Goal: Task Accomplishment & Management: Use online tool/utility

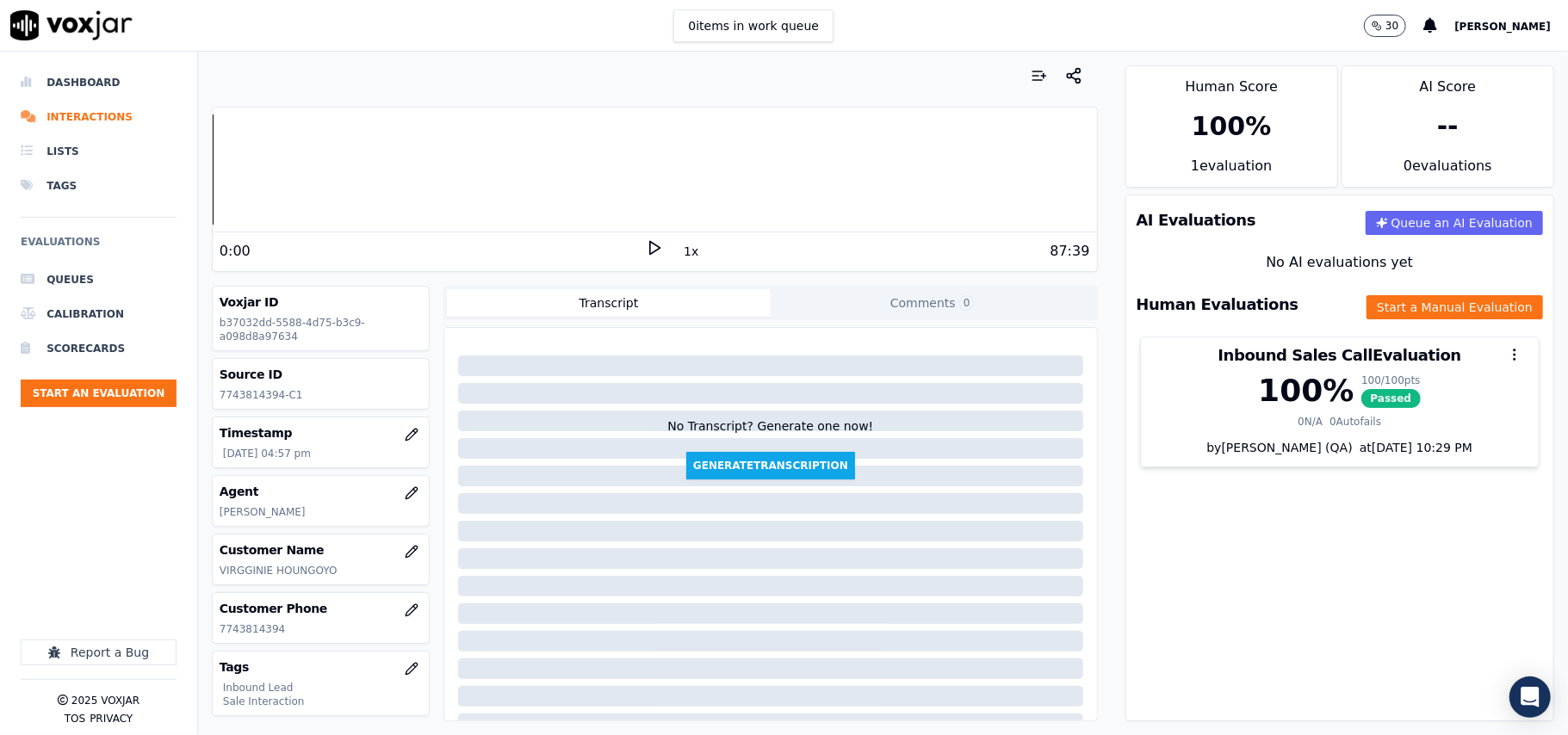
click at [125, 417] on ul "Queues Calibration Scorecards Start an Evaluation" at bounding box center [99, 342] width 156 height 158
click at [125, 394] on button "Start an Evaluation" at bounding box center [99, 393] width 156 height 27
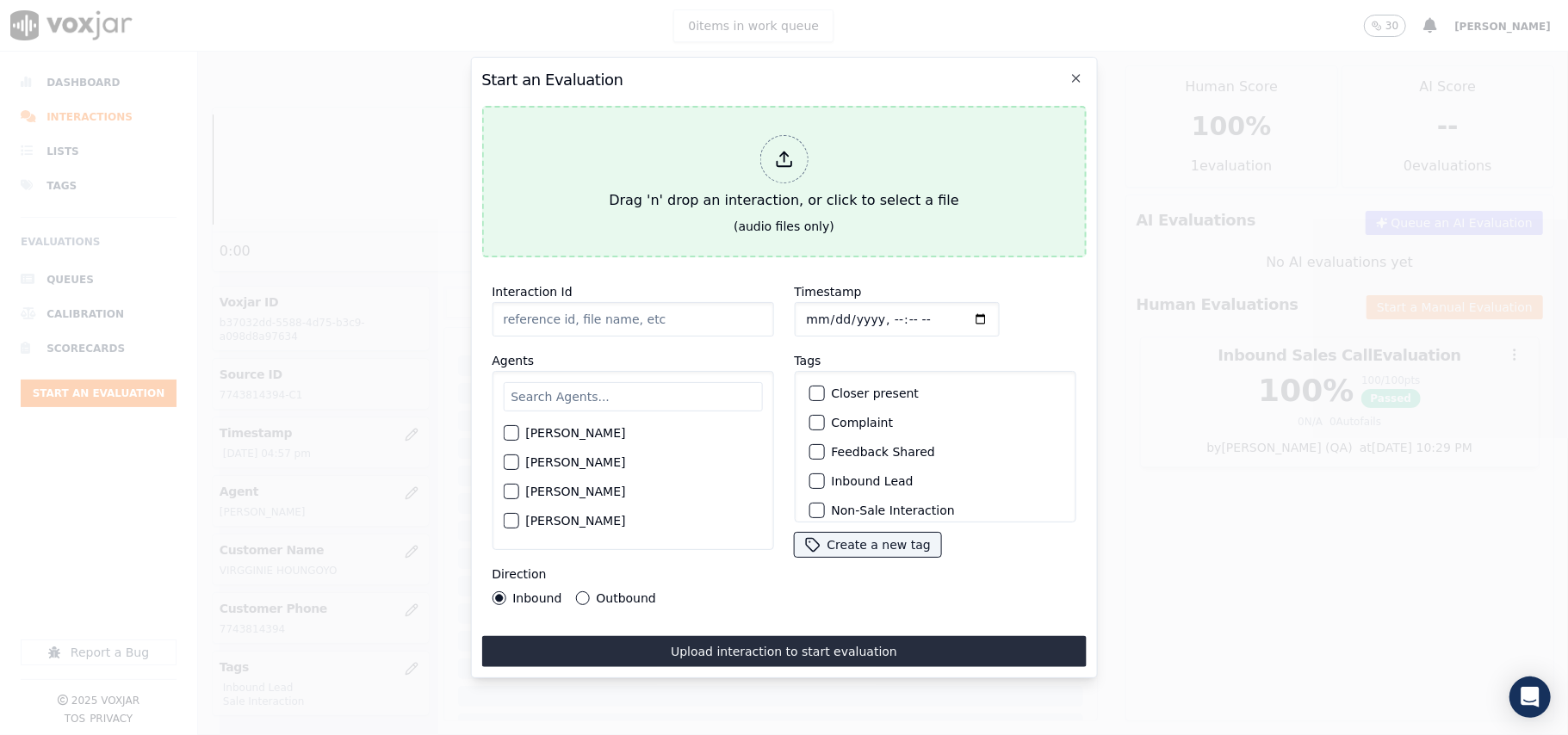
click at [828, 148] on div "Drag 'n' drop an interaction, or click to select a file" at bounding box center [784, 173] width 363 height 90
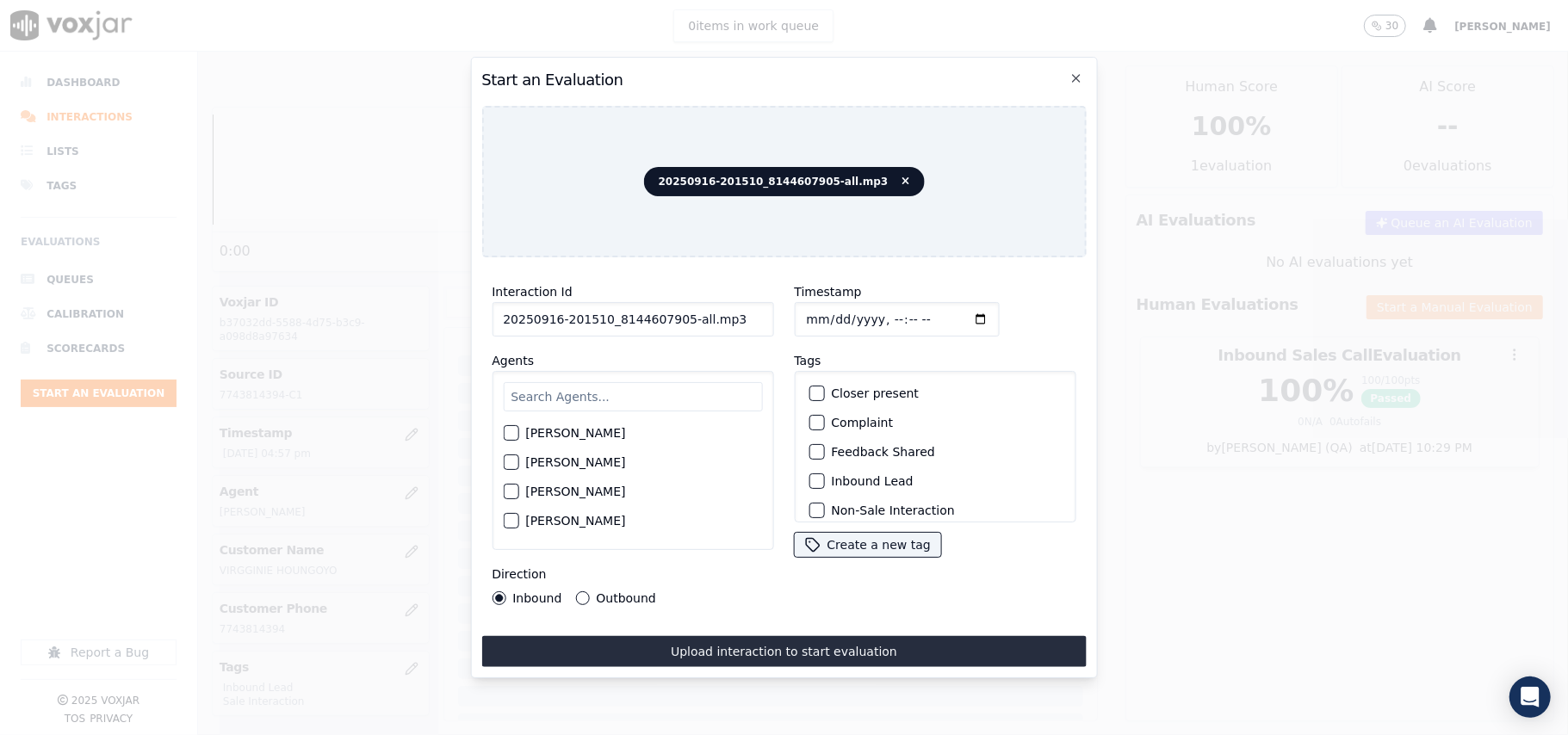
drag, startPoint x: 734, startPoint y: 317, endPoint x: 676, endPoint y: 318, distance: 58.0
click at [676, 318] on input "20250916-201510_8144607905-all.mp3" at bounding box center [632, 319] width 282 height 34
type input "20250916-201510_8144607905-C1"
click at [824, 307] on input "Timestamp" at bounding box center [896, 319] width 205 height 34
type input "[DATE]T18:08"
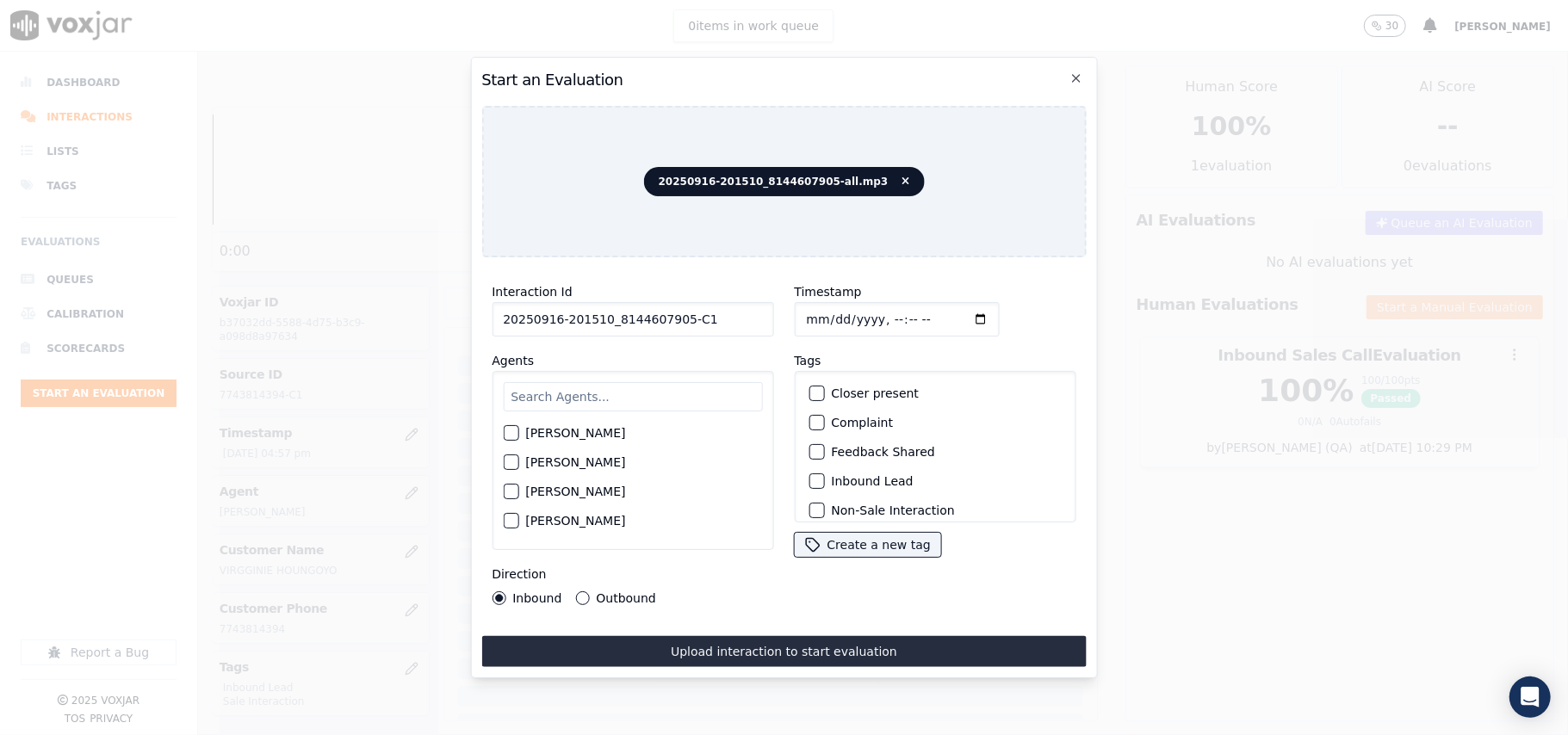
click at [653, 390] on input "text" at bounding box center [632, 397] width 260 height 29
type input "[PERSON_NAME]"
click at [592, 432] on label "[PERSON_NAME]" at bounding box center [575, 438] width 100 height 12
click at [518, 430] on button "[PERSON_NAME]" at bounding box center [510, 438] width 16 height 16
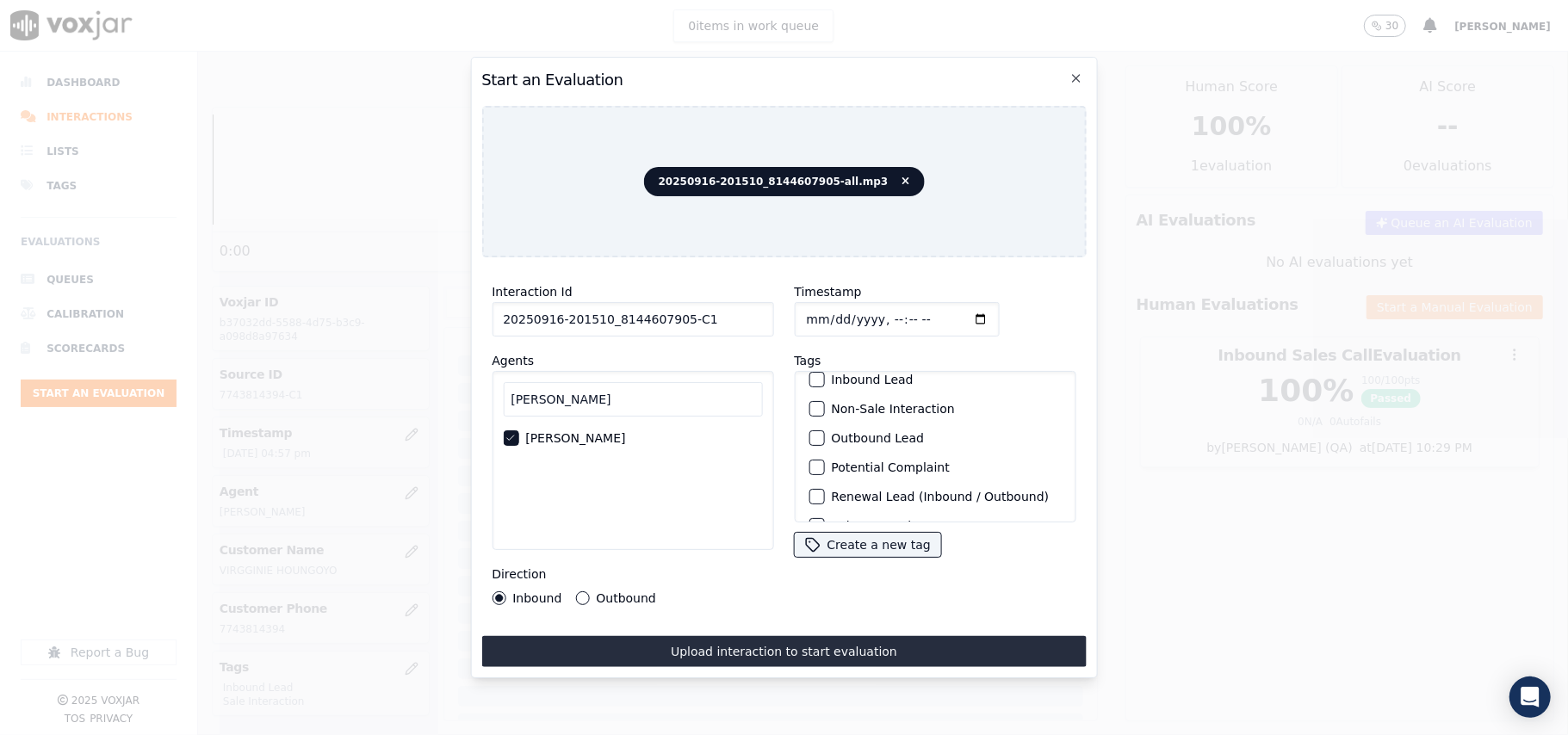
scroll to position [150, 0]
click at [809, 494] on div "button" at bounding box center [815, 500] width 12 height 12
click at [816, 405] on button "Outbound Lead" at bounding box center [816, 413] width 16 height 16
click at [596, 592] on label "Outbound" at bounding box center [625, 598] width 60 height 12
click at [588, 592] on button "Outbound" at bounding box center [582, 598] width 14 height 14
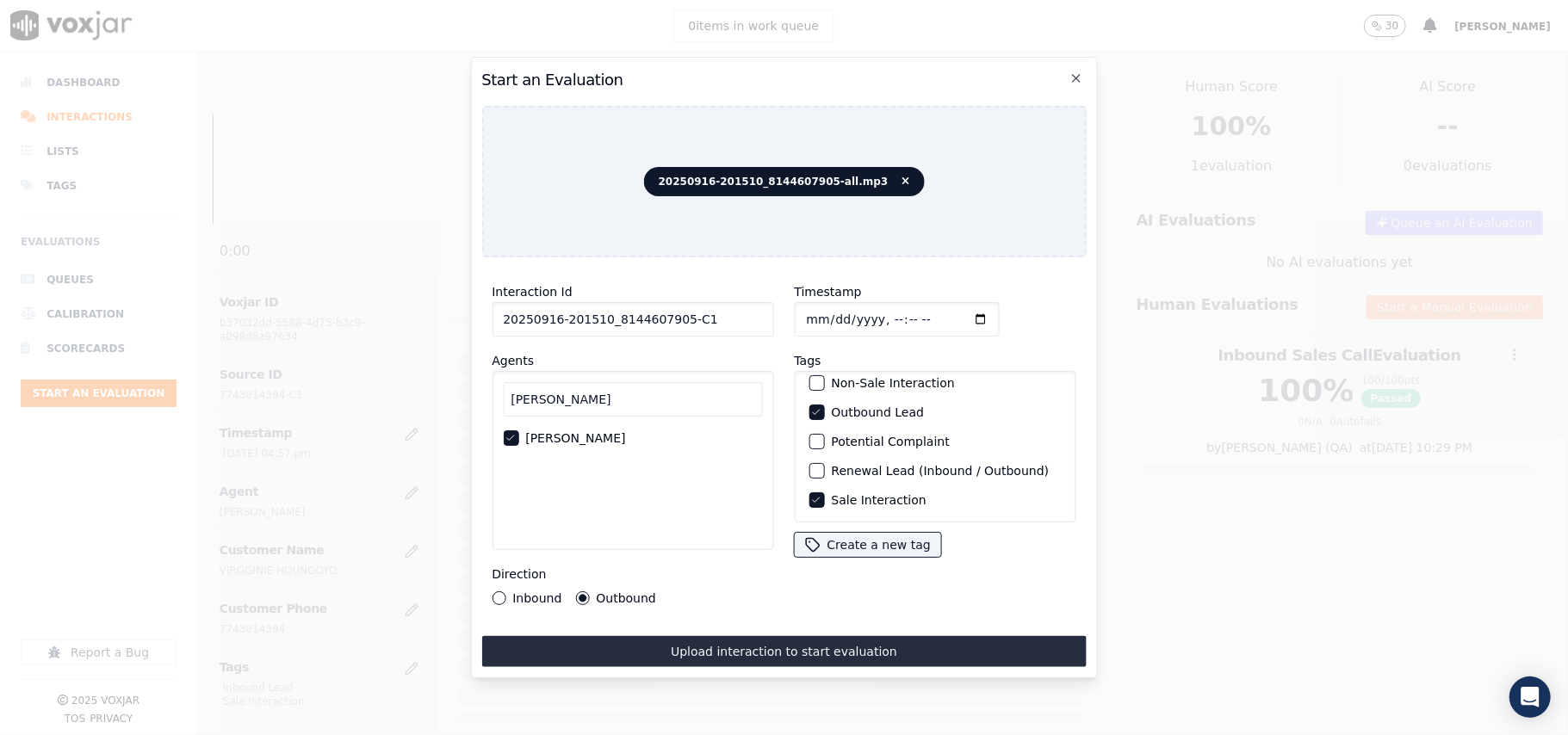
click at [631, 622] on div "Interaction Id 20250916-201510_8144607905-C1 Agents [PERSON_NAME] Direction Inb…" at bounding box center [783, 470] width 604 height 396
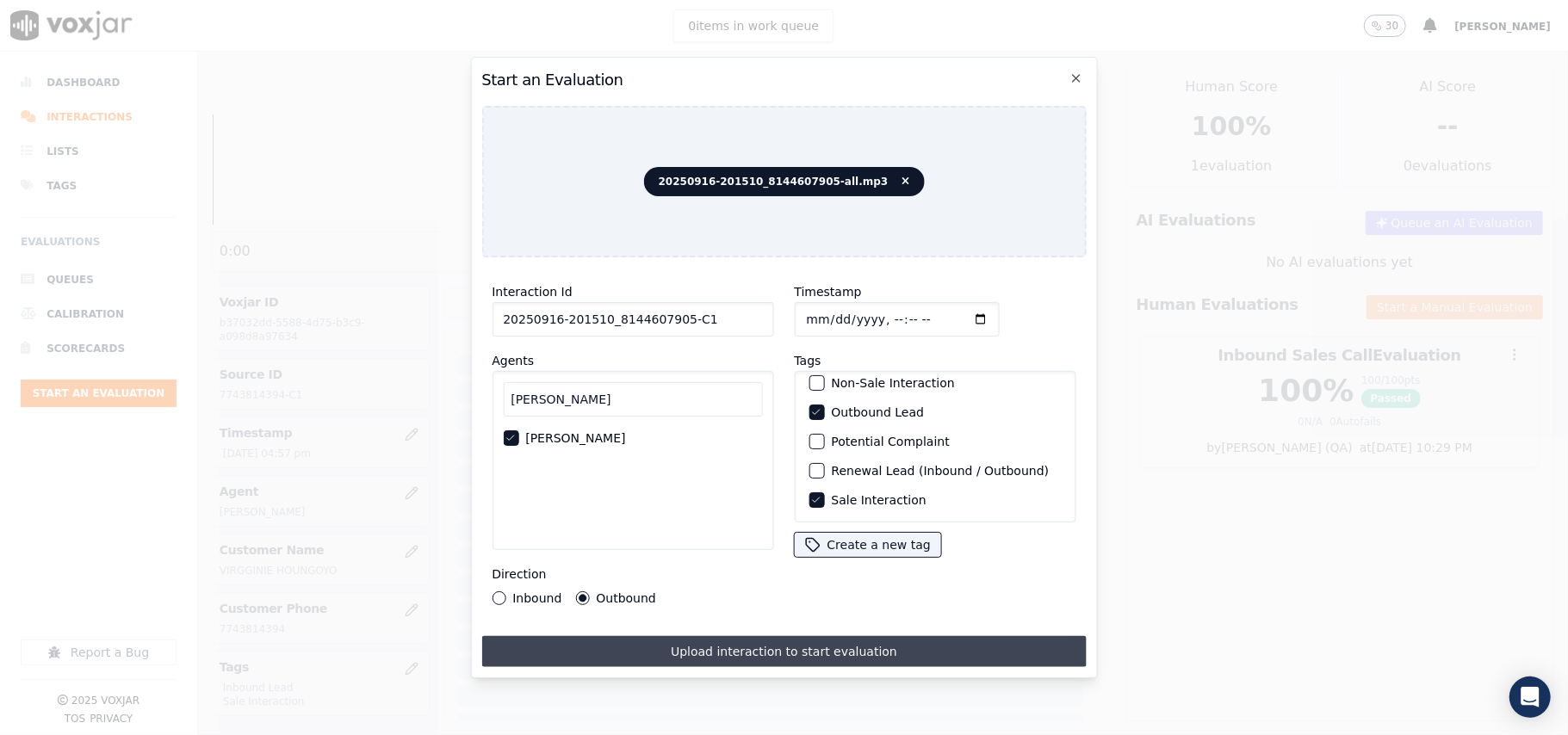
click at [676, 640] on button "Upload interaction to start evaluation" at bounding box center [783, 652] width 604 height 31
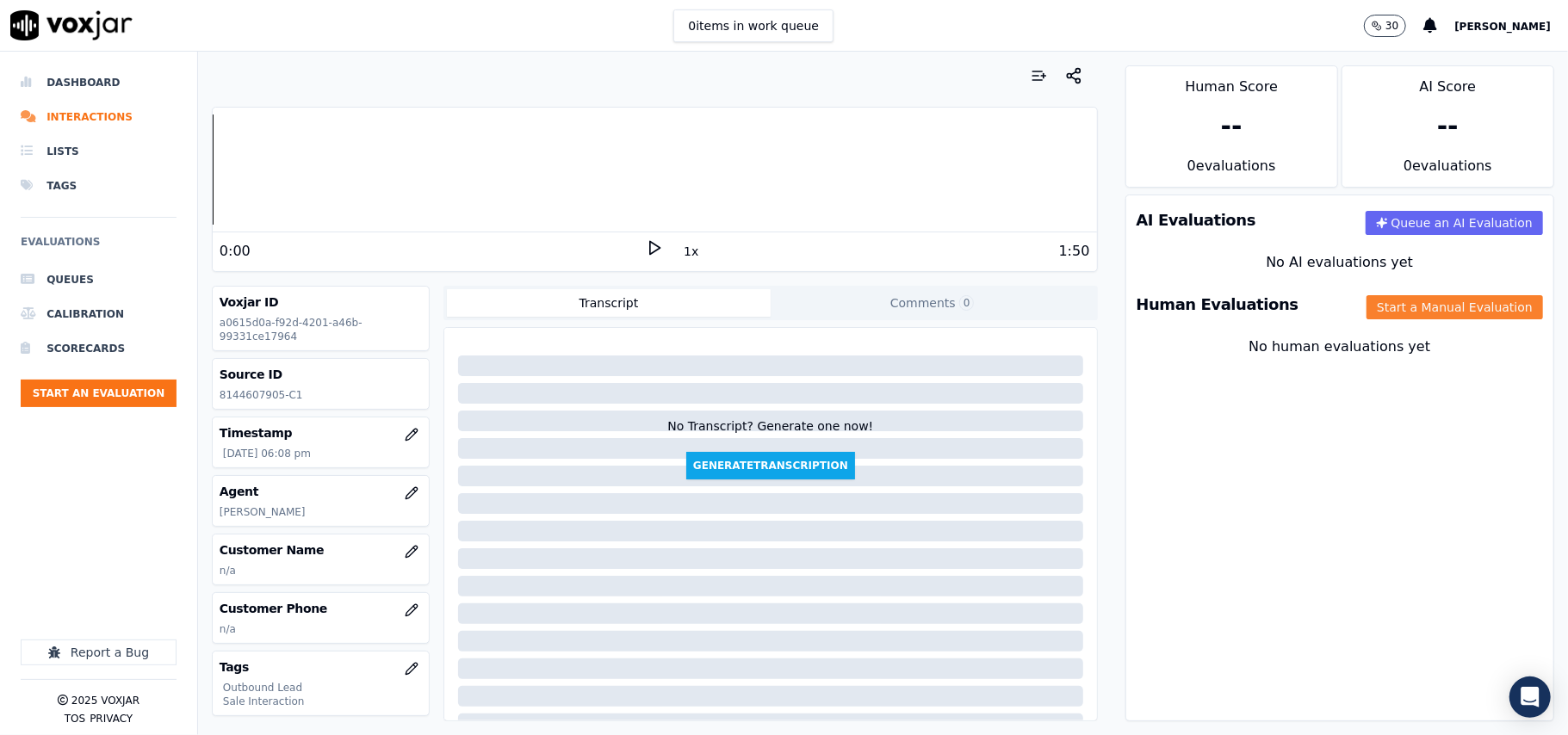
click at [1368, 310] on button "Start a Manual Evaluation" at bounding box center [1454, 307] width 177 height 24
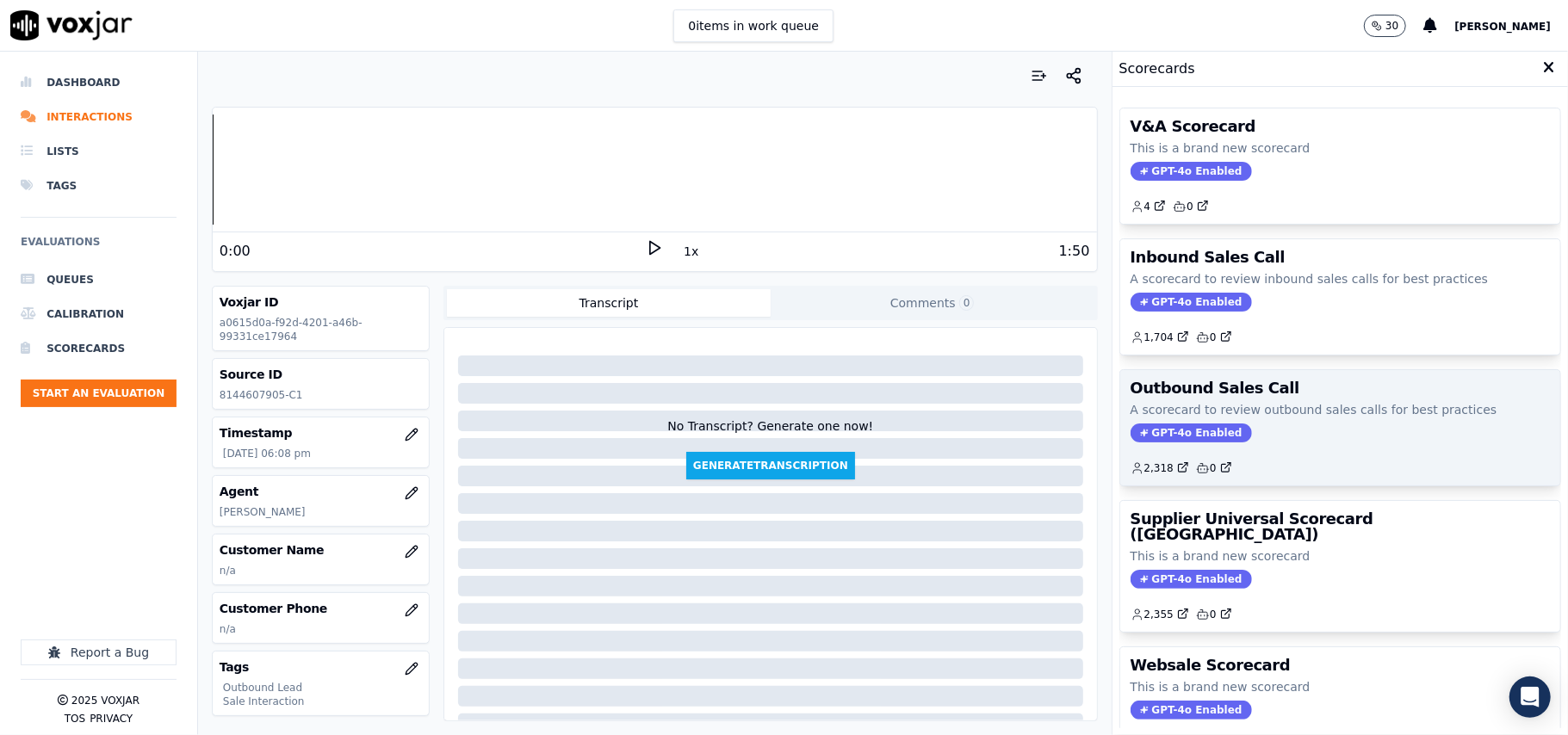
click at [1186, 426] on span "GPT-4o Enabled" at bounding box center [1190, 432] width 121 height 19
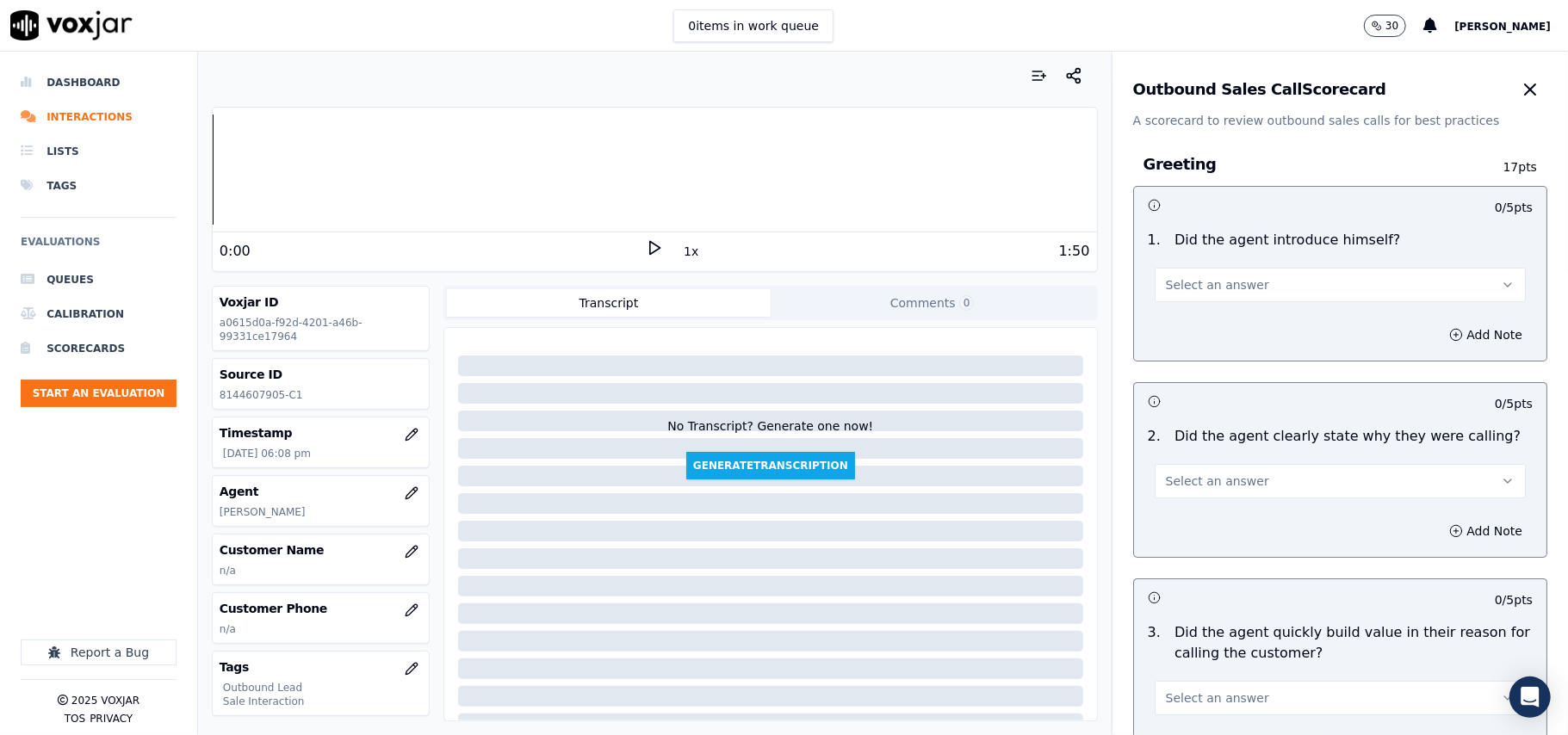
click at [1217, 290] on span "Select an answer" at bounding box center [1218, 285] width 103 height 18
click at [1220, 314] on div "Yes" at bounding box center [1303, 324] width 333 height 27
click at [1166, 483] on span "Select an answer" at bounding box center [1218, 481] width 103 height 18
click at [1155, 518] on div "Yes" at bounding box center [1303, 521] width 333 height 27
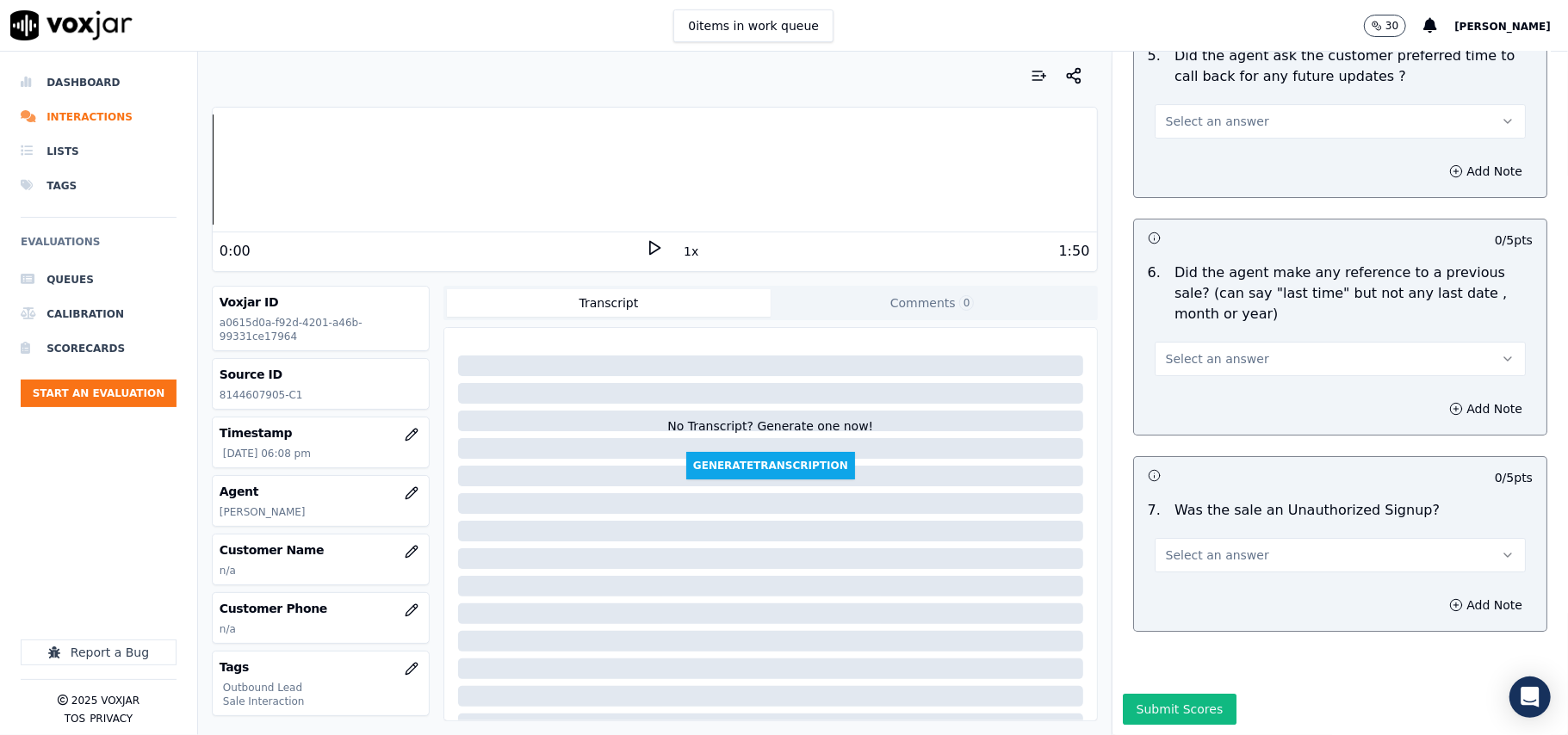
click at [1319, 538] on button "Select an answer" at bounding box center [1340, 554] width 371 height 34
click at [1262, 570] on div "No" at bounding box center [1303, 570] width 333 height 27
click at [1262, 342] on button "Select an answer" at bounding box center [1340, 358] width 371 height 34
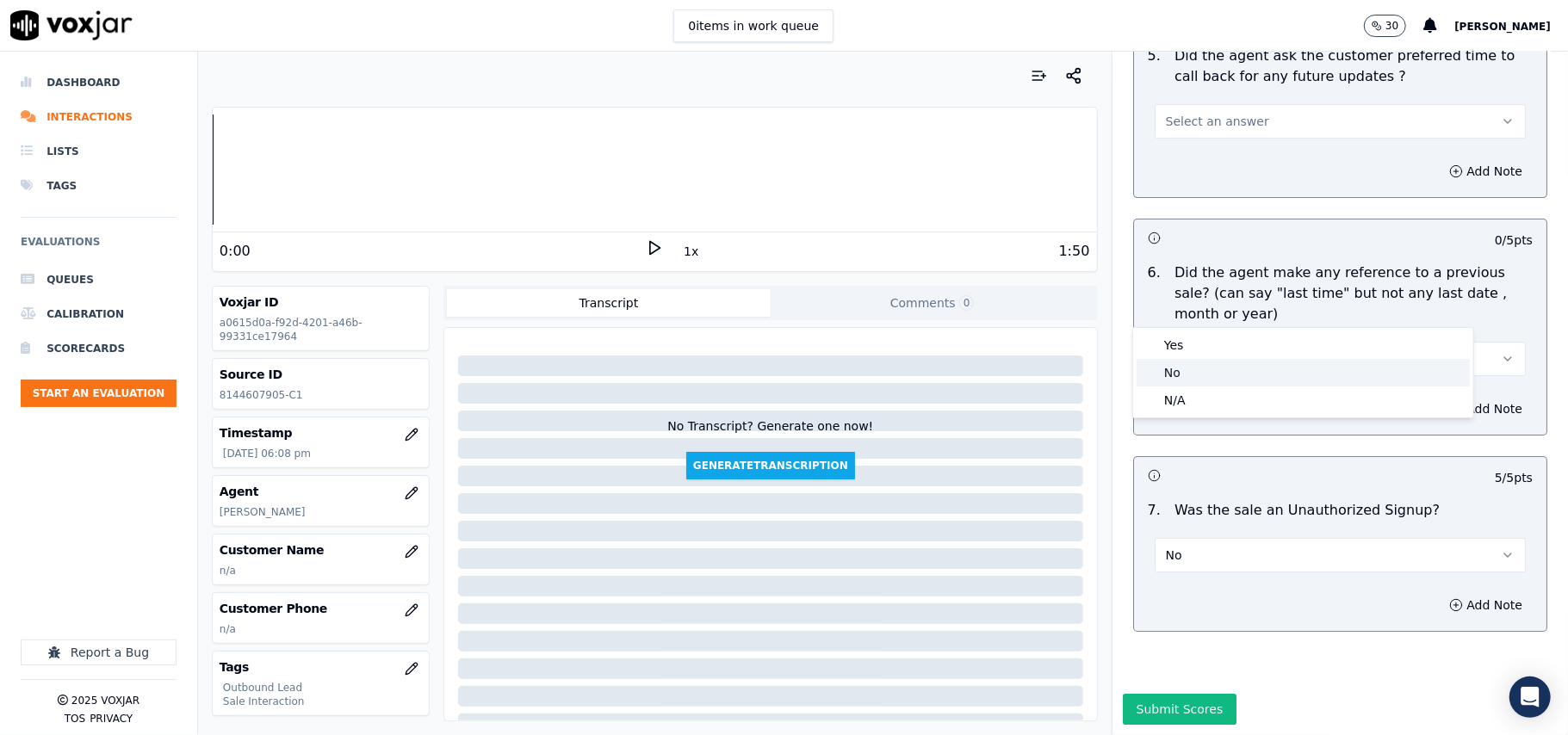
click at [1251, 383] on div "No" at bounding box center [1303, 373] width 333 height 27
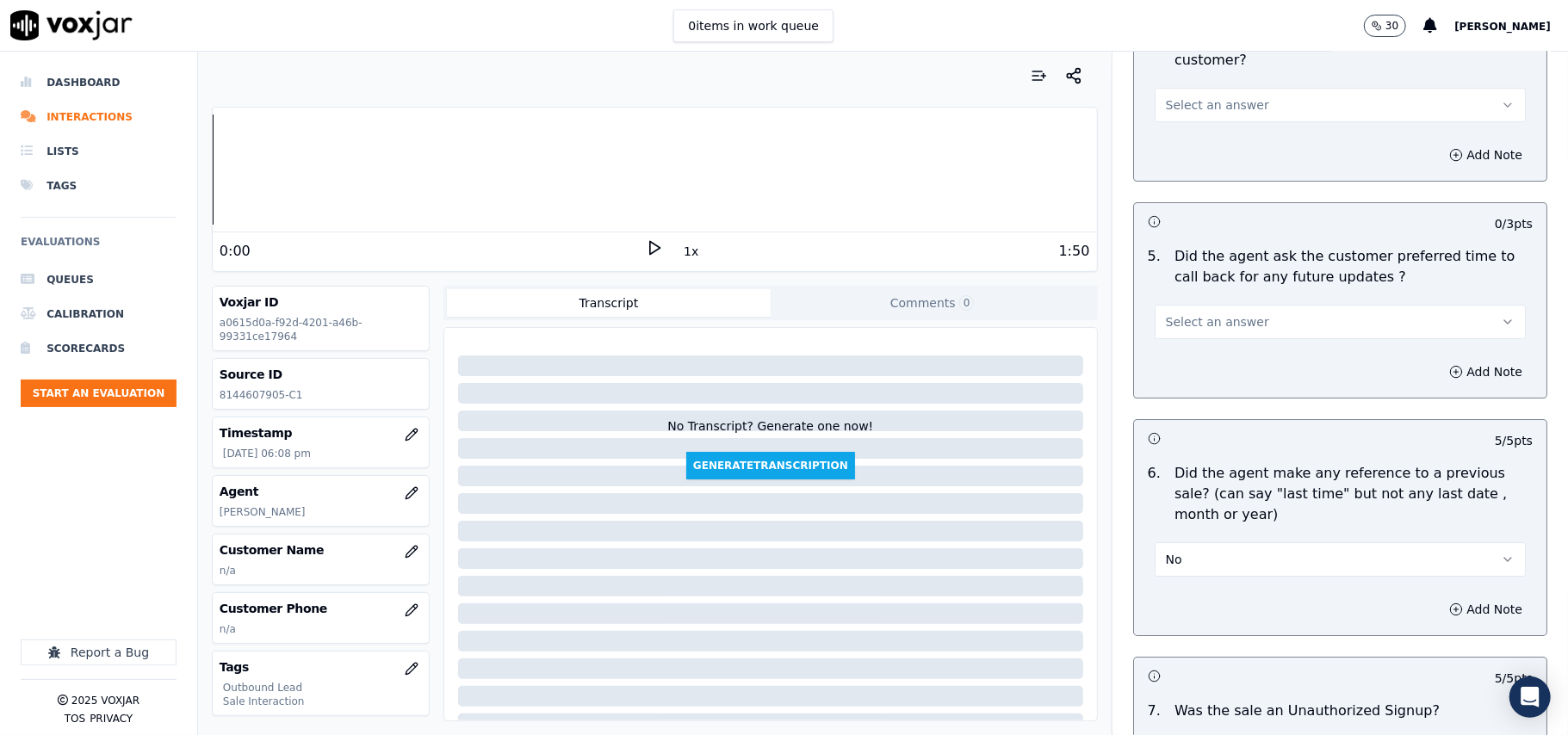
scroll to position [3836, 0]
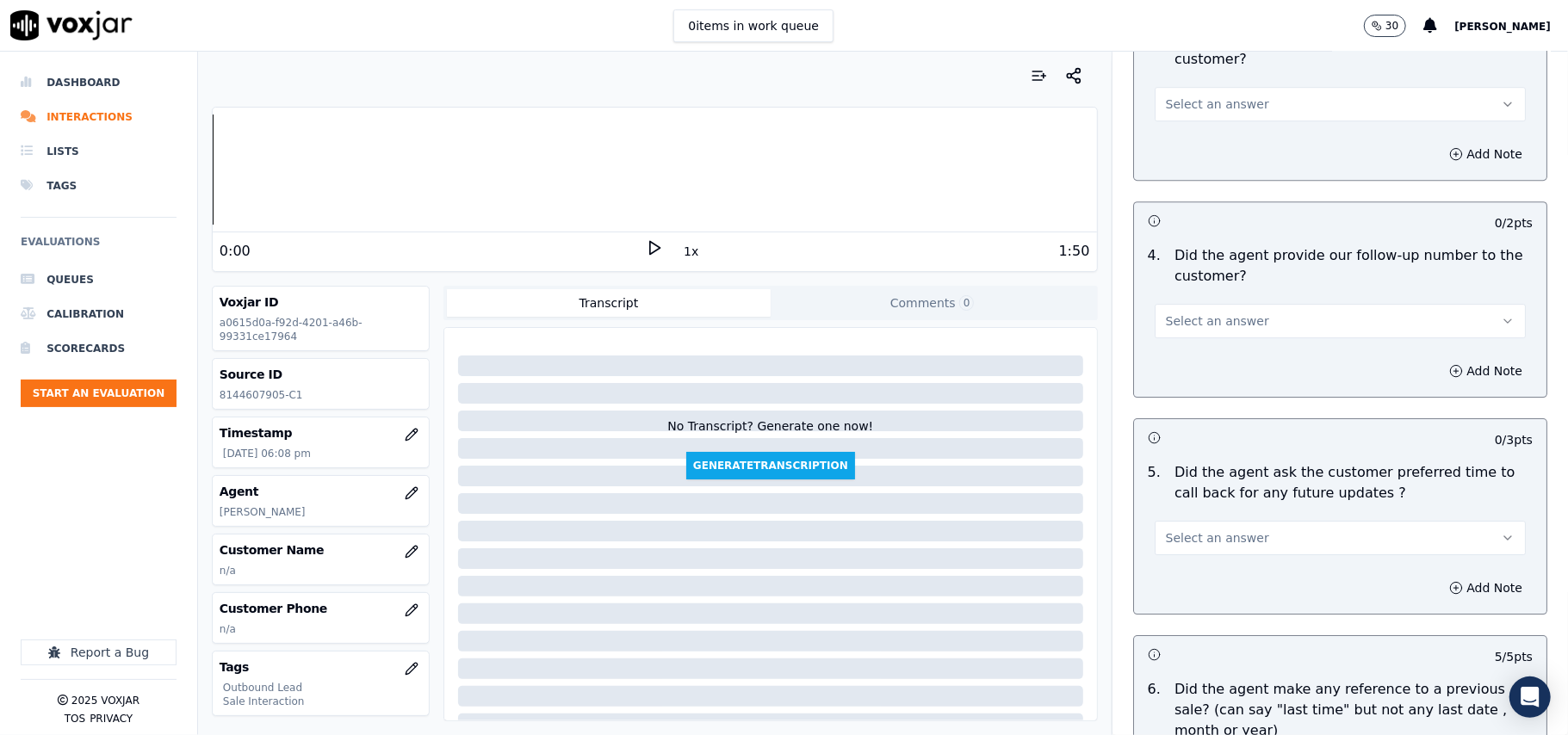
click at [1221, 530] on span "Select an answer" at bounding box center [1218, 539] width 103 height 18
click at [1224, 581] on div "No" at bounding box center [1303, 594] width 333 height 27
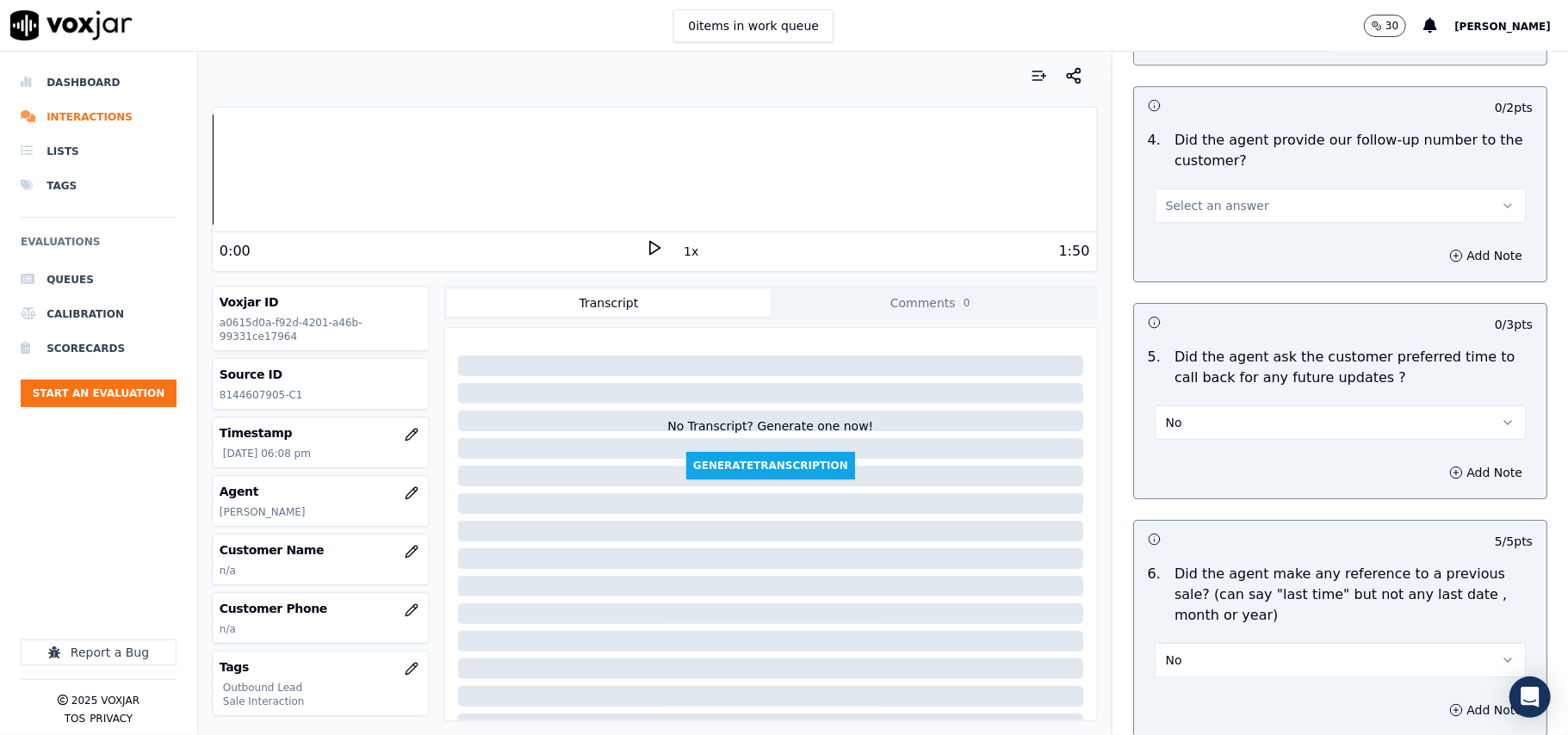
click at [1205, 414] on button "No" at bounding box center [1340, 423] width 371 height 34
click at [1205, 504] on div "N/A" at bounding box center [1303, 508] width 333 height 27
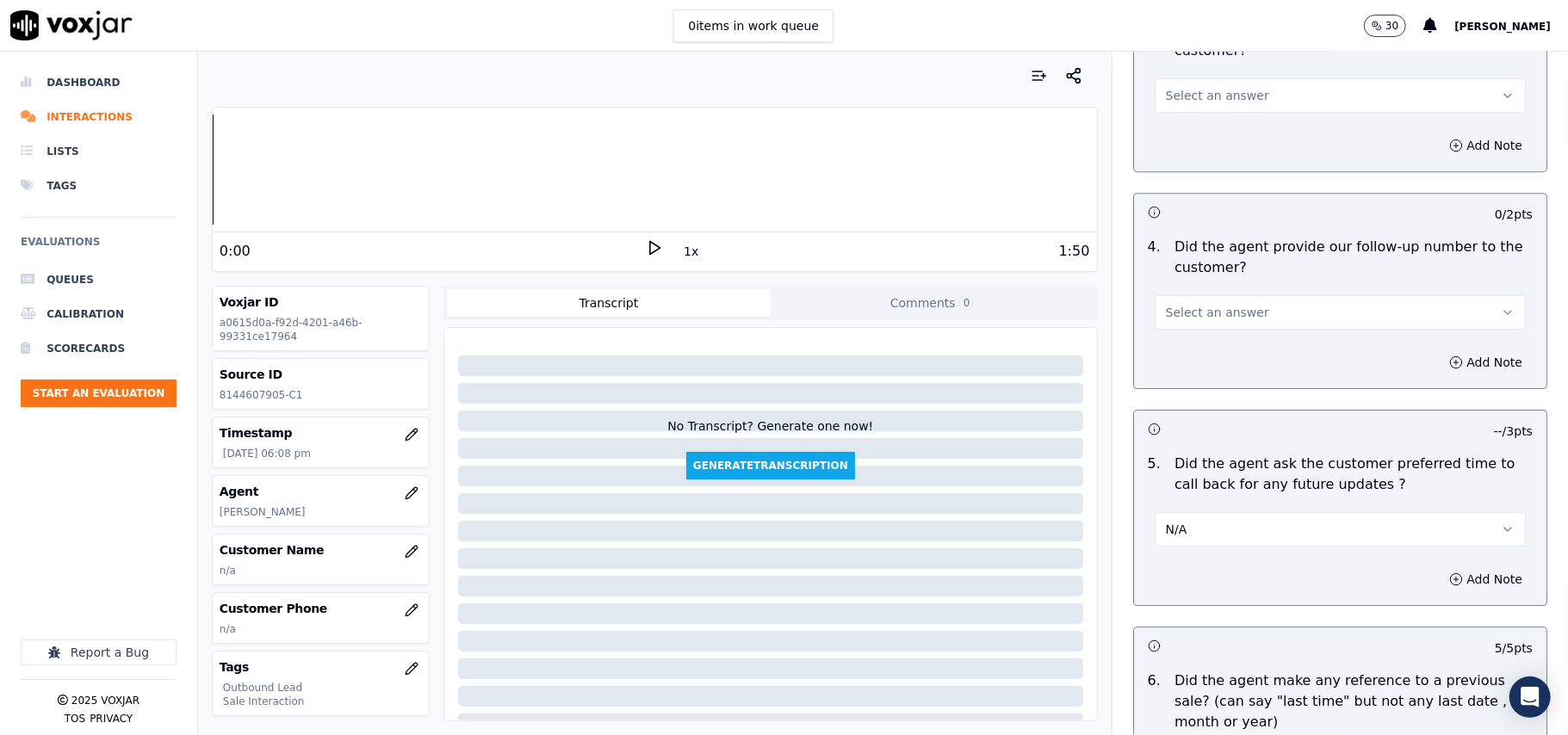
scroll to position [3721, 0]
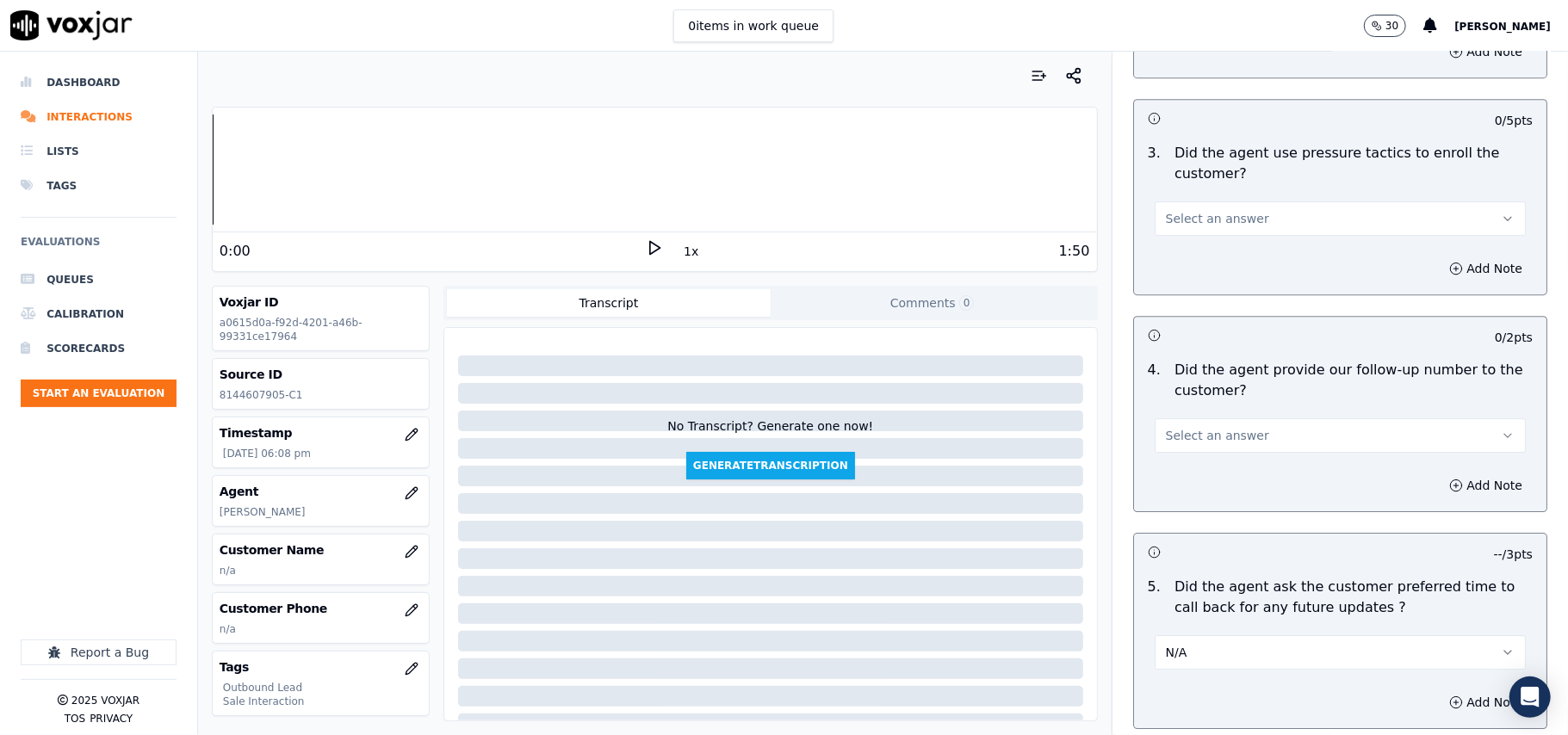
click at [1226, 434] on button "Select an answer" at bounding box center [1340, 435] width 371 height 34
click at [1210, 476] on div "Yes" at bounding box center [1303, 464] width 333 height 27
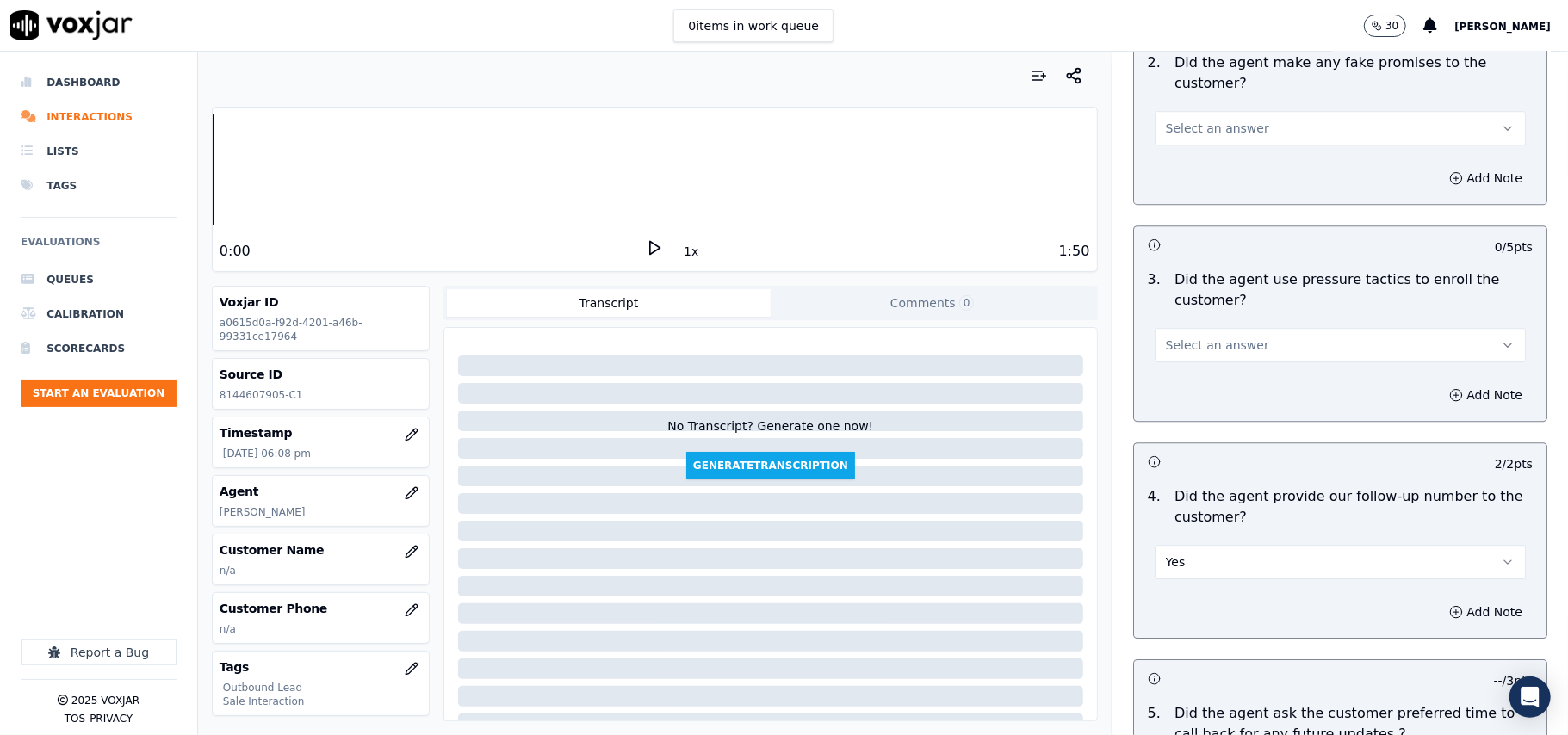
scroll to position [3376, 0]
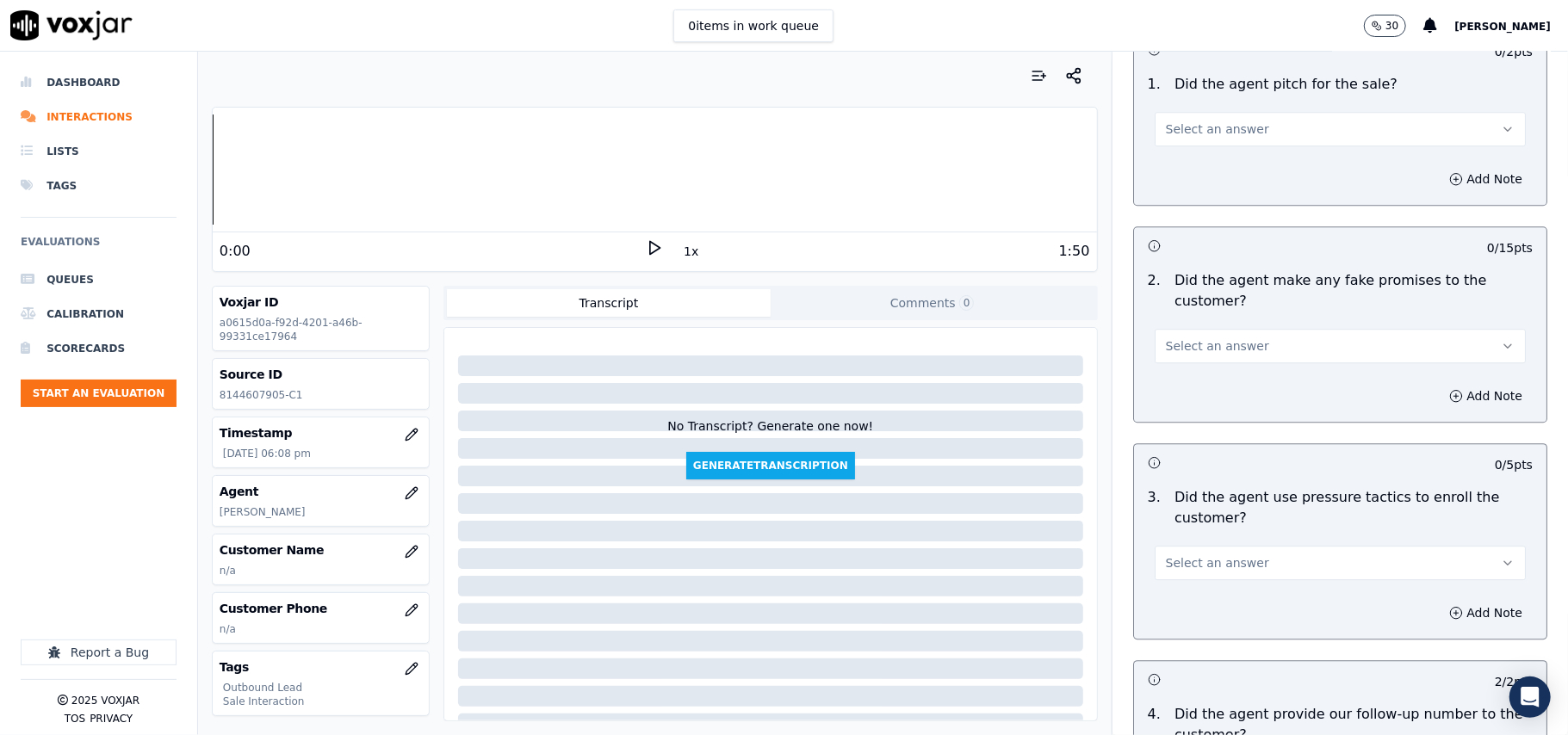
click at [1219, 554] on span "Select an answer" at bounding box center [1218, 563] width 103 height 18
click at [1209, 618] on div "No" at bounding box center [1303, 618] width 333 height 27
click at [1281, 329] on button "Select an answer" at bounding box center [1340, 346] width 371 height 34
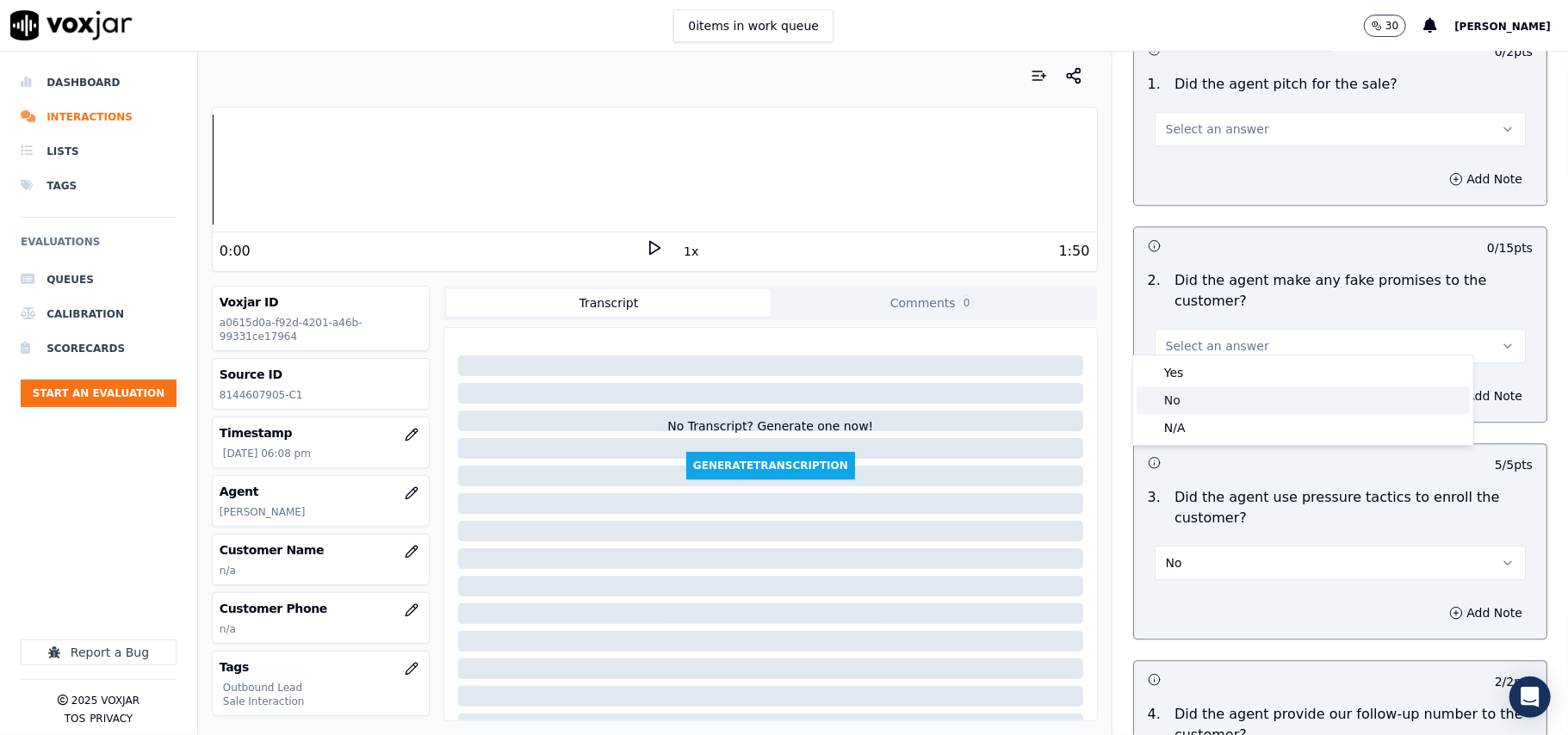
click at [1259, 406] on div "No" at bounding box center [1303, 400] width 333 height 27
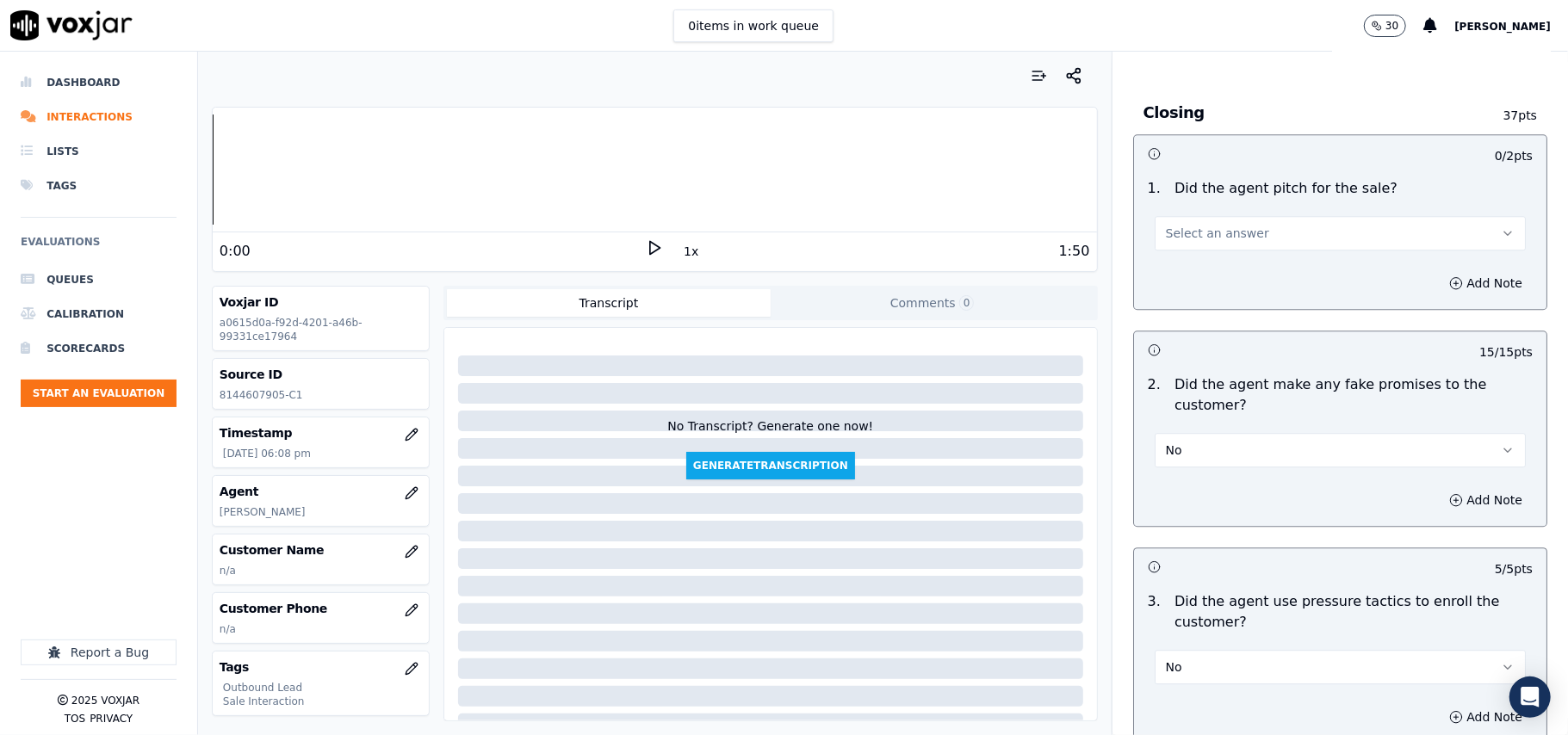
scroll to position [3032, 0]
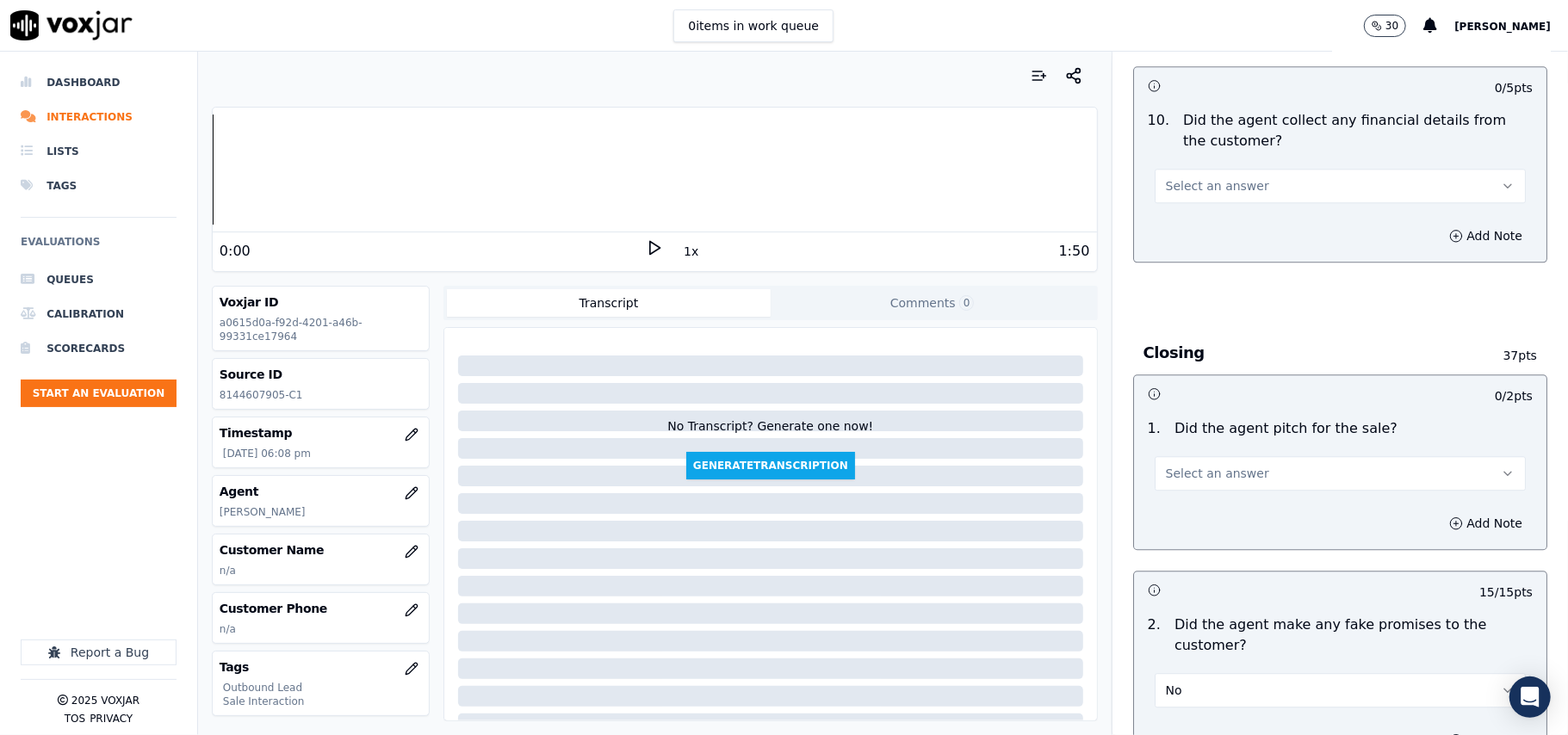
click at [1231, 465] on span "Select an answer" at bounding box center [1218, 473] width 103 height 18
click at [1225, 507] on div "Yes" at bounding box center [1303, 500] width 333 height 27
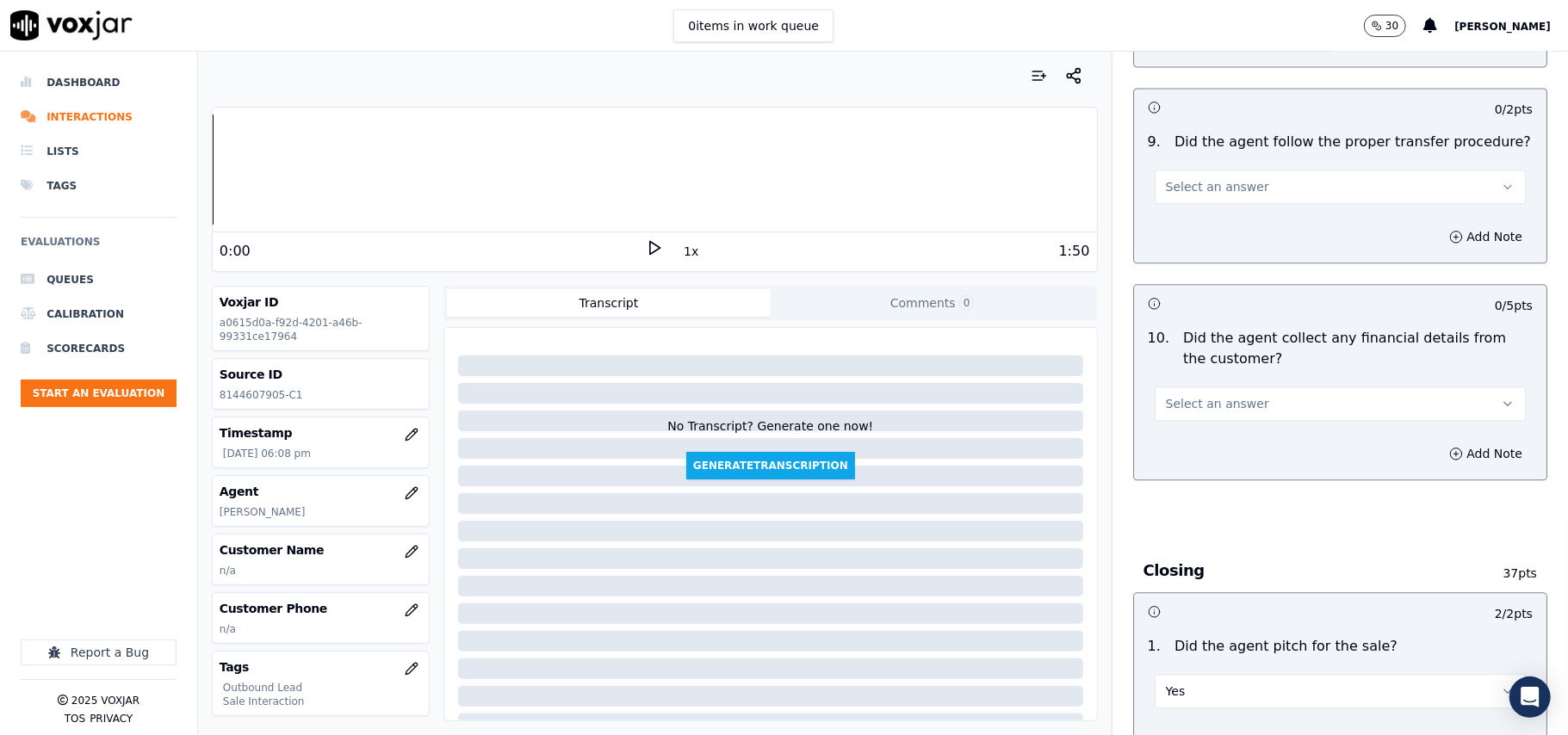
scroll to position [2688, 0]
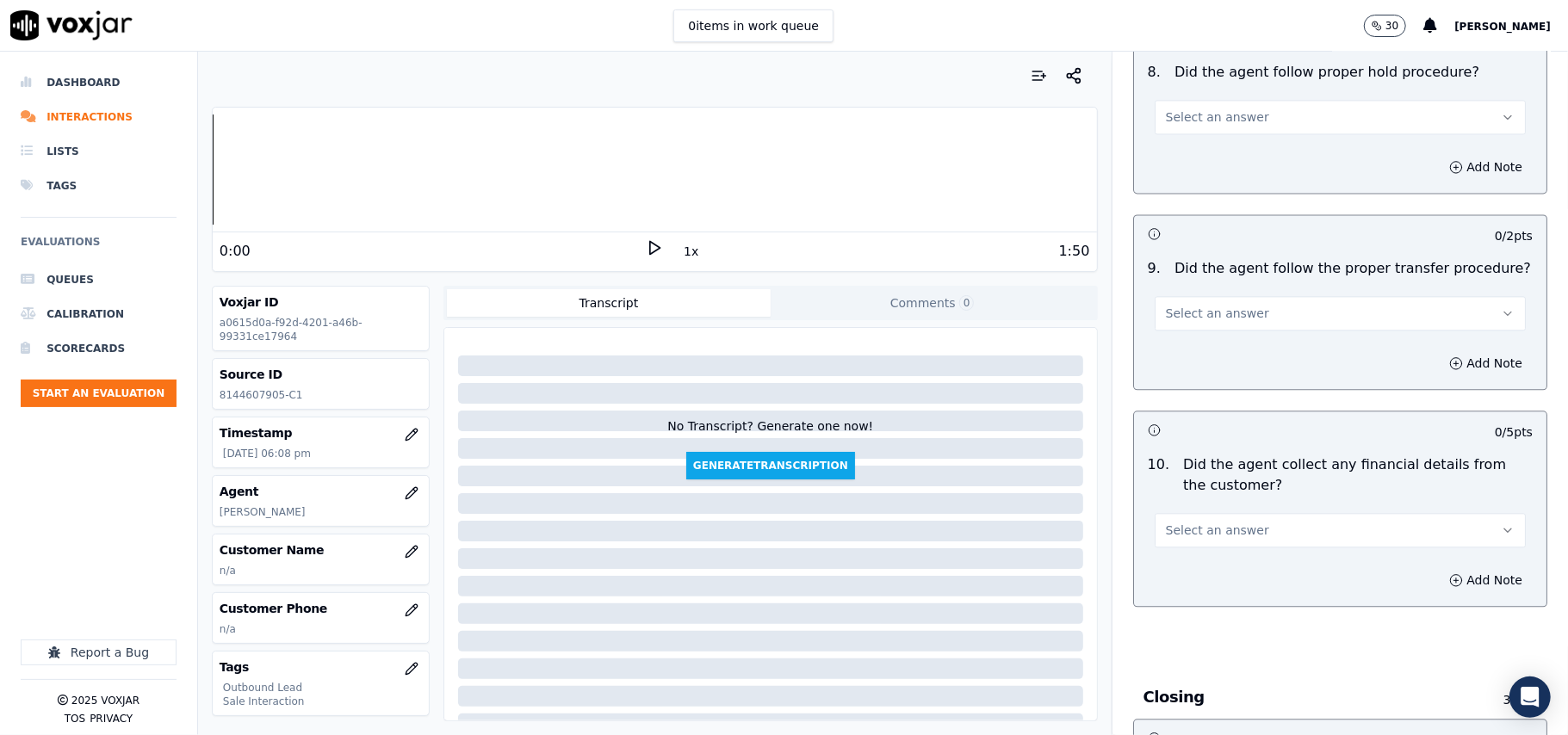
click at [1226, 513] on button "Select an answer" at bounding box center [1340, 530] width 371 height 34
click at [1207, 603] on div "N/A" at bounding box center [1303, 611] width 333 height 27
click at [1207, 516] on button "N/A" at bounding box center [1340, 530] width 371 height 34
click at [1203, 576] on div "No" at bounding box center [1303, 584] width 333 height 27
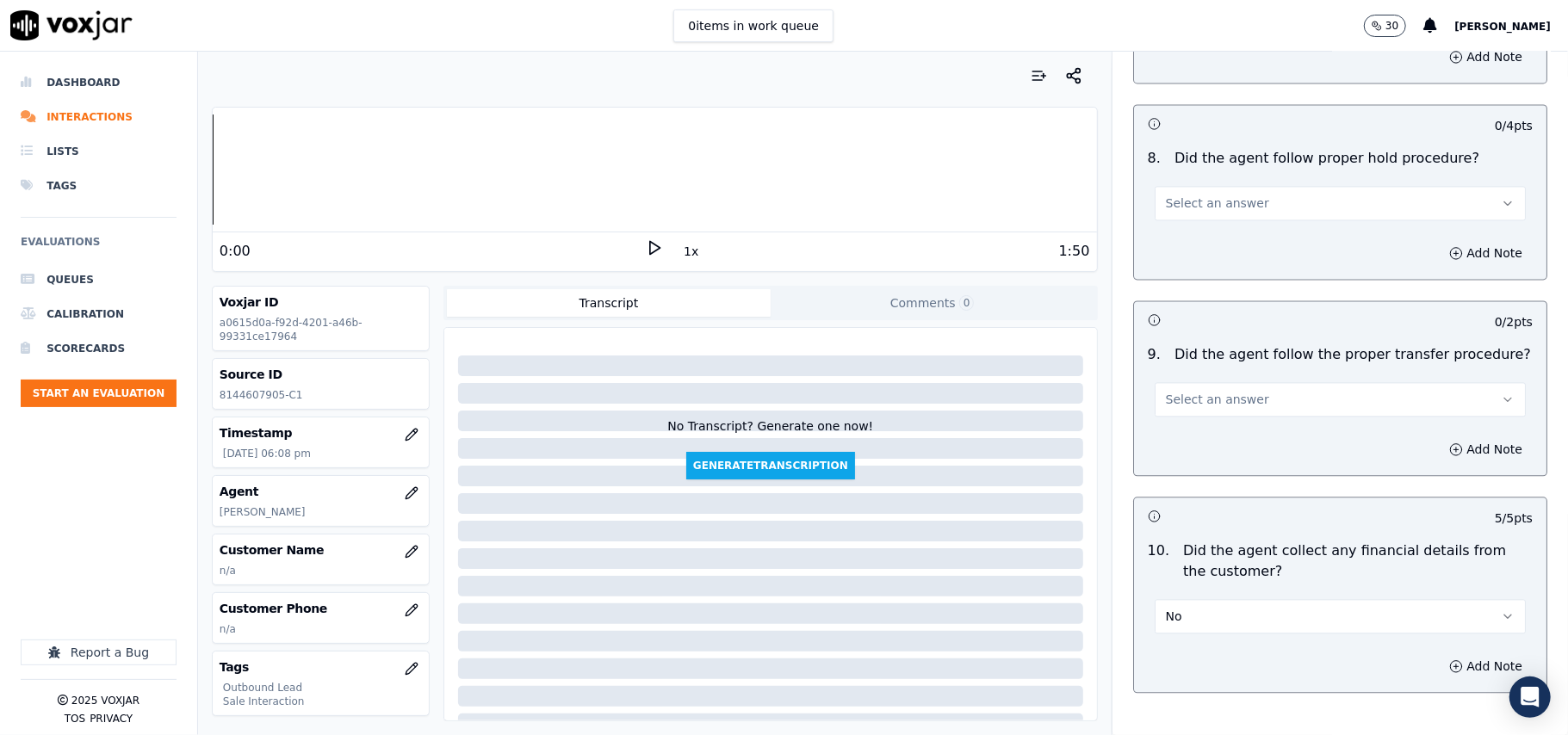
scroll to position [2458, 0]
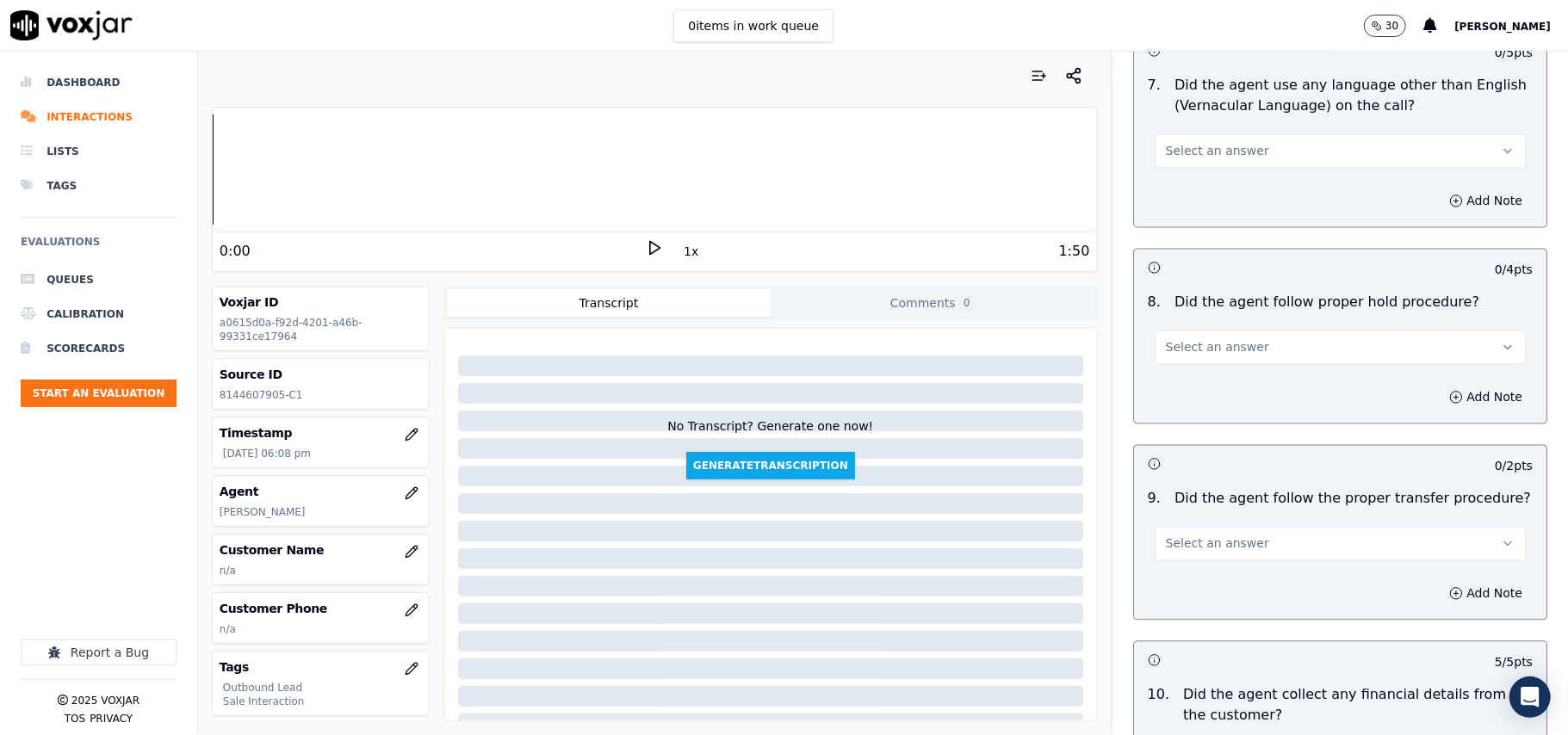
click at [1186, 541] on button "Select an answer" at bounding box center [1340, 543] width 371 height 34
click at [1186, 566] on div "Yes" at bounding box center [1303, 568] width 333 height 27
click at [1224, 346] on button "Select an answer" at bounding box center [1340, 347] width 371 height 34
click at [1212, 369] on div "Yes" at bounding box center [1303, 371] width 333 height 27
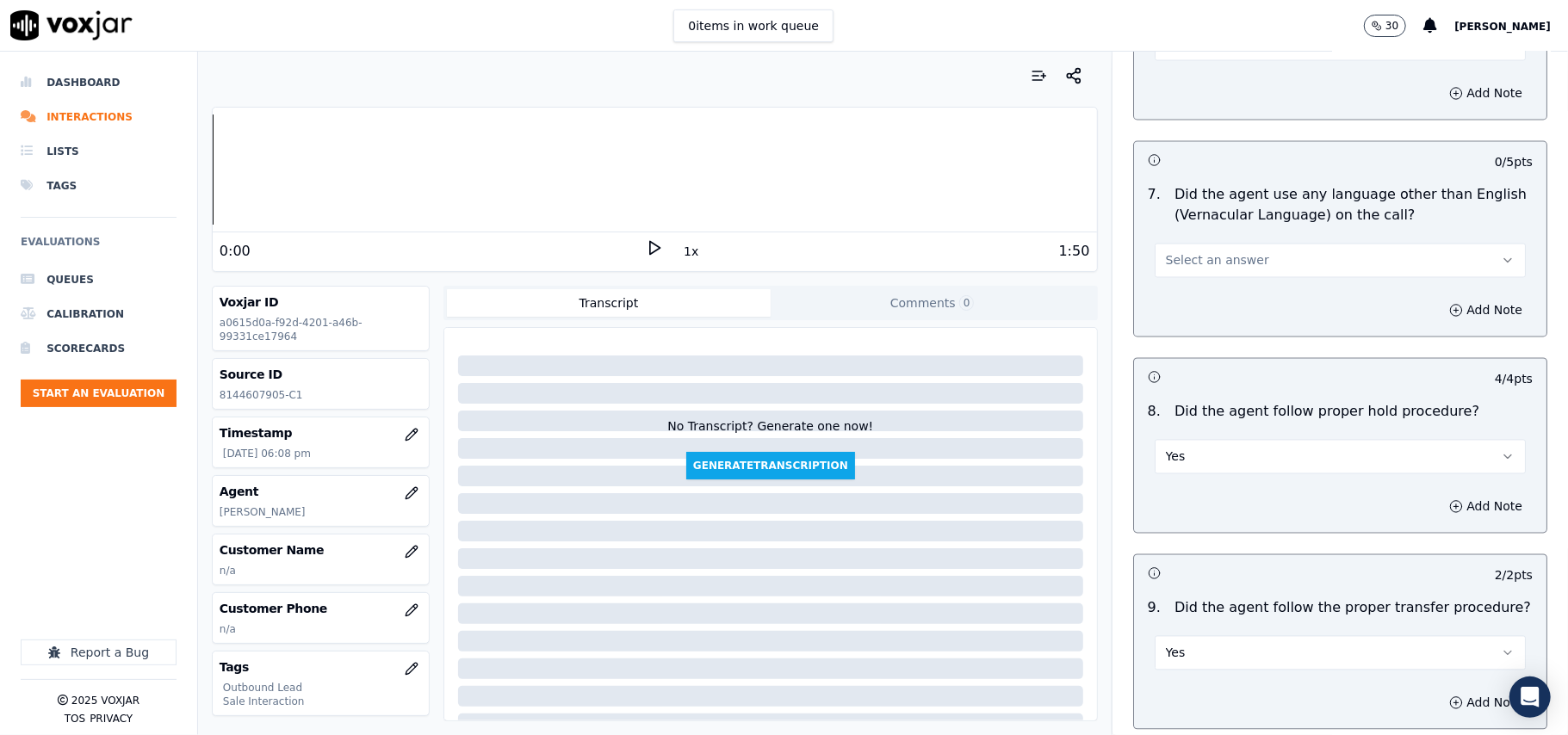
scroll to position [2228, 0]
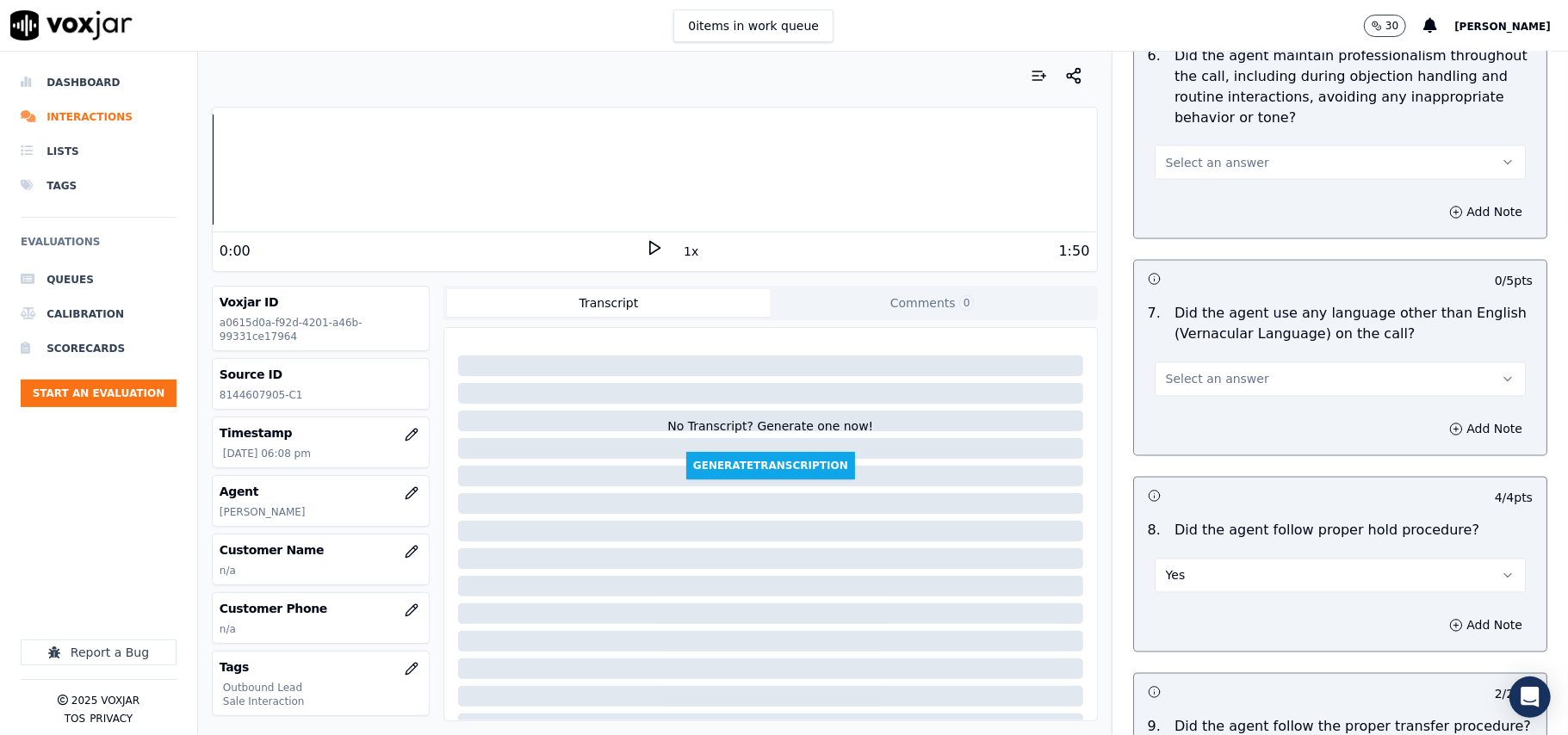
click at [1233, 362] on button "Select an answer" at bounding box center [1340, 379] width 371 height 34
click at [1229, 441] on div "No" at bounding box center [1303, 431] width 333 height 27
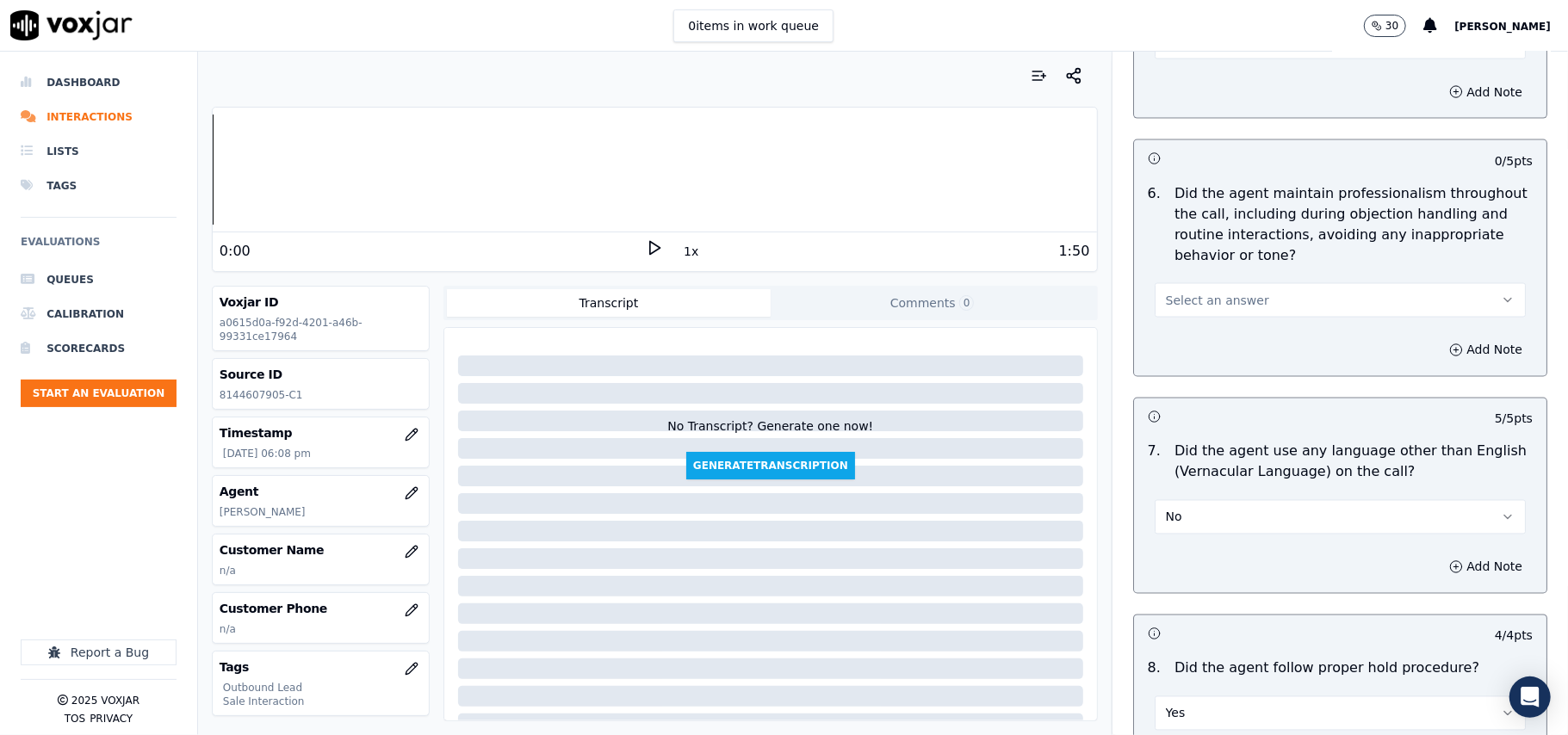
scroll to position [1884, 0]
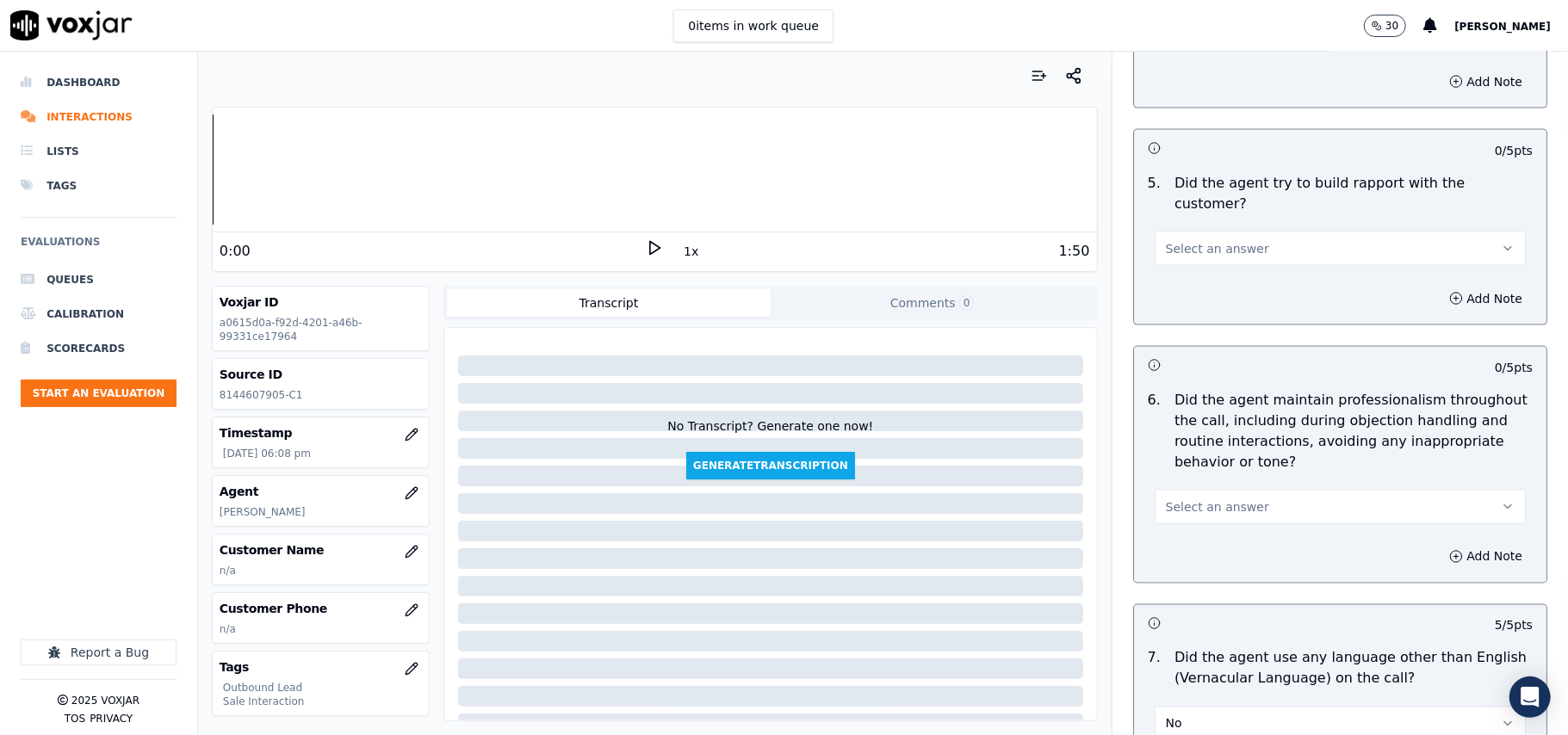
click at [1233, 490] on button "Select an answer" at bounding box center [1340, 507] width 371 height 34
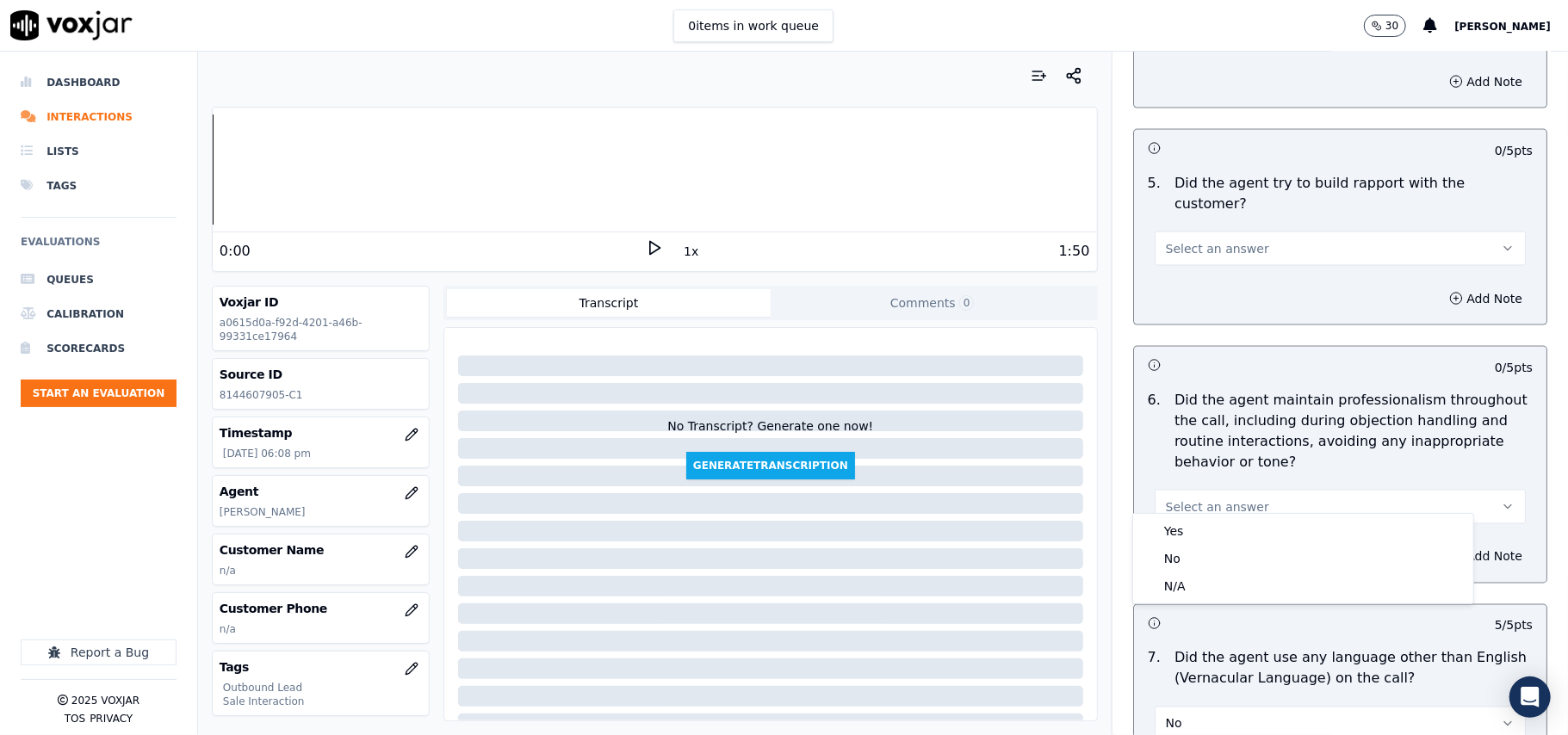
click at [1227, 515] on div "Yes No N/A" at bounding box center [1303, 559] width 340 height 90
click at [1223, 529] on div "Yes" at bounding box center [1303, 531] width 333 height 27
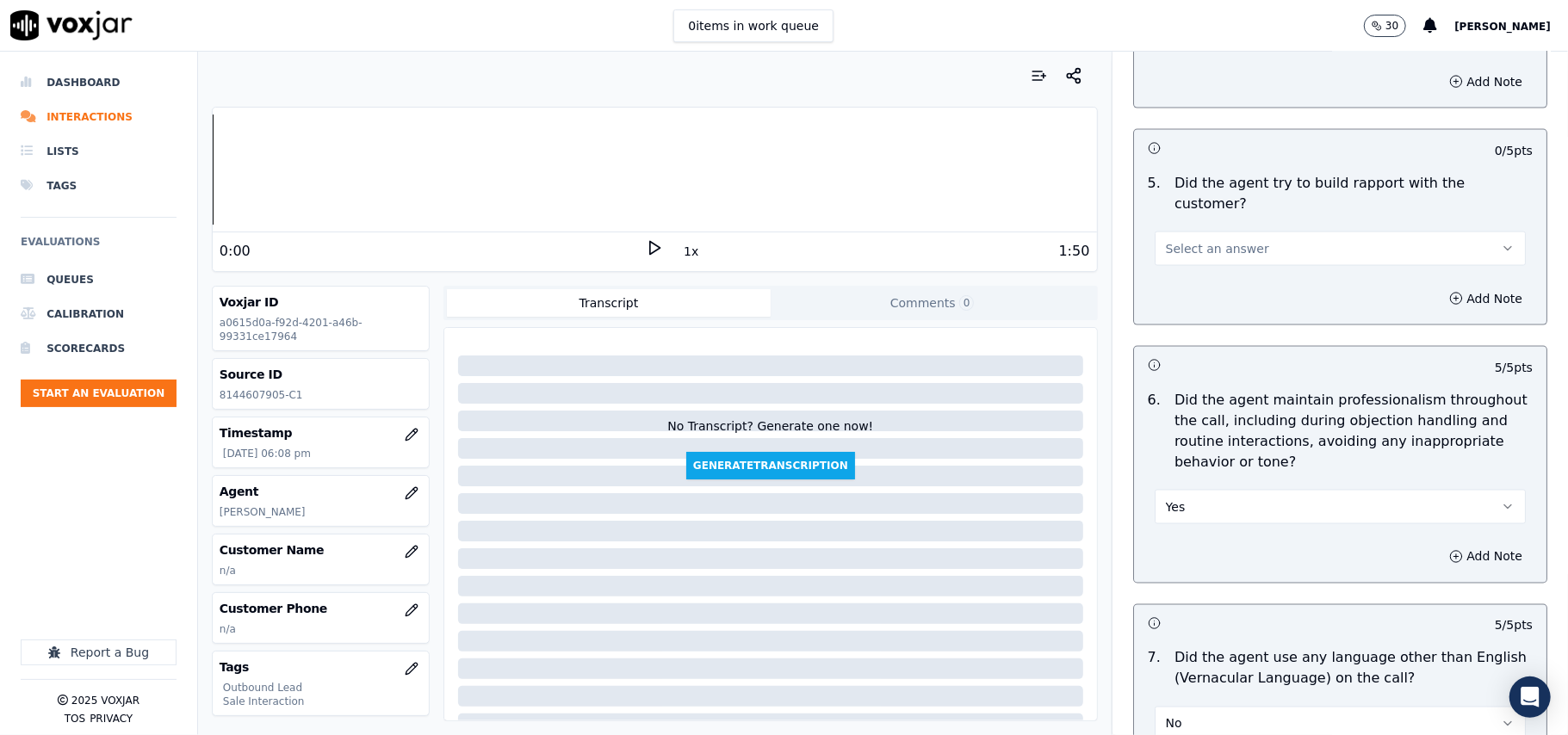
scroll to position [1654, 0]
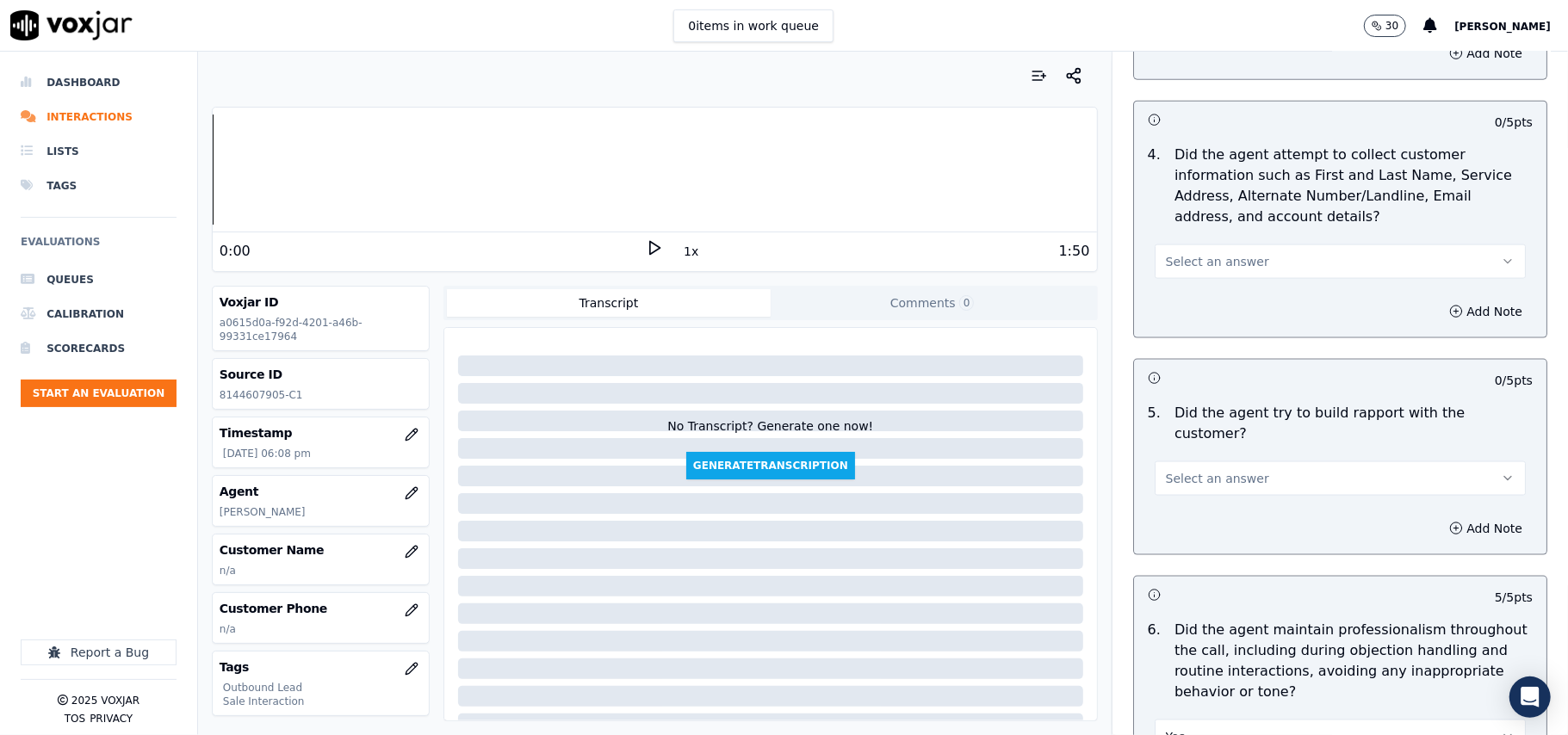
click at [1219, 462] on button "Select an answer" at bounding box center [1340, 478] width 371 height 34
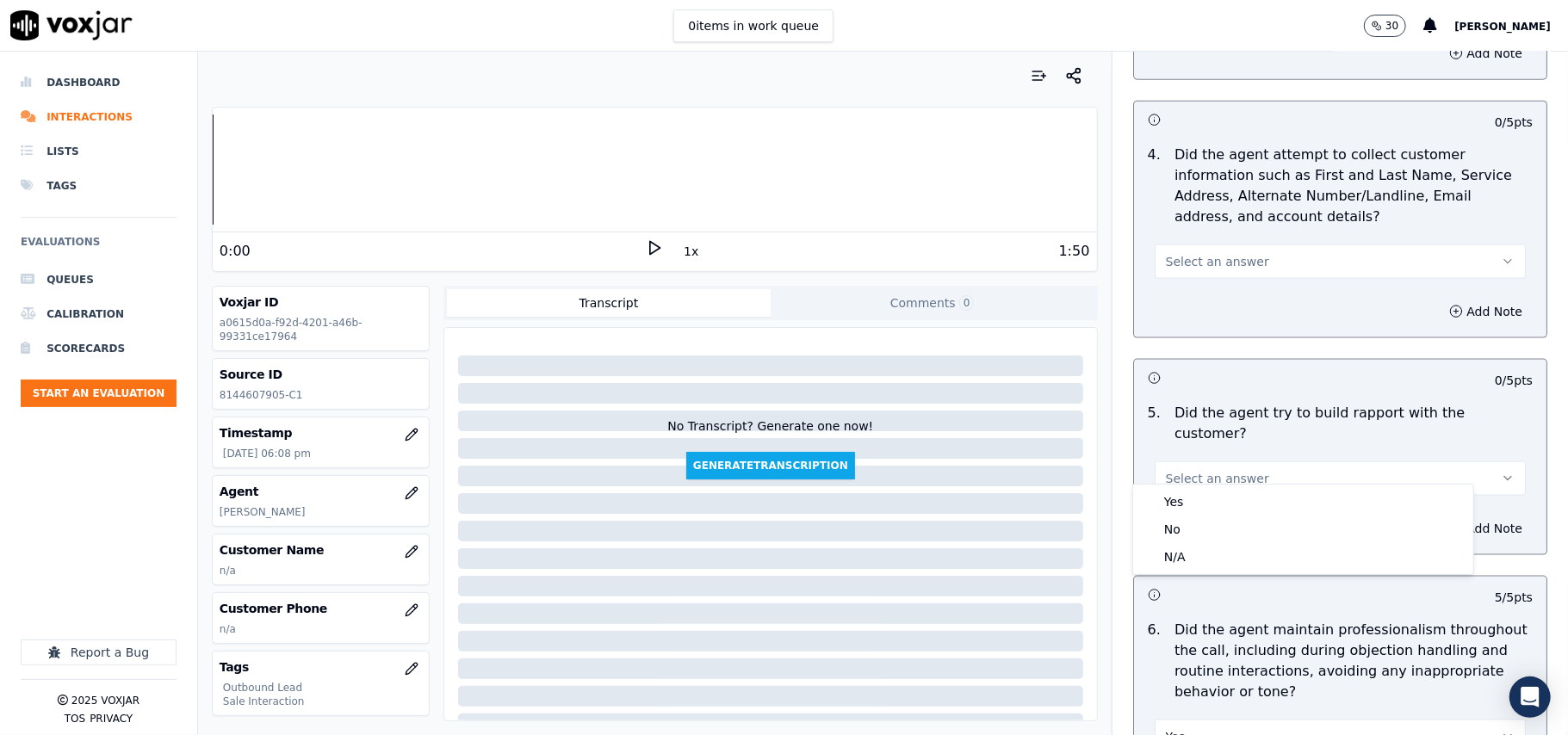
click at [1218, 486] on div "Yes No N/A" at bounding box center [1303, 530] width 340 height 90
click at [1207, 501] on div "Yes" at bounding box center [1303, 502] width 333 height 27
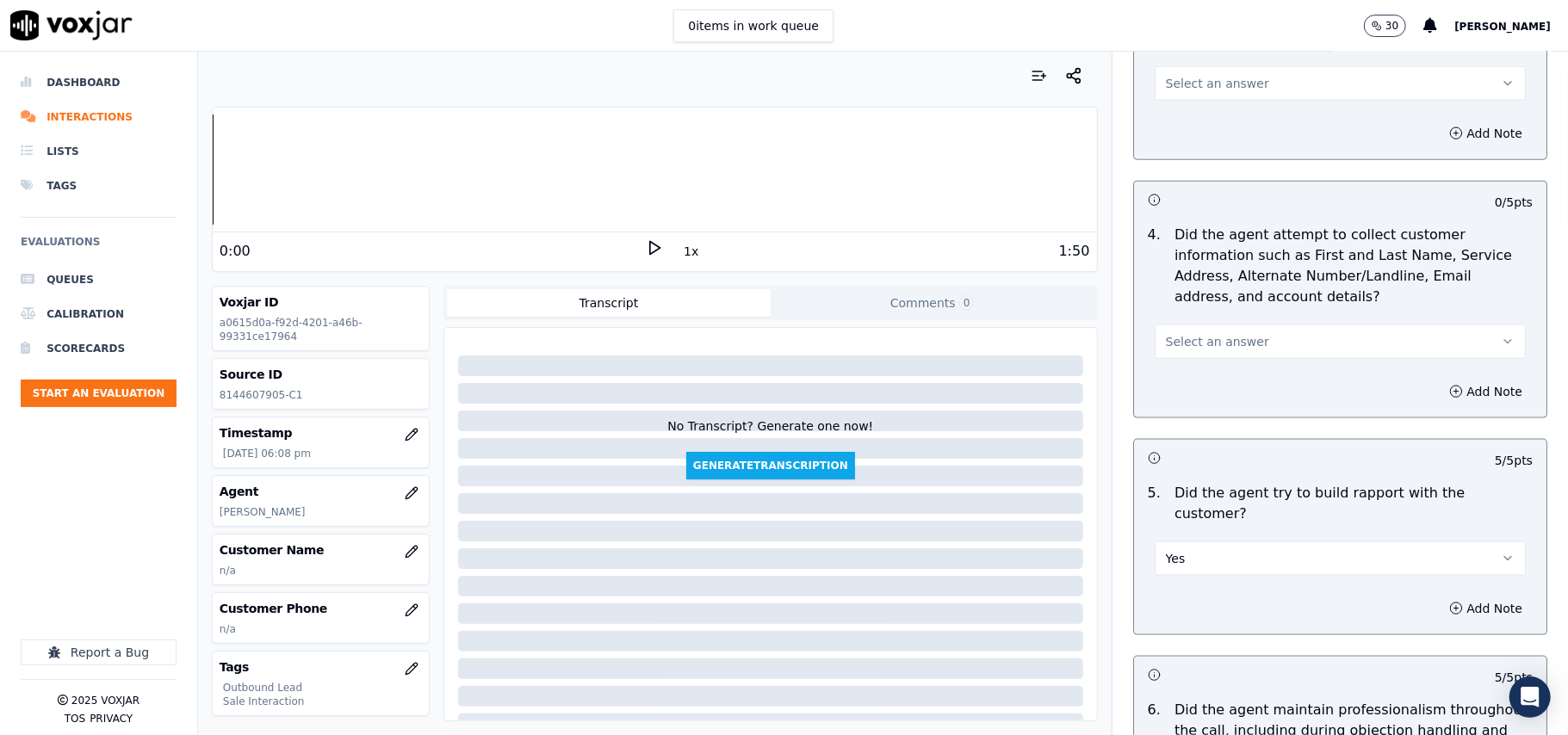
scroll to position [1539, 0]
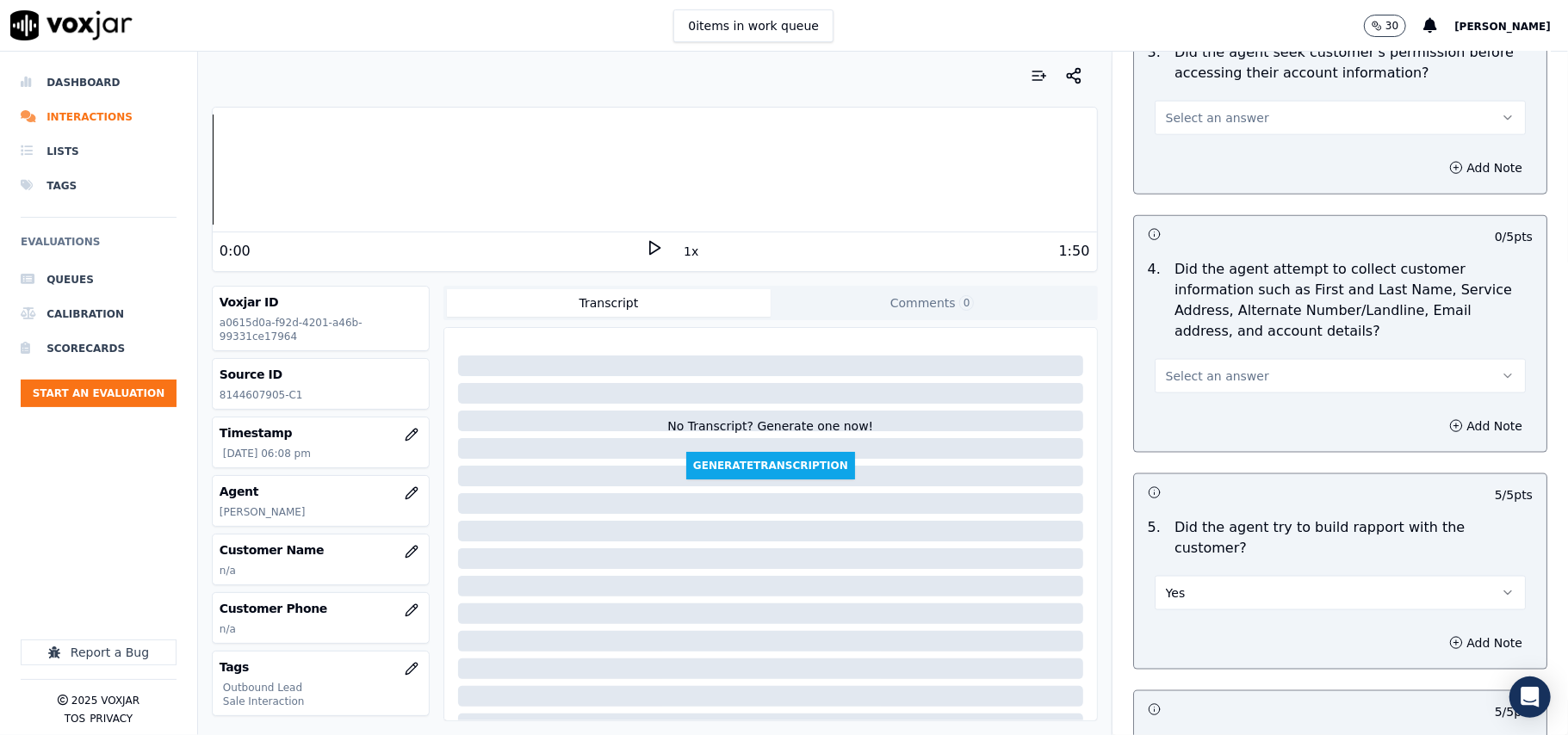
click at [1243, 393] on button "Select an answer" at bounding box center [1340, 376] width 371 height 34
click at [1226, 470] on div "N/A" at bounding box center [1303, 474] width 333 height 27
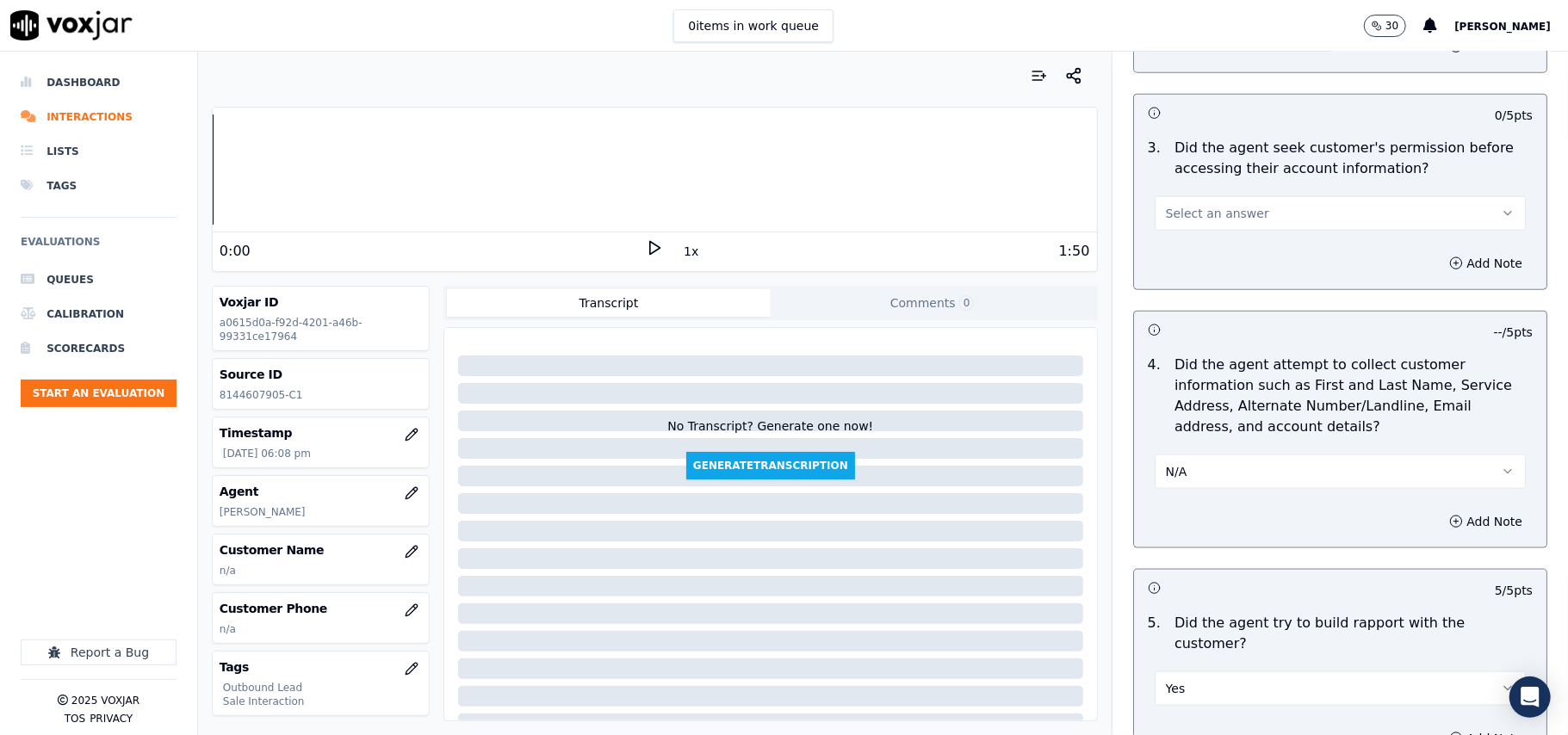
scroll to position [1196, 0]
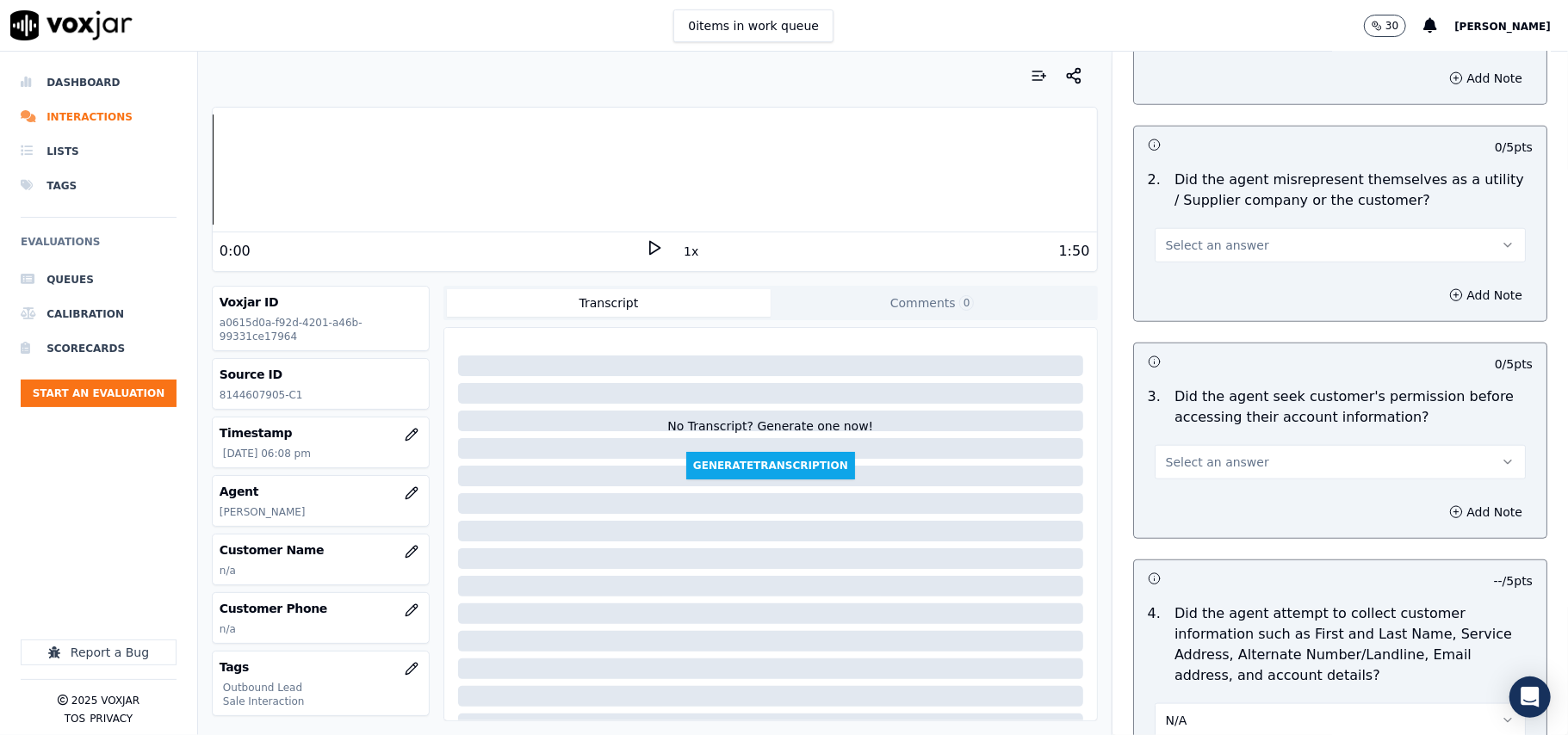
click at [1227, 451] on button "Select an answer" at bounding box center [1340, 462] width 371 height 34
click at [1227, 493] on div "Yes" at bounding box center [1303, 506] width 333 height 27
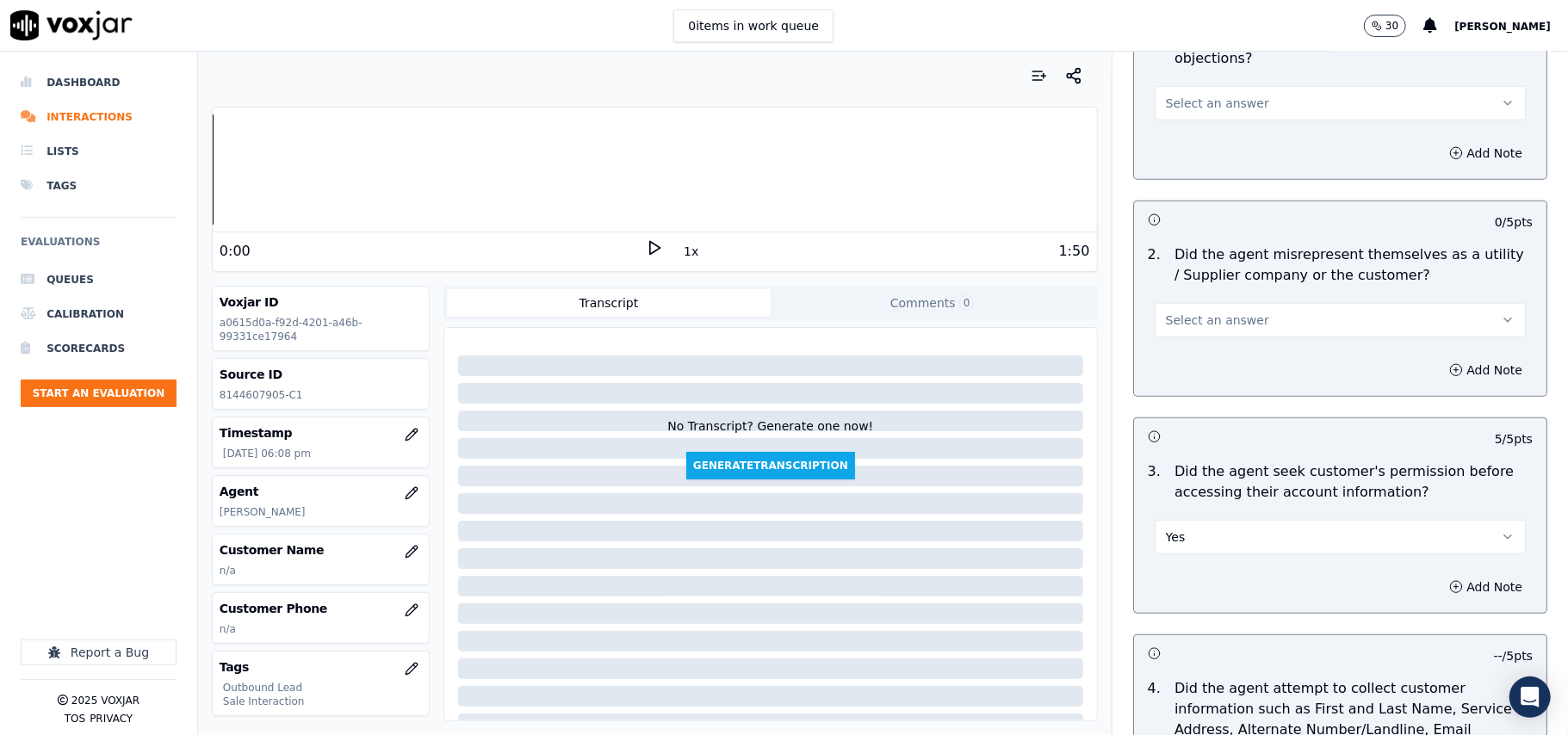
scroll to position [1080, 0]
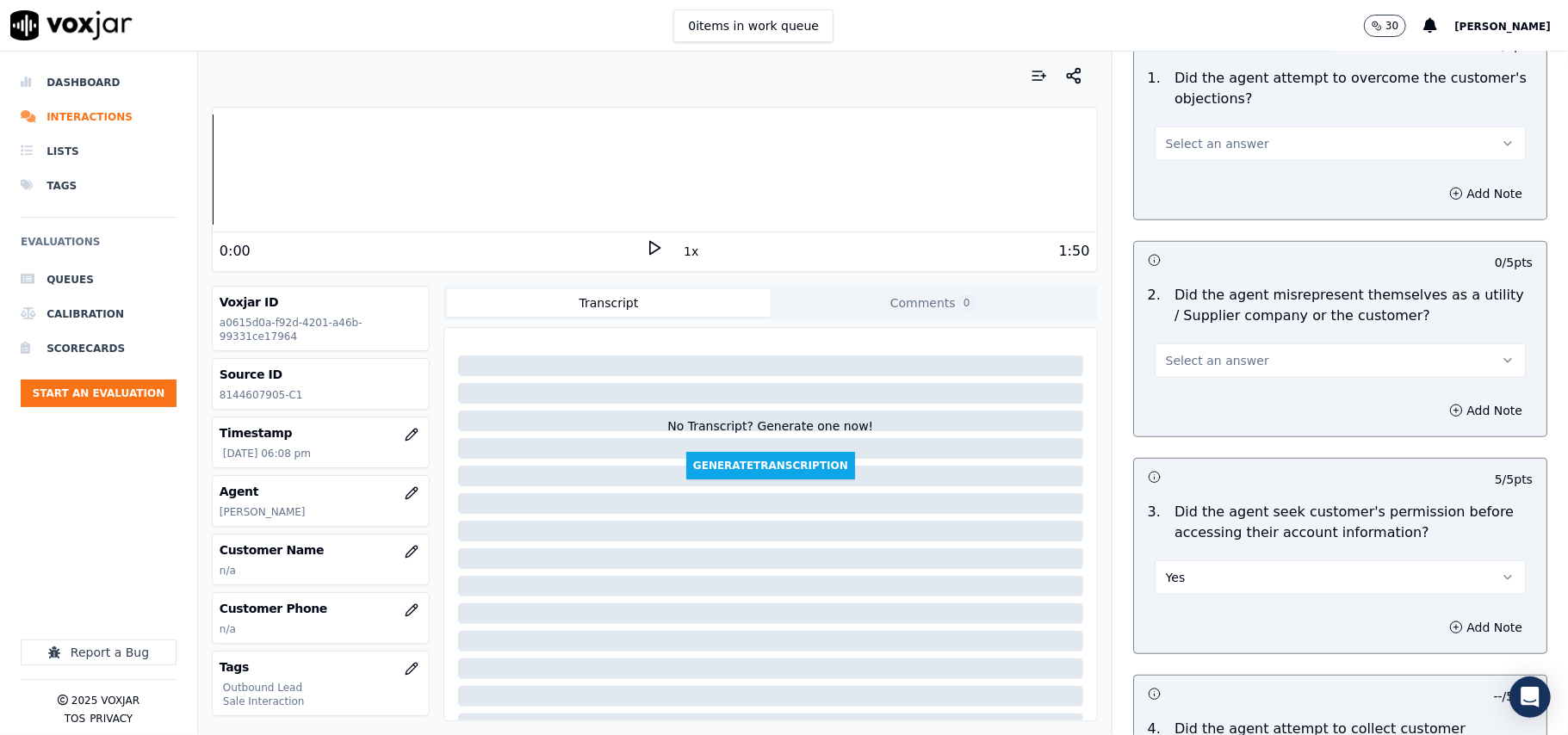
click at [1240, 369] on button "Select an answer" at bounding box center [1340, 360] width 371 height 34
click at [1237, 439] on div "No" at bounding box center [1303, 429] width 333 height 27
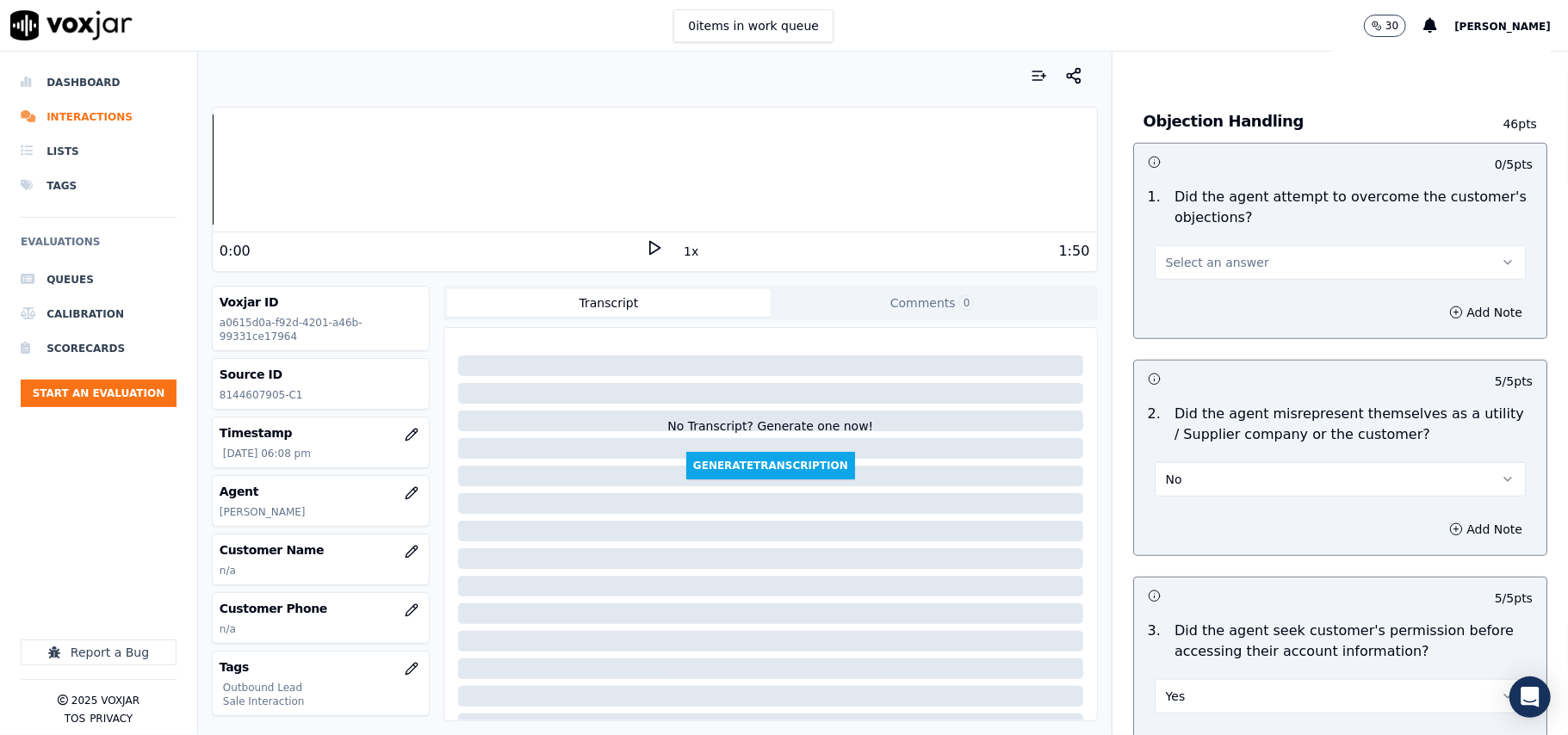
scroll to position [851, 0]
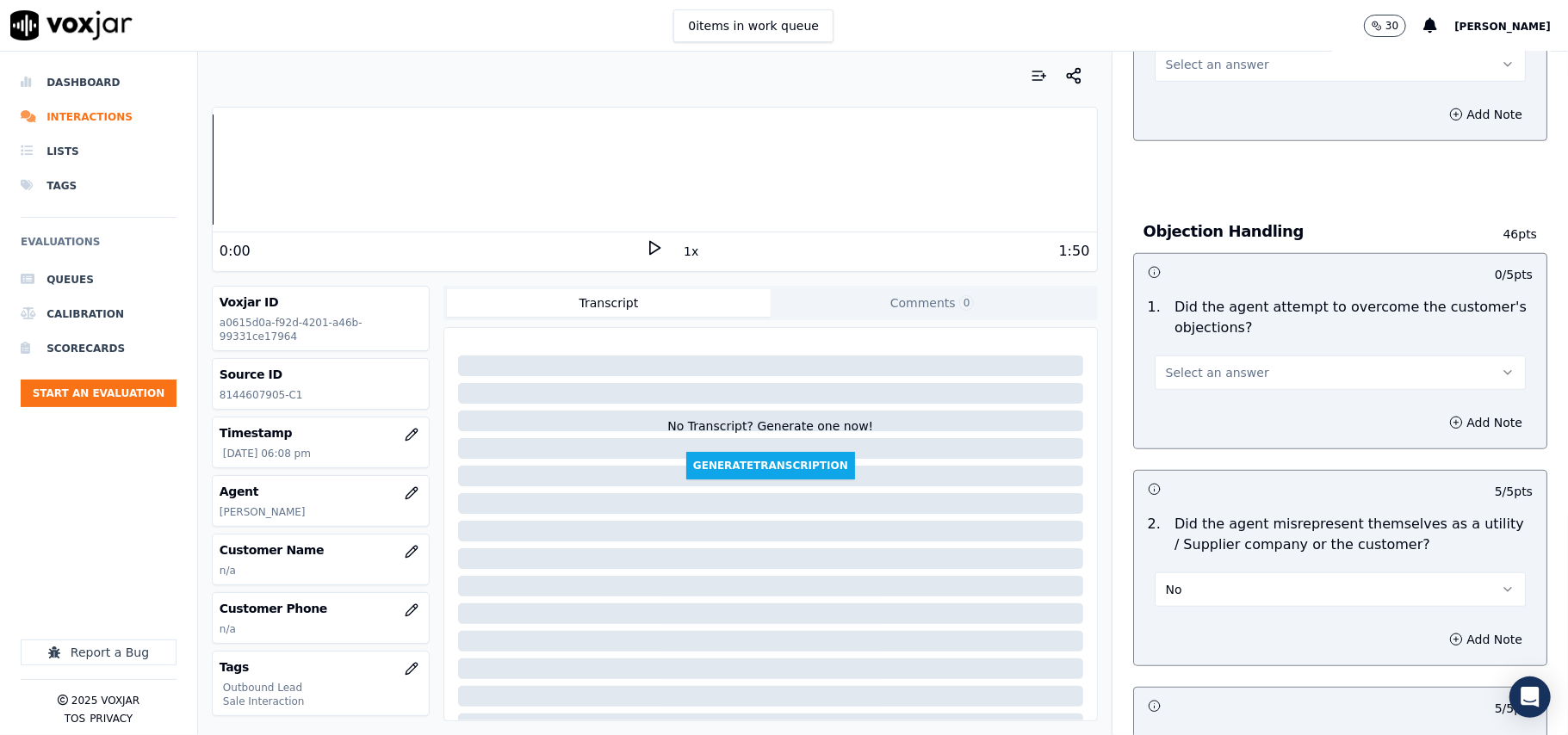
click at [1244, 365] on button "Select an answer" at bounding box center [1340, 372] width 371 height 34
click at [1245, 405] on div "Yes" at bounding box center [1303, 414] width 333 height 27
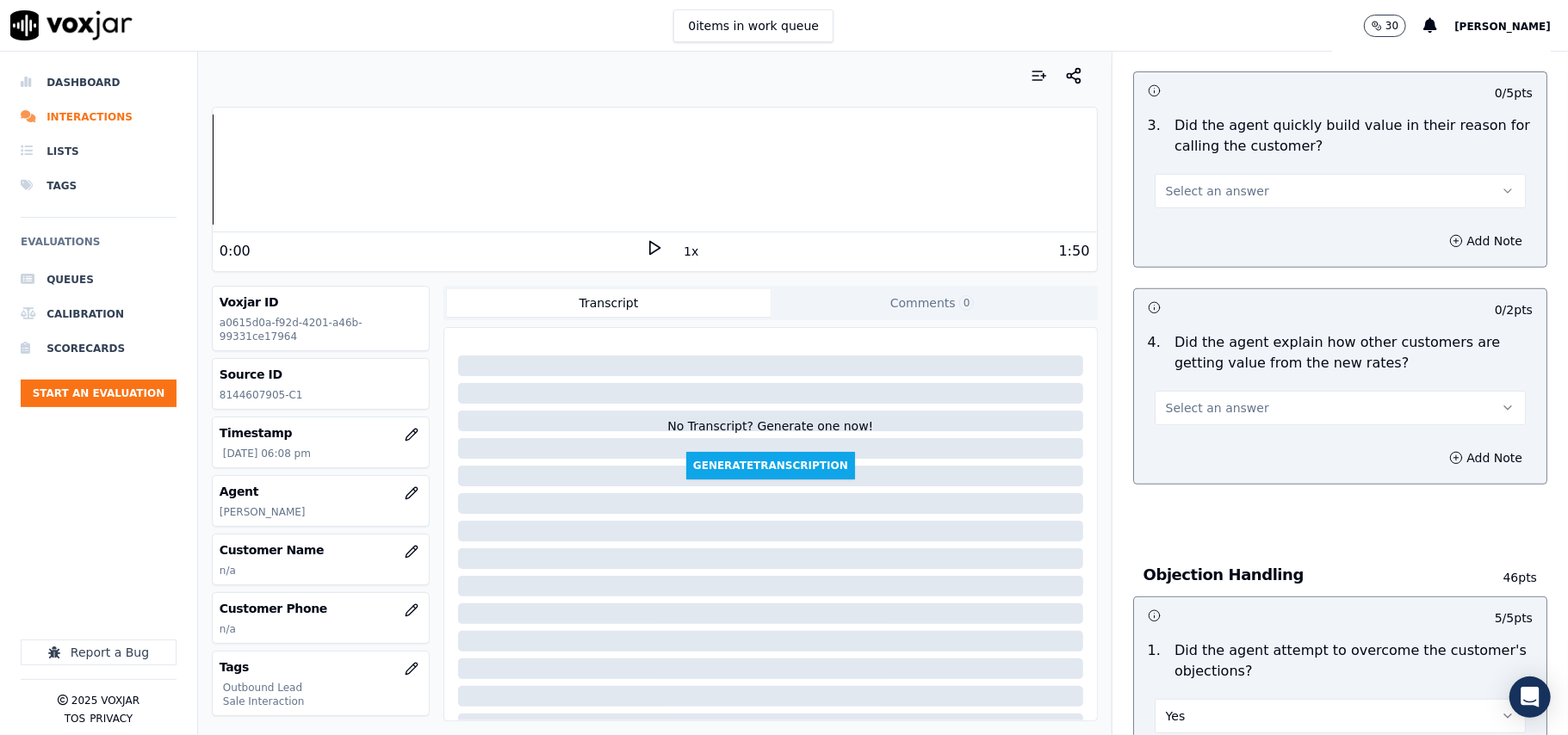
scroll to position [507, 0]
click at [1233, 406] on button "Select an answer" at bounding box center [1340, 408] width 371 height 34
click at [1232, 435] on div "Yes No N/A" at bounding box center [1303, 478] width 340 height 90
click at [1232, 439] on div "Yes" at bounding box center [1303, 450] width 333 height 27
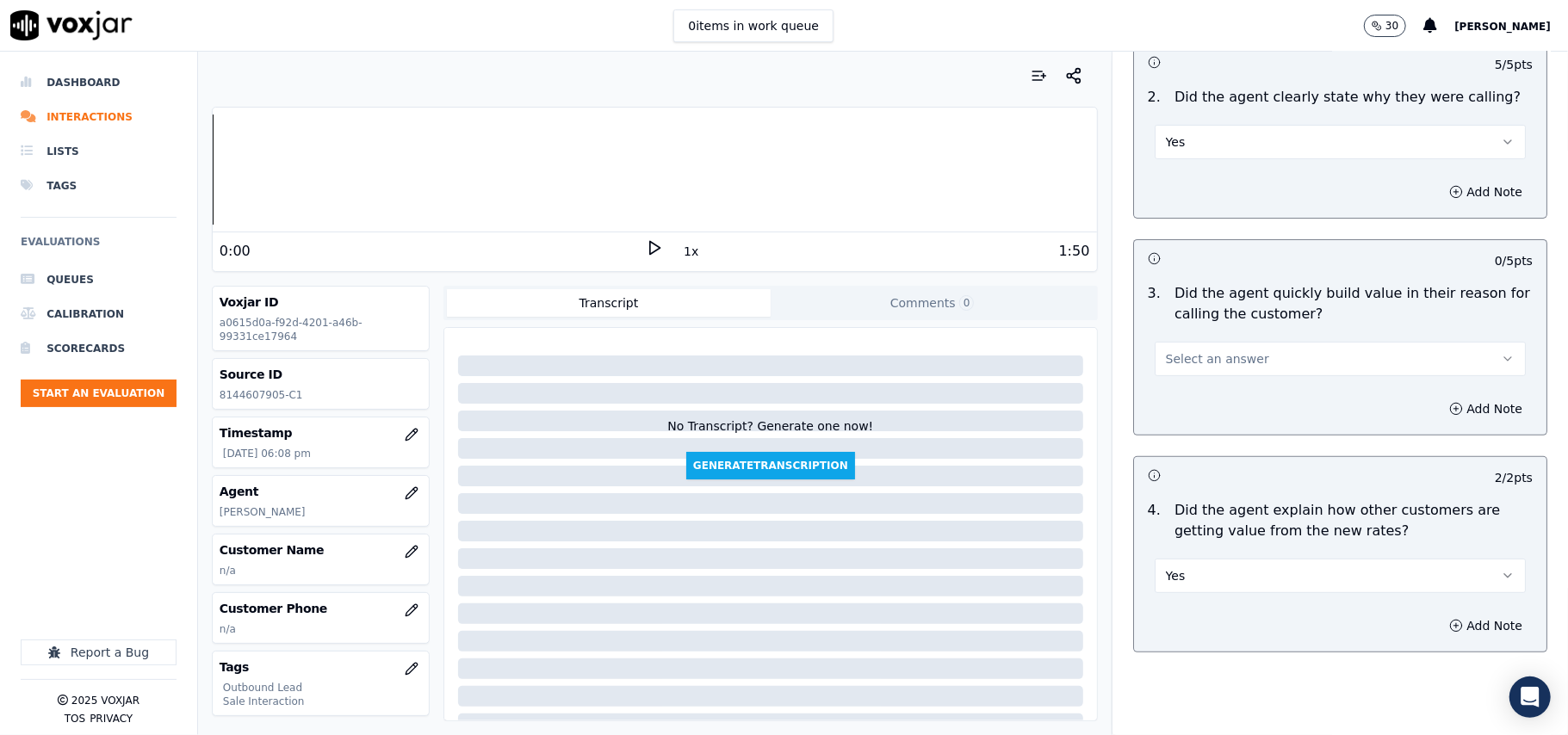
scroll to position [162, 0]
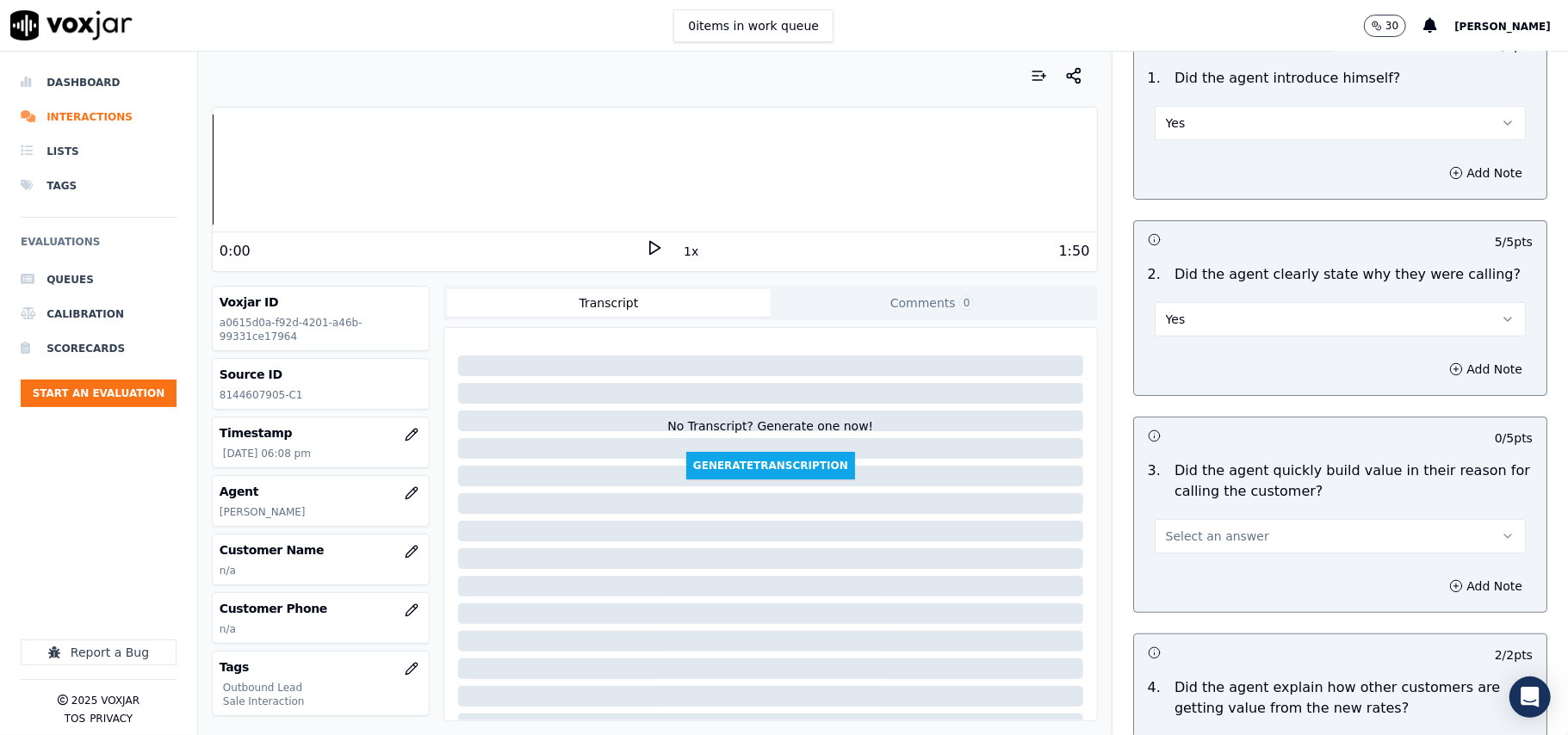
click at [1226, 553] on button "Select an answer" at bounding box center [1340, 536] width 371 height 34
click at [1206, 569] on div "Yes" at bounding box center [1303, 577] width 333 height 27
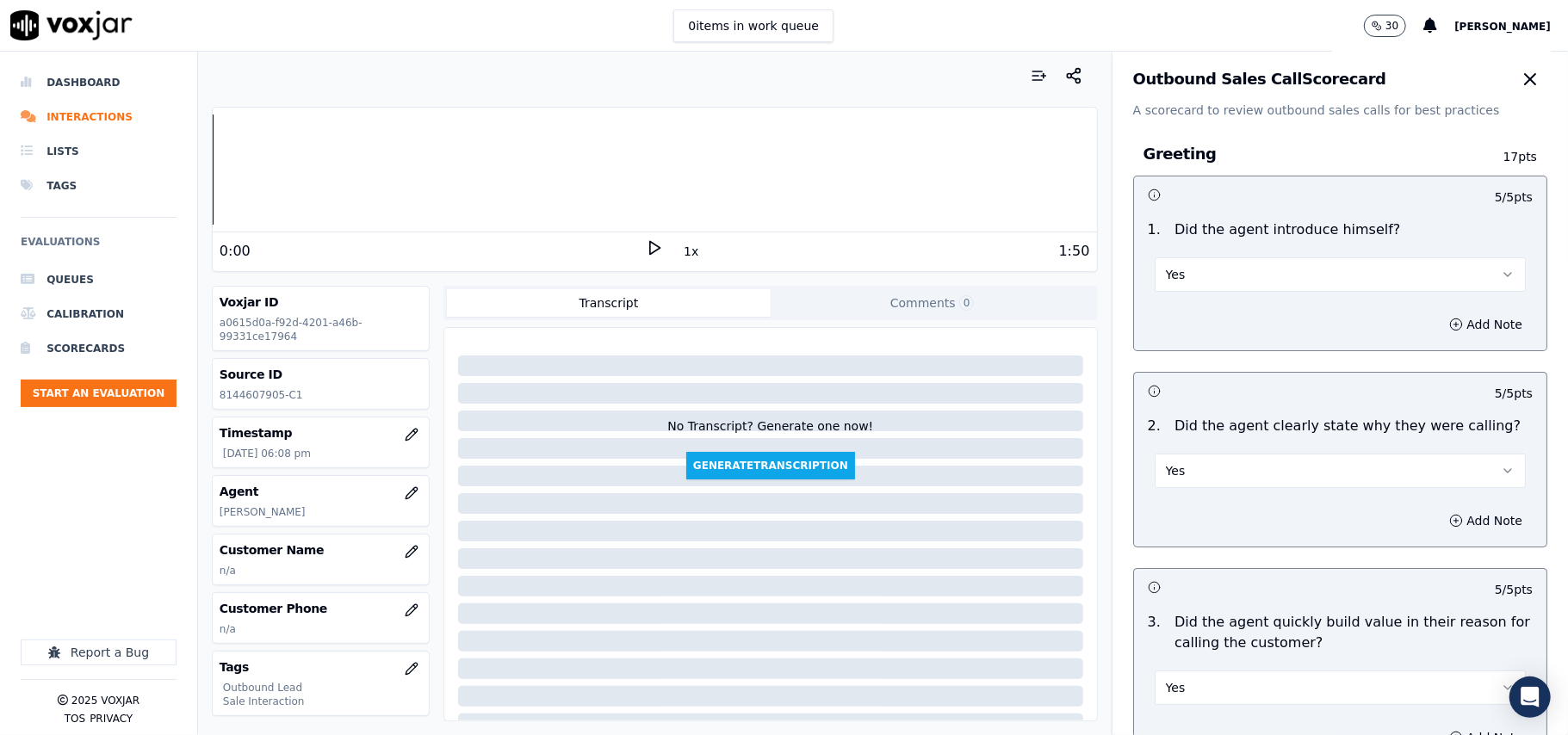
scroll to position [0, 0]
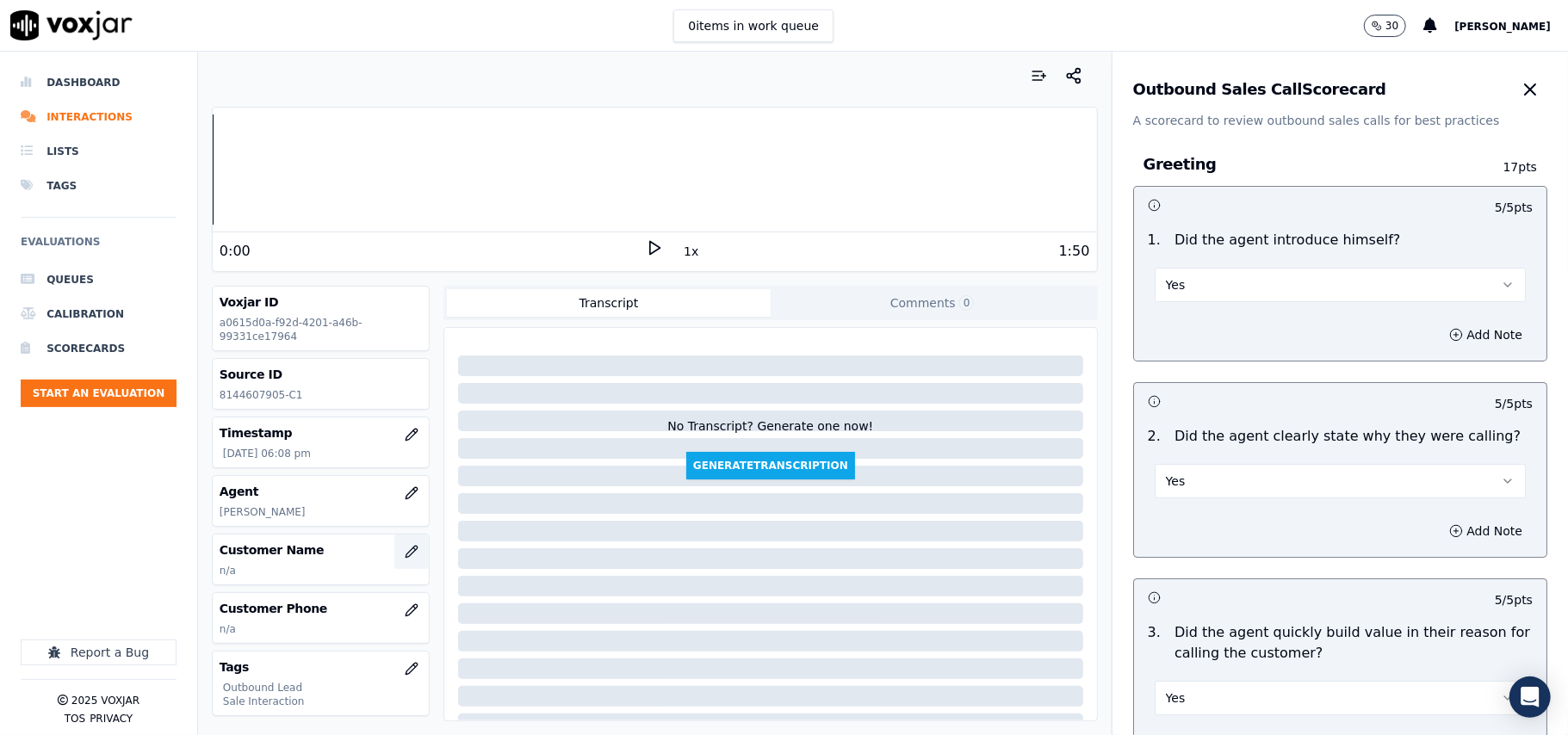
click at [394, 545] on button "button" at bounding box center [411, 551] width 34 height 34
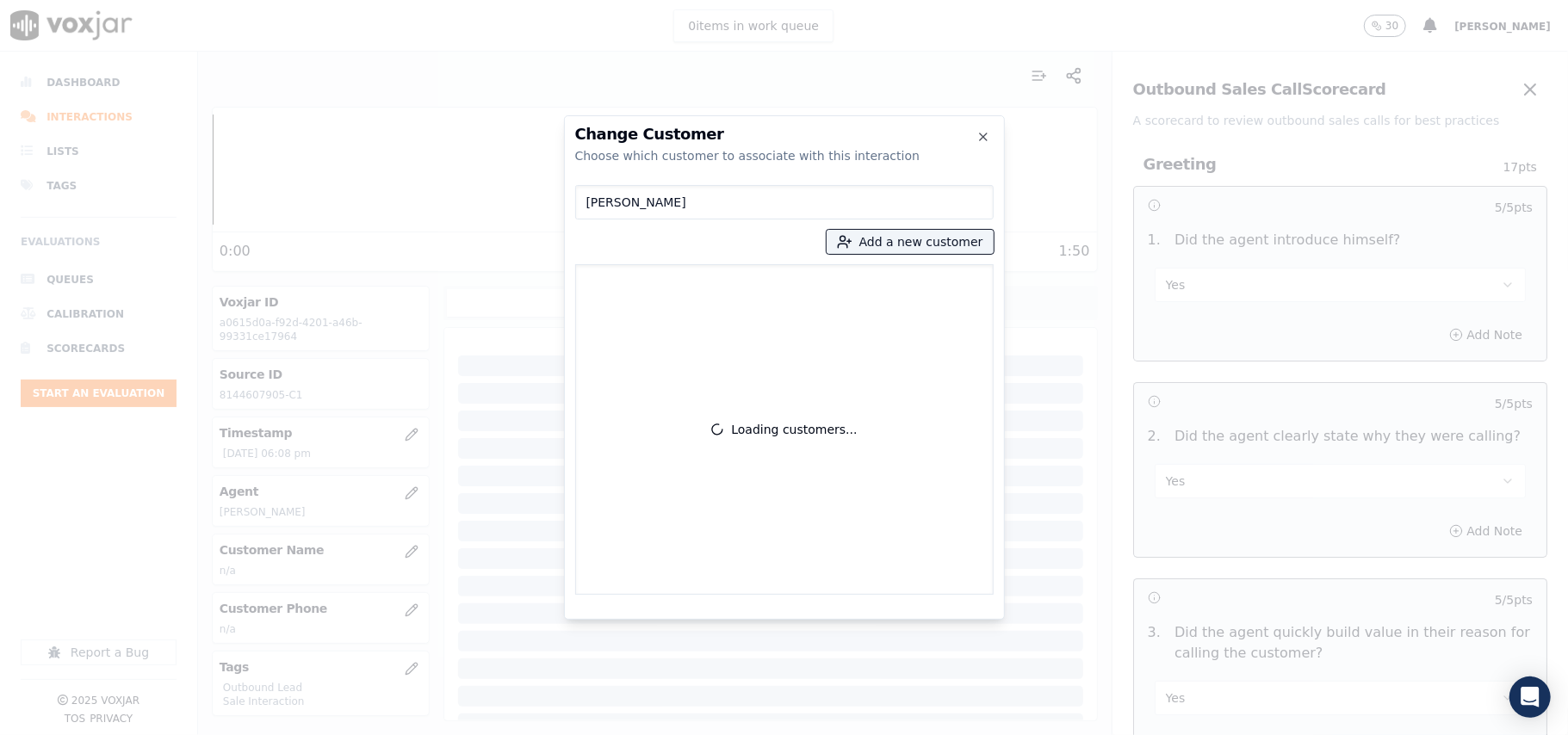
click at [594, 203] on input "[PERSON_NAME]" at bounding box center [784, 202] width 419 height 34
click at [593, 203] on input "[PERSON_NAME]" at bounding box center [784, 202] width 419 height 34
click at [593, 198] on input "[PERSON_NAME]" at bounding box center [784, 202] width 419 height 34
type input "[PERSON_NAME]"
click at [889, 232] on button "Add a new customer" at bounding box center [909, 242] width 167 height 24
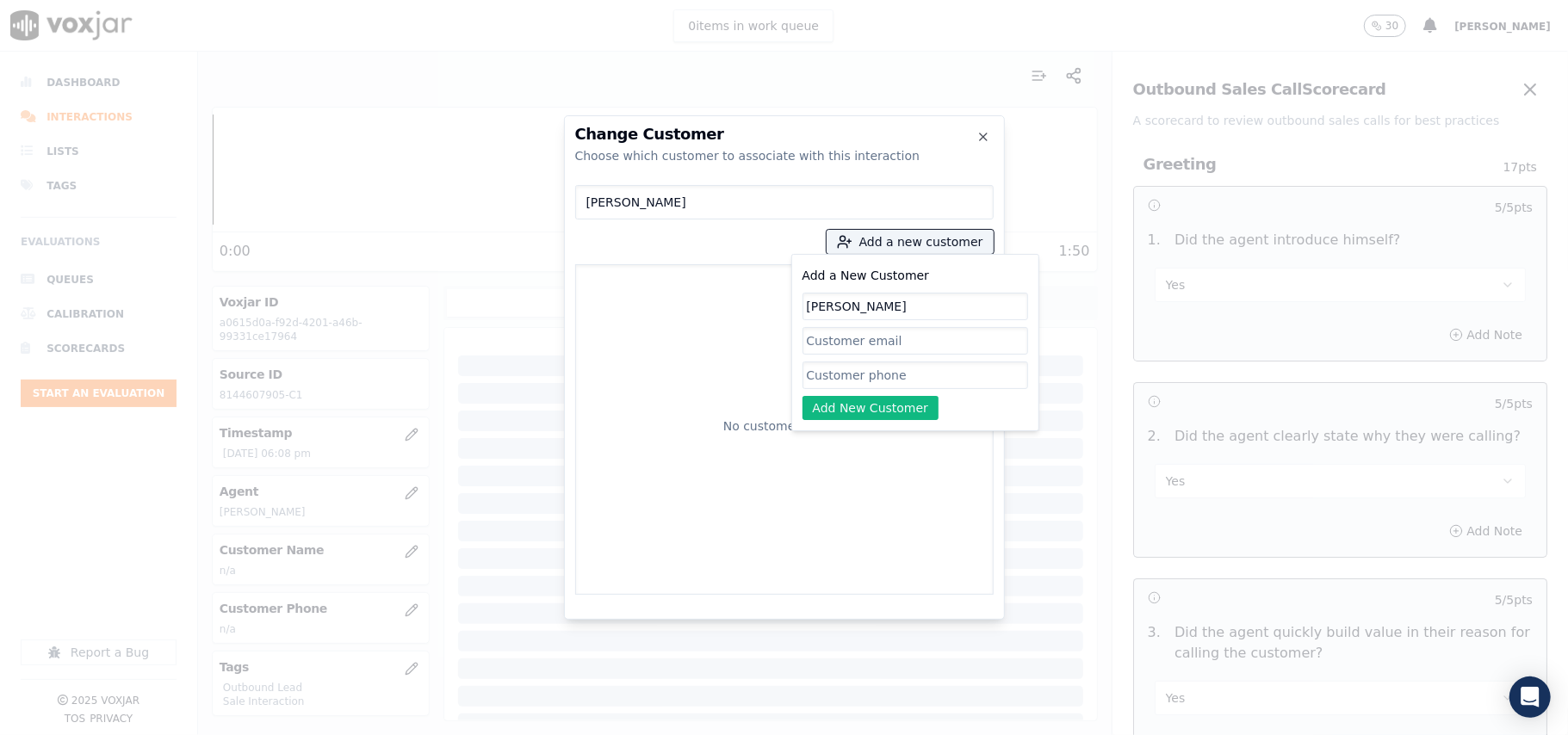
type input "[PERSON_NAME]"
click at [834, 373] on input "Add a New Customer" at bounding box center [914, 376] width 225 height 27
paste input "8144607905"
type input "8144607905"
click at [810, 314] on input "[PERSON_NAME]" at bounding box center [914, 306] width 225 height 27
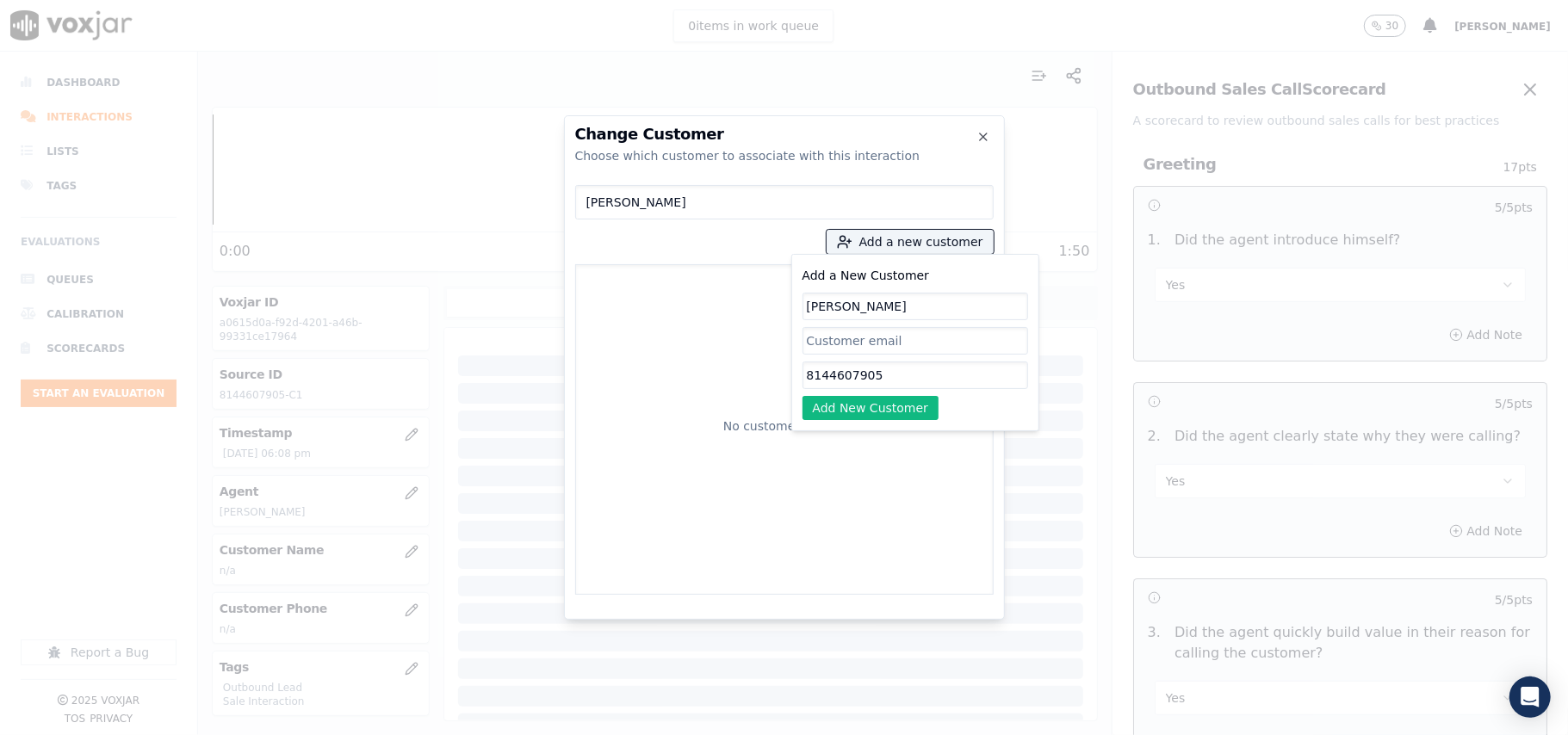
click at [814, 310] on input "[PERSON_NAME]" at bounding box center [914, 306] width 225 height 27
type input "[PERSON_NAME]"
click at [864, 406] on button "Add New Customer" at bounding box center [870, 408] width 137 height 24
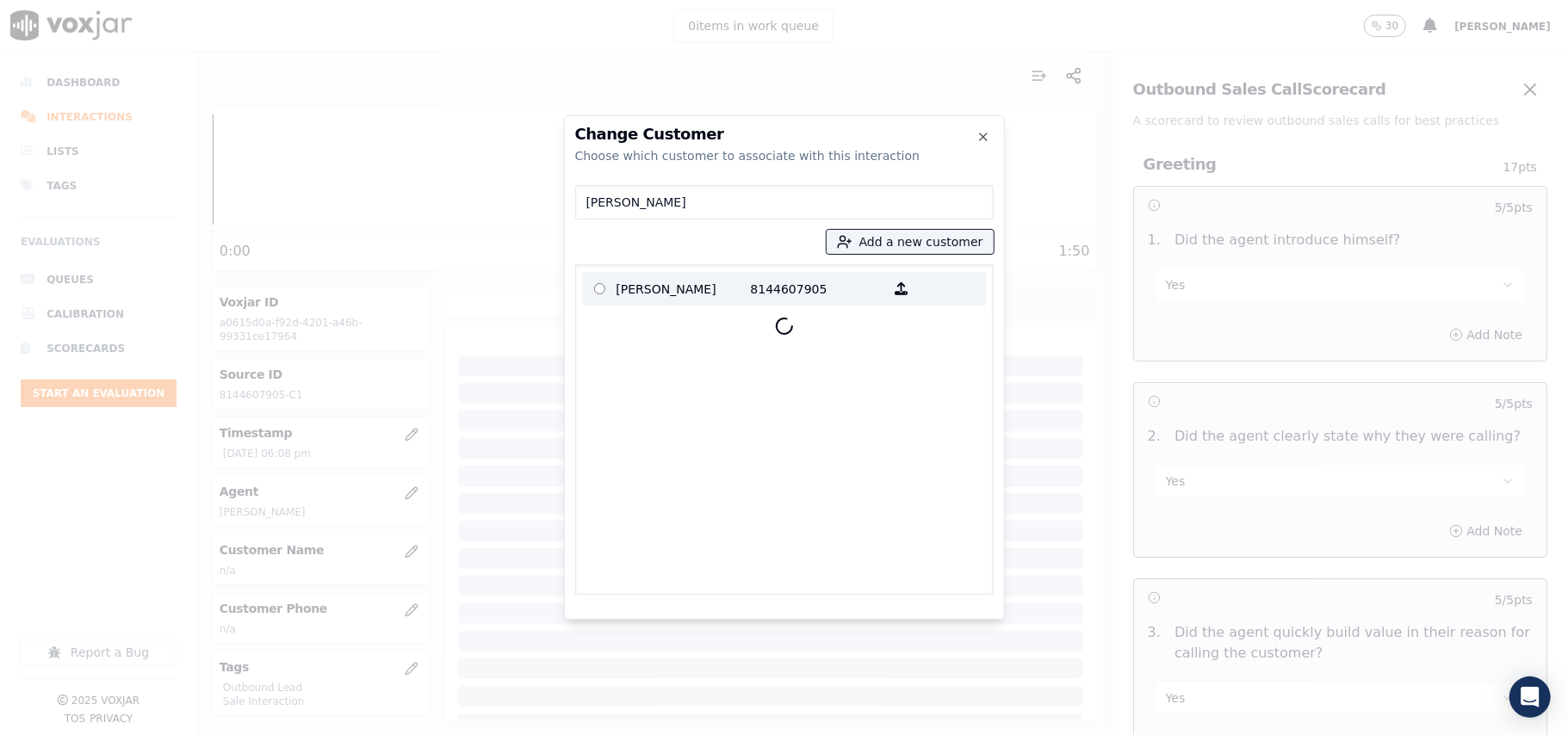
click at [662, 286] on p "[PERSON_NAME]" at bounding box center [684, 288] width 135 height 26
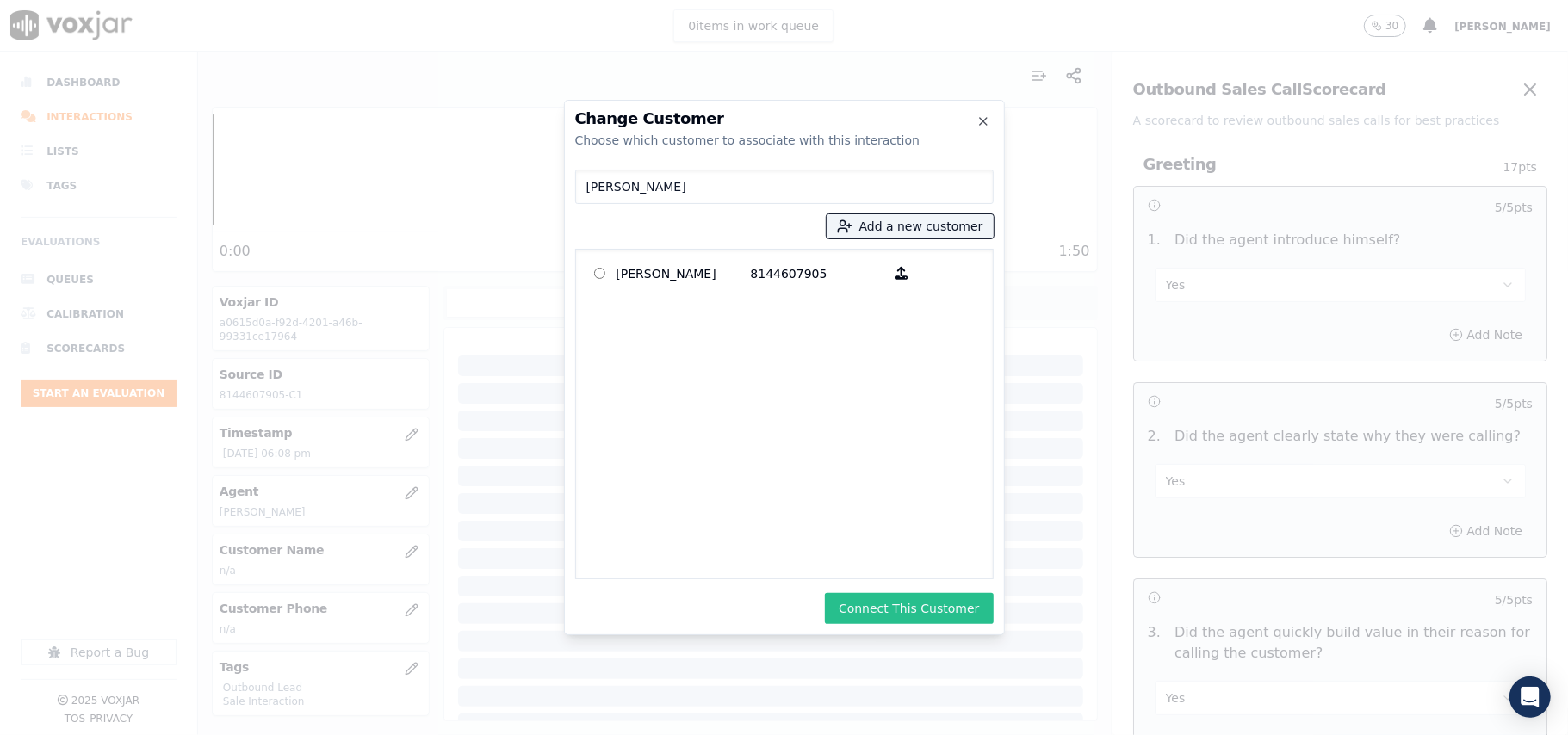
click at [862, 593] on button "Connect This Customer" at bounding box center [908, 609] width 168 height 31
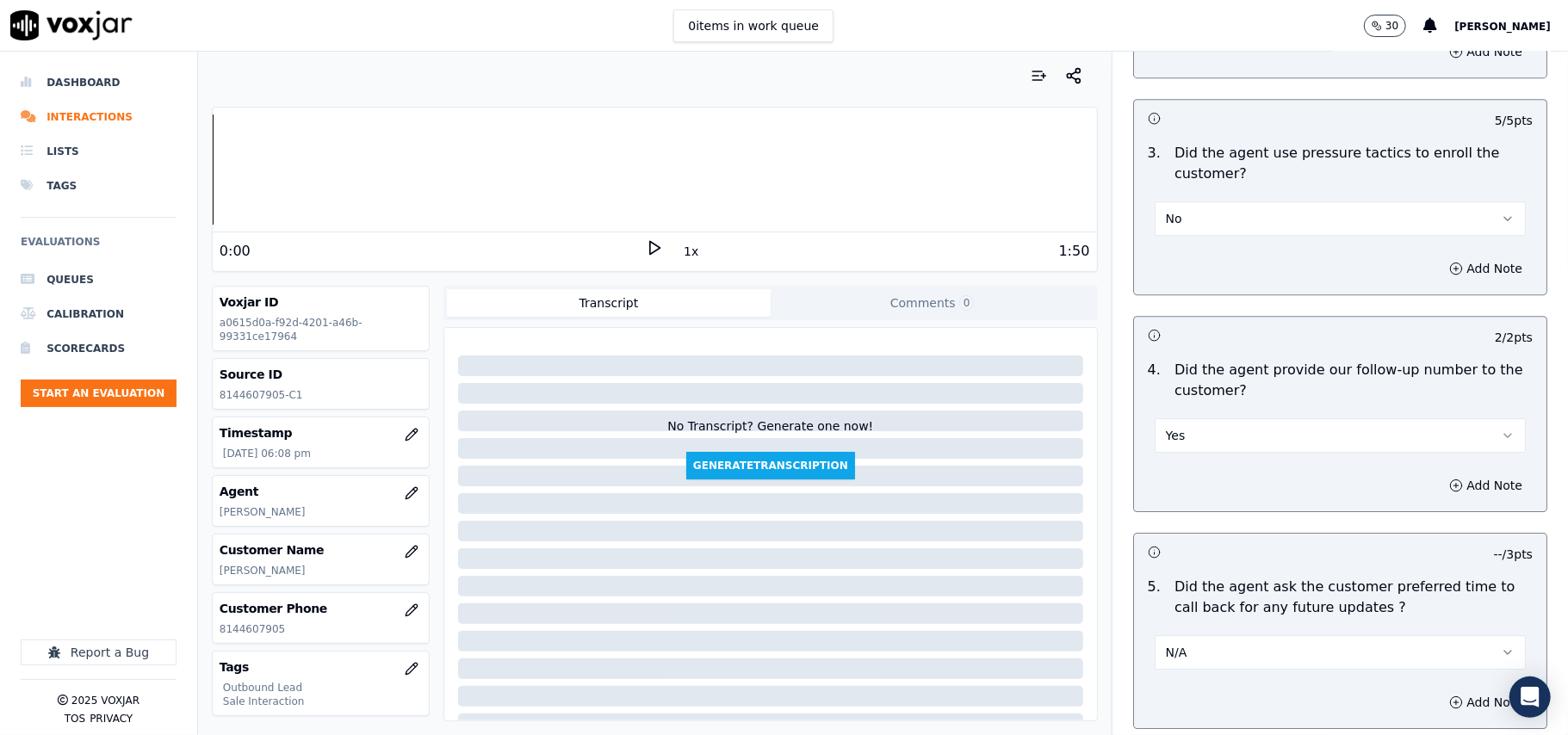
scroll to position [4296, 0]
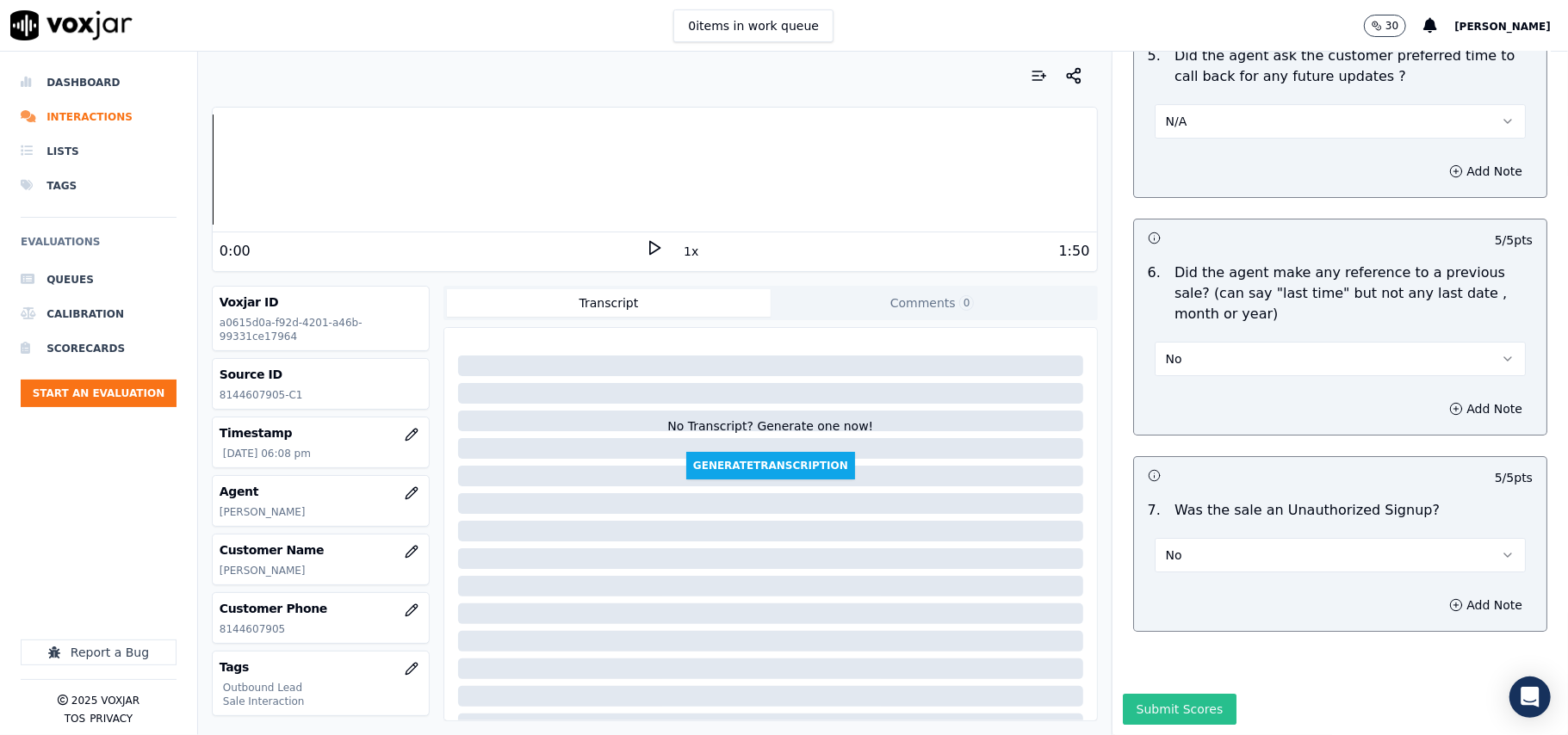
click at [1154, 694] on button "Submit Scores" at bounding box center [1179, 710] width 114 height 31
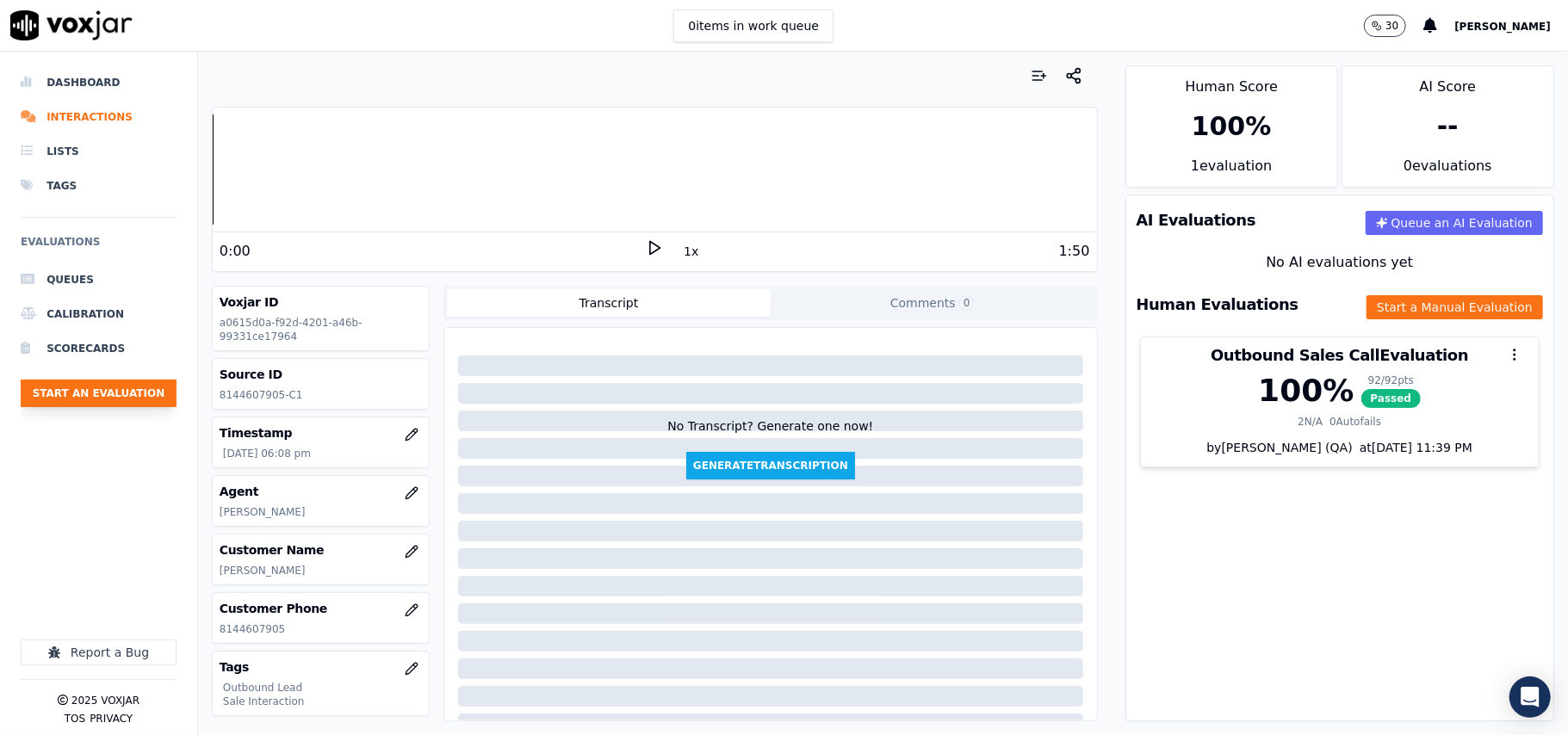
click at [84, 392] on button "Start an Evaluation" at bounding box center [99, 393] width 156 height 27
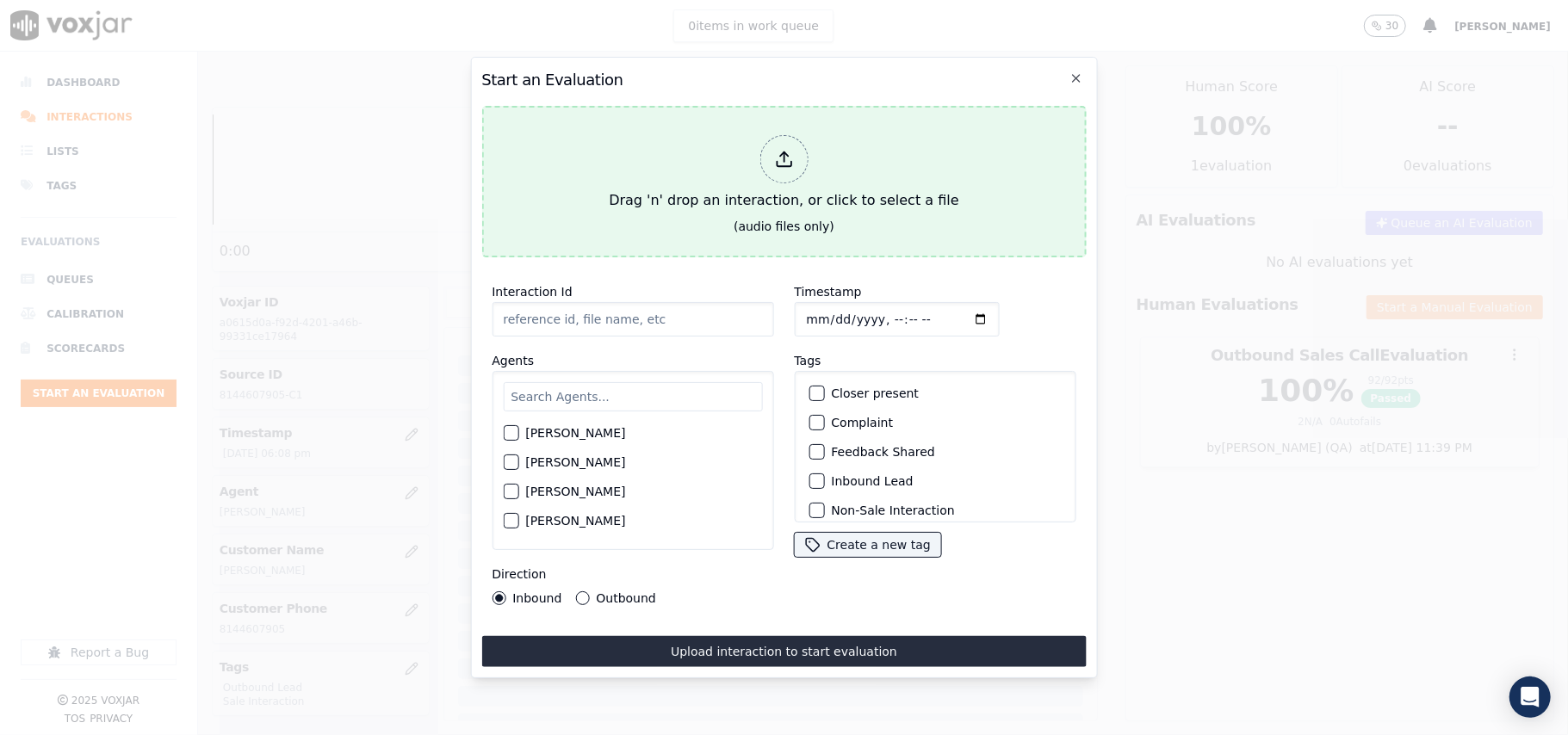
click at [833, 186] on div "Drag 'n' drop an interaction, or click to select a file" at bounding box center [784, 173] width 363 height 90
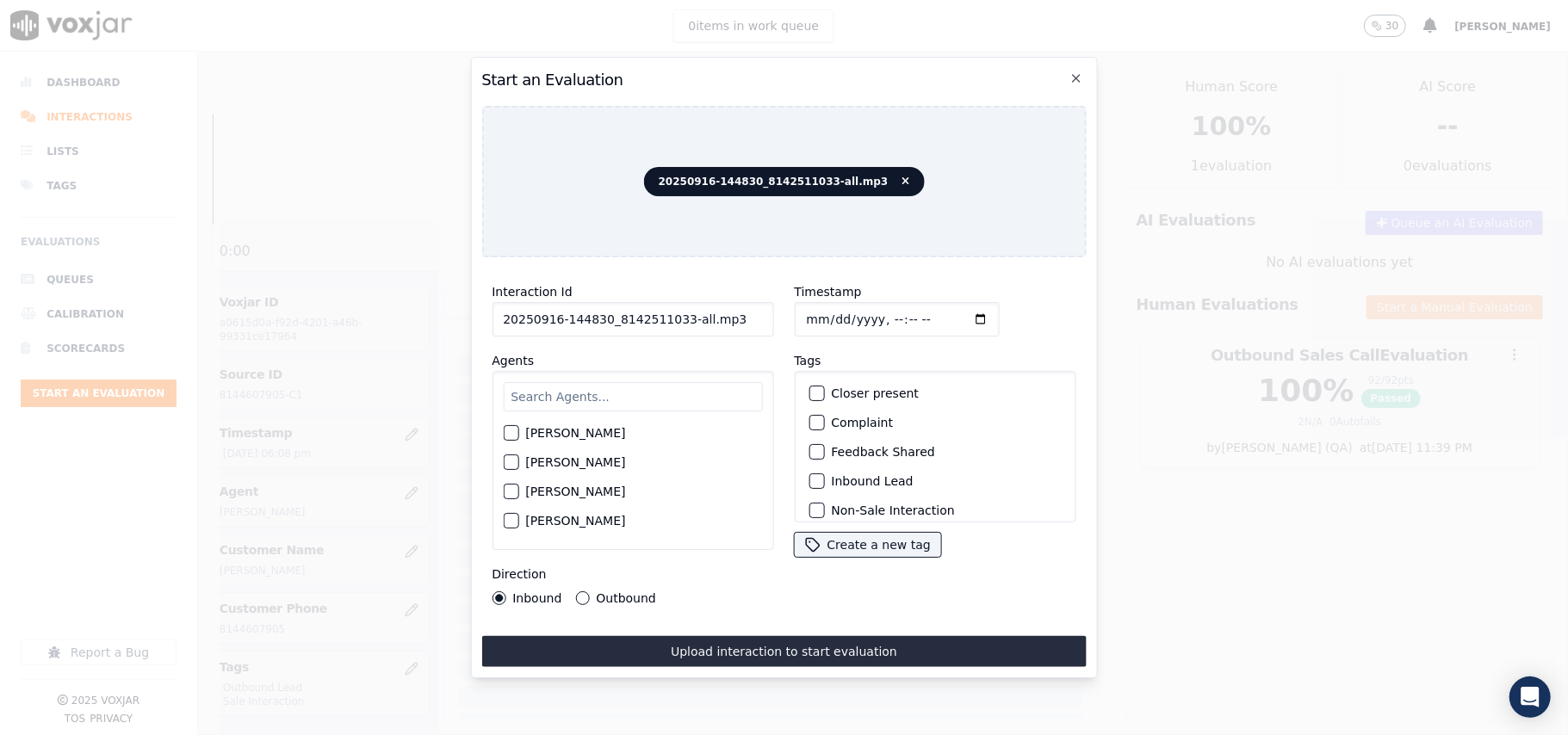
drag, startPoint x: 694, startPoint y: 310, endPoint x: 676, endPoint y: 314, distance: 18.4
click at [676, 314] on input "20250916-144830_8142511033-all.mp3" at bounding box center [632, 319] width 282 height 34
type input "20250916-144830_8142511033-C1"
click at [824, 313] on input "Timestamp" at bounding box center [896, 319] width 205 height 34
type input "[DATE]T18:09"
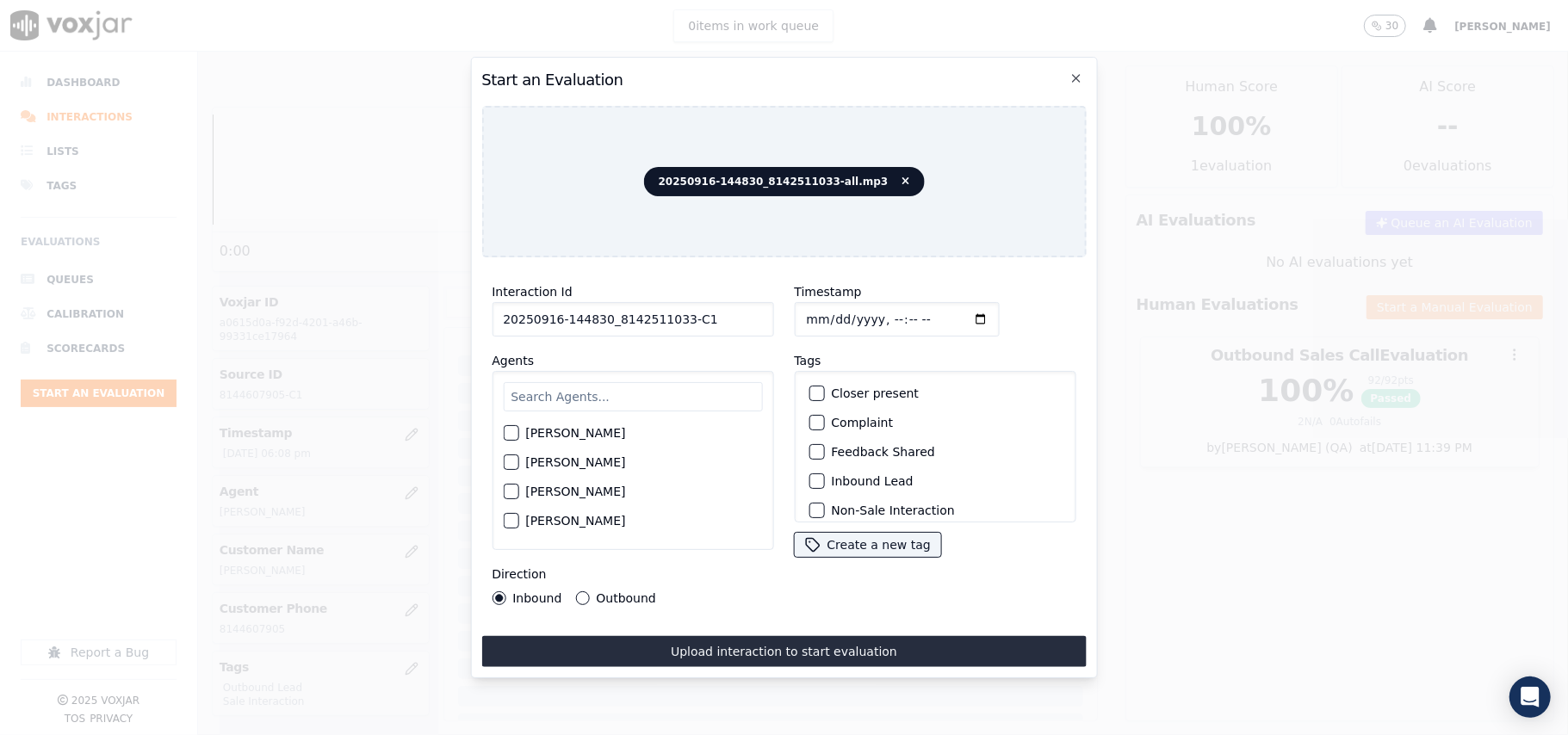
click at [668, 383] on input "text" at bounding box center [632, 397] width 260 height 29
type input "jam"
click at [558, 432] on label "[PERSON_NAME]" at bounding box center [575, 438] width 100 height 12
click at [518, 430] on button "[PERSON_NAME]" at bounding box center [510, 438] width 16 height 16
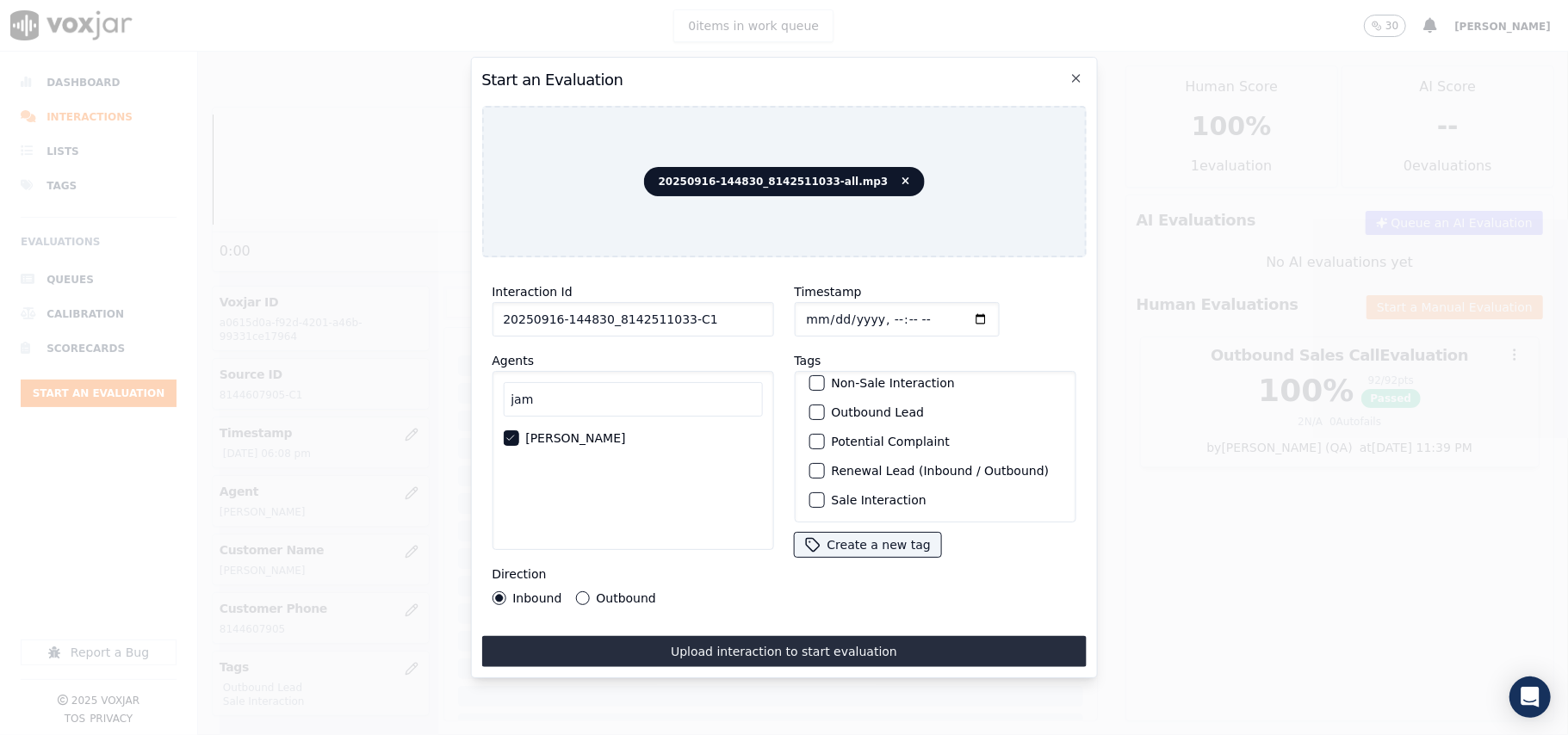
scroll to position [150, 0]
click at [849, 494] on label "Sale Interaction" at bounding box center [877, 500] width 95 height 12
click at [824, 493] on button "Sale Interaction" at bounding box center [816, 501] width 16 height 16
click at [837, 406] on label "Outbound Lead" at bounding box center [876, 412] width 93 height 12
click at [824, 405] on button "Outbound Lead" at bounding box center [816, 413] width 16 height 16
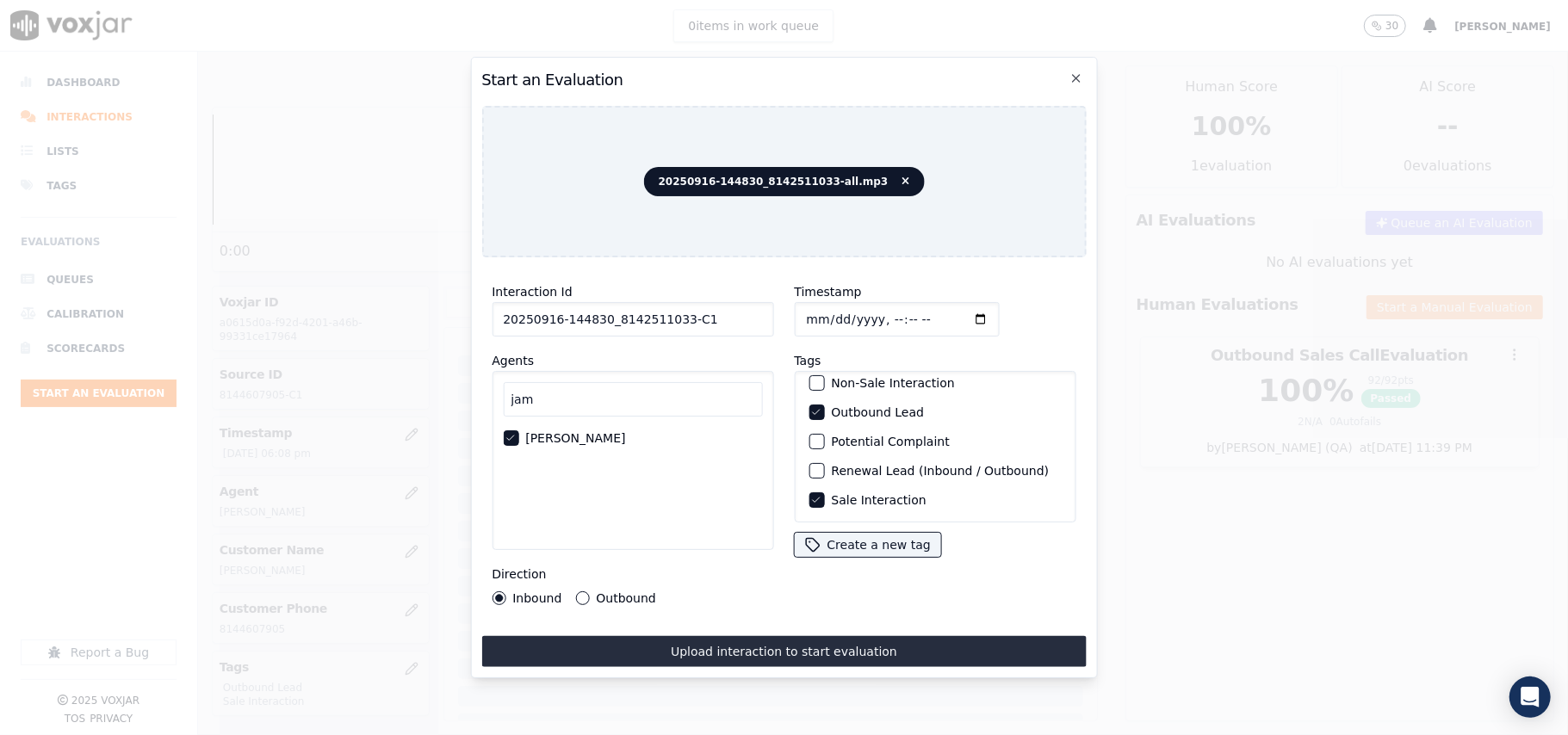
click at [600, 592] on label "Outbound" at bounding box center [625, 598] width 60 height 12
click at [588, 592] on button "Outbound" at bounding box center [582, 598] width 14 height 14
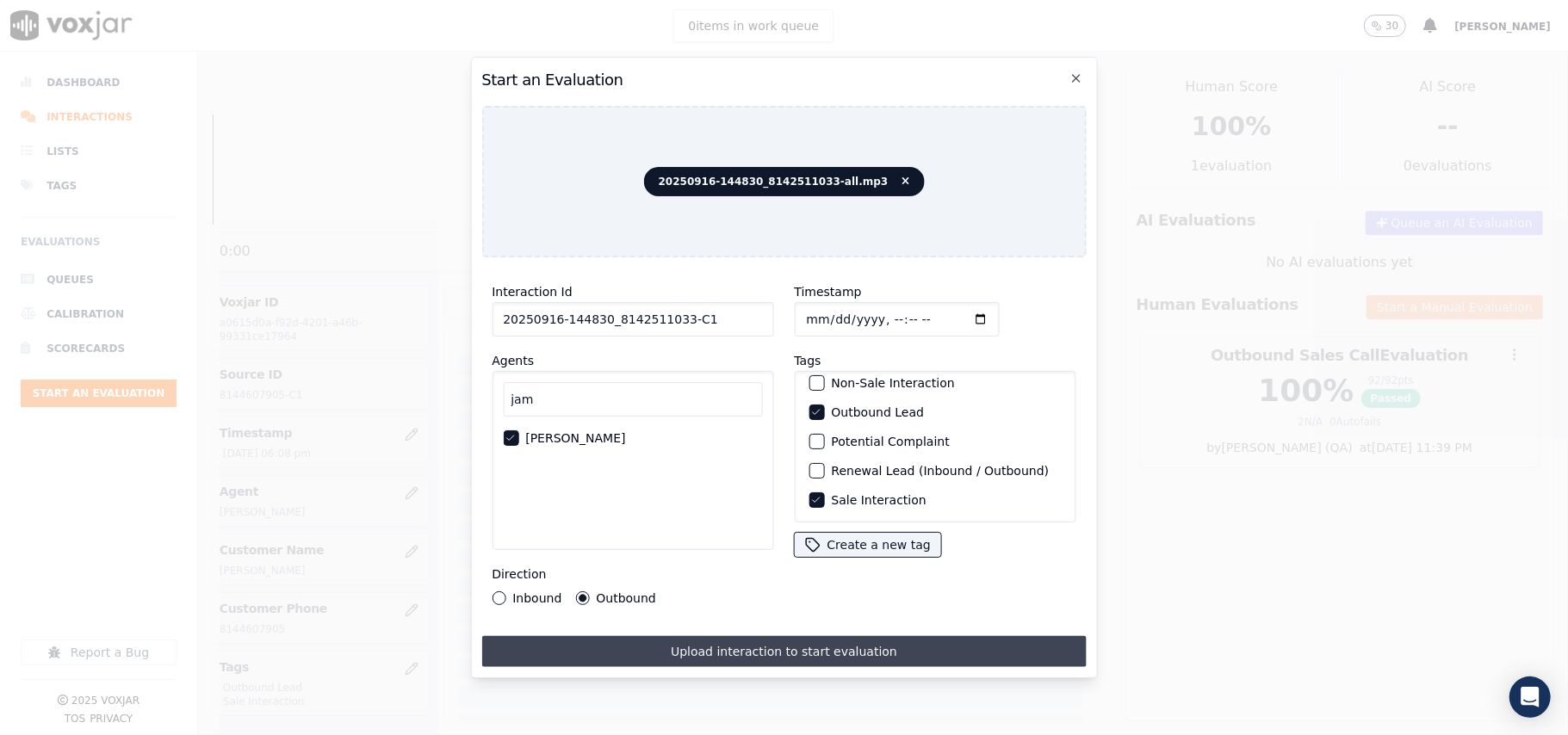
click at [673, 637] on button "Upload interaction to start evaluation" at bounding box center [783, 652] width 604 height 31
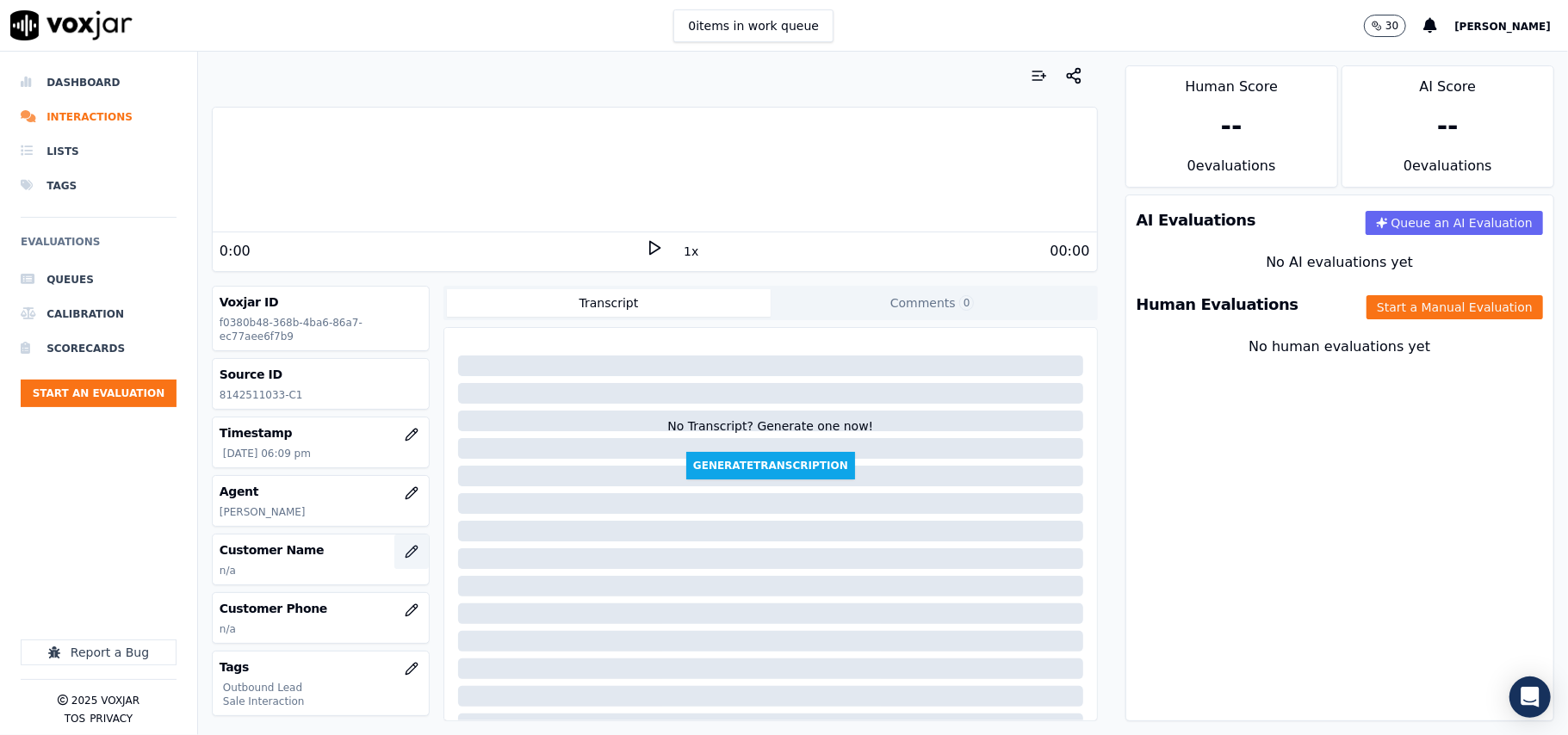
click at [394, 556] on button "button" at bounding box center [411, 551] width 34 height 34
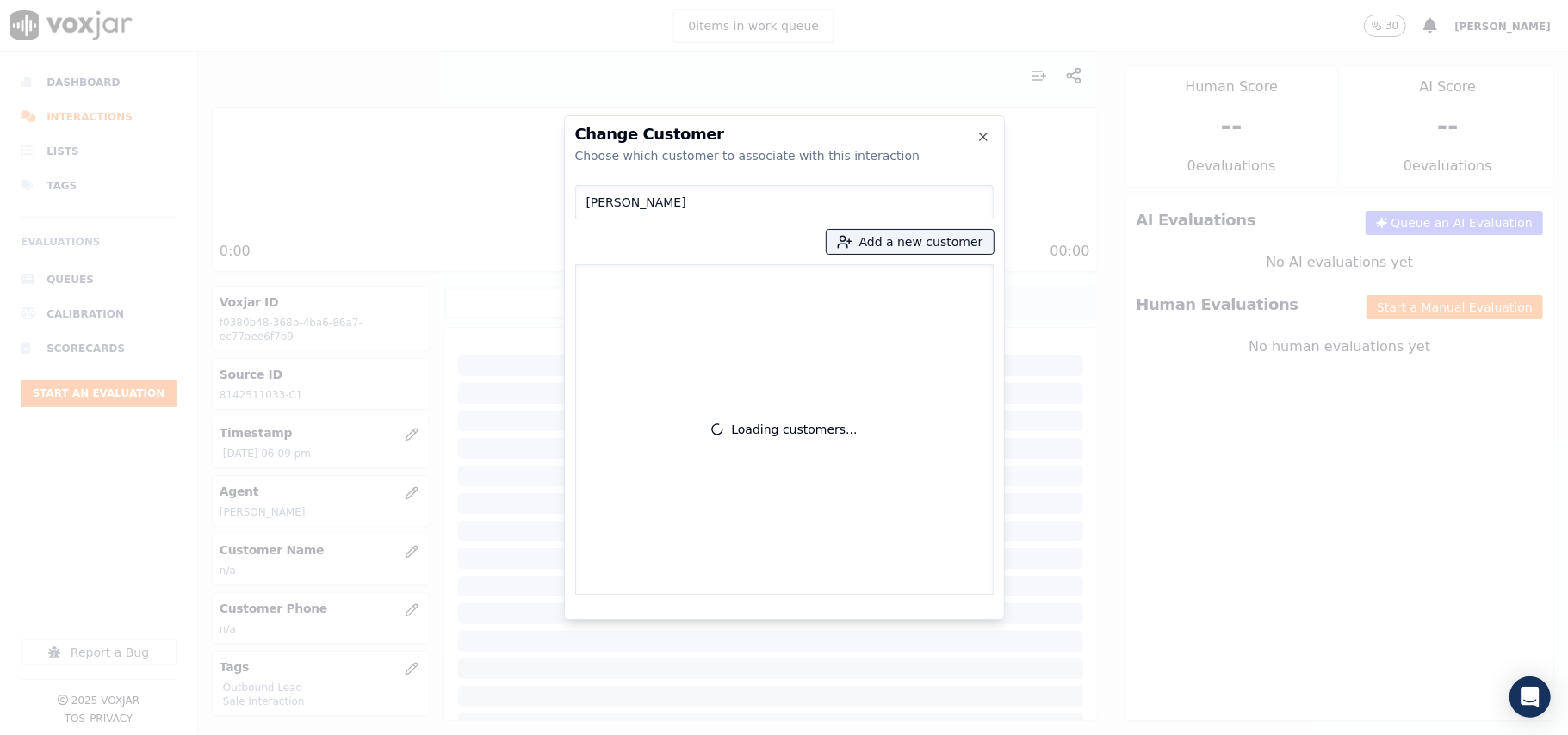
click at [586, 207] on input "[PERSON_NAME]" at bounding box center [784, 202] width 419 height 34
type input "[PERSON_NAME]"
click at [876, 236] on button "Add a new customer" at bounding box center [909, 242] width 167 height 24
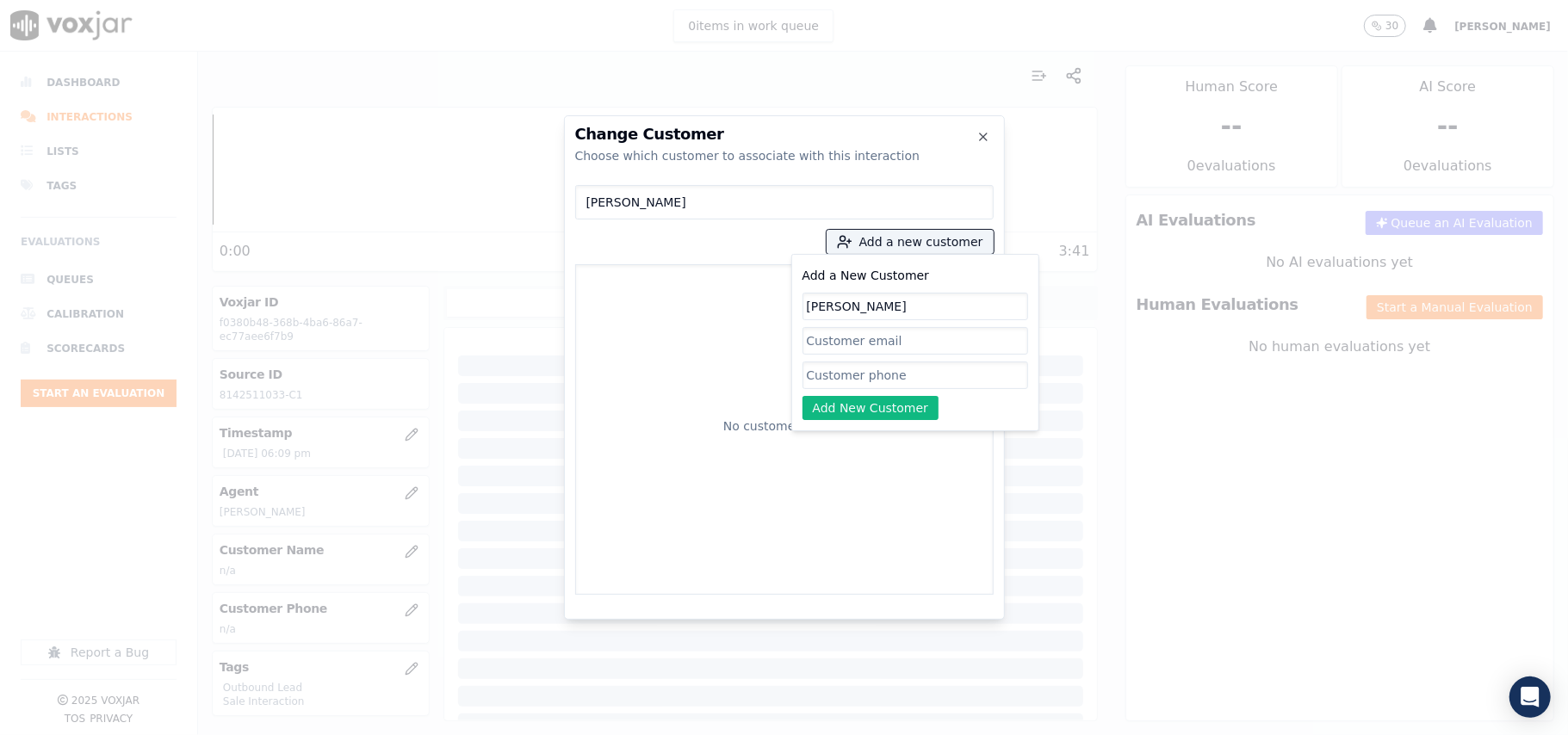
type input "[PERSON_NAME]"
click at [842, 373] on input "Add a New Customer" at bounding box center [914, 376] width 225 height 27
paste input "8142511033 8145007916"
click at [883, 374] on input "8142511033 8145007916" at bounding box center [914, 376] width 225 height 27
type input "8142511033-8145007916"
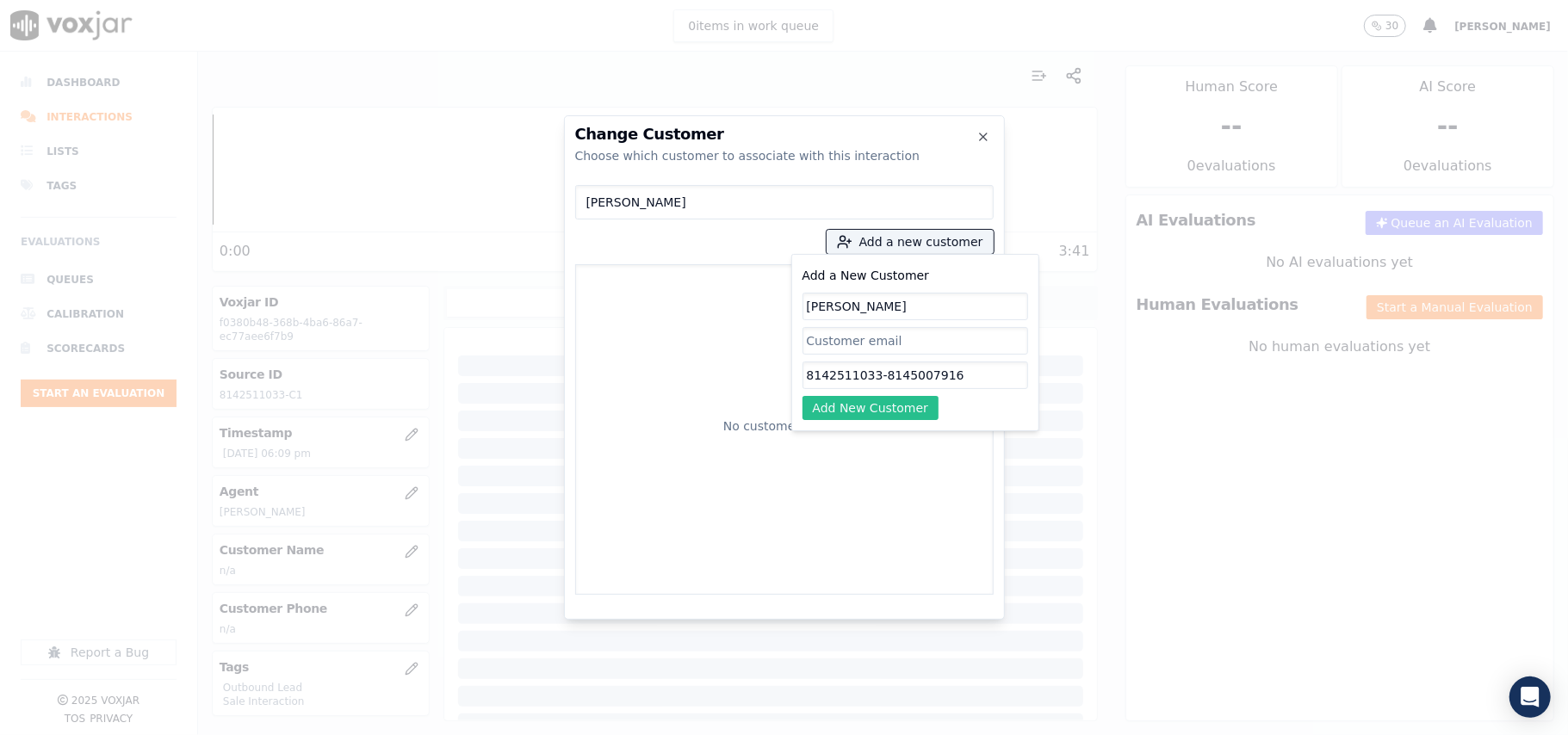
click at [866, 407] on button "Add New Customer" at bounding box center [870, 408] width 137 height 24
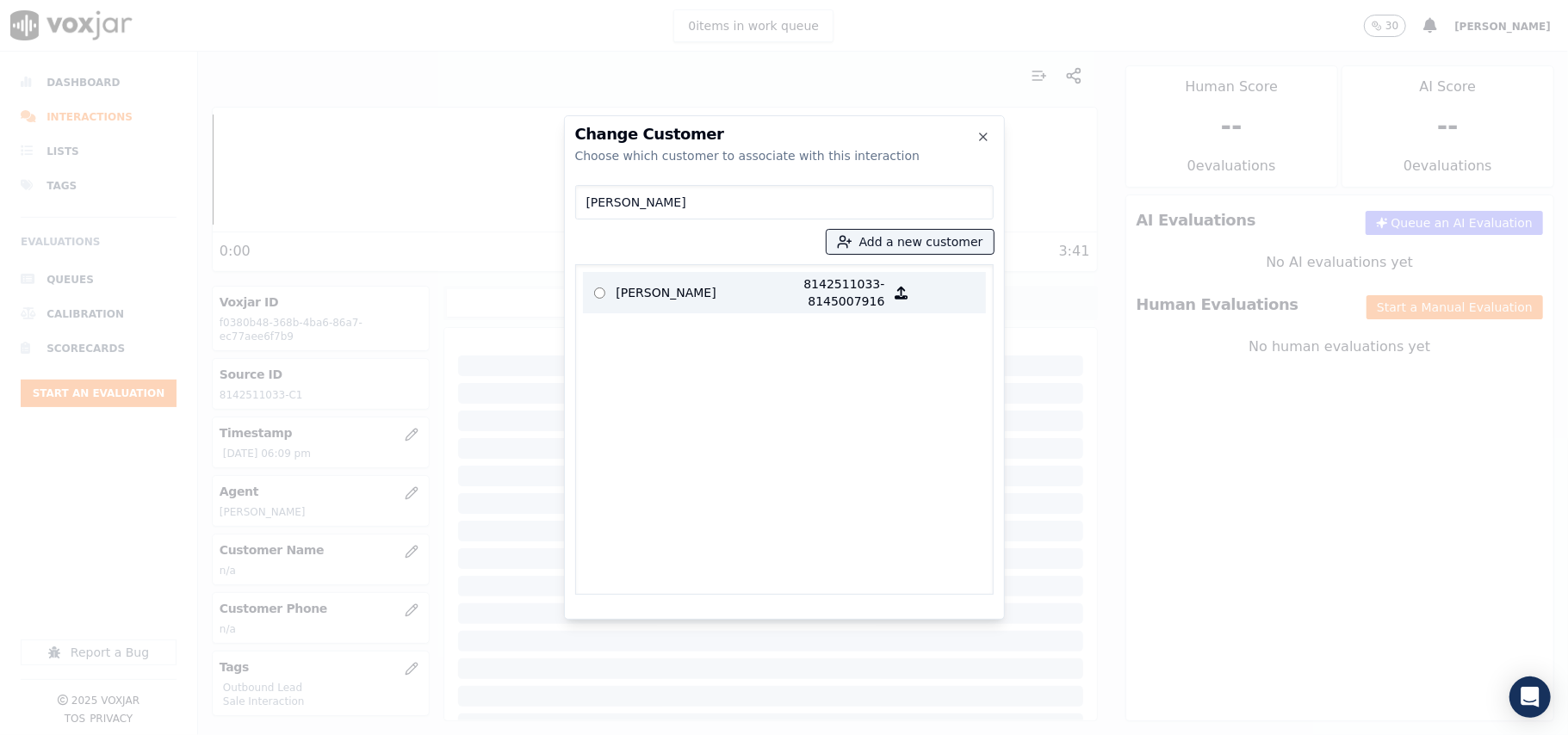
click at [678, 288] on p "[PERSON_NAME]" at bounding box center [684, 292] width 135 height 34
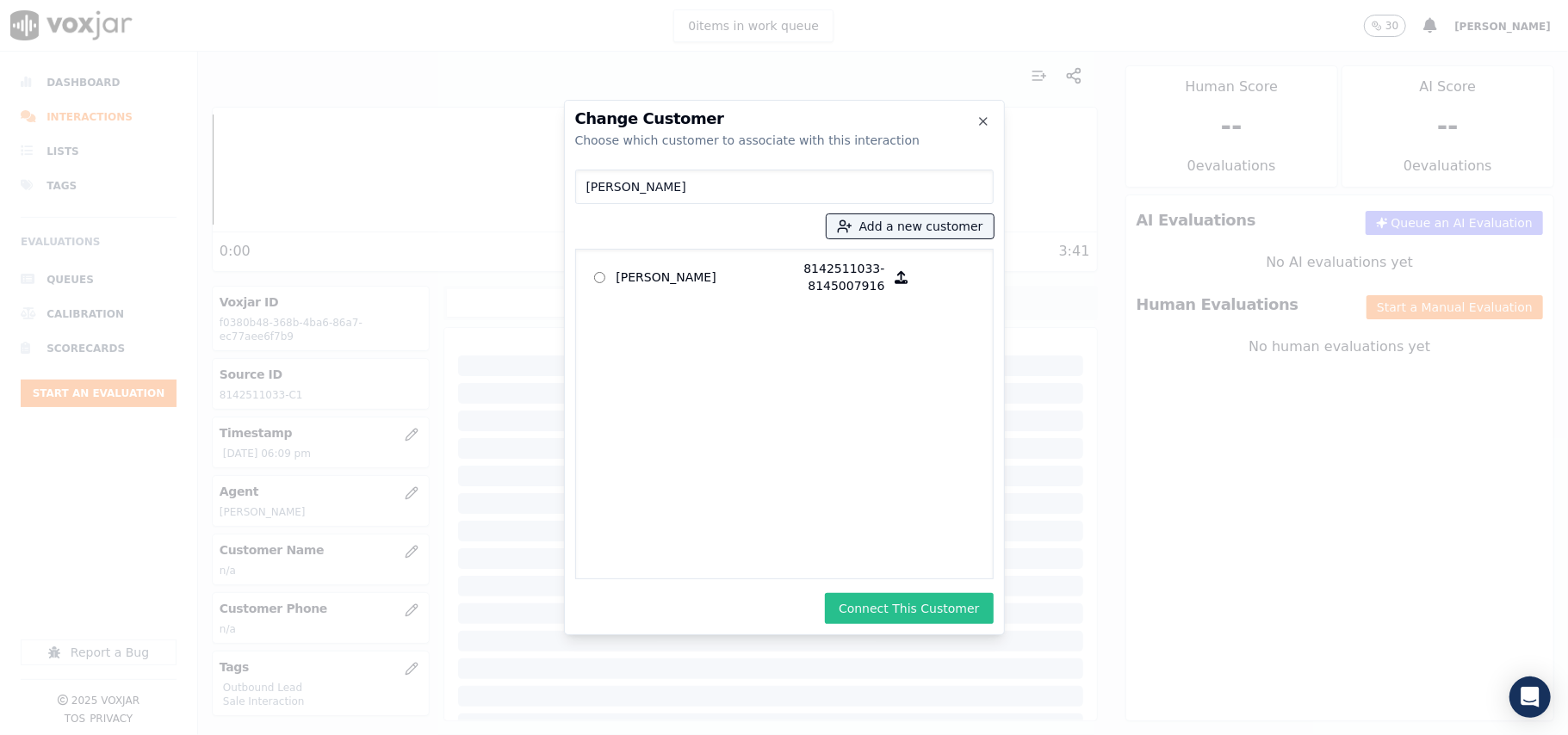
click at [889, 611] on button "Connect This Customer" at bounding box center [908, 609] width 168 height 31
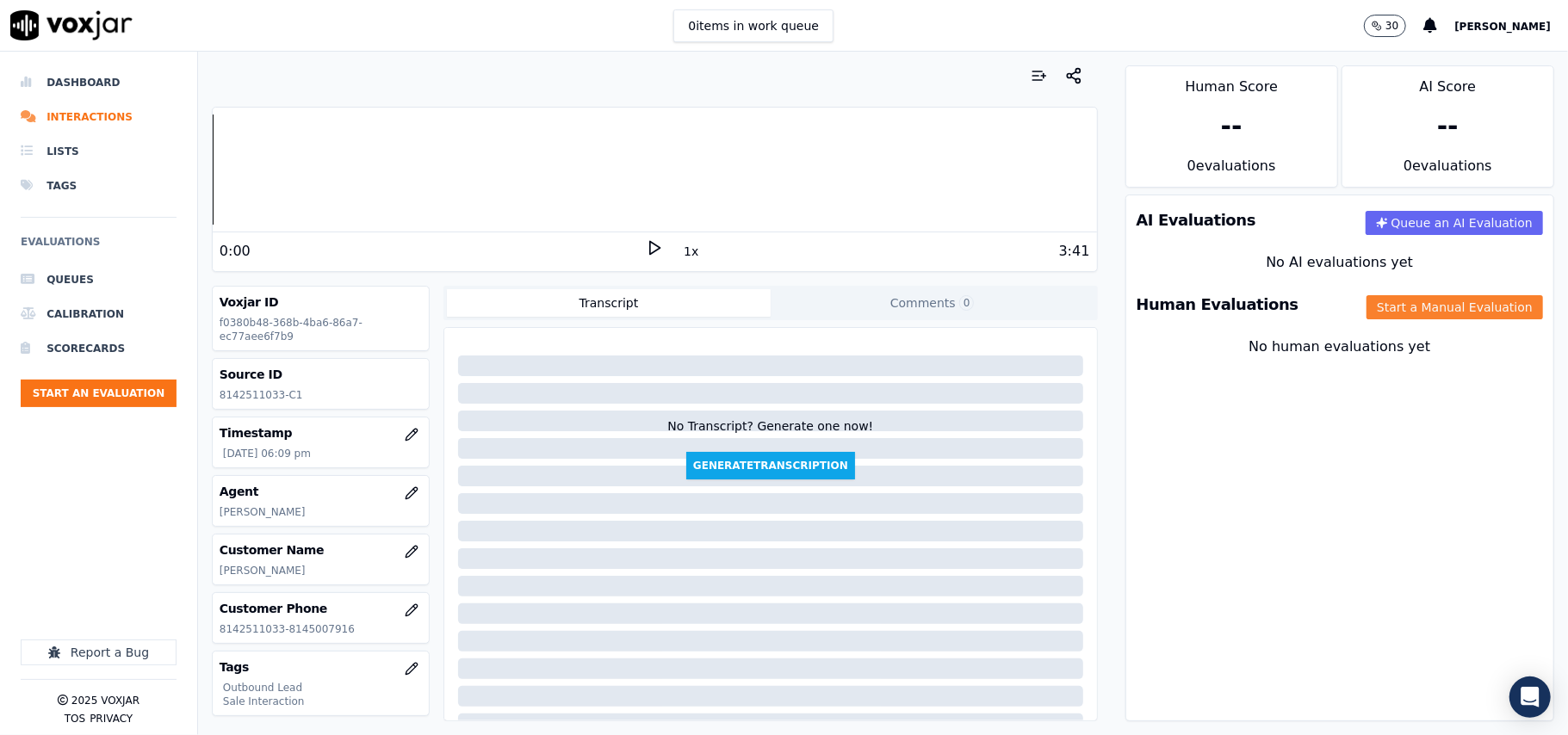
click at [1367, 313] on button "Start a Manual Evaluation" at bounding box center [1454, 307] width 177 height 24
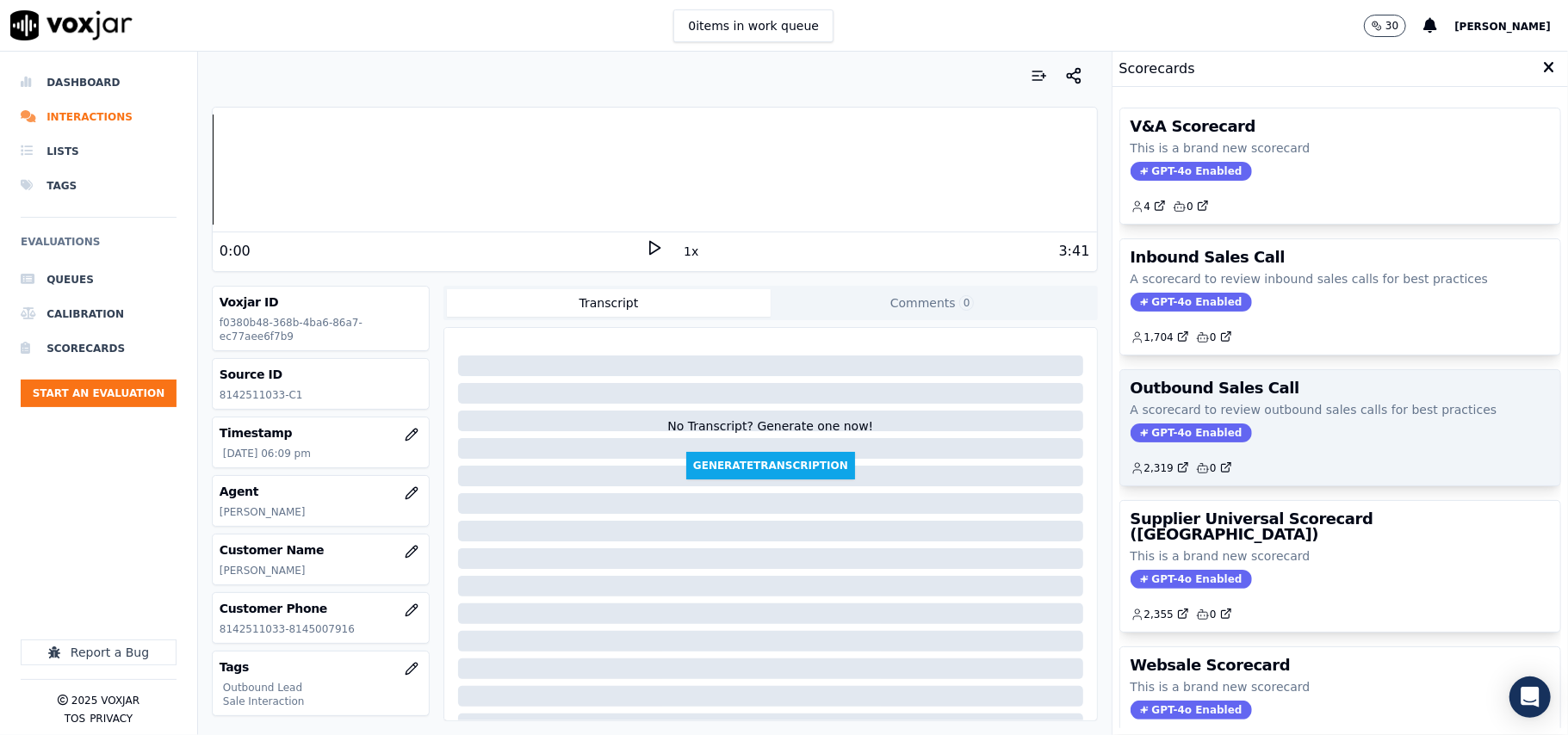
click at [1183, 429] on span "GPT-4o Enabled" at bounding box center [1190, 432] width 121 height 19
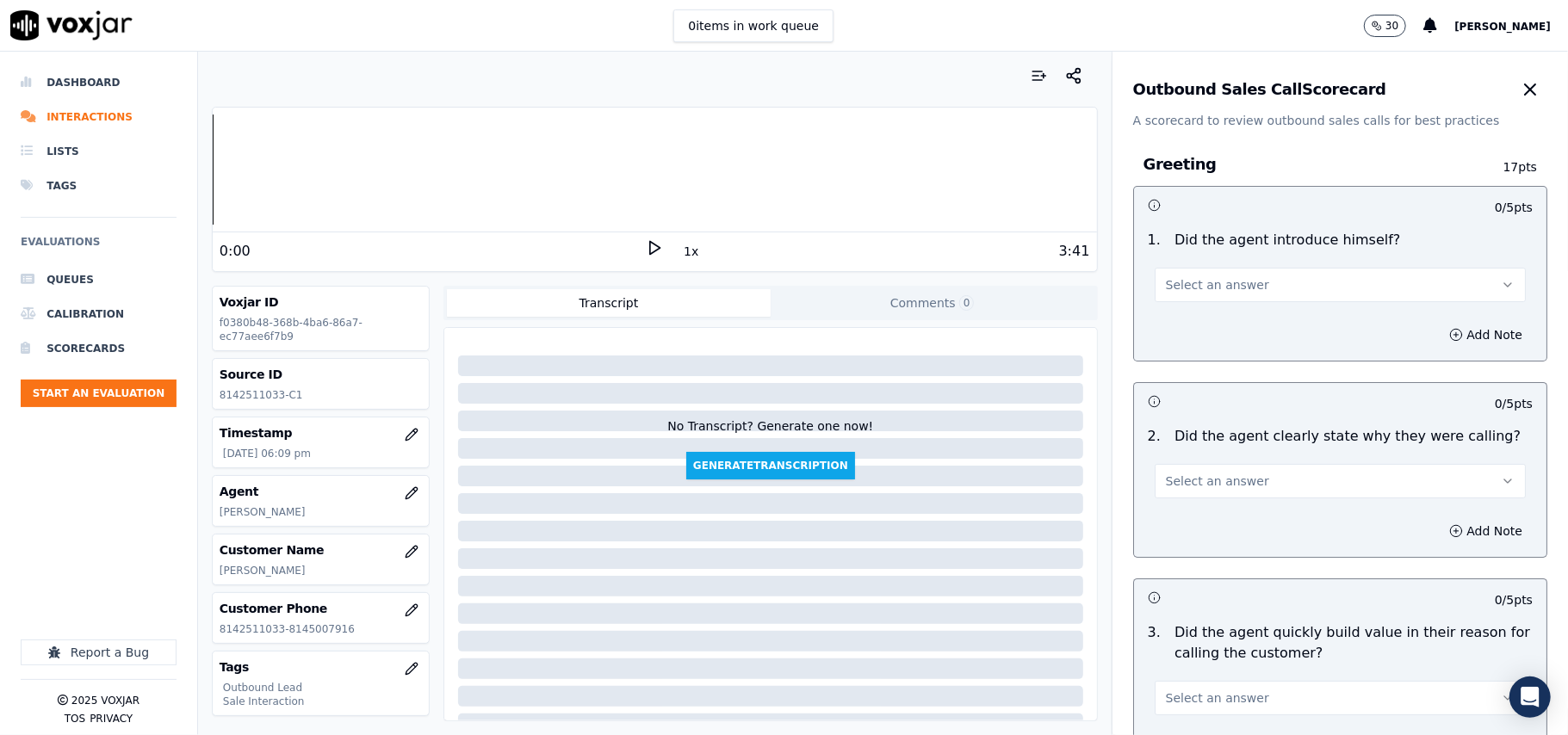
click at [1261, 274] on button "Select an answer" at bounding box center [1340, 284] width 371 height 34
click at [1191, 325] on div "Yes" at bounding box center [1303, 324] width 333 height 27
click at [1209, 486] on span "Select an answer" at bounding box center [1218, 481] width 103 height 18
click at [1200, 527] on div "Yes" at bounding box center [1303, 521] width 333 height 27
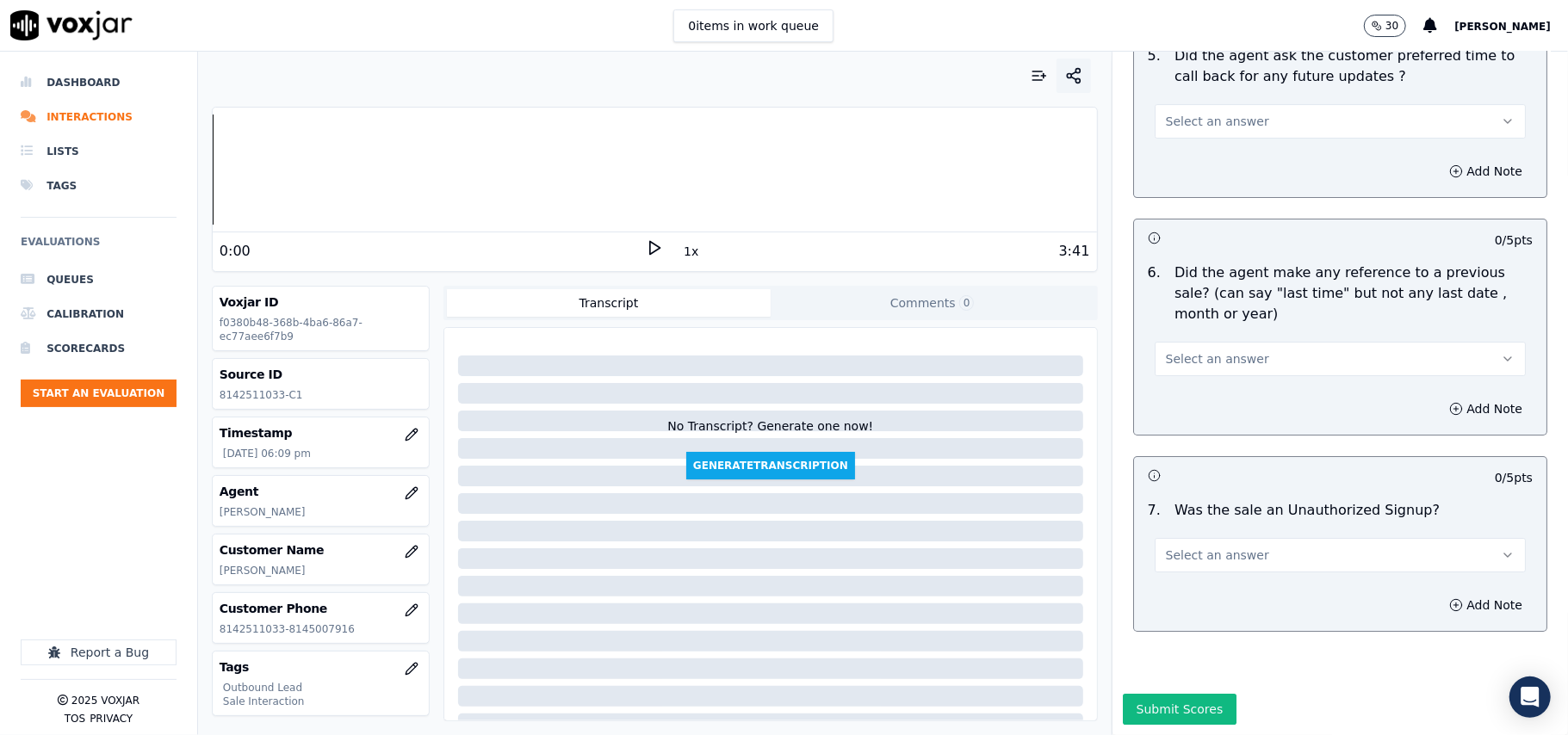
scroll to position [1228, 0]
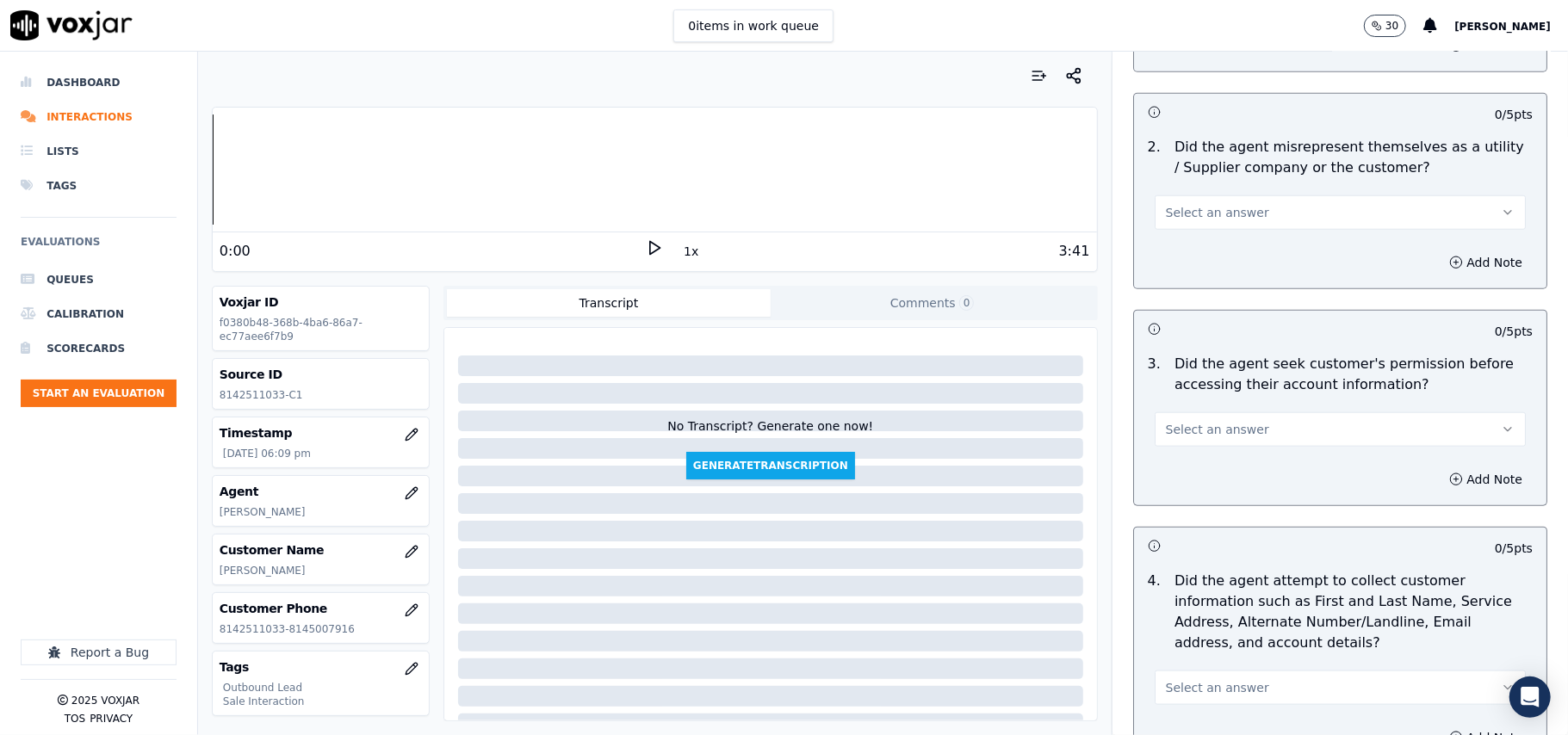
click at [1238, 438] on button "Select an answer" at bounding box center [1340, 429] width 371 height 34
click at [1172, 498] on div "No" at bounding box center [1303, 500] width 333 height 27
click at [1407, 498] on div "Add Note" at bounding box center [1340, 479] width 413 height 52
click at [1429, 497] on div "Add Note" at bounding box center [1340, 479] width 413 height 52
click at [1438, 486] on button "Add Note" at bounding box center [1485, 479] width 94 height 24
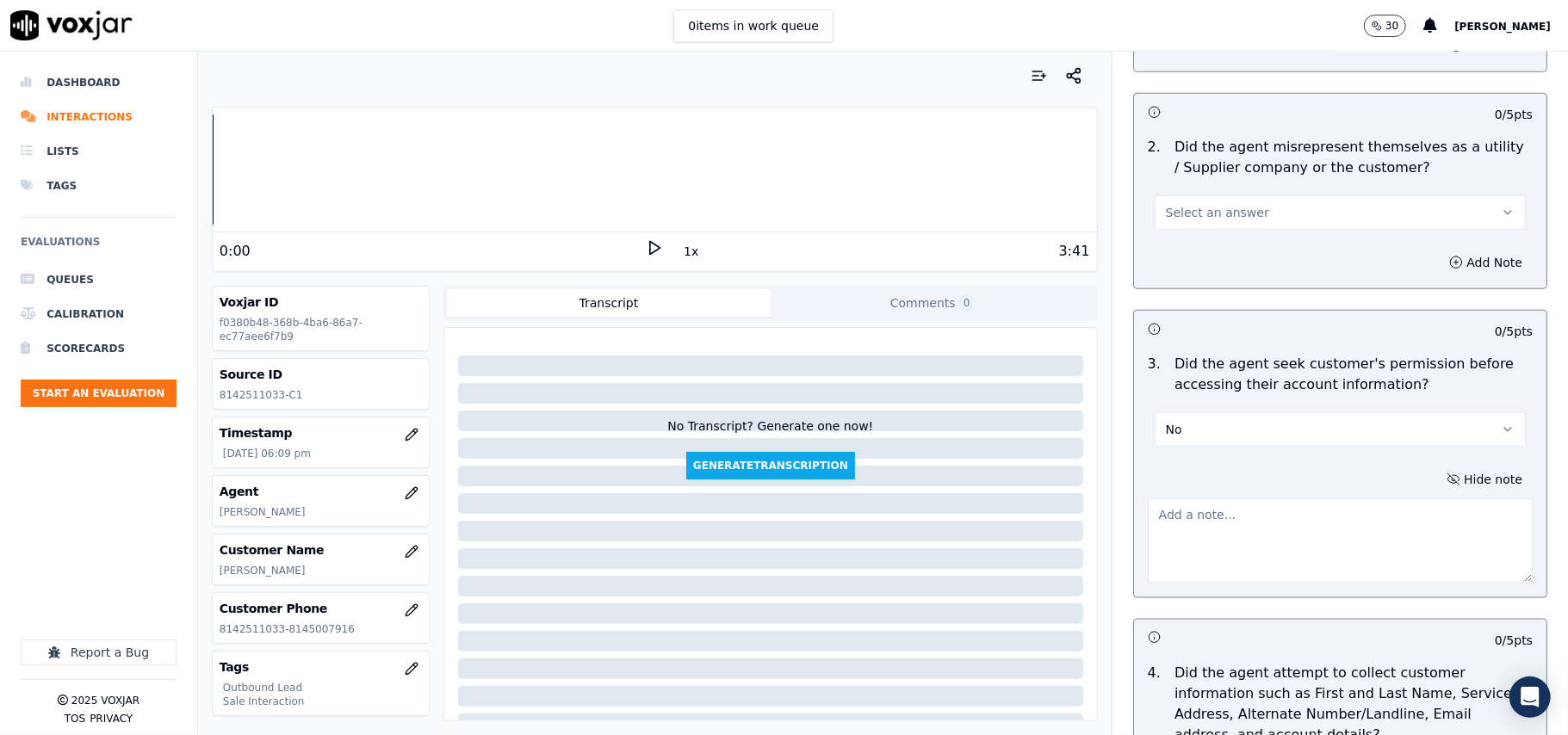
click at [1186, 530] on textarea at bounding box center [1340, 541] width 384 height 84
paste textarea "@0:30 - The agent accessed the customer’s account without taking prior permissi…"
click at [1189, 511] on textarea "@0:30 - The agent accessed the customer’s account without taking prior permissi…" at bounding box center [1340, 541] width 384 height 84
paste textarea "Call ID: 144830"
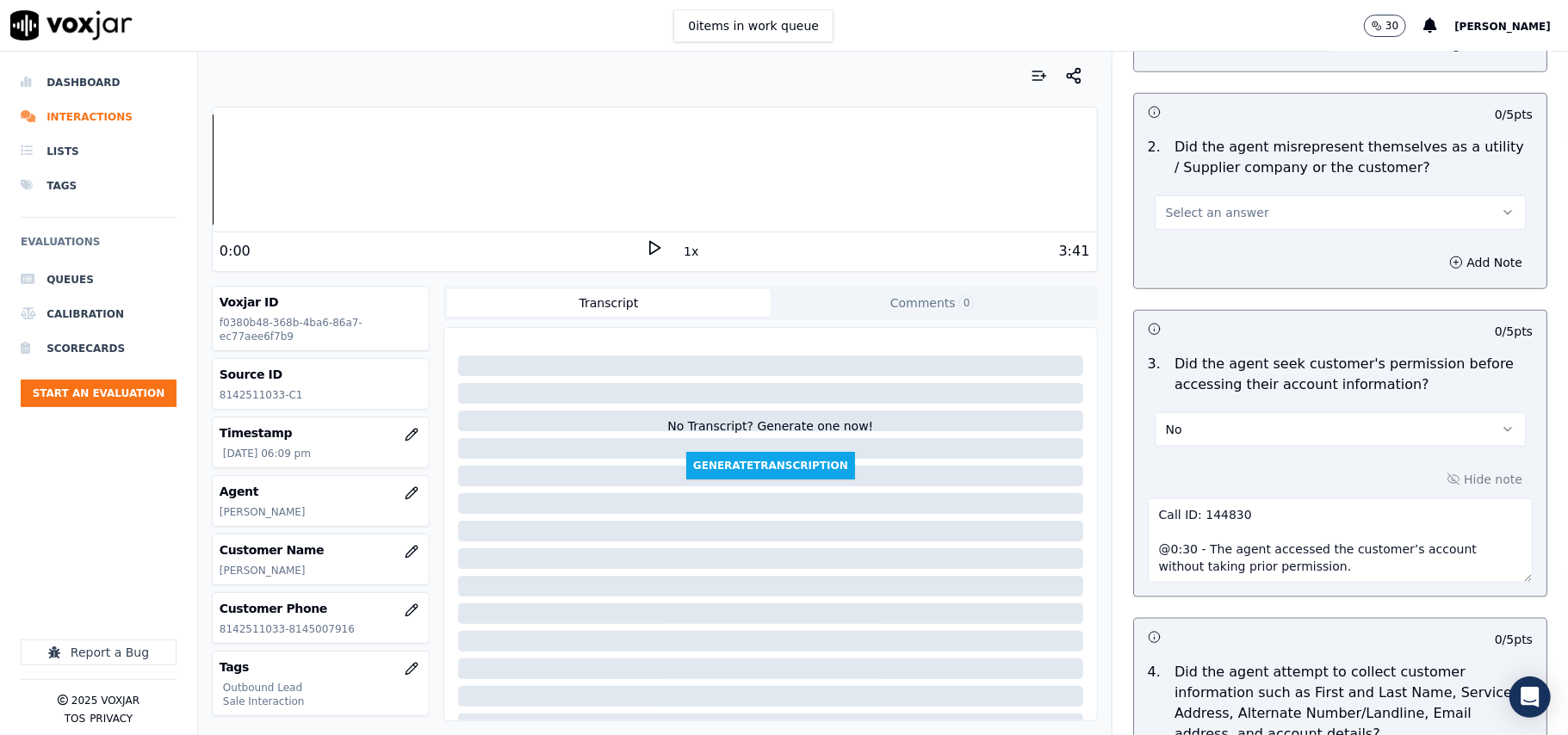
scroll to position [7, 0]
click at [1172, 530] on textarea "Call ID: 144830 @0:30 - The agent accessed the customer’s account without takin…" at bounding box center [1340, 541] width 384 height 84
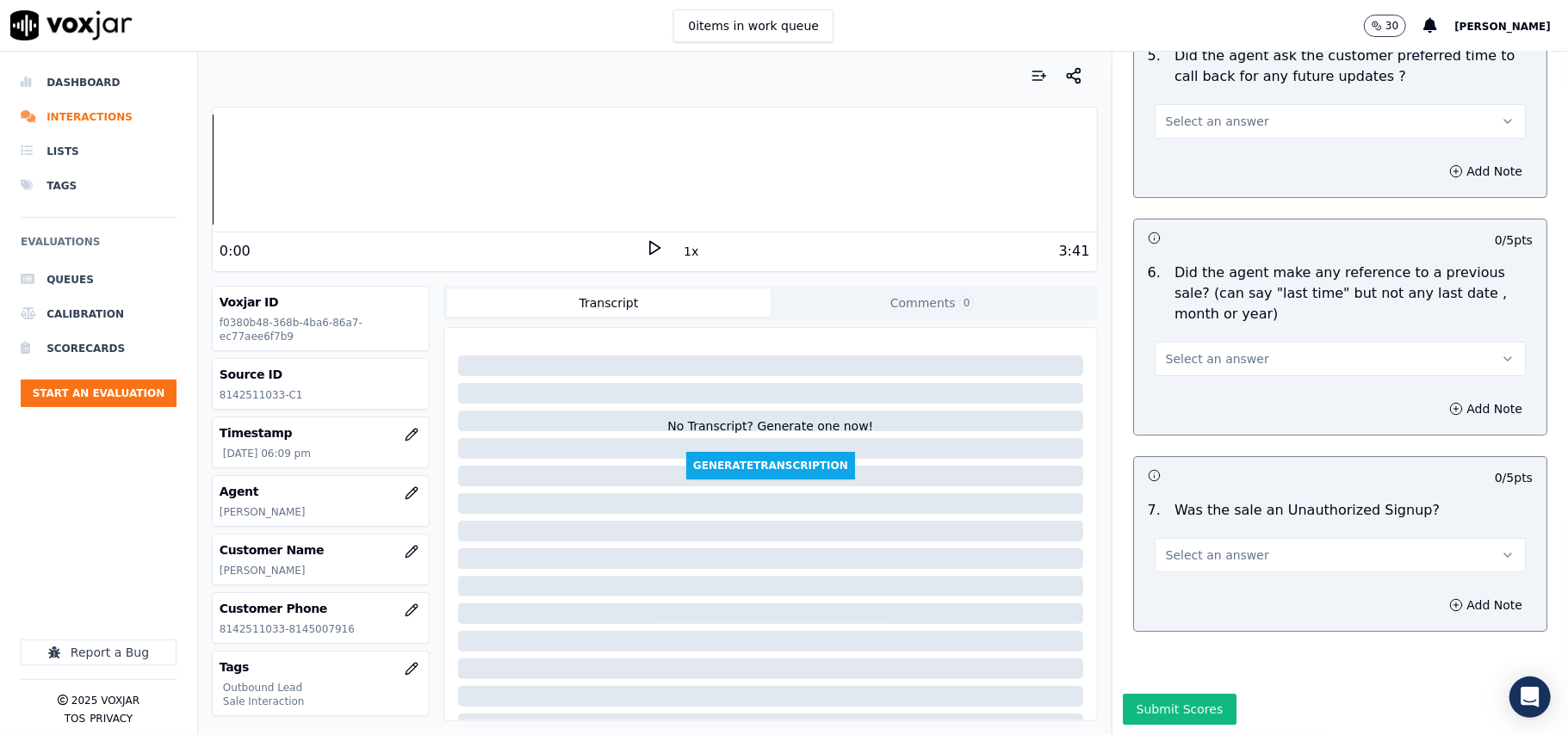
type textarea "Call ID: 144830 @0:30 - The agent accessed the customer’s account without takin…"
click at [1210, 518] on div "7 . Was the sale an Unauthorized Signup? Select an answer" at bounding box center [1340, 537] width 413 height 86
click at [1186, 538] on button "Select an answer" at bounding box center [1340, 554] width 371 height 34
click at [1173, 565] on div "No" at bounding box center [1303, 570] width 333 height 27
click at [1188, 350] on span "Select an answer" at bounding box center [1218, 359] width 103 height 18
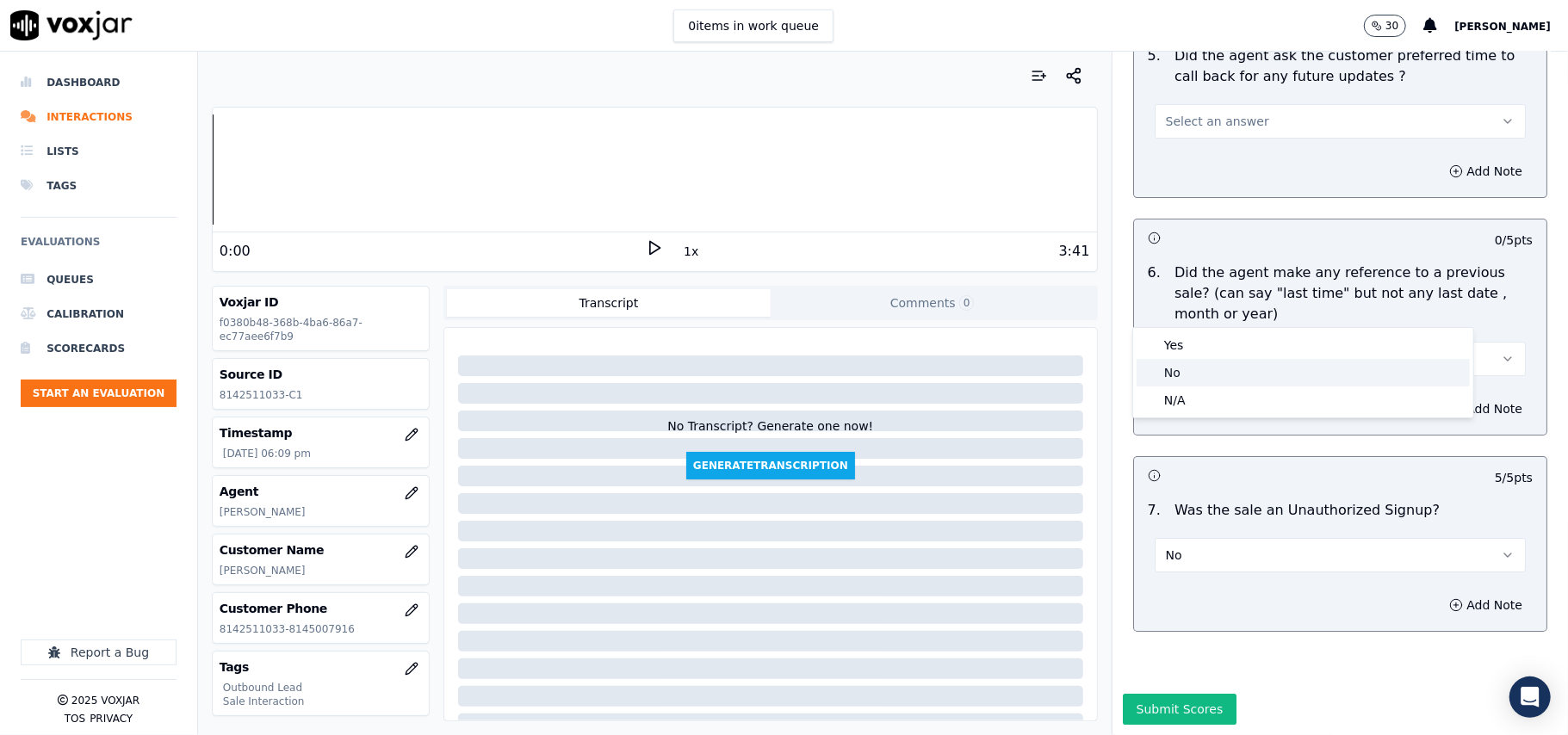
drag, startPoint x: 1174, startPoint y: 370, endPoint x: 1205, endPoint y: 387, distance: 35.4
click at [1174, 372] on div "No" at bounding box center [1303, 373] width 333 height 27
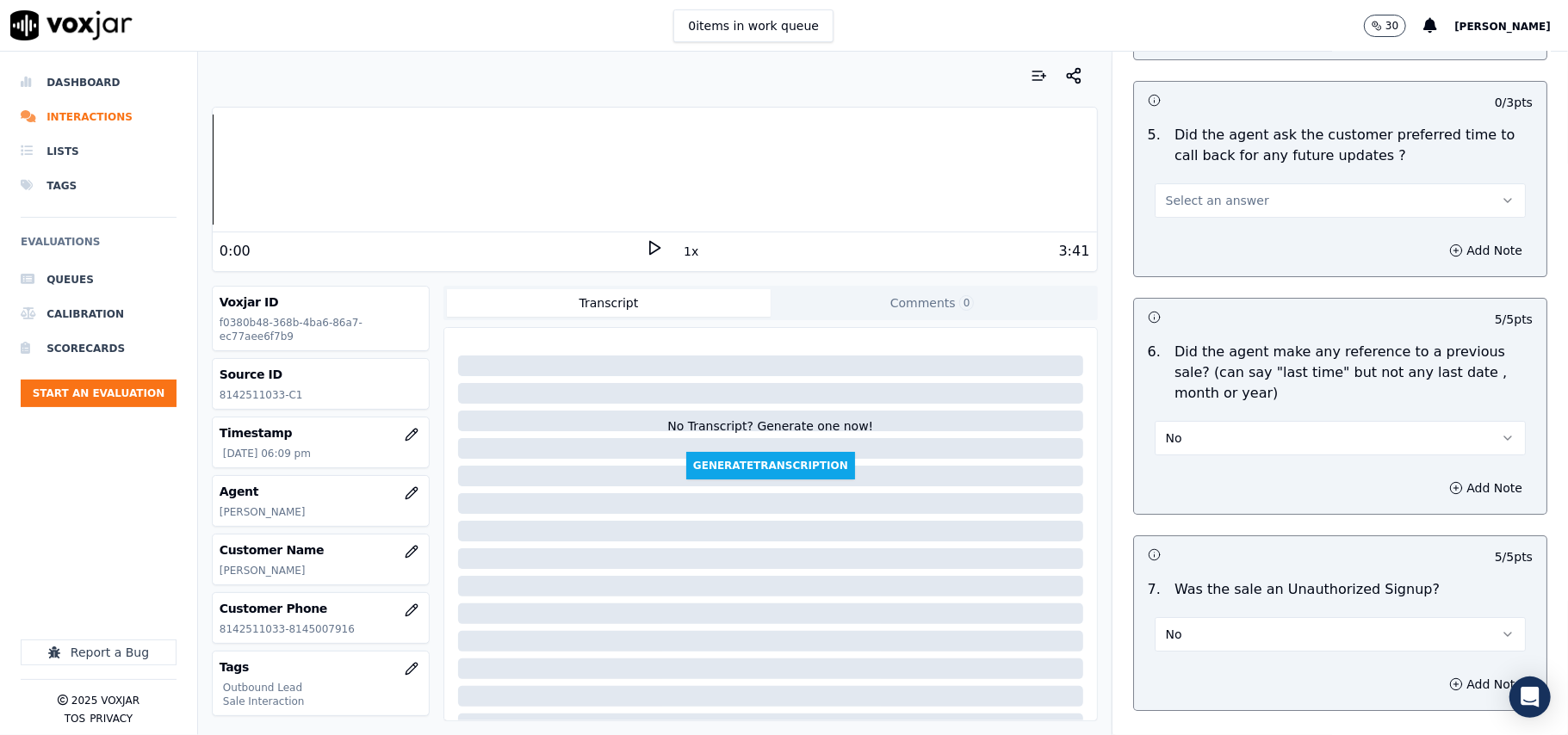
scroll to position [4042, 0]
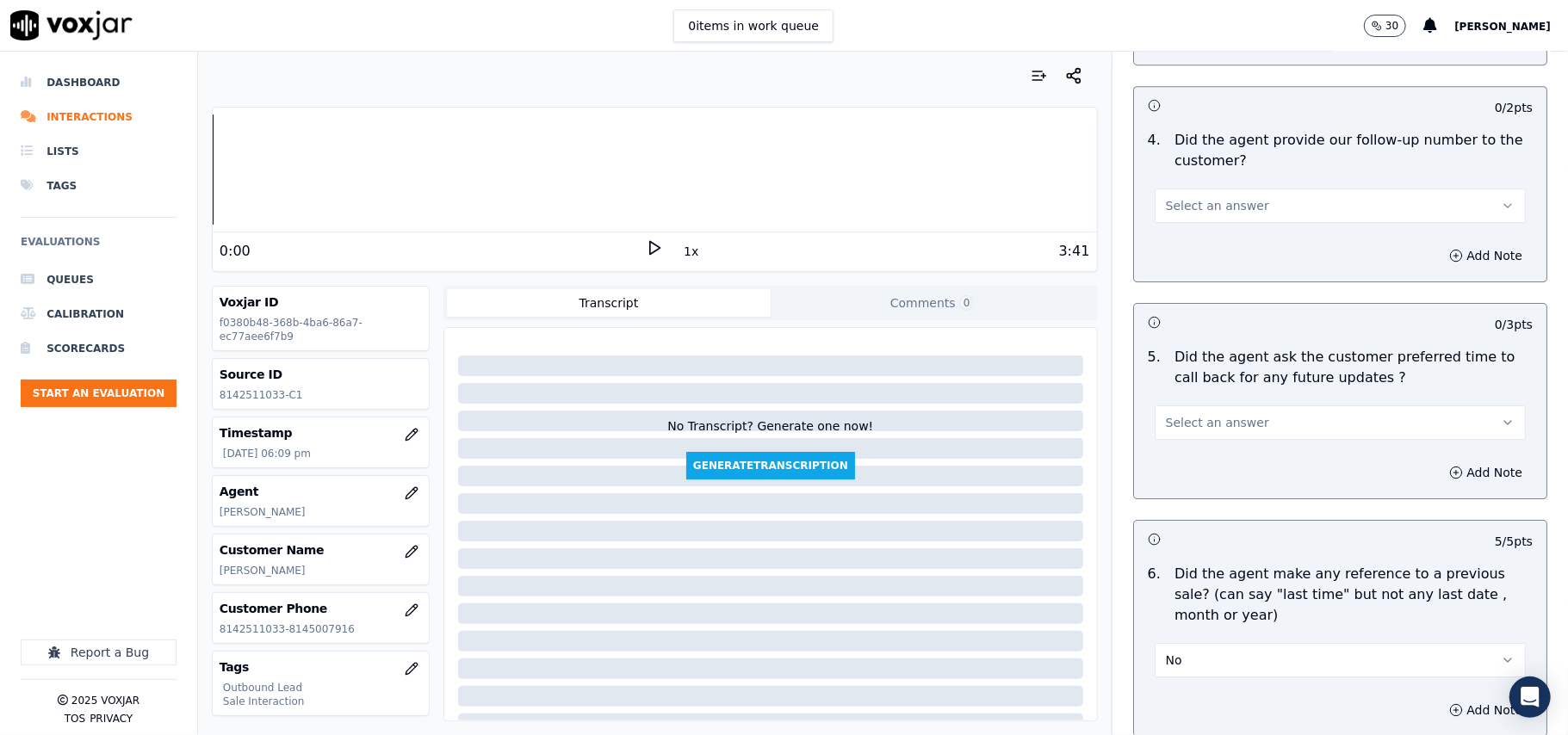
click at [1180, 414] on span "Select an answer" at bounding box center [1218, 423] width 103 height 18
click at [1173, 509] on div "N/A" at bounding box center [1303, 508] width 333 height 27
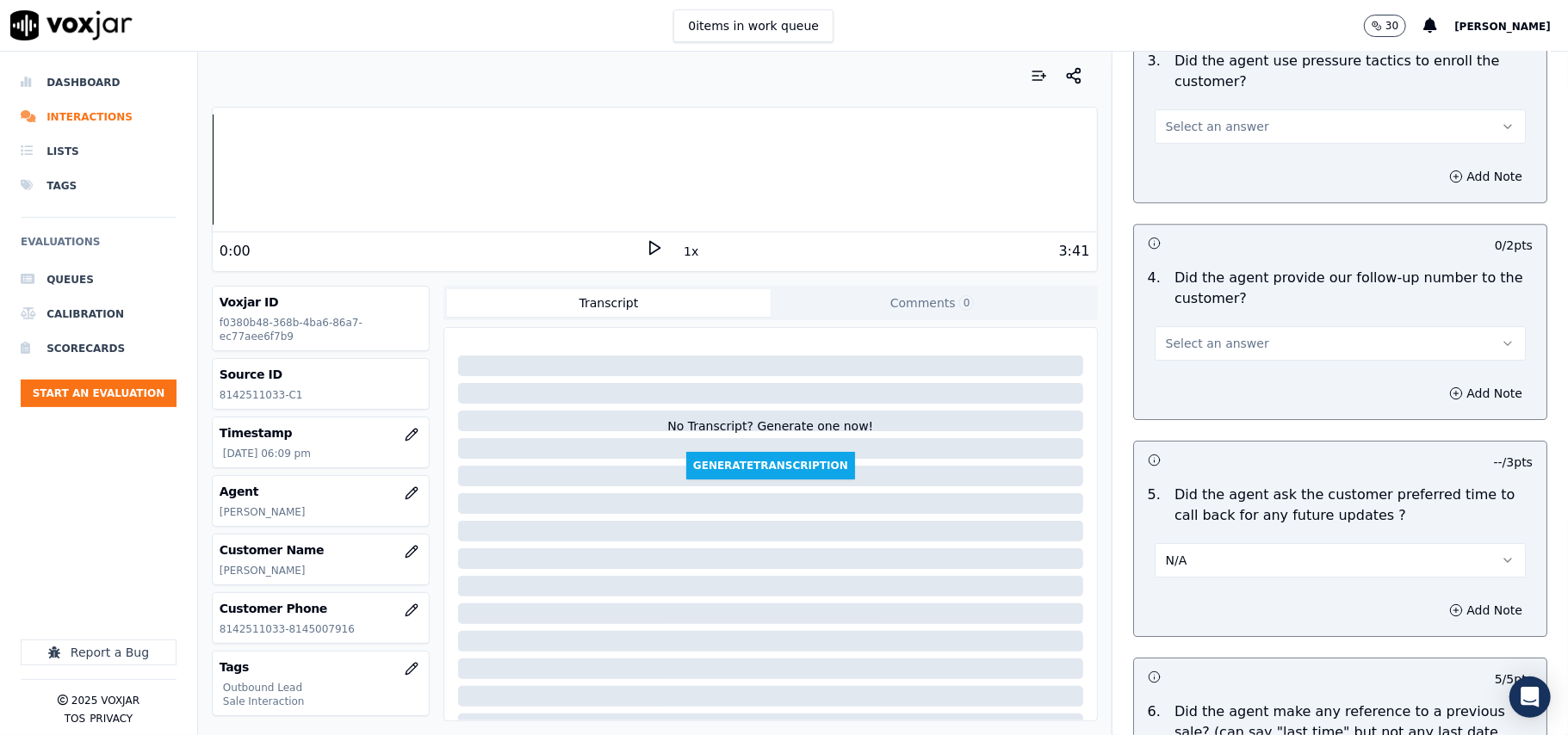
scroll to position [3814, 0]
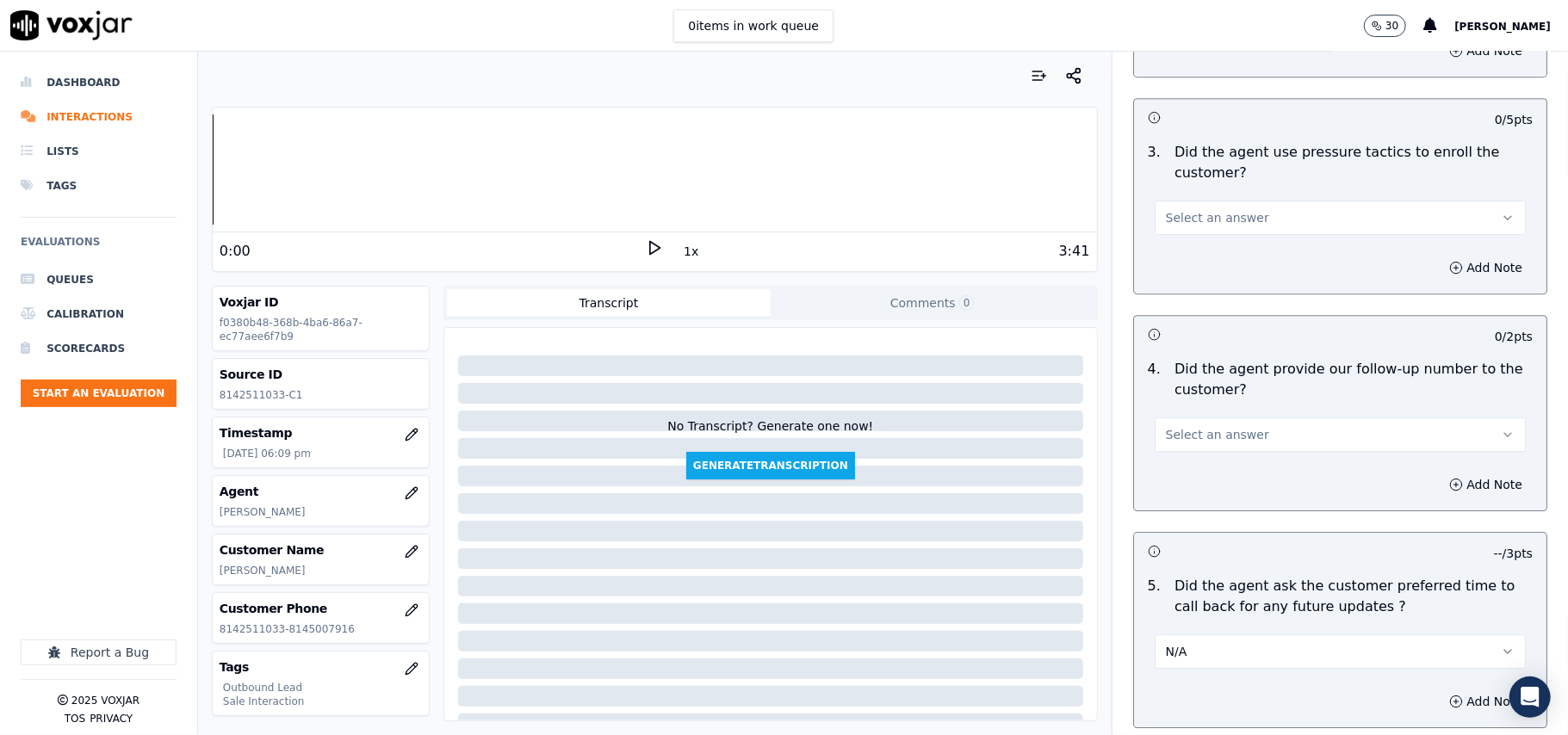
click at [1198, 427] on span "Select an answer" at bounding box center [1218, 435] width 103 height 18
click at [1191, 469] on div "Yes" at bounding box center [1303, 464] width 333 height 27
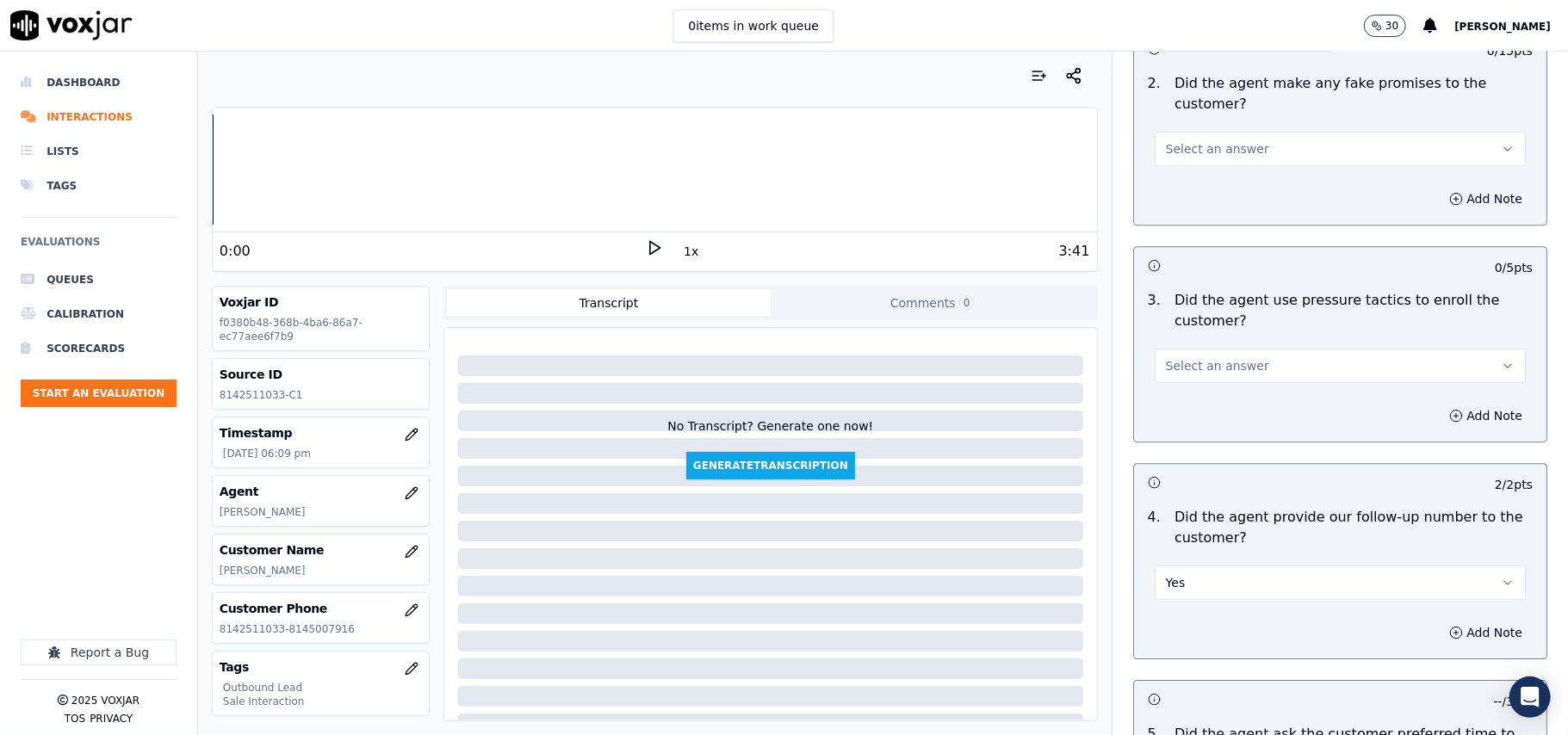
scroll to position [3469, 0]
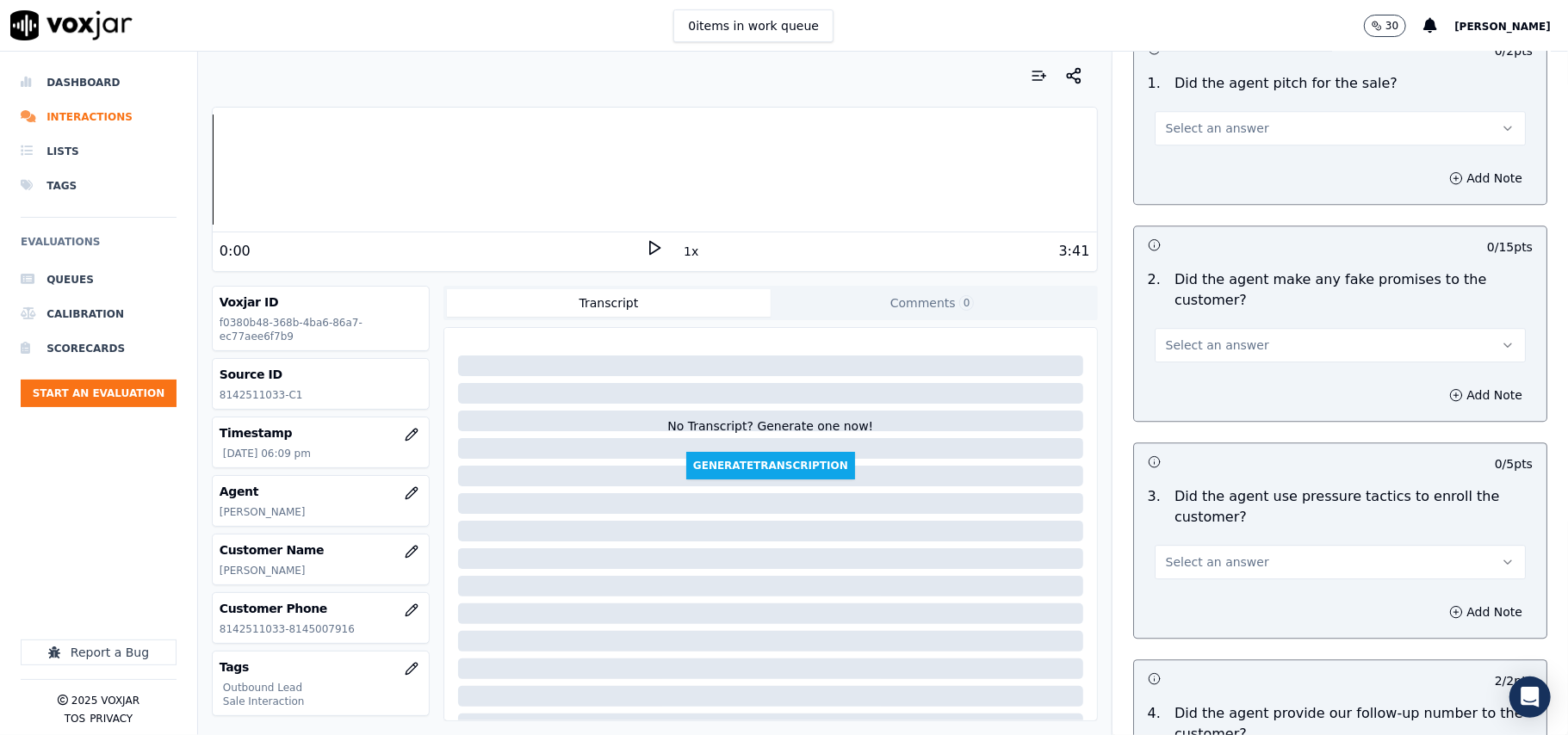
click at [1199, 562] on button "Select an answer" at bounding box center [1340, 561] width 371 height 34
click at [1192, 610] on div "No" at bounding box center [1303, 618] width 333 height 27
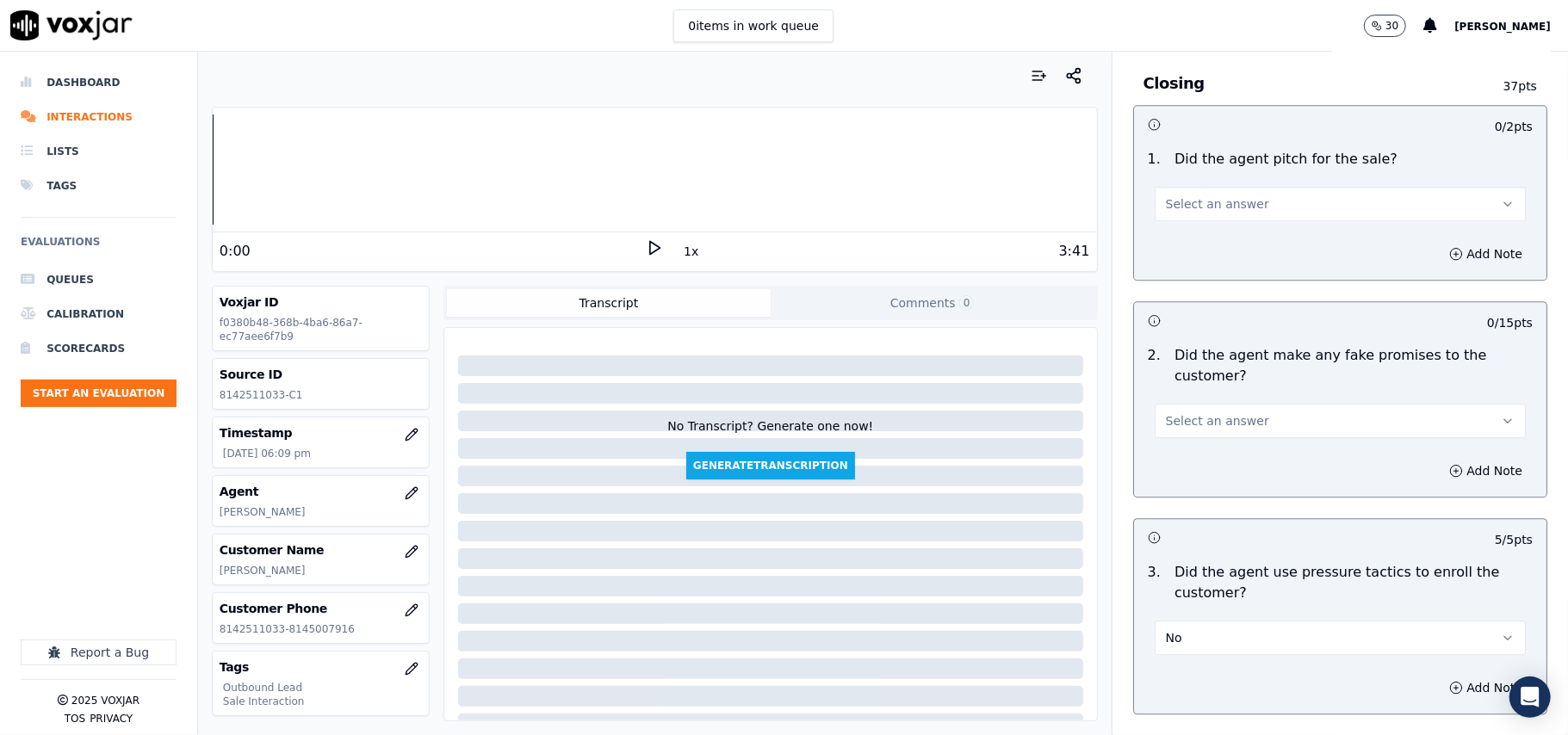
scroll to position [3354, 0]
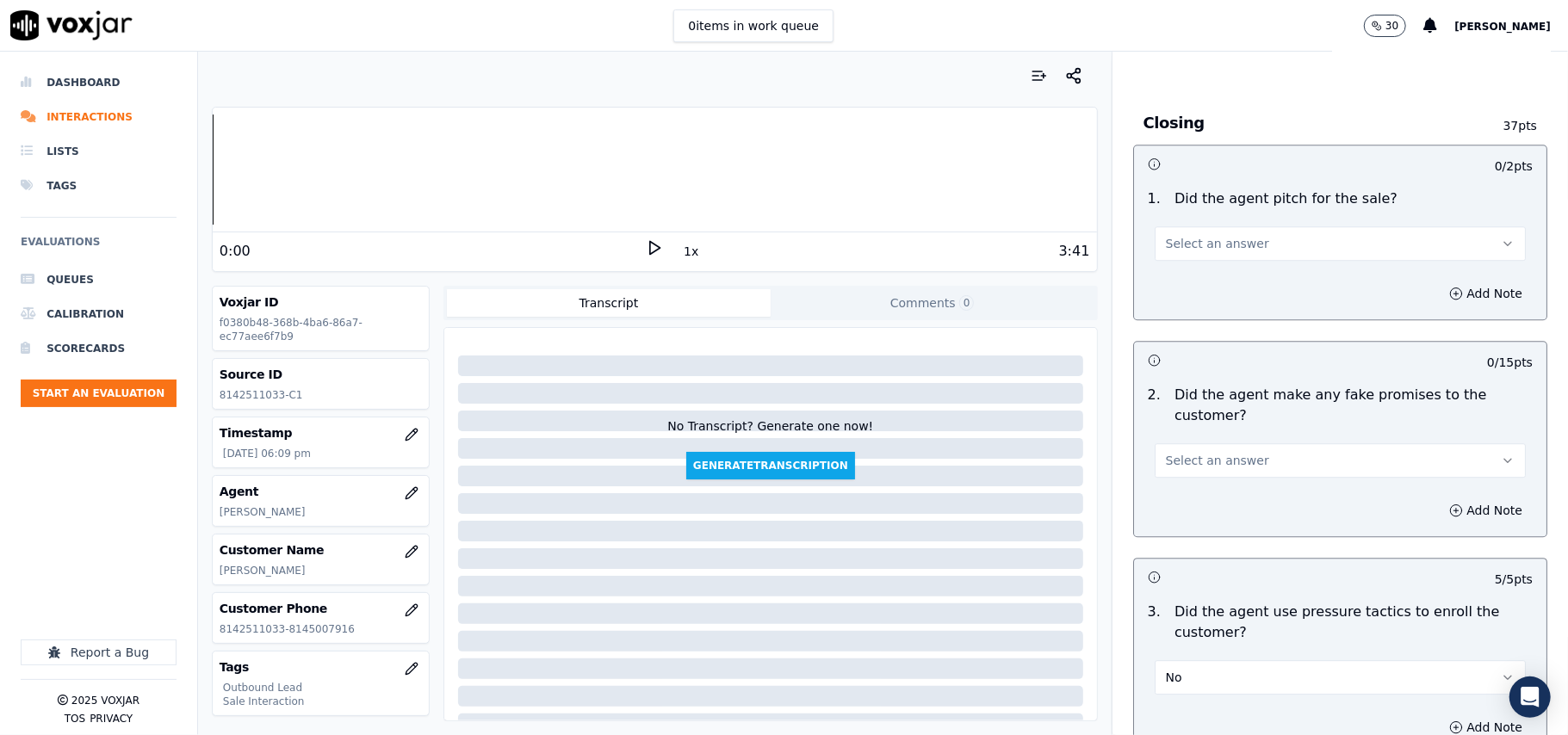
click at [1216, 467] on div "2 . Did the agent make any fake promises to the customer? Select an answer" at bounding box center [1340, 430] width 413 height 106
click at [1216, 456] on span "Select an answer" at bounding box center [1218, 461] width 103 height 18
click at [1209, 496] on div "Yes" at bounding box center [1303, 488] width 333 height 27
drag, startPoint x: 1216, startPoint y: 451, endPoint x: 1218, endPoint y: 464, distance: 13.2
click at [1217, 451] on button "Yes" at bounding box center [1340, 460] width 371 height 34
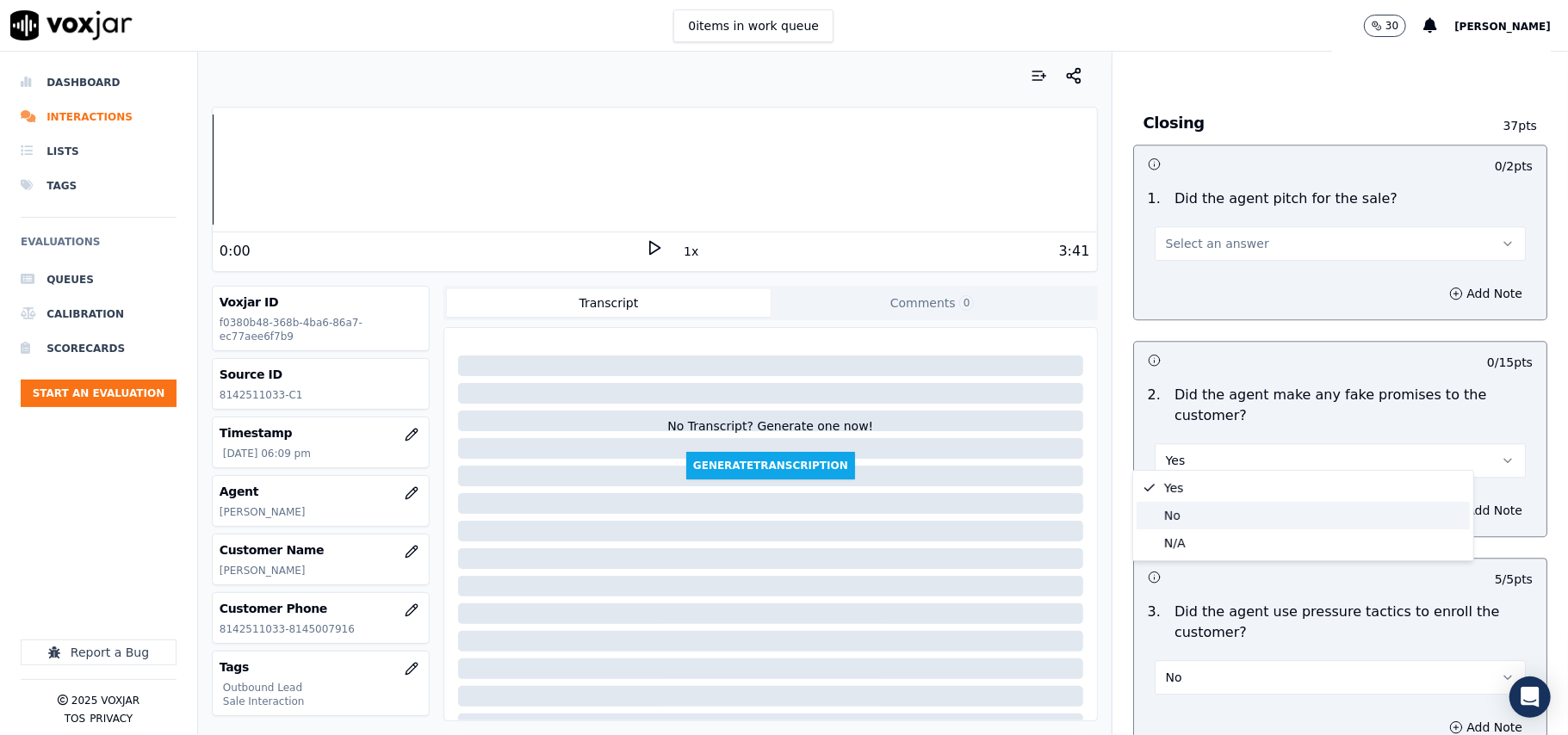
click at [1206, 515] on div "No" at bounding box center [1303, 515] width 333 height 27
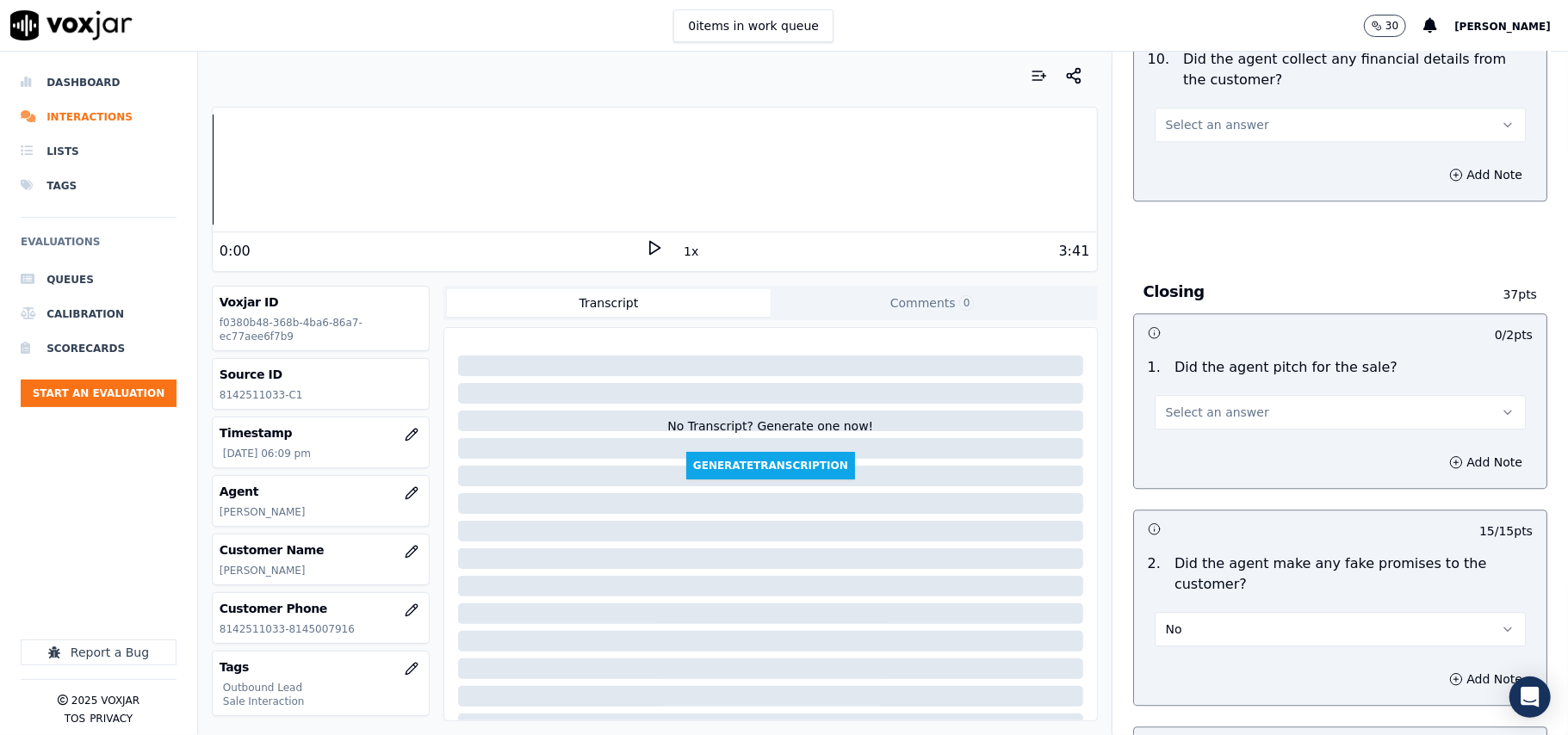
scroll to position [3009, 0]
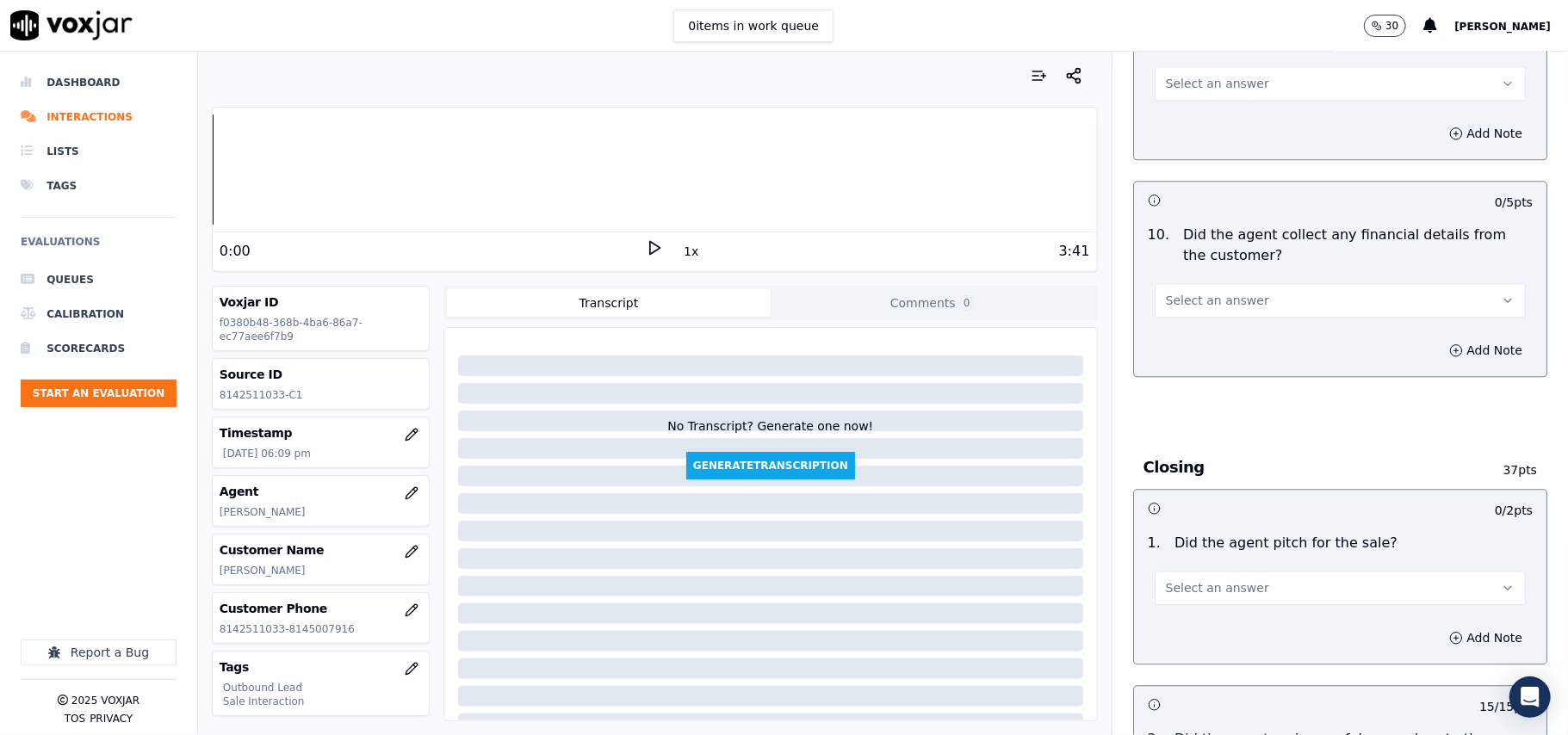
click at [1191, 571] on button "Select an answer" at bounding box center [1340, 588] width 371 height 34
drag, startPoint x: 1185, startPoint y: 613, endPoint x: 1203, endPoint y: 486, distance: 128.3
click at [1186, 614] on div "Yes" at bounding box center [1303, 615] width 333 height 27
click at [1221, 292] on span "Select an answer" at bounding box center [1218, 301] width 103 height 18
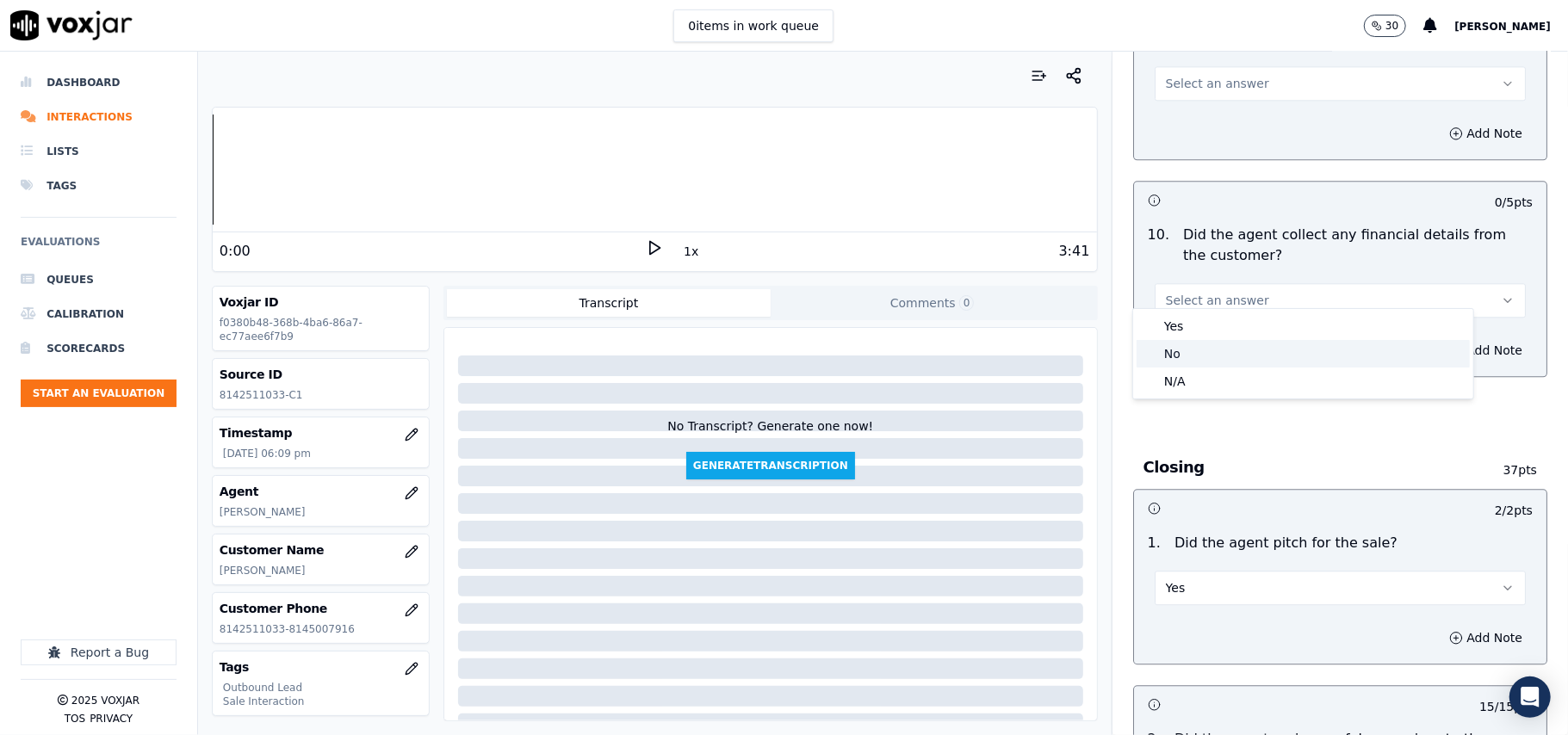
click at [1205, 351] on div "No" at bounding box center [1303, 353] width 333 height 27
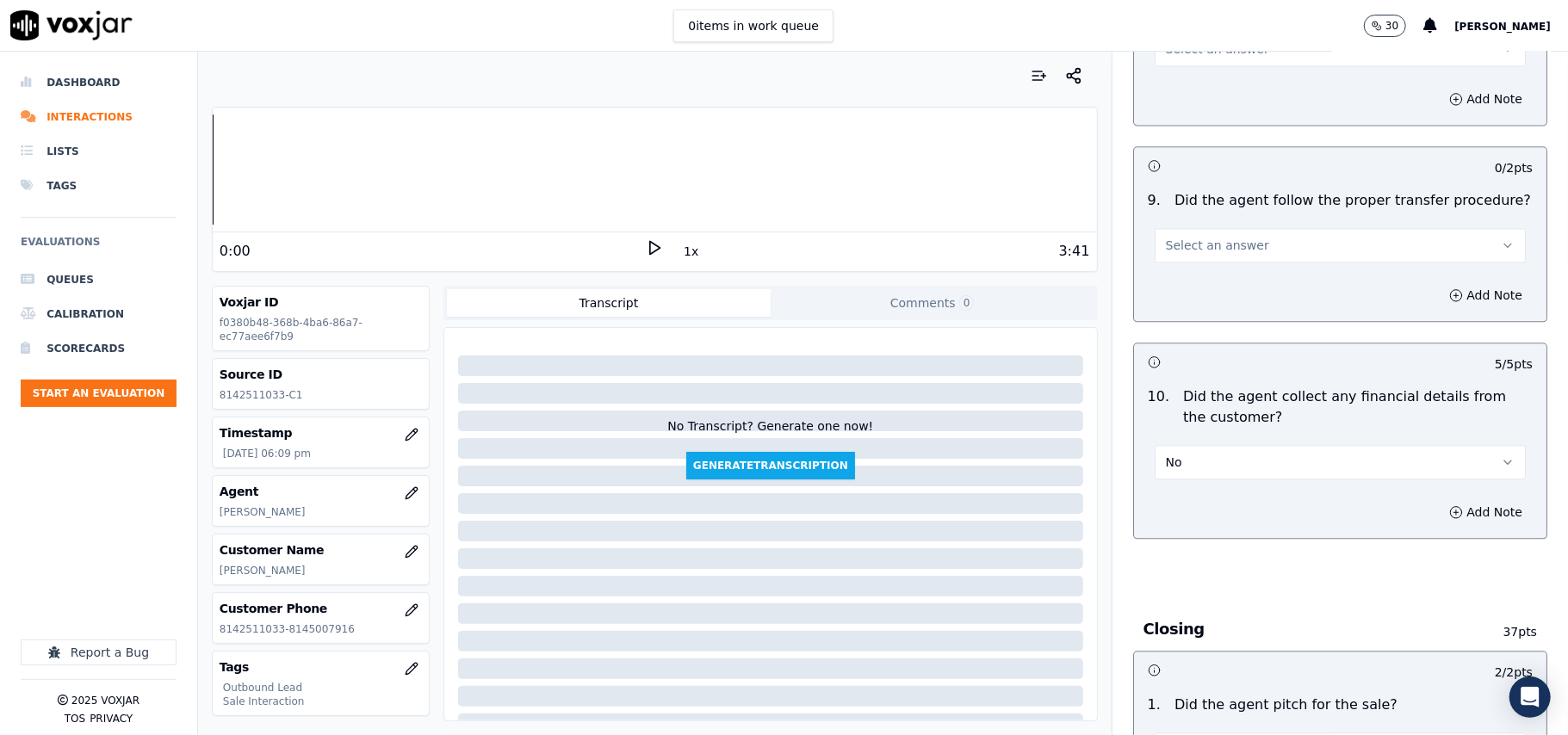
scroll to position [2665, 0]
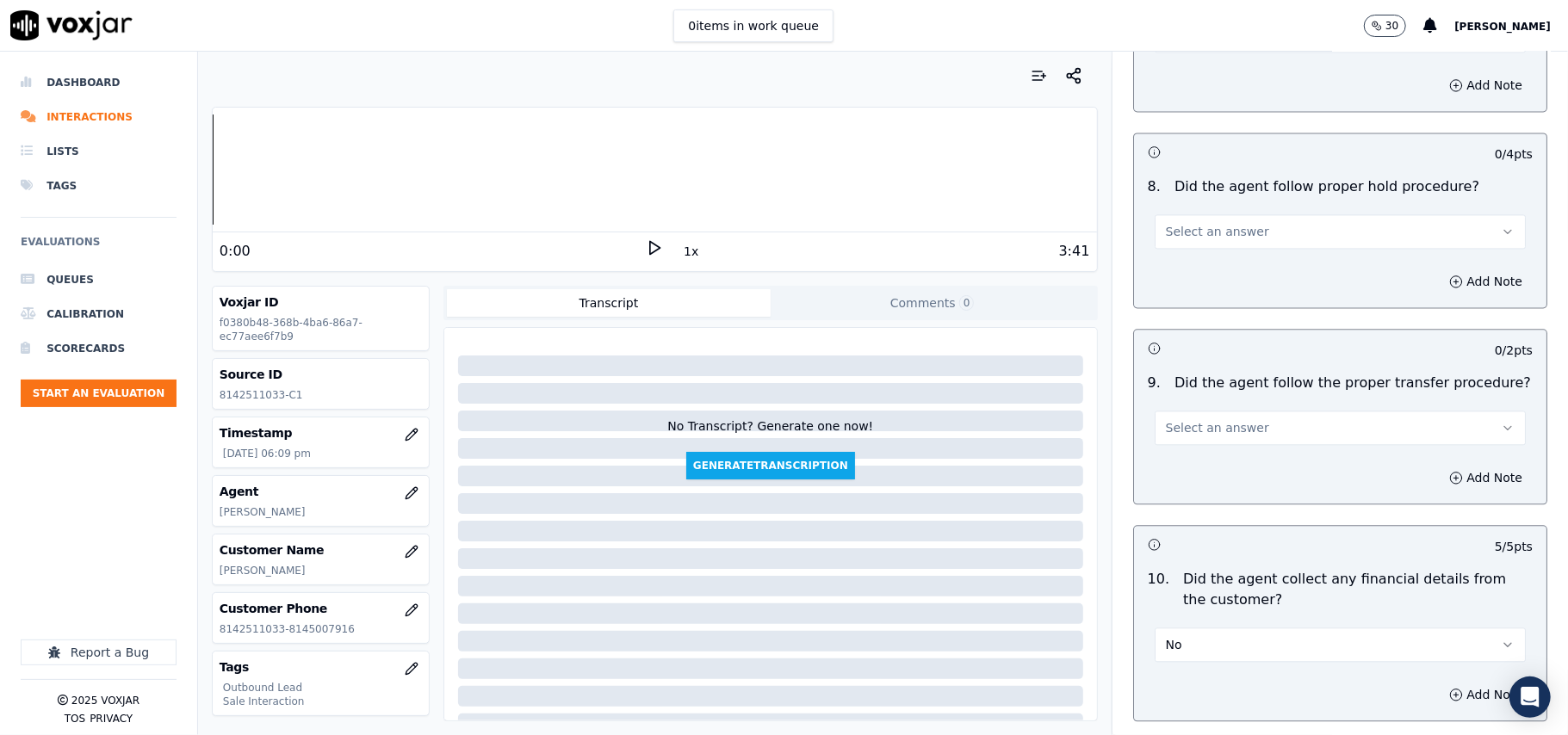
click at [1226, 420] on span "Select an answer" at bounding box center [1218, 429] width 103 height 18
click at [1220, 441] on div "Yes" at bounding box center [1303, 454] width 333 height 27
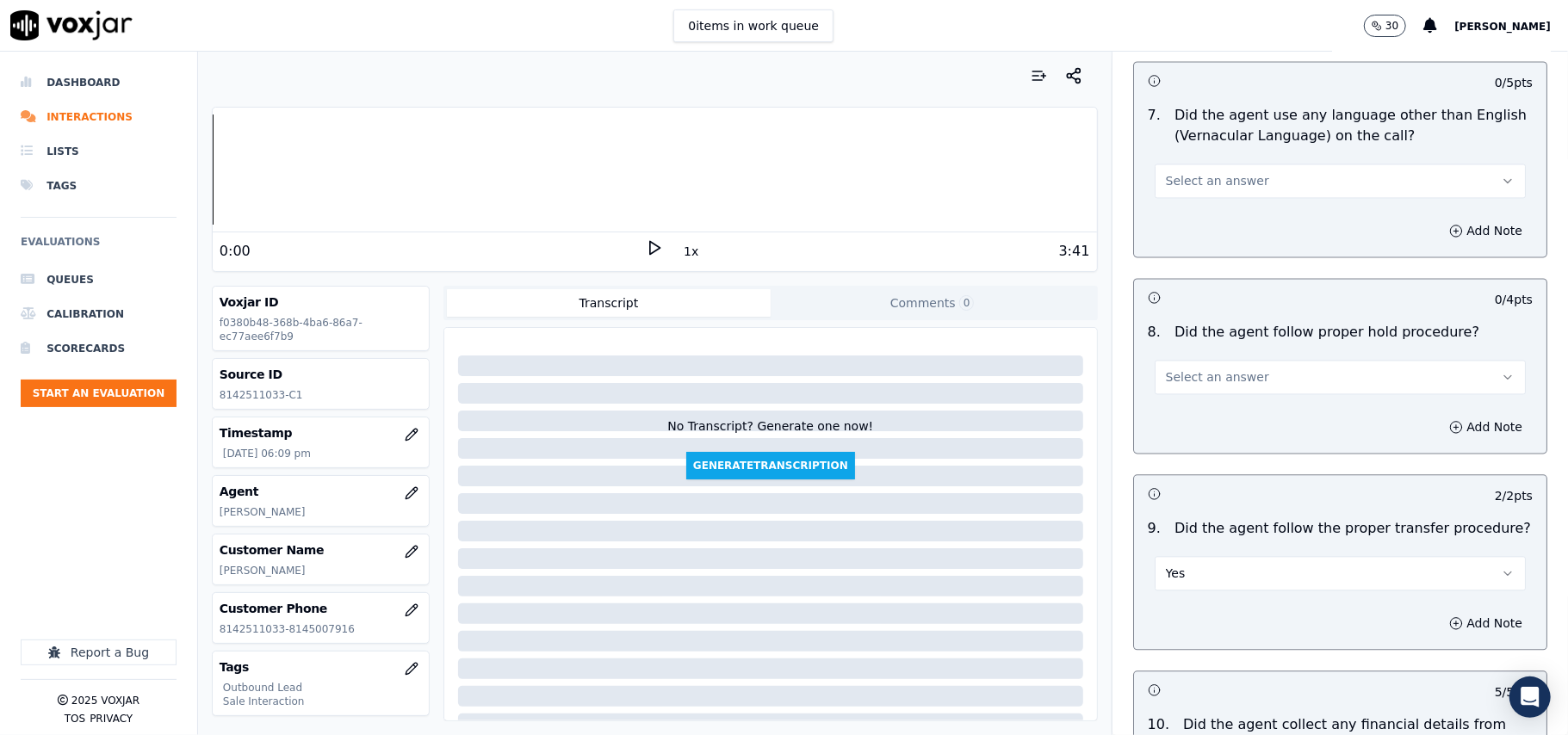
scroll to position [2435, 0]
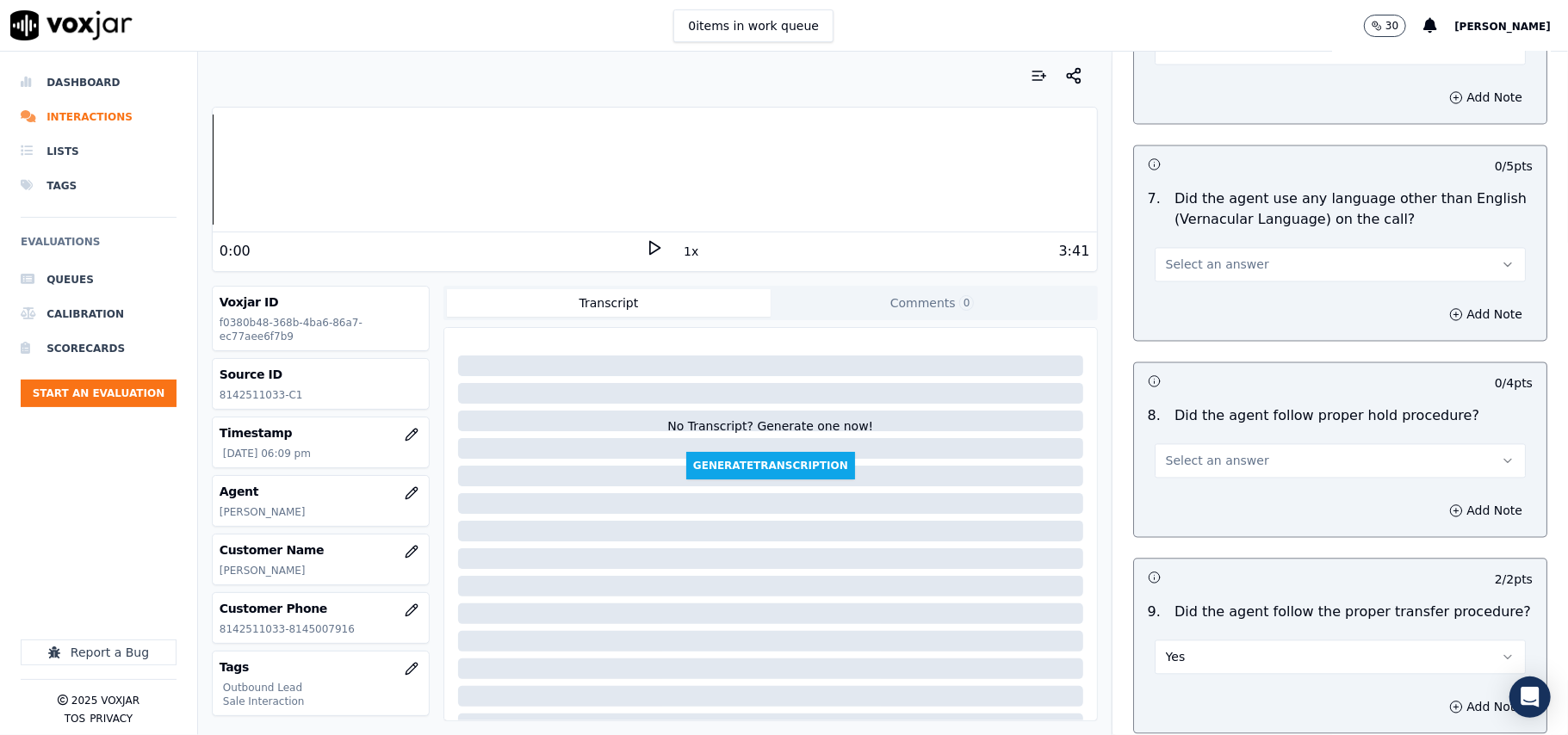
click at [1210, 452] on span "Select an answer" at bounding box center [1218, 461] width 103 height 18
click at [1203, 484] on div "Yes" at bounding box center [1303, 486] width 333 height 27
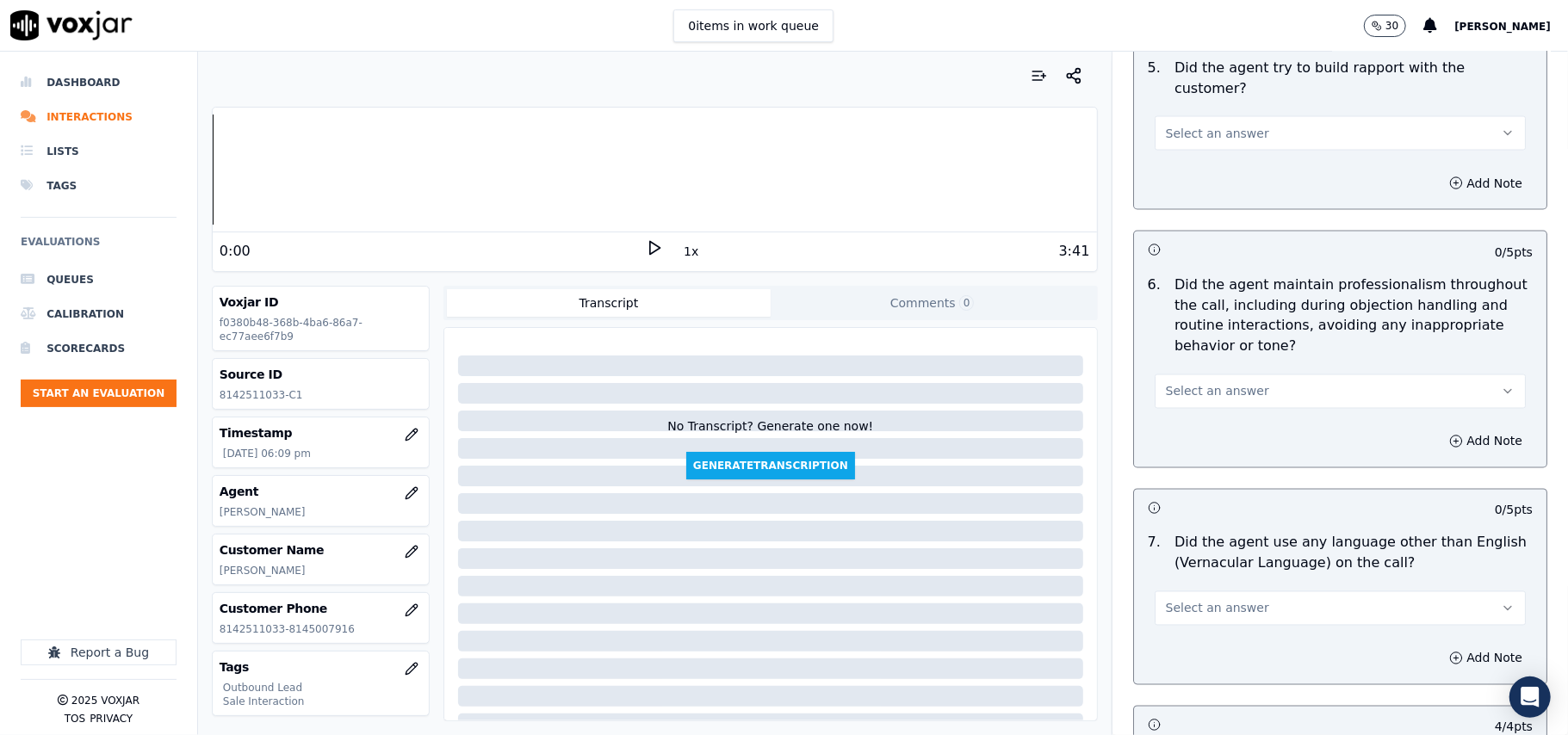
click at [1205, 600] on span "Select an answer" at bounding box center [1218, 609] width 103 height 18
click at [1185, 662] on div "No" at bounding box center [1303, 661] width 333 height 27
click at [1224, 384] on span "Select an answer" at bounding box center [1218, 392] width 103 height 18
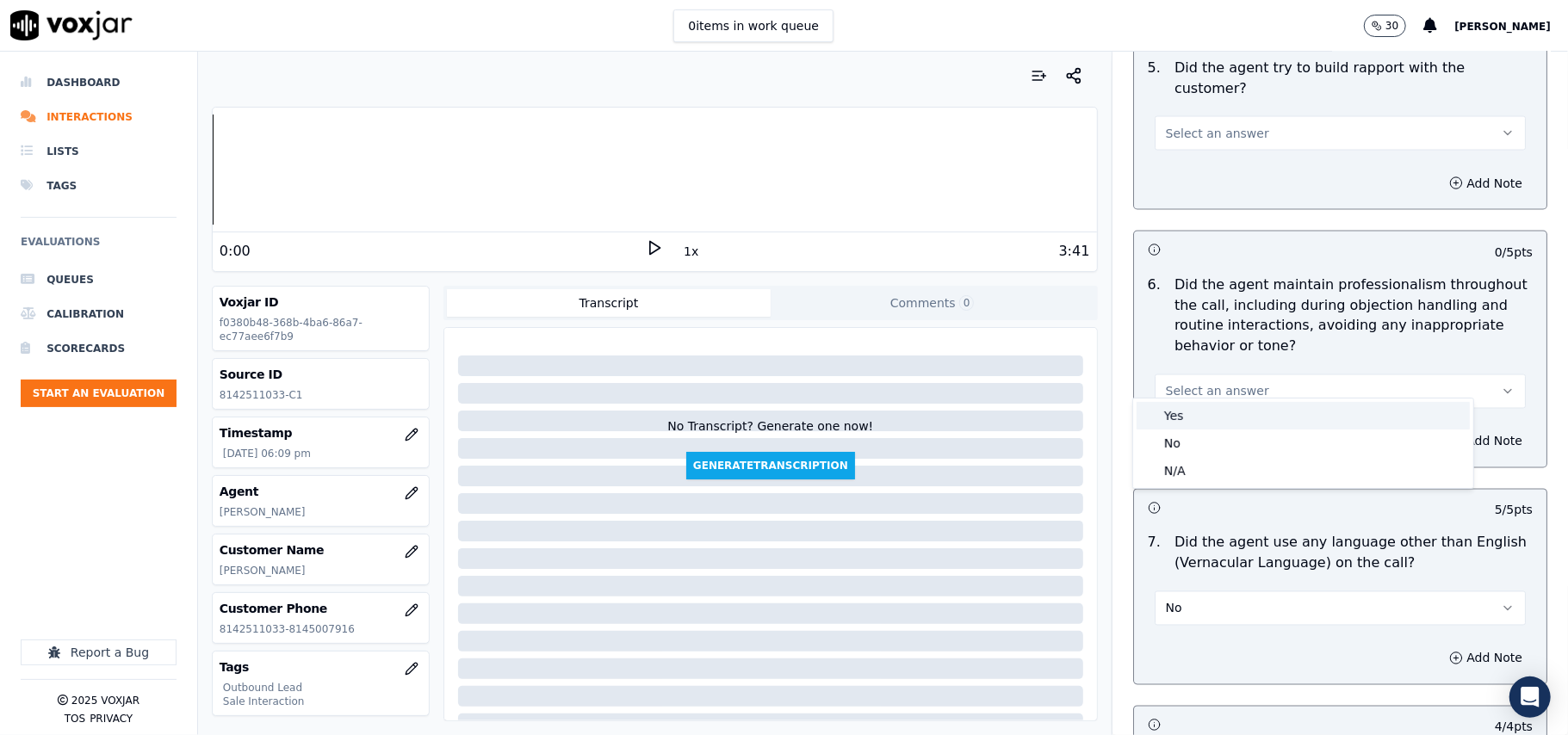
click at [1209, 424] on div "Yes" at bounding box center [1303, 416] width 333 height 27
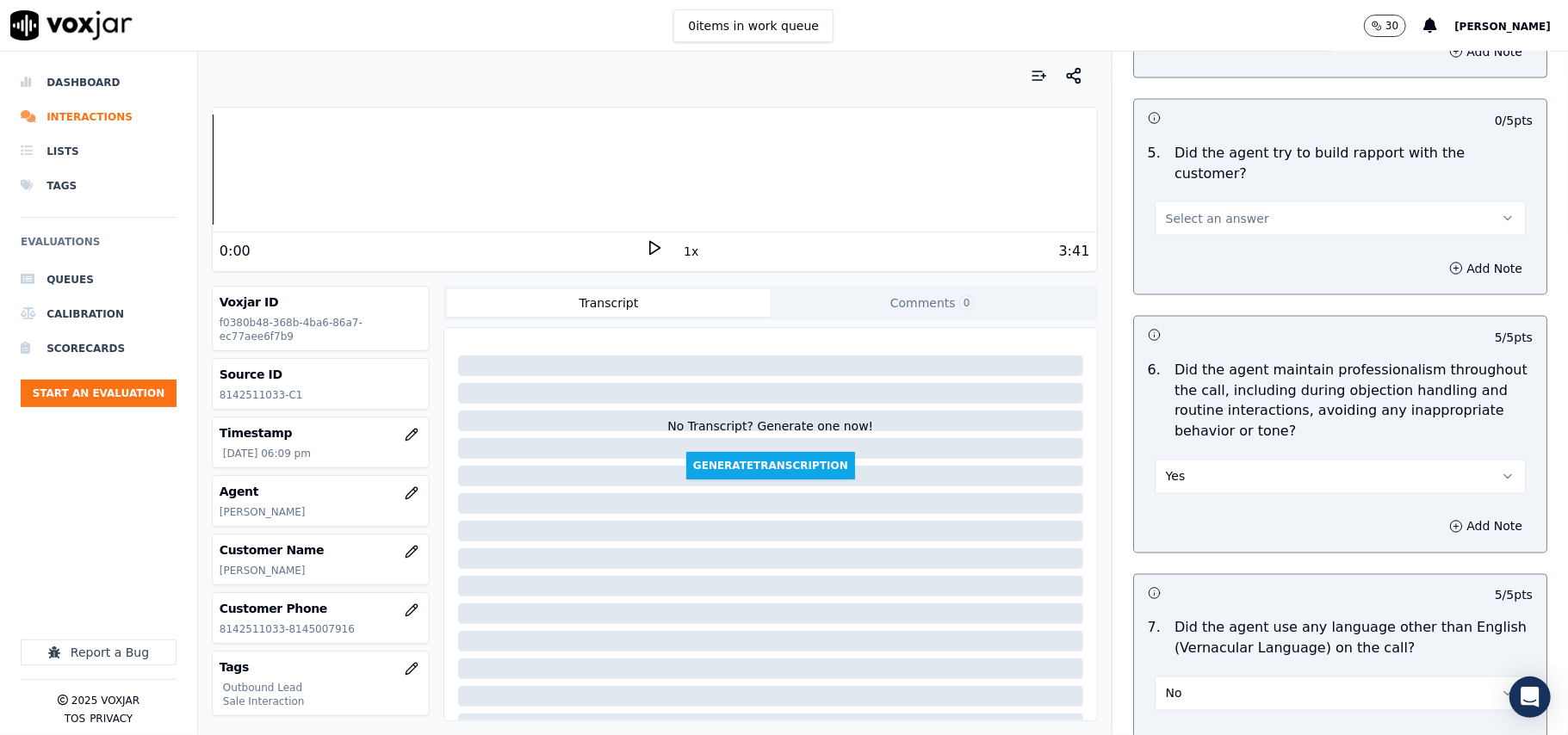
scroll to position [1861, 0]
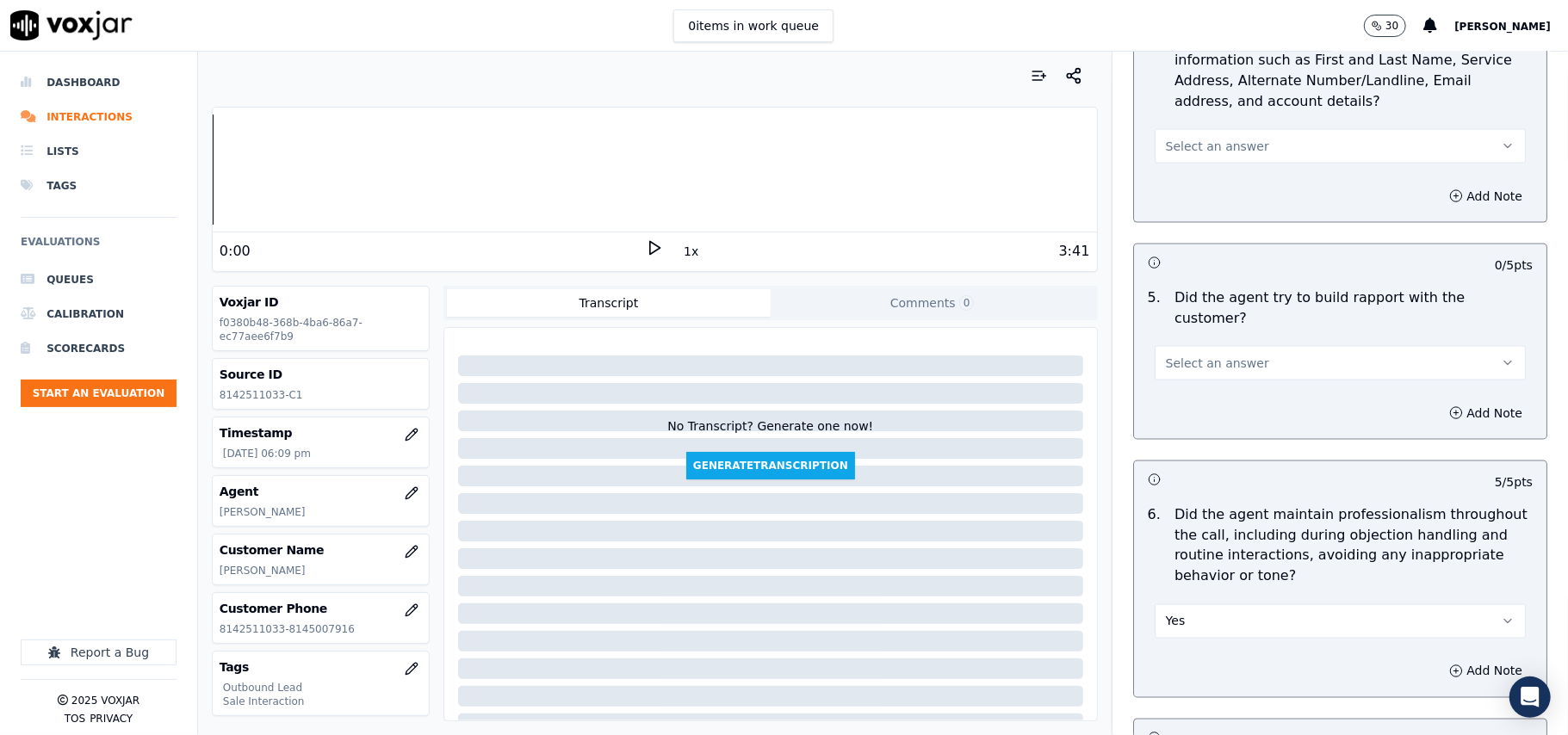
click at [1207, 354] on span "Select an answer" at bounding box center [1218, 363] width 103 height 18
click at [1202, 387] on div "Yes" at bounding box center [1303, 387] width 333 height 27
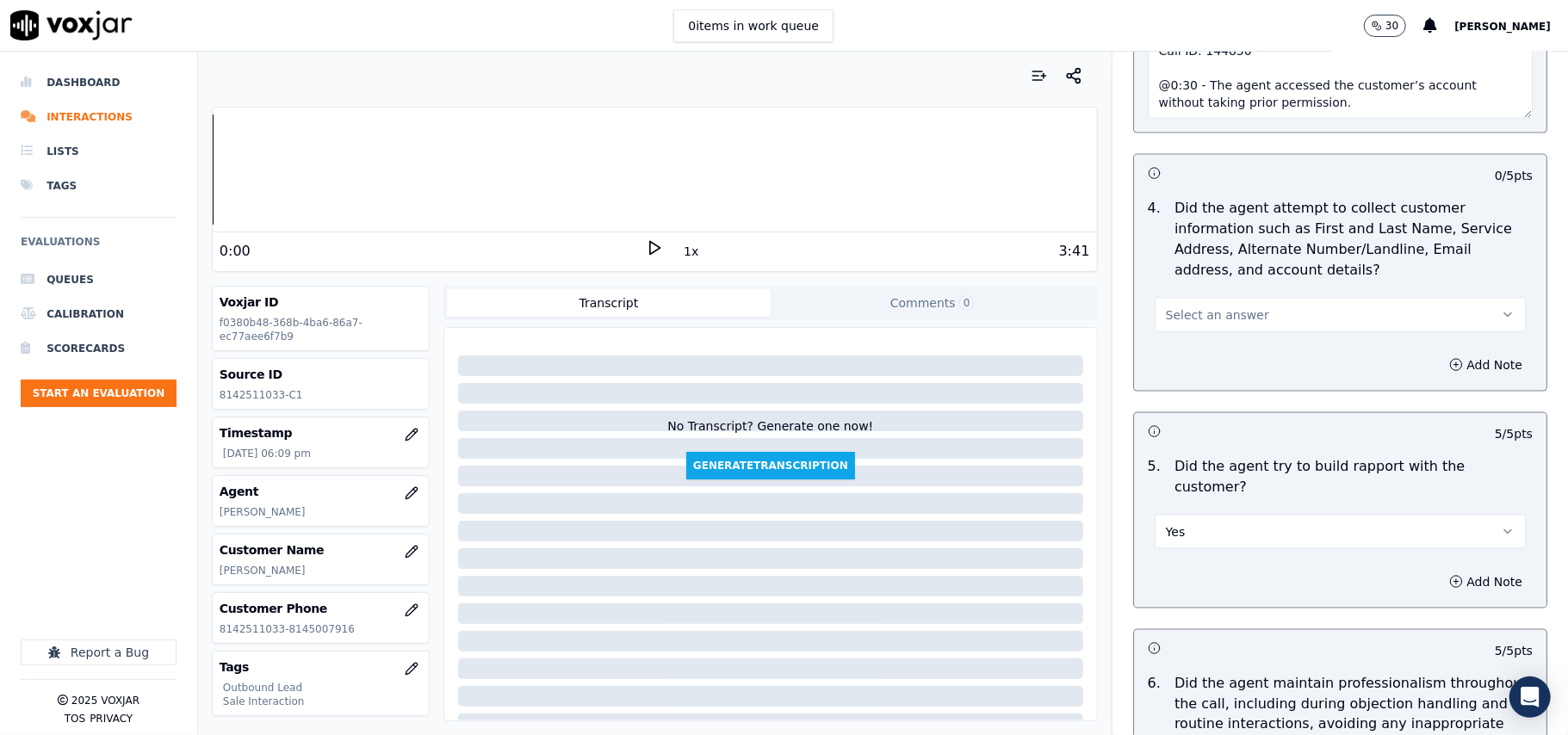
scroll to position [1517, 0]
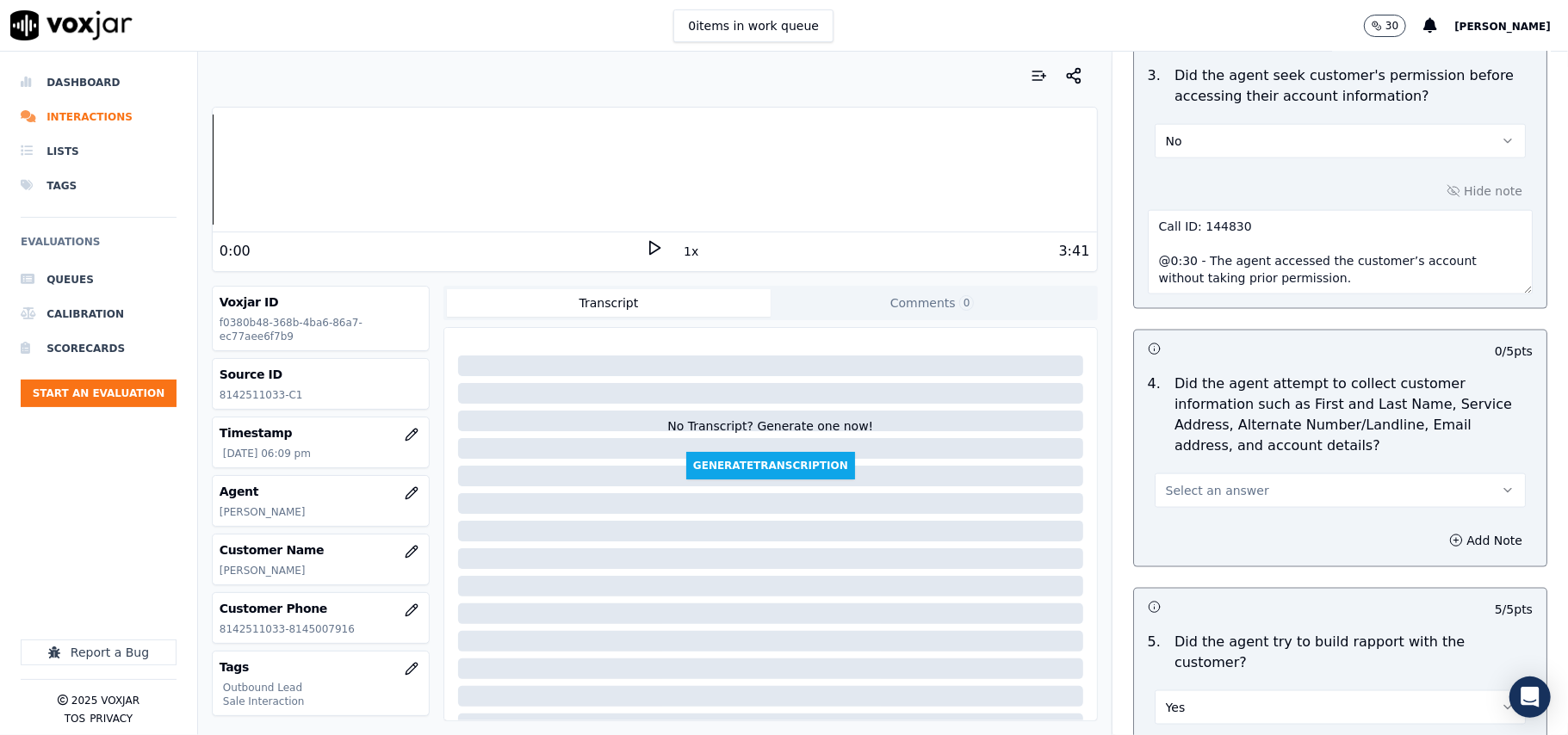
click at [1227, 480] on button "Select an answer" at bounding box center [1340, 490] width 371 height 34
click at [1218, 584] on div "N/A" at bounding box center [1303, 590] width 333 height 27
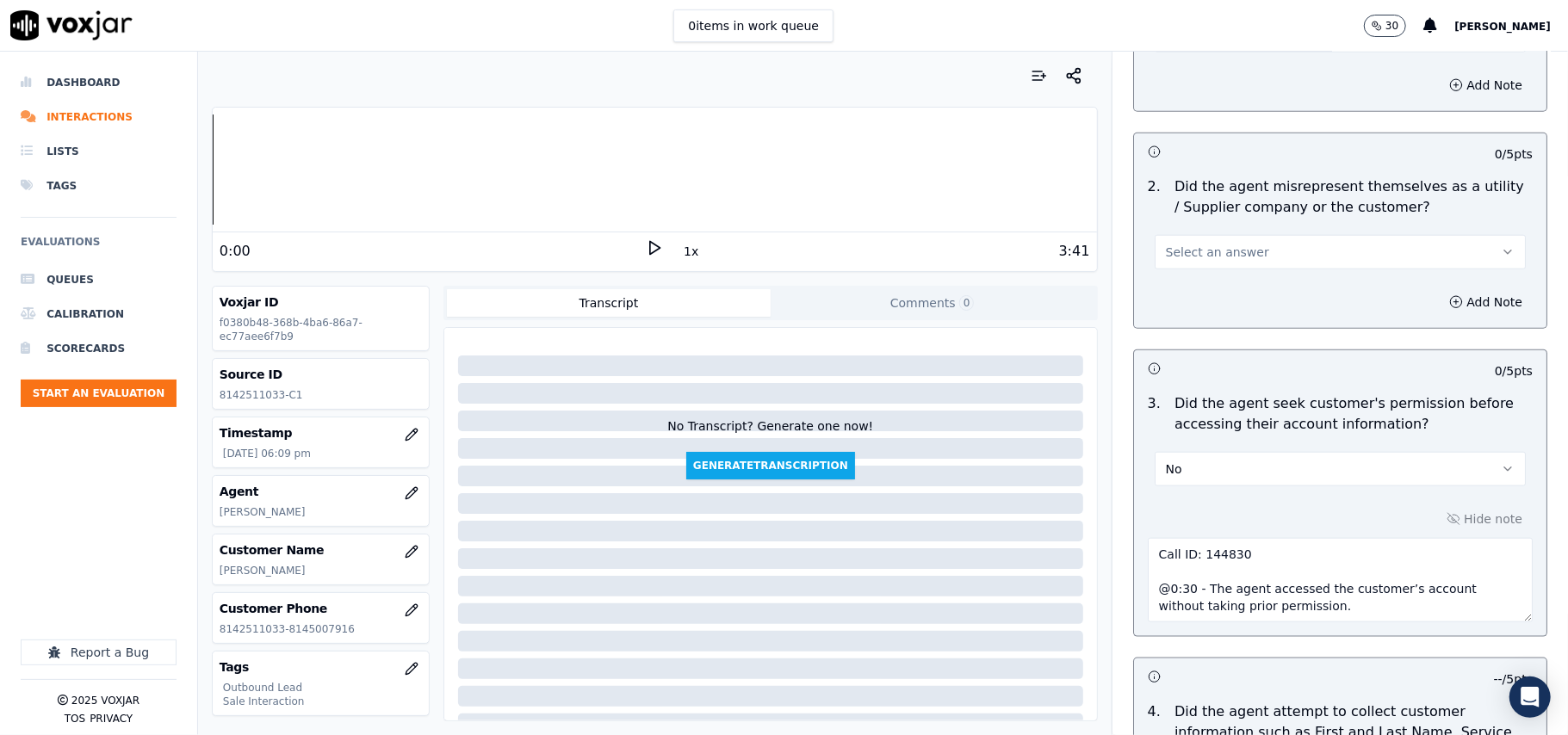
scroll to position [1057, 0]
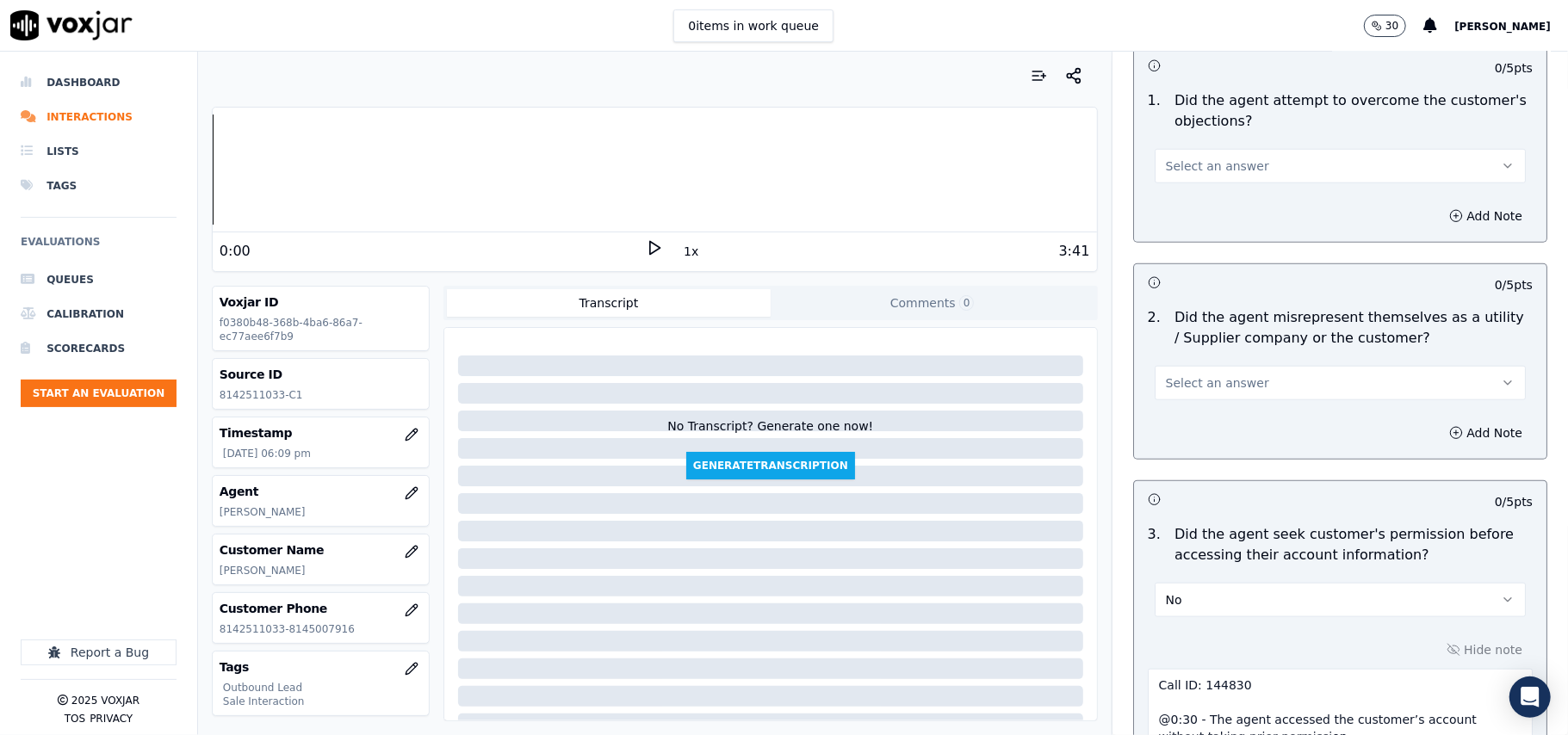
click at [1213, 377] on span "Select an answer" at bounding box center [1218, 384] width 103 height 18
click at [1196, 452] on div "No" at bounding box center [1303, 453] width 333 height 27
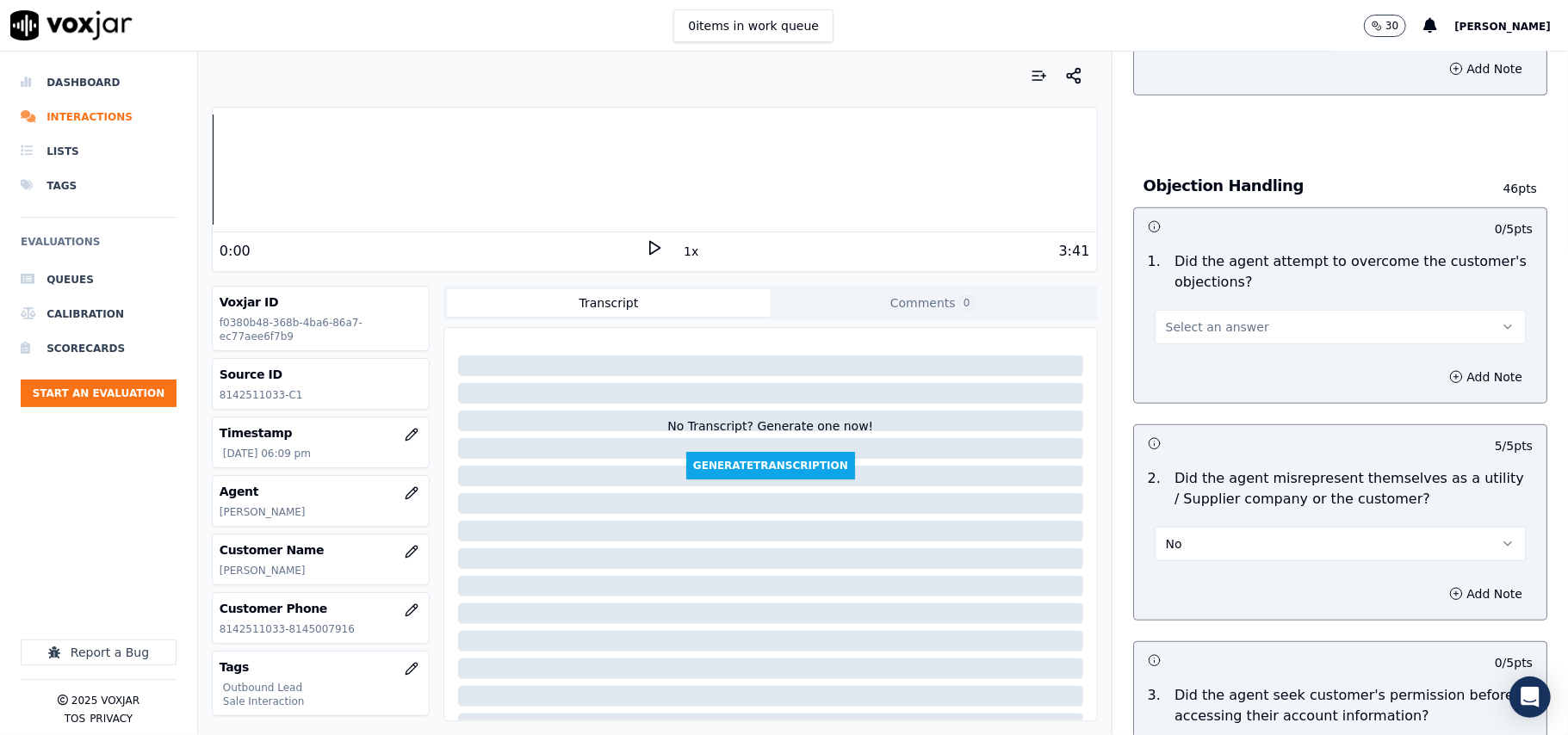
scroll to position [714, 0]
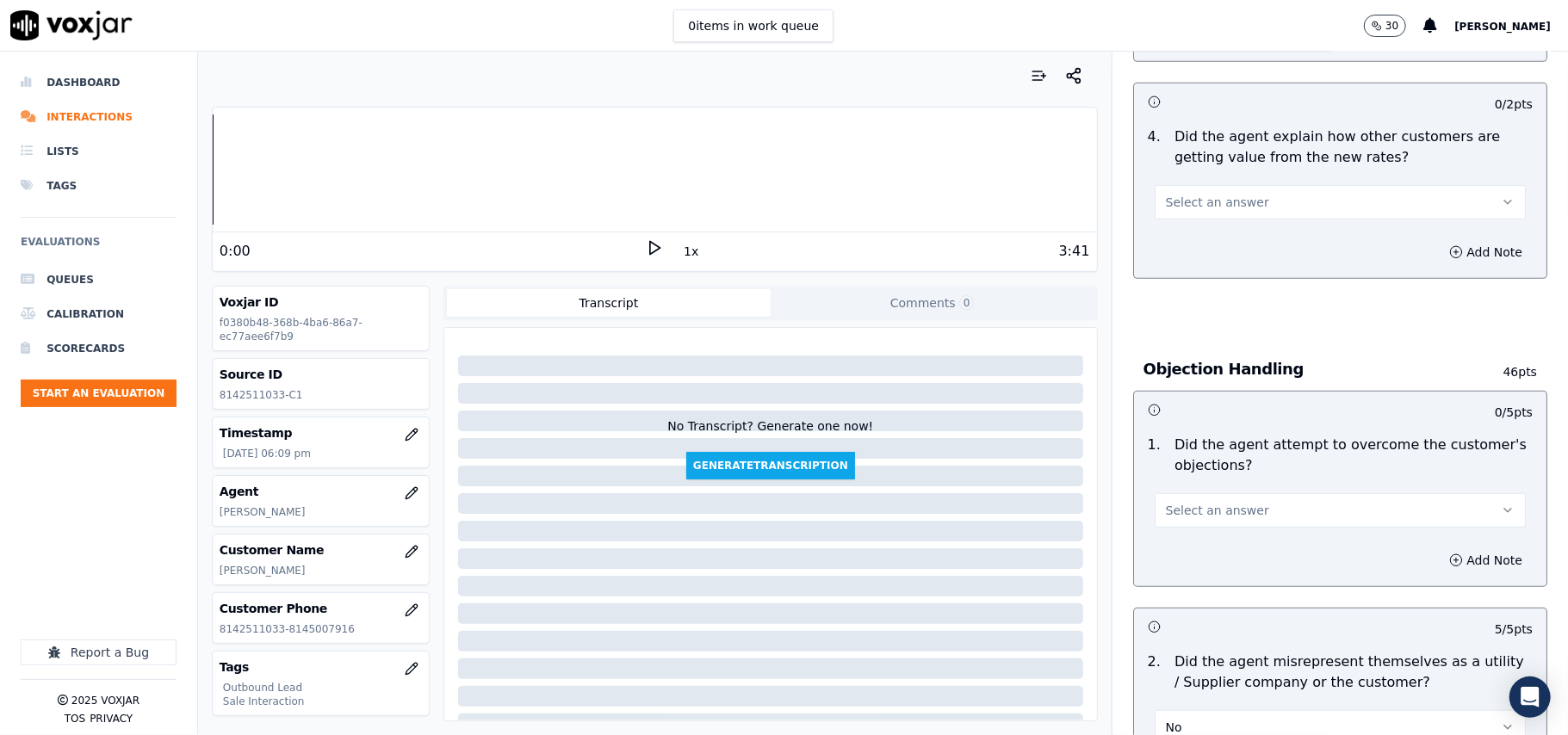
click at [1216, 513] on span "Select an answer" at bounding box center [1218, 510] width 103 height 18
click at [1206, 548] on div "Yes" at bounding box center [1303, 551] width 333 height 27
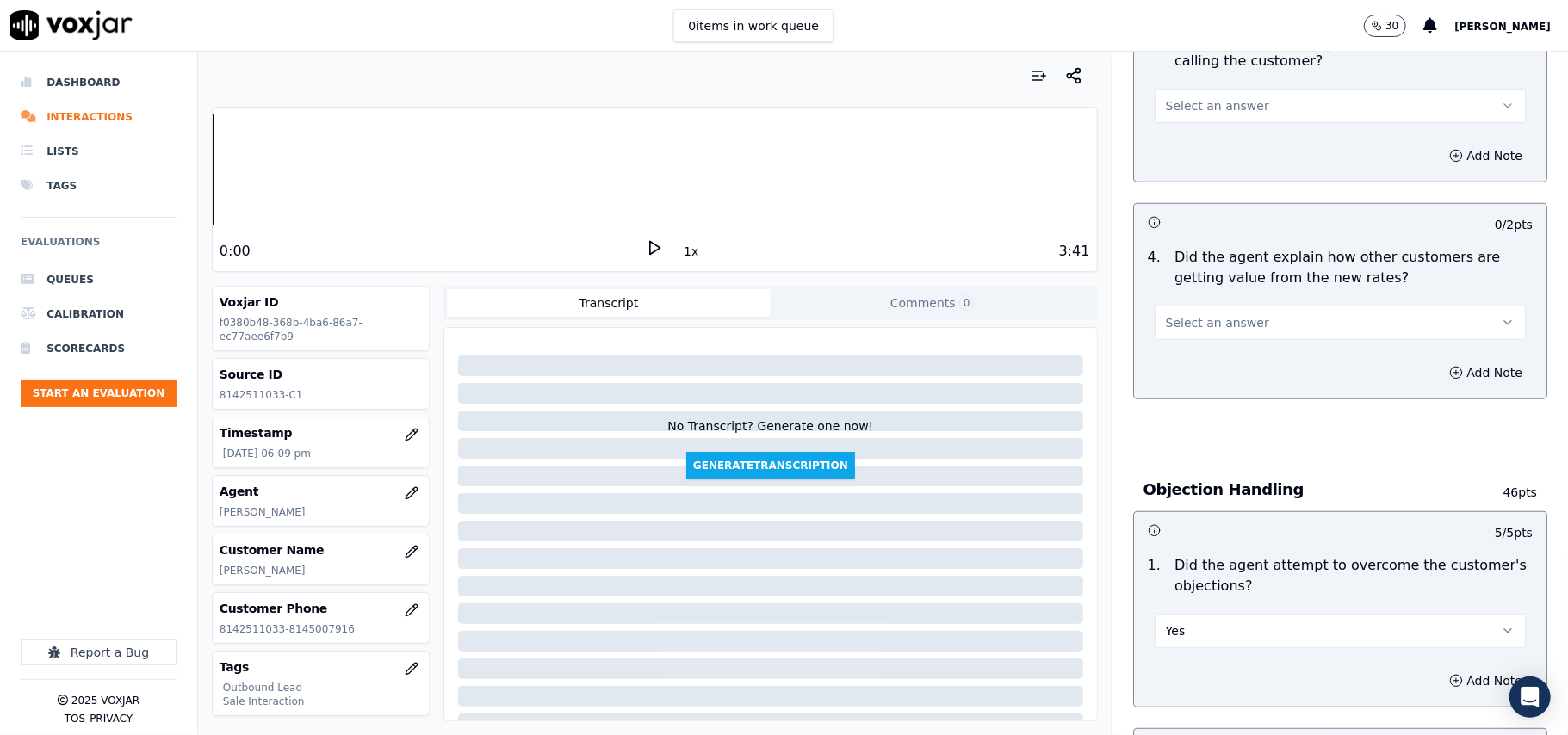
scroll to position [483, 0]
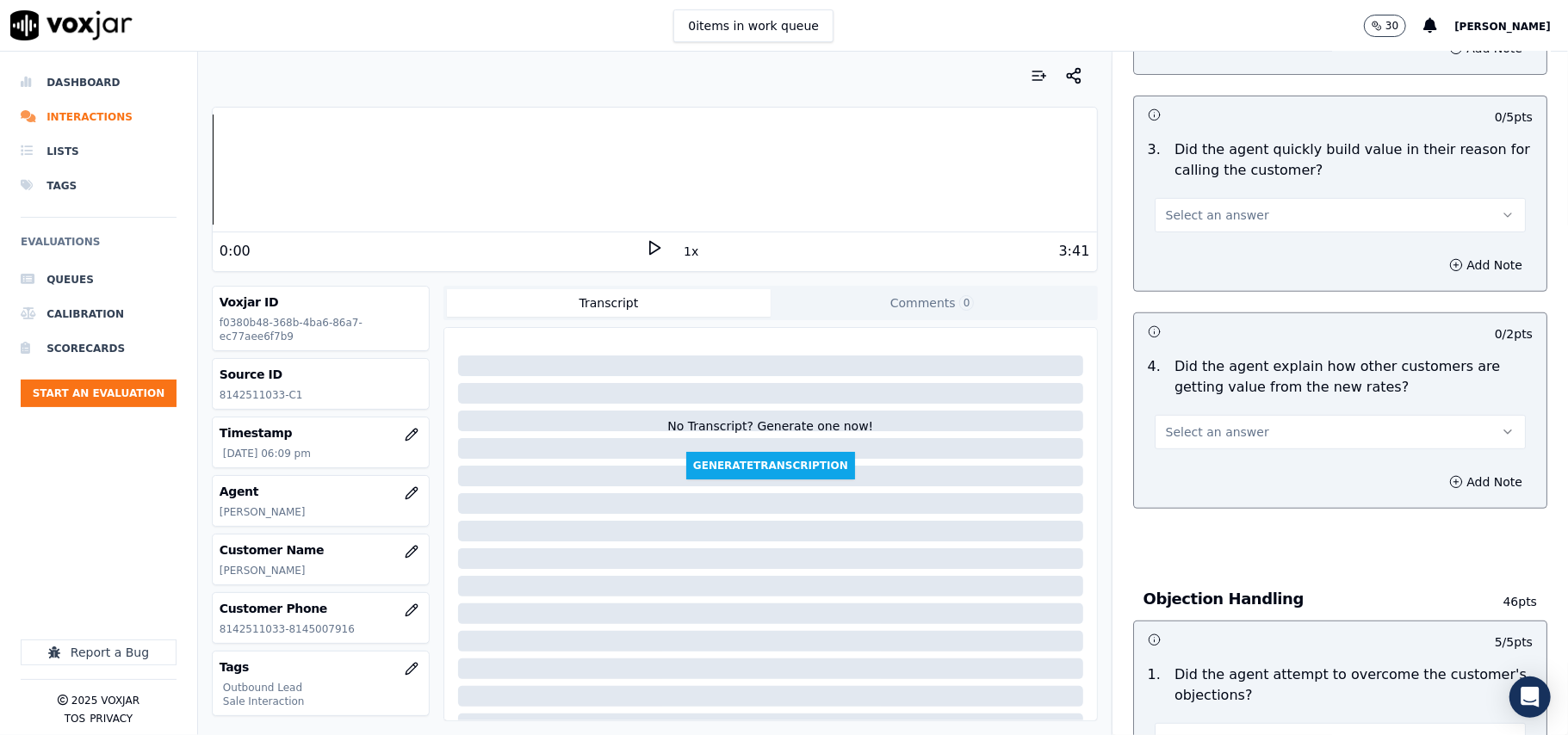
click at [1224, 428] on span "Select an answer" at bounding box center [1218, 432] width 103 height 18
click at [1224, 459] on div "Yes" at bounding box center [1303, 472] width 333 height 27
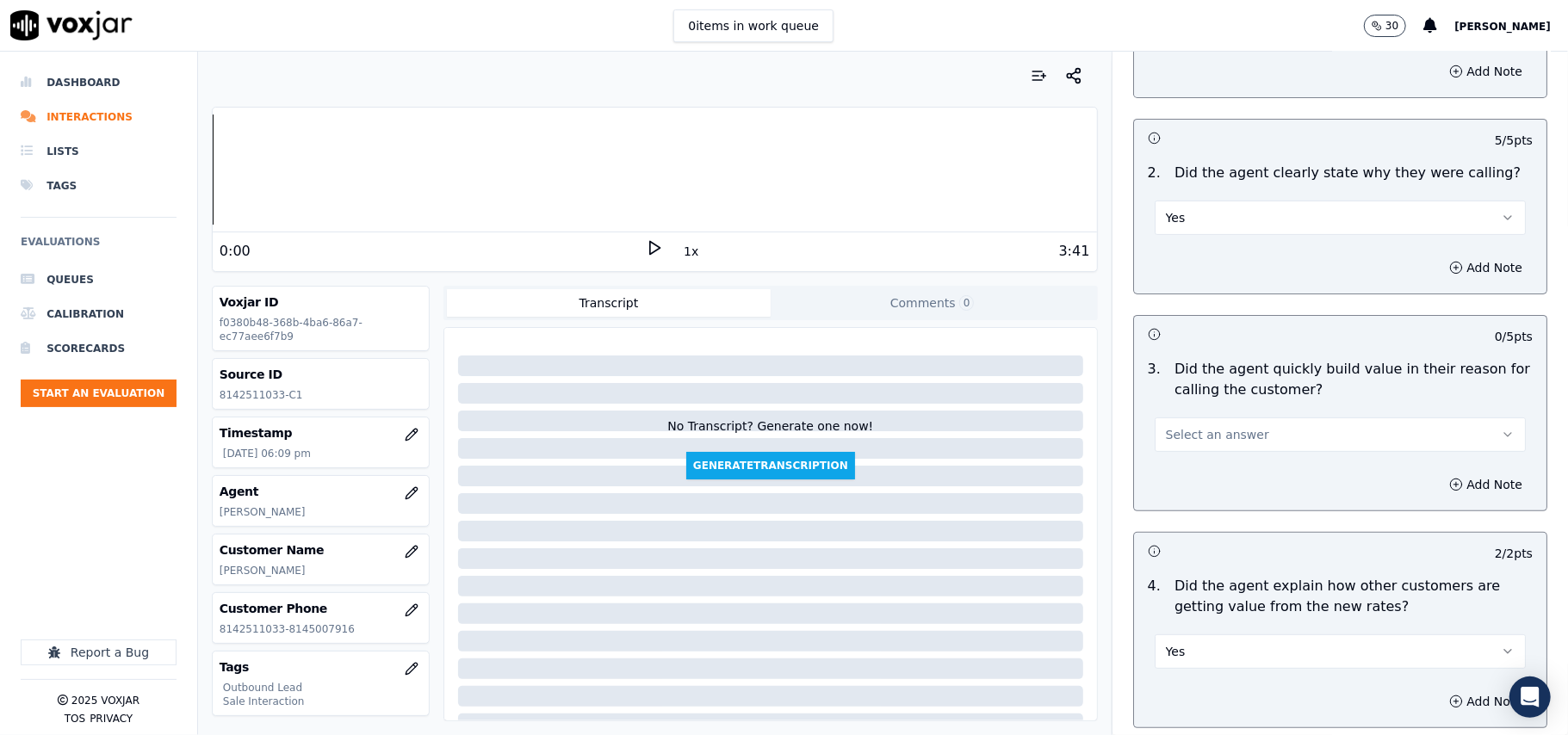
scroll to position [139, 0]
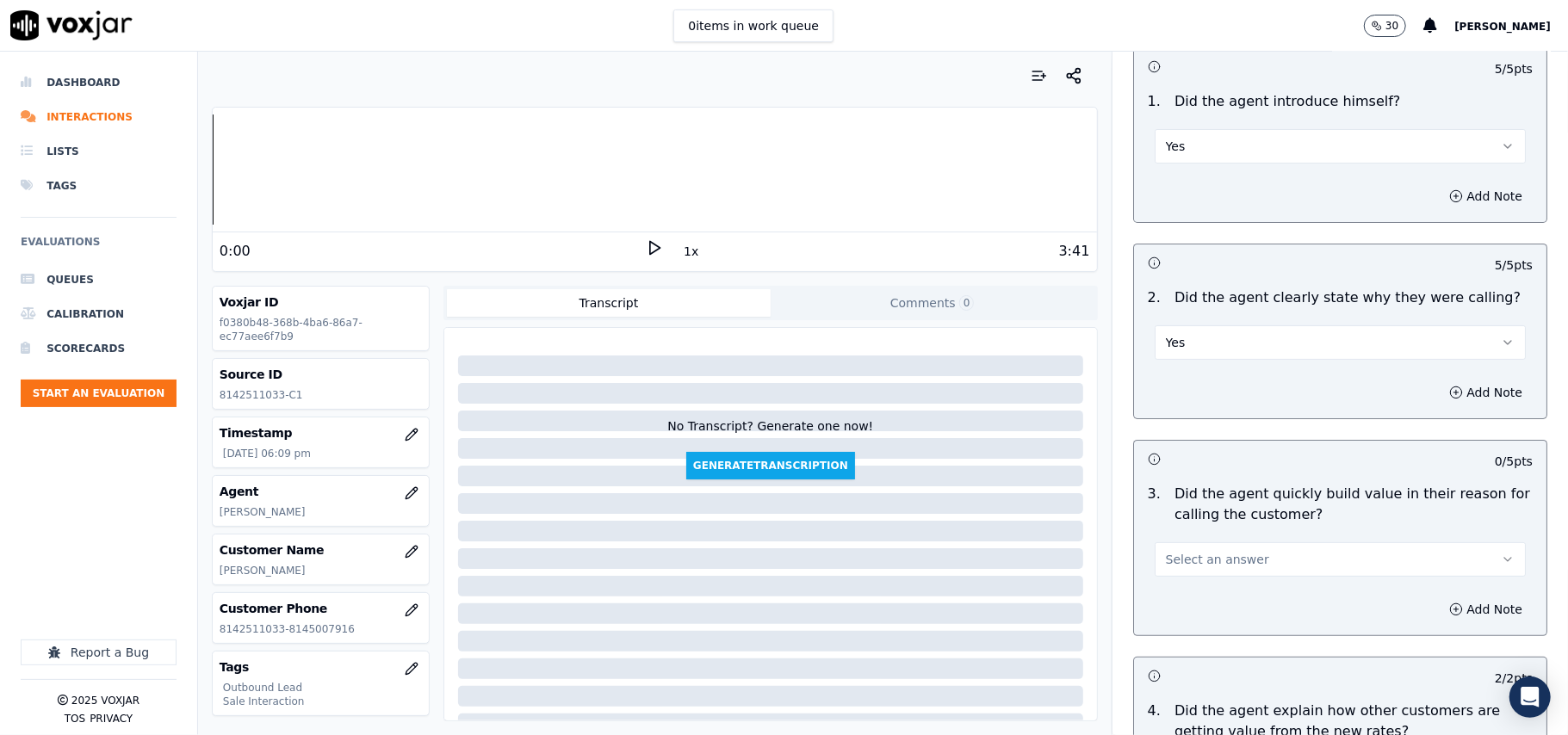
click at [1226, 559] on span "Select an answer" at bounding box center [1218, 560] width 103 height 18
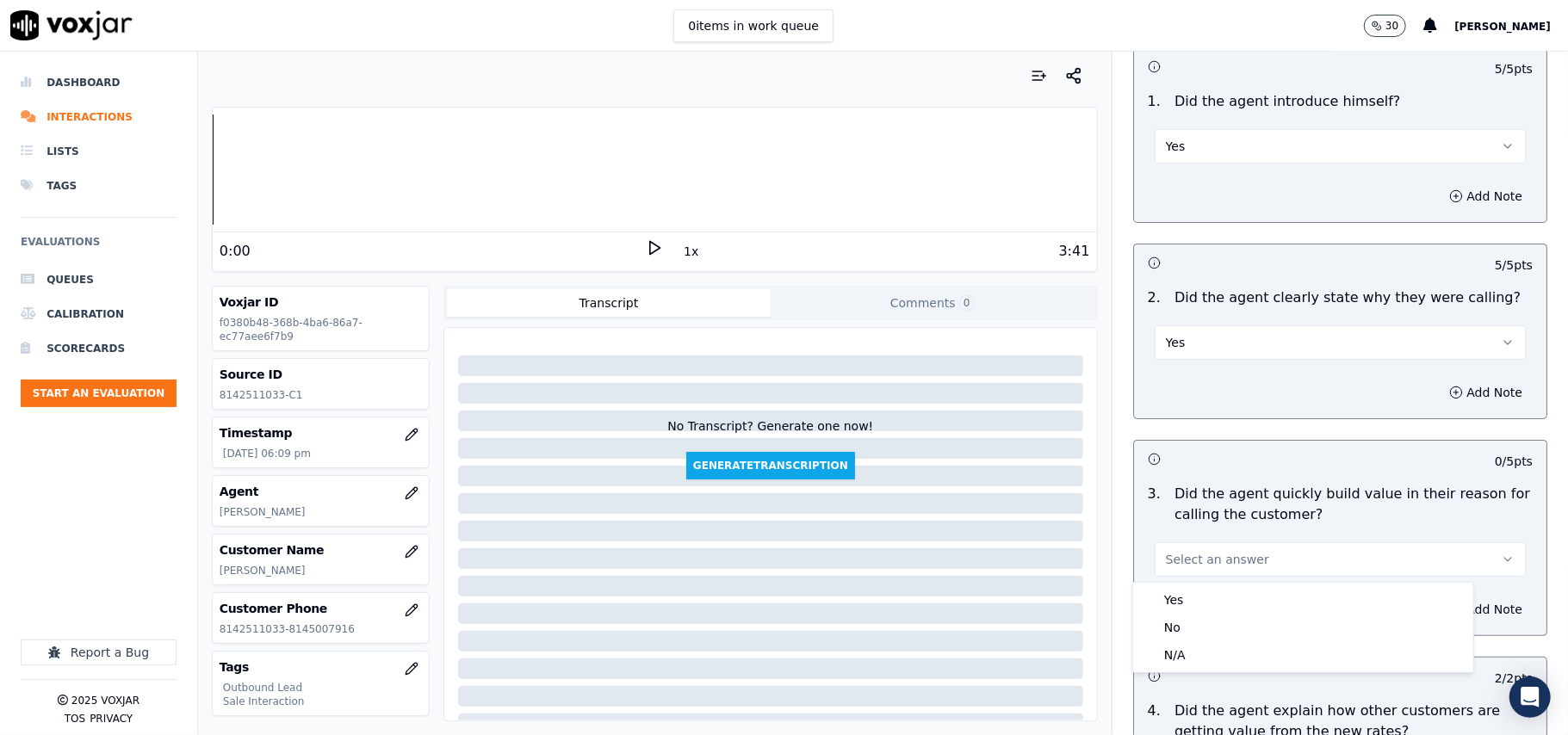
click at [1213, 586] on div "Yes No N/A" at bounding box center [1303, 628] width 340 height 90
click at [1210, 593] on div "Yes" at bounding box center [1303, 600] width 333 height 27
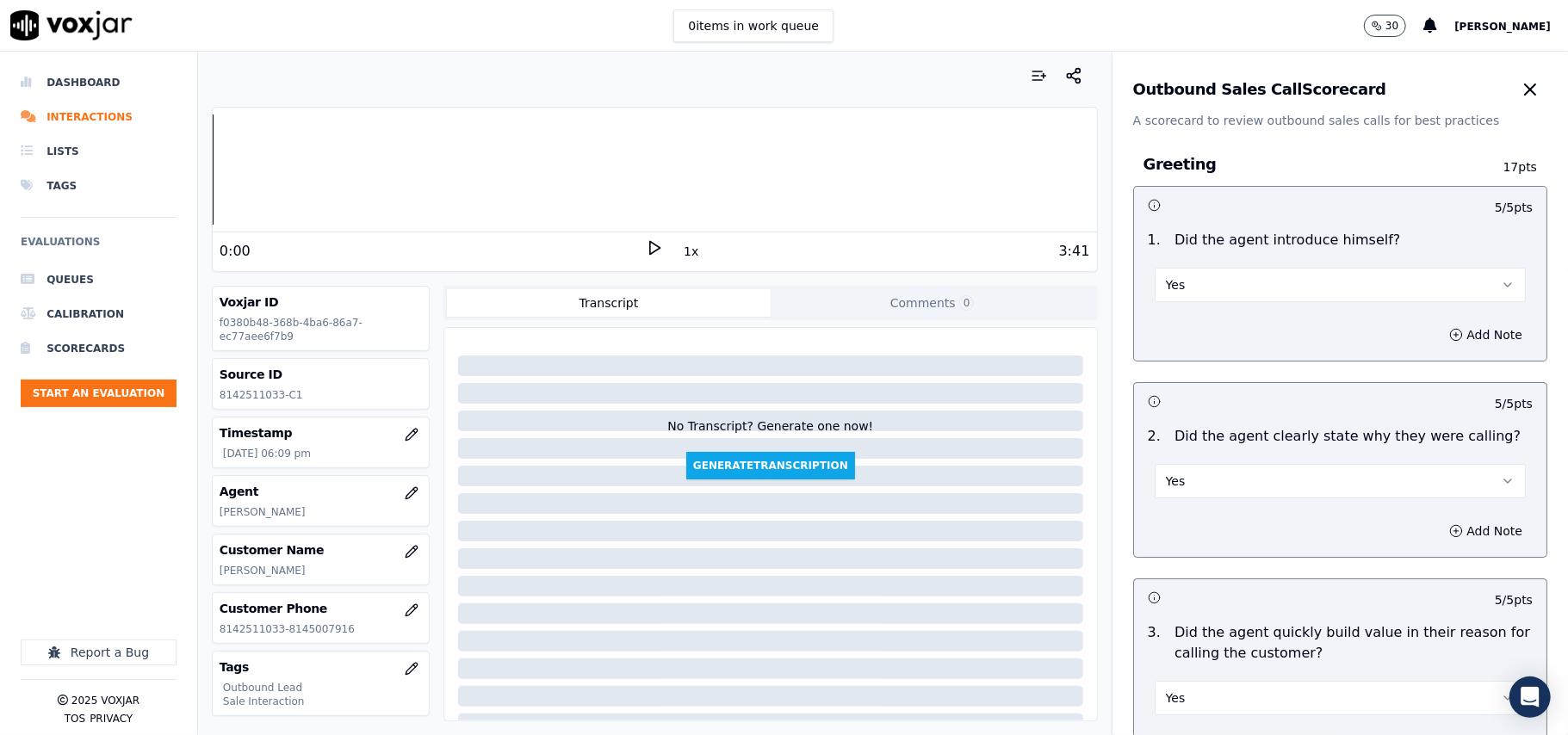
scroll to position [4387, 0]
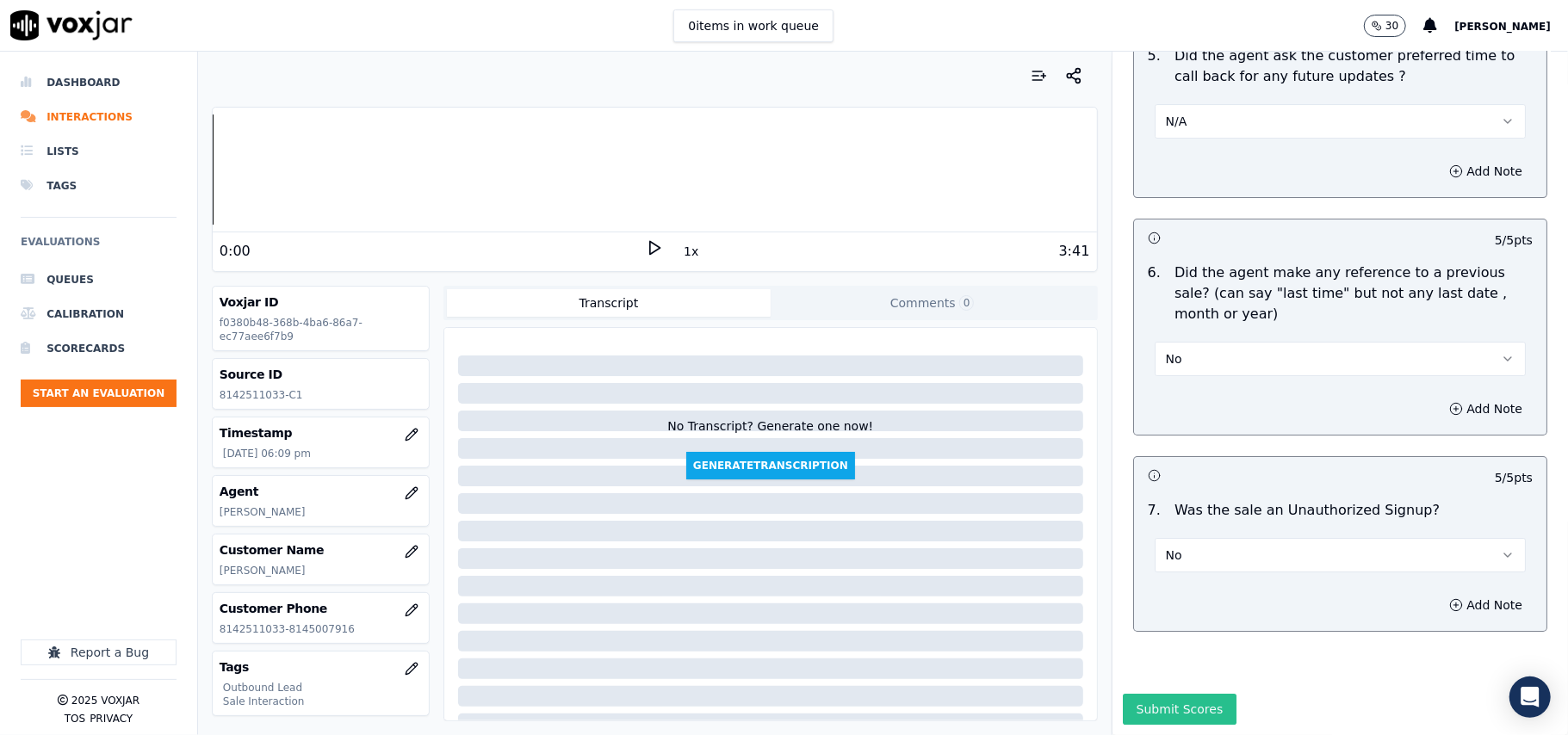
click at [1122, 694] on button "Submit Scores" at bounding box center [1179, 710] width 114 height 31
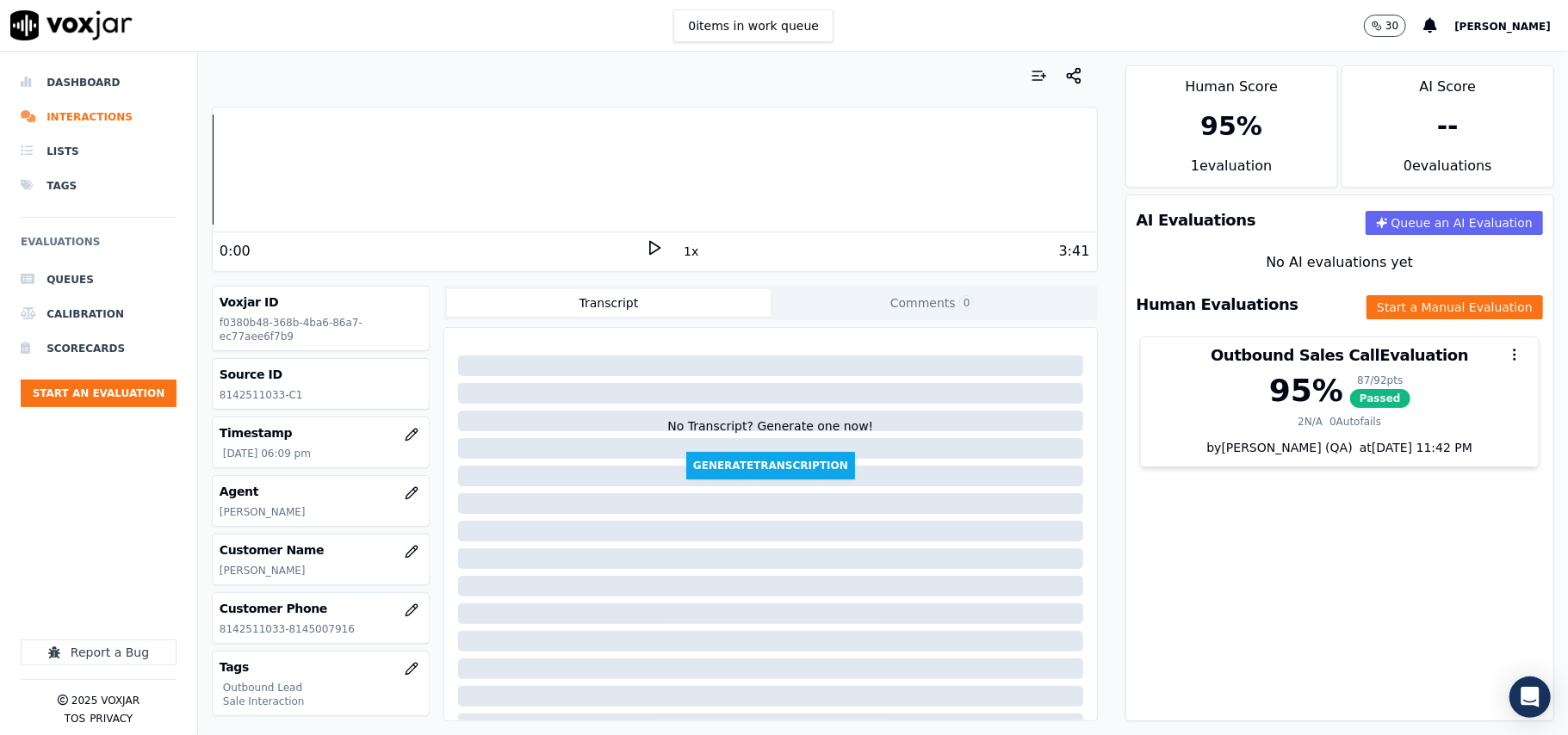
click at [248, 397] on p "8142511033-C1" at bounding box center [320, 395] width 202 height 14
copy p "8142511033"
click at [63, 393] on button "Start an Evaluation" at bounding box center [99, 393] width 156 height 27
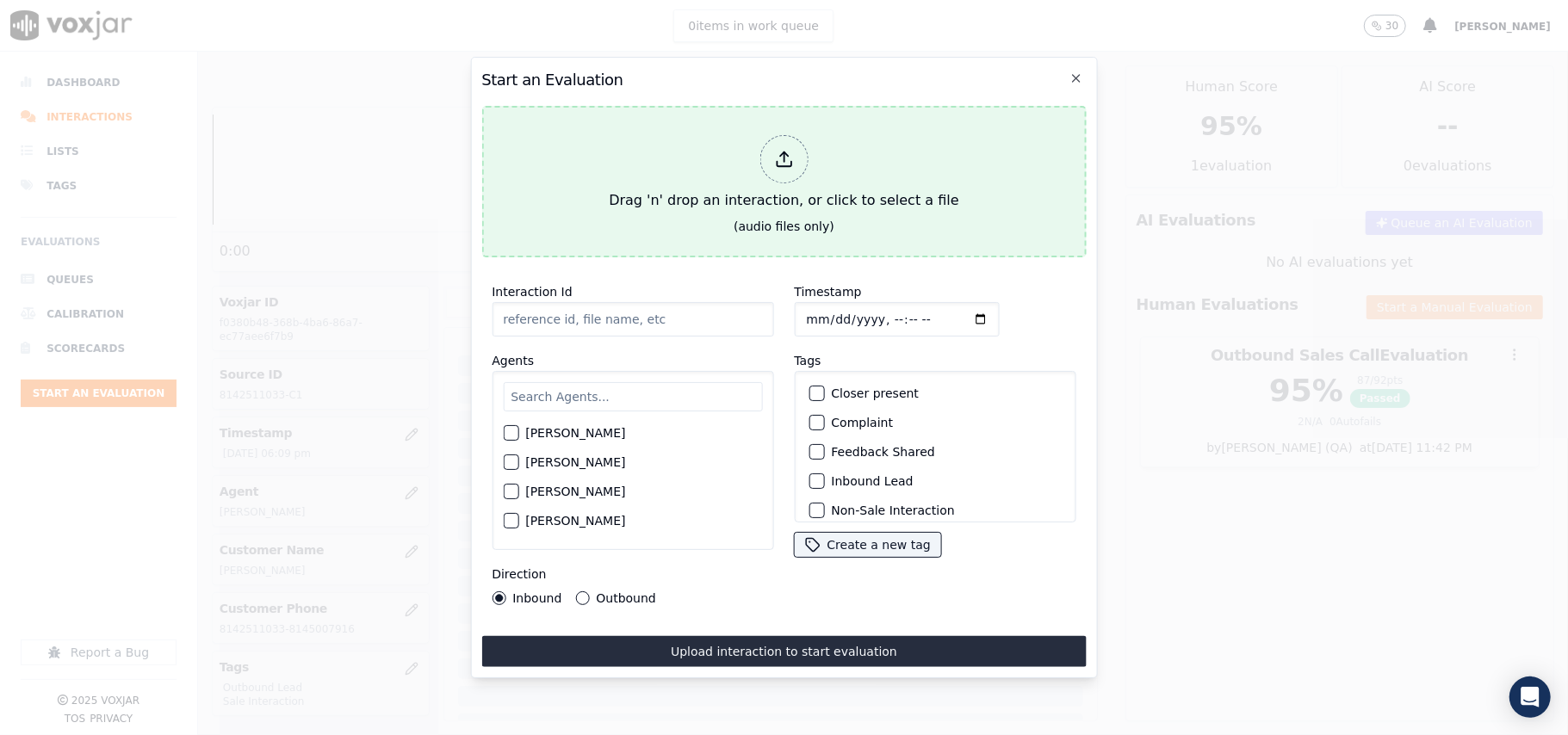
click at [961, 151] on button "Drag 'n' drop an interaction, or click to select a file (audio files only)" at bounding box center [783, 182] width 604 height 151
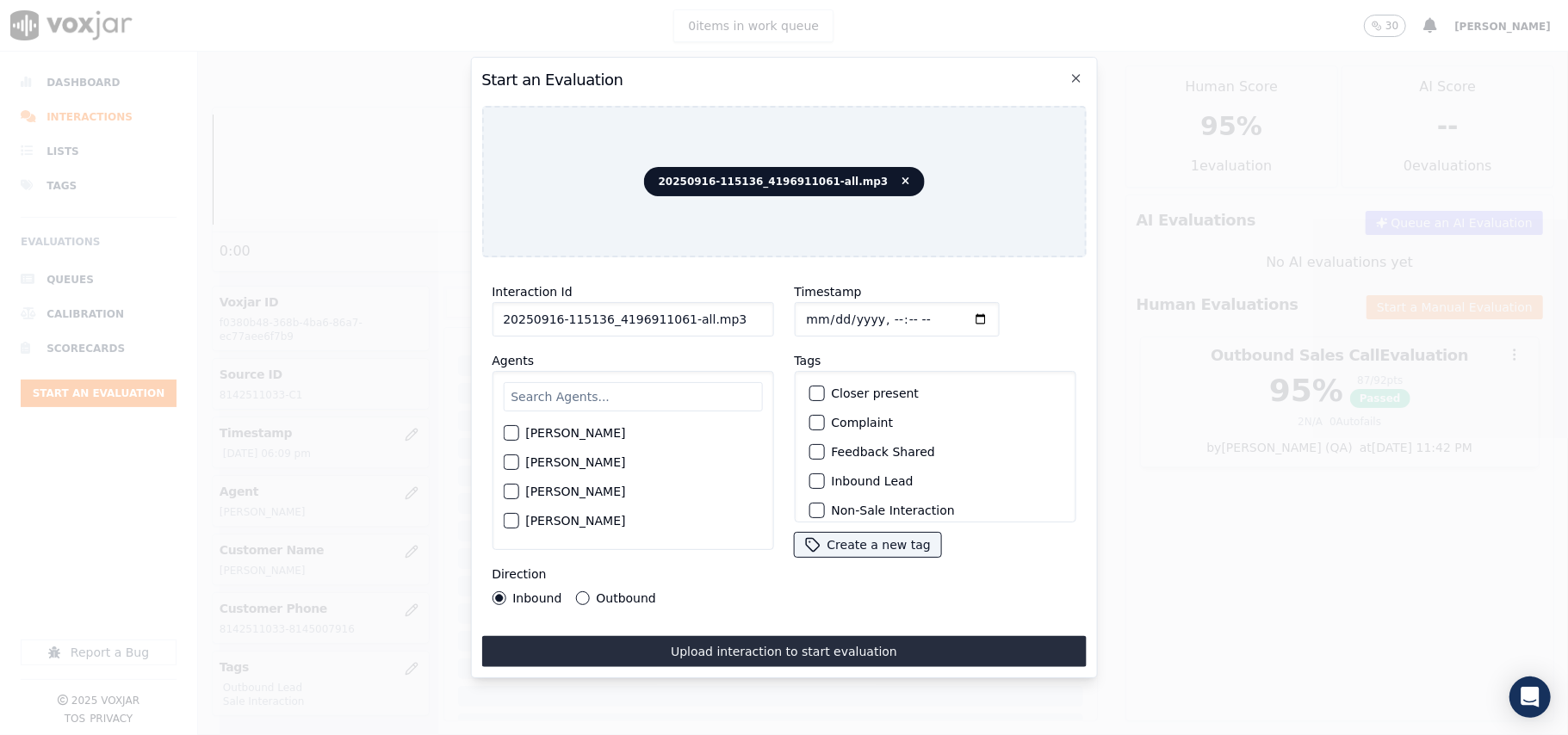
drag, startPoint x: 727, startPoint y: 321, endPoint x: 673, endPoint y: 328, distance: 54.5
click at [673, 328] on div "Interaction Id 20250916-115136_4196911061-all.mp3 Agents [PERSON_NAME] [PERSON_…" at bounding box center [632, 443] width 302 height 345
type input "20250916-115136_4196911061-C1"
click at [823, 308] on input "Timestamp" at bounding box center [896, 319] width 205 height 34
type input "[DATE]T18:40"
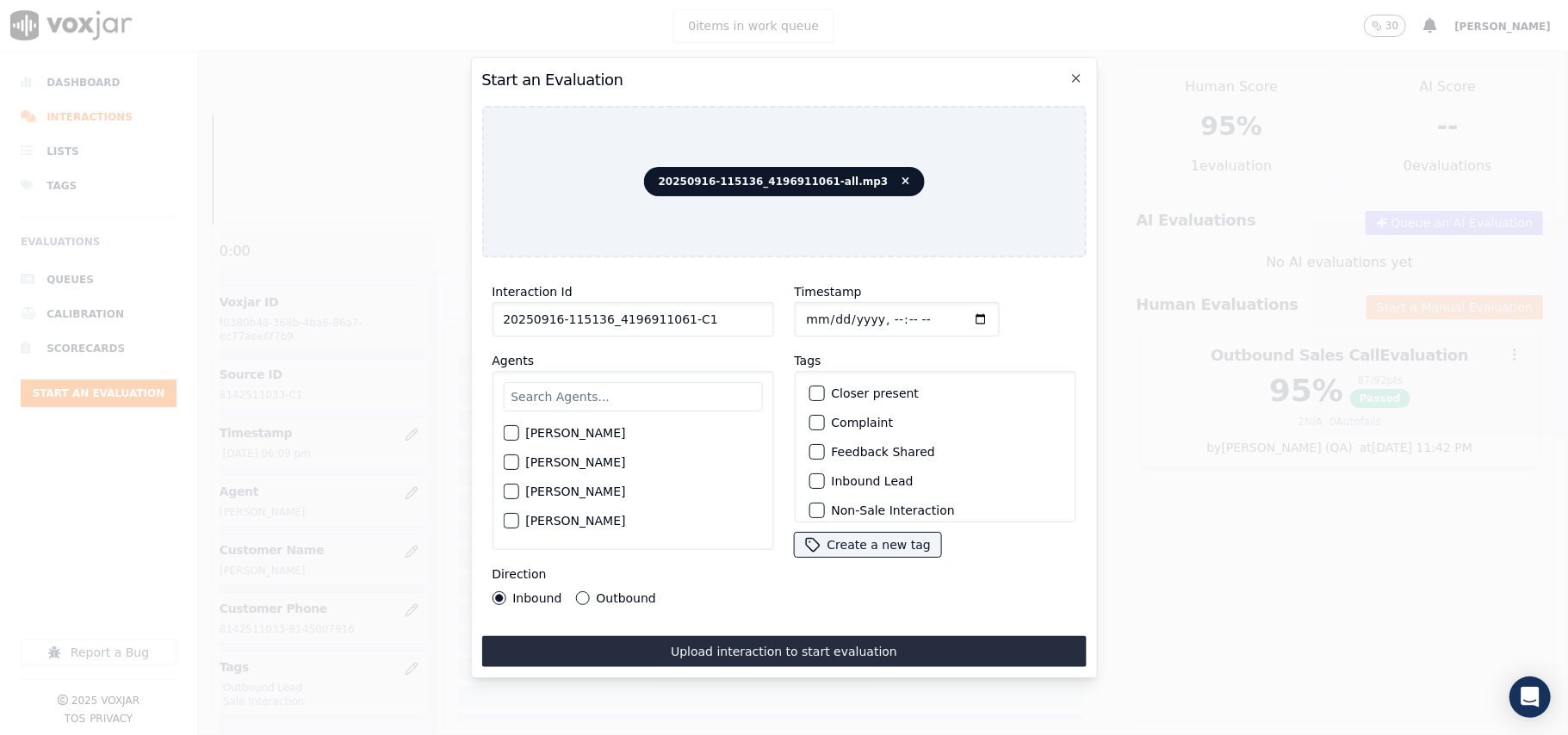
click at [601, 383] on input "text" at bounding box center [632, 397] width 260 height 29
type input "max"
click at [531, 432] on label "[PERSON_NAME]" at bounding box center [575, 438] width 100 height 12
click at [518, 430] on button "[PERSON_NAME]" at bounding box center [510, 438] width 16 height 16
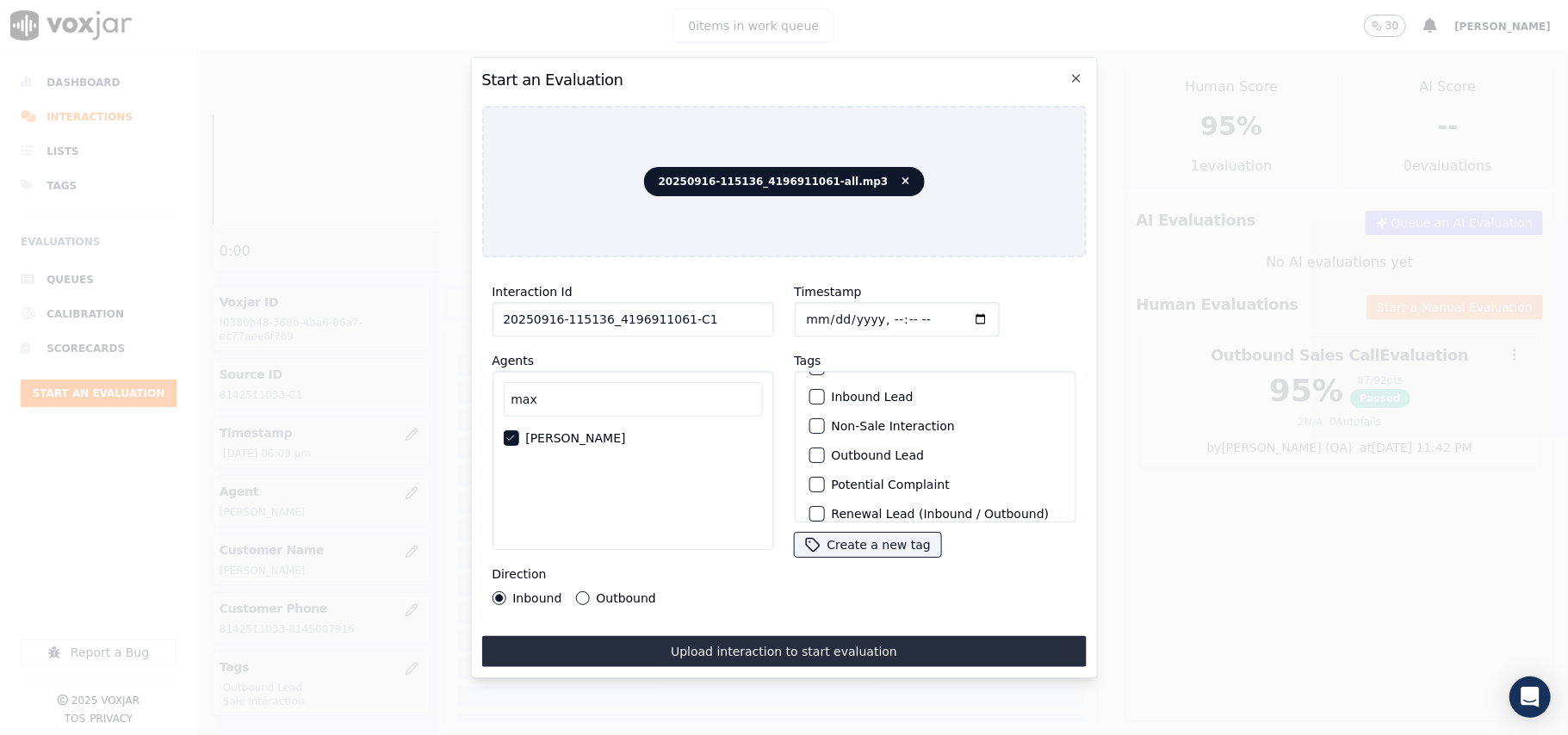
scroll to position [150, 0]
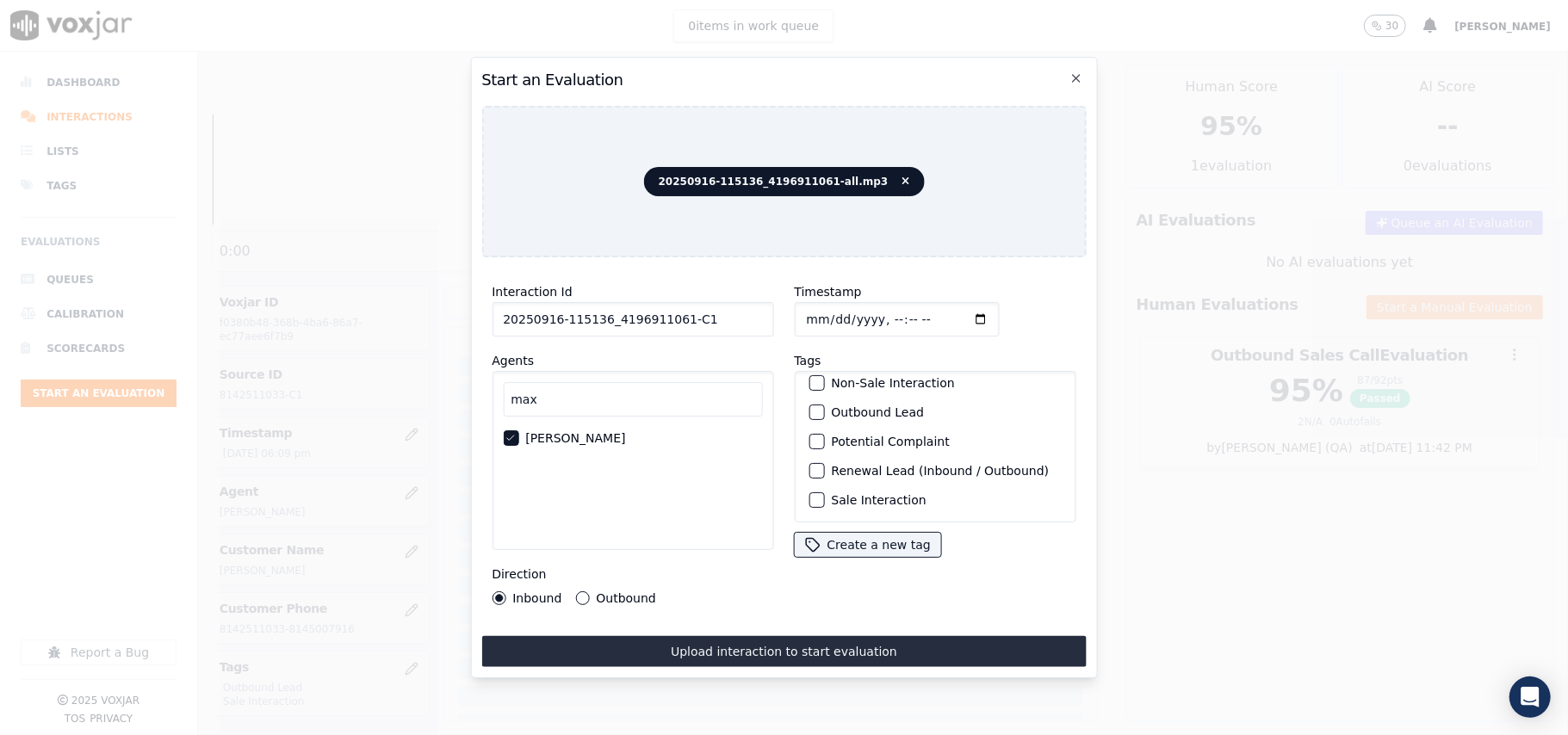
click at [842, 486] on div "Sale Interaction" at bounding box center [934, 501] width 266 height 29
click at [809, 406] on div "button" at bounding box center [815, 412] width 12 height 12
click at [811, 494] on div "button" at bounding box center [815, 500] width 12 height 12
click at [599, 592] on label "Outbound" at bounding box center [625, 598] width 60 height 12
click at [588, 592] on button "Outbound" at bounding box center [582, 598] width 14 height 14
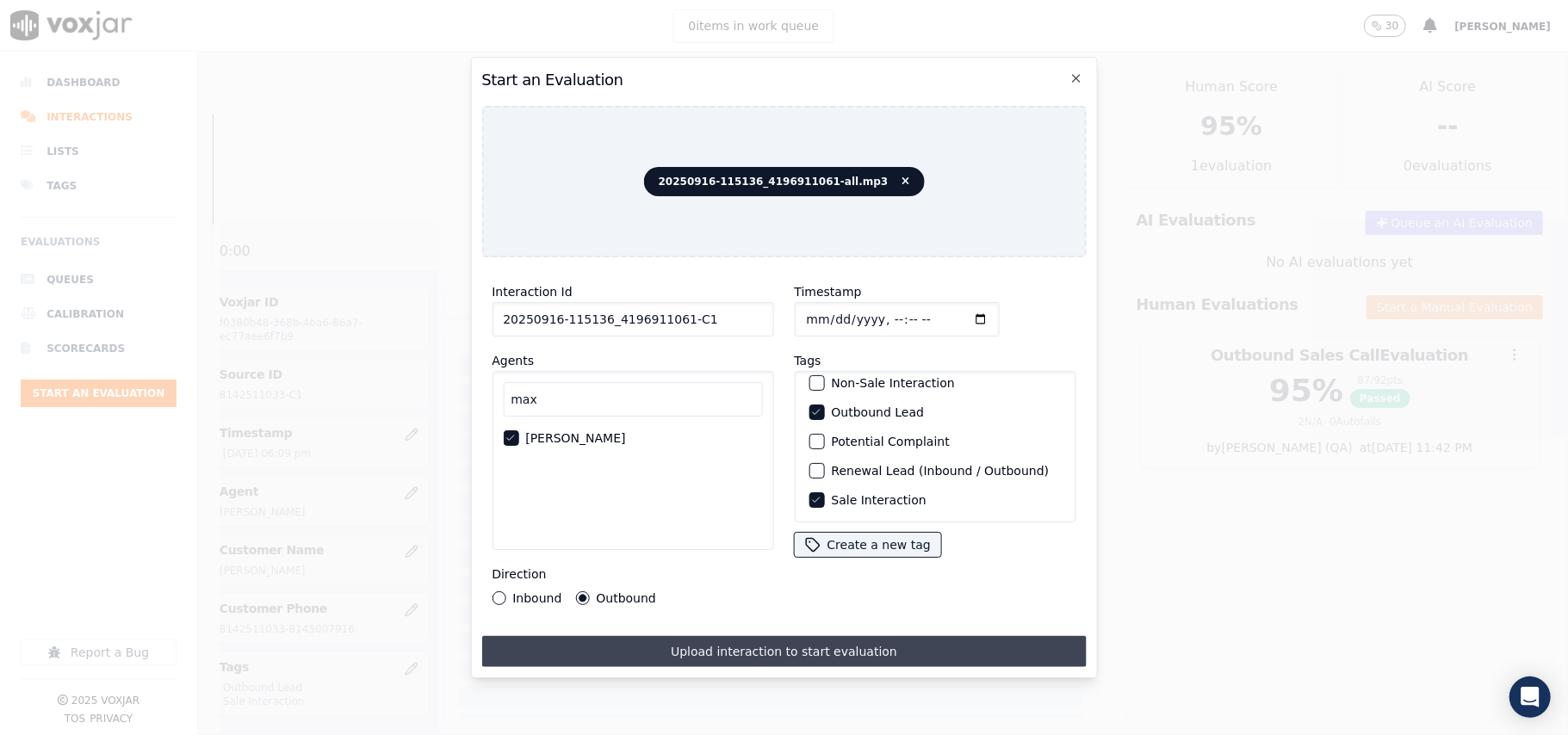
click at [655, 636] on button "Upload interaction to start evaluation" at bounding box center [783, 652] width 604 height 31
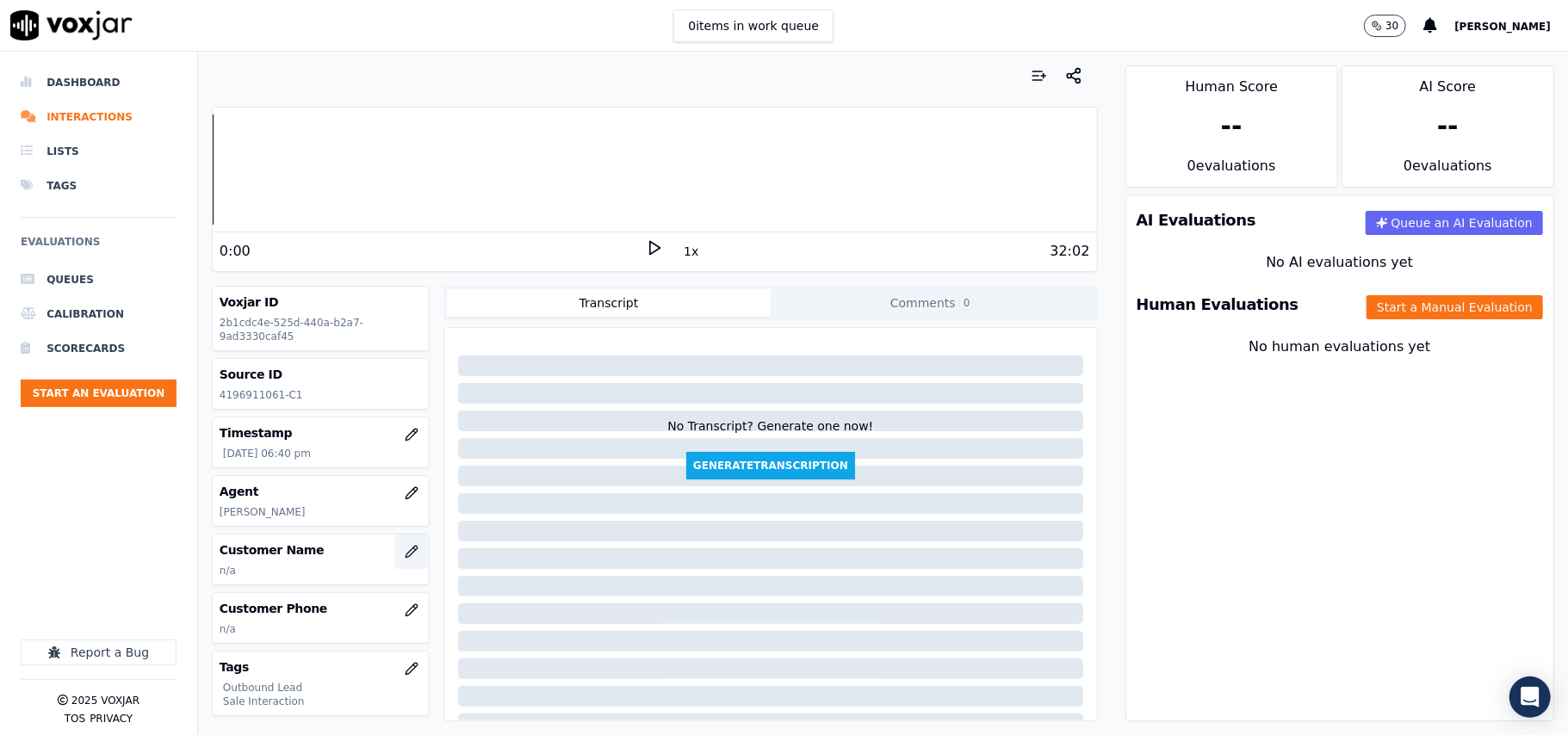
click at [405, 555] on icon "button" at bounding box center [412, 551] width 14 height 14
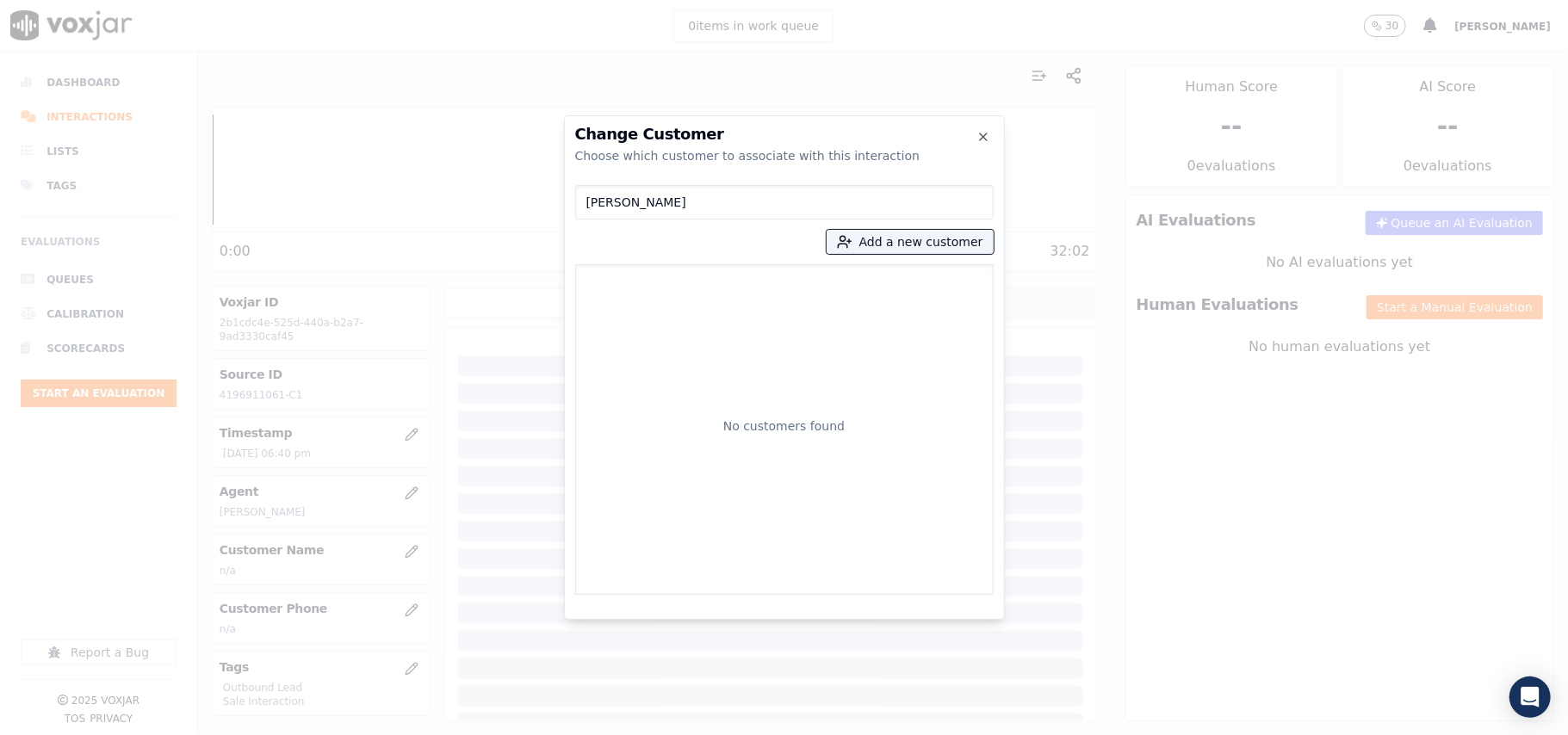
click at [589, 201] on input "[PERSON_NAME]" at bounding box center [784, 202] width 419 height 34
type input "[PERSON_NAME]"
click at [874, 245] on button "Add a new customer" at bounding box center [909, 242] width 167 height 24
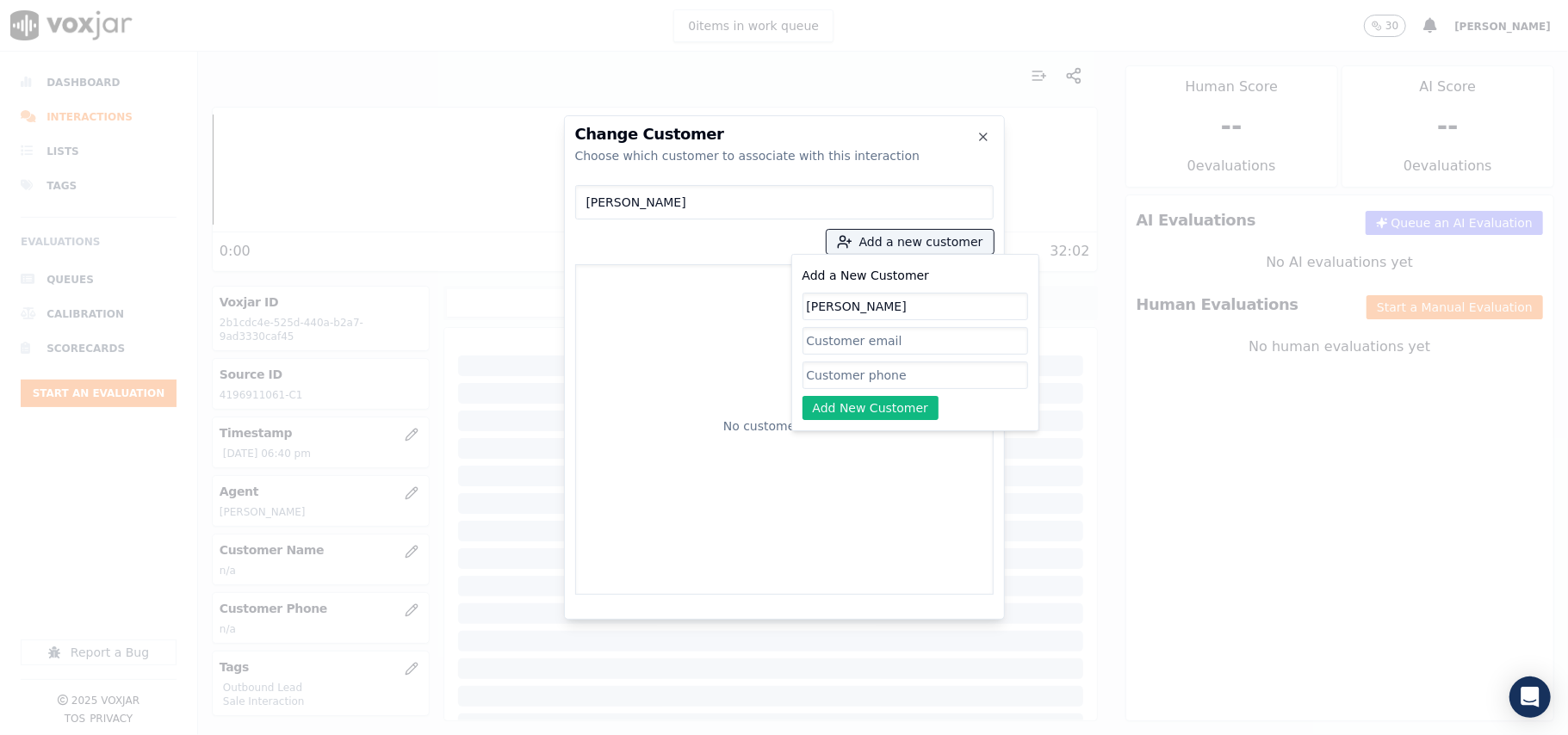
type input "[PERSON_NAME]"
click at [830, 379] on input "Add a New Customer" at bounding box center [914, 376] width 225 height 27
paste input "5672773502 4196911061"
click at [887, 374] on input "5672773502 4196911061" at bounding box center [914, 376] width 225 height 27
type input "5672773502_4196911061"
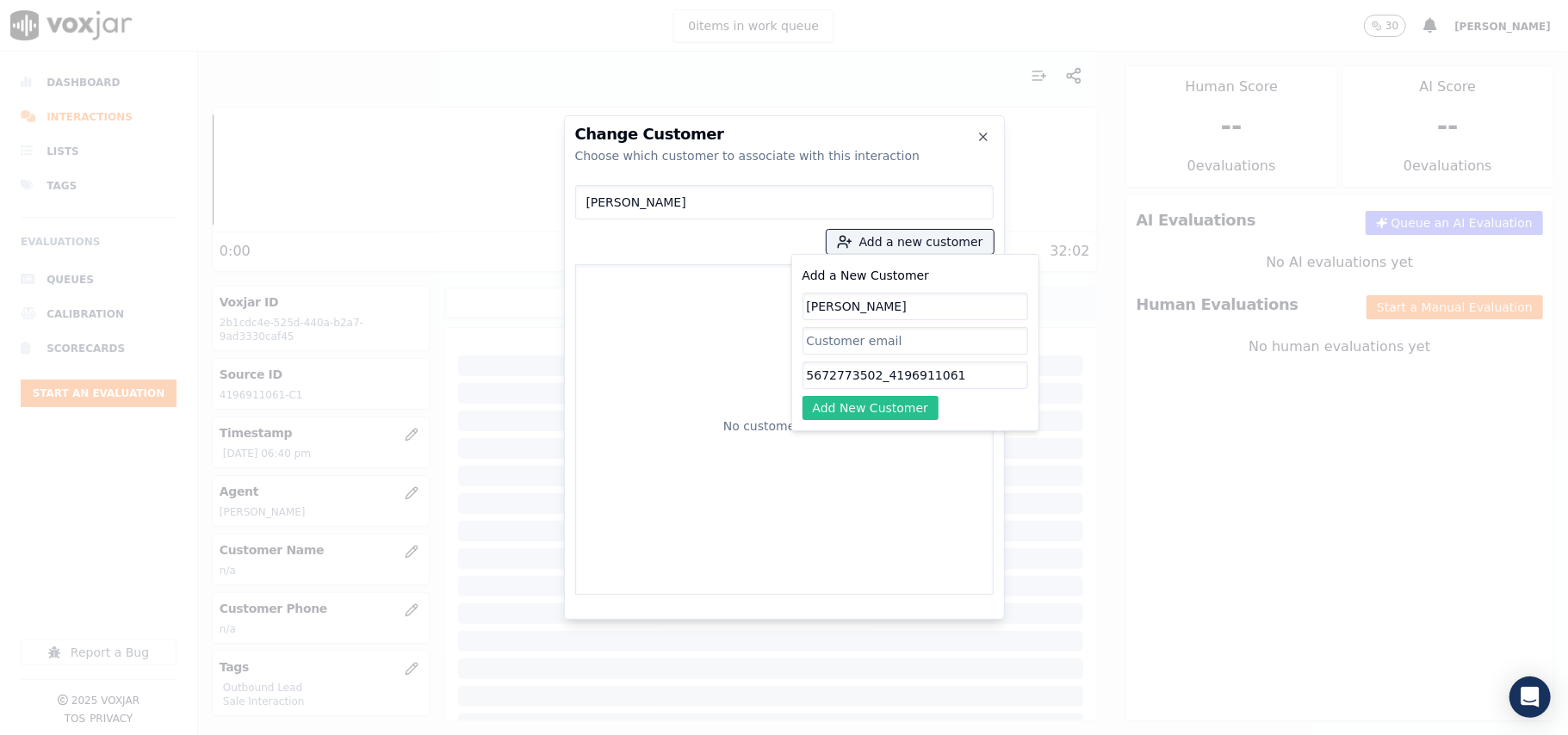
click at [880, 406] on button "Add New Customer" at bounding box center [870, 408] width 137 height 24
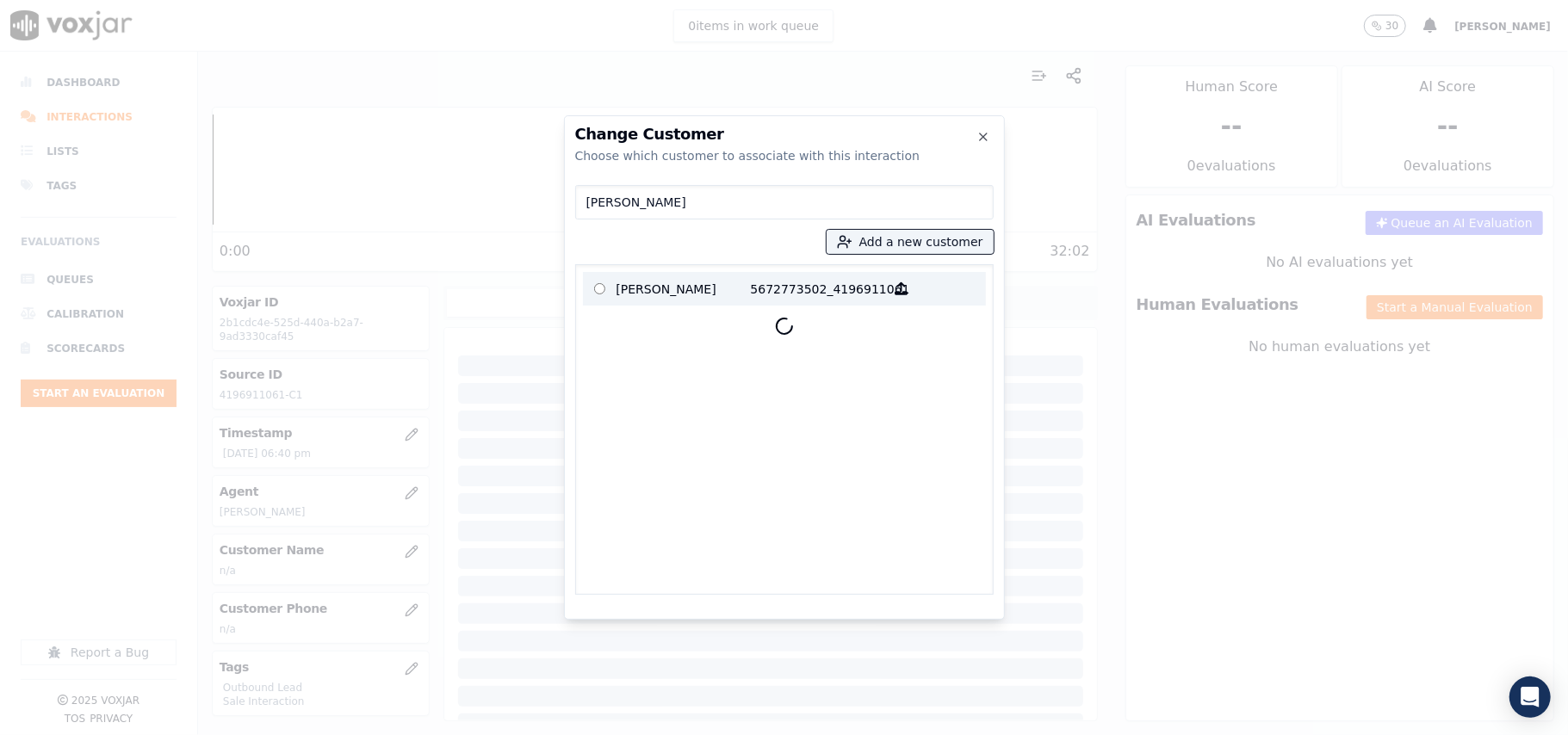
click at [617, 276] on p "[PERSON_NAME]" at bounding box center [684, 288] width 135 height 26
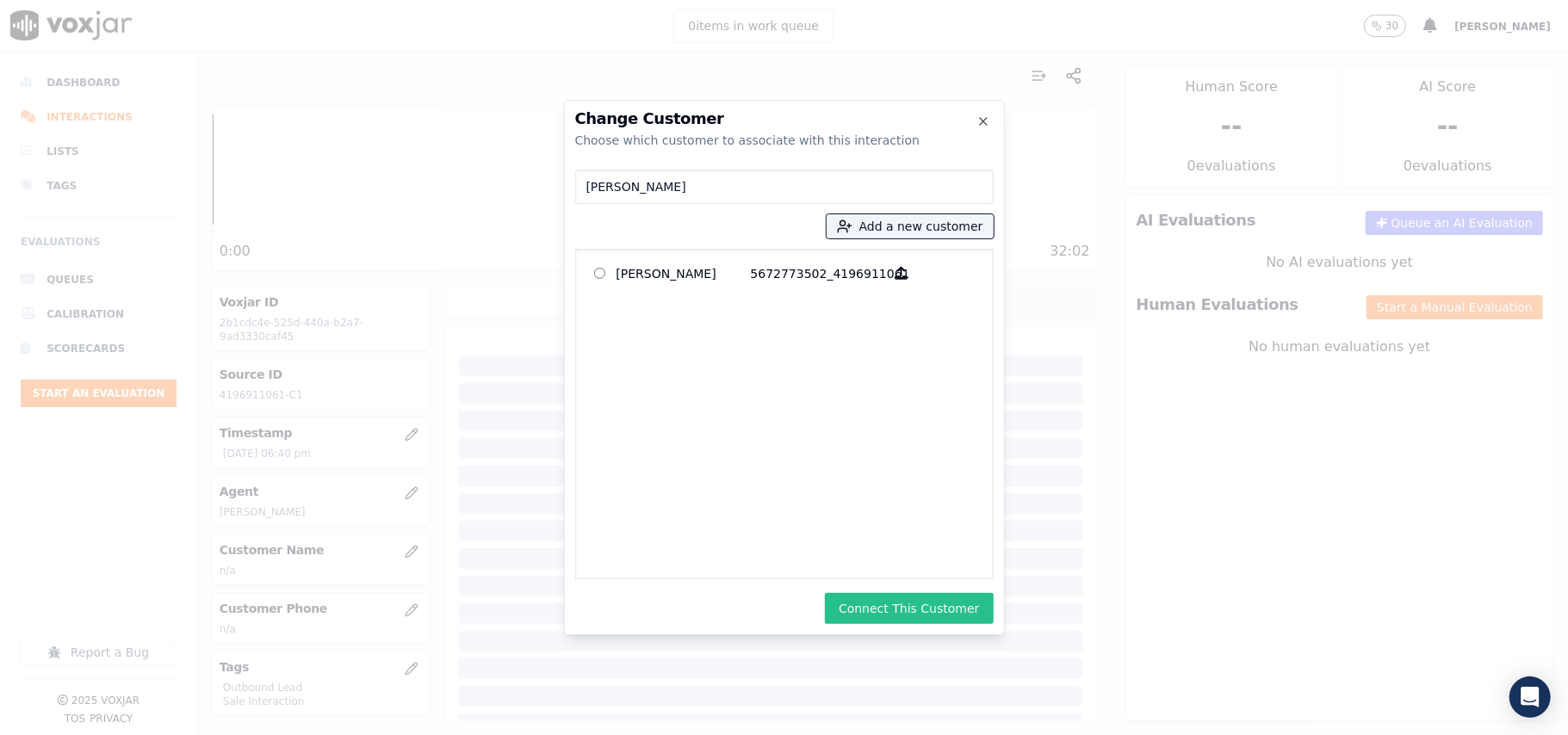
click at [874, 600] on button "Connect This Customer" at bounding box center [908, 609] width 168 height 31
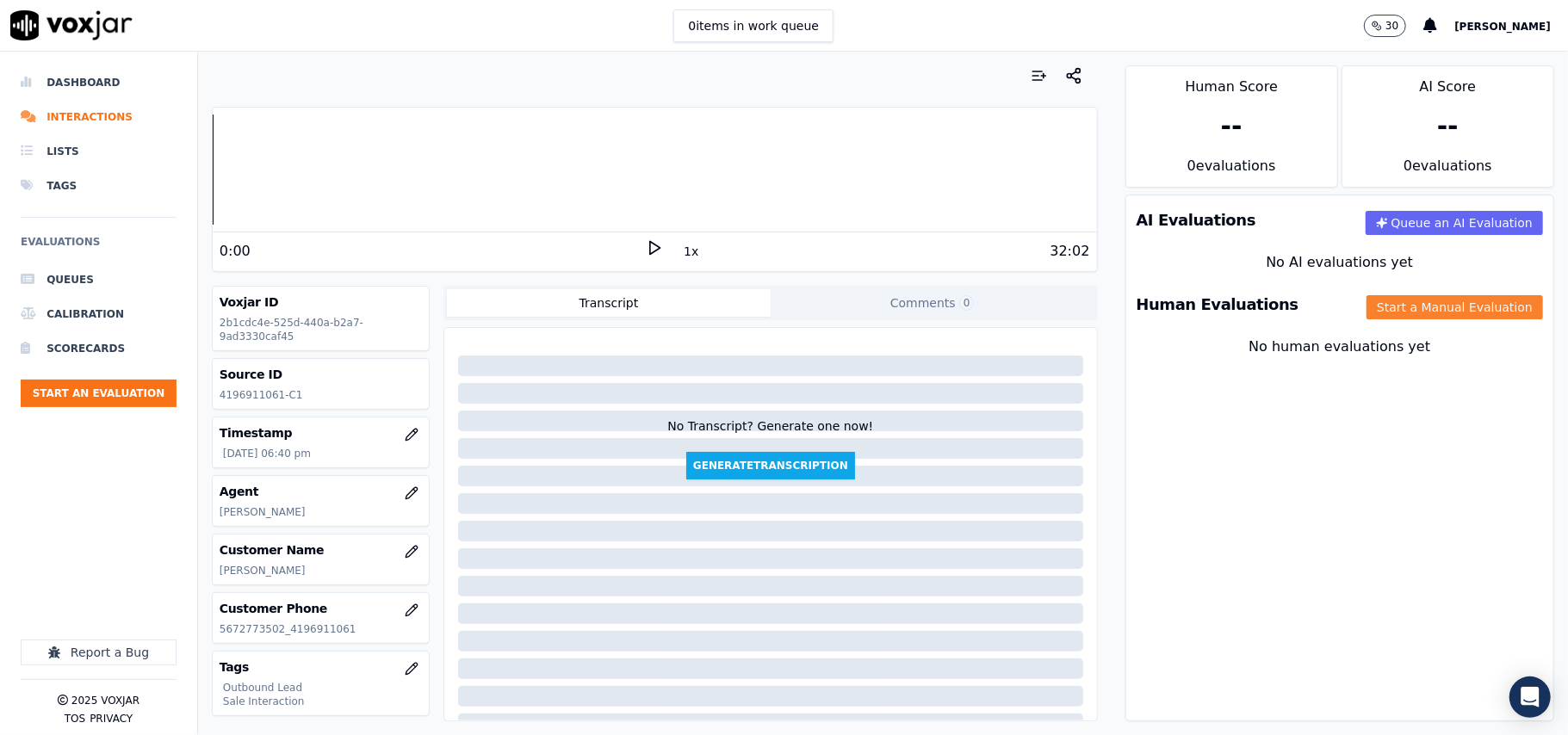
click at [1369, 297] on button "Start a Manual Evaluation" at bounding box center [1454, 307] width 177 height 24
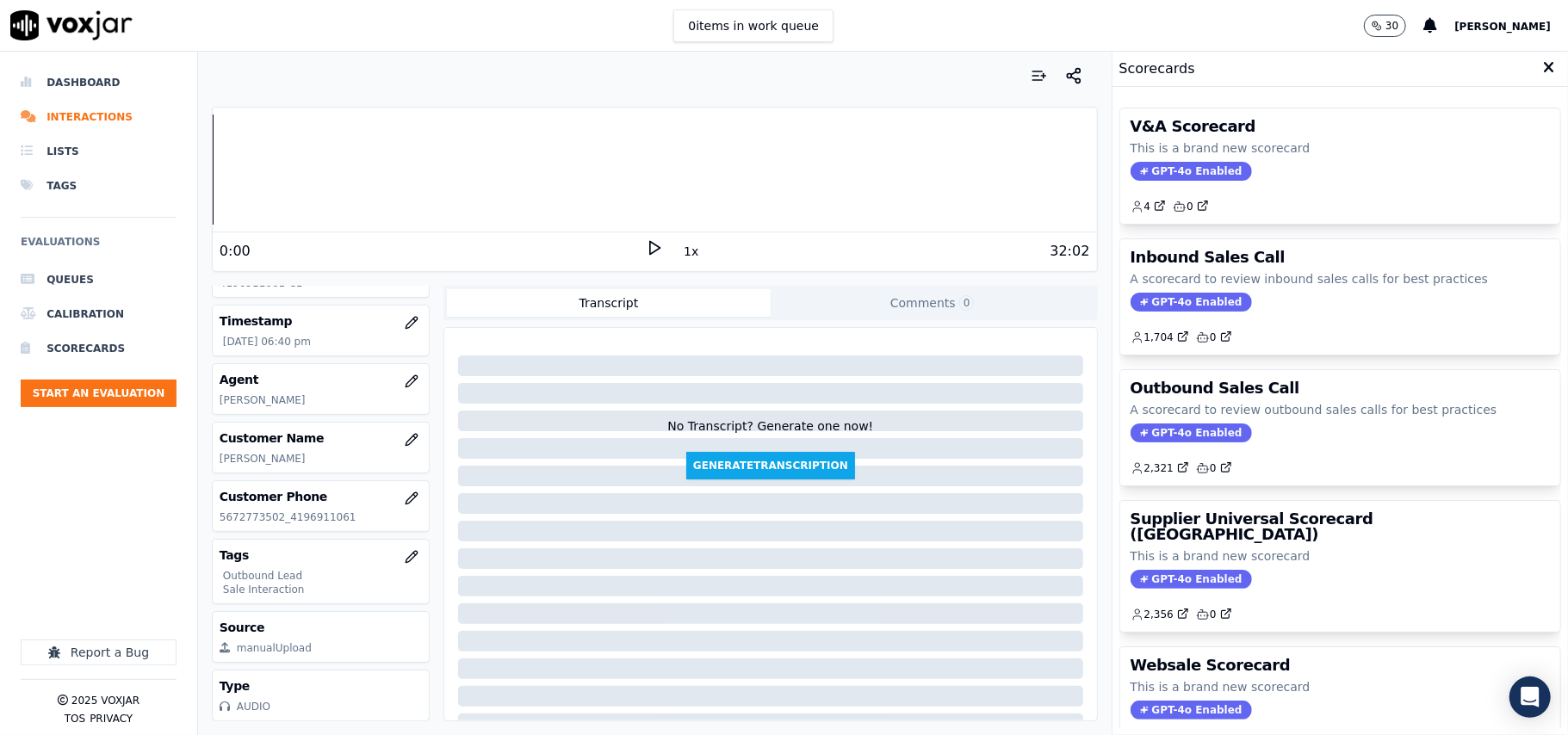
scroll to position [169, 0]
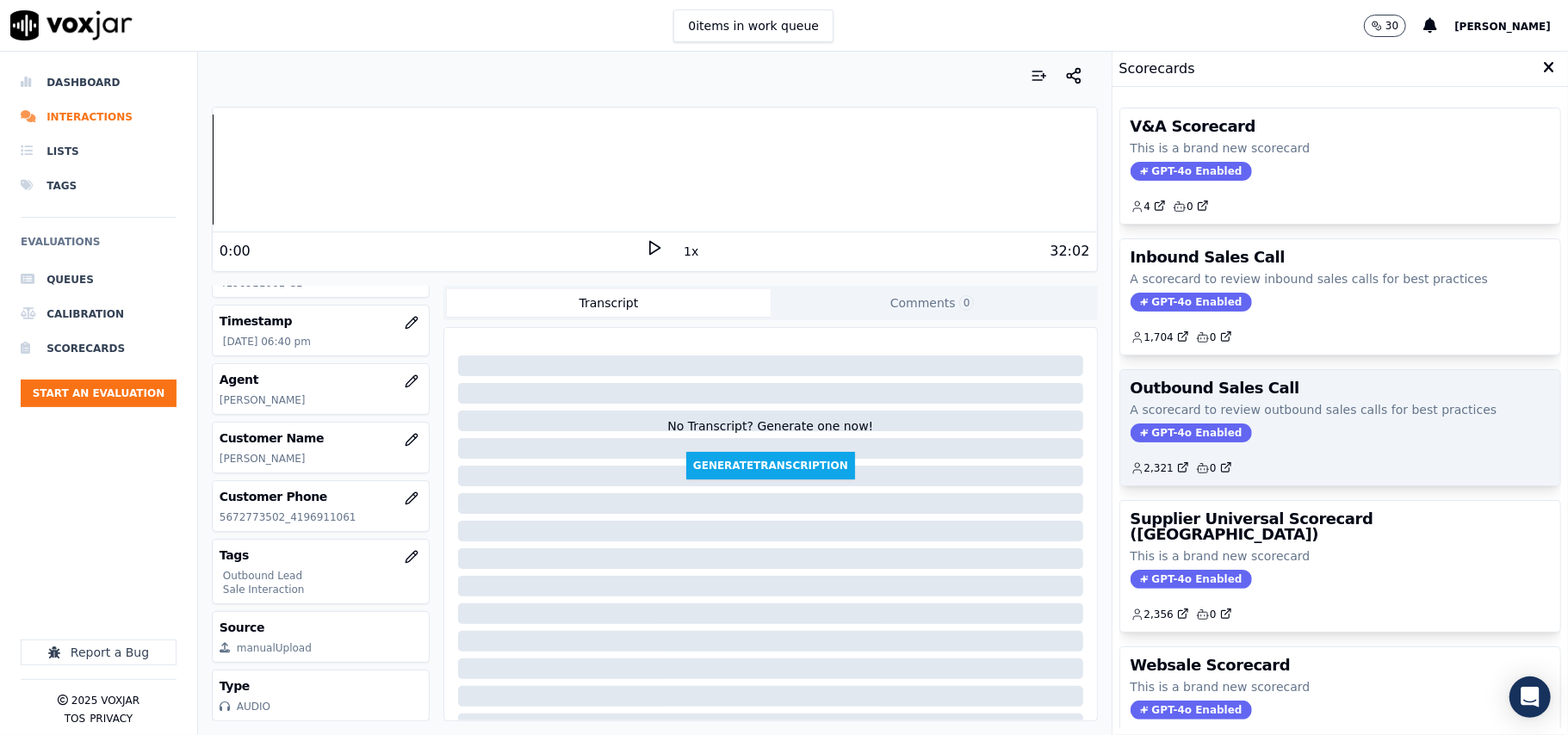
click at [1182, 451] on div "2,321 0" at bounding box center [1340, 462] width 420 height 27
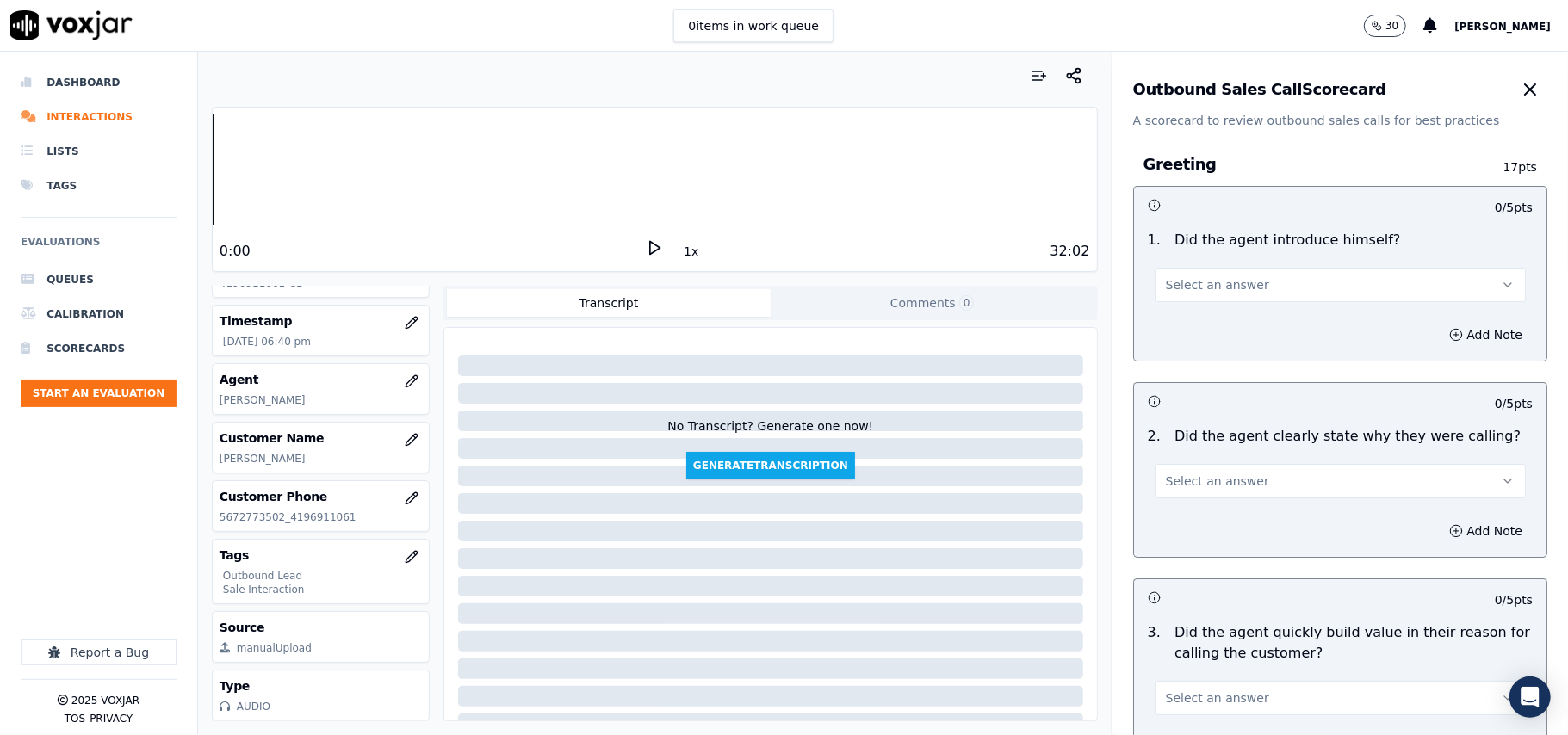
click at [1180, 291] on span "Select an answer" at bounding box center [1218, 285] width 103 height 18
click at [1180, 329] on div "Yes" at bounding box center [1303, 324] width 333 height 27
click at [1186, 494] on button "Select an answer" at bounding box center [1340, 481] width 371 height 34
click at [1178, 528] on div "Yes" at bounding box center [1303, 521] width 333 height 27
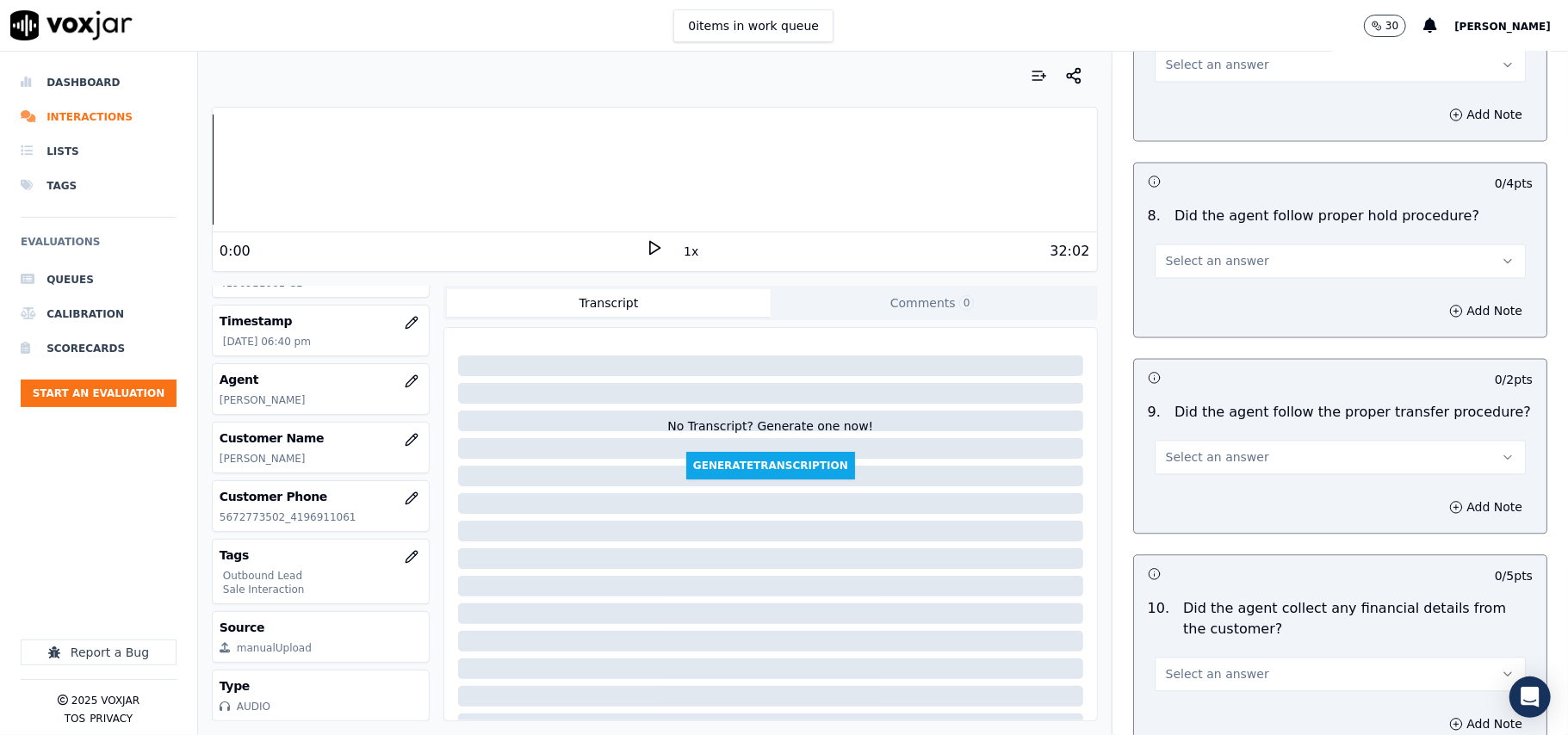
scroll to position [4296, 0]
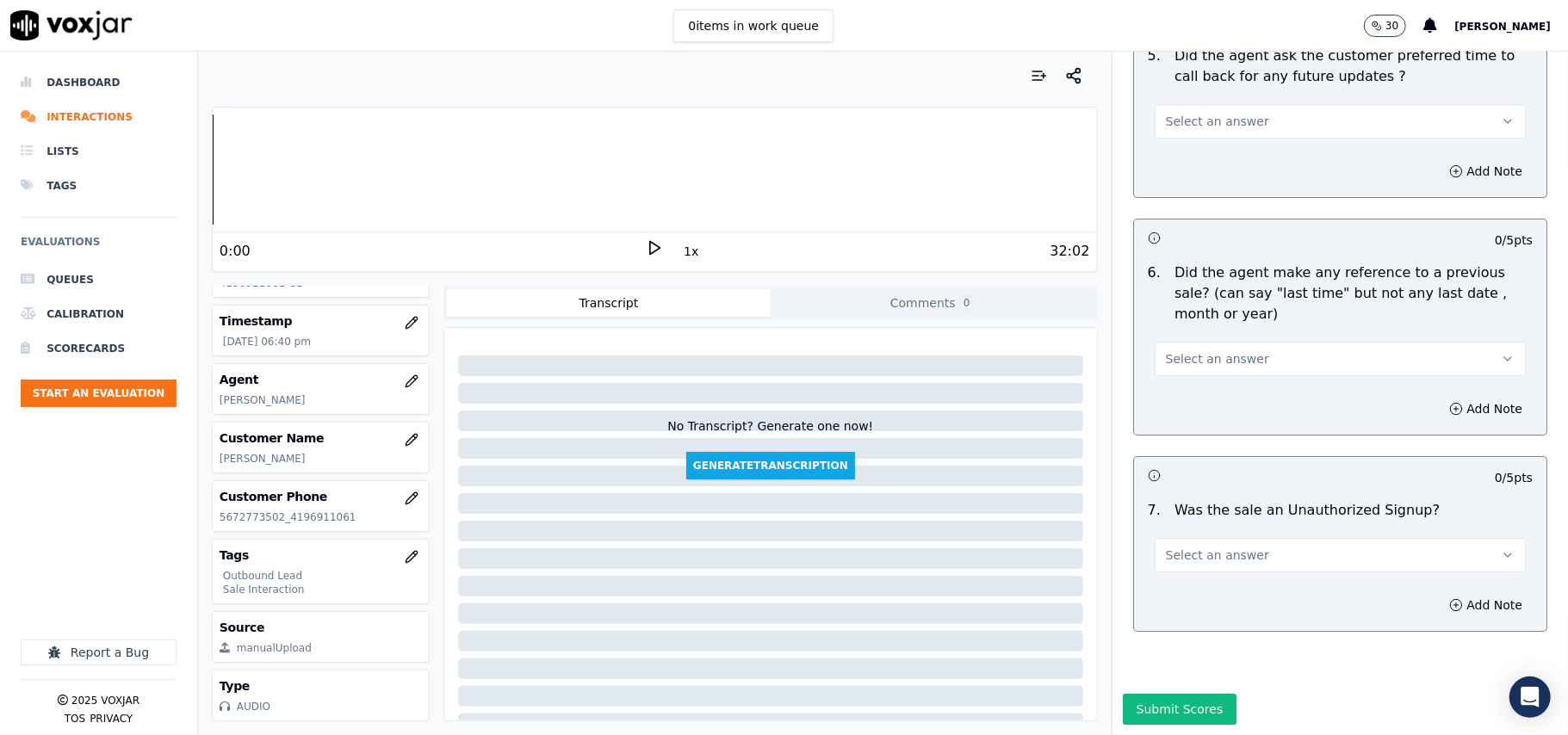
click at [1241, 538] on button "Select an answer" at bounding box center [1340, 554] width 371 height 34
click at [1219, 559] on div "No" at bounding box center [1303, 570] width 333 height 27
click at [1181, 350] on span "Select an answer" at bounding box center [1218, 359] width 103 height 18
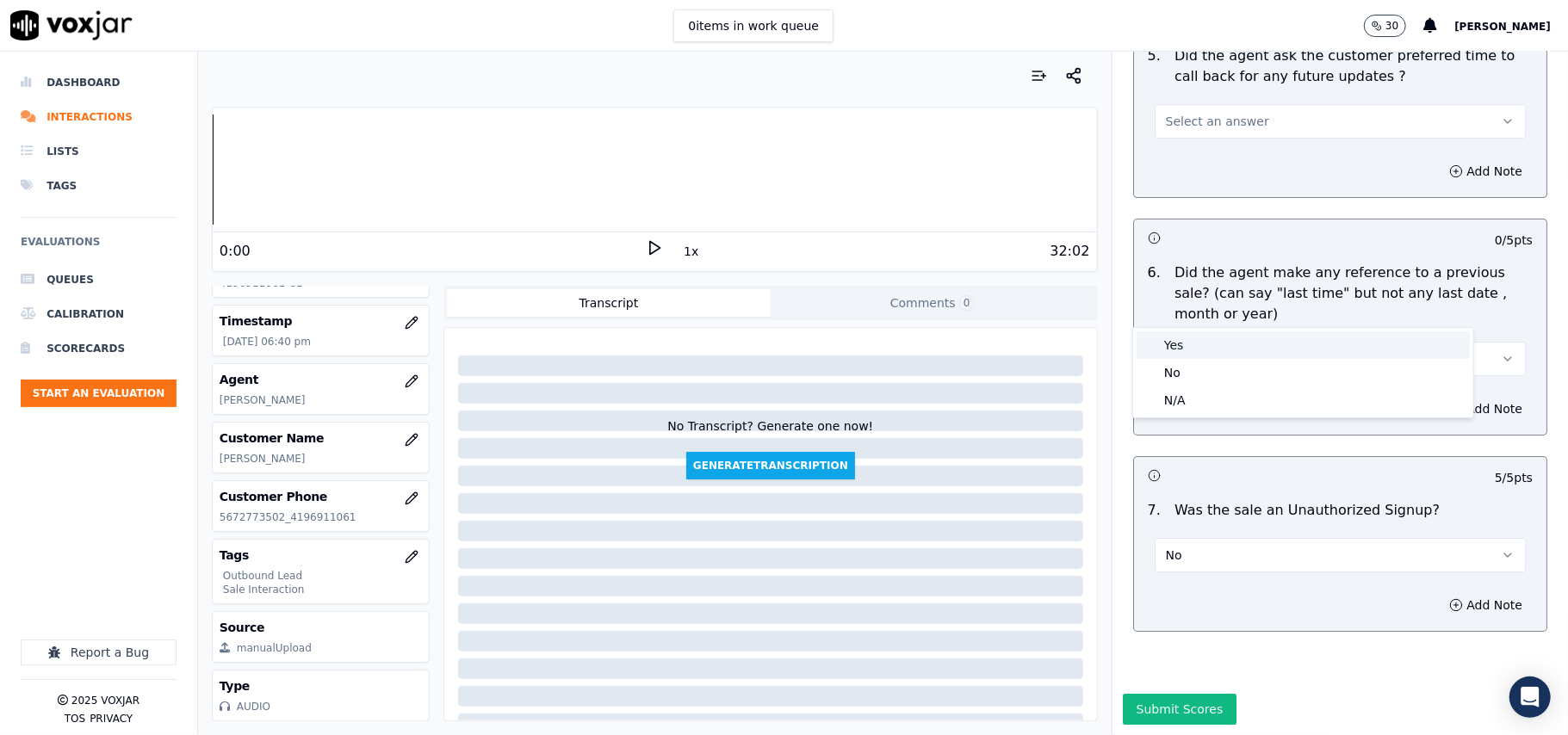
click at [1195, 354] on div "Yes" at bounding box center [1303, 346] width 333 height 27
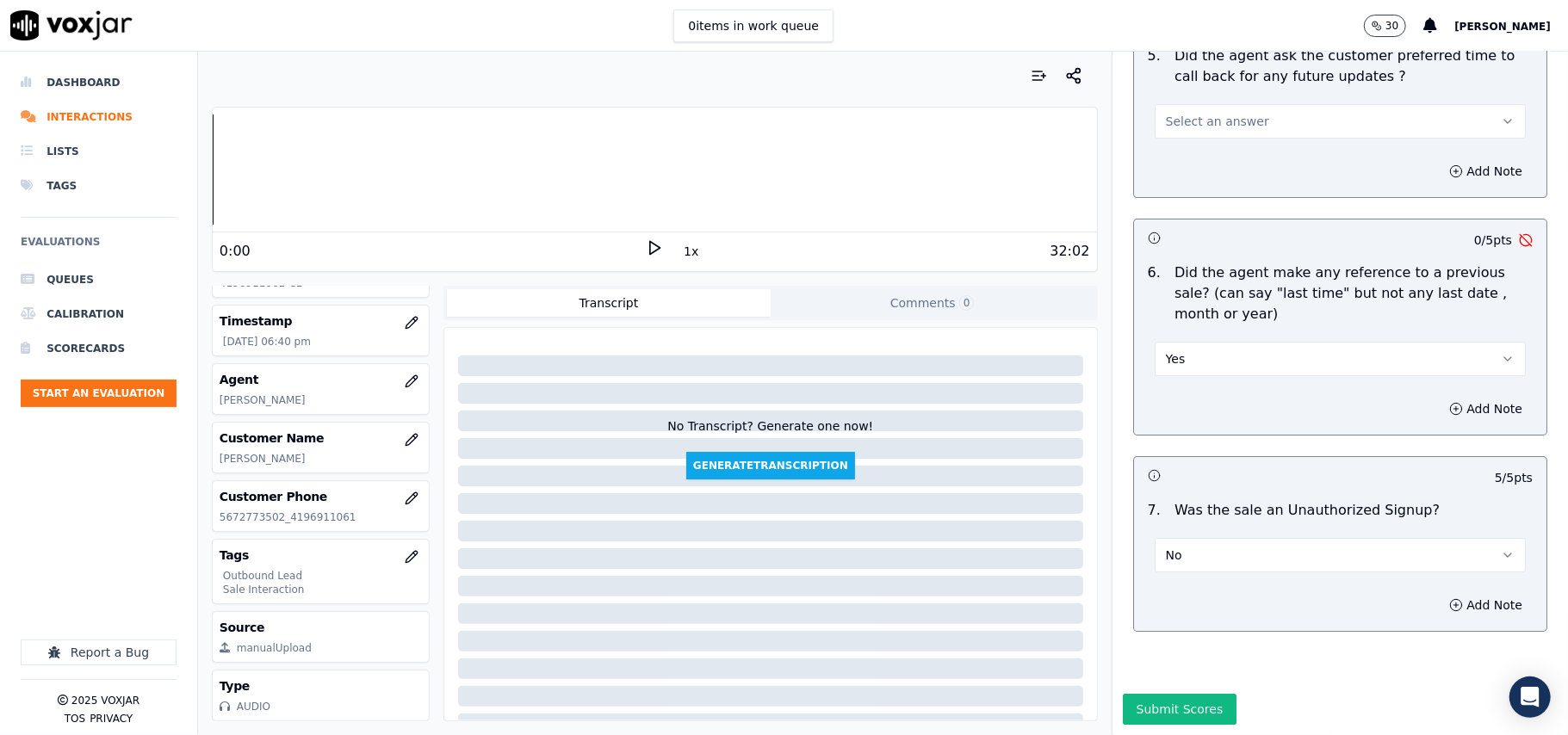
scroll to position [4181, 0]
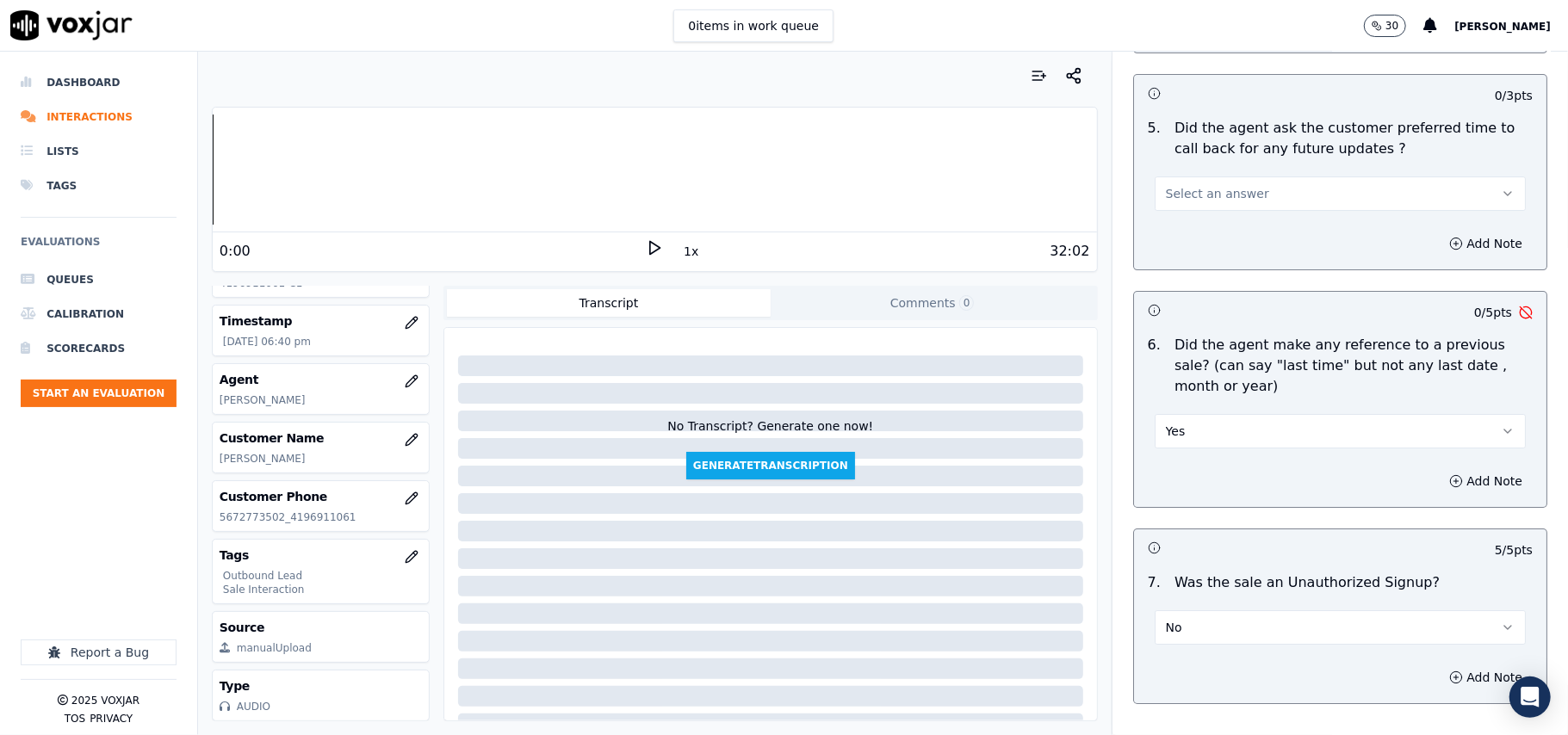
click at [1195, 417] on button "Yes" at bounding box center [1340, 430] width 371 height 34
click at [1195, 487] on div "No" at bounding box center [1303, 488] width 333 height 27
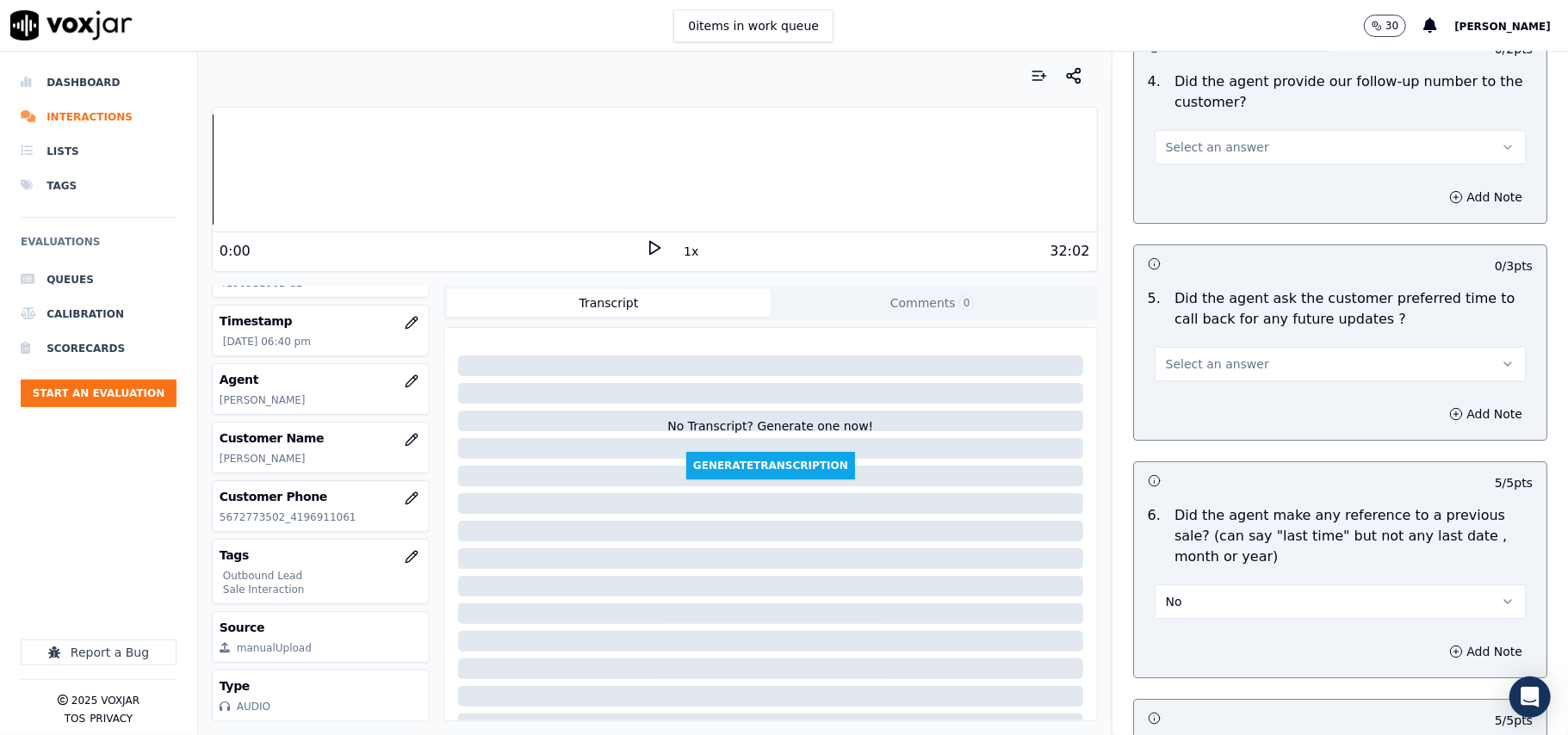
scroll to position [3836, 0]
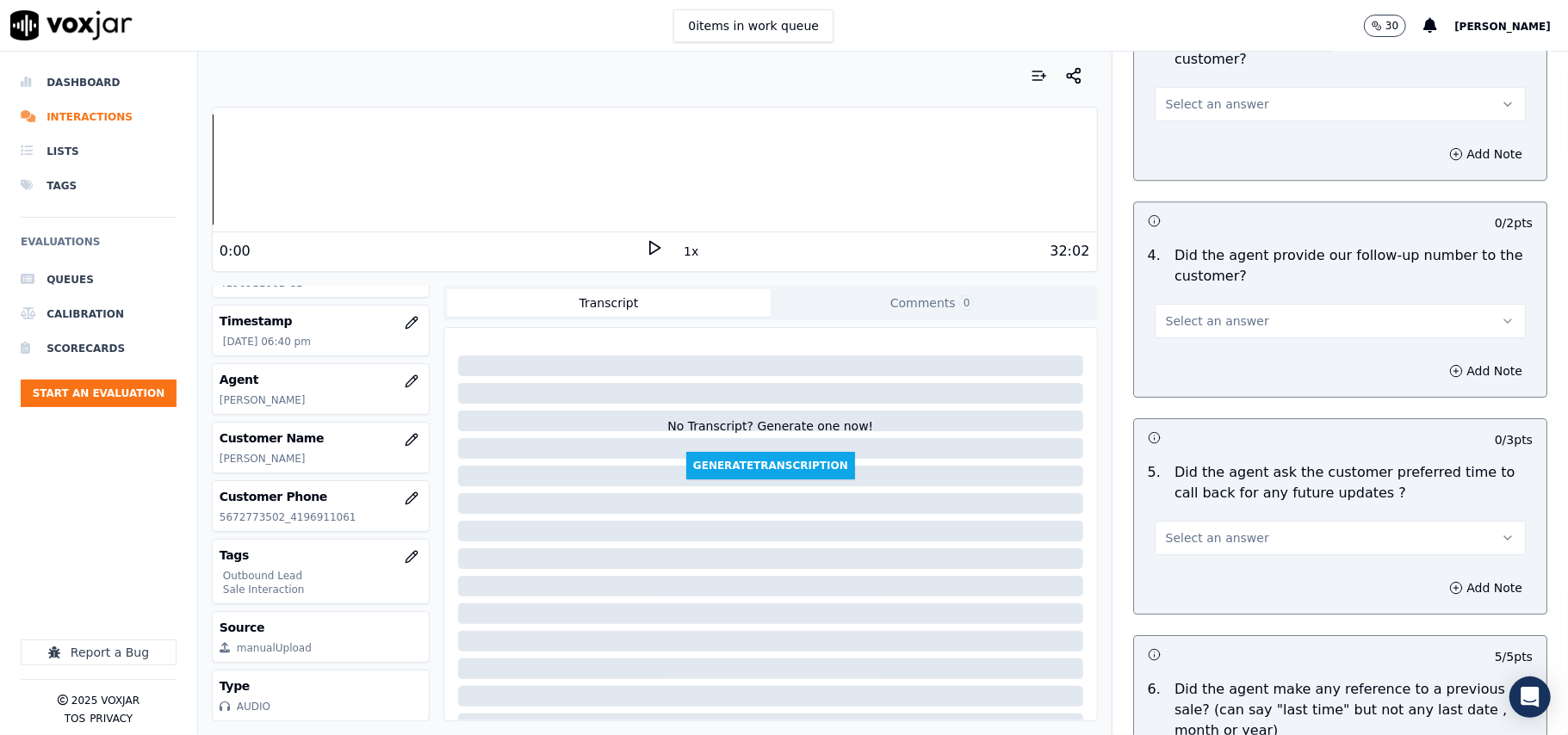
click at [1207, 530] on span "Select an answer" at bounding box center [1218, 539] width 103 height 18
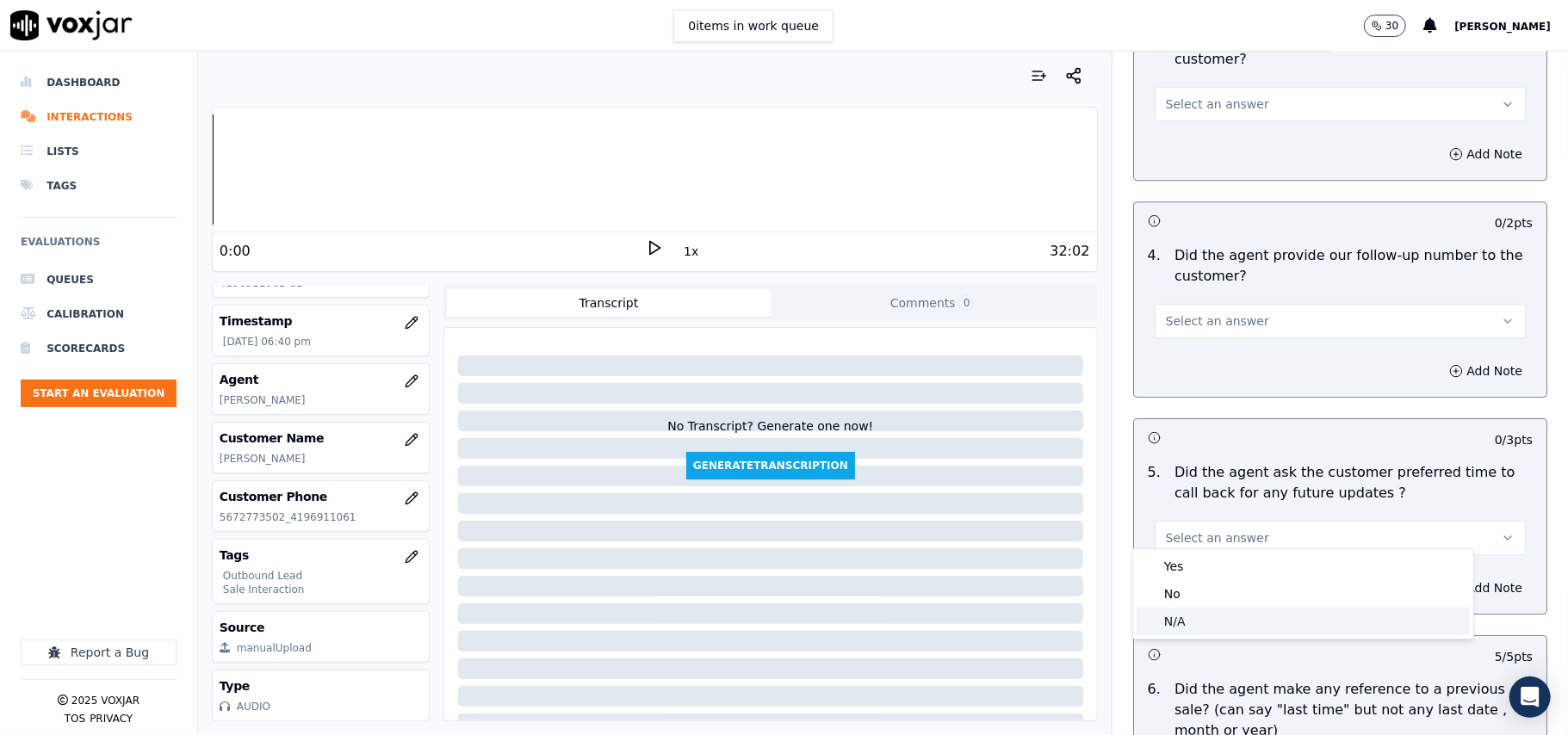
click at [1178, 611] on div "N/A" at bounding box center [1303, 622] width 333 height 27
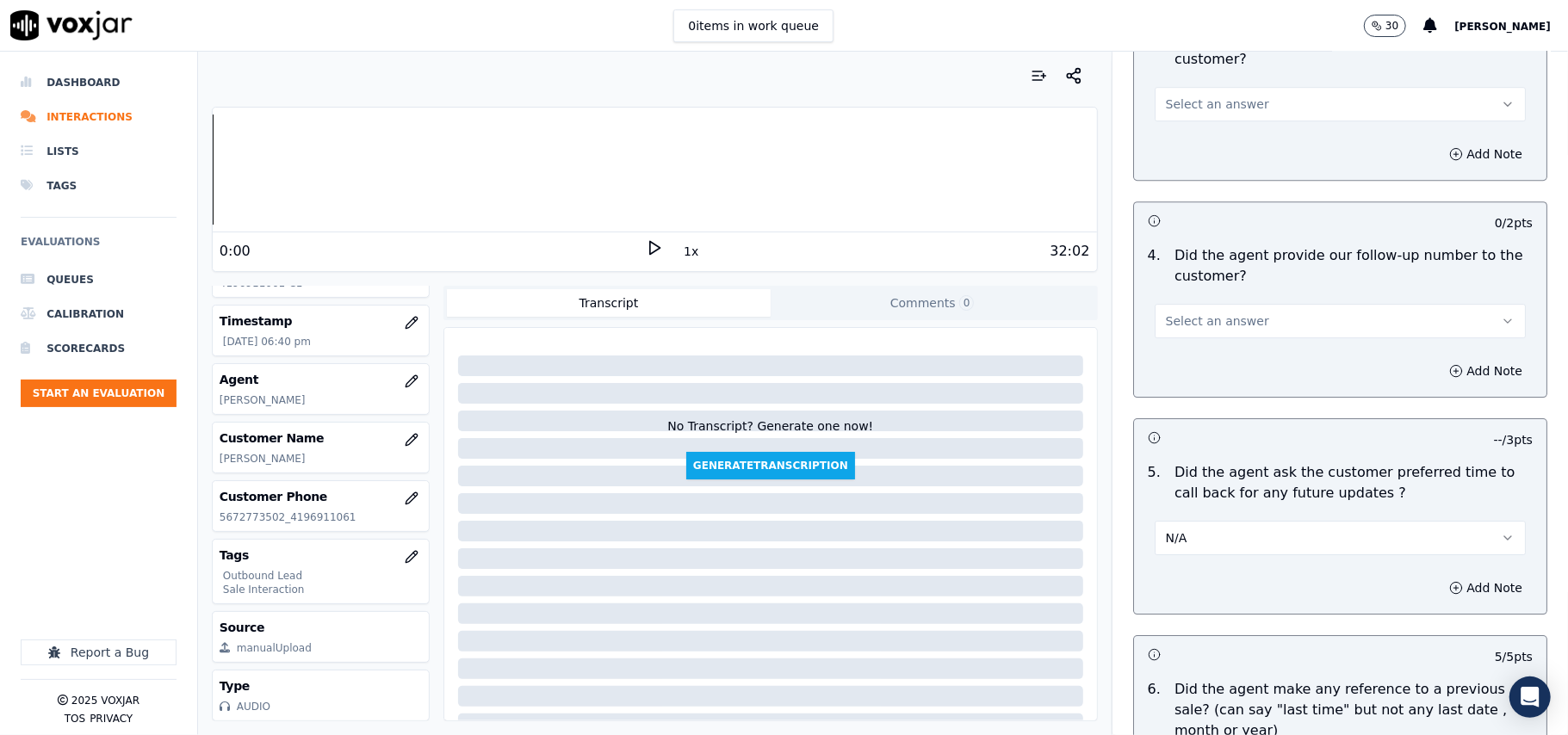
click at [1216, 328] on div "4 . Did the agent provide our follow-up number to the customer? Select an answer" at bounding box center [1340, 291] width 413 height 106
click at [1186, 312] on span "Select an answer" at bounding box center [1218, 321] width 103 height 18
click at [1180, 346] on div "Yes" at bounding box center [1303, 348] width 333 height 27
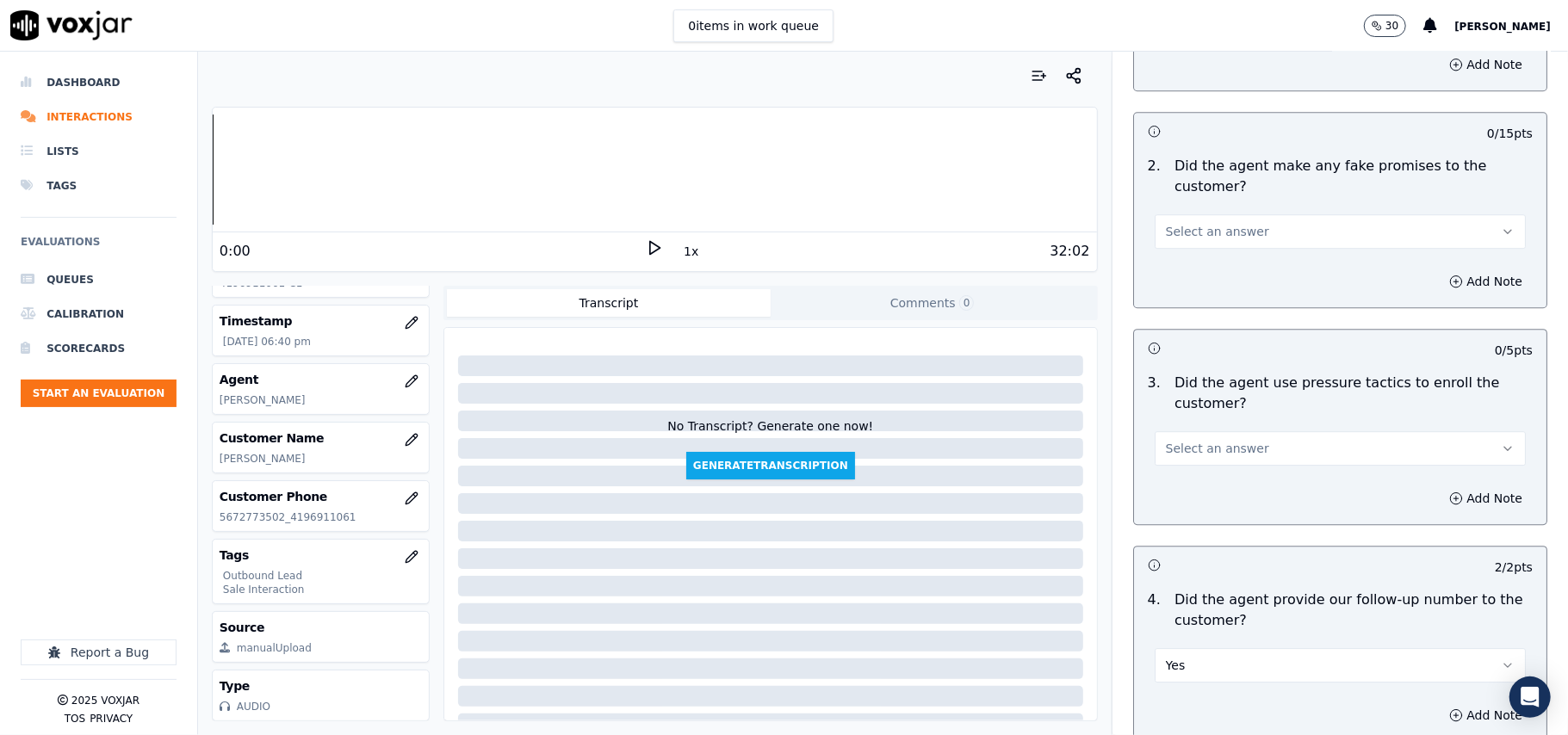
click at [1195, 440] on span "Select an answer" at bounding box center [1218, 449] width 103 height 18
click at [1192, 476] on div "Yes" at bounding box center [1303, 476] width 333 height 27
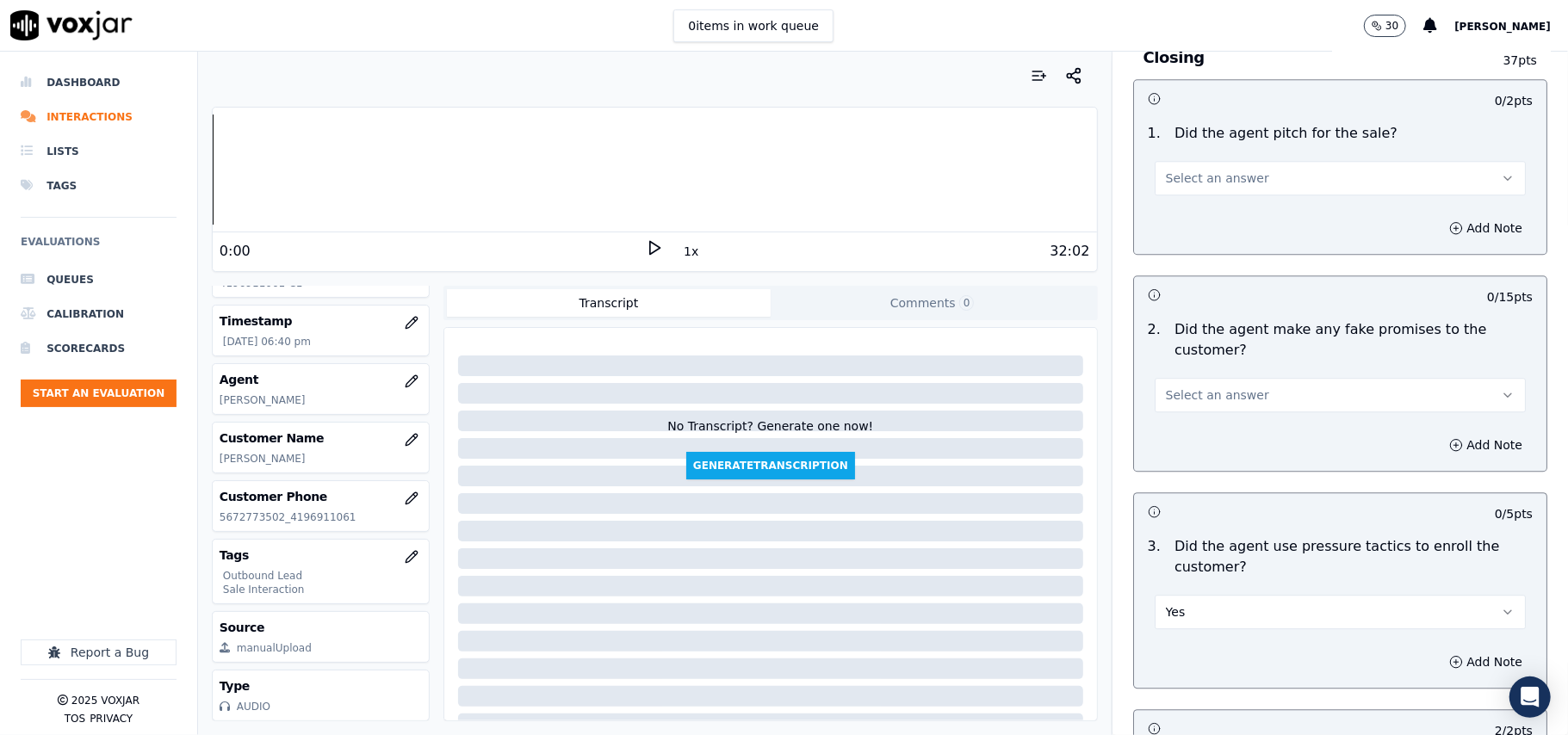
scroll to position [3147, 0]
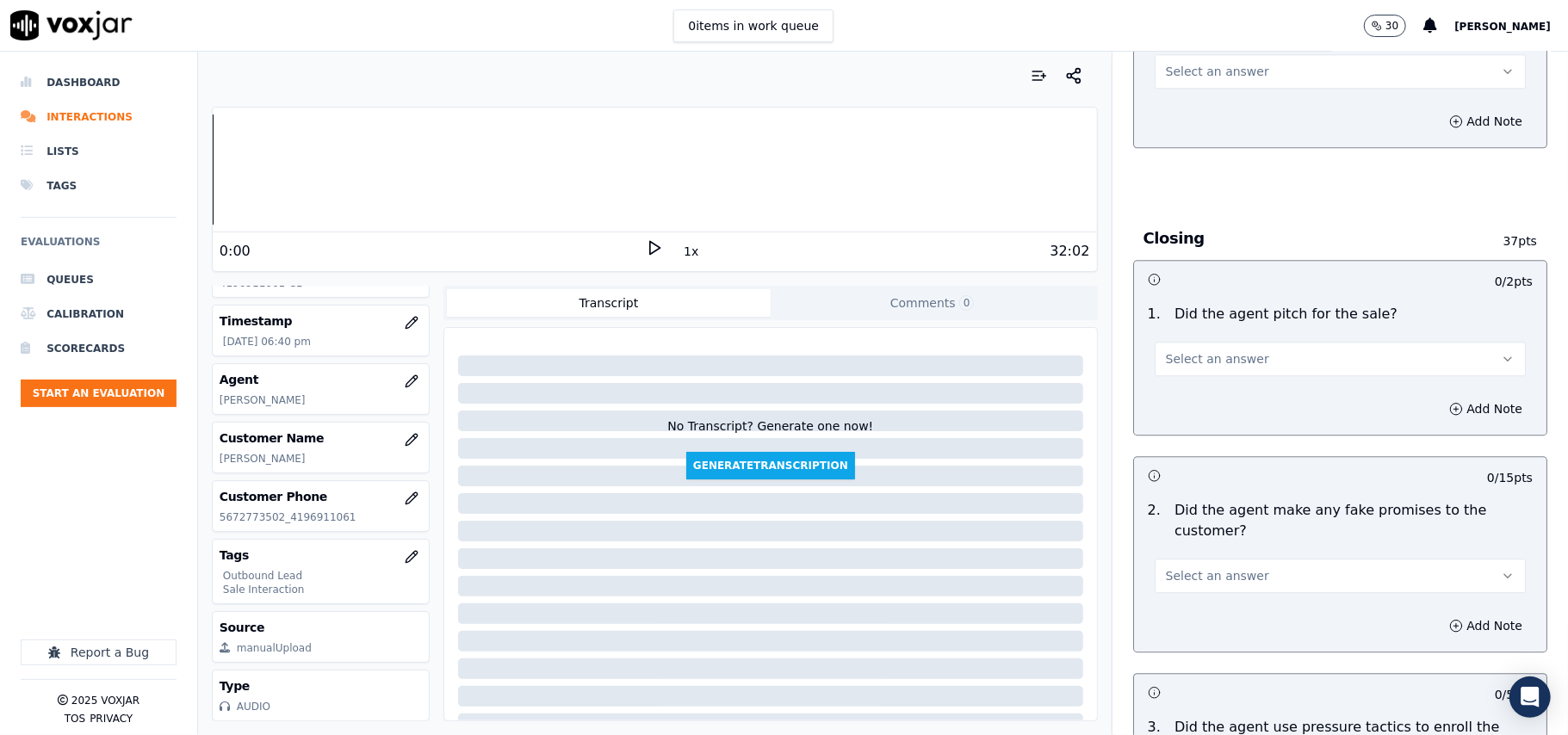
click at [1188, 559] on button "Select an answer" at bounding box center [1340, 576] width 371 height 34
click at [1186, 608] on div "Yes" at bounding box center [1303, 602] width 333 height 27
click at [1205, 325] on div "Select an answer" at bounding box center [1340, 350] width 398 height 52
click at [1189, 559] on button "Yes" at bounding box center [1340, 576] width 371 height 34
click at [1186, 625] on div "No" at bounding box center [1303, 631] width 333 height 27
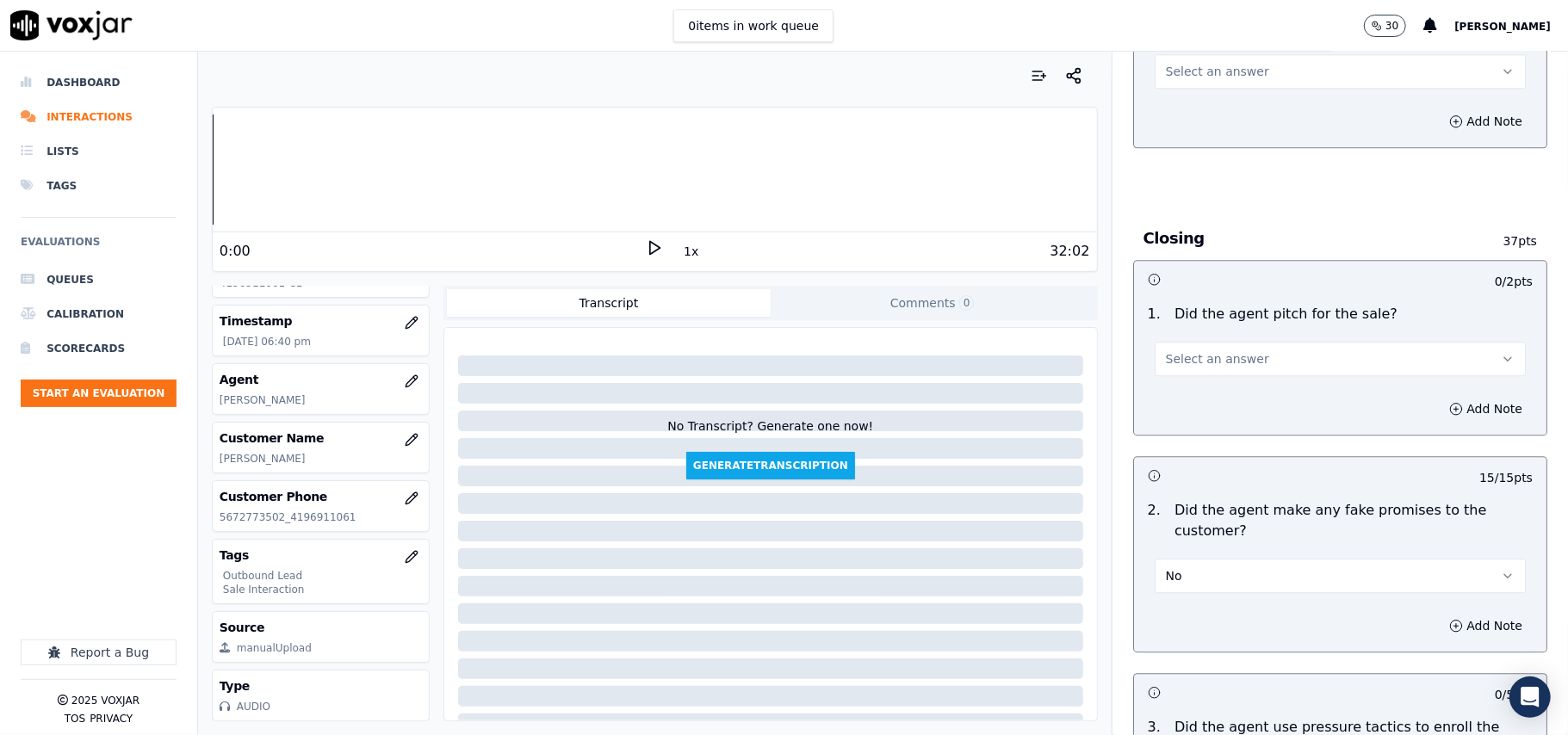
scroll to position [3376, 0]
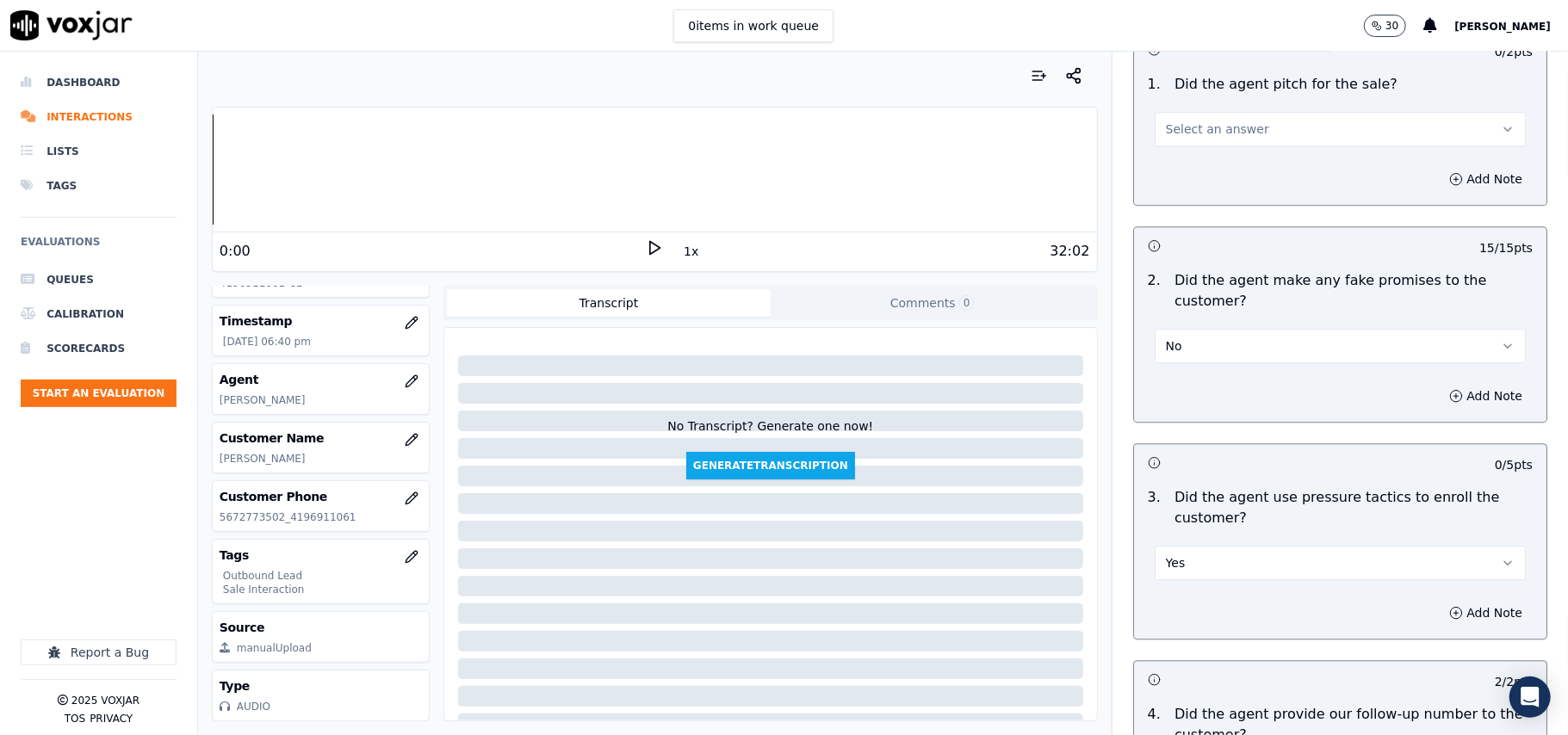
click at [1240, 552] on button "Yes" at bounding box center [1340, 562] width 371 height 34
click at [1202, 611] on div "No" at bounding box center [1303, 618] width 333 height 27
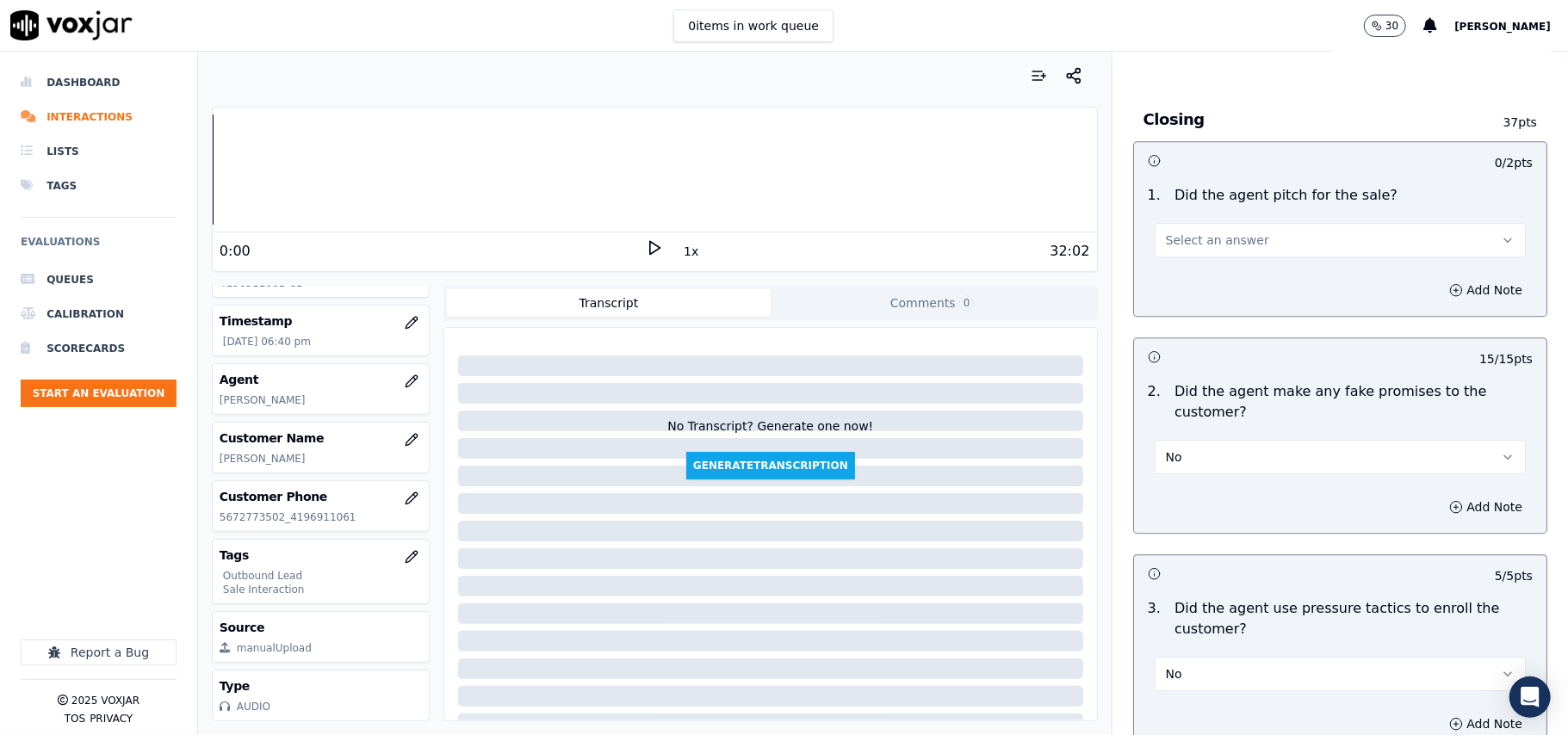
scroll to position [3147, 0]
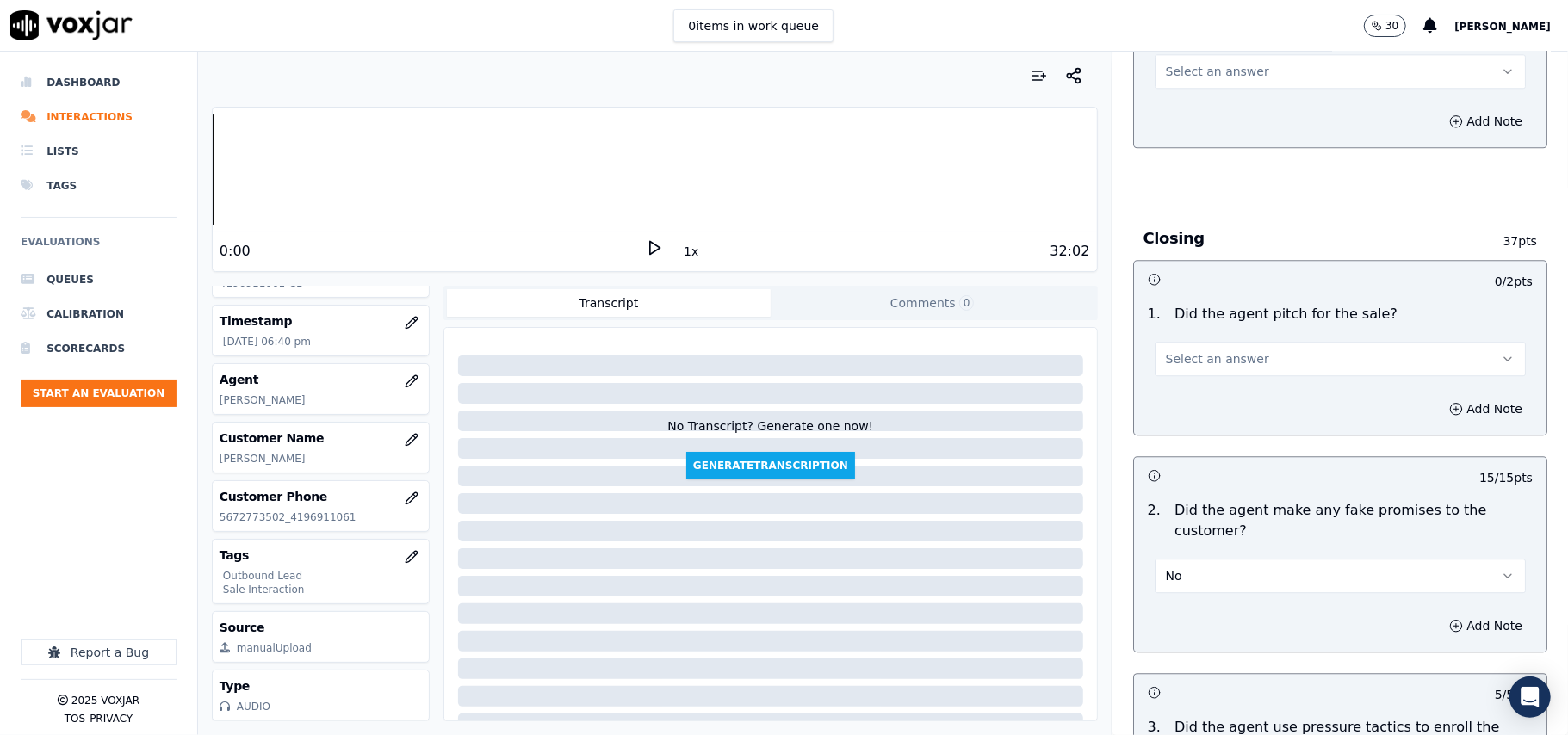
click at [1195, 356] on button "Select an answer" at bounding box center [1340, 358] width 371 height 34
click at [1195, 377] on div "Yes" at bounding box center [1303, 385] width 333 height 27
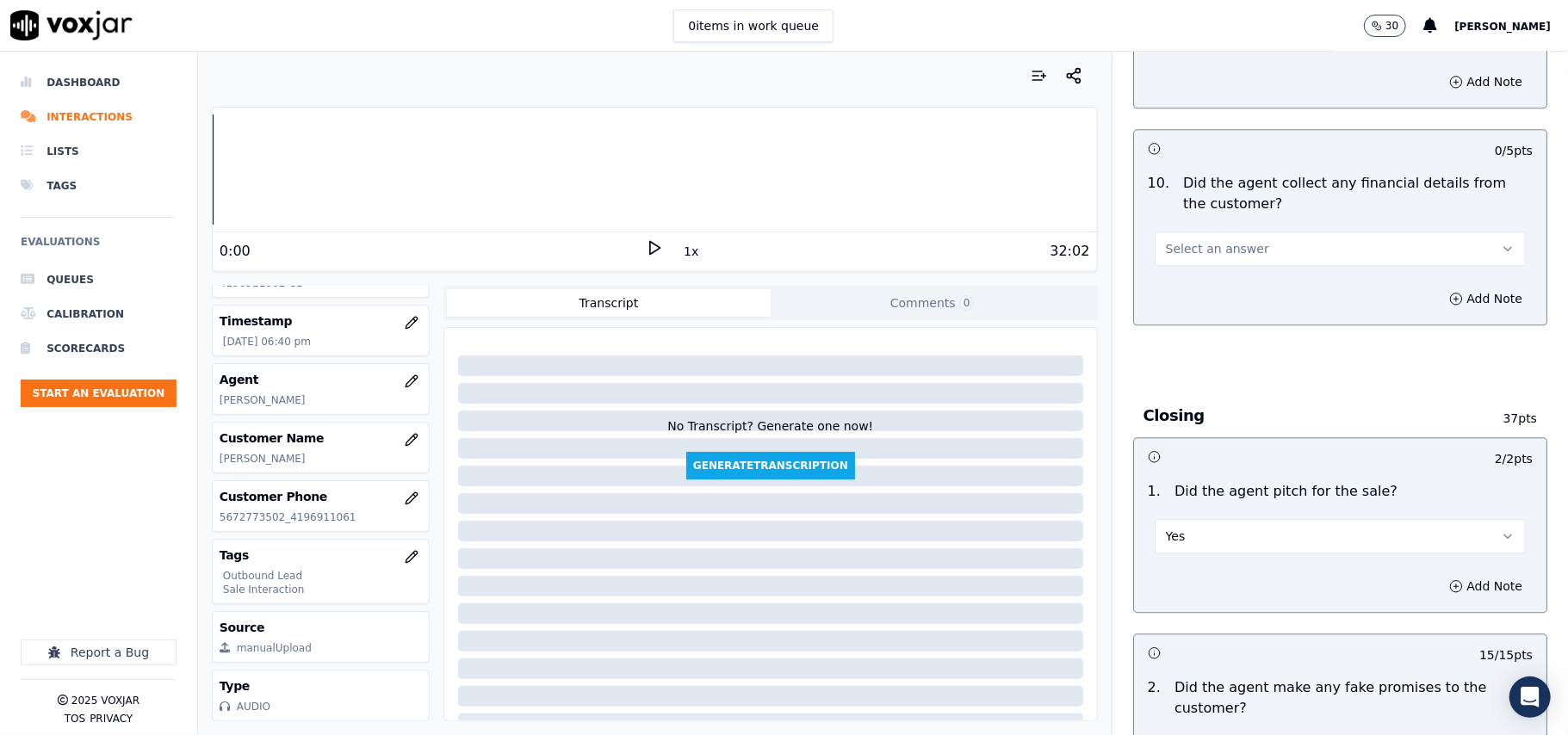
scroll to position [2802, 0]
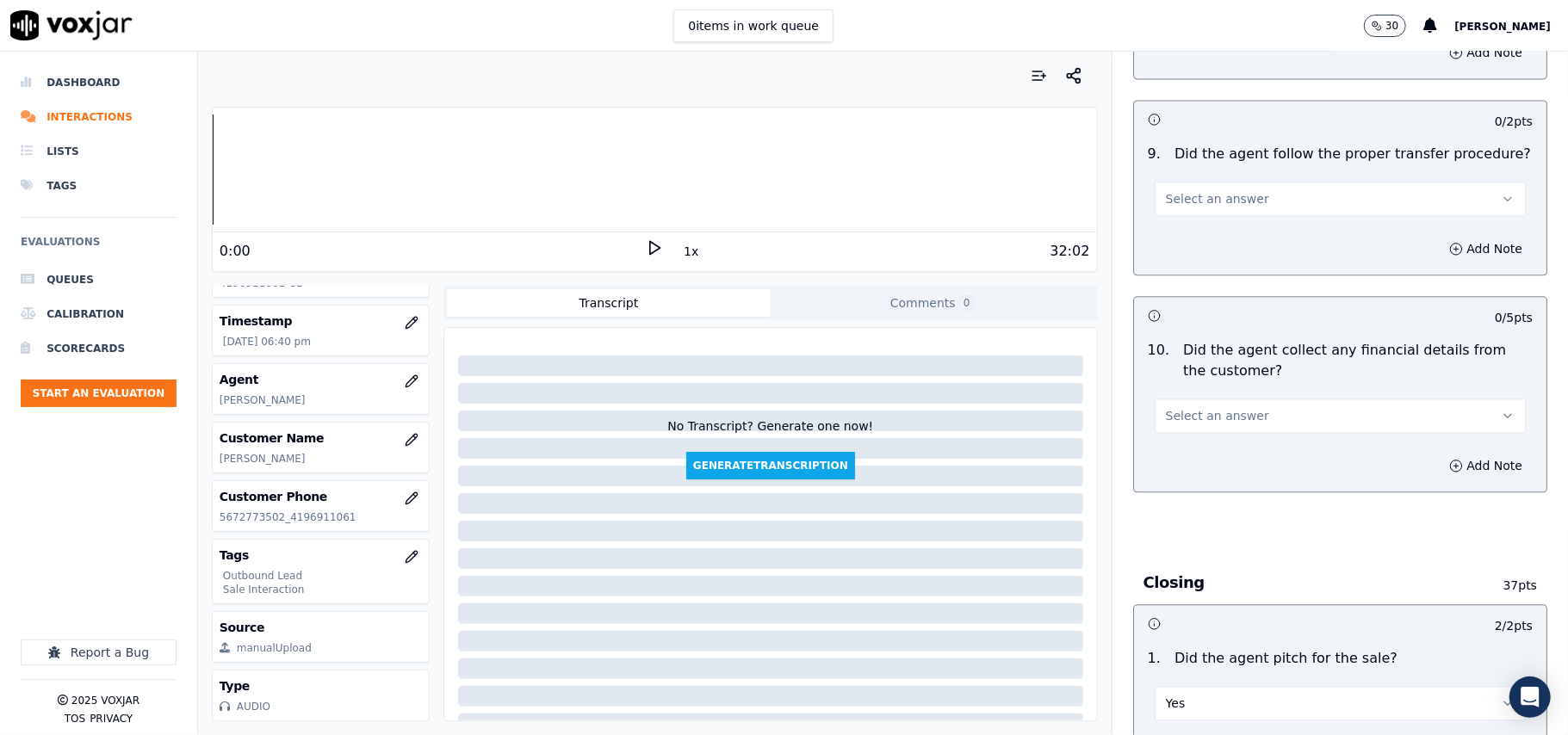
click at [1217, 407] on span "Select an answer" at bounding box center [1218, 416] width 103 height 18
click at [1216, 465] on div "No" at bounding box center [1303, 470] width 333 height 27
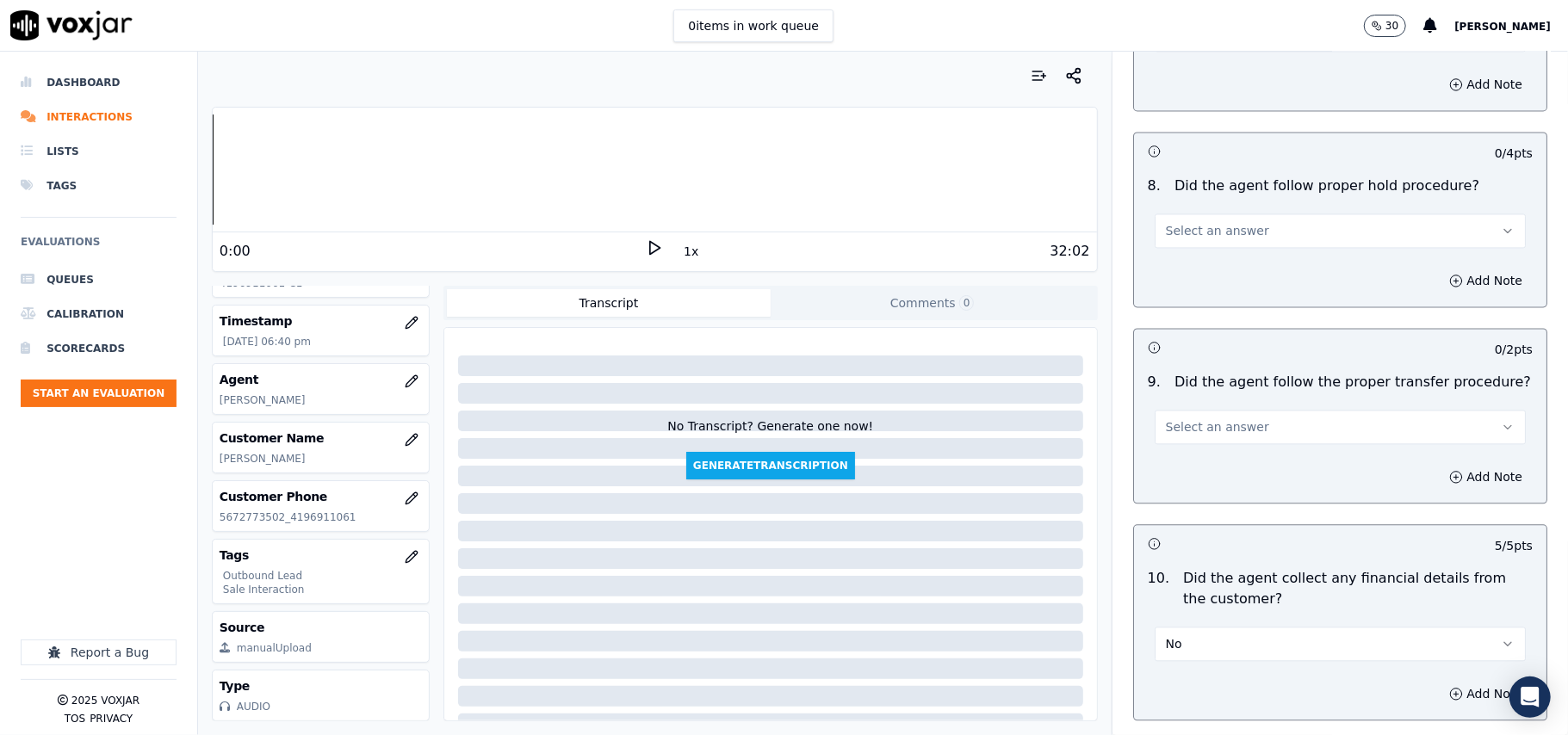
scroll to position [2573, 0]
click at [1193, 420] on span "Select an answer" at bounding box center [1218, 429] width 103 height 18
click at [1189, 442] on div "Yes" at bounding box center [1303, 454] width 333 height 27
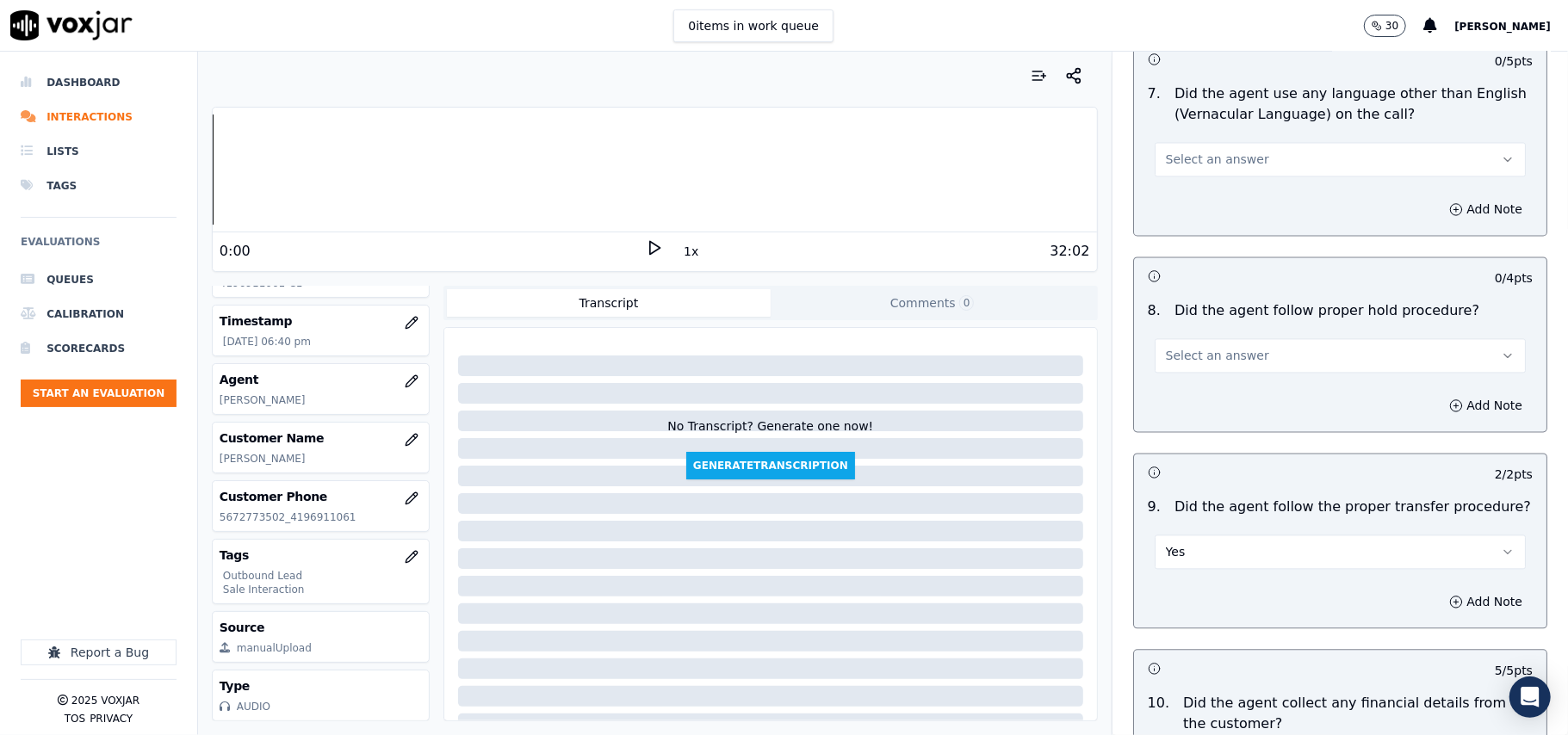
scroll to position [2228, 0]
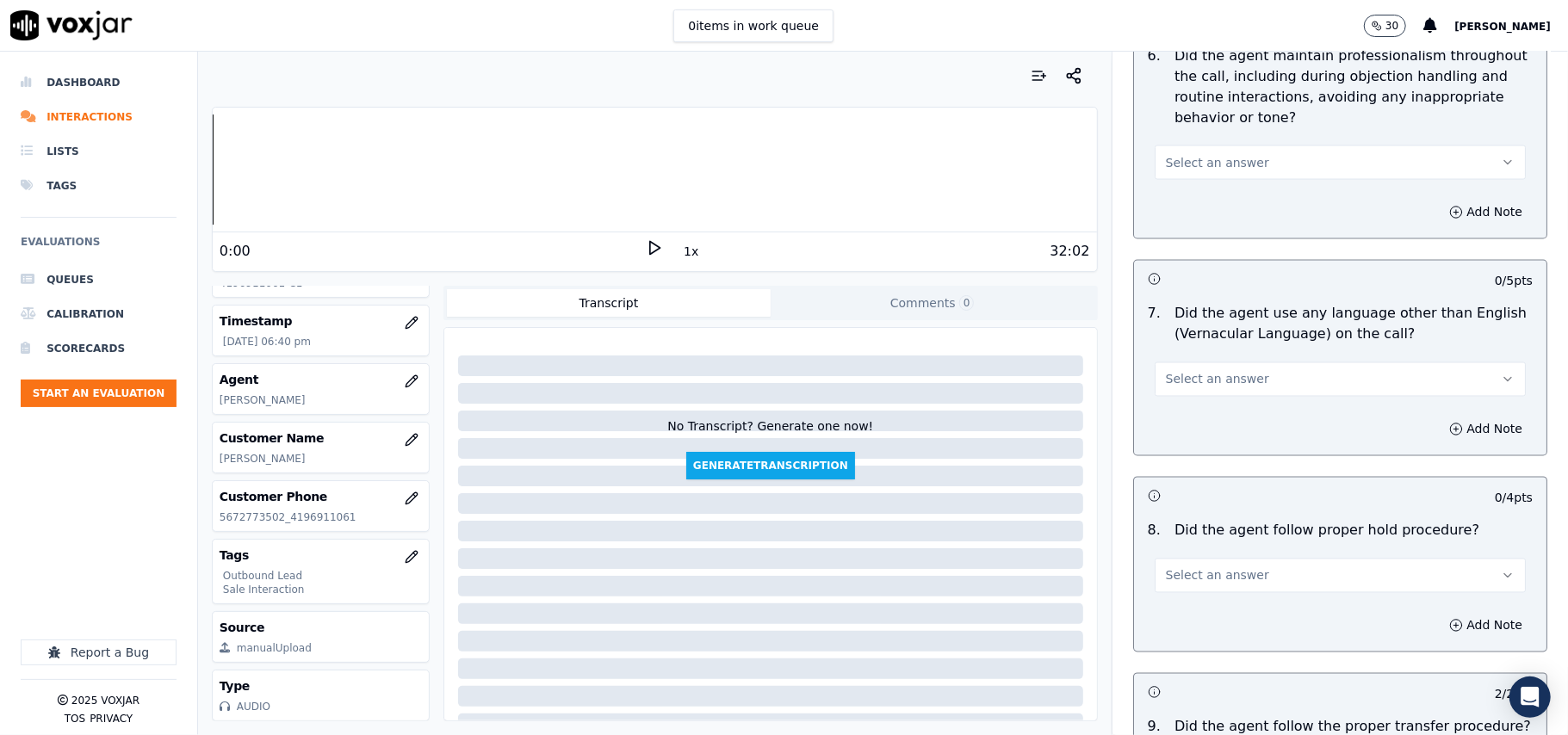
click at [1203, 567] on span "Select an answer" at bounding box center [1218, 576] width 103 height 18
drag, startPoint x: 1203, startPoint y: 611, endPoint x: 1203, endPoint y: 596, distance: 15.0
click at [1203, 610] on div "Yes" at bounding box center [1303, 601] width 333 height 27
click at [1195, 371] on span "Select an answer" at bounding box center [1218, 380] width 103 height 18
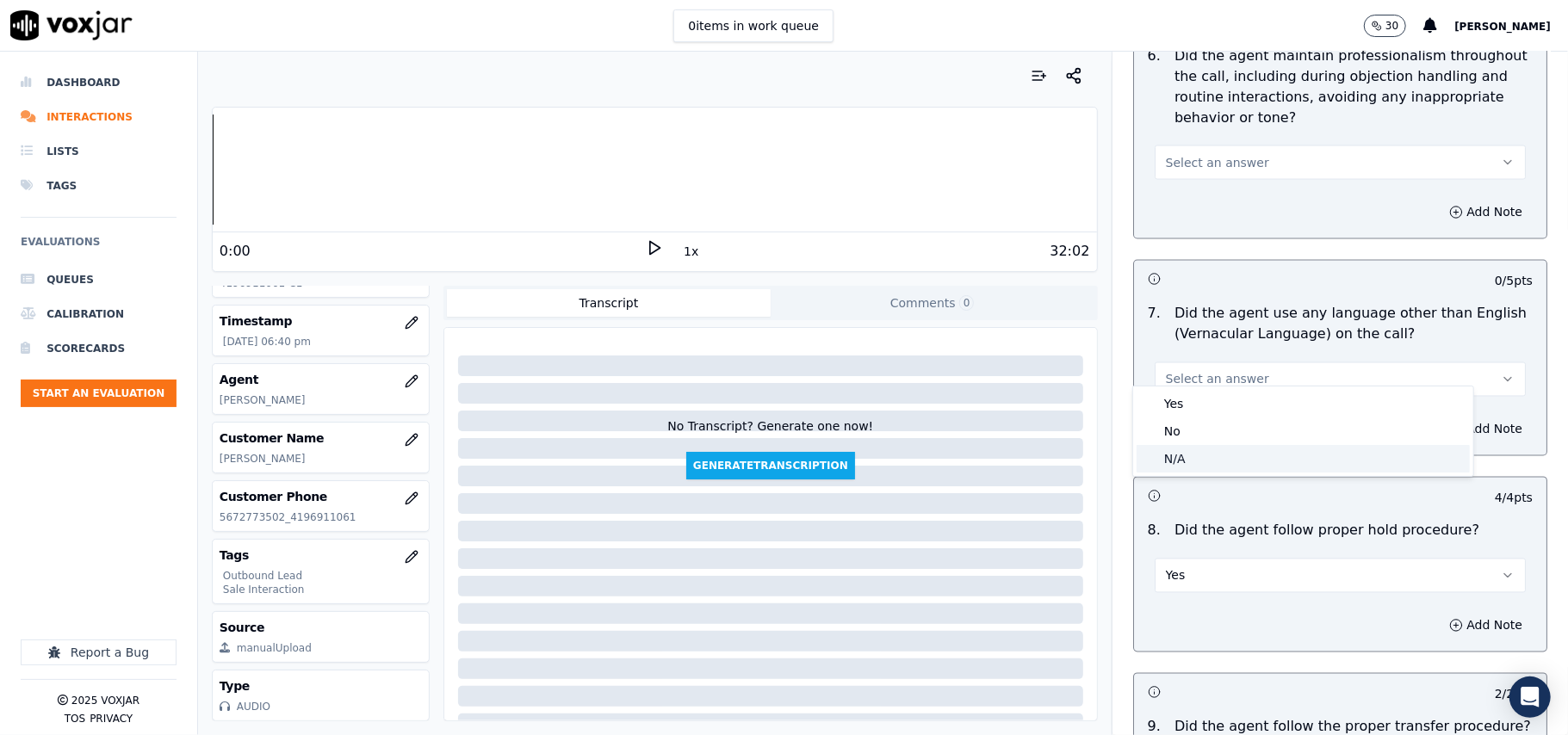
click at [1203, 450] on div "N/A" at bounding box center [1303, 459] width 333 height 27
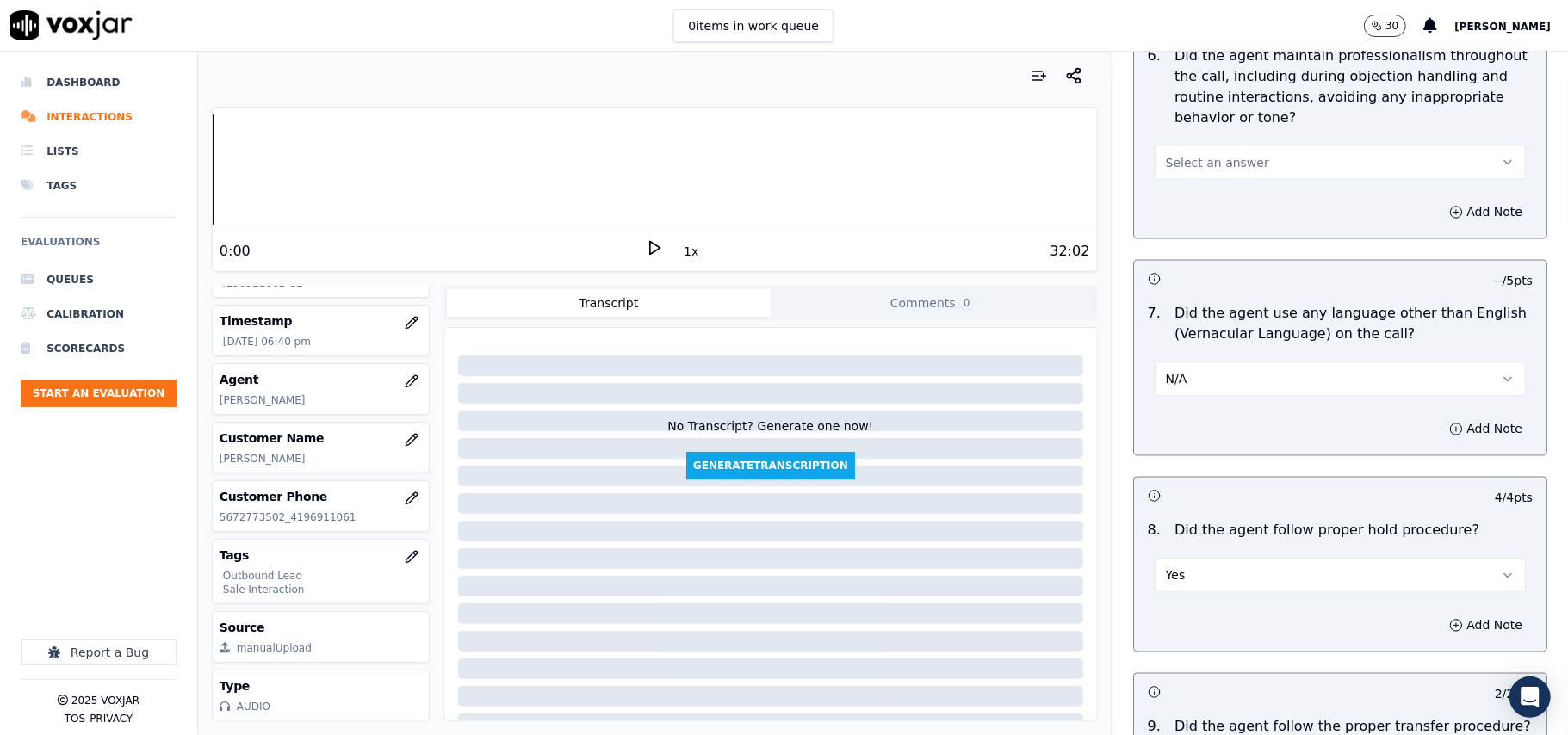
click at [1171, 359] on div "N/A" at bounding box center [1340, 378] width 371 height 38
click at [1168, 362] on button "N/A" at bounding box center [1340, 379] width 371 height 34
click at [1169, 425] on div "No" at bounding box center [1303, 431] width 333 height 27
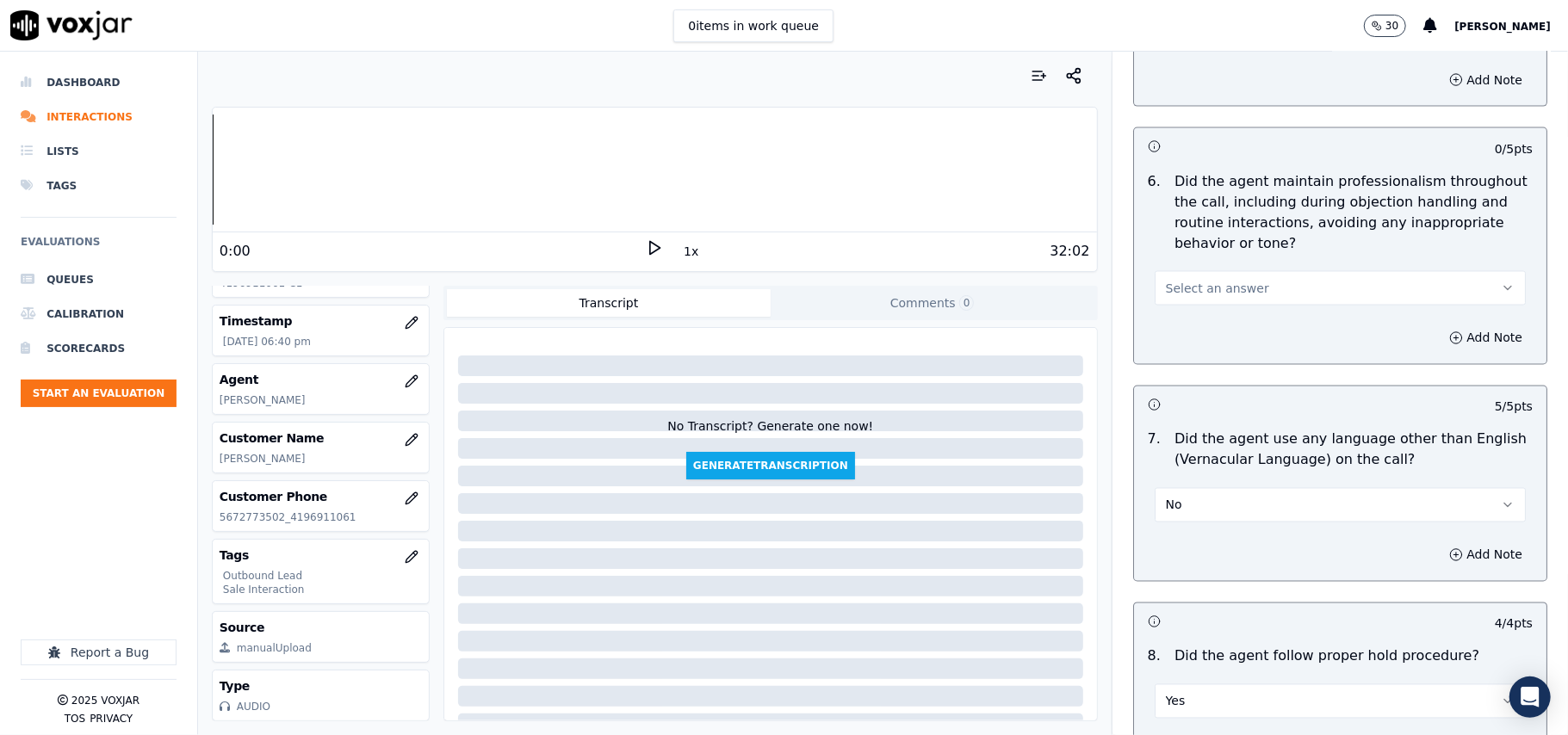
scroll to position [1999, 0]
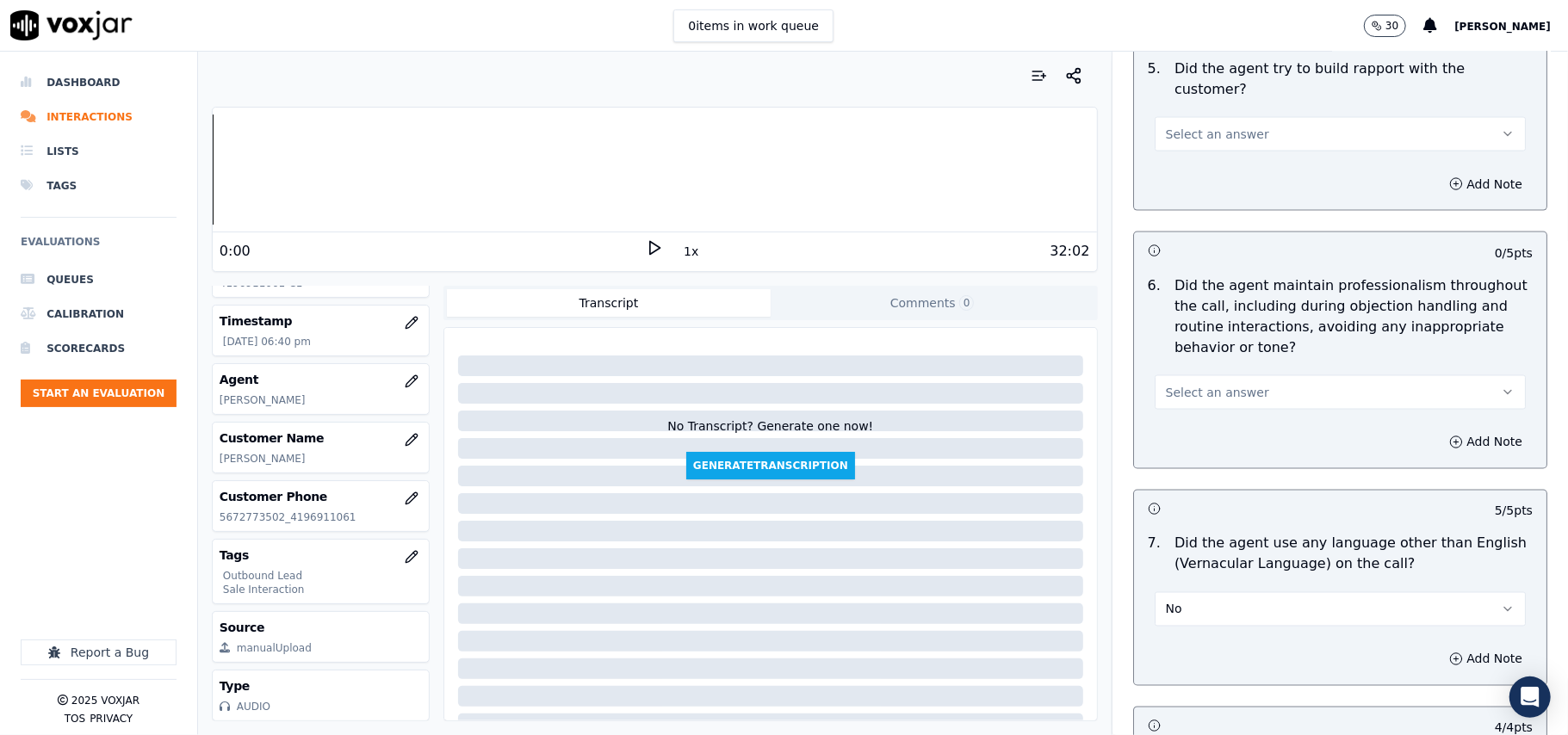
click at [1198, 376] on button "Select an answer" at bounding box center [1340, 392] width 371 height 34
click at [1195, 407] on div "Yes" at bounding box center [1303, 416] width 333 height 27
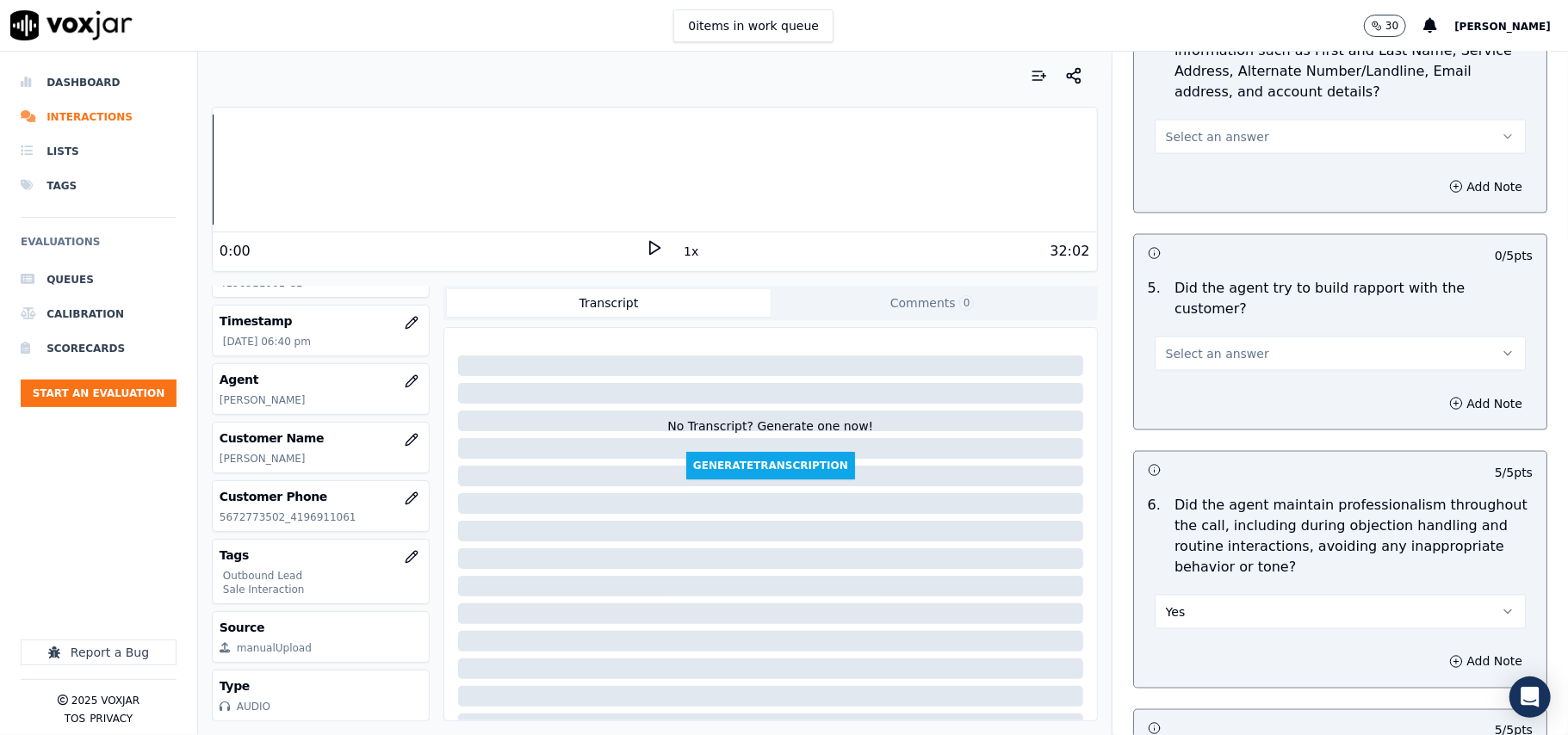
scroll to position [1654, 0]
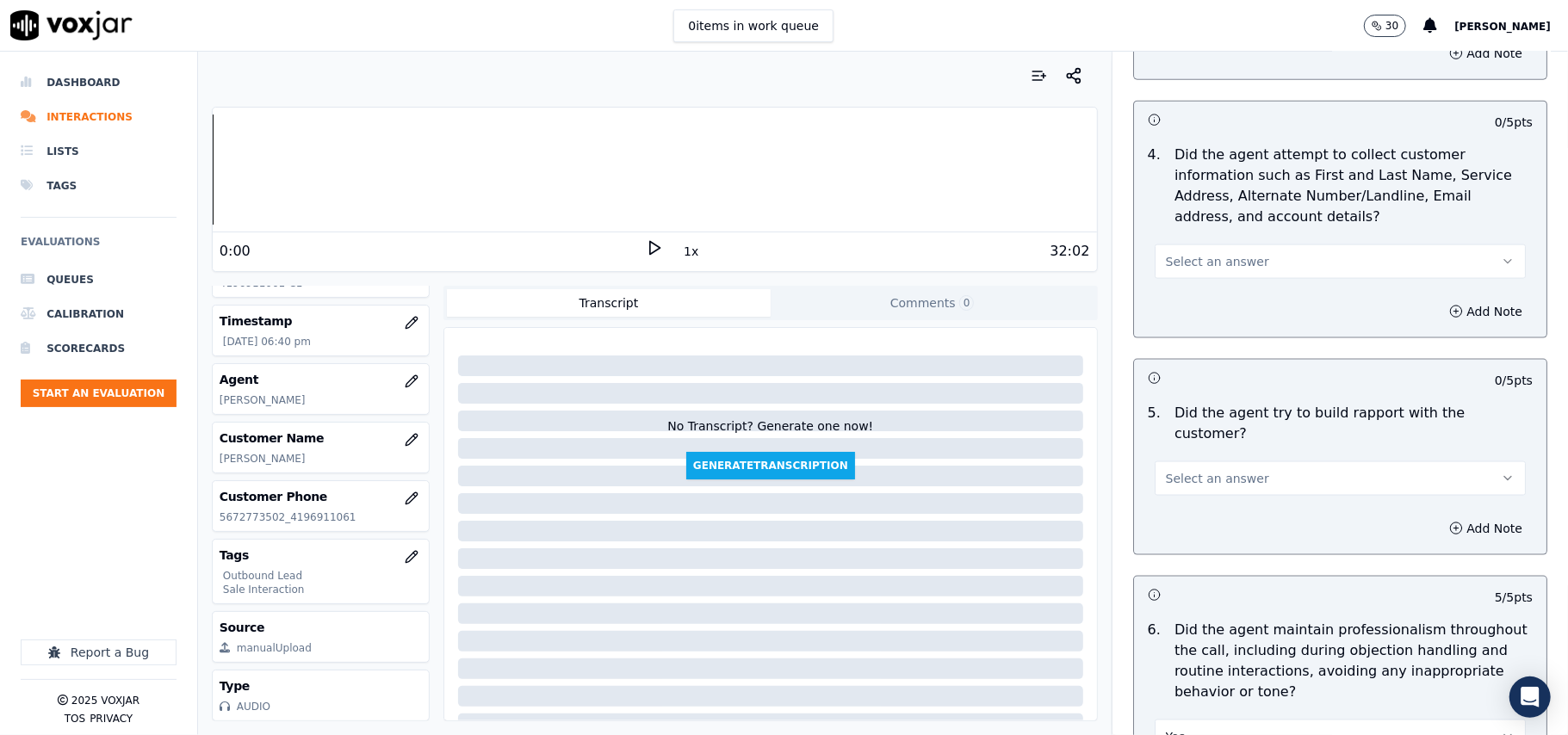
click at [1220, 470] on span "Select an answer" at bounding box center [1218, 479] width 103 height 18
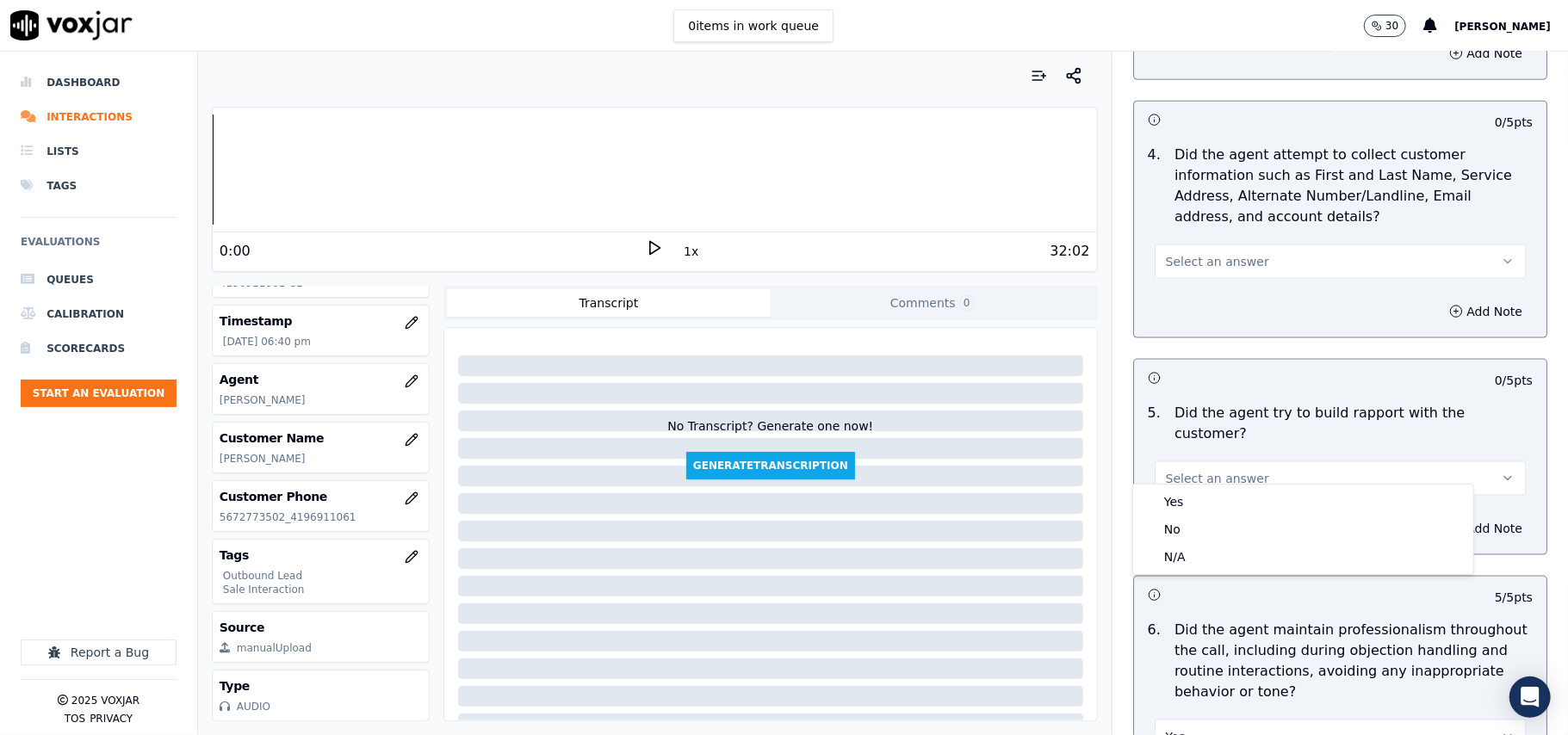
click at [1230, 486] on div "Yes No N/A" at bounding box center [1303, 530] width 340 height 90
click at [1243, 501] on div "Yes" at bounding box center [1303, 502] width 333 height 27
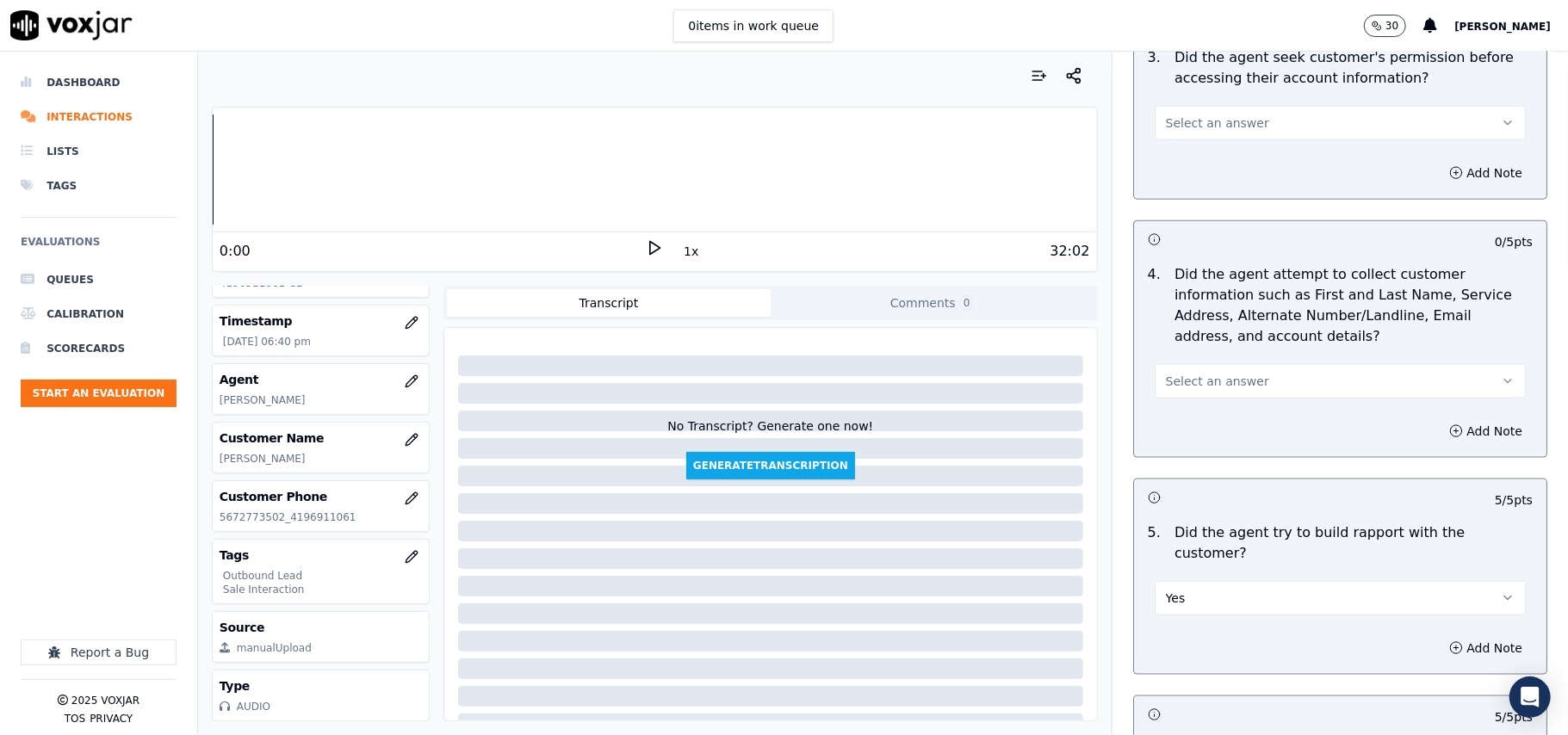
scroll to position [1424, 0]
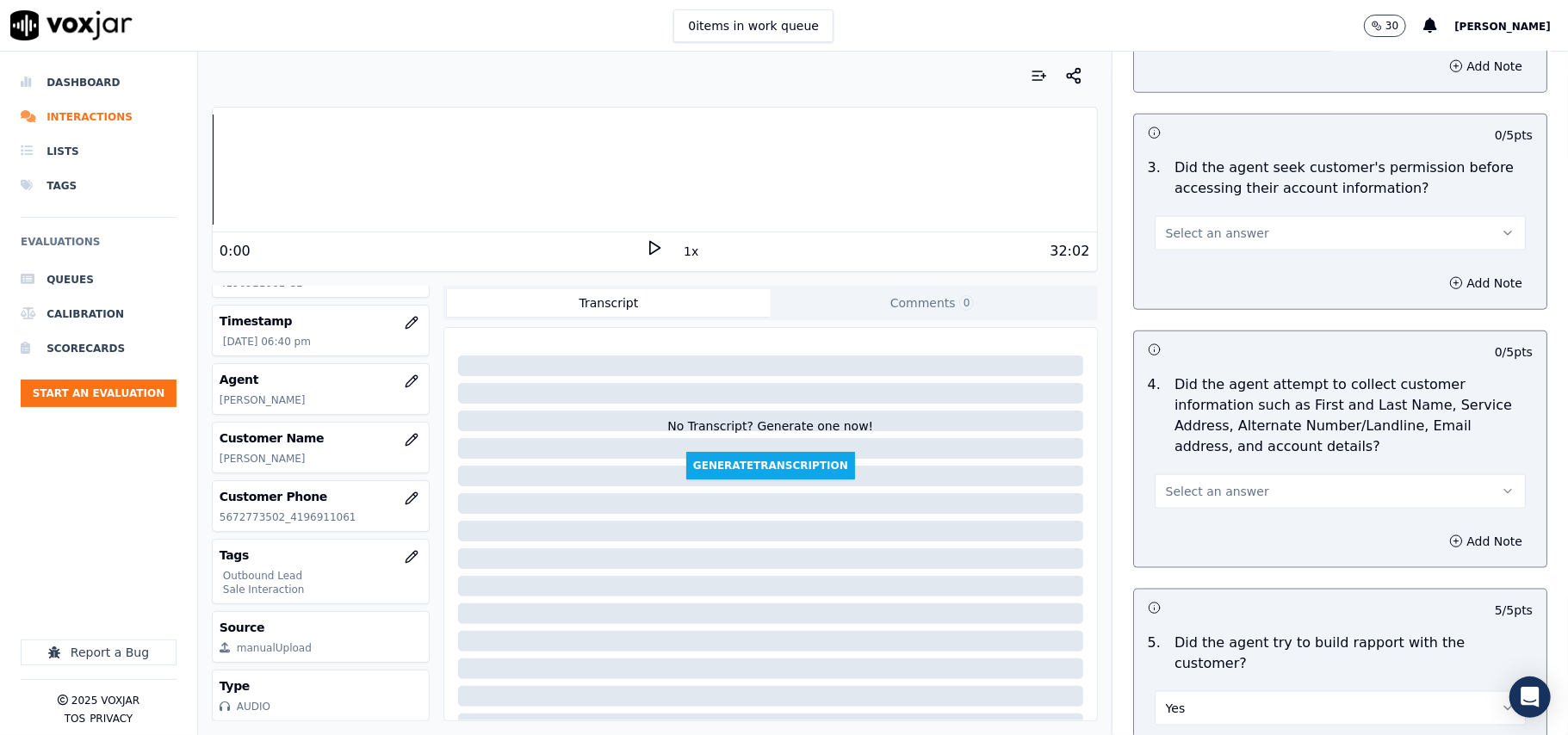
click at [1241, 494] on button "Select an answer" at bounding box center [1340, 491] width 371 height 34
click at [1216, 534] on div "Yes" at bounding box center [1303, 535] width 333 height 27
drag, startPoint x: 1186, startPoint y: 476, endPoint x: 1188, endPoint y: 494, distance: 18.1
click at [1186, 475] on div "Yes" at bounding box center [1340, 490] width 371 height 38
click at [1186, 487] on button "Yes" at bounding box center [1340, 491] width 371 height 34
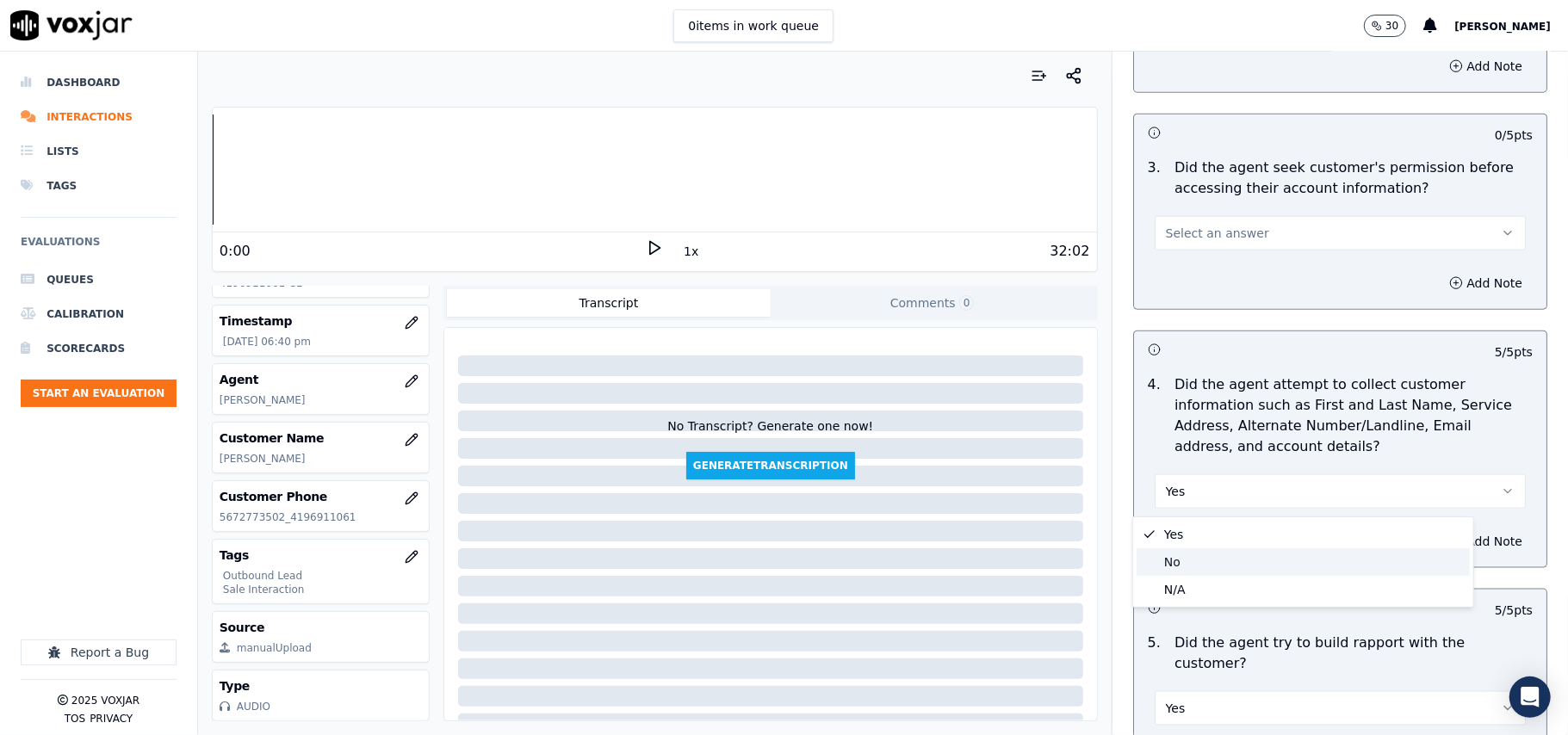
click at [1183, 572] on div "No" at bounding box center [1303, 562] width 333 height 27
click at [1183, 494] on button "No" at bounding box center [1340, 491] width 371 height 34
click at [1181, 570] on div "No" at bounding box center [1303, 562] width 333 height 27
click at [1181, 494] on button "No" at bounding box center [1340, 491] width 371 height 34
click at [1181, 583] on div "N/A" at bounding box center [1303, 590] width 333 height 27
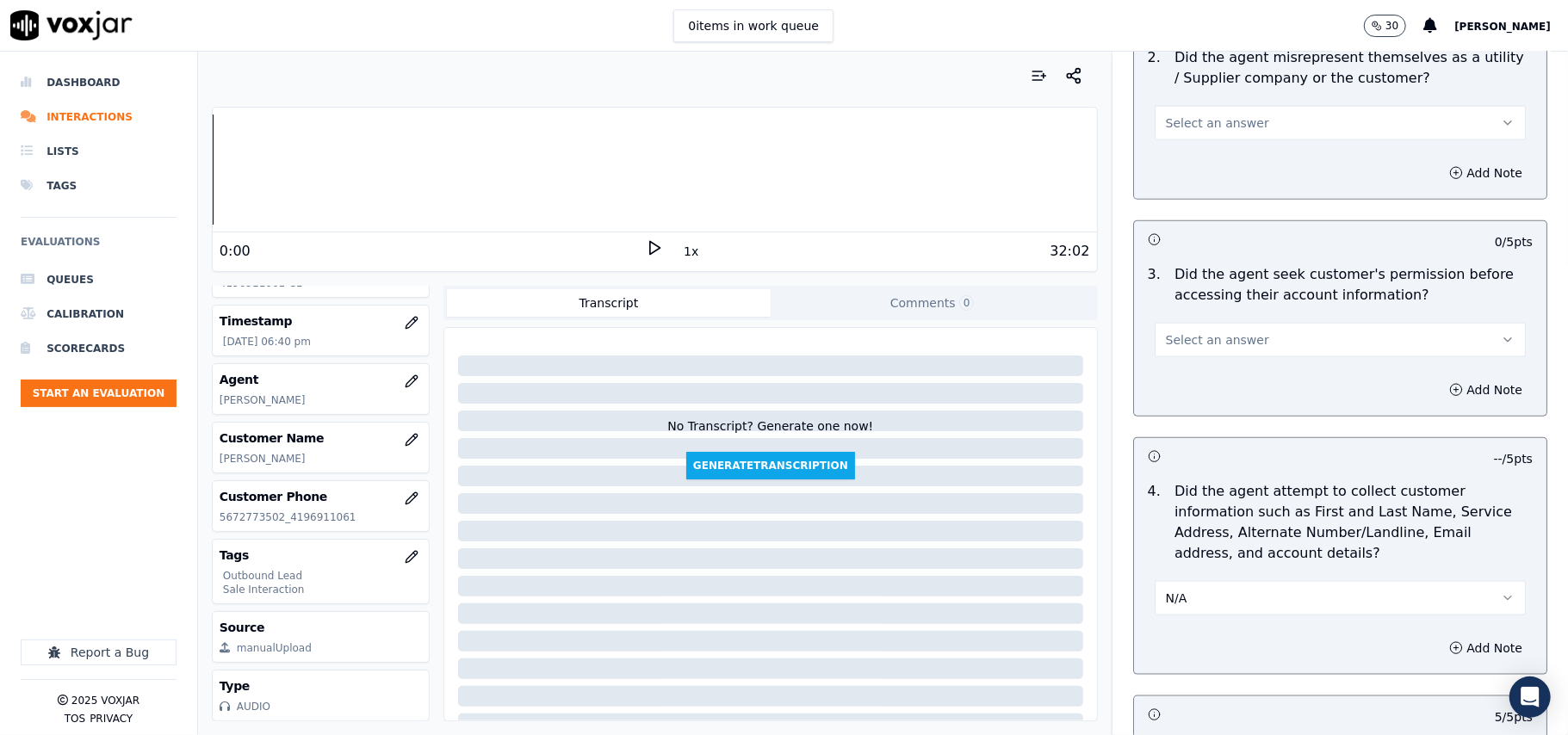
scroll to position [1196, 0]
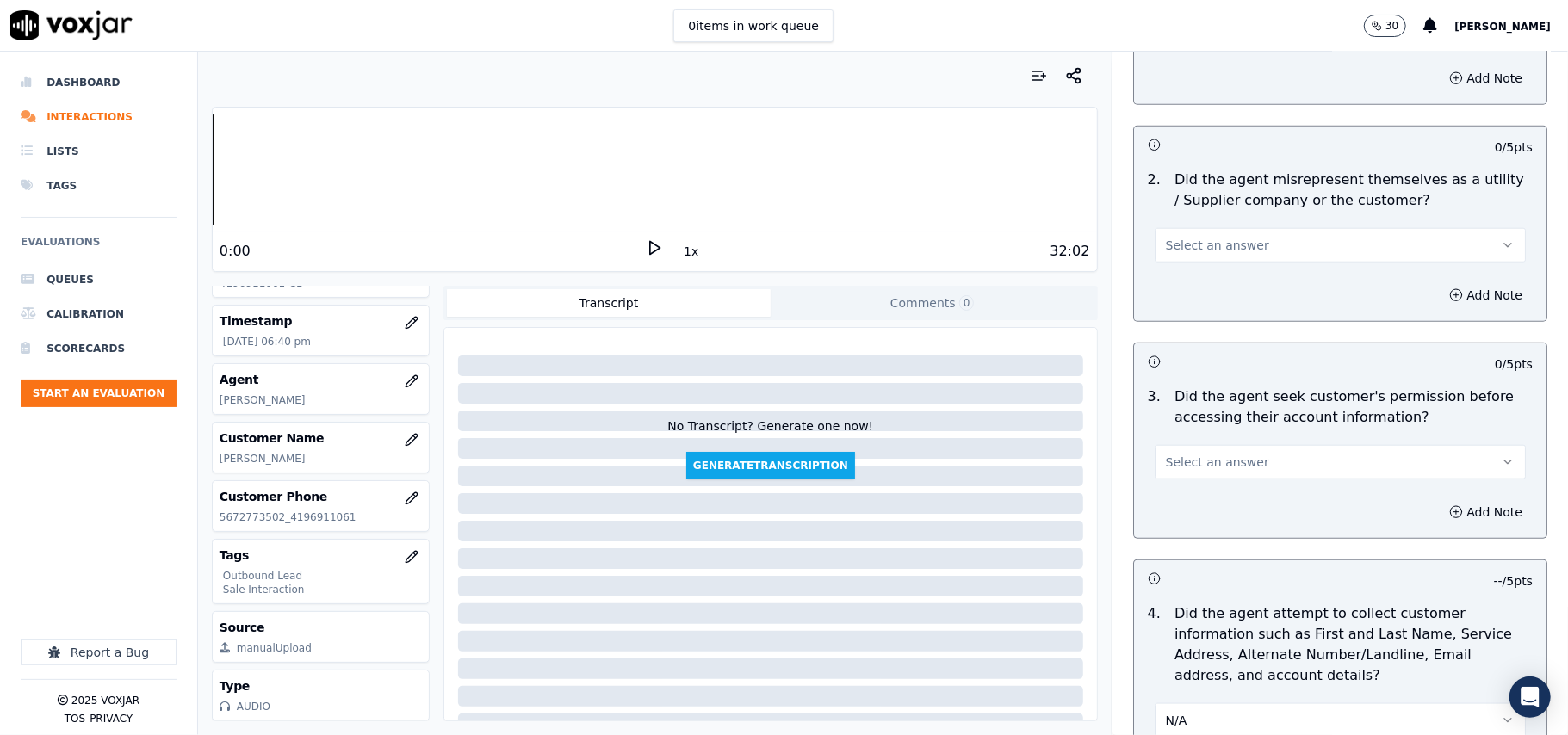
click at [1219, 465] on span "Select an answer" at bounding box center [1218, 463] width 103 height 18
click at [1210, 503] on div "Yes" at bounding box center [1303, 506] width 333 height 27
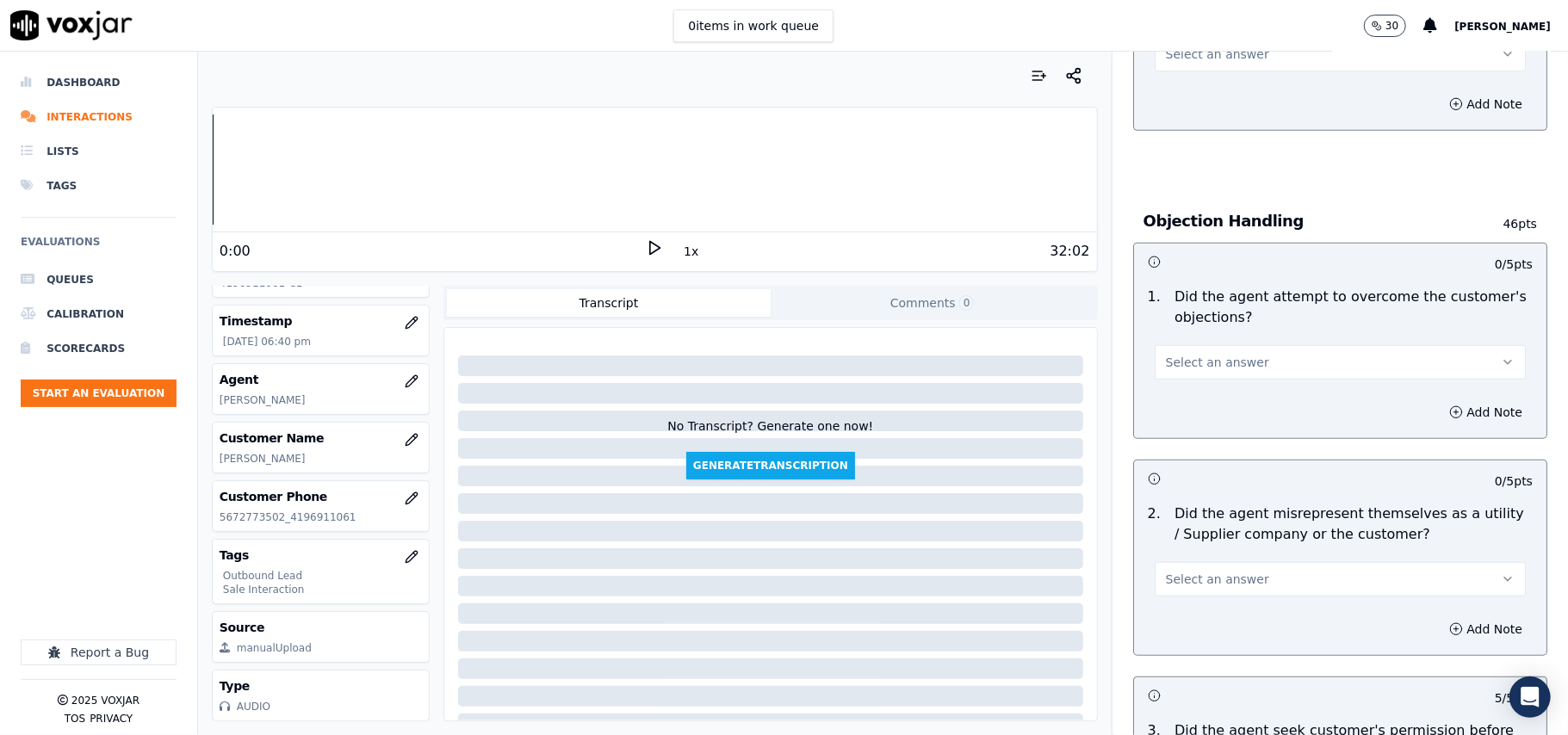
scroll to position [851, 0]
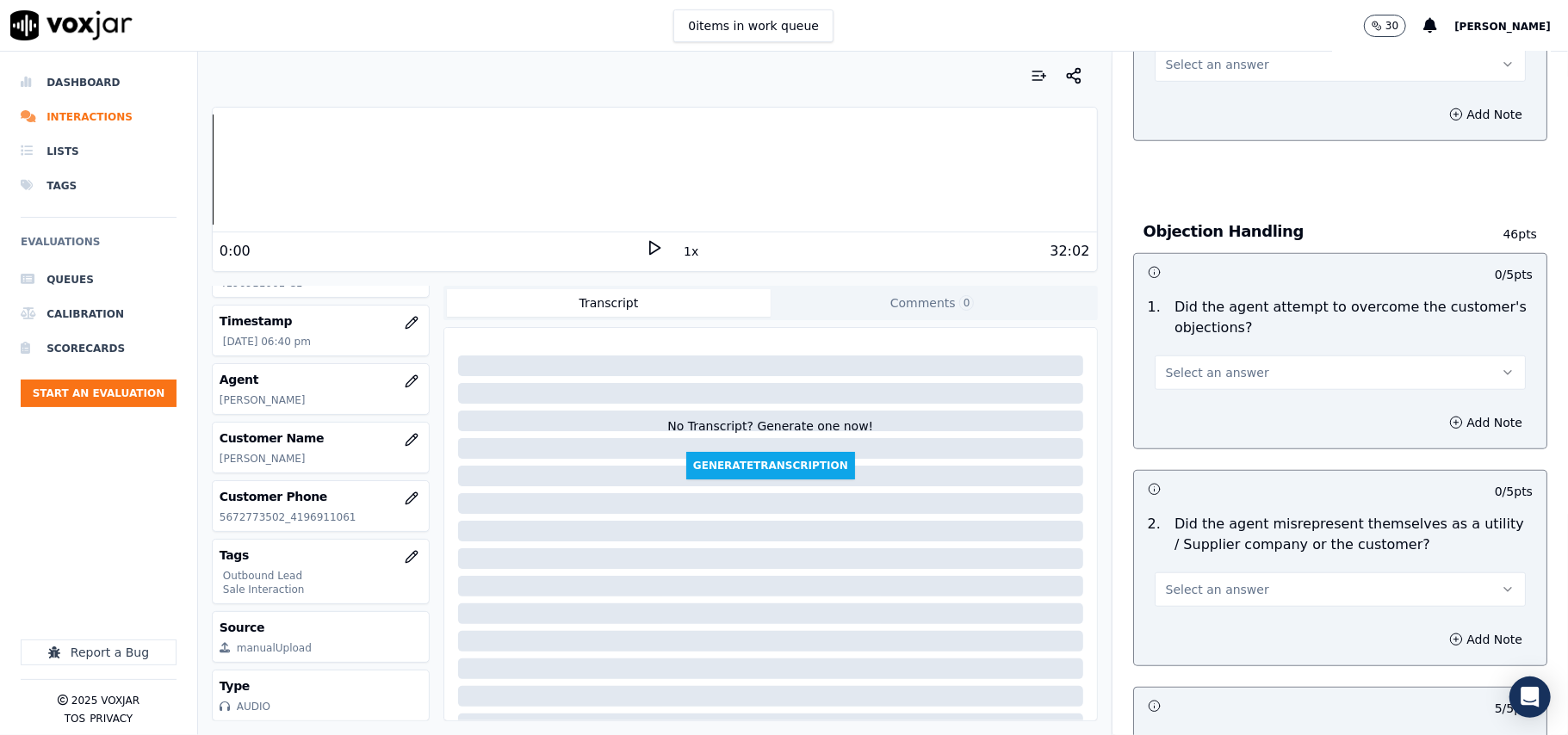
click at [1188, 614] on div "2 . Did the agent misrepresent themselves as a utility / Supplier company or th…" at bounding box center [1340, 560] width 413 height 106
click at [1176, 584] on span "Select an answer" at bounding box center [1218, 591] width 103 height 18
click at [1175, 665] on div "No" at bounding box center [1303, 660] width 333 height 27
click at [1189, 390] on button "Select an answer" at bounding box center [1340, 372] width 371 height 34
click at [1189, 417] on div "Yes" at bounding box center [1303, 414] width 333 height 27
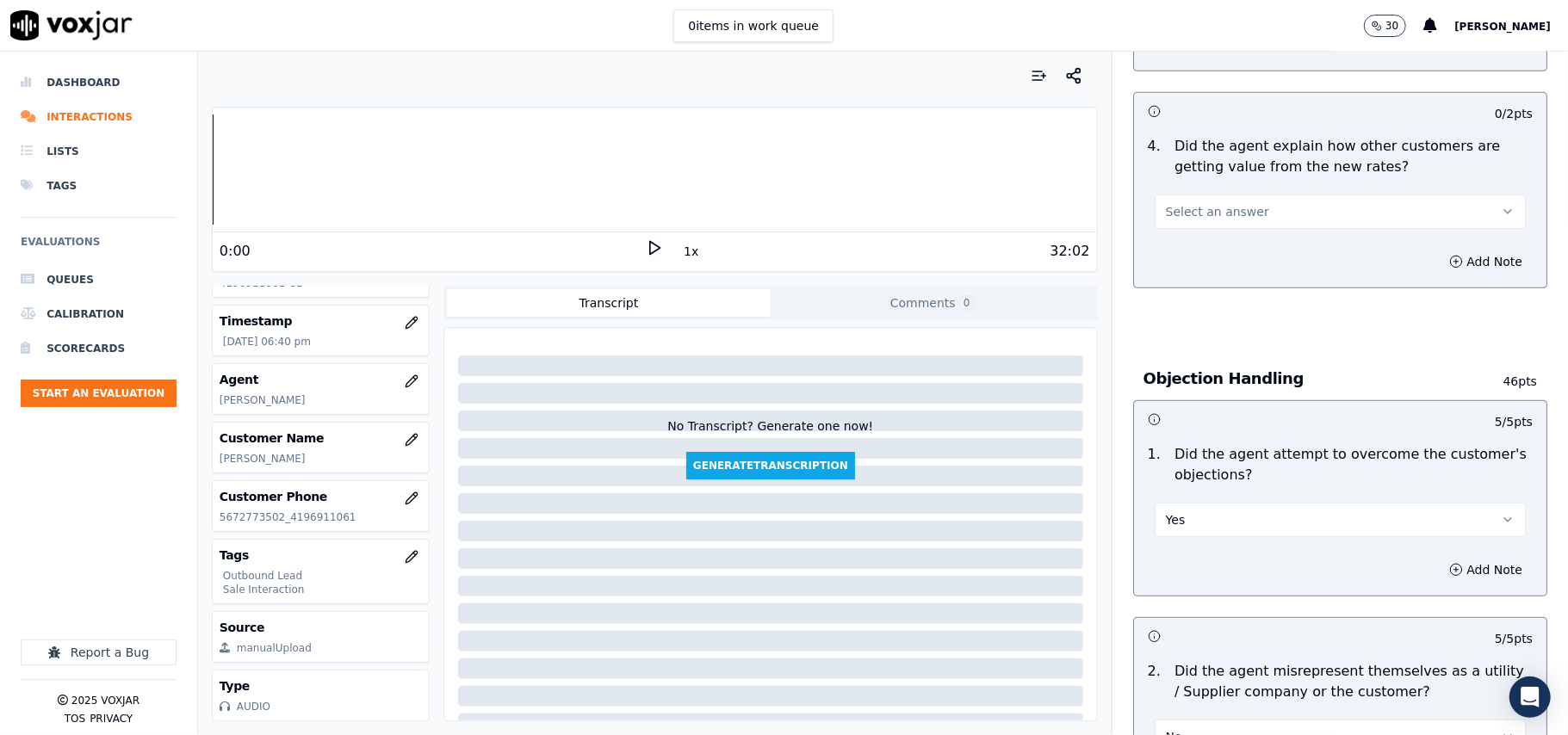
scroll to position [621, 0]
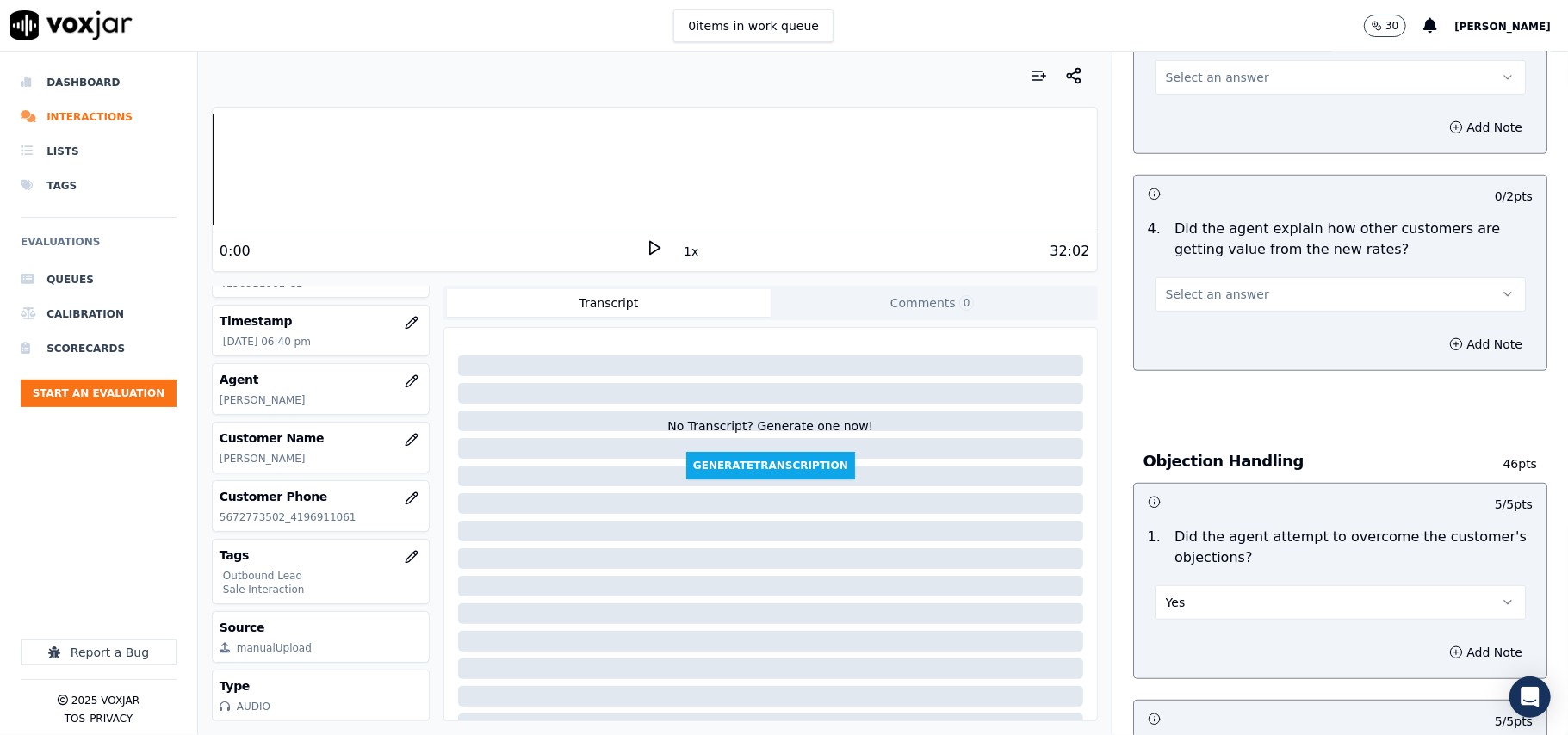
click at [1226, 290] on span "Select an answer" at bounding box center [1218, 295] width 103 height 18
click at [1210, 333] on div "Yes" at bounding box center [1303, 335] width 333 height 27
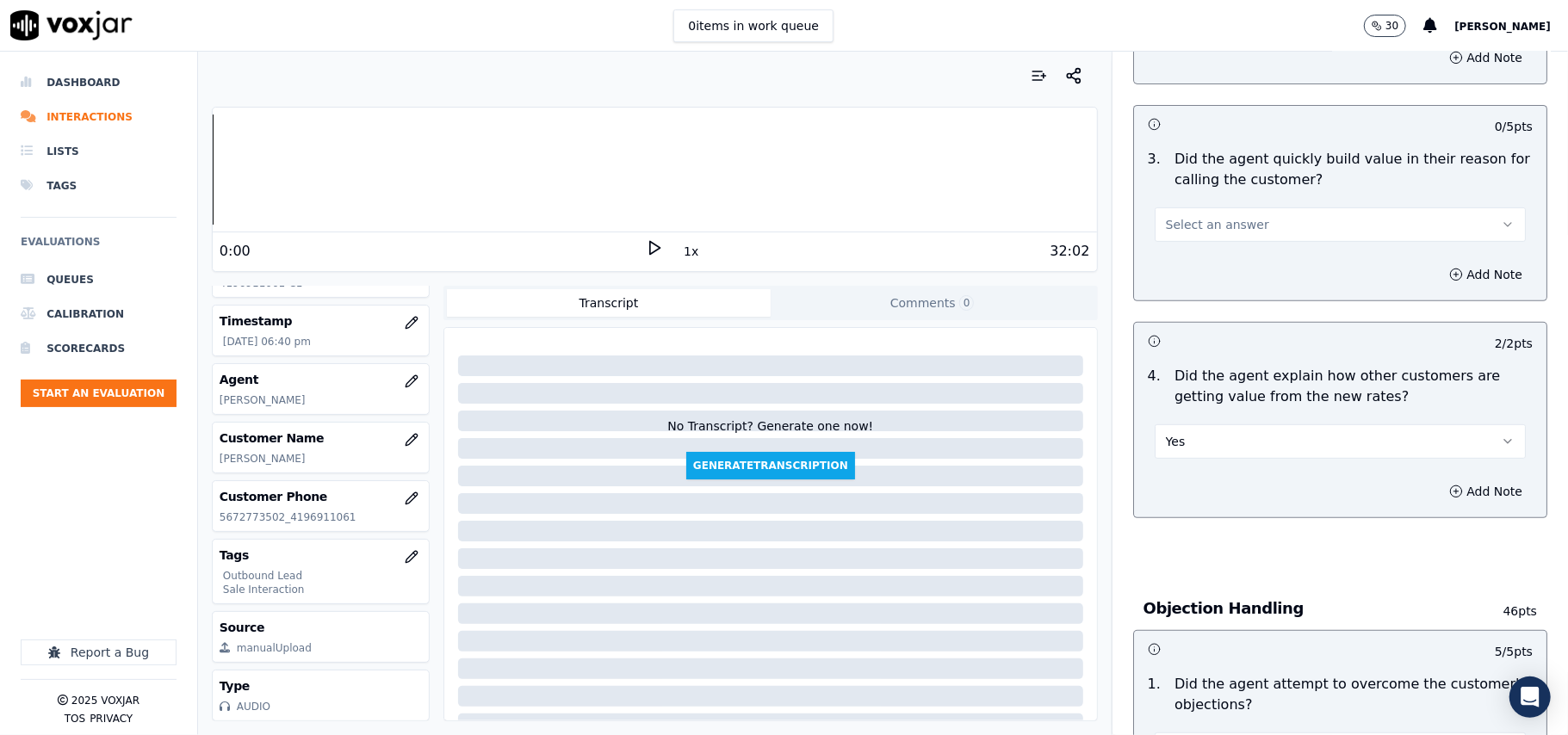
scroll to position [391, 0]
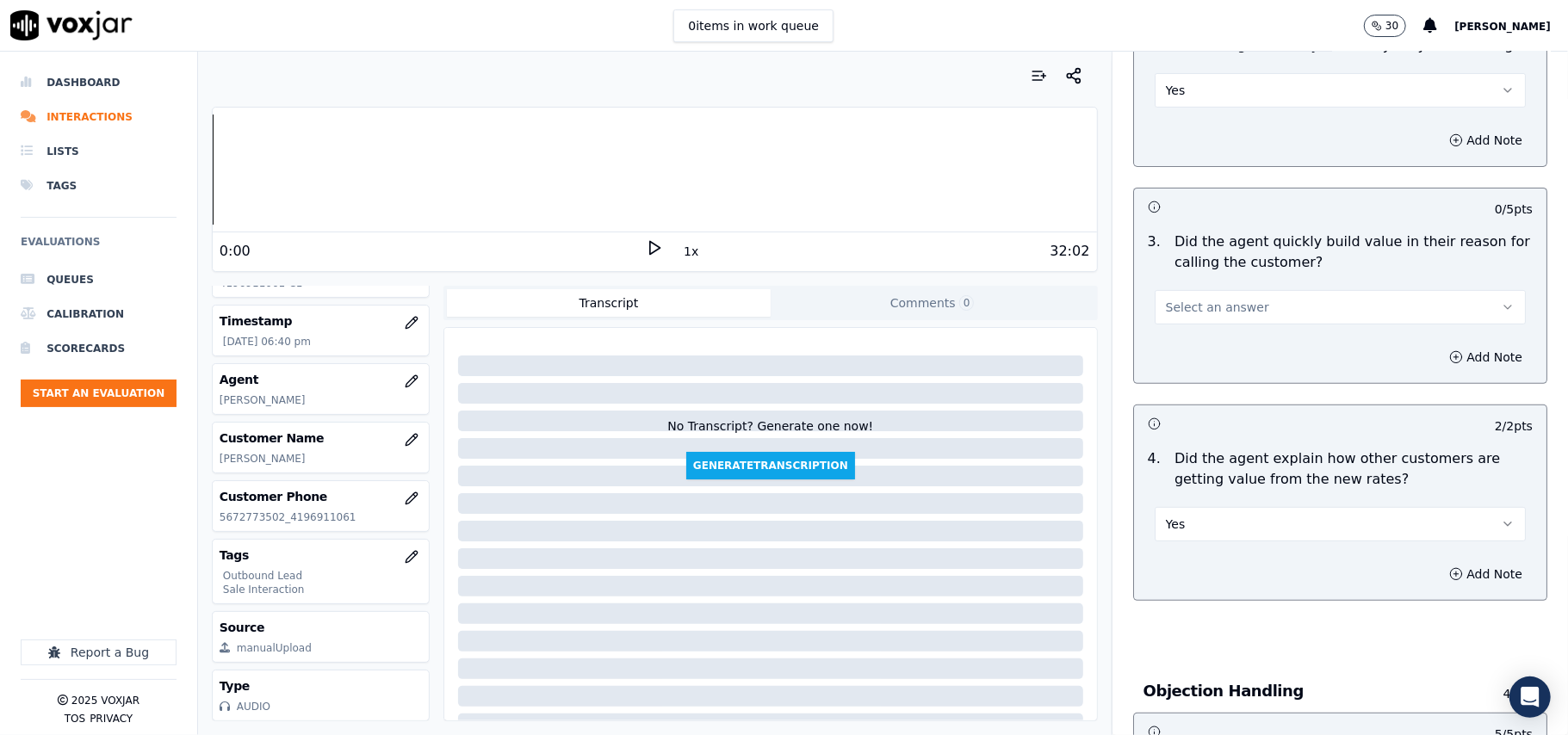
click at [1210, 305] on span "Select an answer" at bounding box center [1218, 307] width 103 height 18
click at [1210, 340] on div "Yes" at bounding box center [1303, 347] width 333 height 27
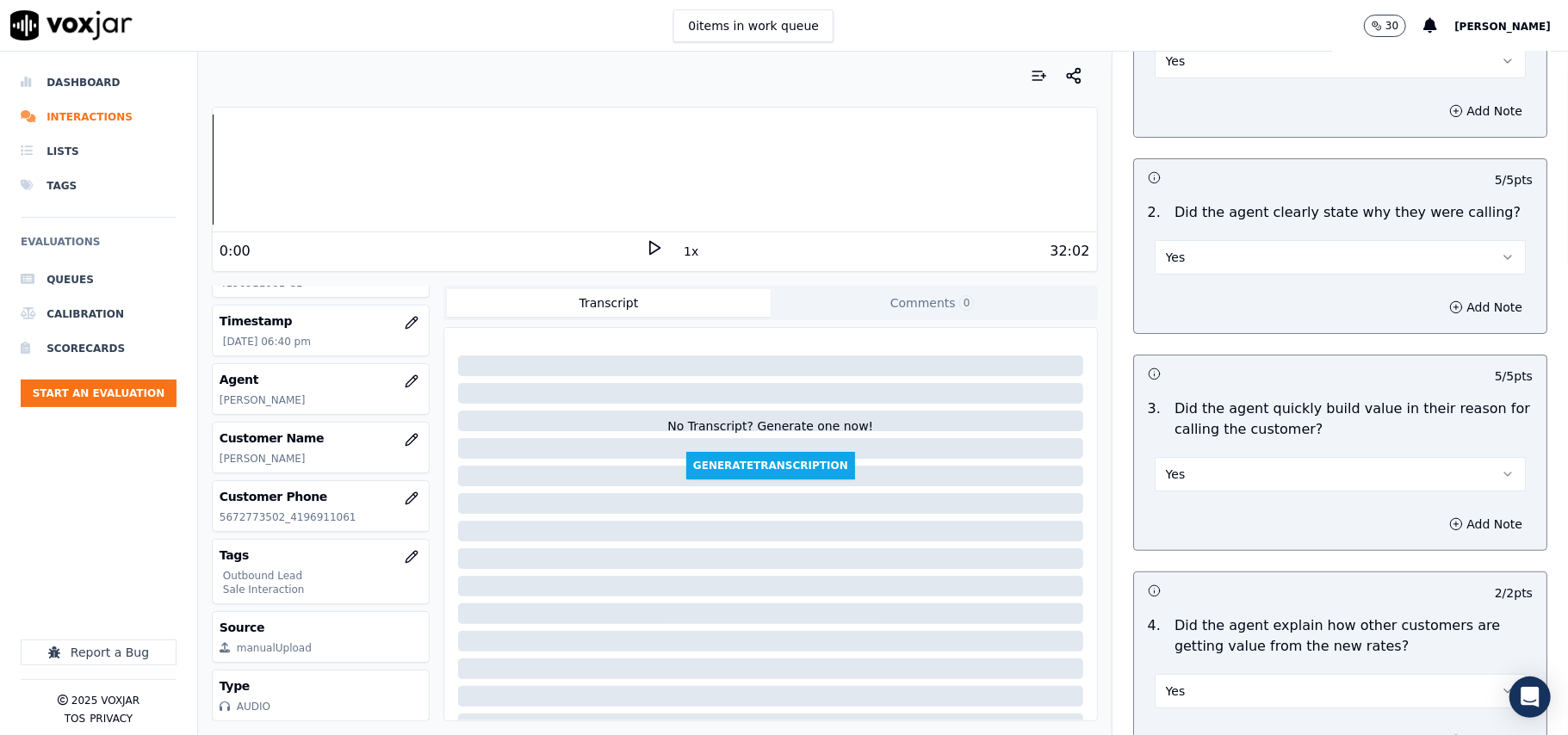
scroll to position [47, 0]
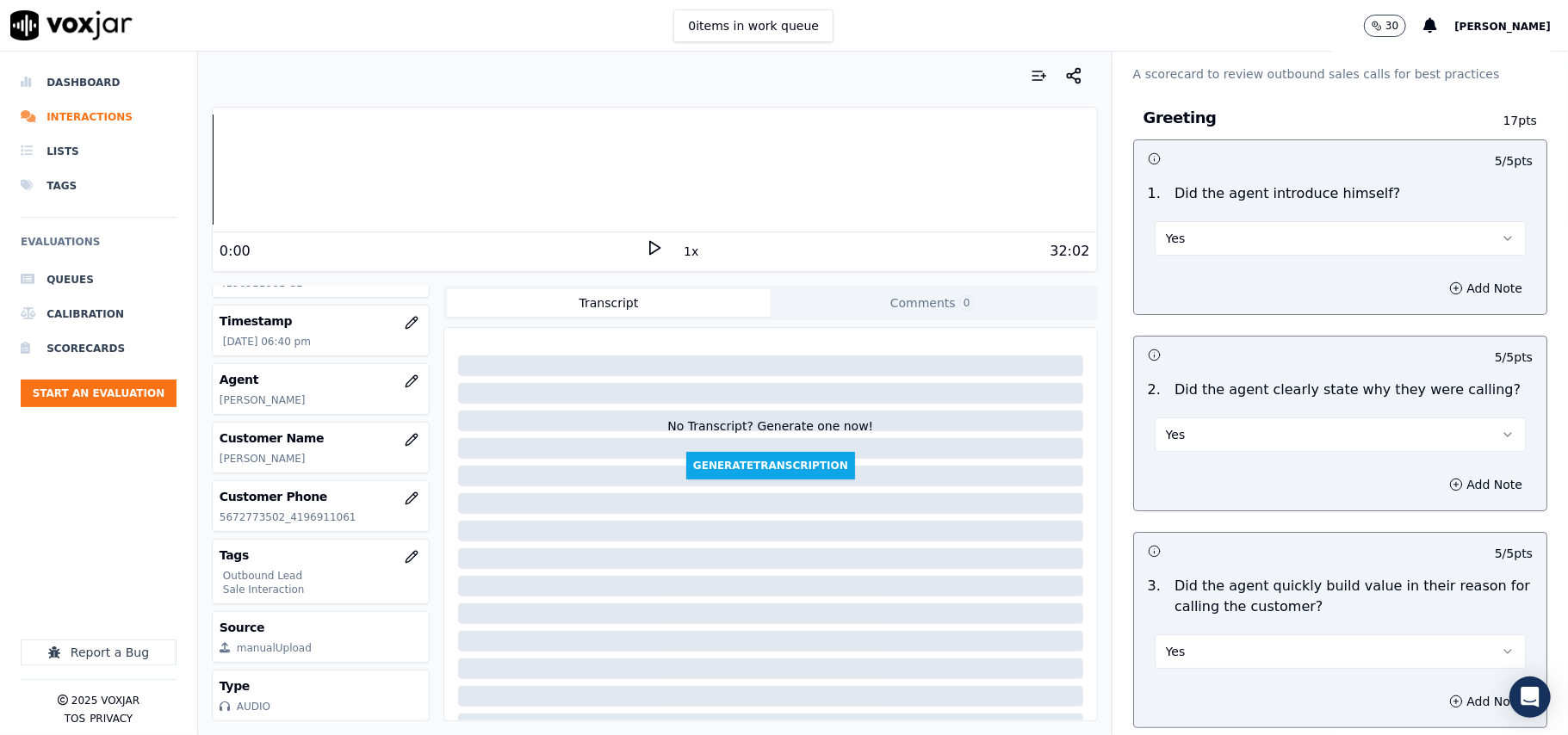
click at [1192, 434] on button "Yes" at bounding box center [1340, 434] width 371 height 34
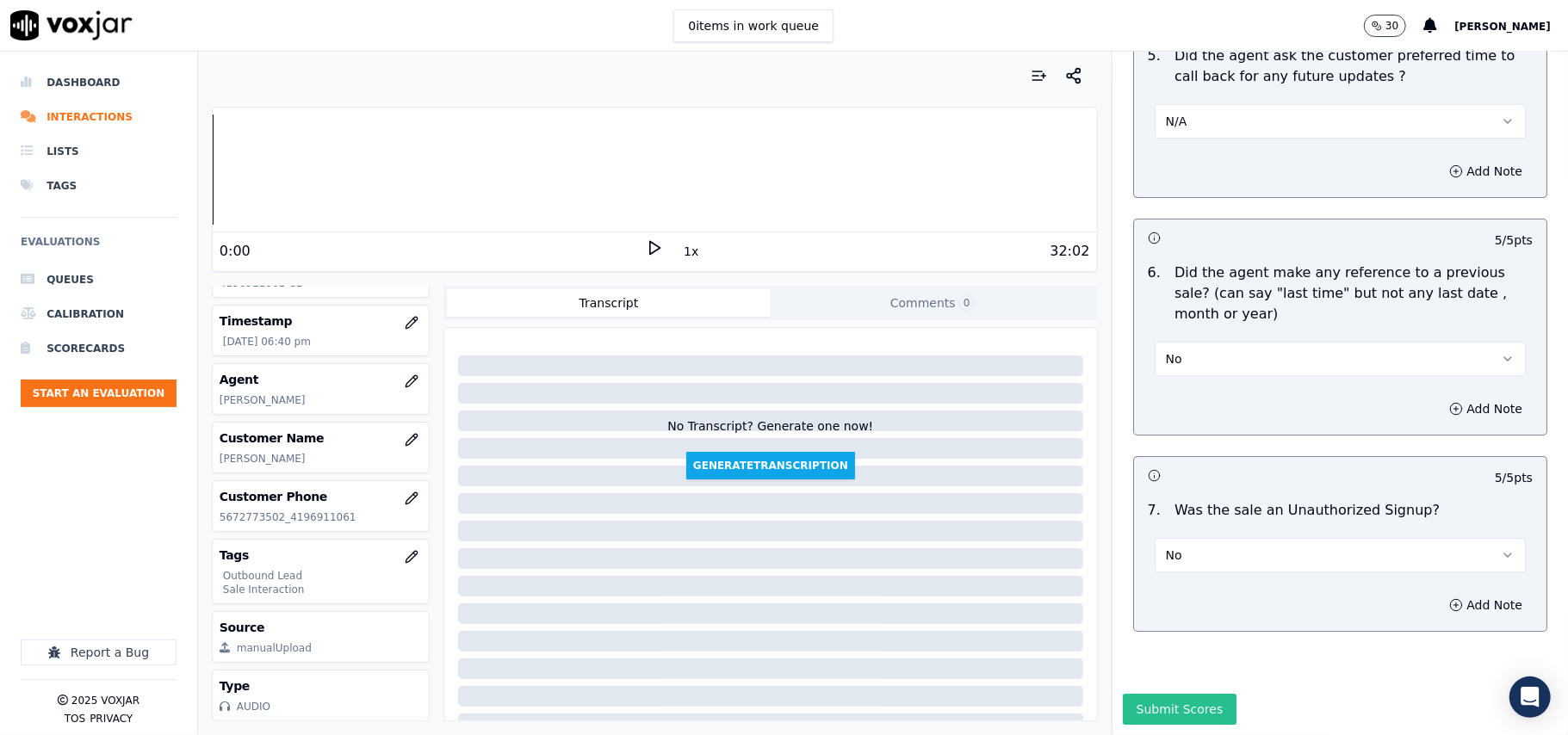
click at [1124, 694] on button "Submit Scores" at bounding box center [1179, 710] width 114 height 31
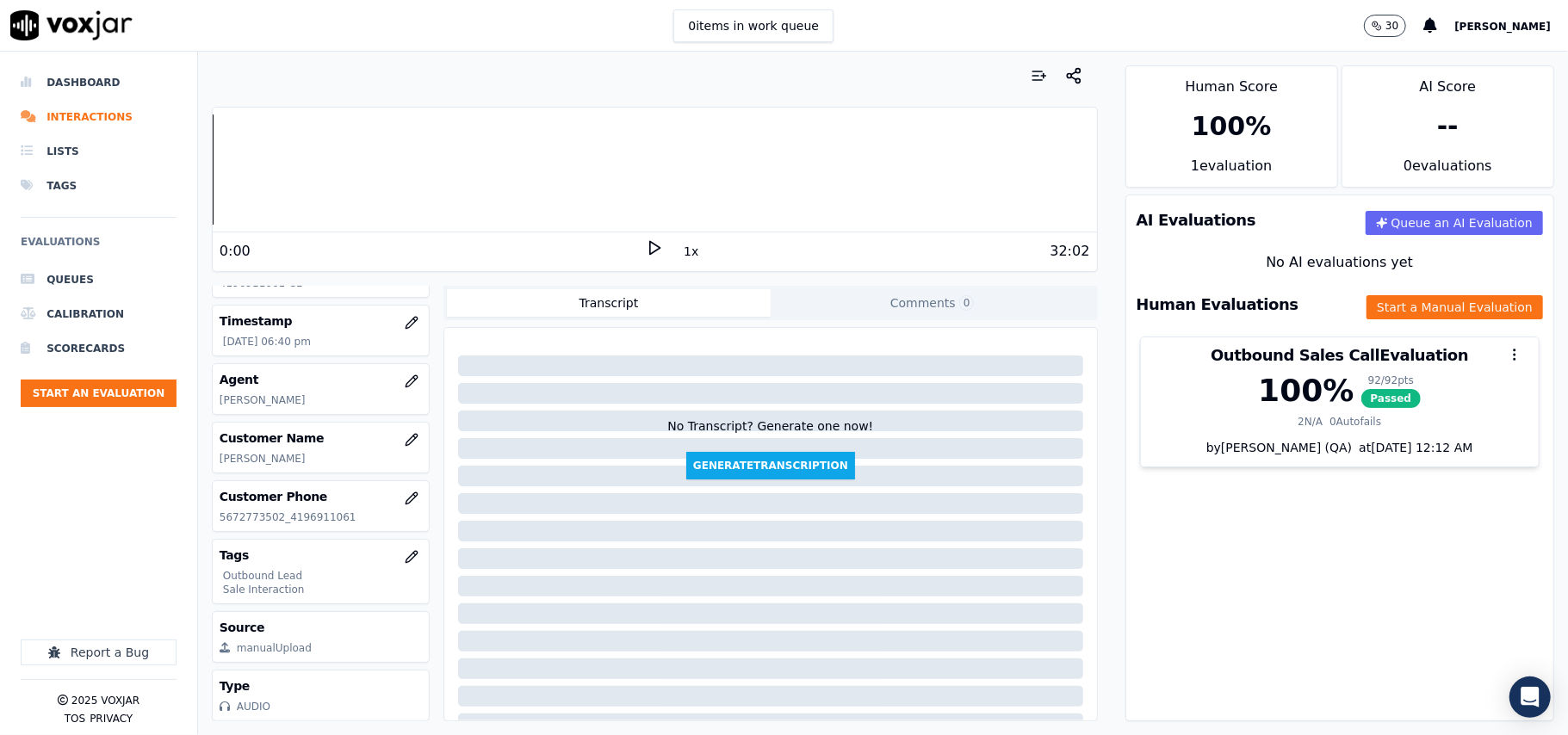
drag, startPoint x: 300, startPoint y: 399, endPoint x: 190, endPoint y: 396, distance: 110.0
click at [190, 396] on div "Dashboard Interactions Lists Tags Evaluations Queues Calibration Scorecards Sta…" at bounding box center [784, 393] width 1568 height 684
click at [253, 452] on p "[PERSON_NAME]" at bounding box center [320, 459] width 202 height 14
drag, startPoint x: 311, startPoint y: 401, endPoint x: 221, endPoint y: 400, distance: 90.0
click at [221, 452] on p "[PERSON_NAME]" at bounding box center [320, 459] width 202 height 14
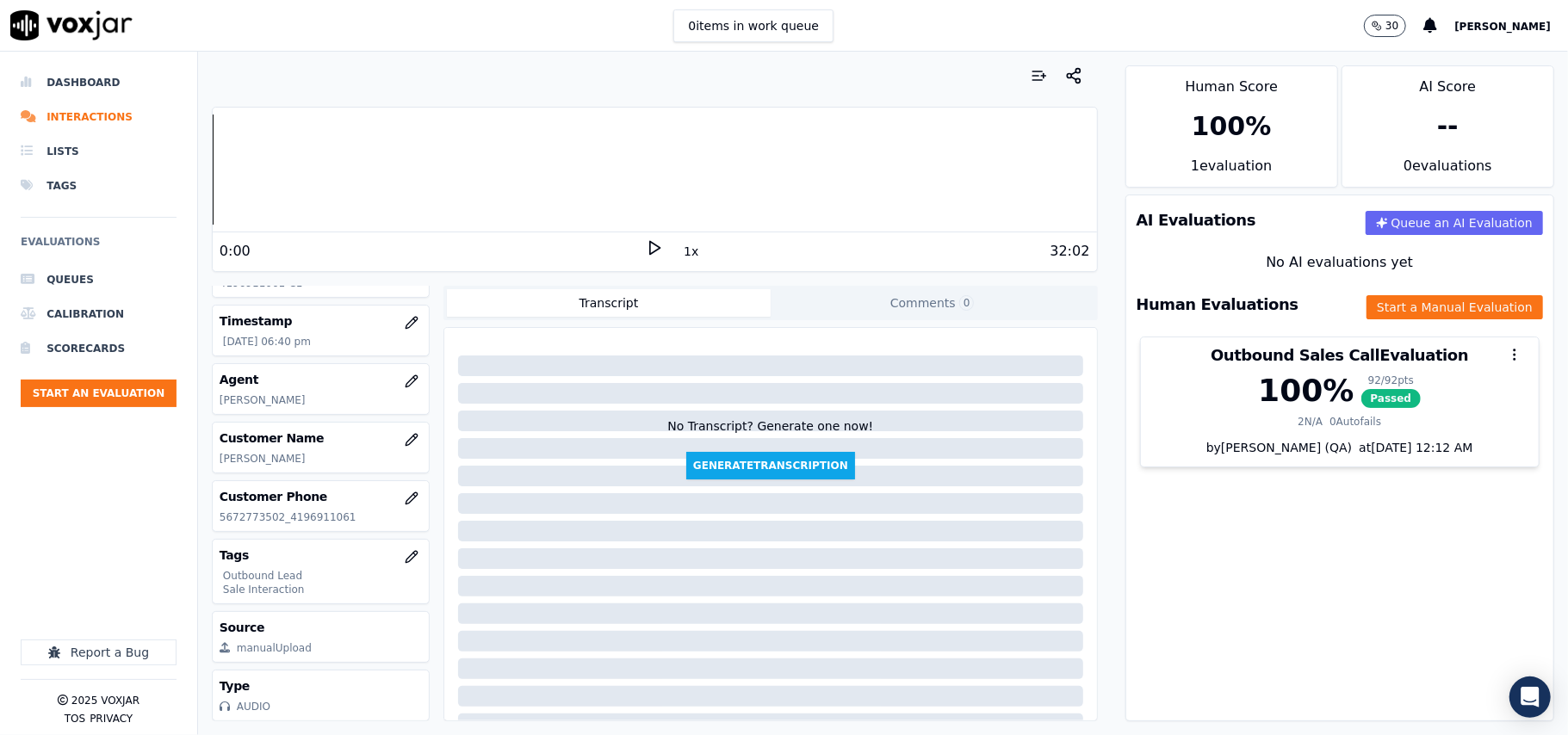
copy p "[PERSON_NAME] [PERSON_NAME]"
click at [306, 429] on h3 "Customer Name" at bounding box center [320, 438] width 202 height 18
drag, startPoint x: 216, startPoint y: 405, endPoint x: 317, endPoint y: 412, distance: 101.2
click at [317, 423] on div "Customer Name [PERSON_NAME]" at bounding box center [320, 447] width 216 height 50
copy p "[PERSON_NAME]"
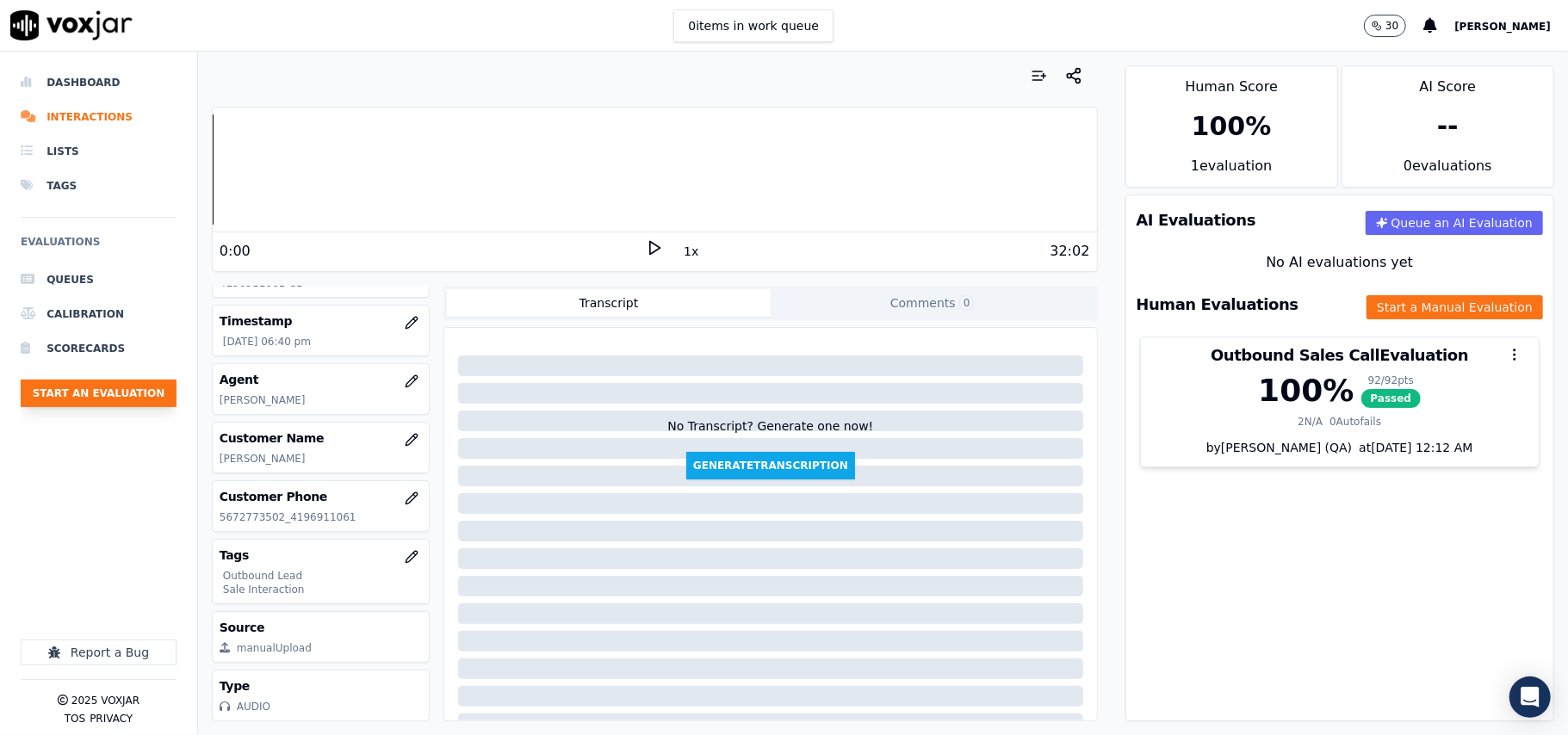
click at [136, 390] on button "Start an Evaluation" at bounding box center [99, 393] width 156 height 27
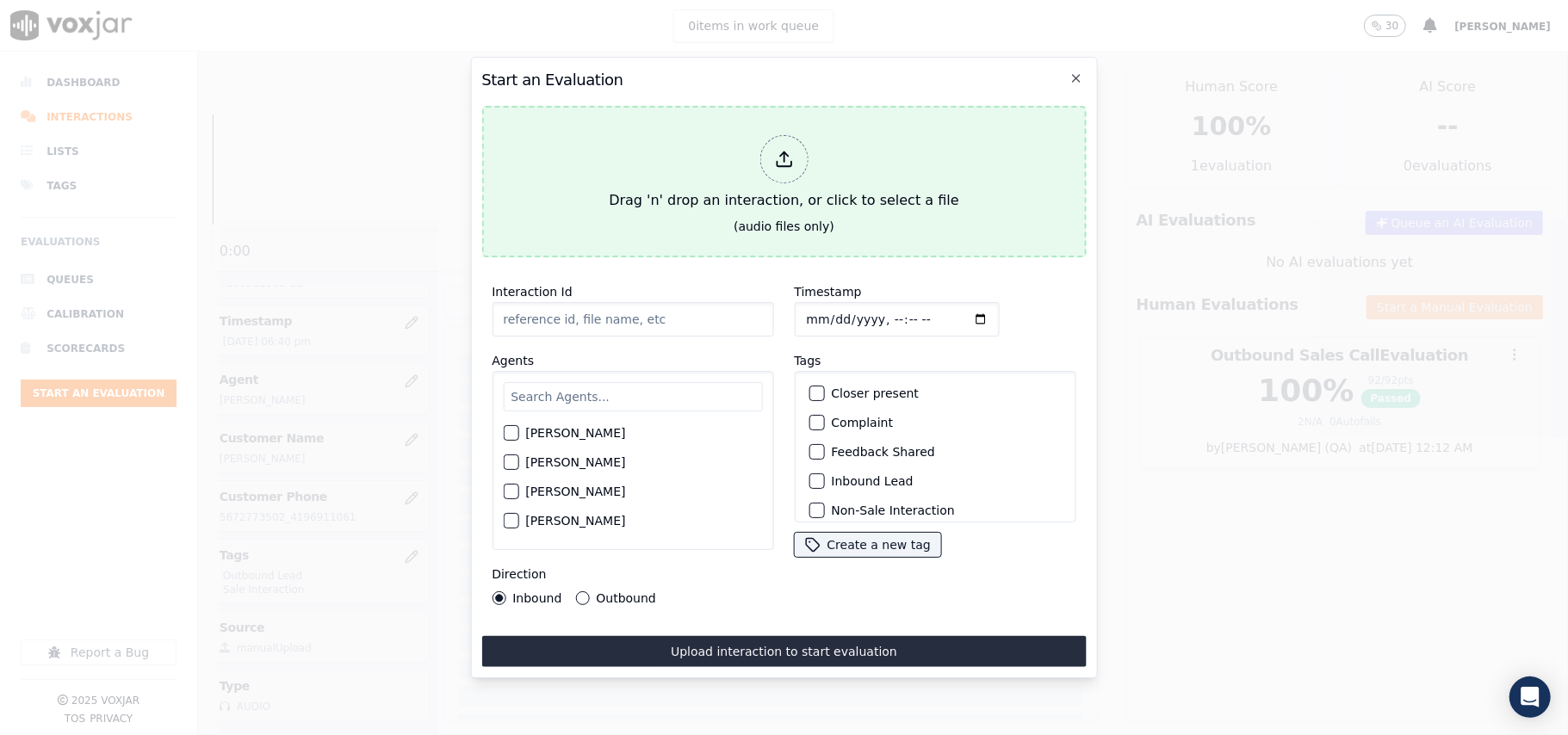
click at [763, 149] on div at bounding box center [783, 159] width 48 height 48
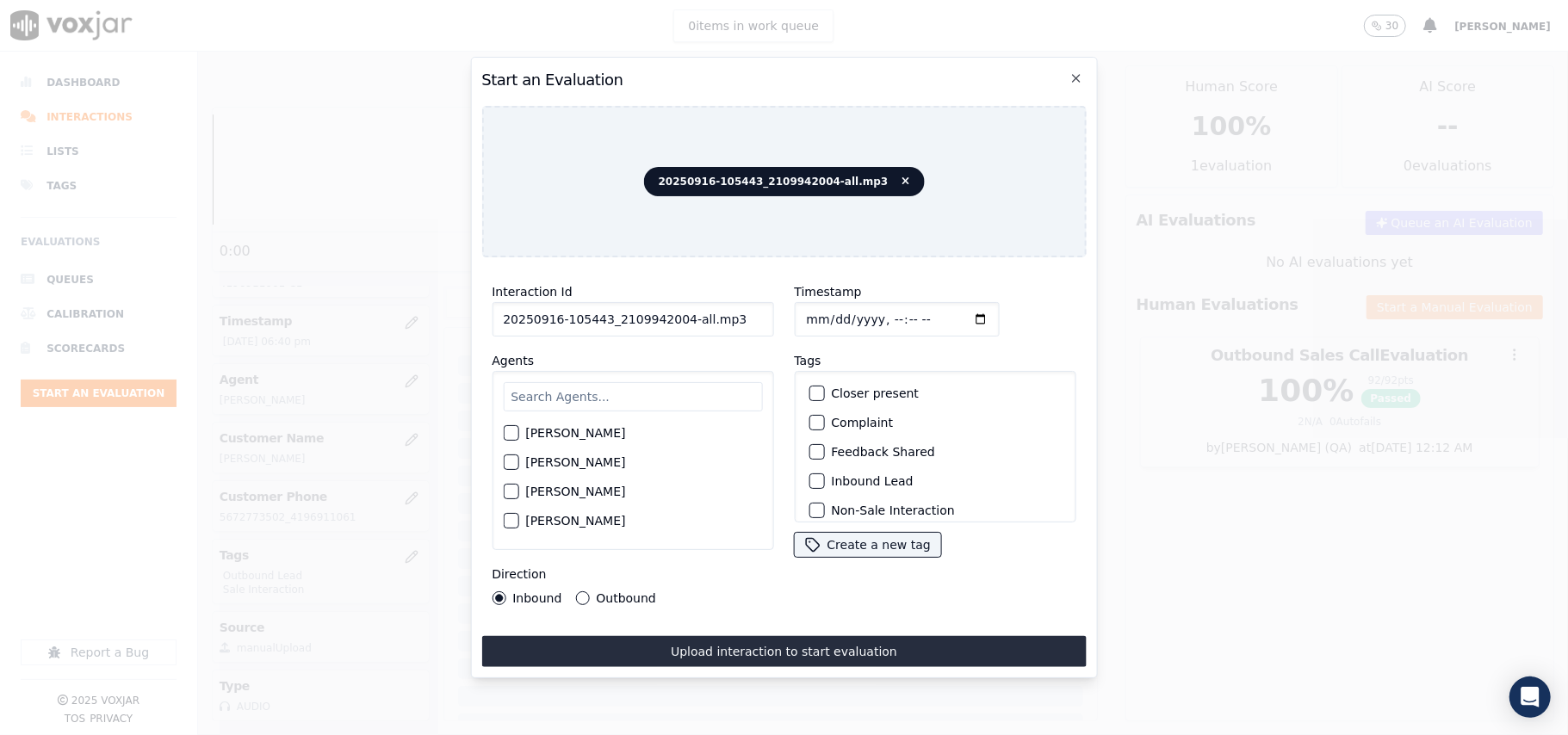
drag, startPoint x: 735, startPoint y: 318, endPoint x: 672, endPoint y: 320, distance: 63.0
click at [672, 320] on input "20250916-105443_2109942004-all.mp3" at bounding box center [632, 319] width 282 height 34
type input "20250916-105443_2109942004-C1"
click at [831, 306] on input "Timestamp" at bounding box center [896, 319] width 205 height 34
click at [820, 308] on input "Timestamp" at bounding box center [896, 319] width 205 height 34
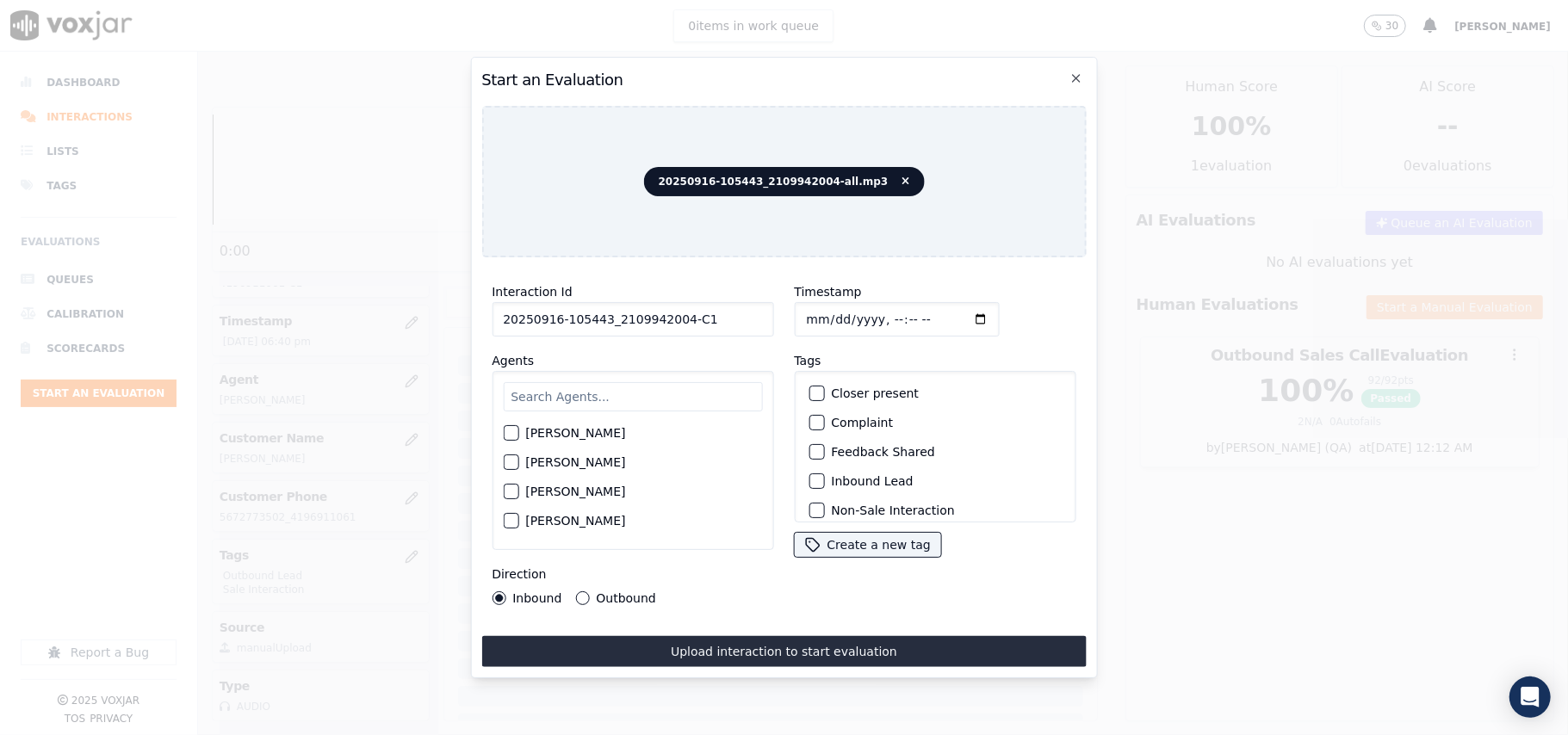
type input "[DATE]T19:35"
click at [660, 392] on input "text" at bounding box center [632, 397] width 260 height 29
type input "[PERSON_NAME]"
click at [589, 441] on div "[PERSON_NAME]" at bounding box center [632, 438] width 260 height 29
click at [613, 431] on div "[PERSON_NAME]" at bounding box center [632, 438] width 260 height 29
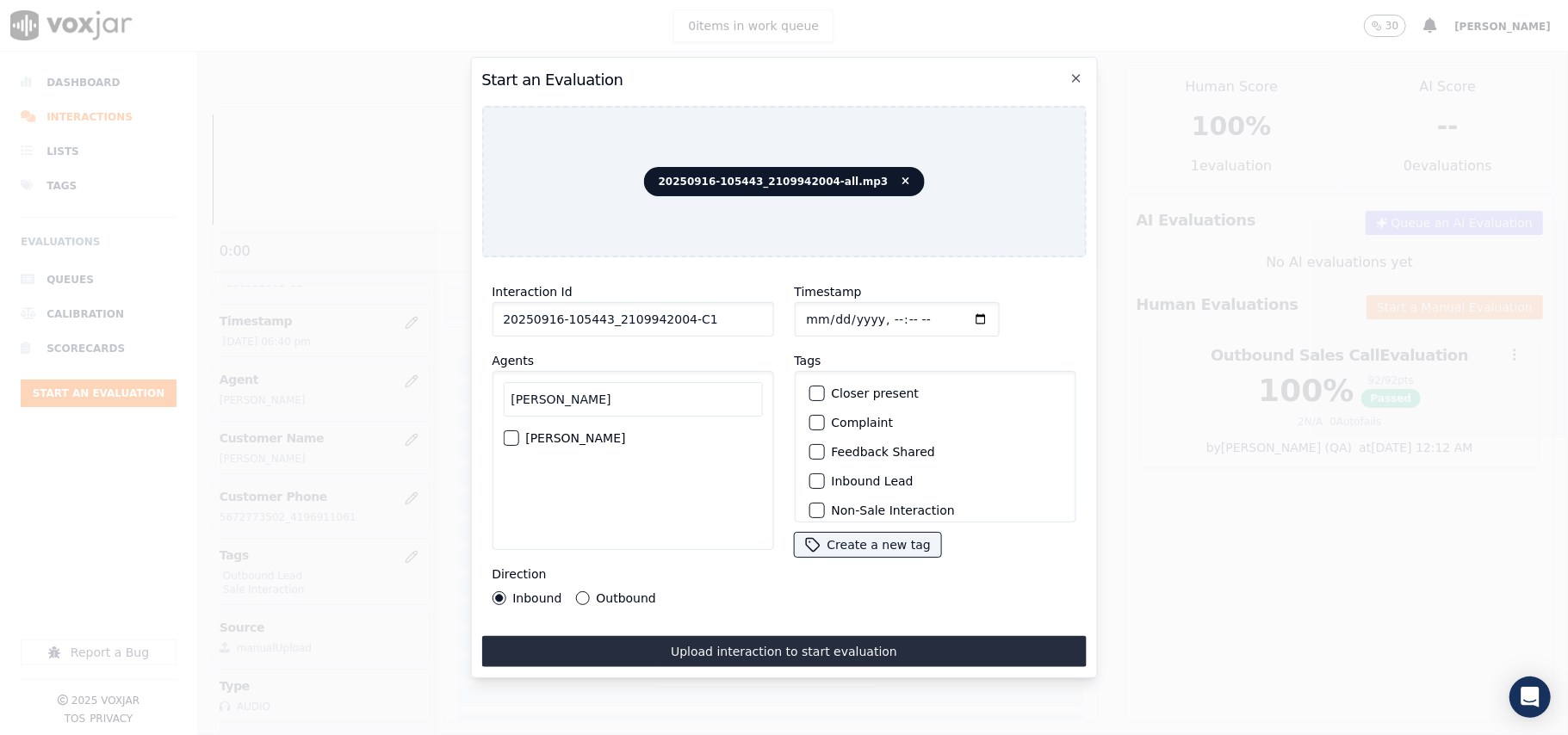
click at [542, 432] on label "[PERSON_NAME]" at bounding box center [575, 438] width 100 height 12
click at [518, 430] on button "[PERSON_NAME]" at bounding box center [510, 438] width 16 height 16
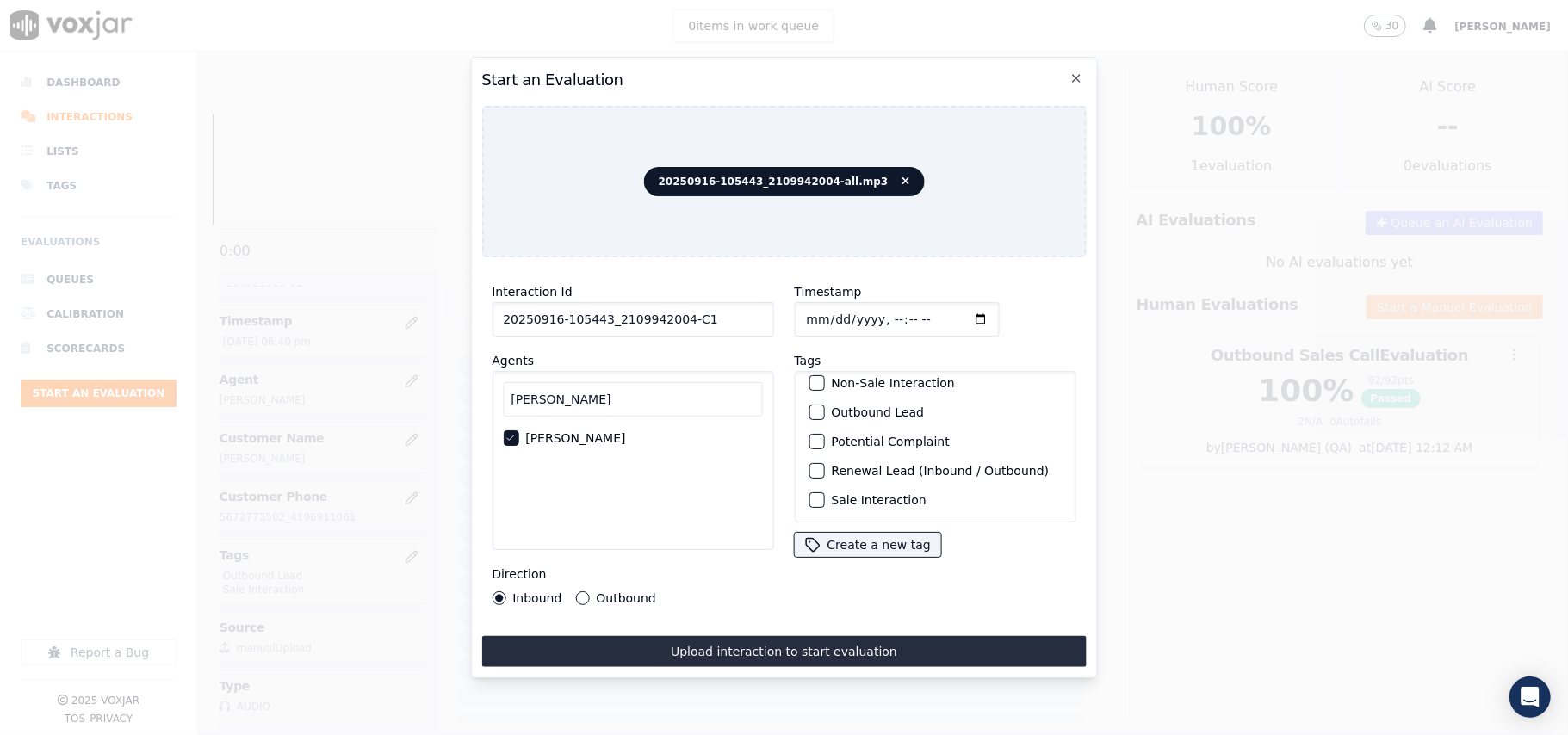
click at [830, 494] on label "Sale Interaction" at bounding box center [877, 500] width 95 height 12
click at [824, 493] on button "Sale Interaction" at bounding box center [816, 501] width 16 height 16
click at [809, 406] on div "button" at bounding box center [815, 412] width 12 height 12
click at [589, 592] on div "Outbound" at bounding box center [615, 598] width 80 height 14
click at [575, 592] on button "Outbound" at bounding box center [582, 598] width 14 height 14
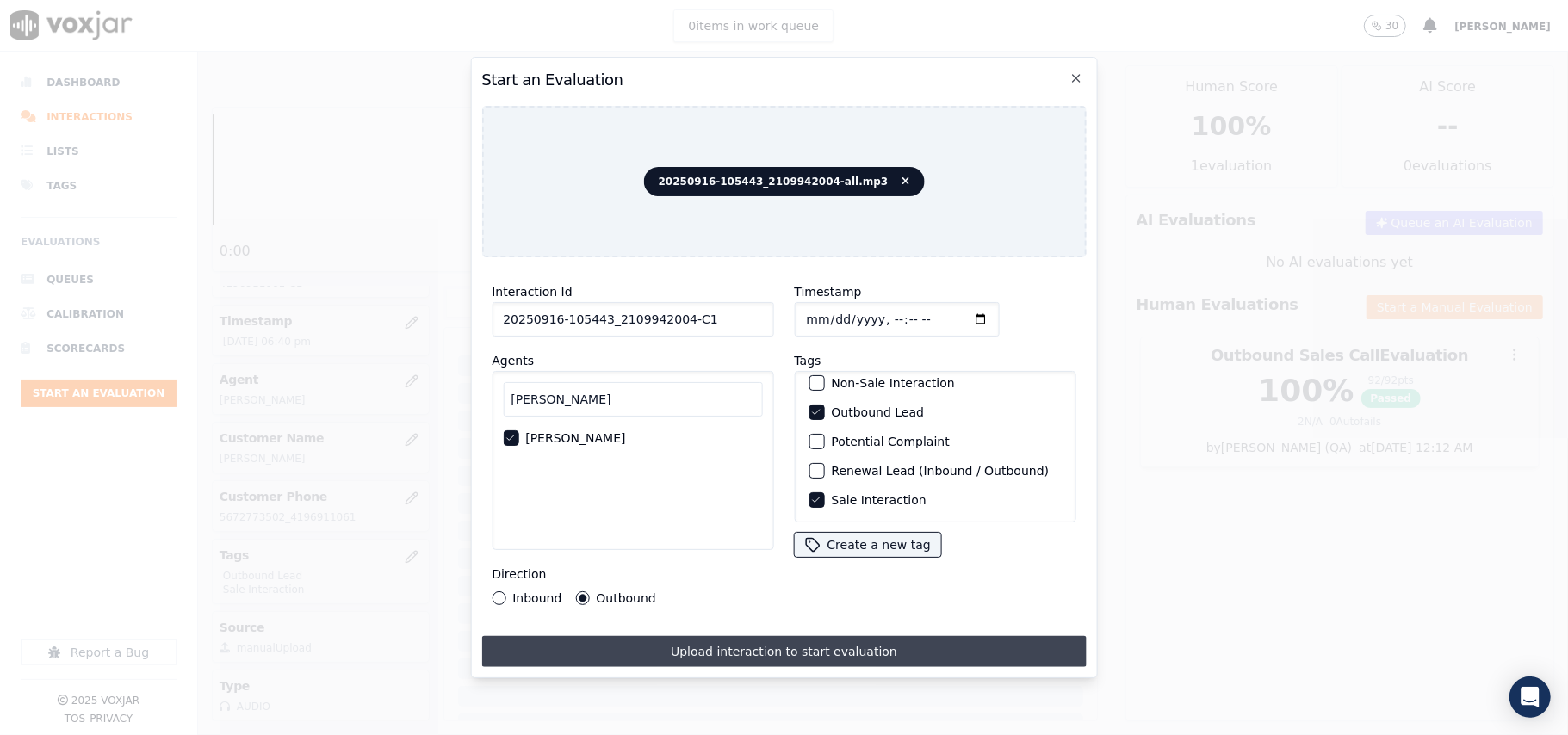
drag, startPoint x: 669, startPoint y: 641, endPoint x: 1154, endPoint y: 613, distance: 485.8
click at [669, 642] on button "Upload interaction to start evaluation" at bounding box center [783, 652] width 604 height 31
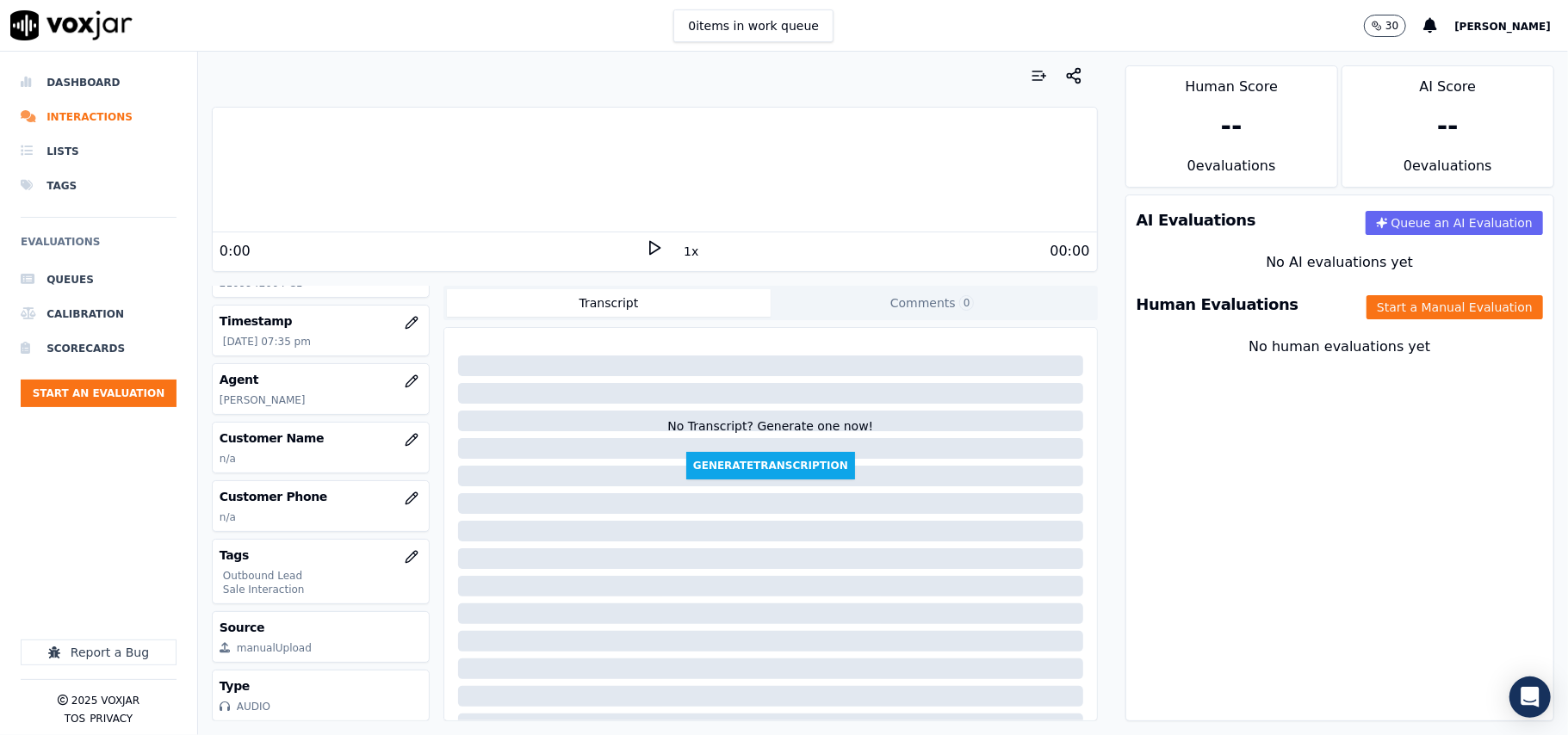
scroll to position [169, 0]
click at [394, 423] on button "button" at bounding box center [411, 439] width 34 height 34
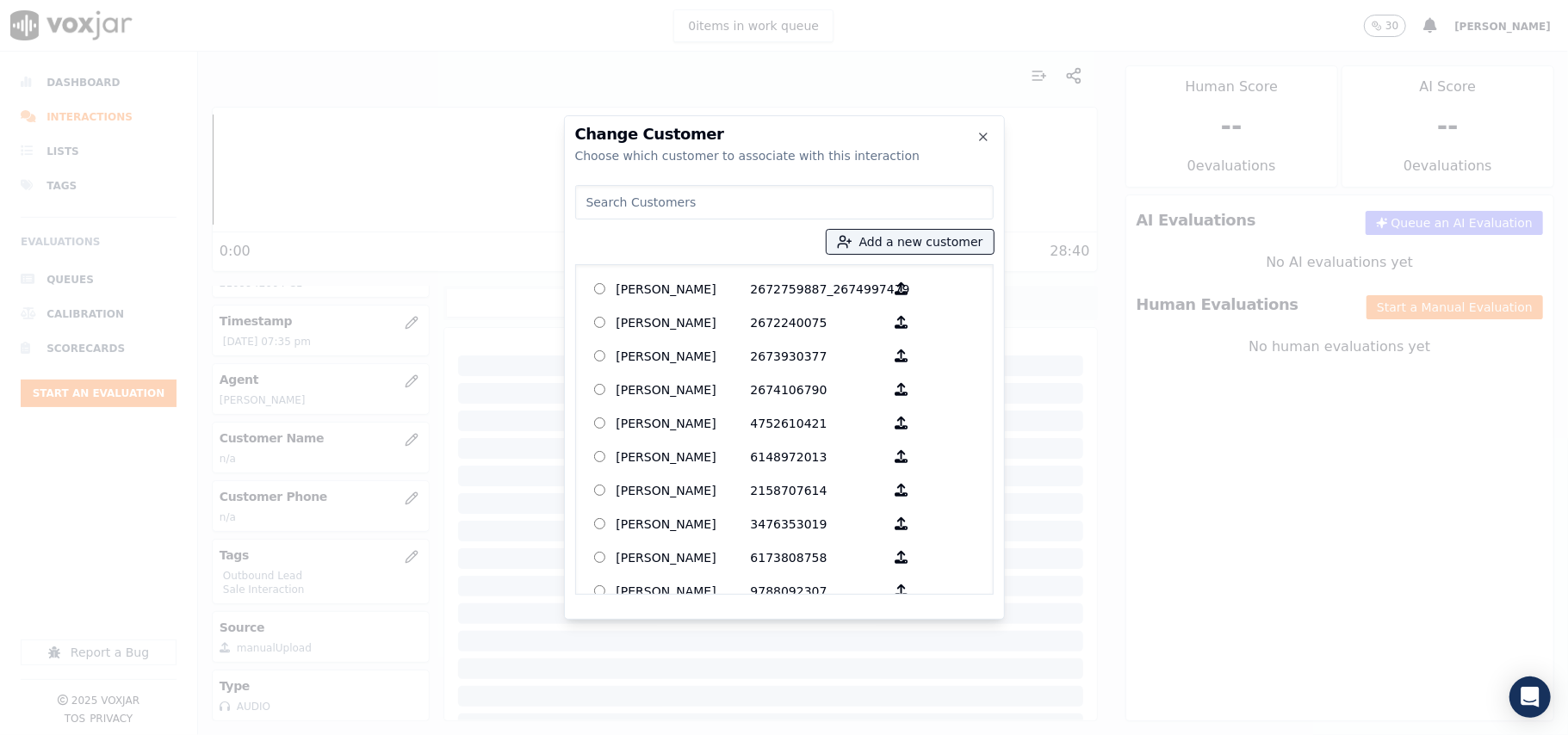
paste input "[PERSON_NAME]"
click at [594, 208] on input "[PERSON_NAME]" at bounding box center [784, 202] width 419 height 34
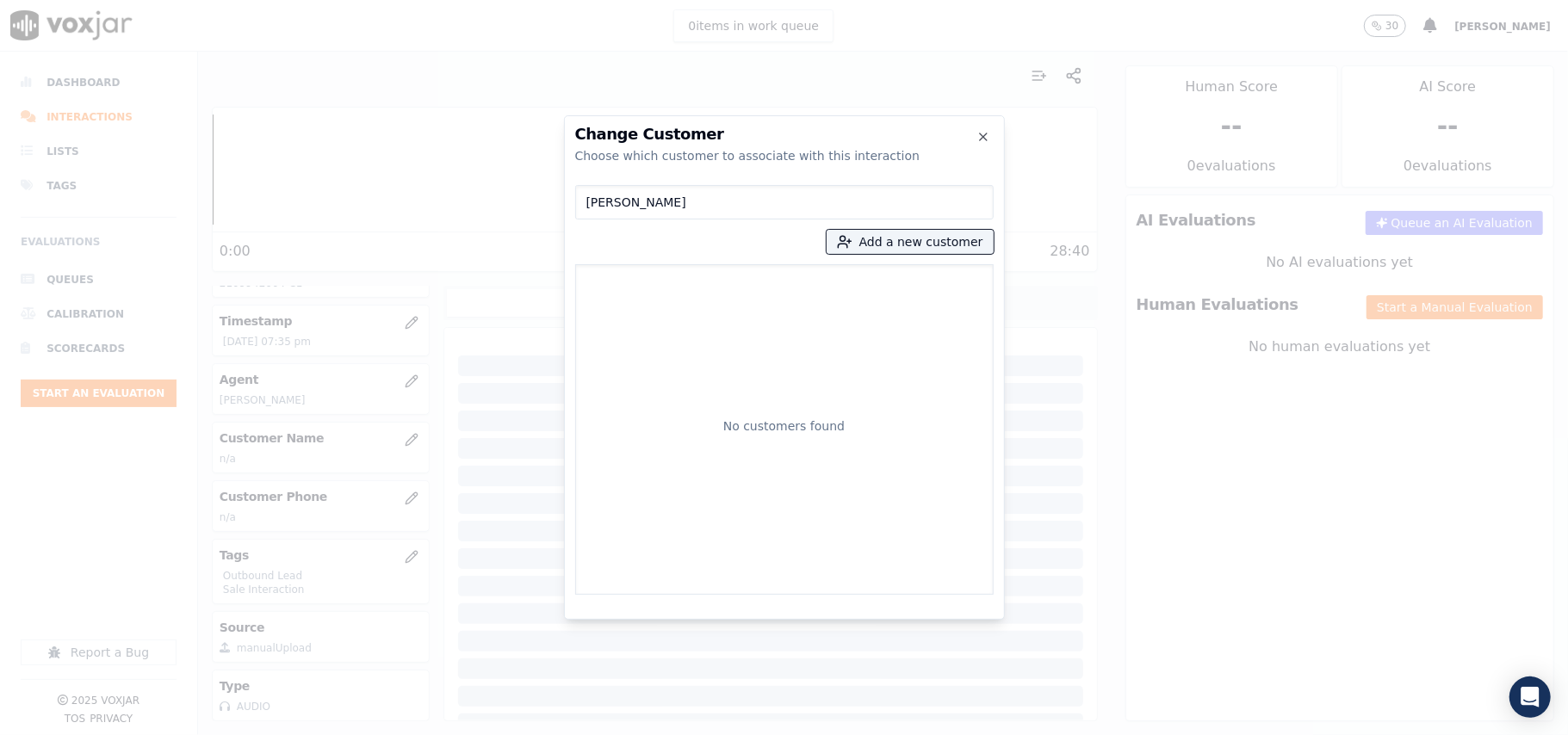
click at [592, 207] on input "[PERSON_NAME]" at bounding box center [784, 202] width 419 height 34
type input "[PERSON_NAME]"
click at [666, 284] on p "[PERSON_NAME]" at bounding box center [684, 288] width 135 height 26
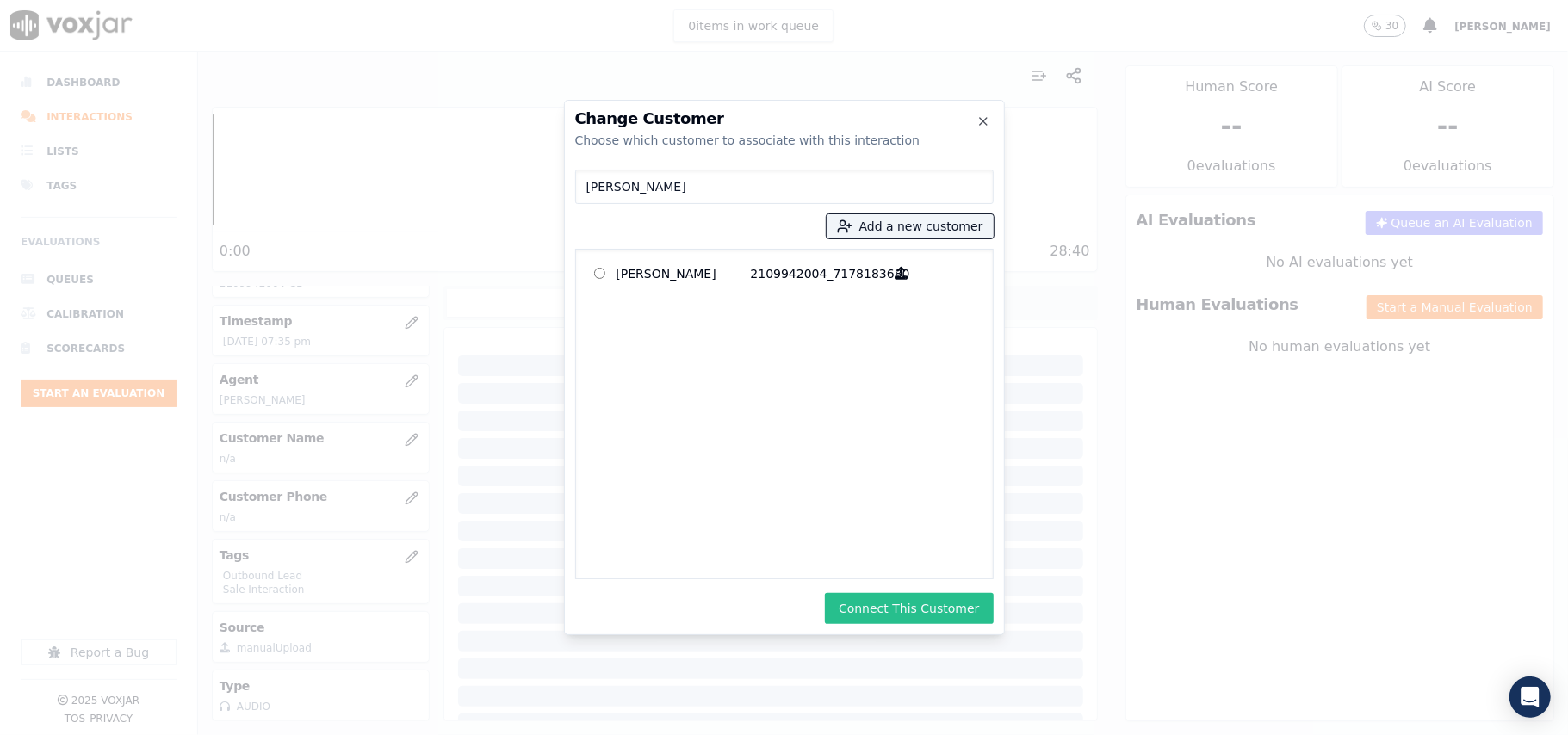
click at [906, 601] on button "Connect This Customer" at bounding box center [908, 609] width 168 height 31
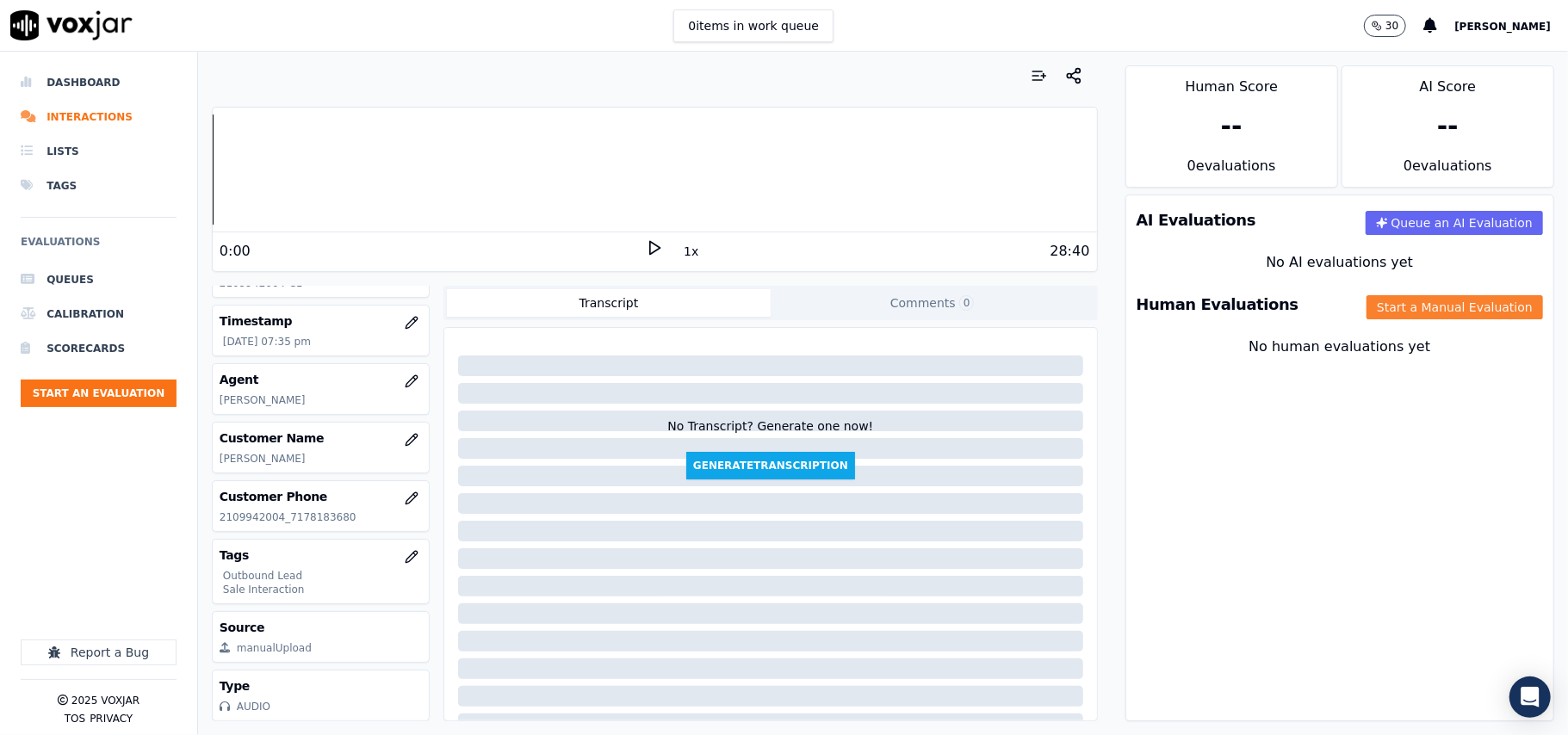
click at [1394, 306] on button "Start a Manual Evaluation" at bounding box center [1454, 307] width 177 height 24
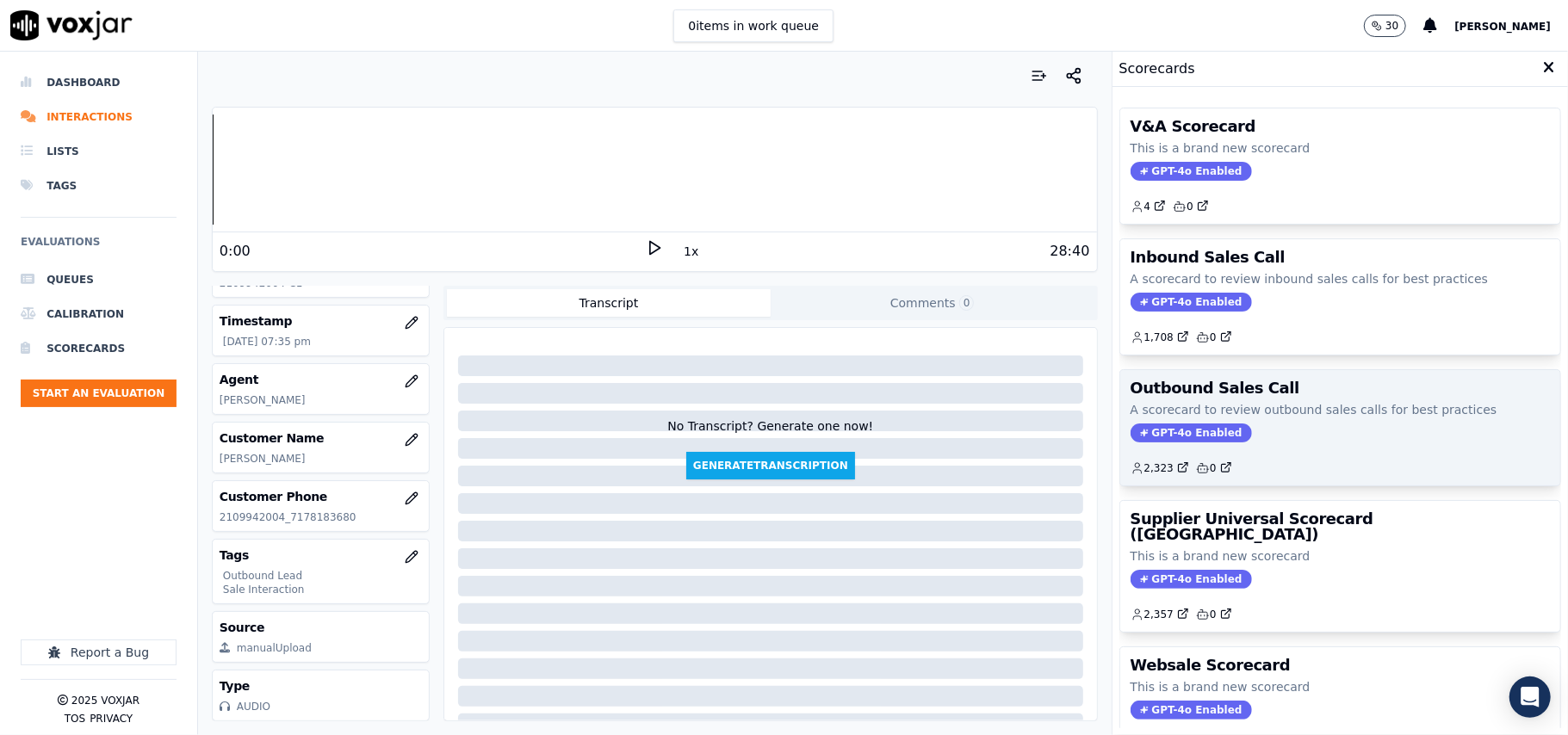
click at [1158, 428] on span "GPT-4o Enabled" at bounding box center [1190, 432] width 121 height 19
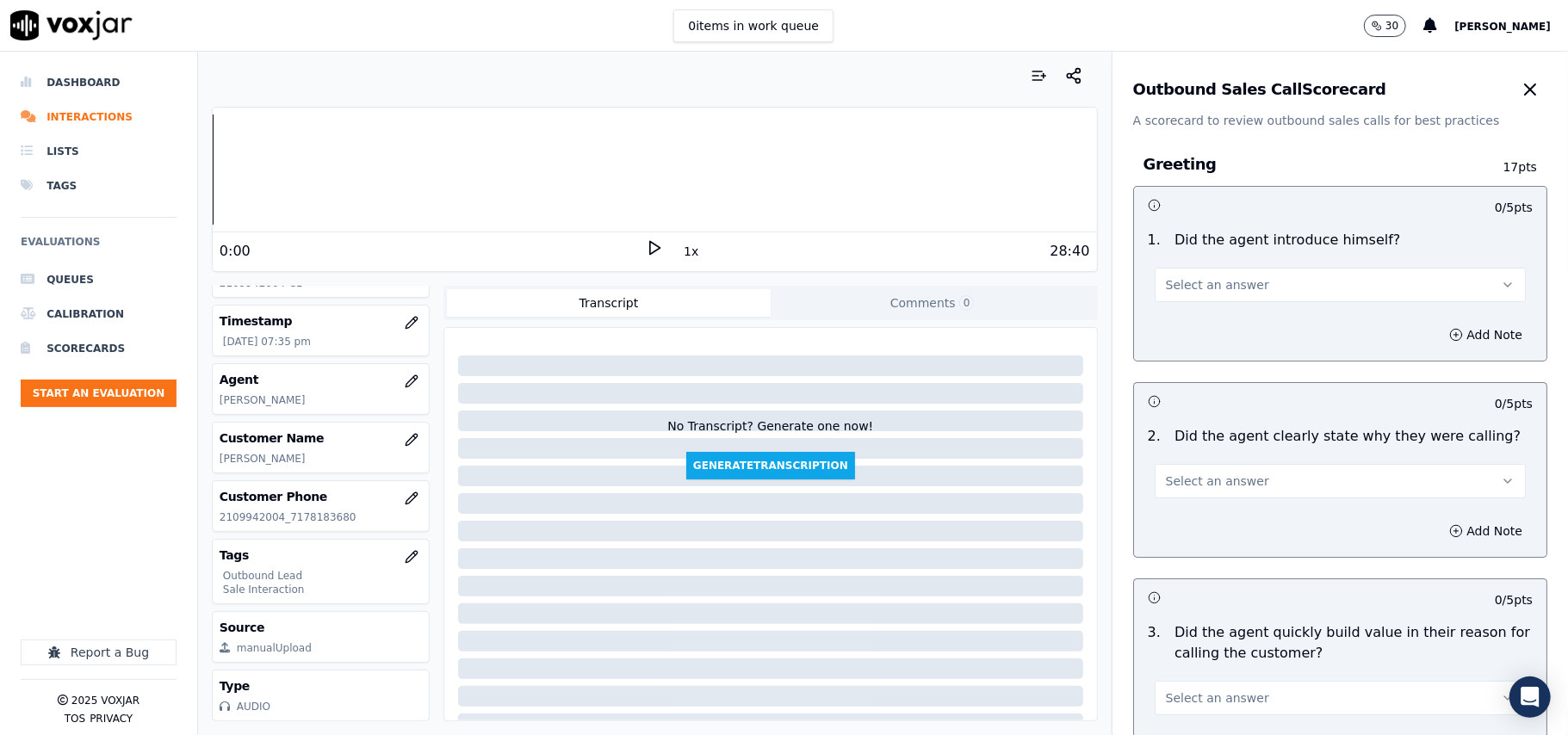
click at [1251, 291] on button "Select an answer" at bounding box center [1340, 284] width 371 height 34
click at [1244, 324] on div "Yes" at bounding box center [1303, 324] width 333 height 27
drag, startPoint x: 1203, startPoint y: 473, endPoint x: 1202, endPoint y: 497, distance: 24.0
click at [1203, 479] on span "Select an answer" at bounding box center [1218, 481] width 103 height 18
click at [1186, 524] on div "Yes" at bounding box center [1303, 521] width 333 height 27
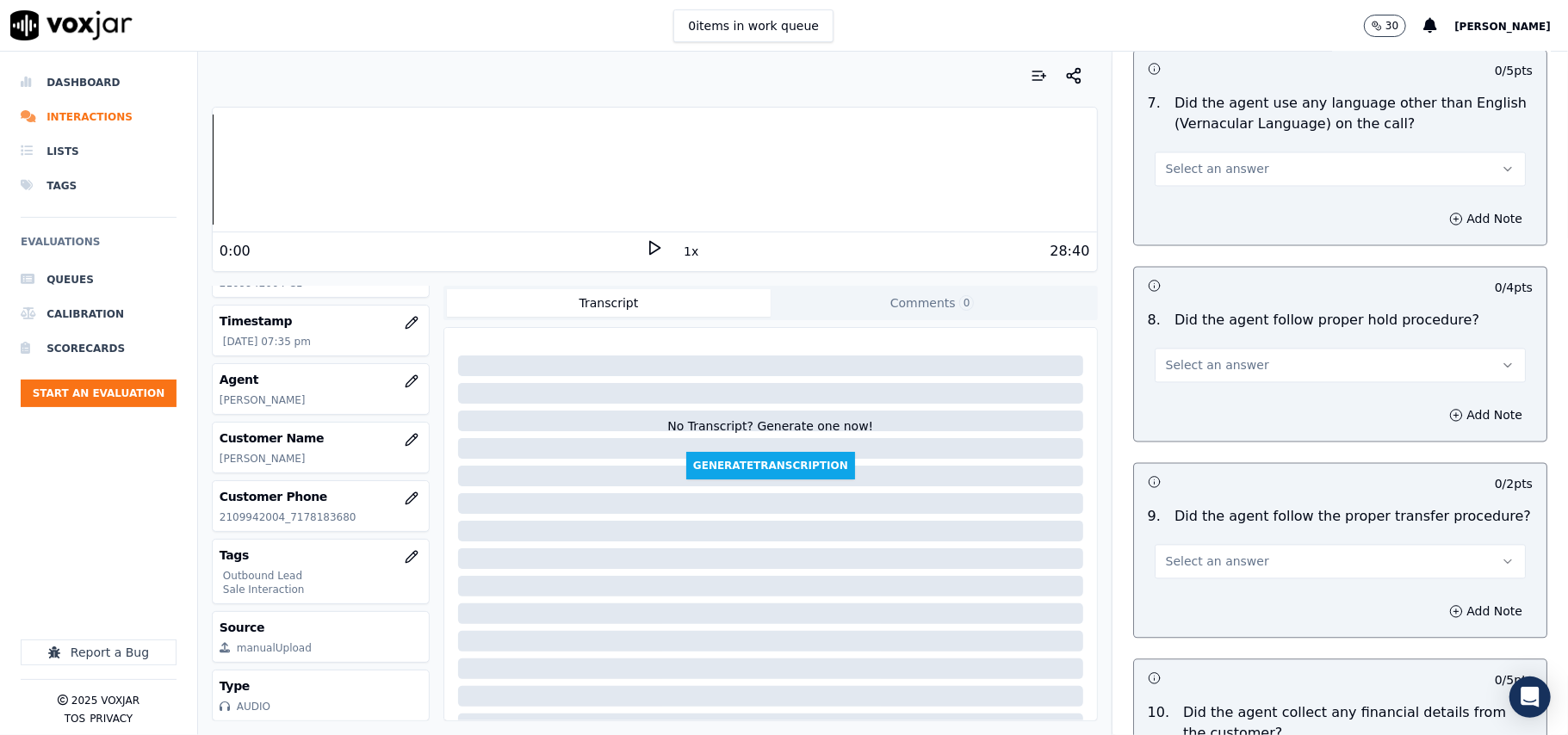
scroll to position [4296, 0]
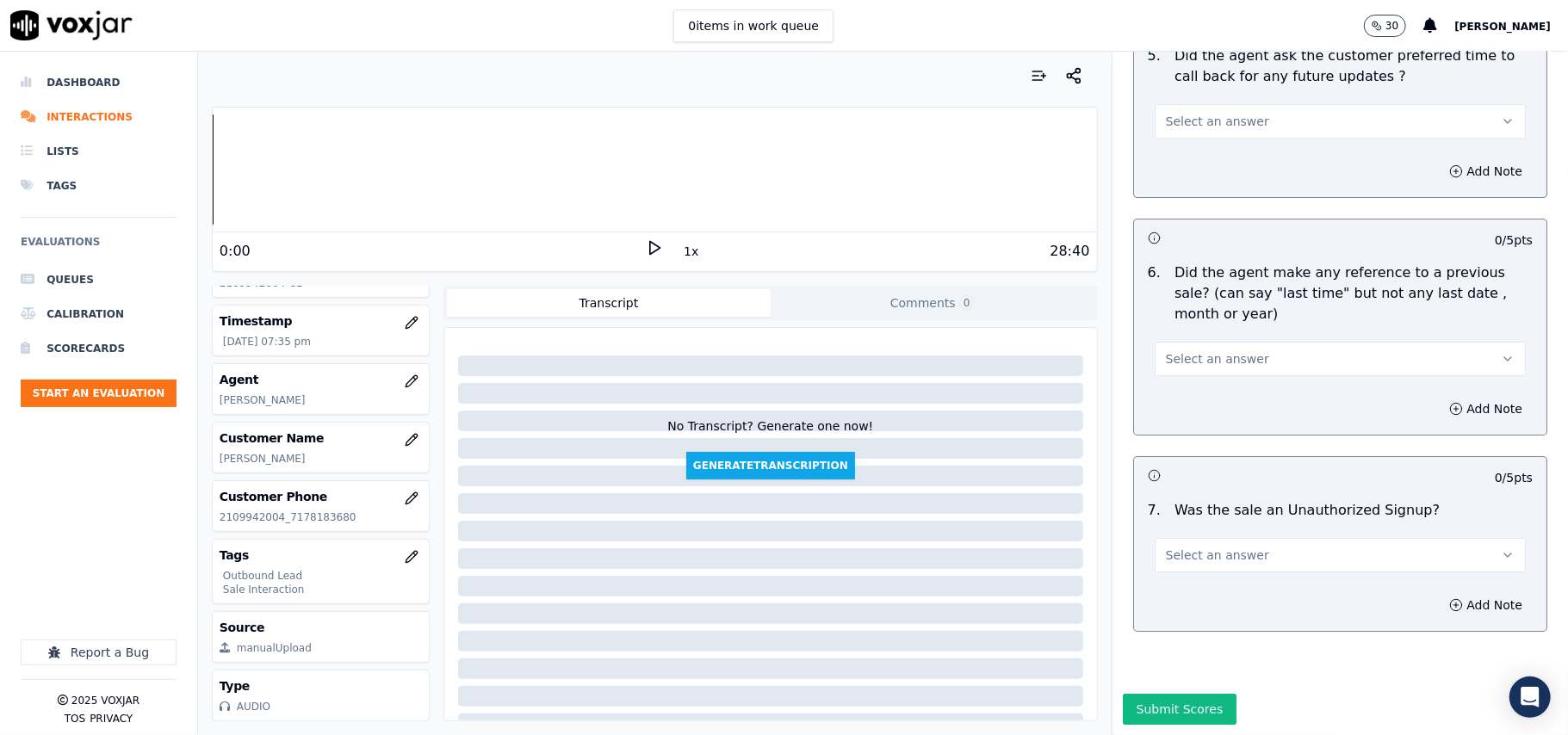
click at [1271, 538] on button "Select an answer" at bounding box center [1340, 554] width 371 height 34
click at [1224, 567] on div "No" at bounding box center [1303, 570] width 333 height 27
click at [1236, 342] on button "Select an answer" at bounding box center [1340, 358] width 371 height 34
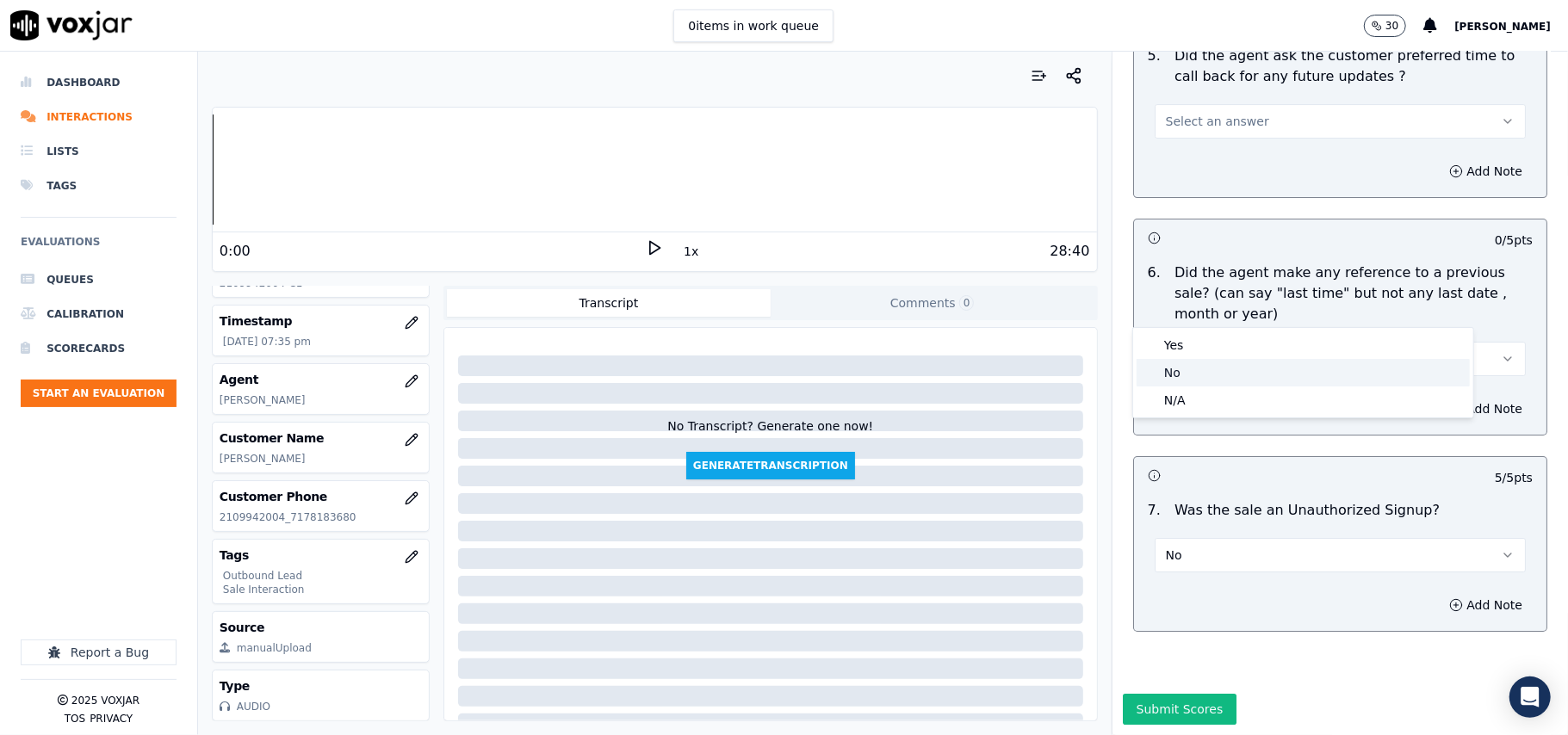
click at [1212, 381] on div "No" at bounding box center [1303, 373] width 333 height 27
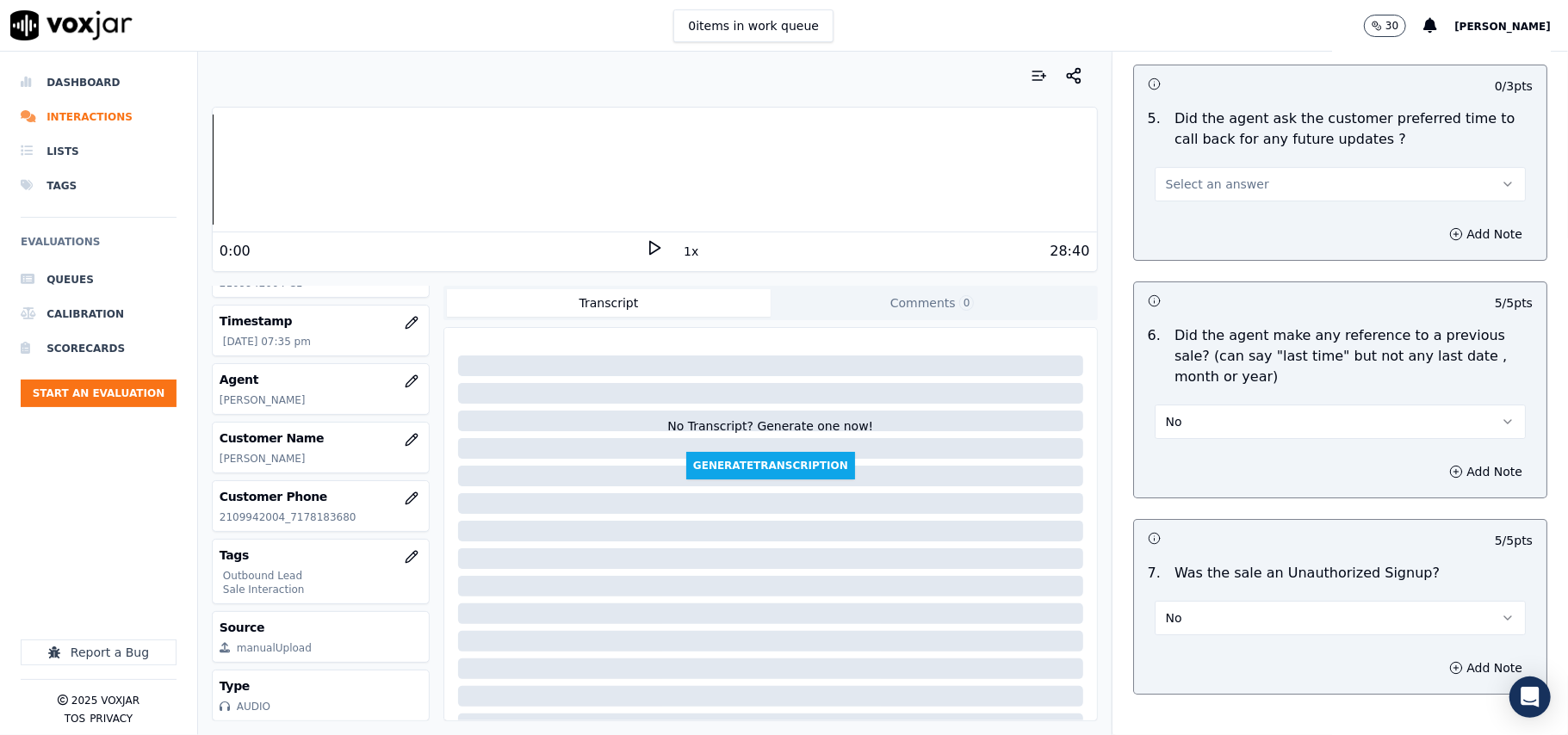
scroll to position [4065, 0]
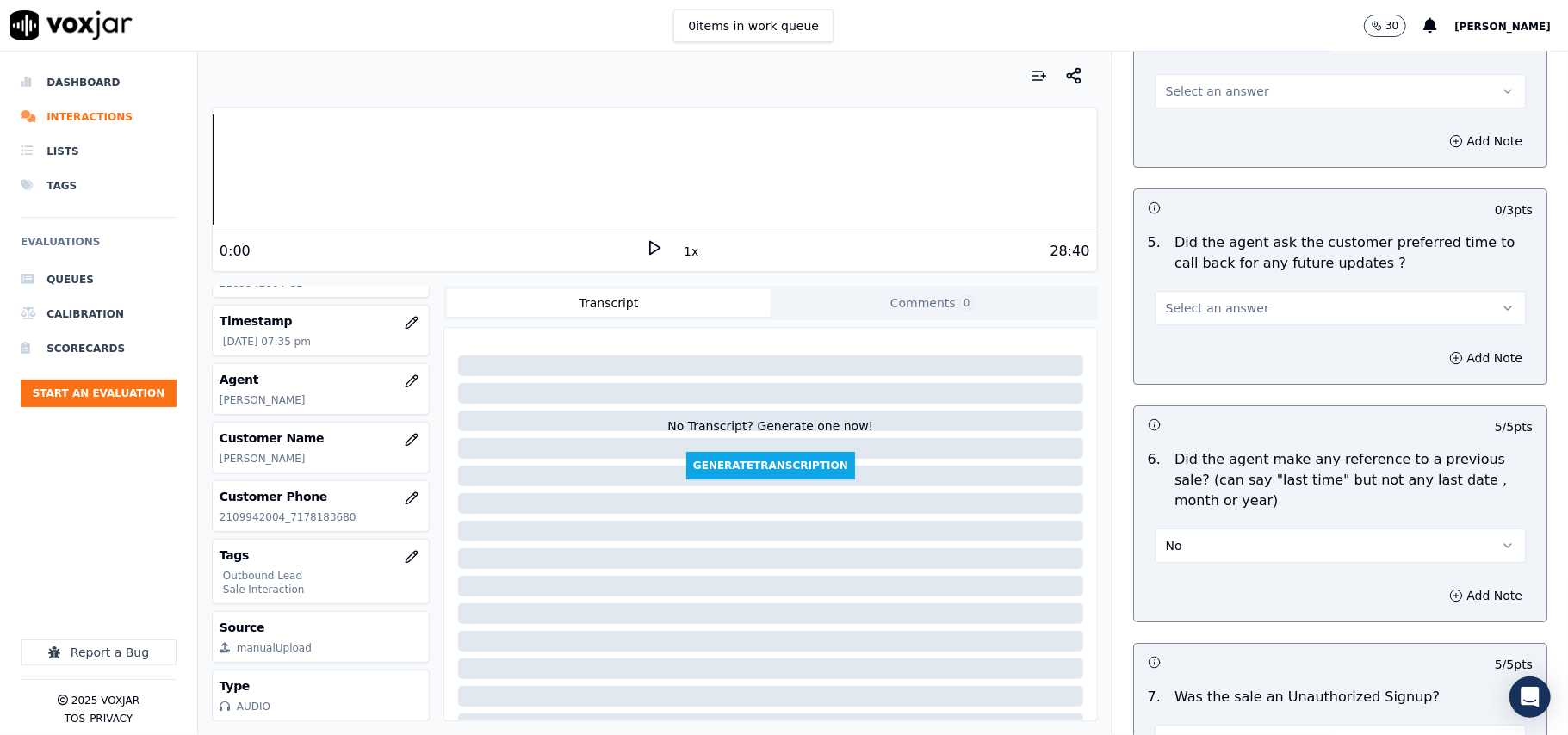
click at [1226, 274] on div "Select an answer" at bounding box center [1340, 300] width 398 height 52
click at [1226, 300] on span "Select an answer" at bounding box center [1218, 308] width 103 height 18
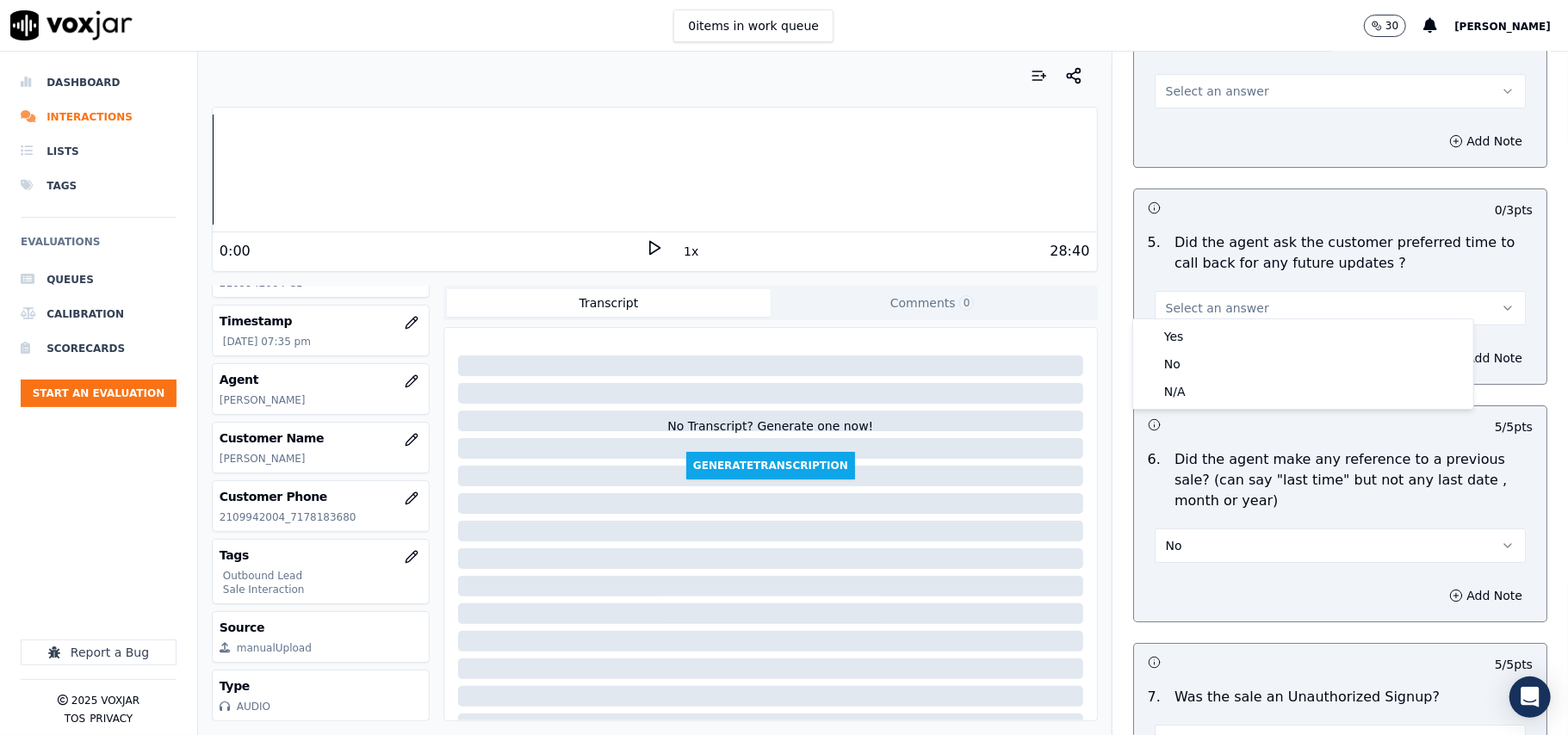
click at [1199, 384] on div "N/A" at bounding box center [1303, 391] width 333 height 27
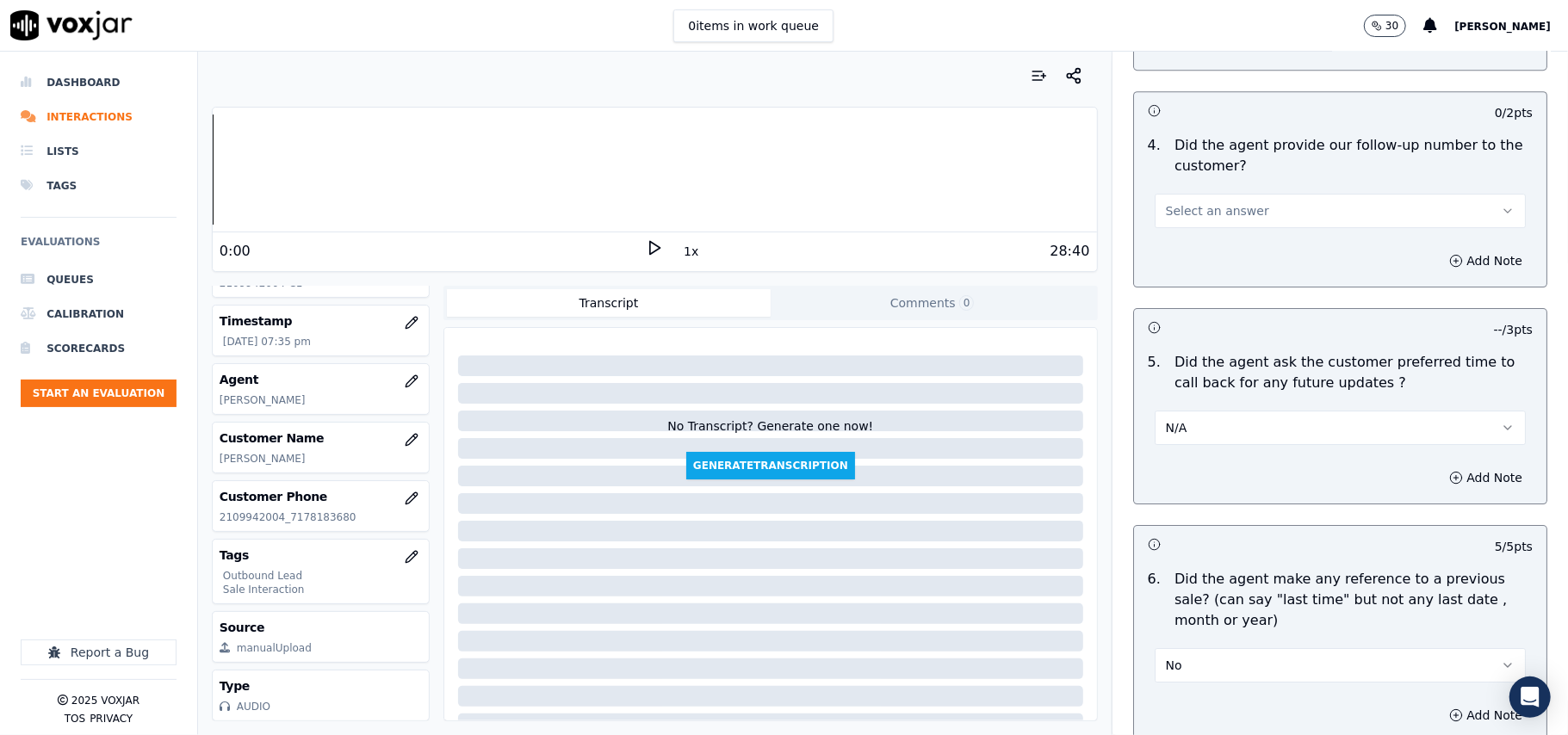
scroll to position [3836, 0]
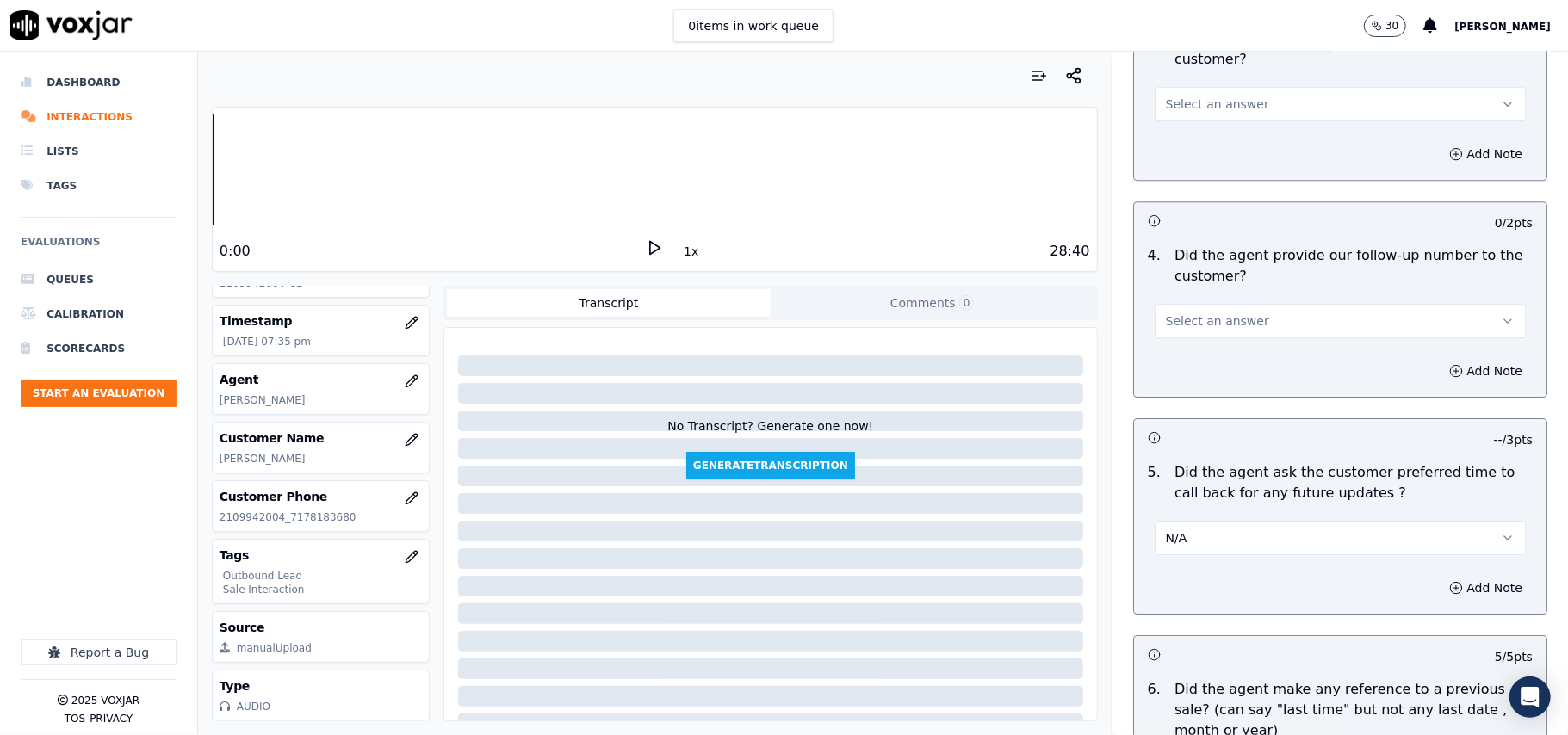
click at [1206, 304] on button "Select an answer" at bounding box center [1340, 320] width 371 height 34
click at [1188, 351] on div "Yes" at bounding box center [1303, 348] width 333 height 27
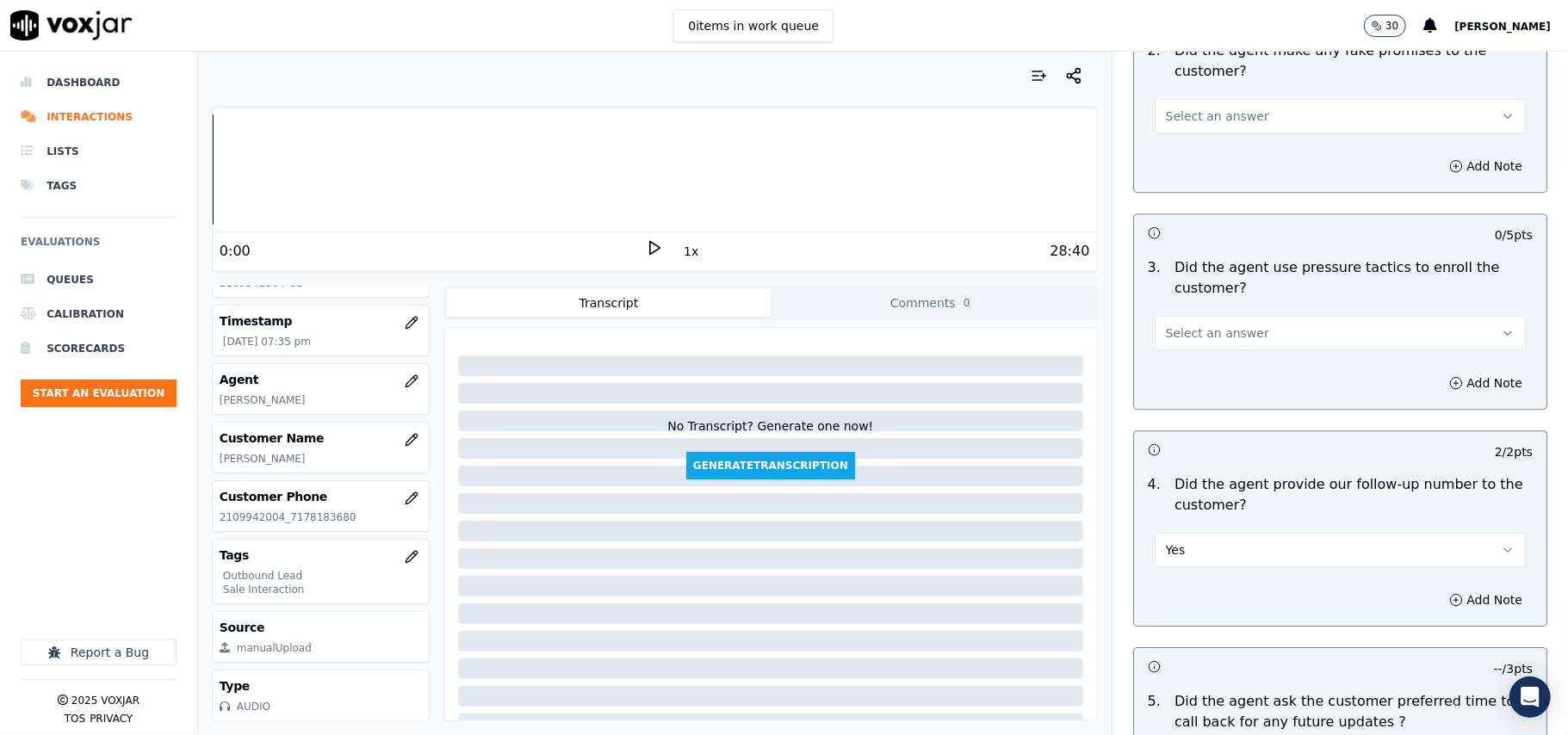
drag, startPoint x: 1237, startPoint y: 288, endPoint x: 1229, endPoint y: 313, distance: 26.2
click at [1237, 299] on div "Select an answer" at bounding box center [1340, 324] width 398 height 52
click at [1229, 325] on span "Select an answer" at bounding box center [1218, 334] width 103 height 18
click at [1195, 390] on div "No" at bounding box center [1303, 388] width 333 height 27
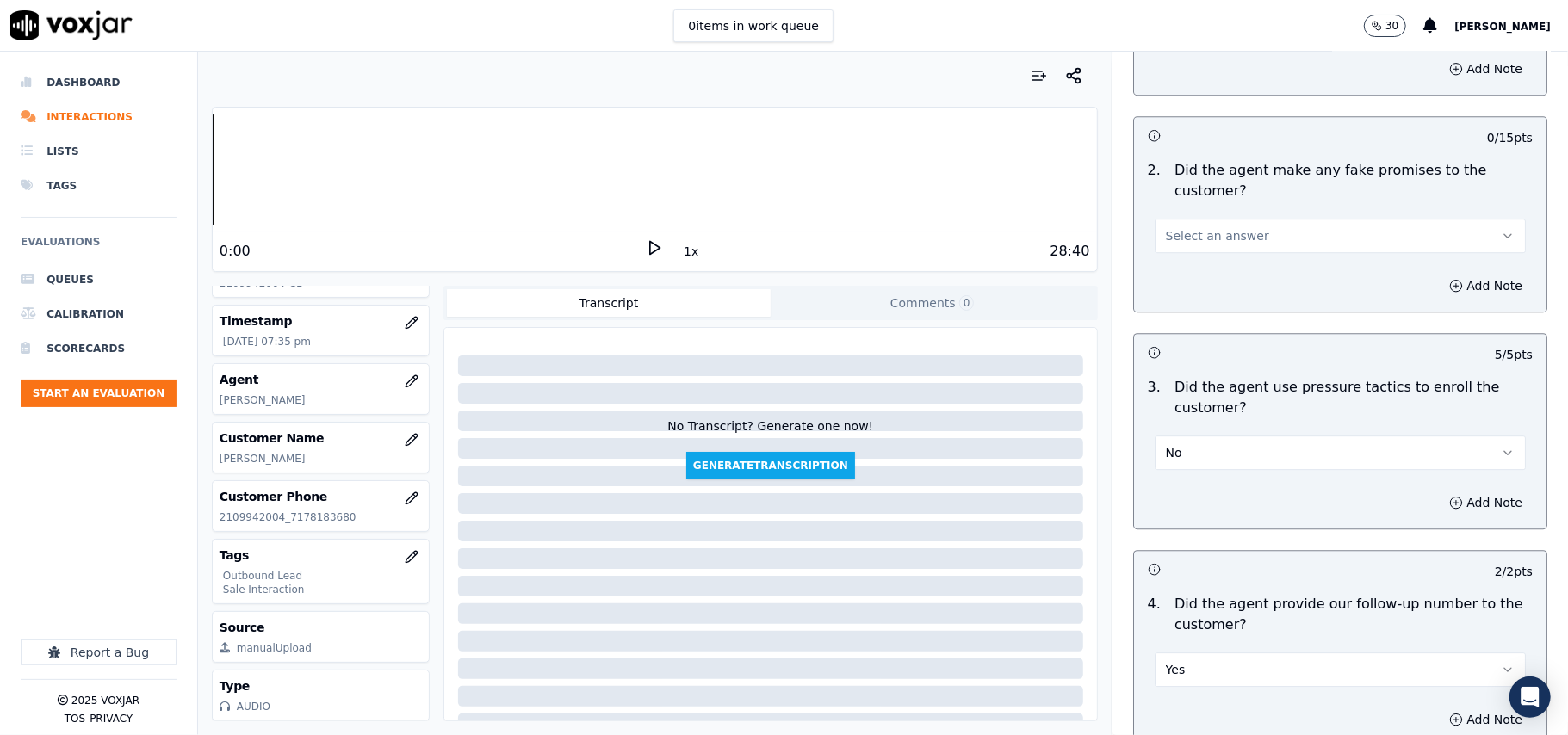
scroll to position [3376, 0]
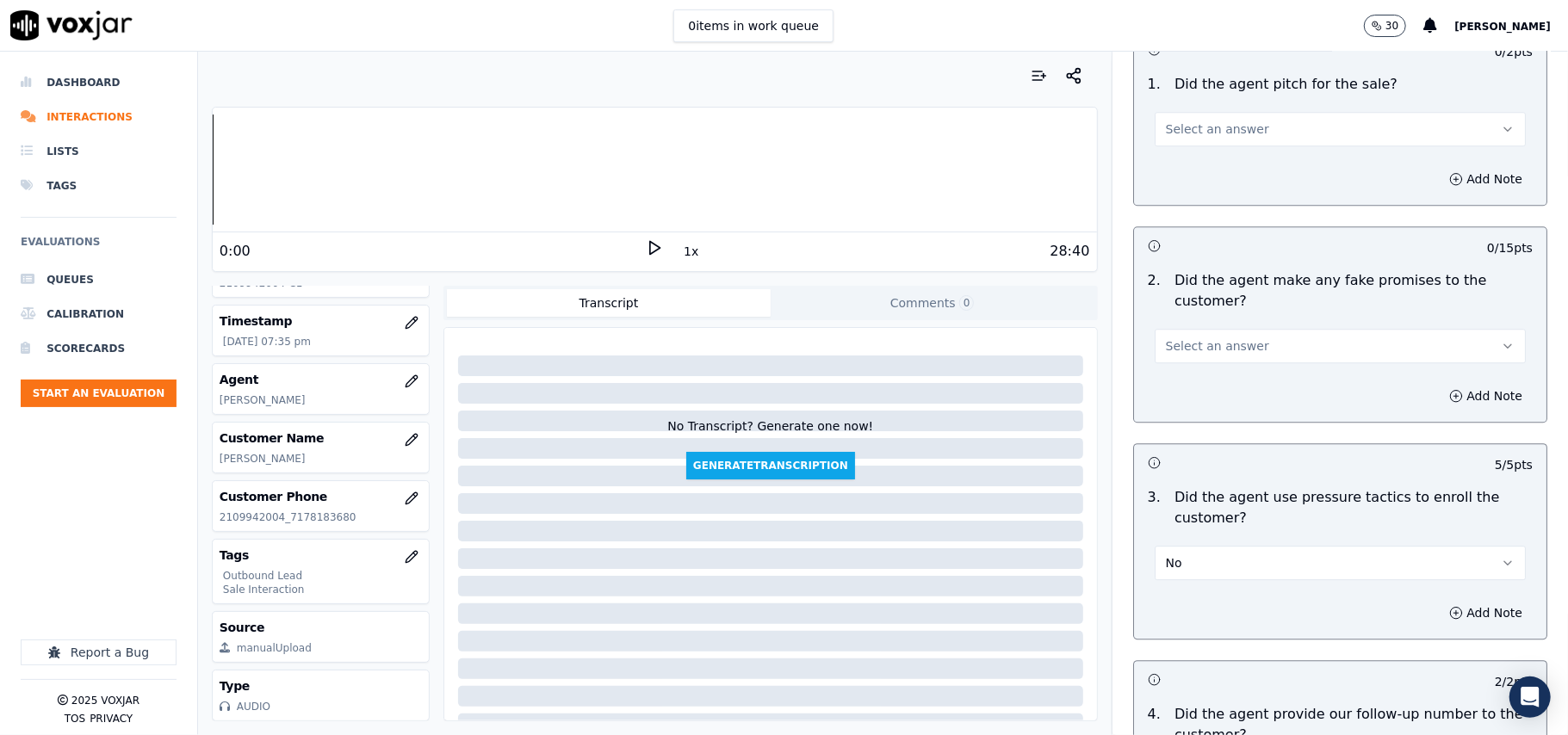
click at [1234, 336] on button "Select an answer" at bounding box center [1340, 346] width 371 height 34
click at [1231, 403] on div "No" at bounding box center [1303, 400] width 333 height 27
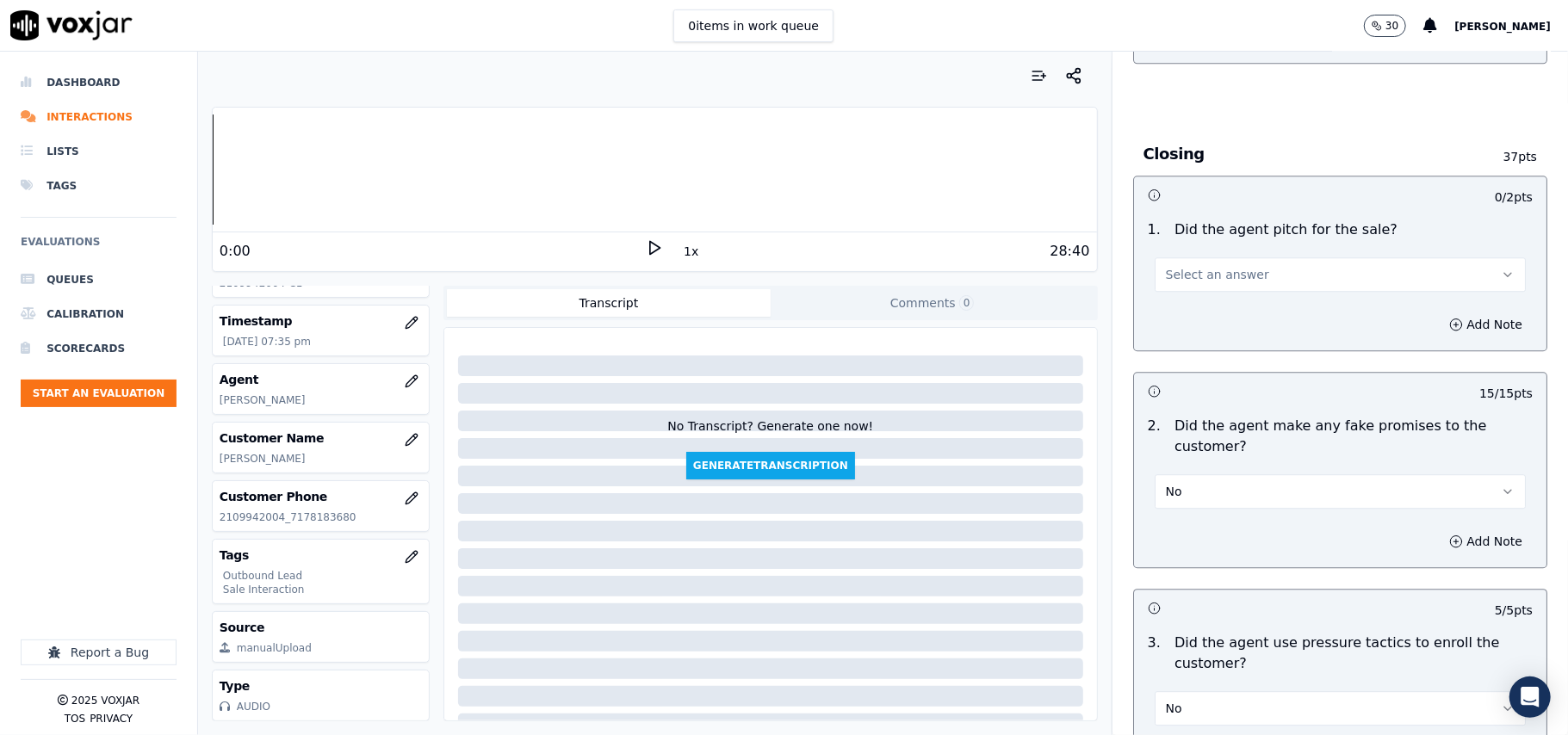
scroll to position [3032, 0]
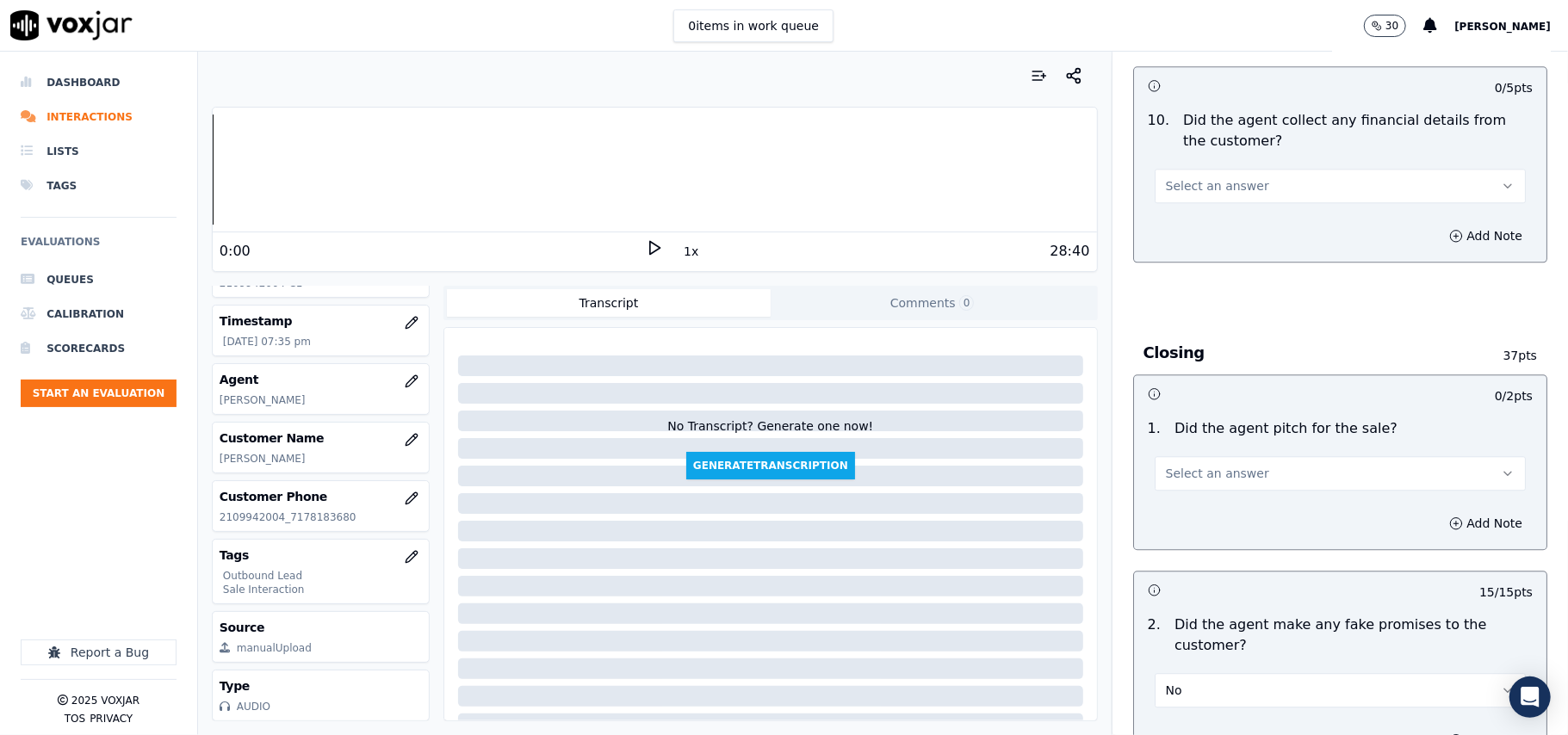
click at [1226, 469] on span "Select an answer" at bounding box center [1218, 473] width 103 height 18
click at [1218, 487] on div "Yes" at bounding box center [1303, 500] width 333 height 27
click at [1241, 191] on div "10 . Did the agent collect any financial details from the customer? Select an a…" at bounding box center [1340, 156] width 413 height 106
click at [1226, 180] on span "Select an answer" at bounding box center [1218, 186] width 103 height 18
click at [1225, 241] on div "No" at bounding box center [1303, 239] width 333 height 27
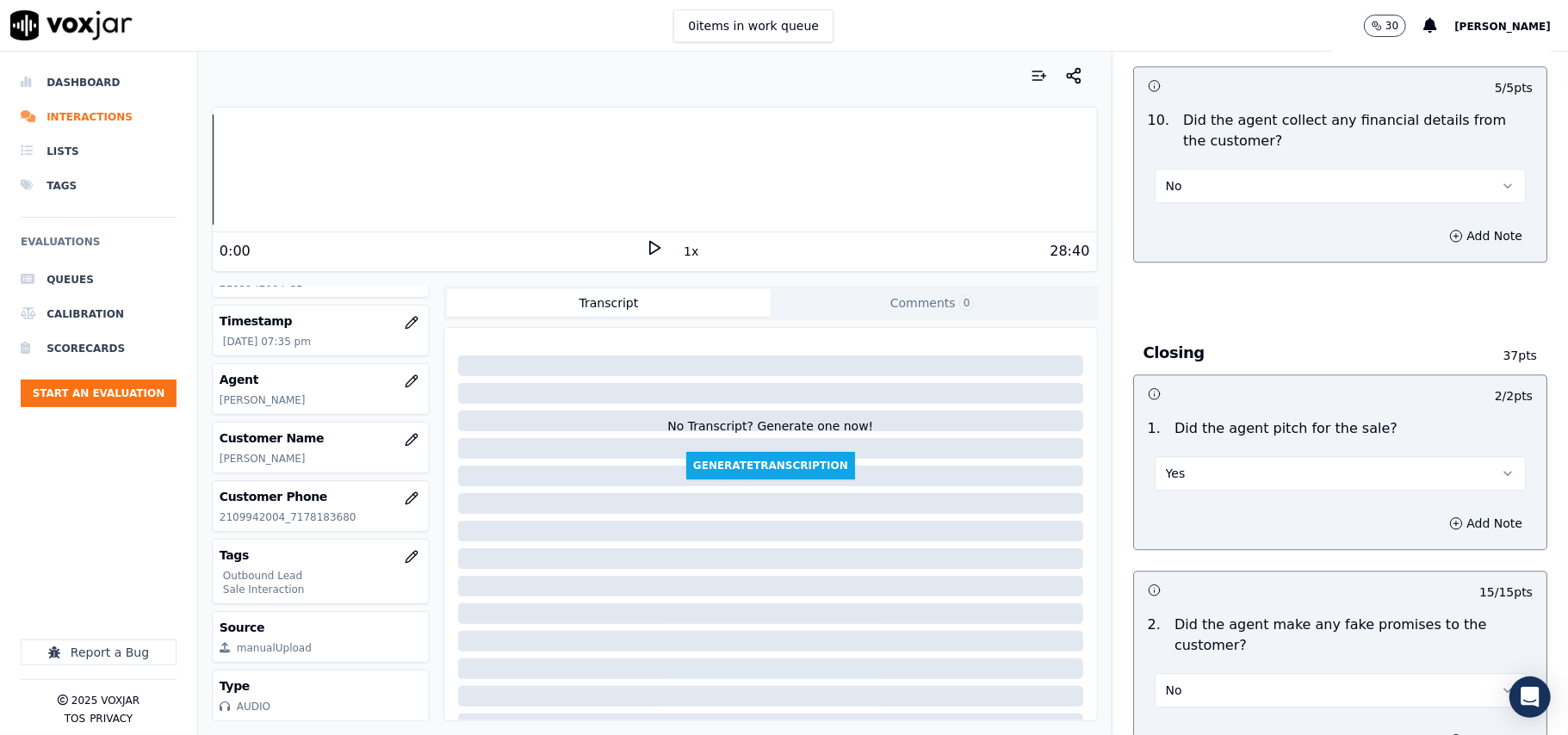
scroll to position [2802, 0]
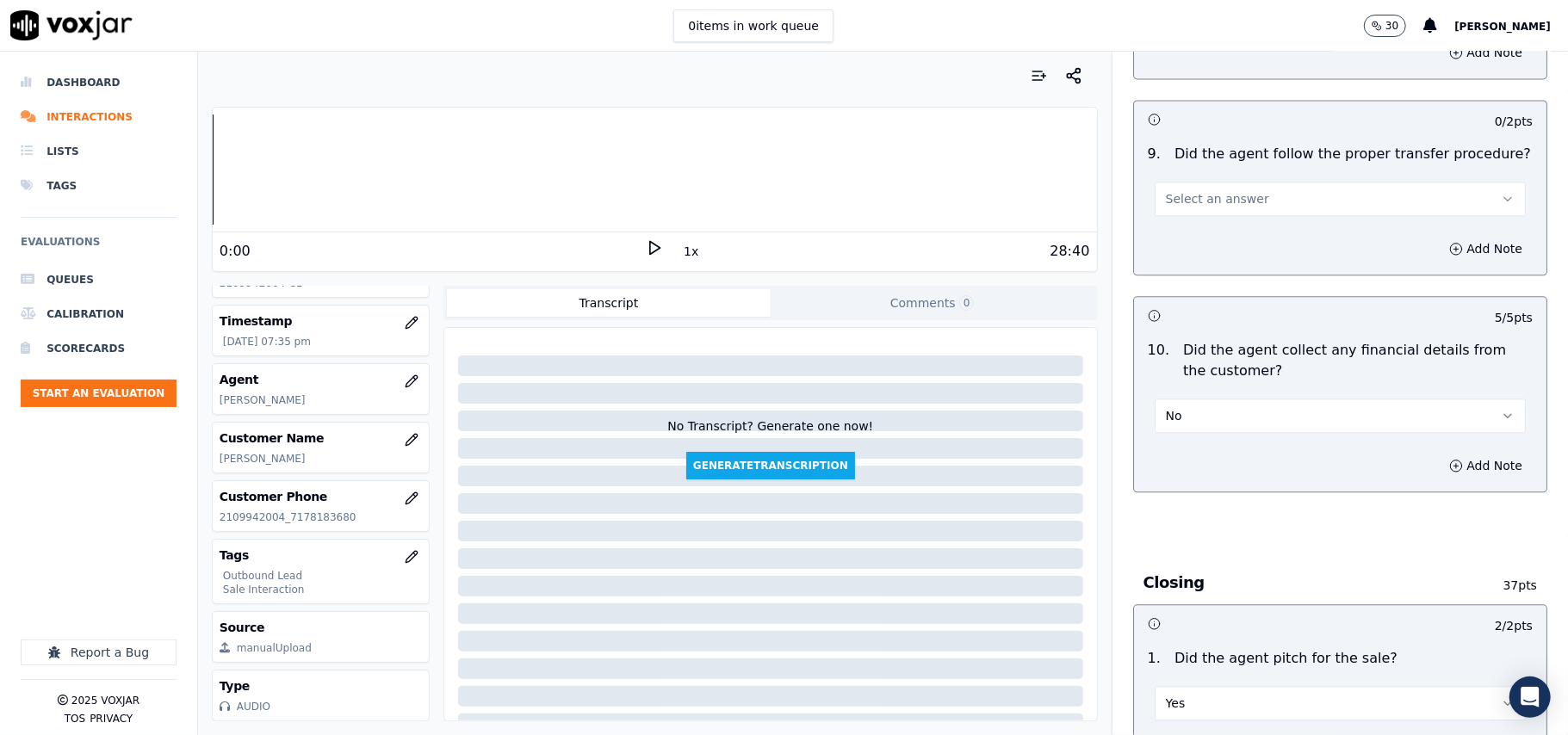
click at [1227, 190] on span "Select an answer" at bounding box center [1218, 199] width 103 height 18
click at [1229, 225] on div "Yes" at bounding box center [1303, 224] width 333 height 27
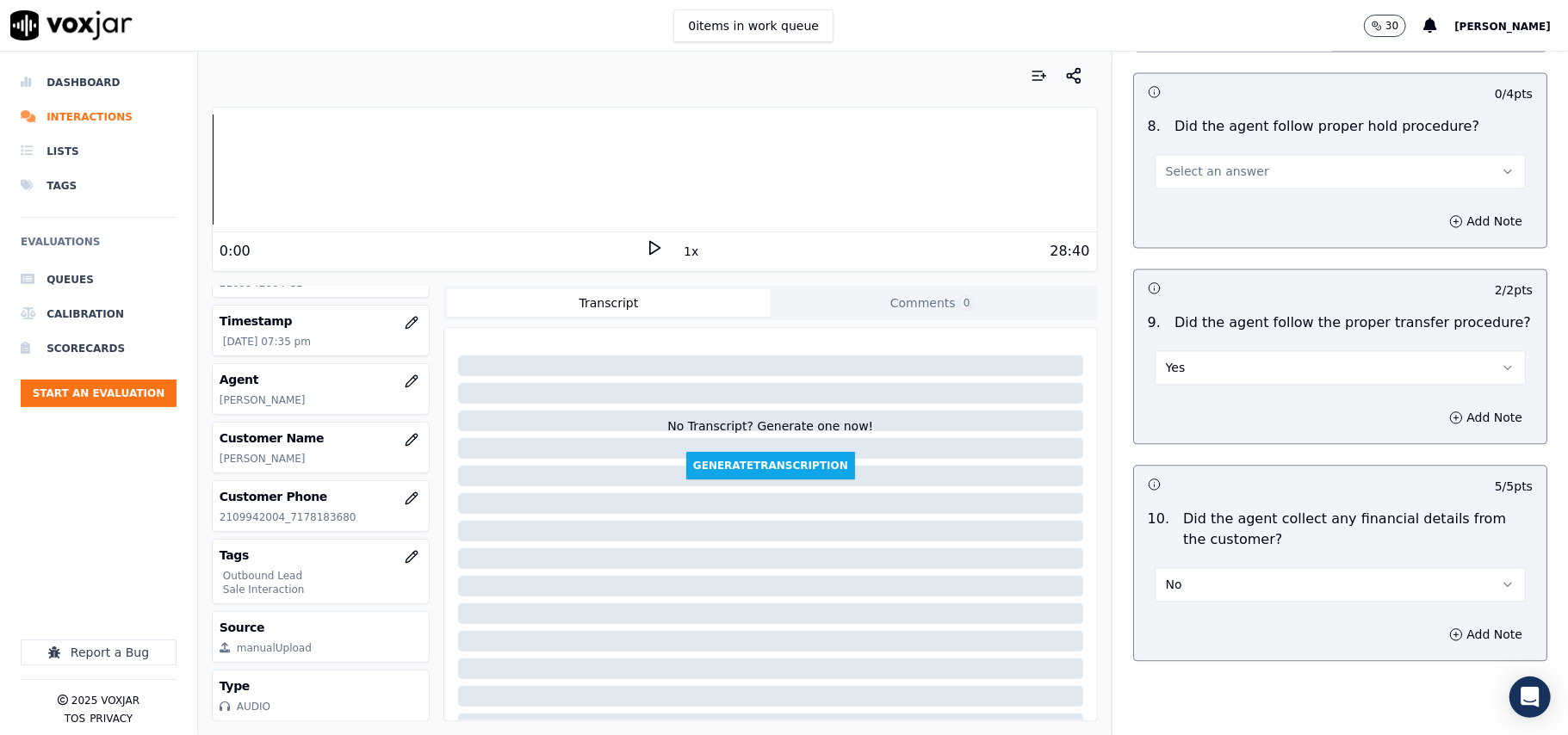
scroll to position [2458, 0]
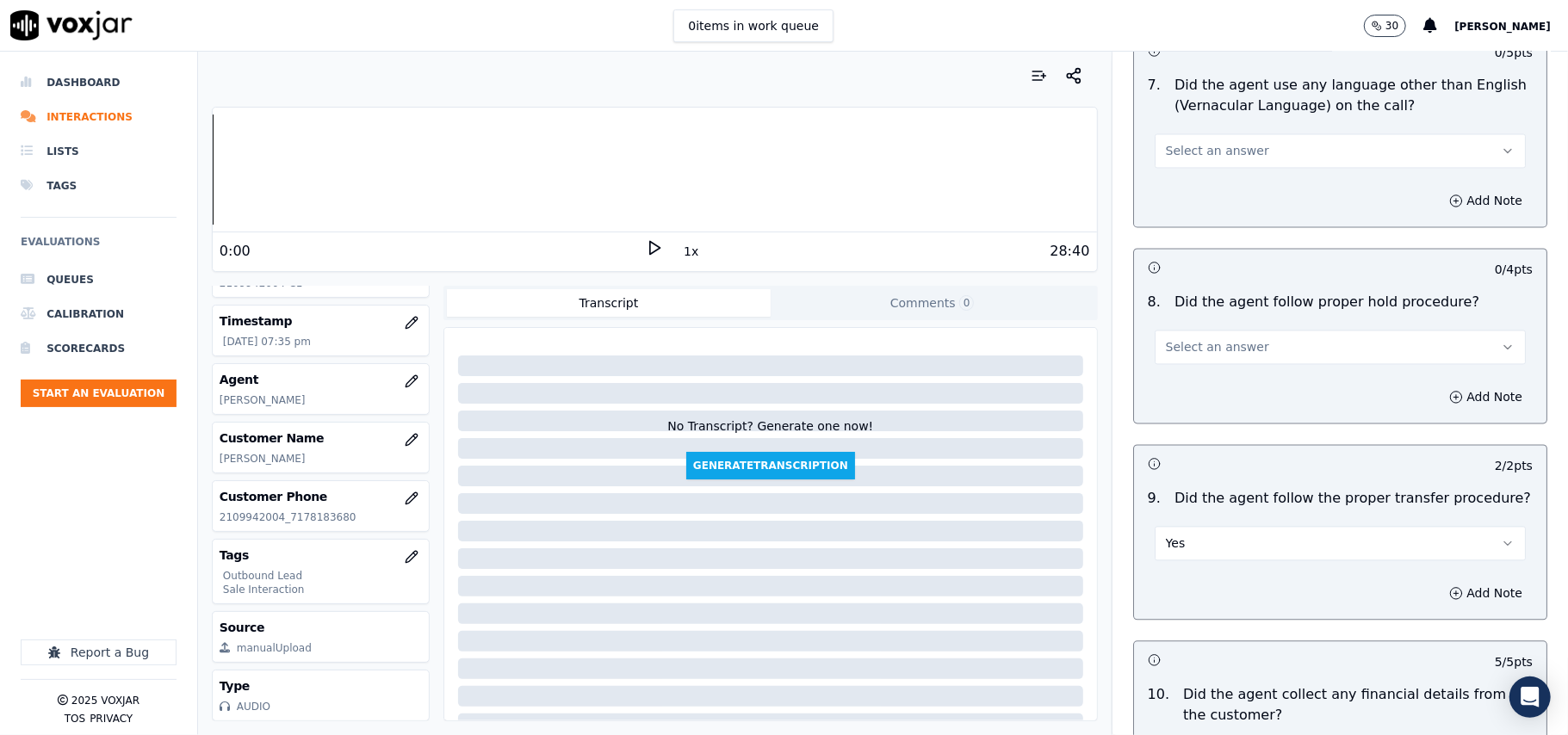
click at [1214, 330] on button "Select an answer" at bounding box center [1340, 347] width 371 height 34
click at [1199, 367] on div "Yes" at bounding box center [1303, 371] width 333 height 27
click at [1227, 145] on button "Select an answer" at bounding box center [1340, 150] width 371 height 34
click at [1210, 204] on div "No" at bounding box center [1303, 202] width 333 height 27
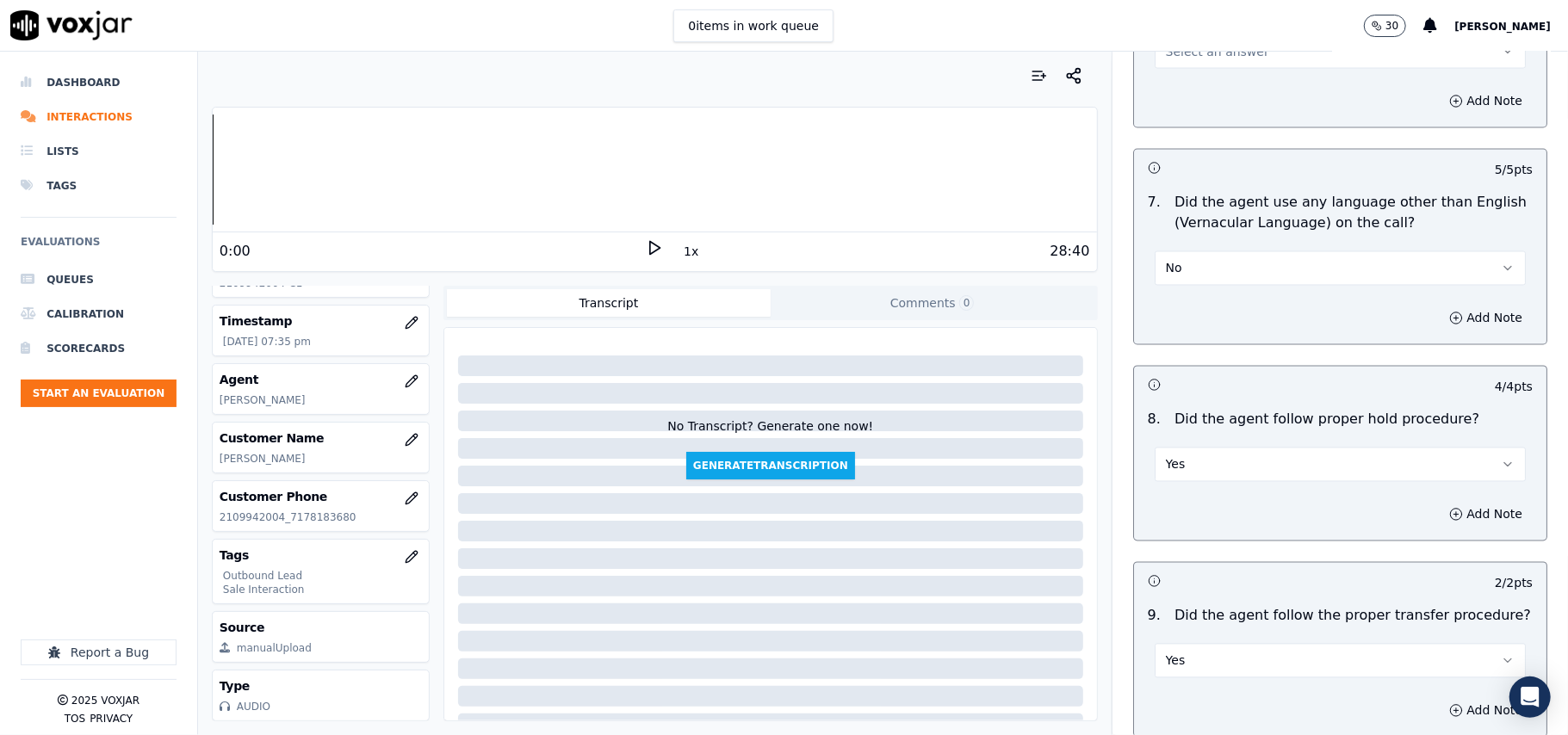
scroll to position [2228, 0]
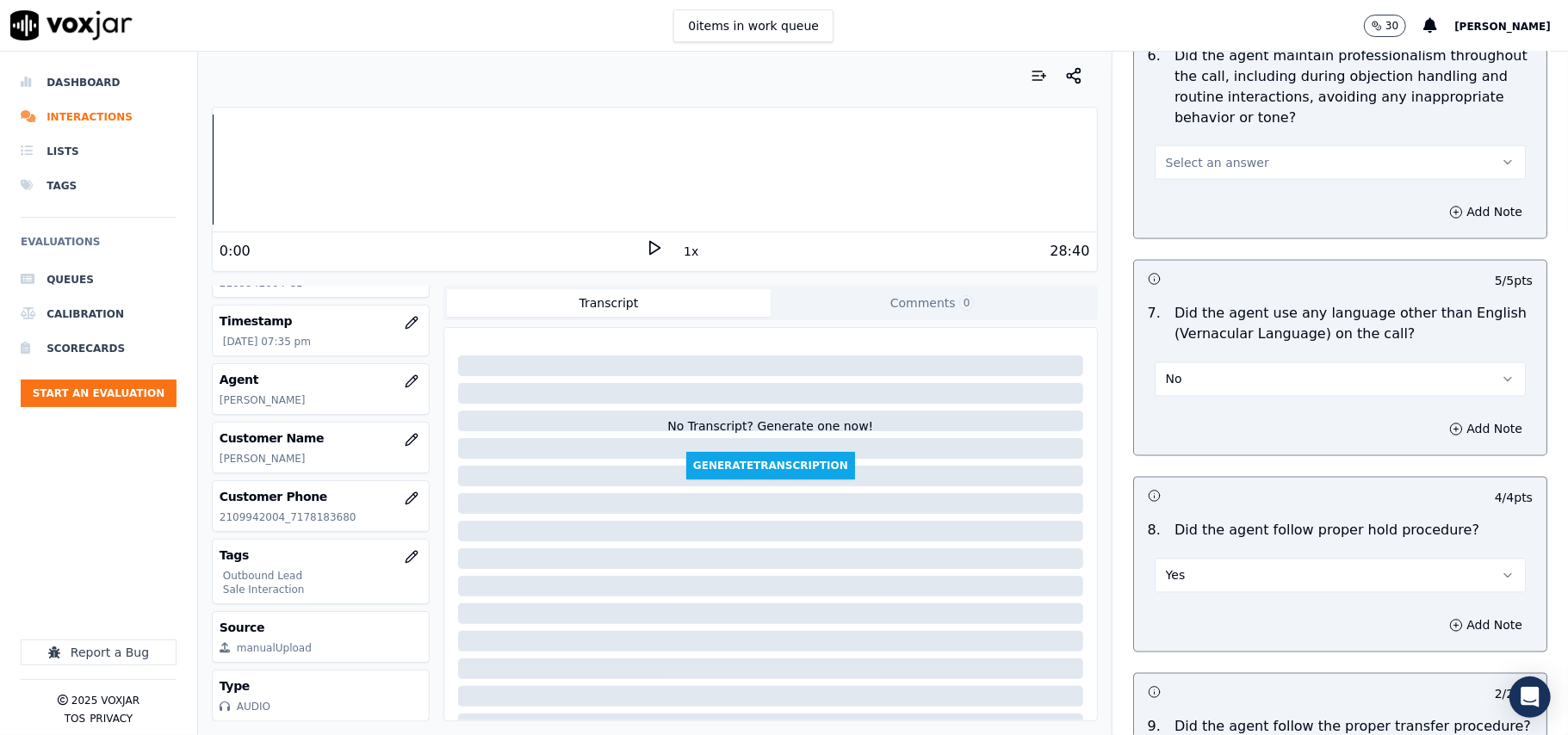
click at [1199, 145] on button "Select an answer" at bounding box center [1340, 162] width 371 height 34
click at [1189, 189] on div "Yes" at bounding box center [1303, 186] width 333 height 27
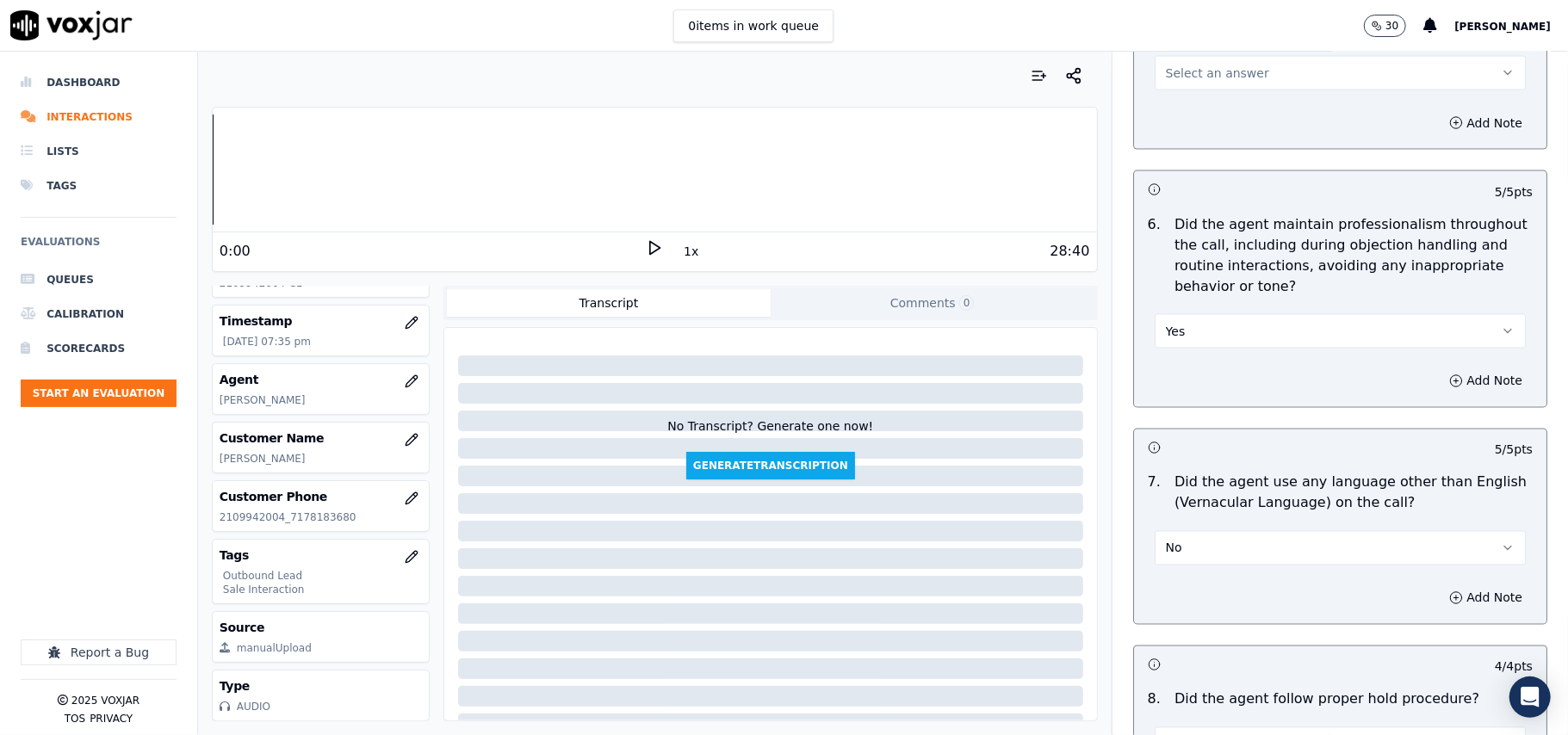
scroll to position [1884, 0]
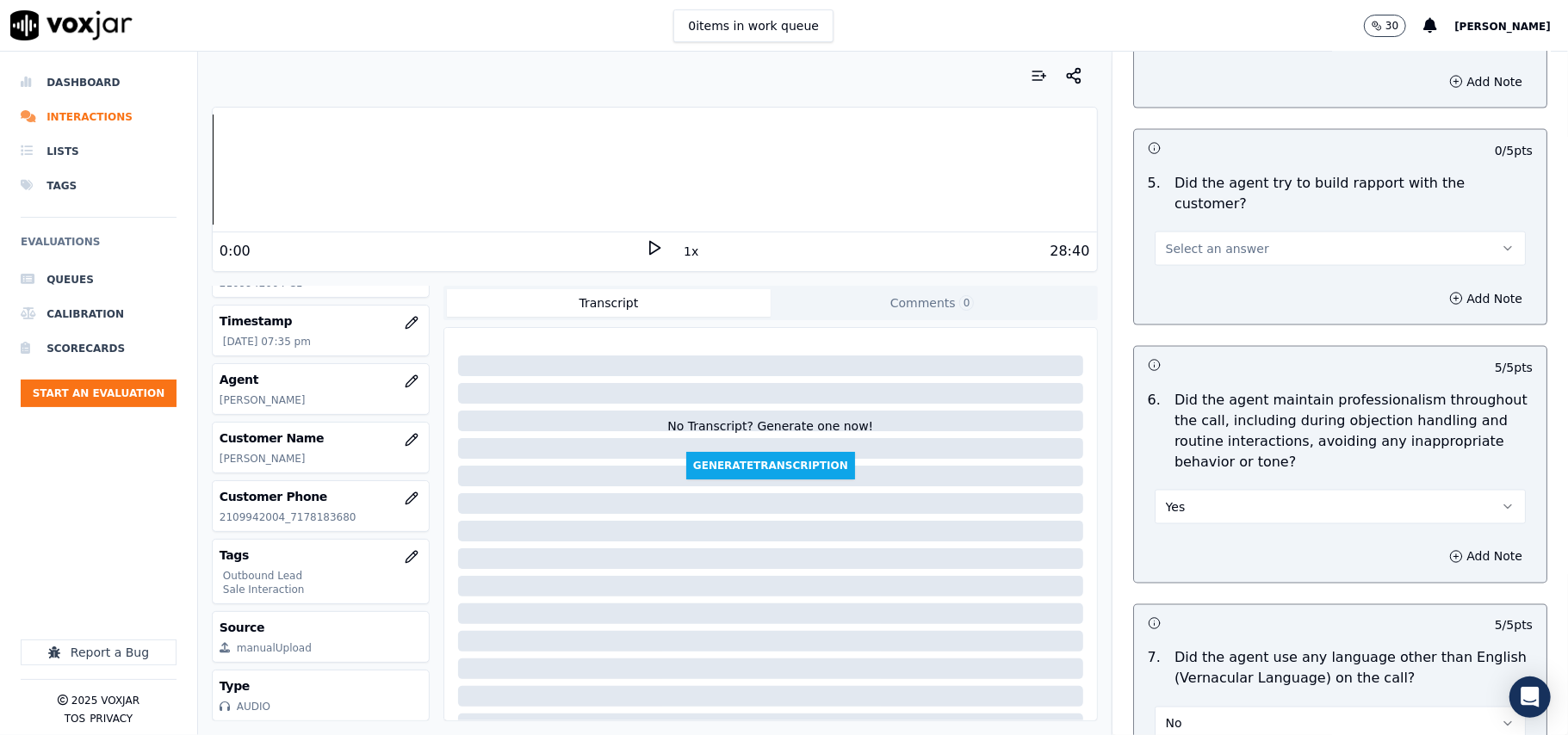
click at [1219, 231] on button "Select an answer" at bounding box center [1340, 248] width 371 height 34
click at [1219, 280] on div "Yes" at bounding box center [1303, 272] width 333 height 27
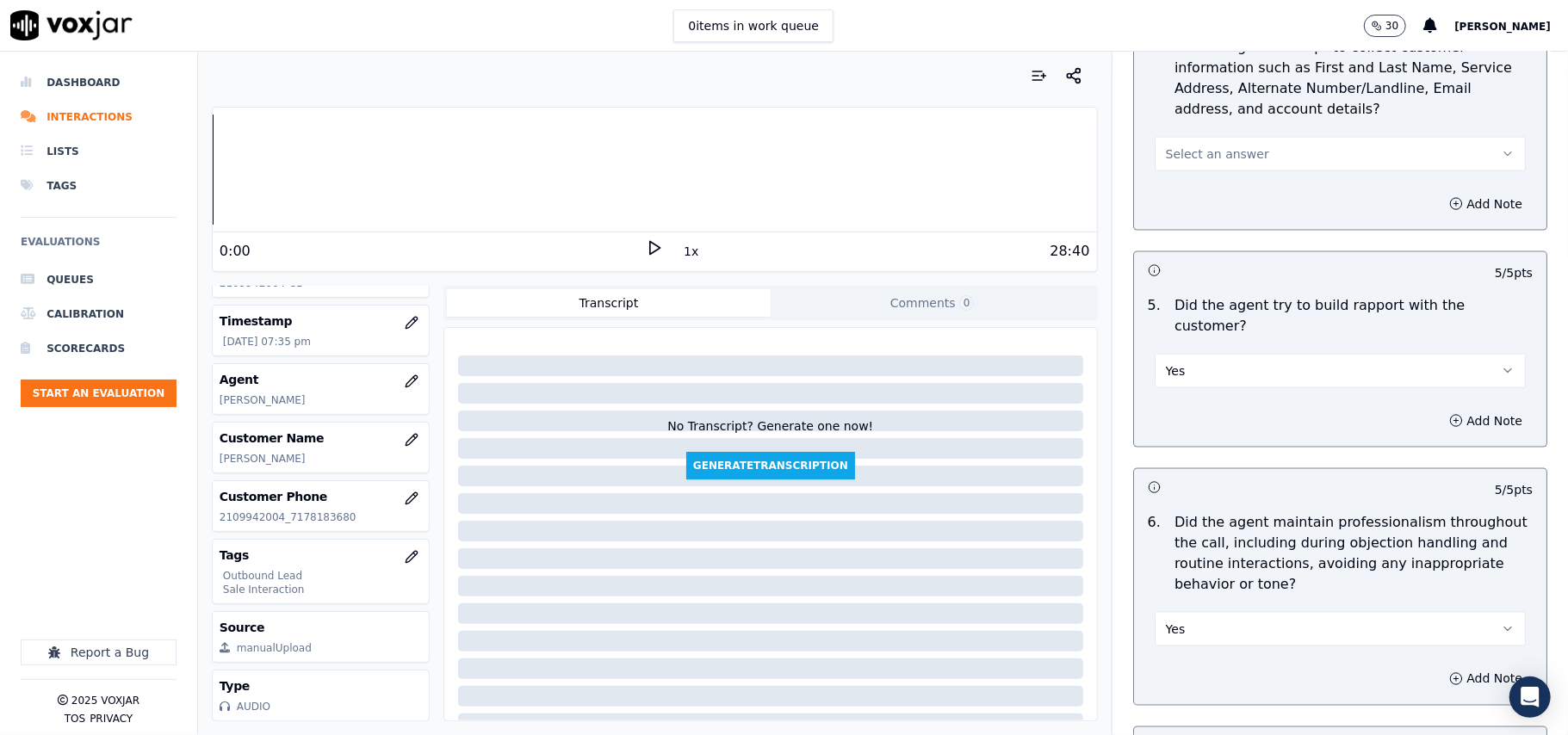
scroll to position [1654, 0]
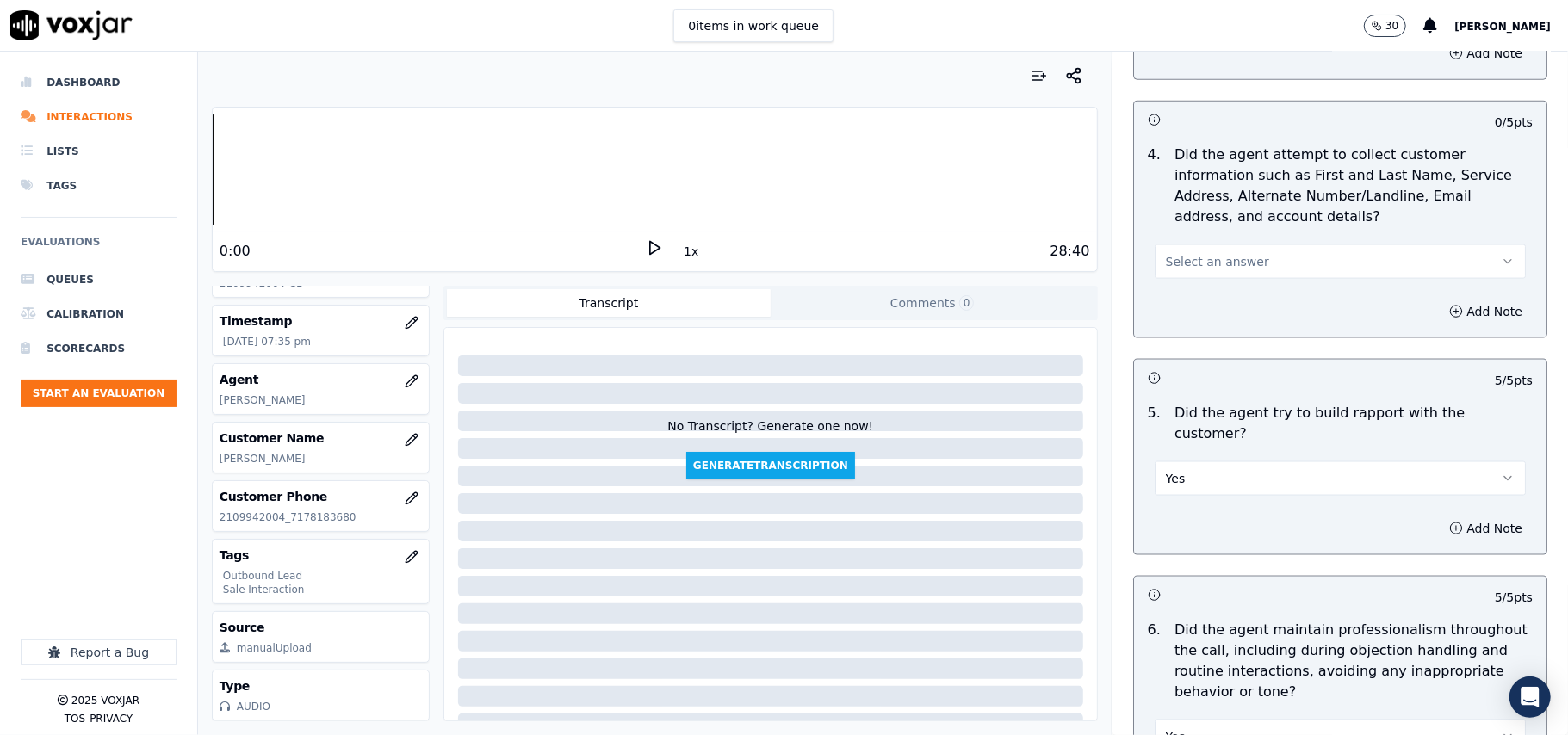
click at [1216, 277] on button "Select an answer" at bounding box center [1340, 262] width 371 height 34
click at [1210, 363] on div "N/A" at bounding box center [1303, 360] width 333 height 27
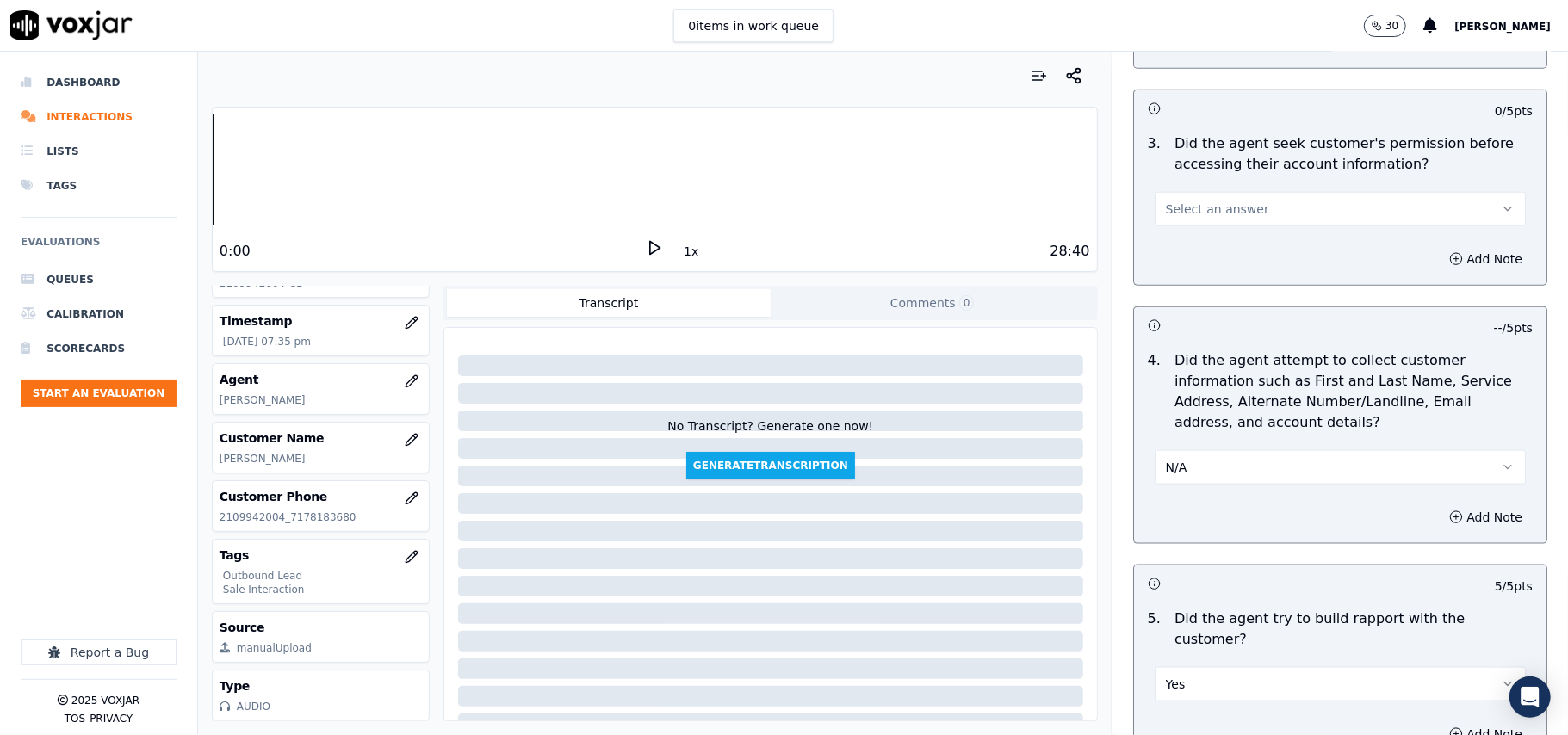
scroll to position [1196, 0]
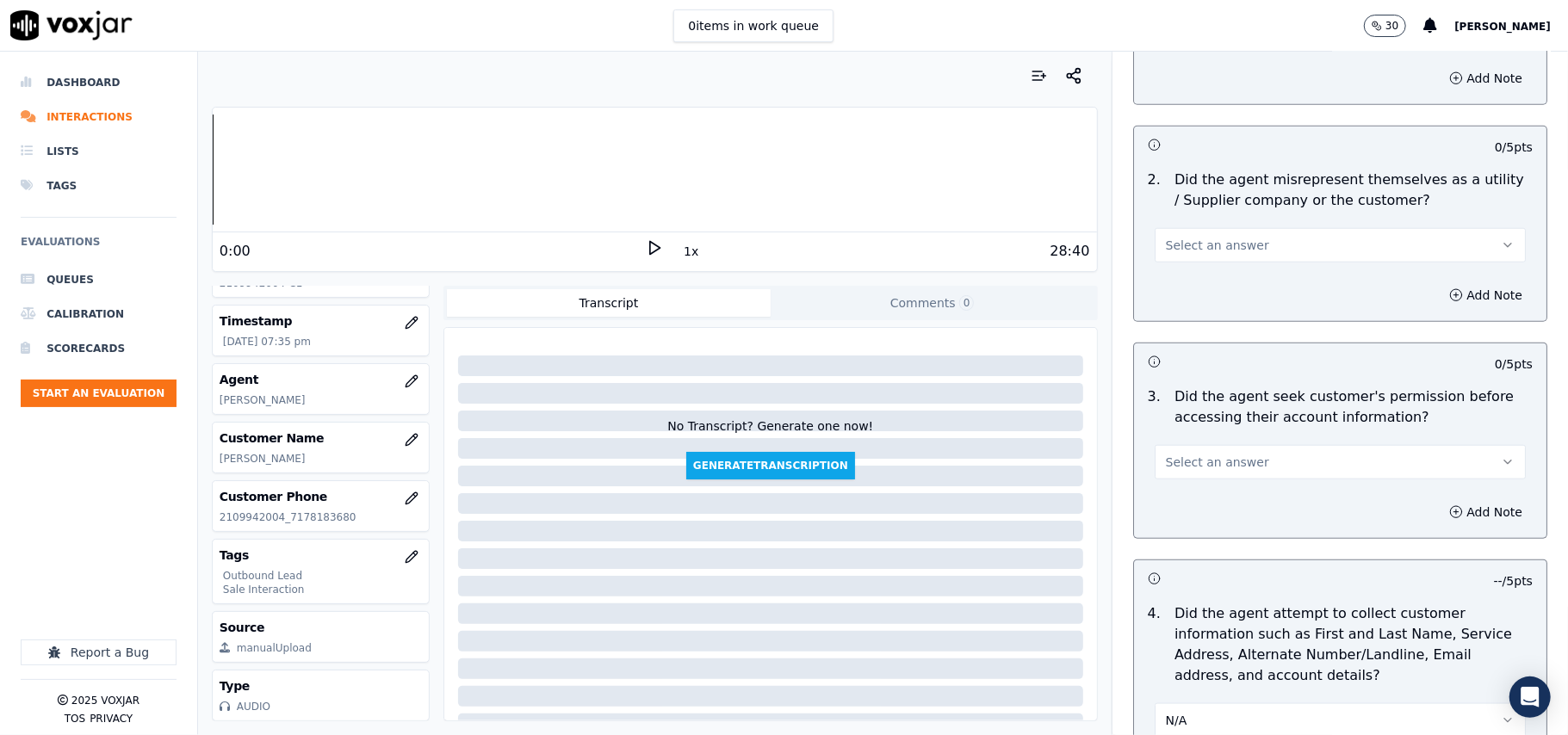
click at [1221, 245] on span "Select an answer" at bounding box center [1218, 246] width 103 height 18
click at [1218, 313] on div "No" at bounding box center [1303, 315] width 333 height 27
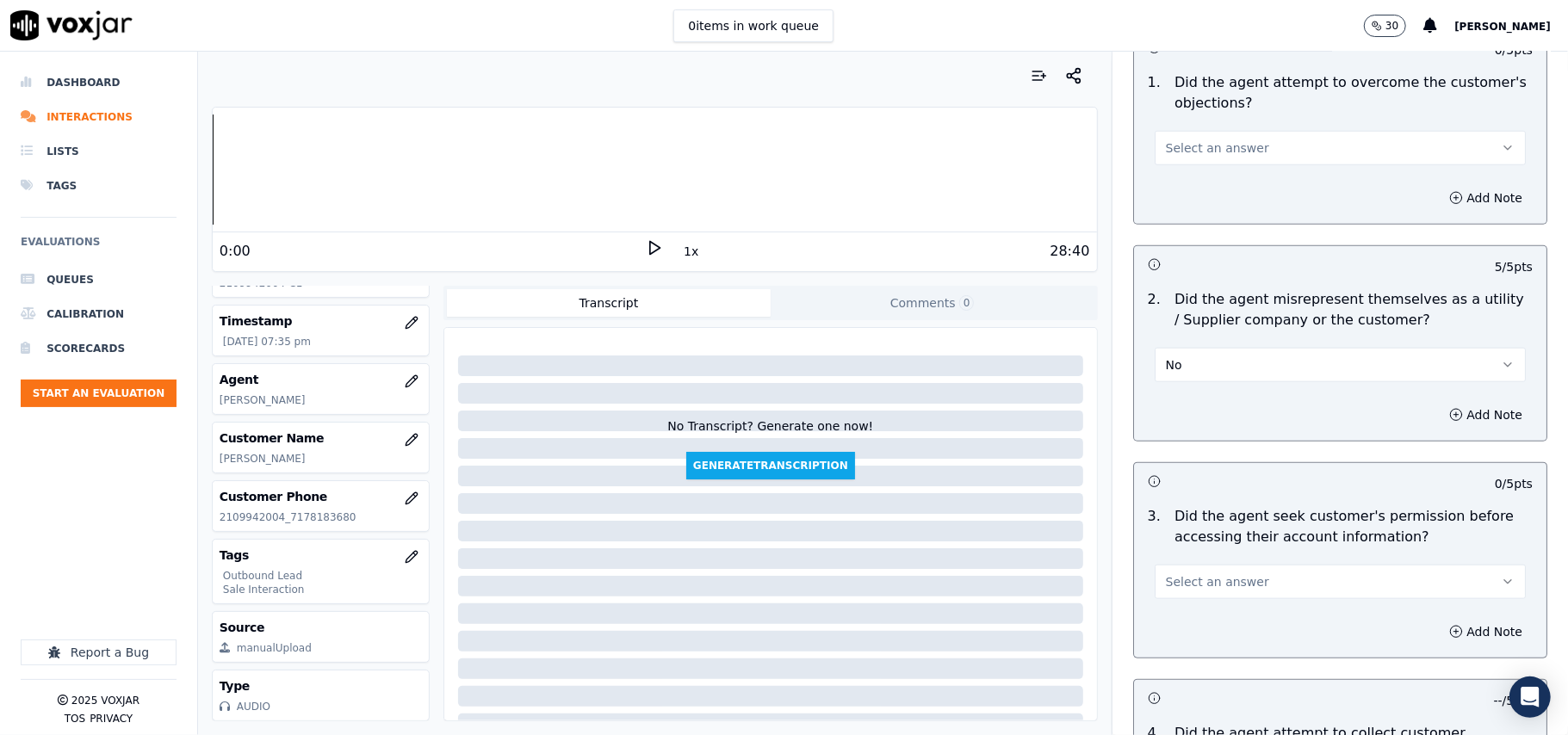
scroll to position [965, 0]
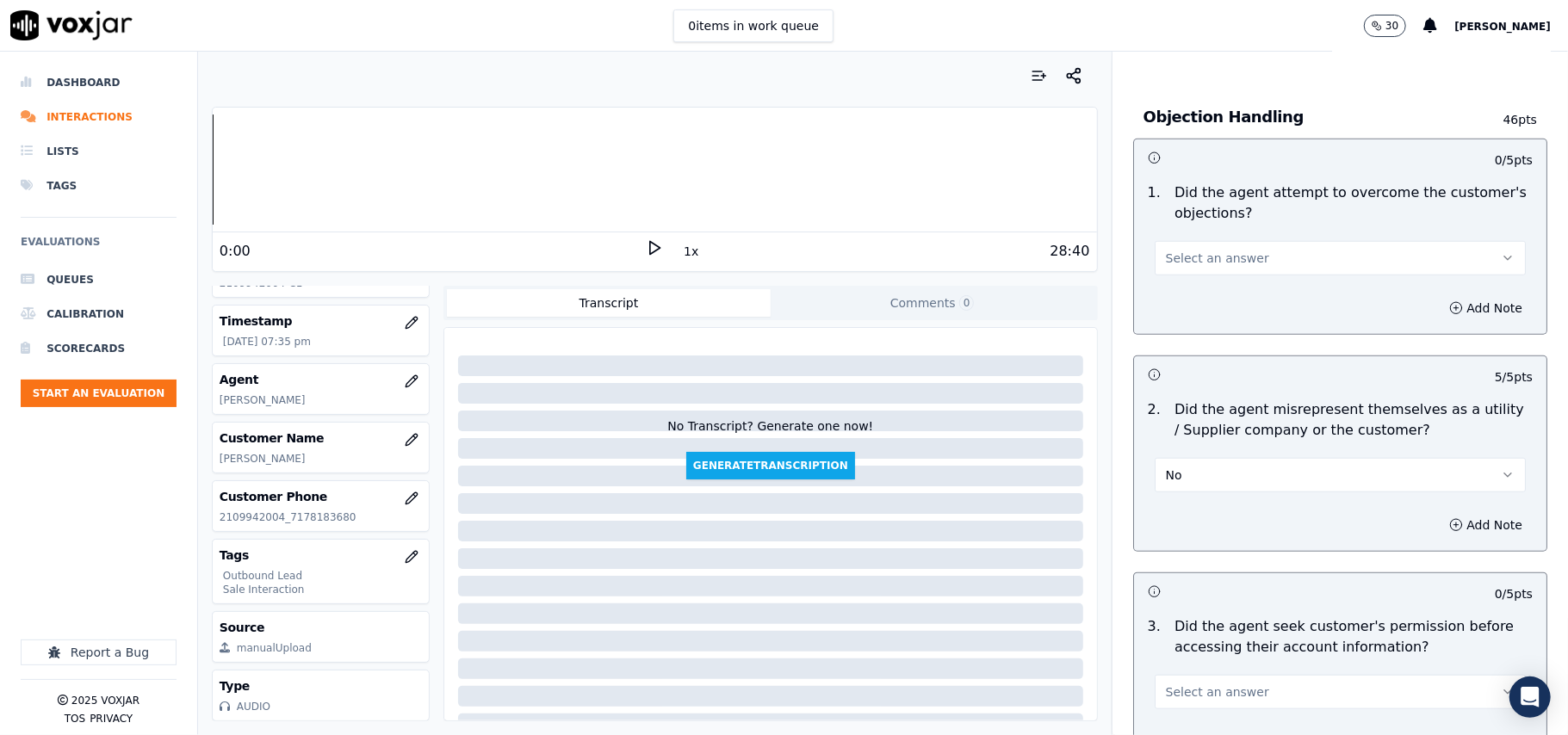
click at [1216, 270] on button "Select an answer" at bounding box center [1340, 258] width 371 height 34
click at [1216, 298] on div "Yes" at bounding box center [1303, 300] width 333 height 27
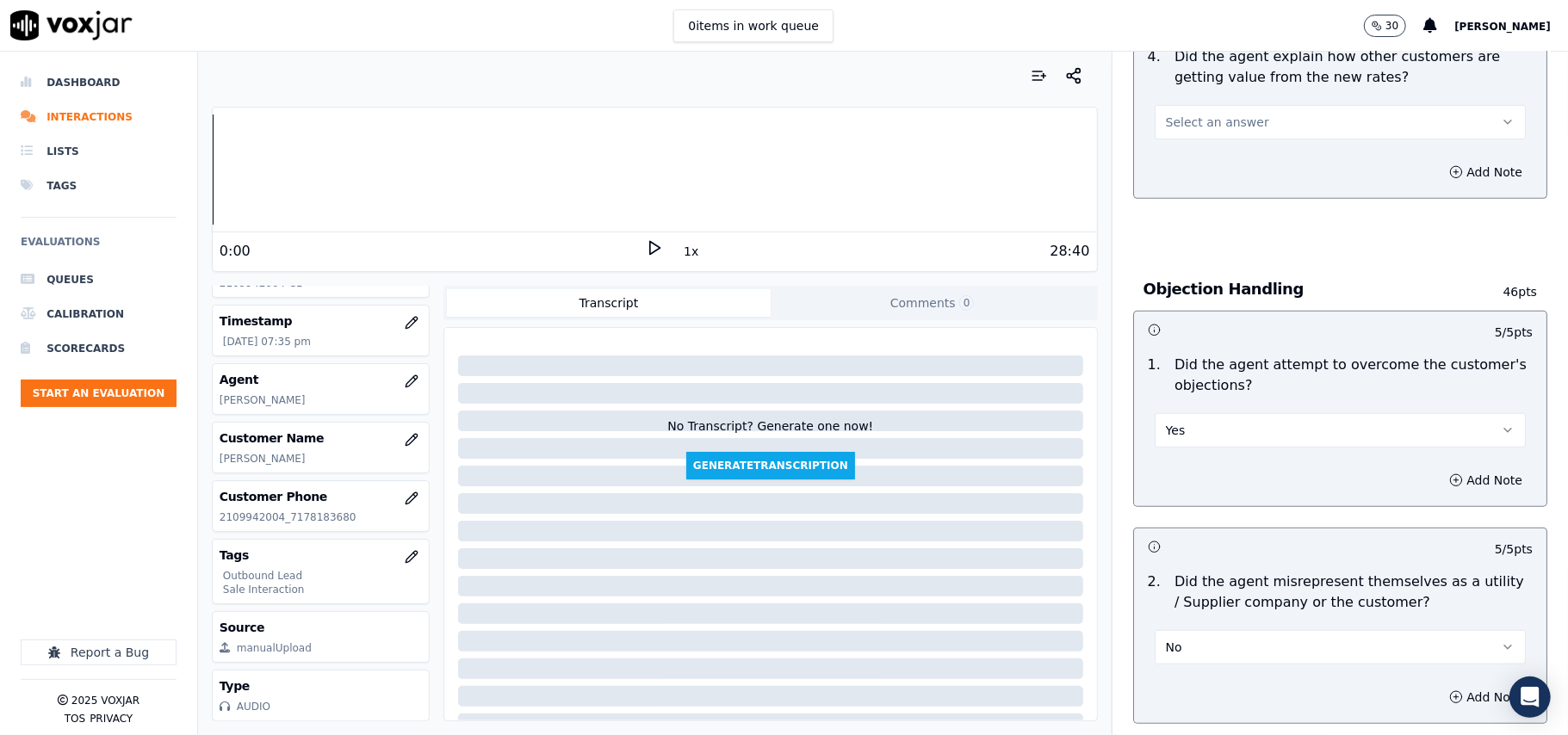
scroll to position [621, 0]
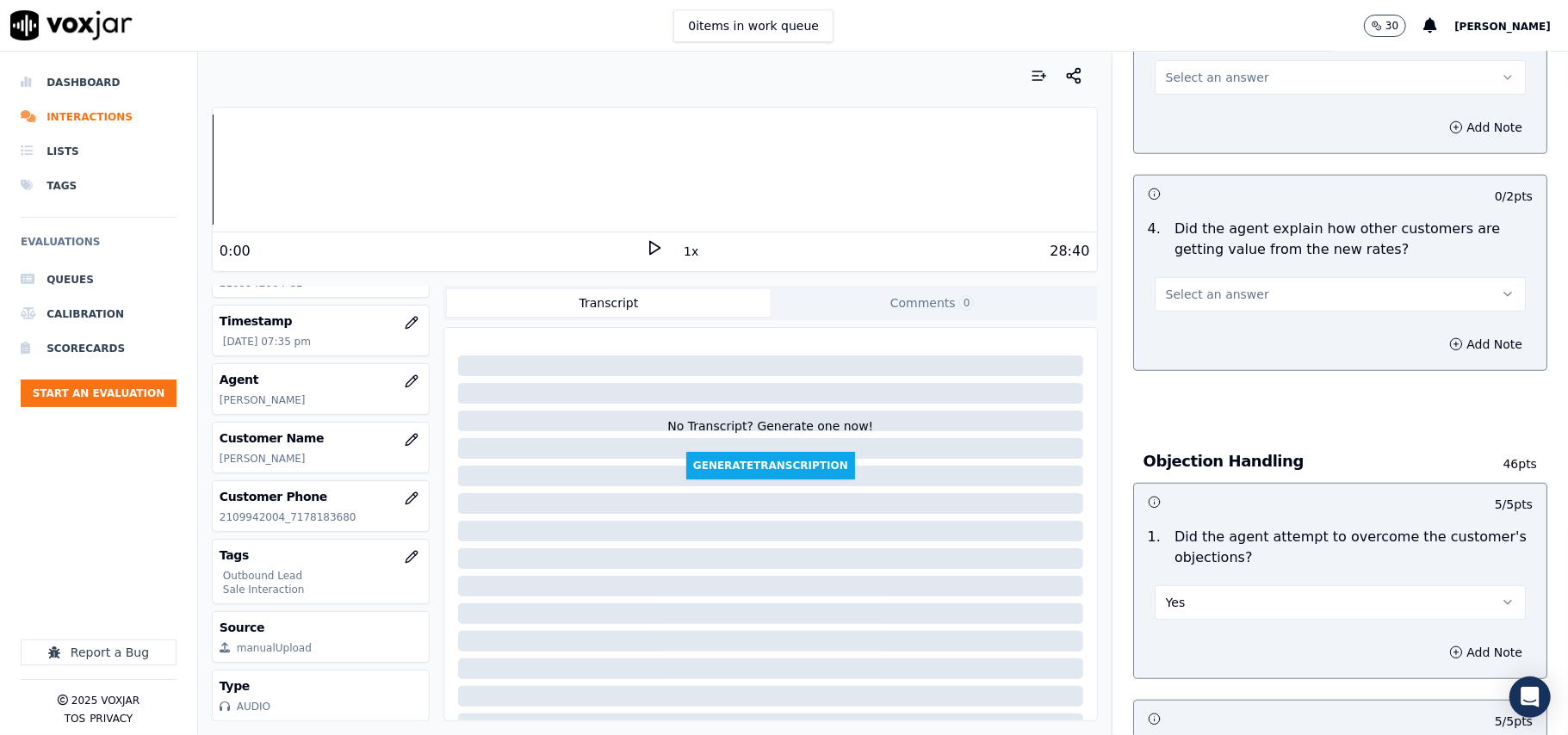
click at [1252, 286] on button "Select an answer" at bounding box center [1340, 294] width 371 height 34
click at [1243, 347] on div "Yes" at bounding box center [1303, 335] width 333 height 27
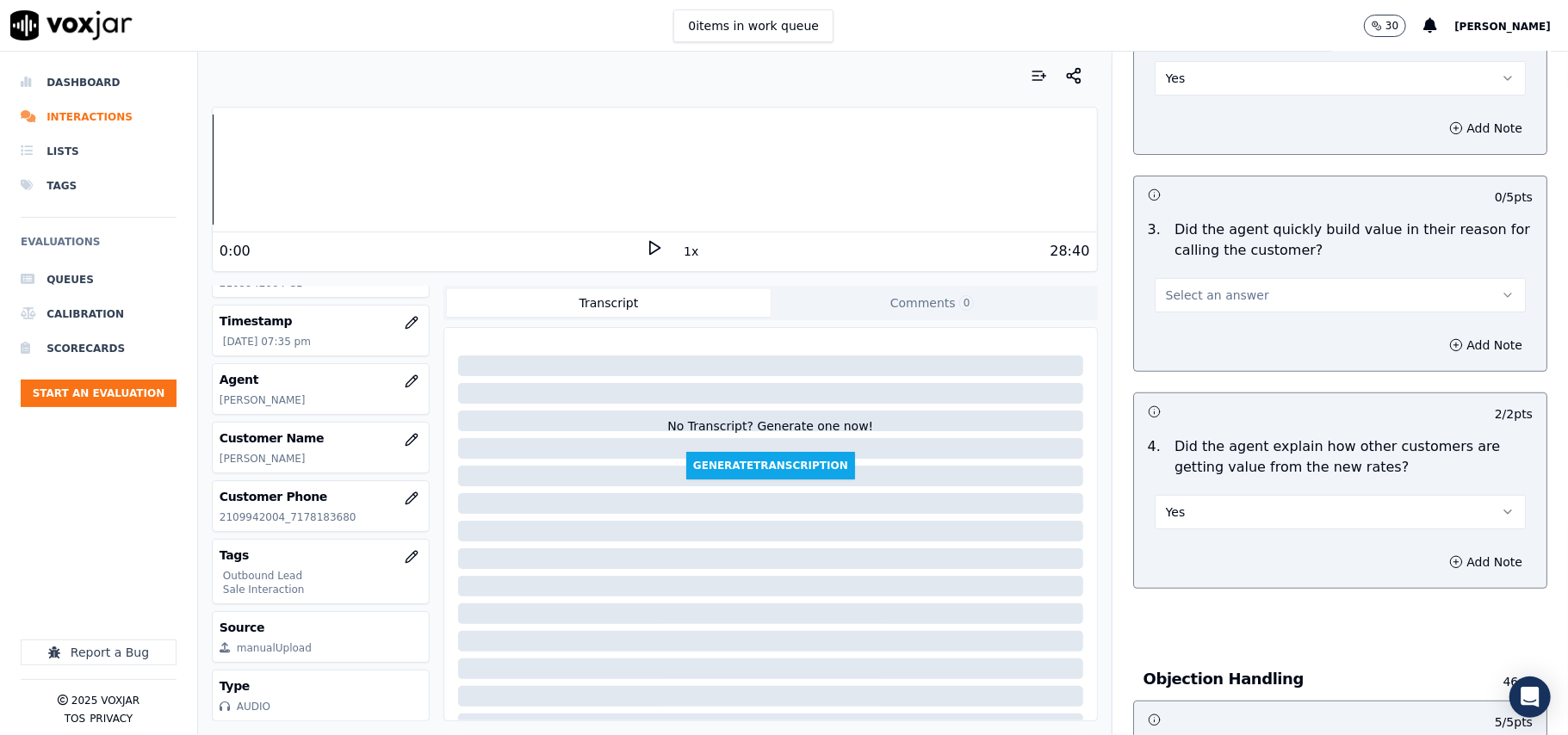
scroll to position [276, 0]
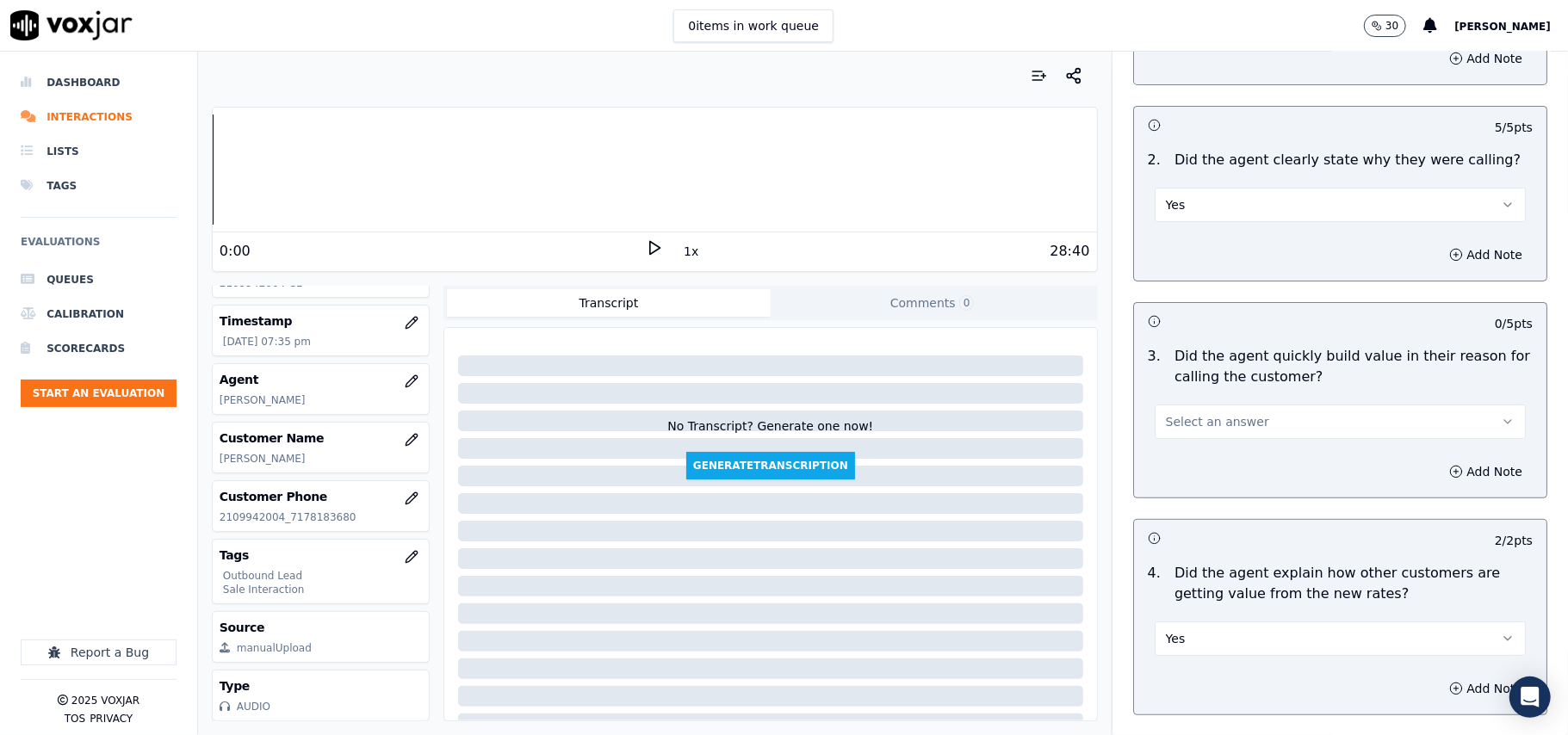
click at [1223, 418] on span "Select an answer" at bounding box center [1218, 422] width 103 height 18
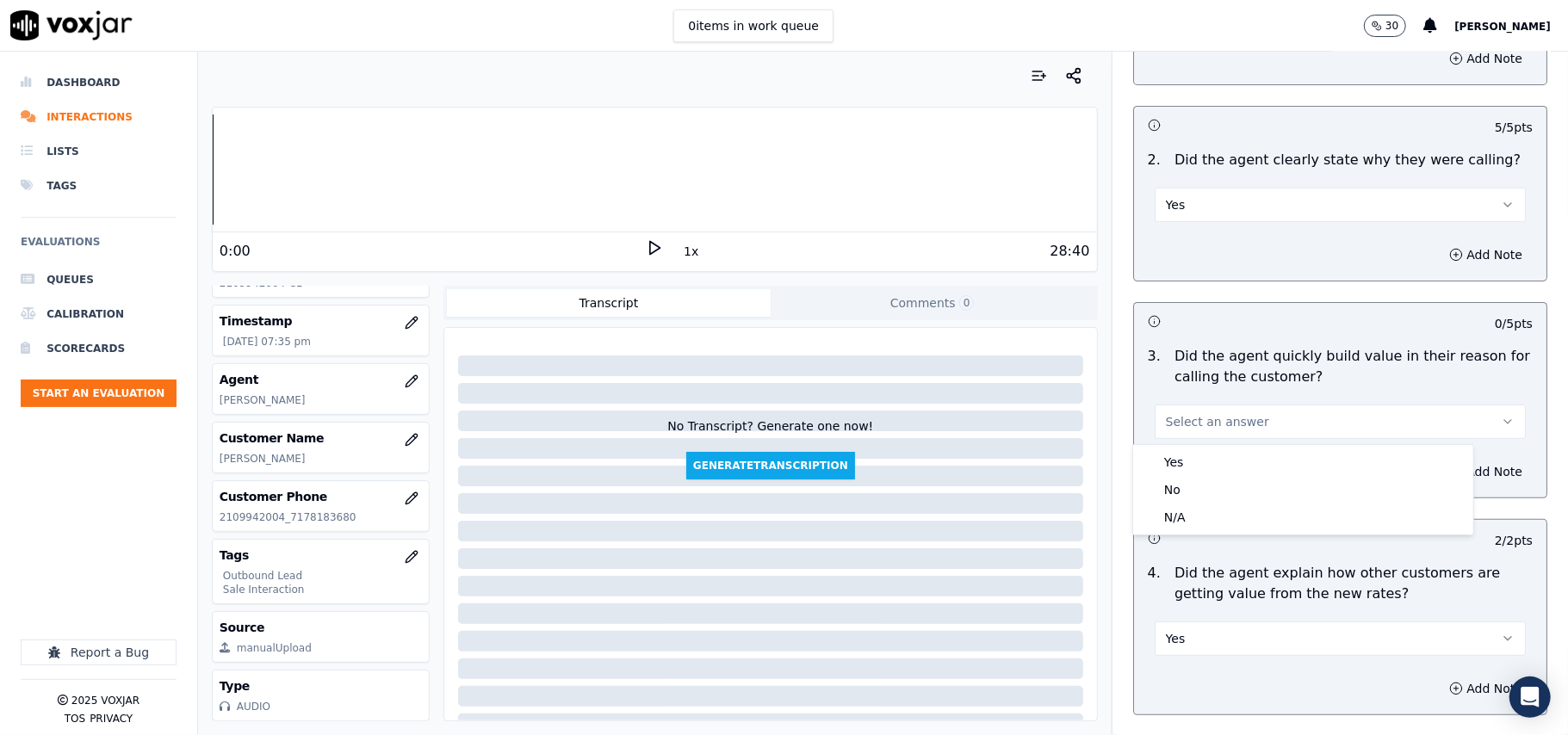
click at [1218, 446] on div "Yes No N/A" at bounding box center [1303, 490] width 340 height 90
click at [1209, 463] on div "Yes" at bounding box center [1303, 463] width 333 height 27
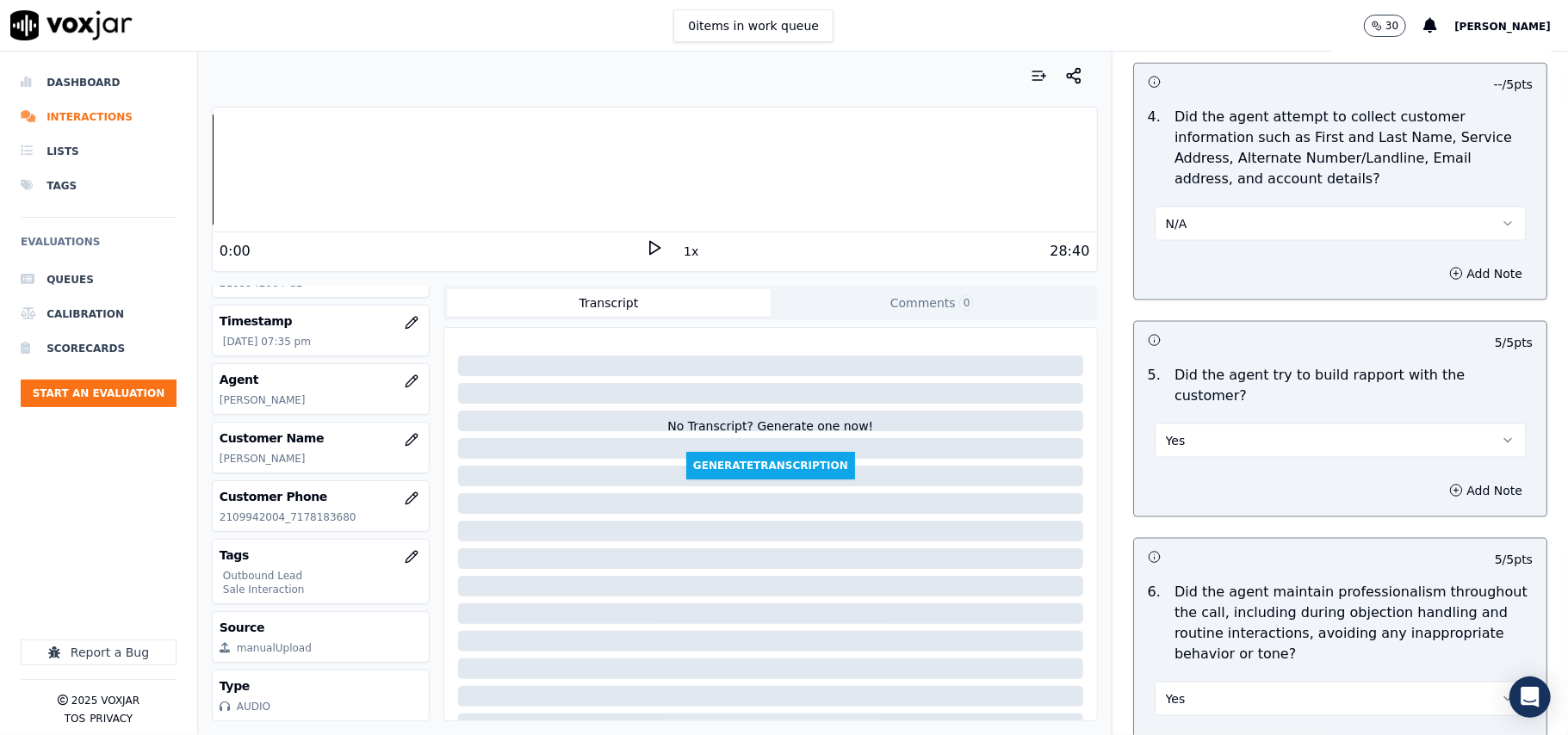
scroll to position [4296, 0]
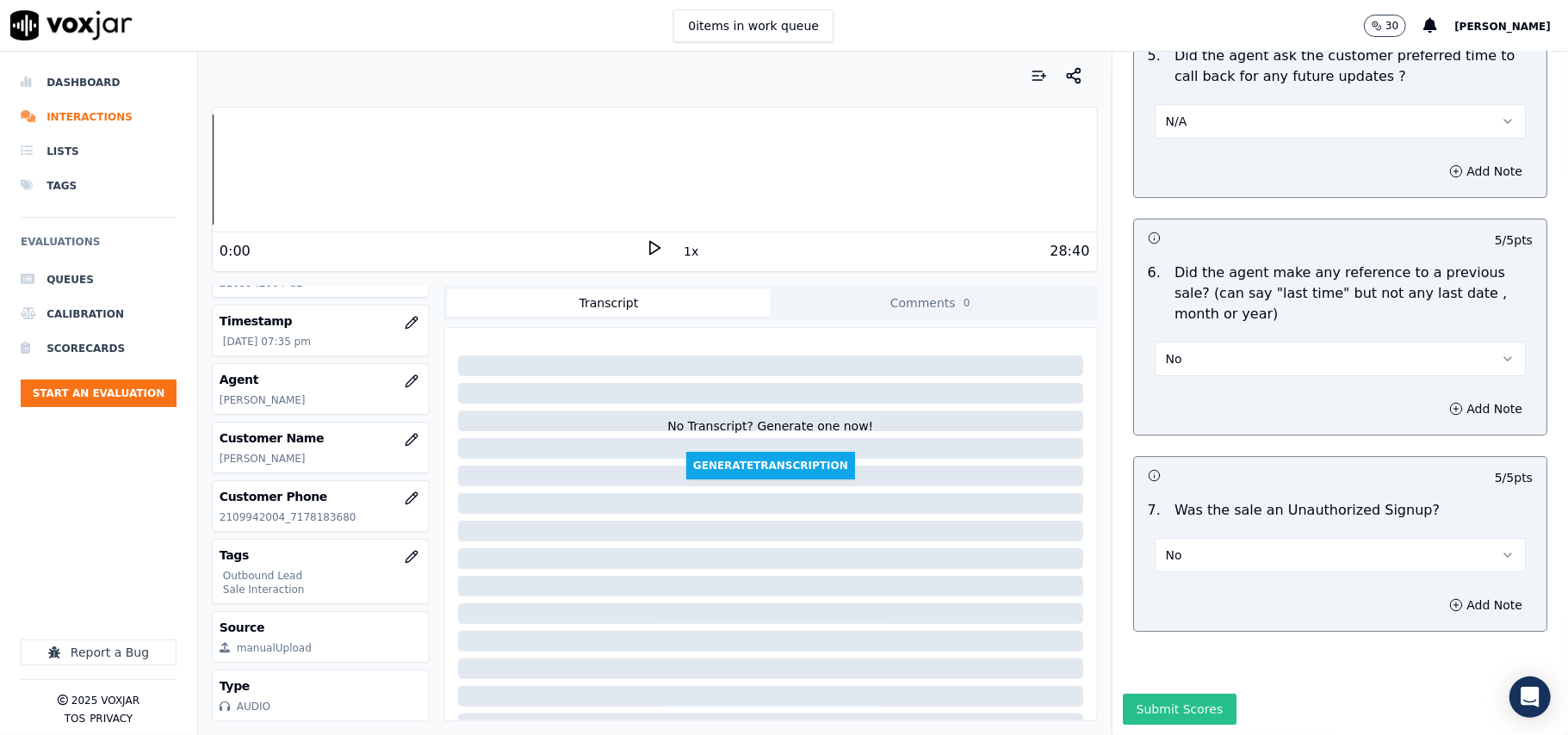
click at [1180, 694] on button "Submit Scores" at bounding box center [1179, 710] width 114 height 31
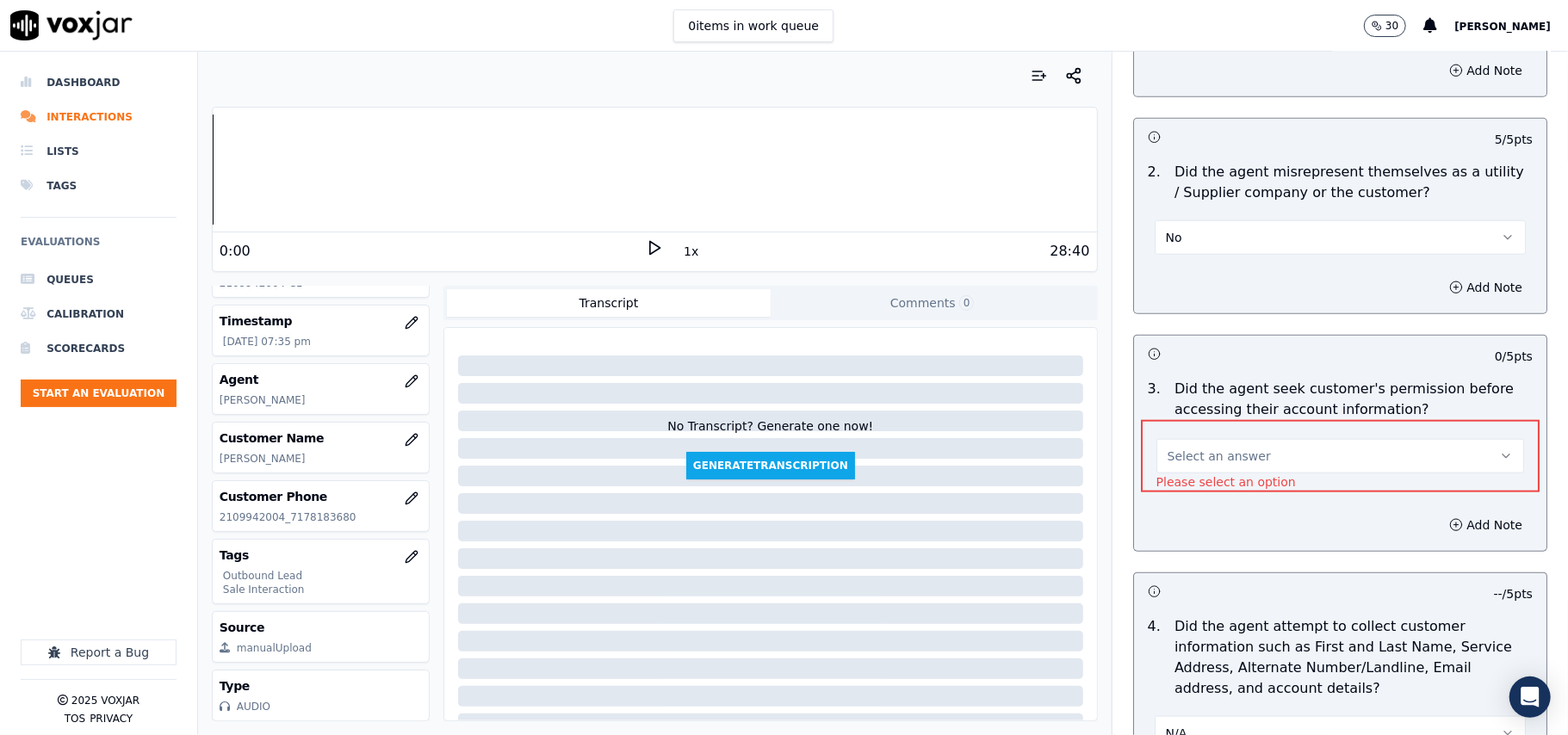
scroll to position [1329, 0]
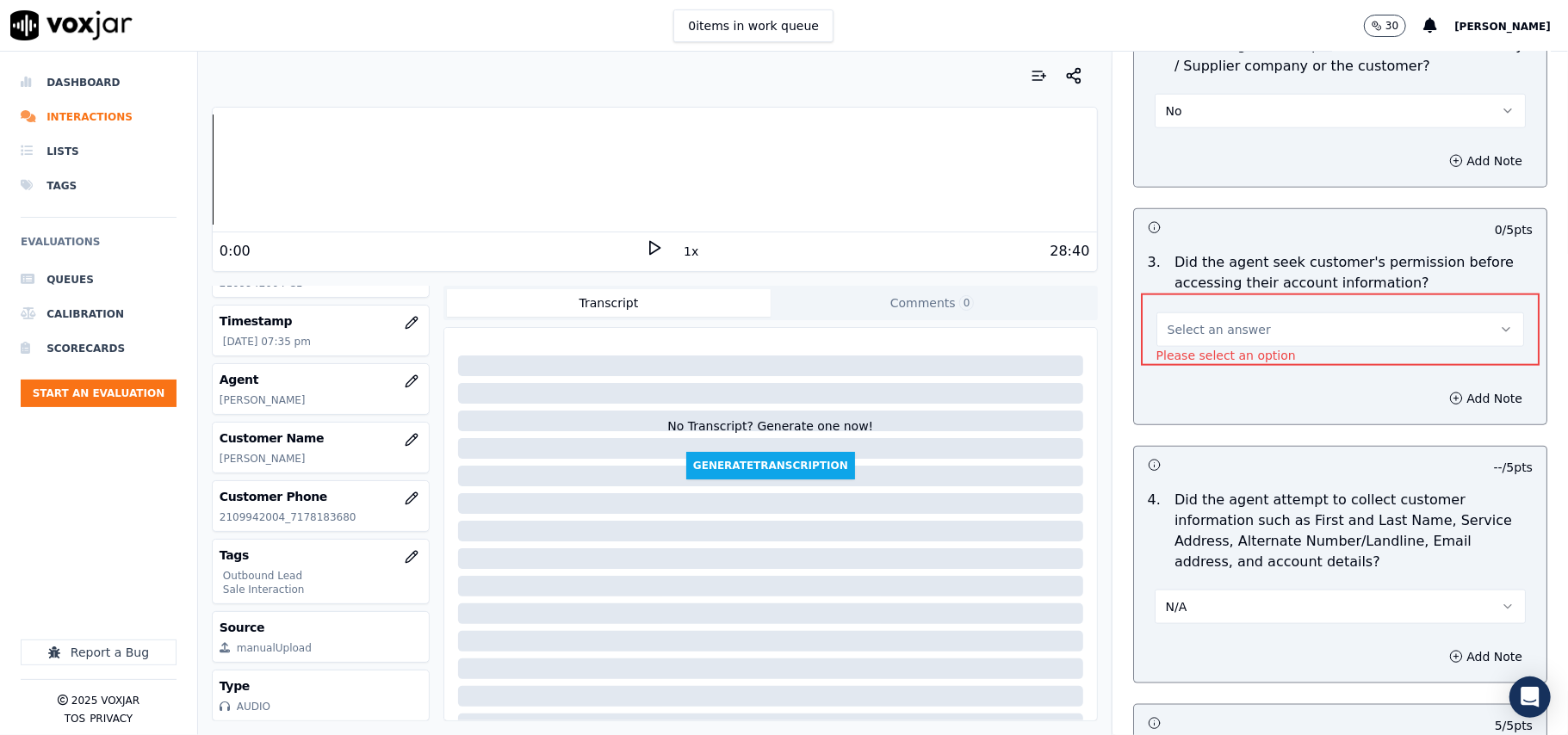
click at [1221, 342] on button "Select an answer" at bounding box center [1340, 329] width 368 height 34
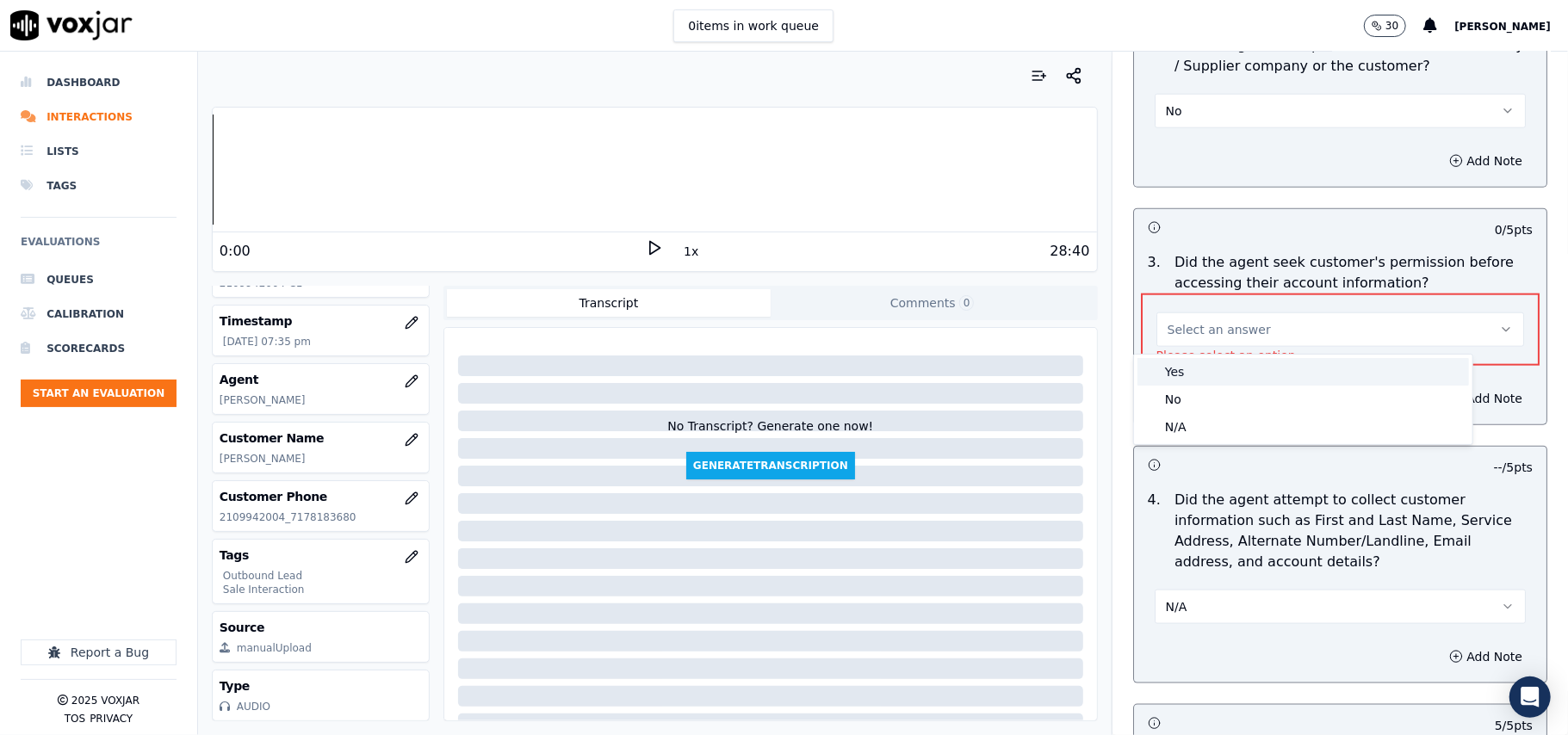
click at [1218, 373] on div "Yes" at bounding box center [1303, 372] width 332 height 27
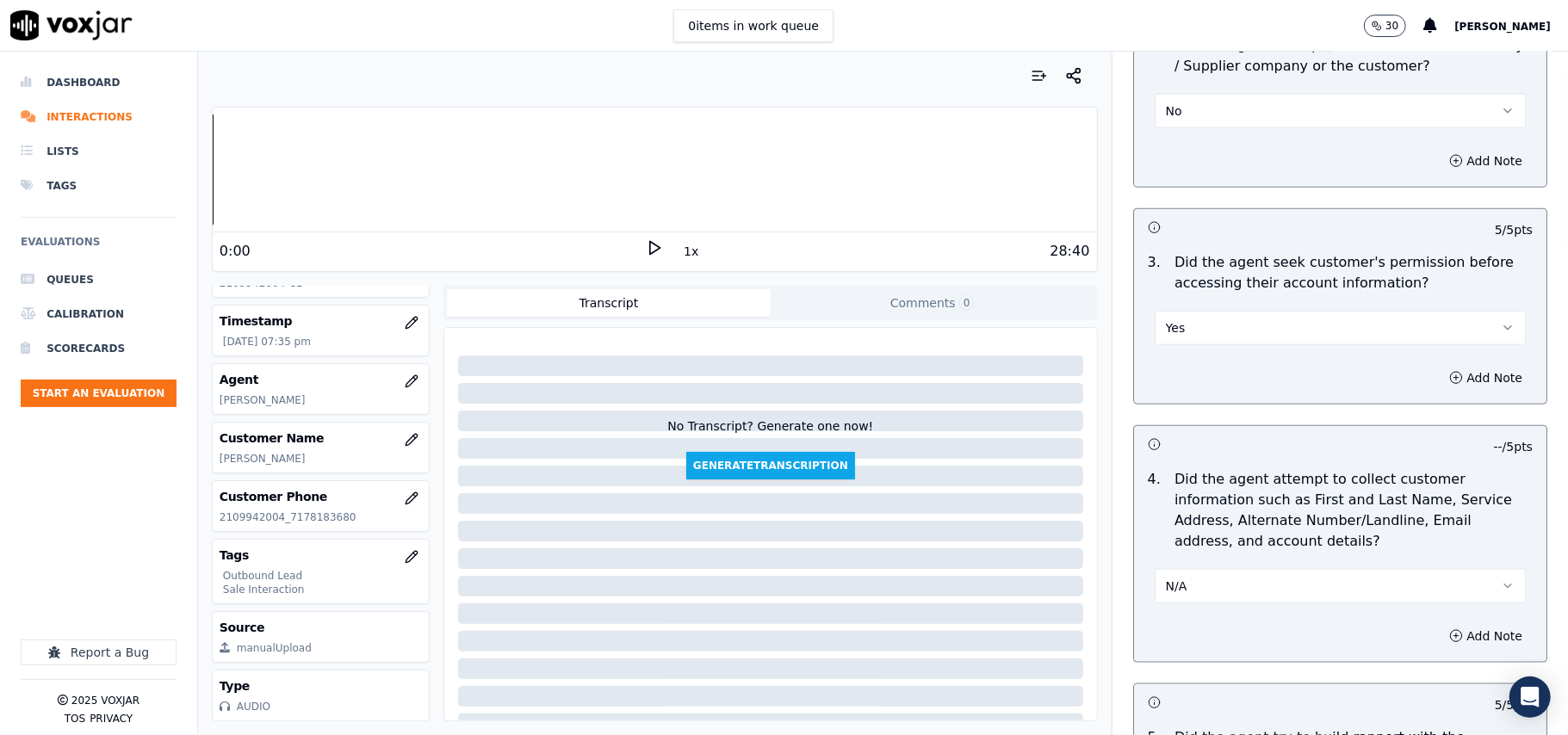
scroll to position [4296, 0]
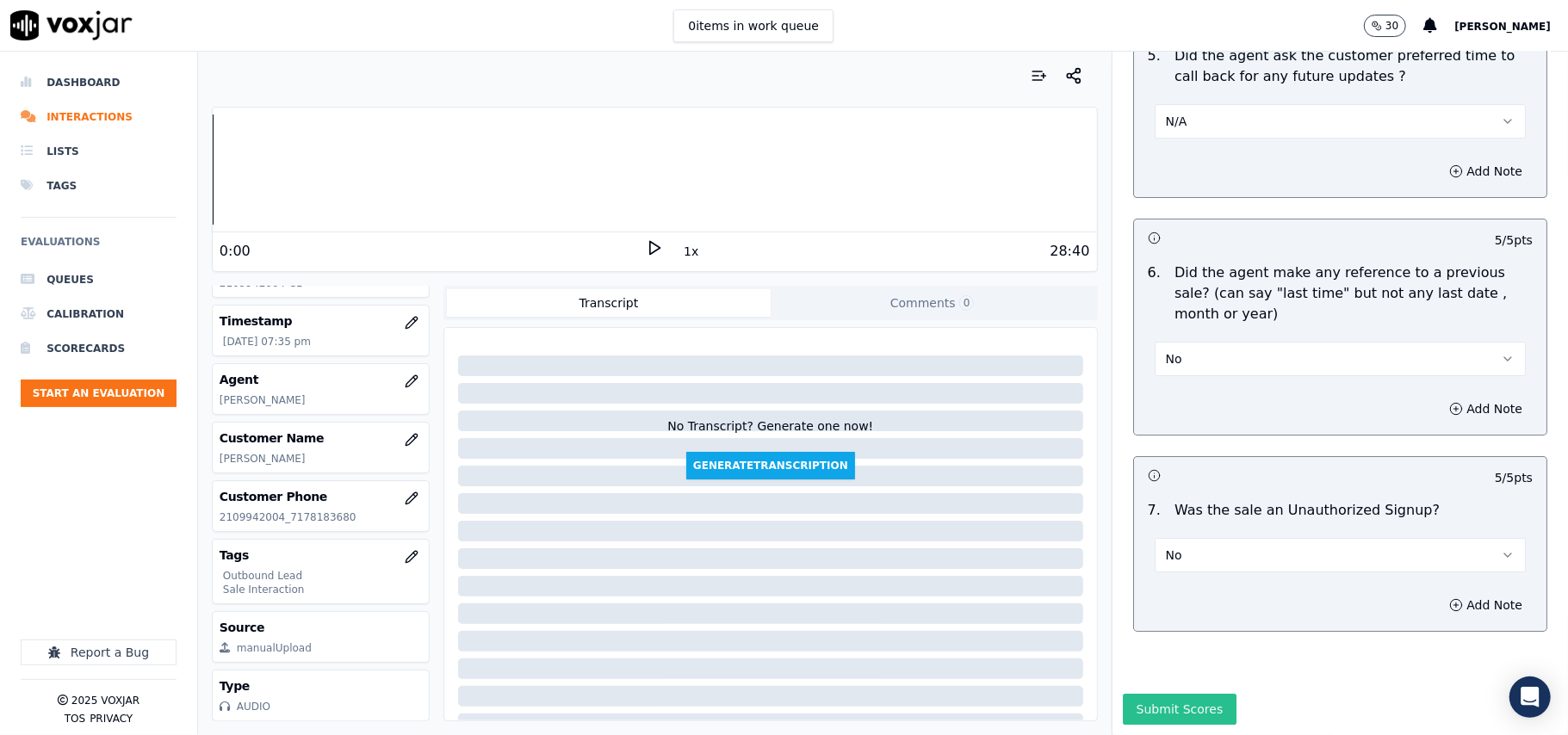
click at [1140, 694] on button "Submit Scores" at bounding box center [1179, 710] width 114 height 31
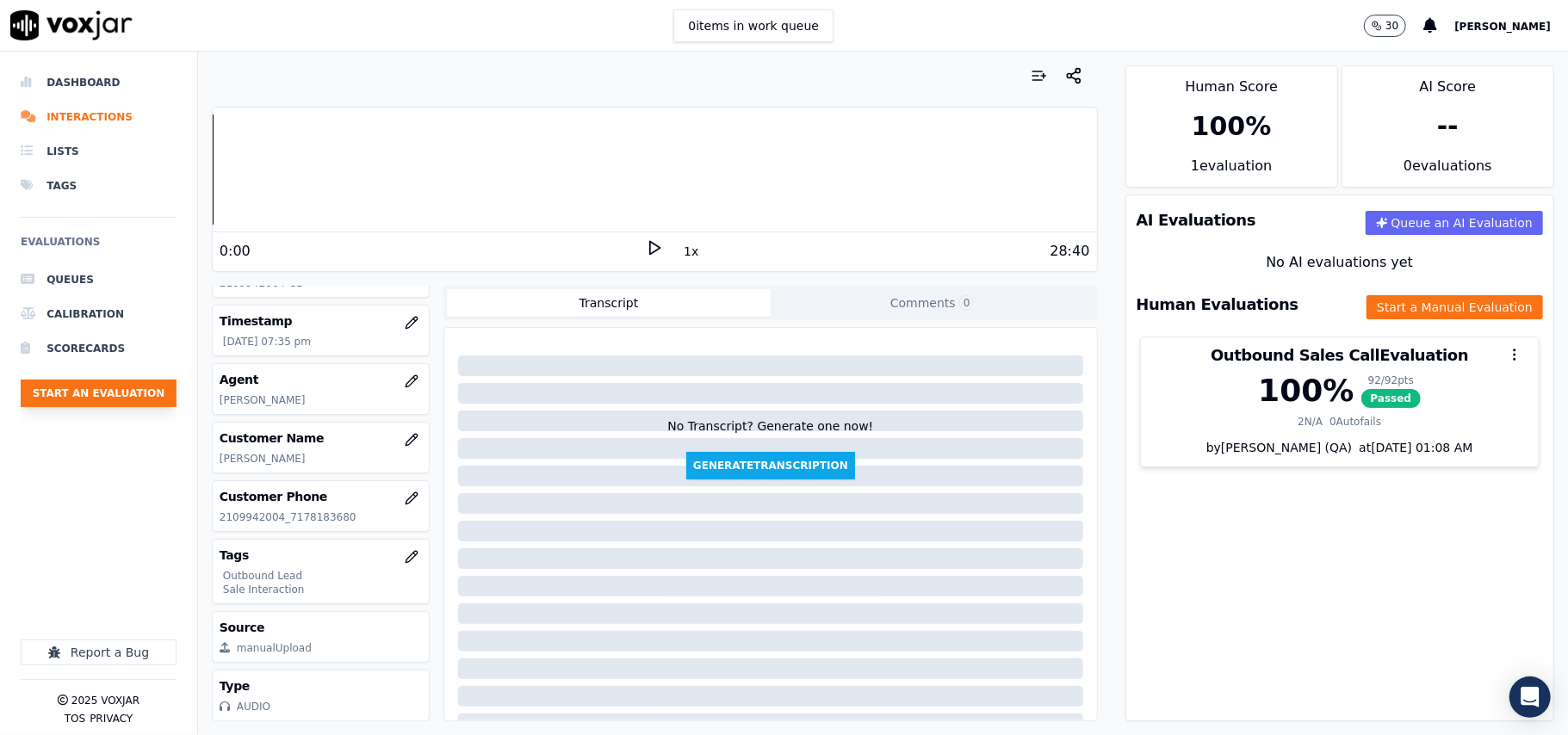
click at [135, 394] on button "Start an Evaluation" at bounding box center [99, 393] width 156 height 27
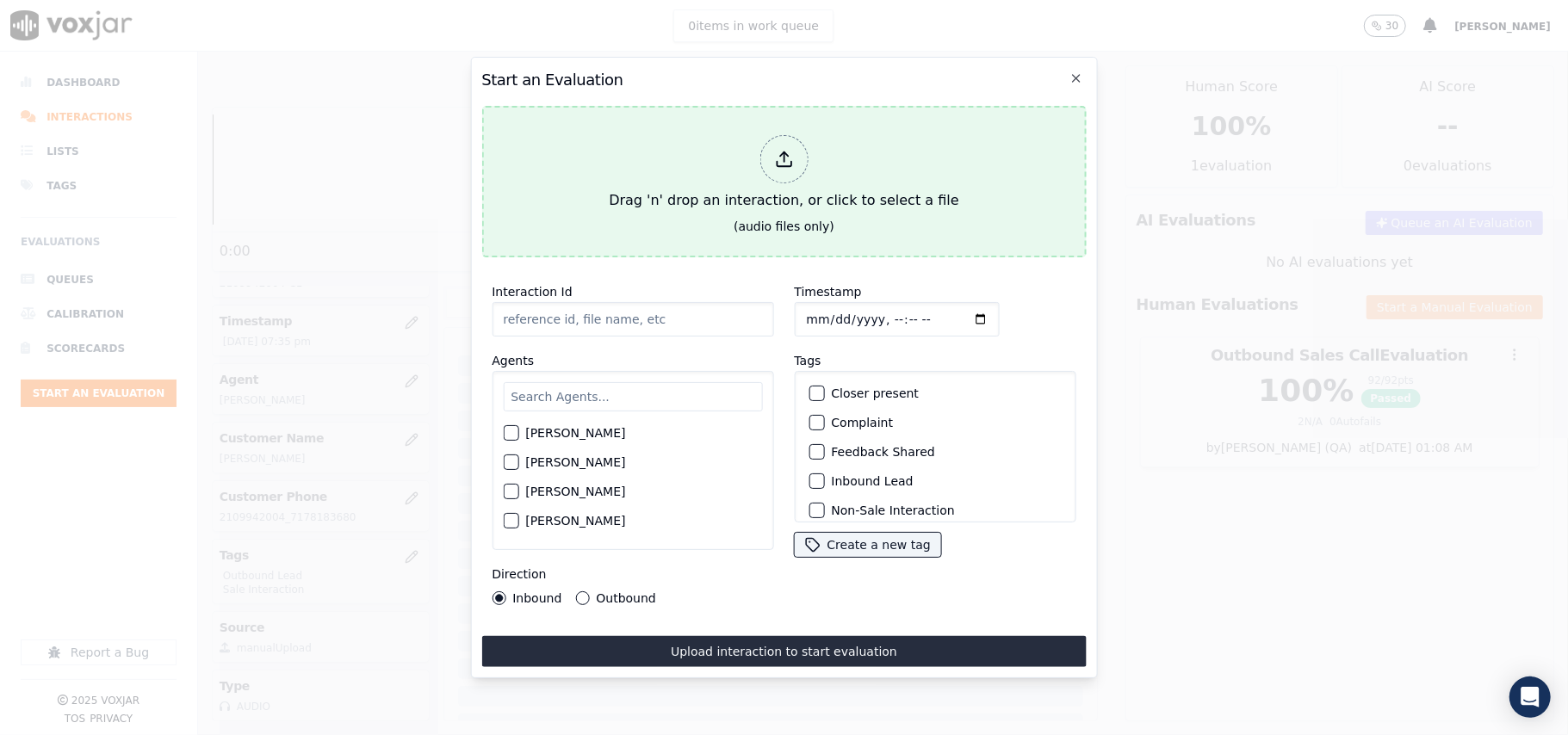
click at [790, 191] on div "Drag 'n' drop an interaction, or click to select a file" at bounding box center [784, 173] width 363 height 90
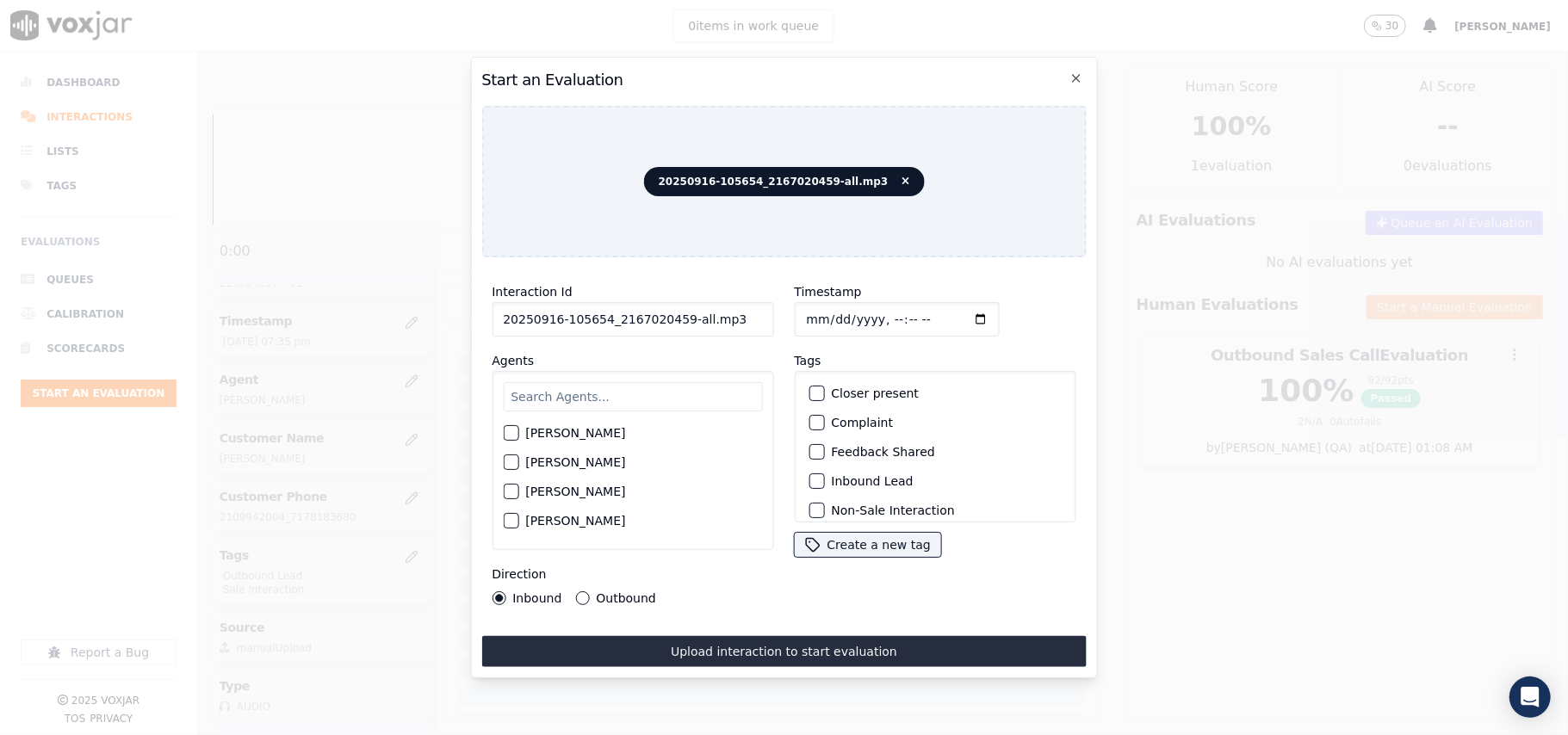
drag, startPoint x: 737, startPoint y: 311, endPoint x: 672, endPoint y: 310, distance: 65.0
click at [672, 310] on input "20250916-105654_2167020459-all.mp3" at bounding box center [632, 319] width 282 height 34
type input "20250916-105654_2167020459-C1"
click at [824, 306] on input "Timestamp" at bounding box center [896, 319] width 205 height 34
type input "[DATE]T19:38"
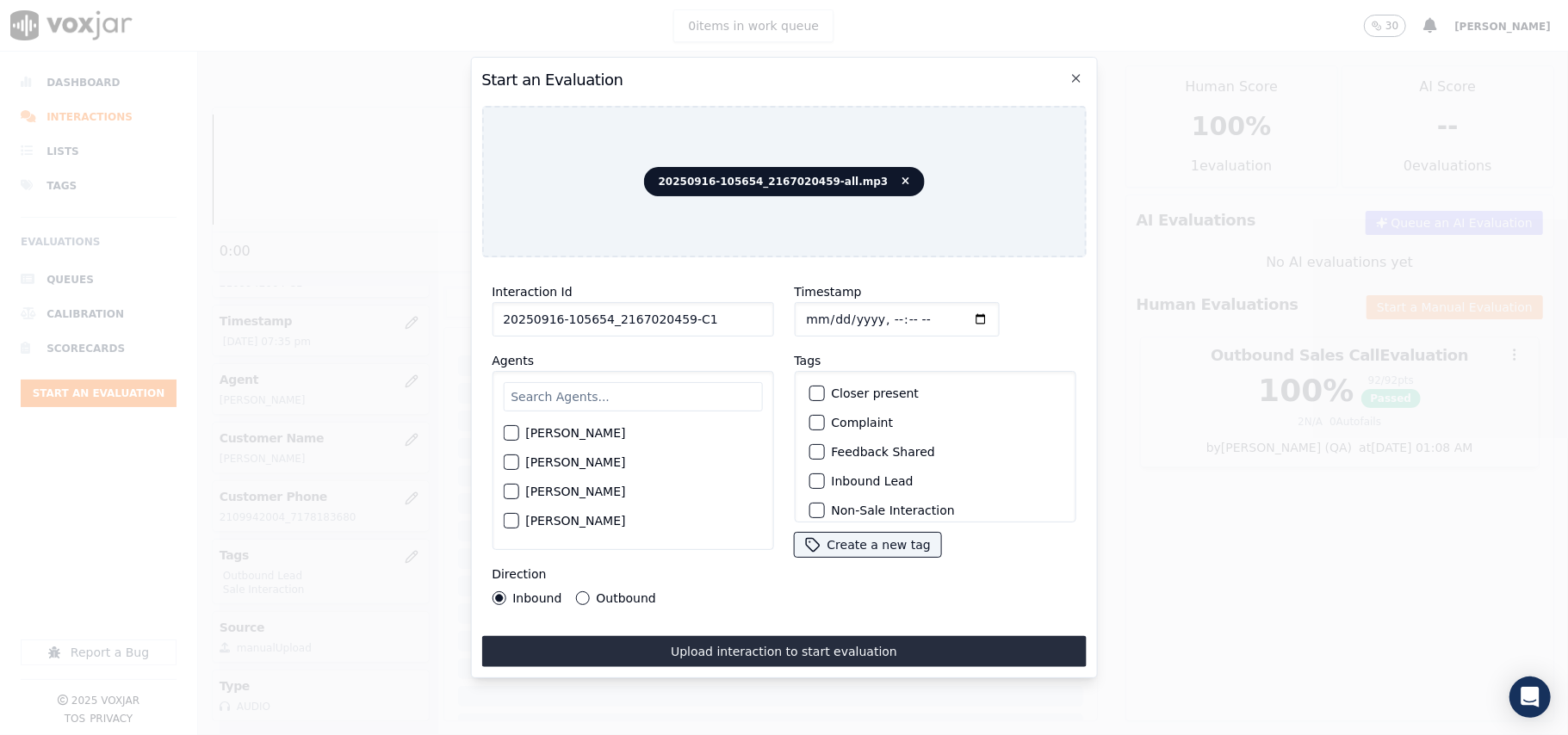
click at [652, 383] on input "text" at bounding box center [632, 397] width 260 height 29
type input "chr"
click at [569, 462] on label "[PERSON_NAME]" at bounding box center [575, 468] width 100 height 12
click at [518, 460] on button "[PERSON_NAME]" at bounding box center [510, 468] width 16 height 16
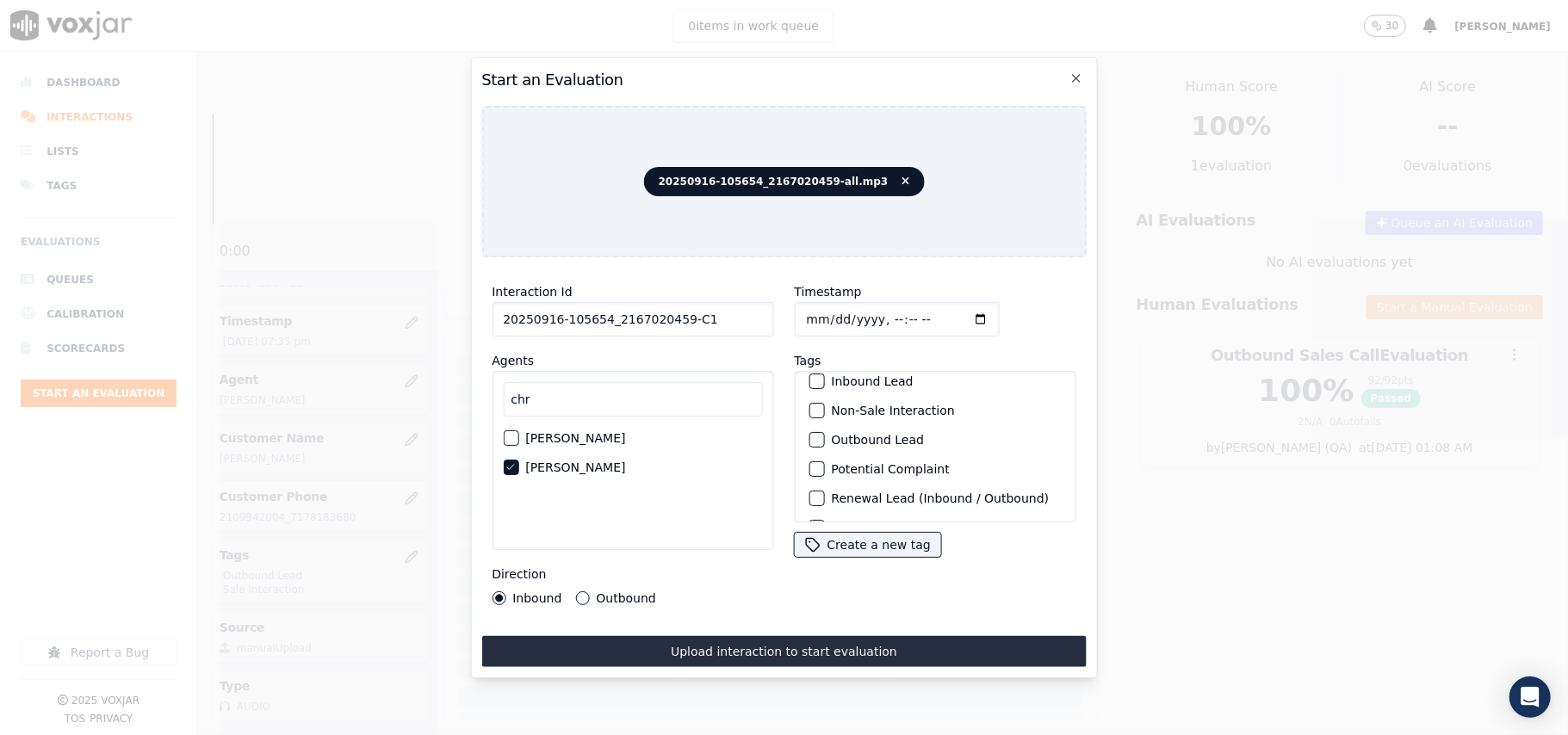
scroll to position [150, 0]
click at [831, 494] on label "Sale Interaction" at bounding box center [877, 500] width 95 height 12
click at [824, 493] on button "Sale Interaction" at bounding box center [816, 501] width 16 height 16
click at [822, 398] on div "Outbound Lead" at bounding box center [934, 413] width 266 height 29
click at [809, 406] on div "button" at bounding box center [815, 412] width 12 height 12
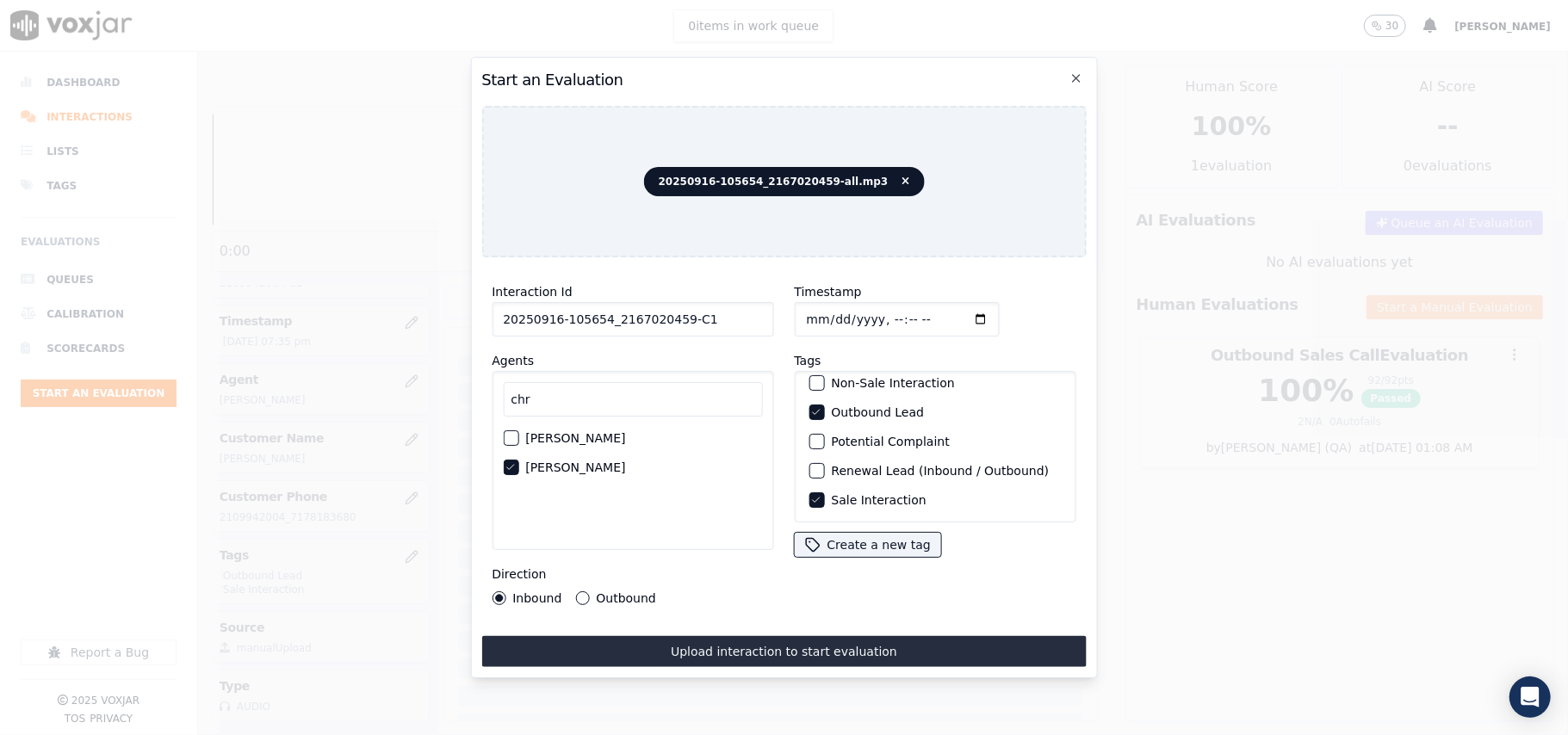
click at [624, 592] on label "Outbound" at bounding box center [625, 598] width 60 height 12
click at [588, 592] on button "Outbound" at bounding box center [582, 598] width 14 height 14
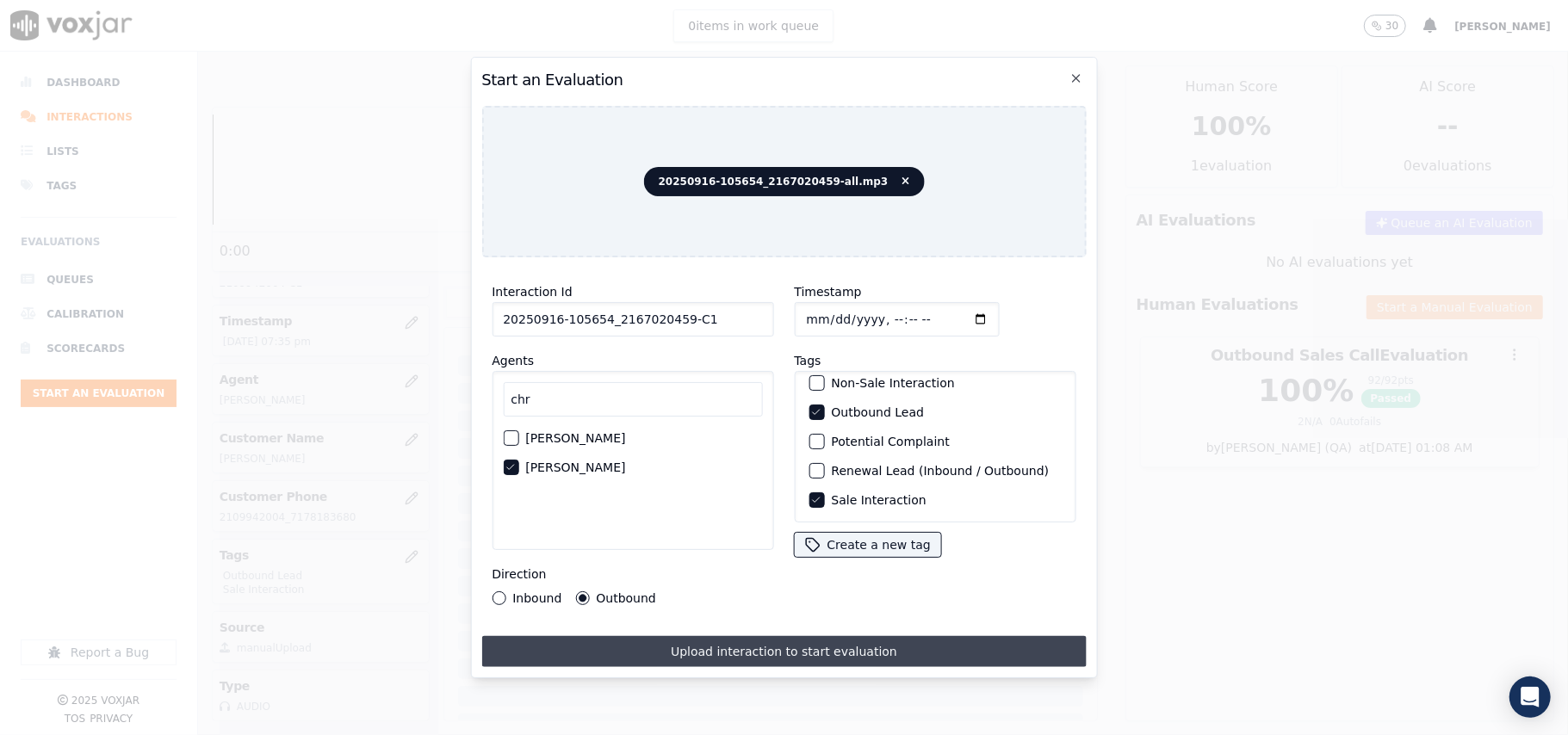
click at [684, 644] on button "Upload interaction to start evaluation" at bounding box center [783, 652] width 604 height 31
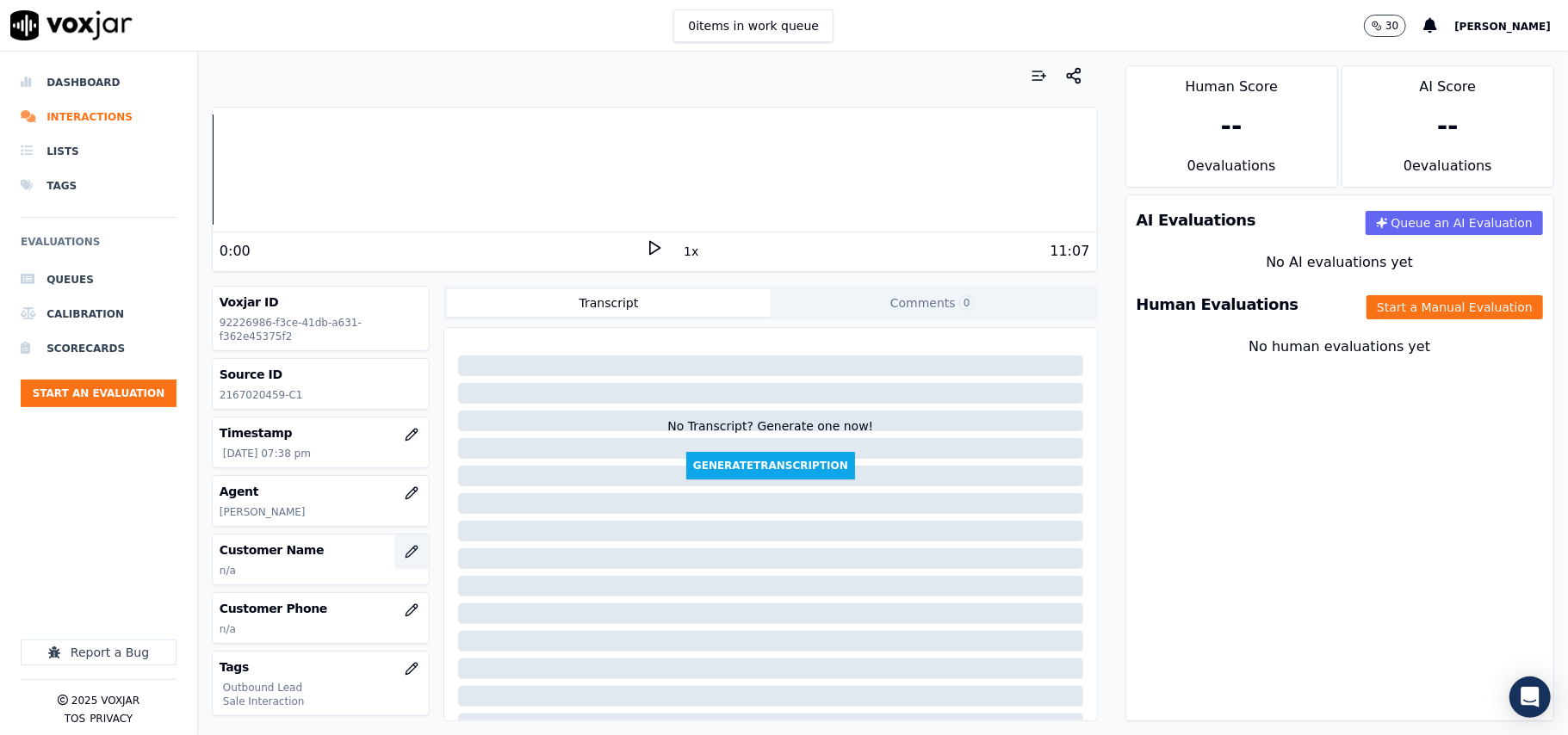
click at [399, 554] on button "button" at bounding box center [411, 551] width 34 height 34
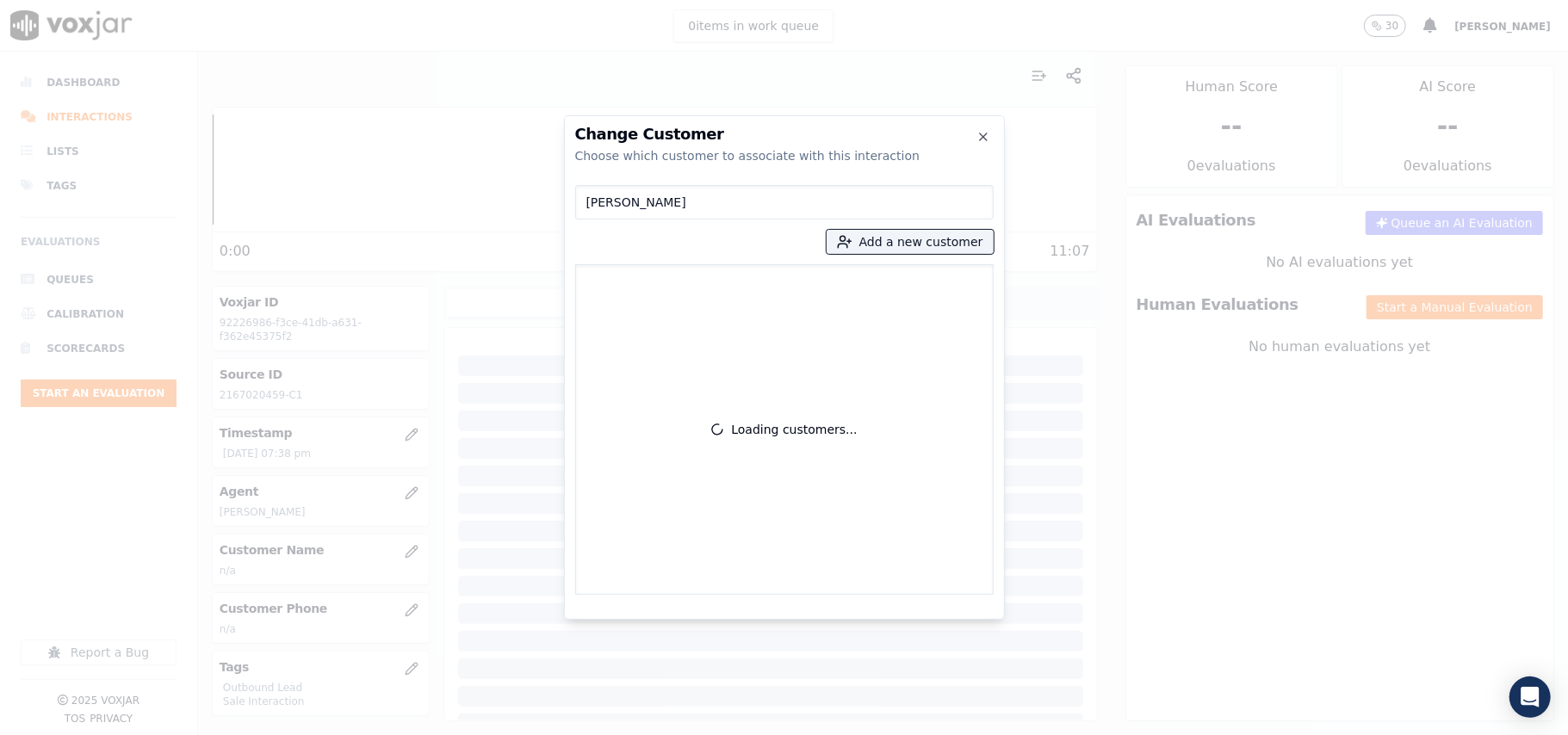
click at [587, 198] on input "[PERSON_NAME]" at bounding box center [784, 202] width 419 height 34
click at [592, 201] on input "[PERSON_NAME]" at bounding box center [784, 202] width 419 height 34
type input "[PERSON_NAME]"
click at [874, 257] on div "[PERSON_NAME] Add a new customer No customers found" at bounding box center [784, 387] width 419 height 417
click at [858, 250] on button "Add a new customer" at bounding box center [909, 242] width 167 height 24
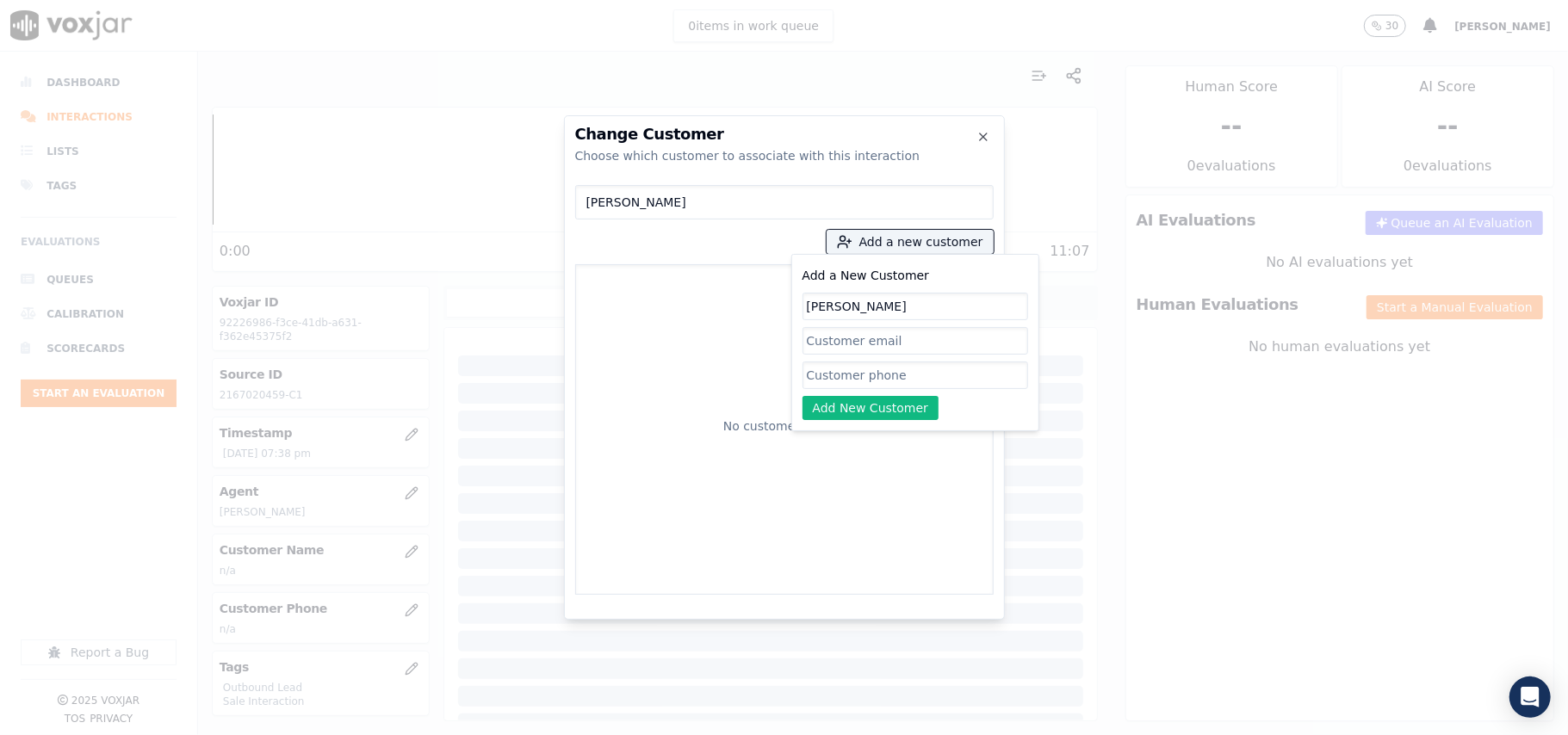
click at [809, 306] on input "[PERSON_NAME]" at bounding box center [914, 306] width 225 height 27
type input "[PERSON_NAME]"
click at [976, 377] on input "Add a New Customer" at bounding box center [914, 376] width 225 height 27
paste input "2167020459"
type input "2167020459"
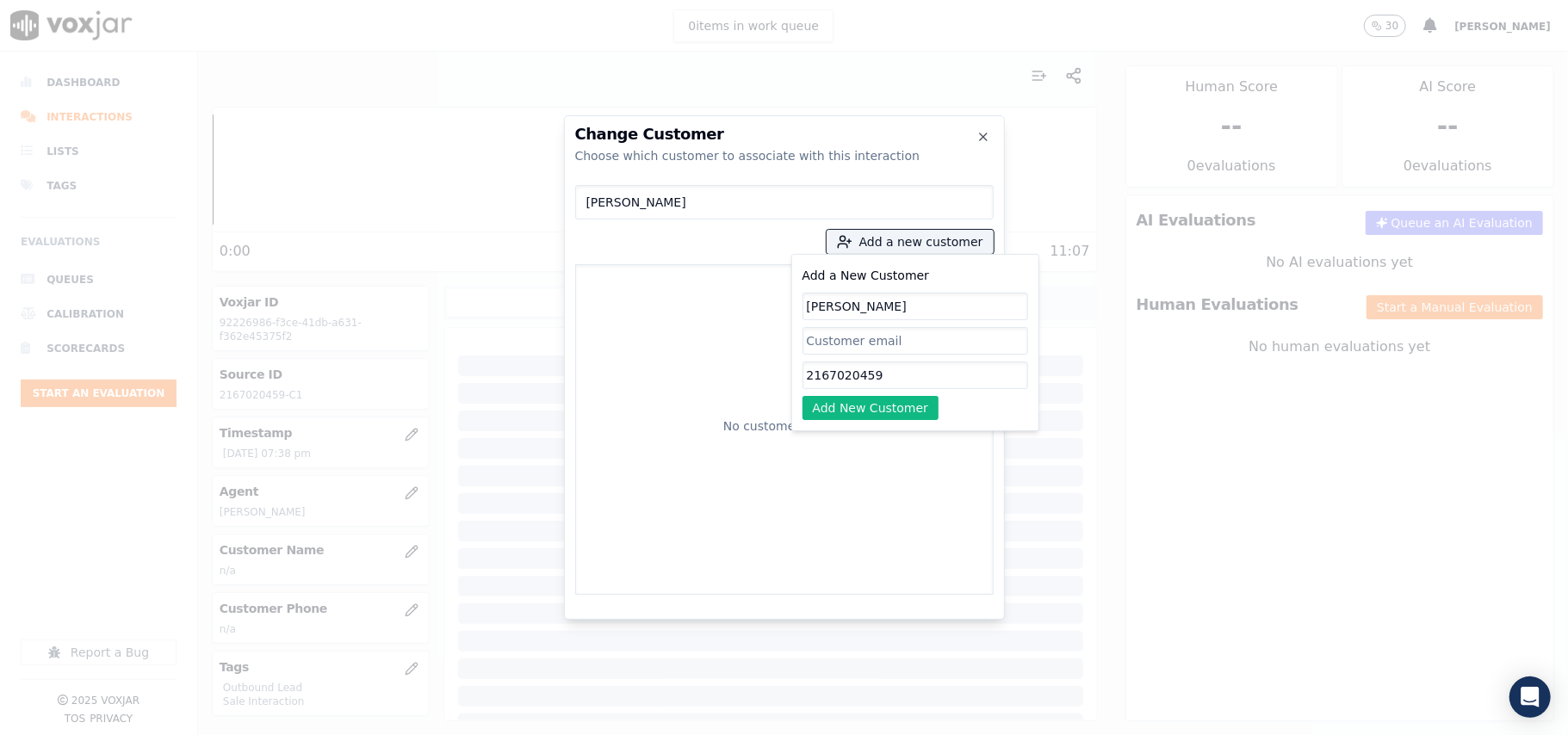
click at [847, 405] on button "Add New Customer" at bounding box center [870, 408] width 137 height 24
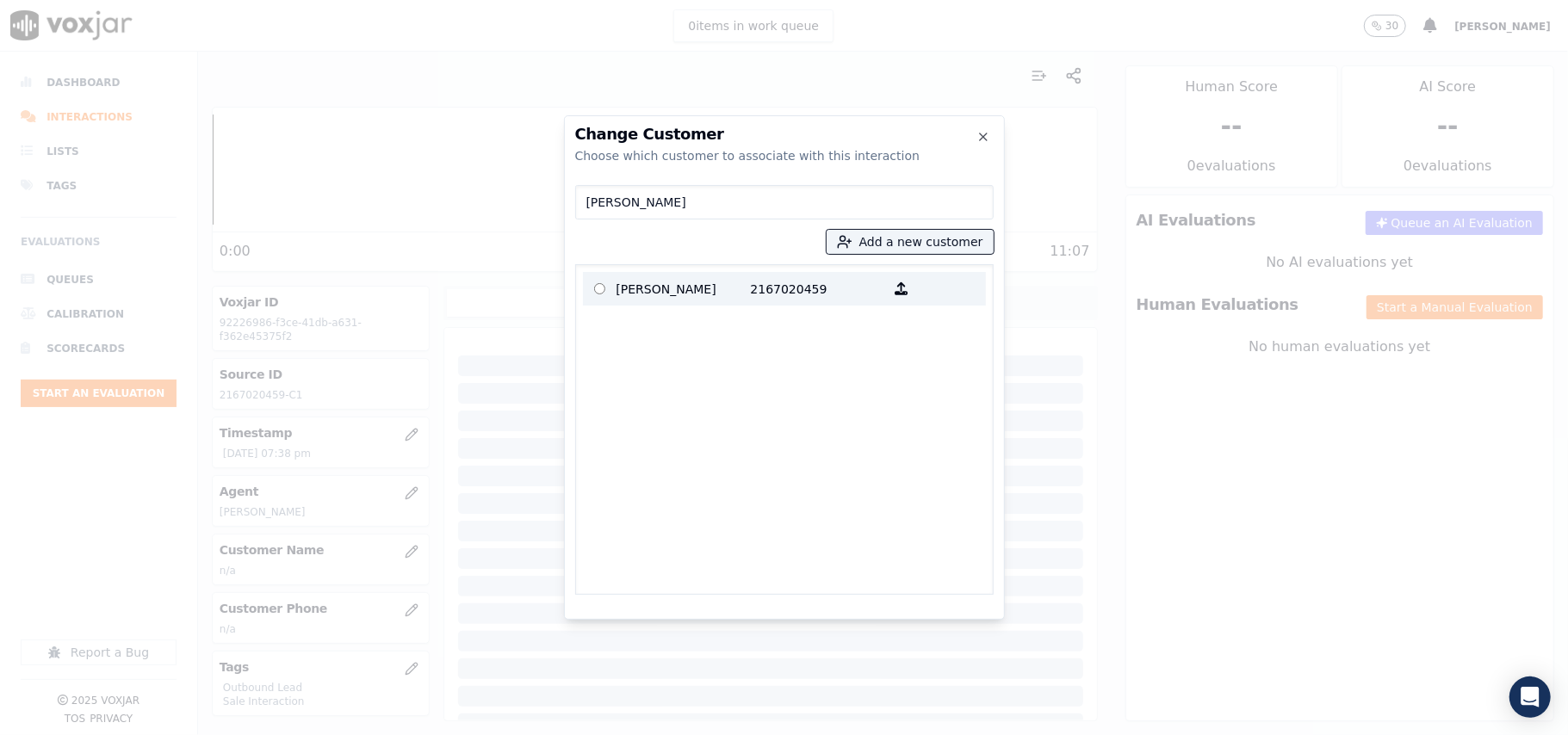
click at [731, 300] on p "[PERSON_NAME]" at bounding box center [684, 288] width 135 height 26
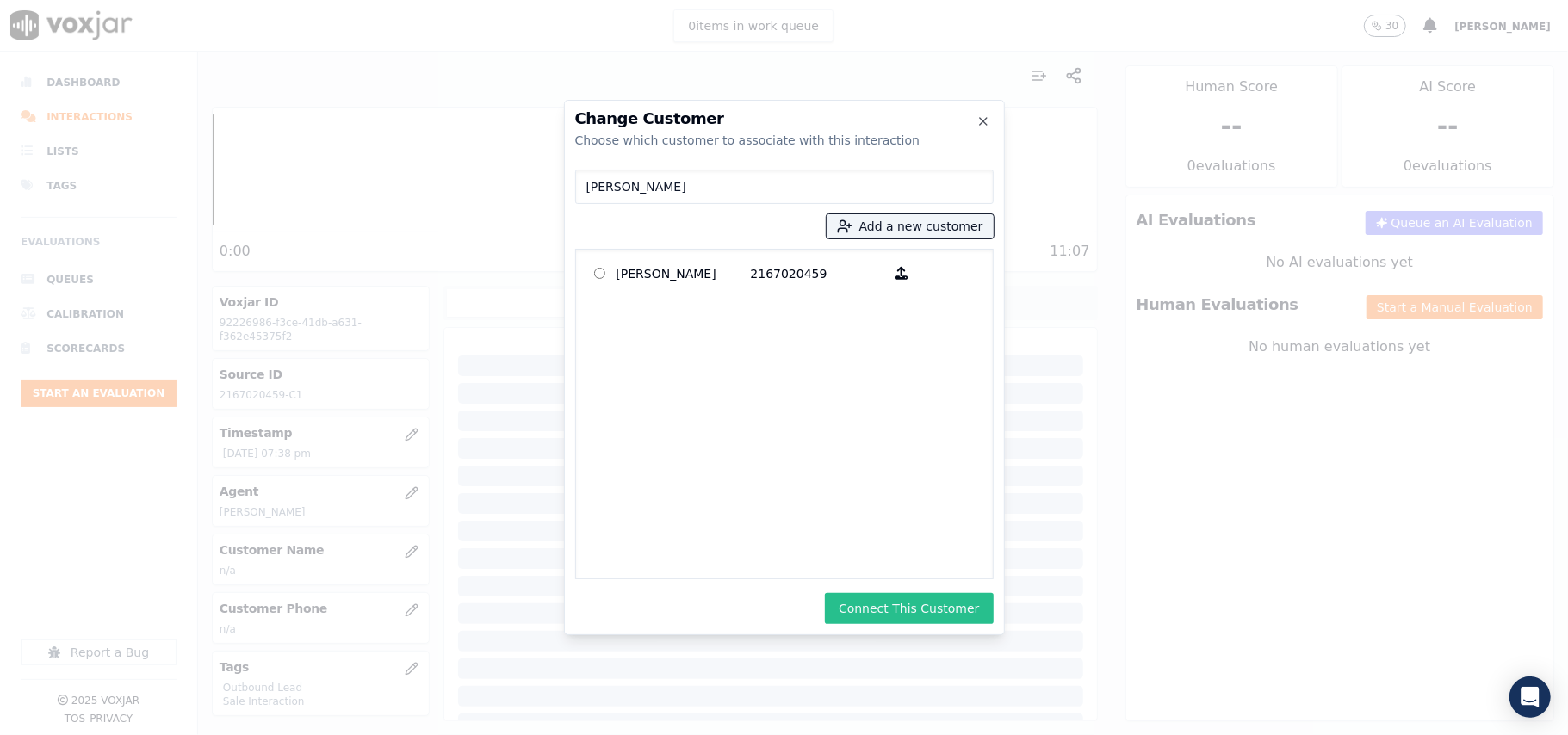
click at [873, 611] on button "Connect This Customer" at bounding box center [908, 609] width 168 height 31
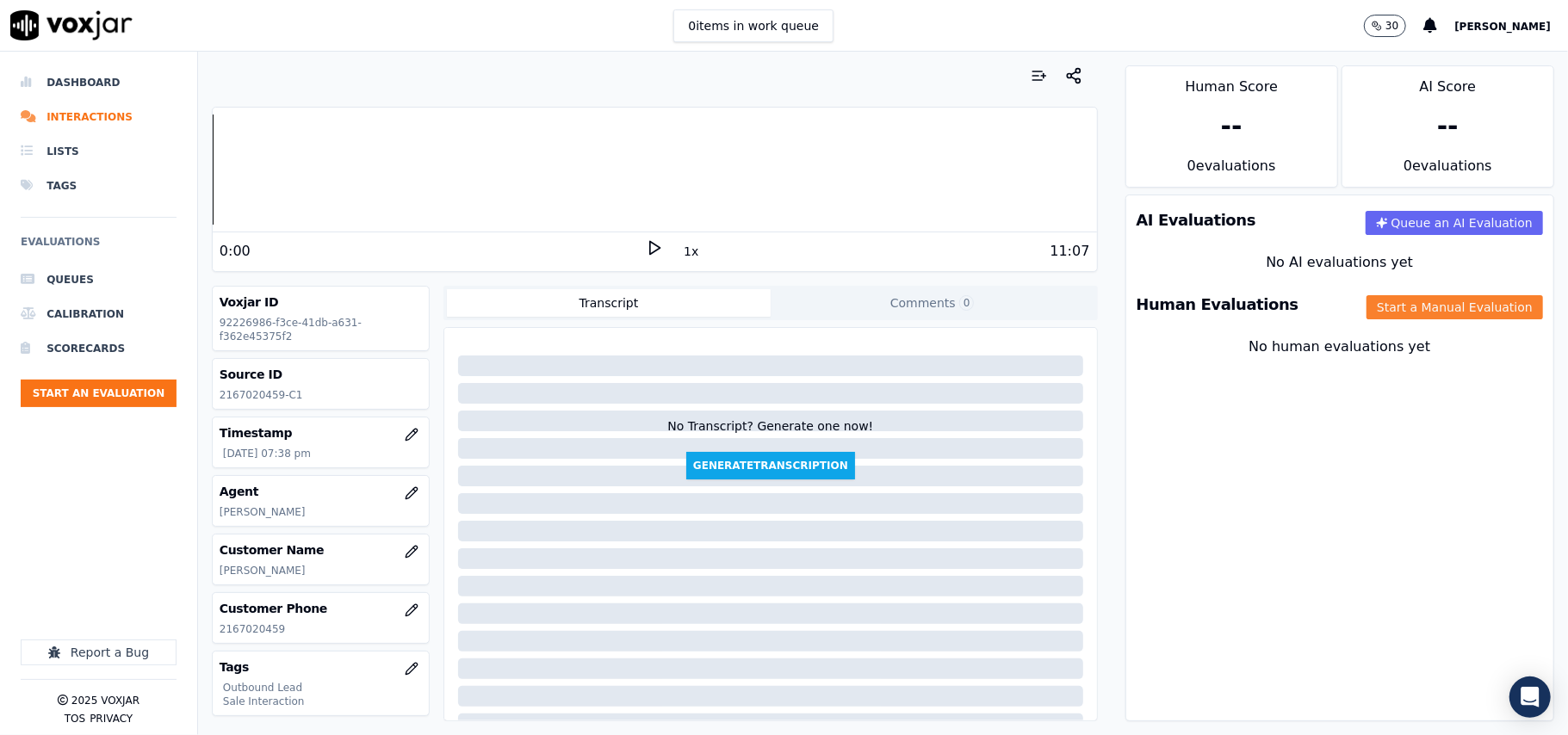
click at [1414, 307] on button "Start a Manual Evaluation" at bounding box center [1454, 307] width 177 height 24
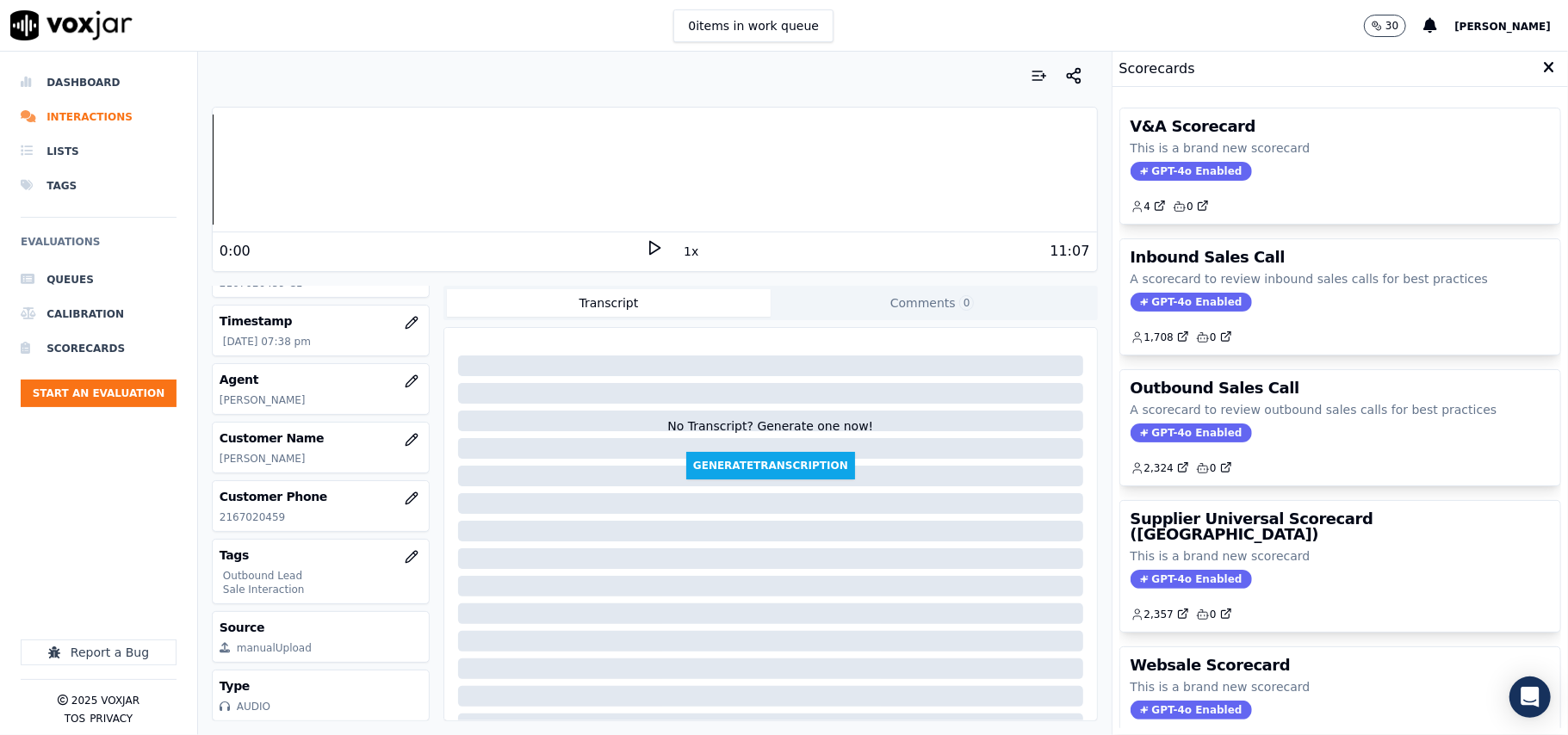
scroll to position [169, 0]
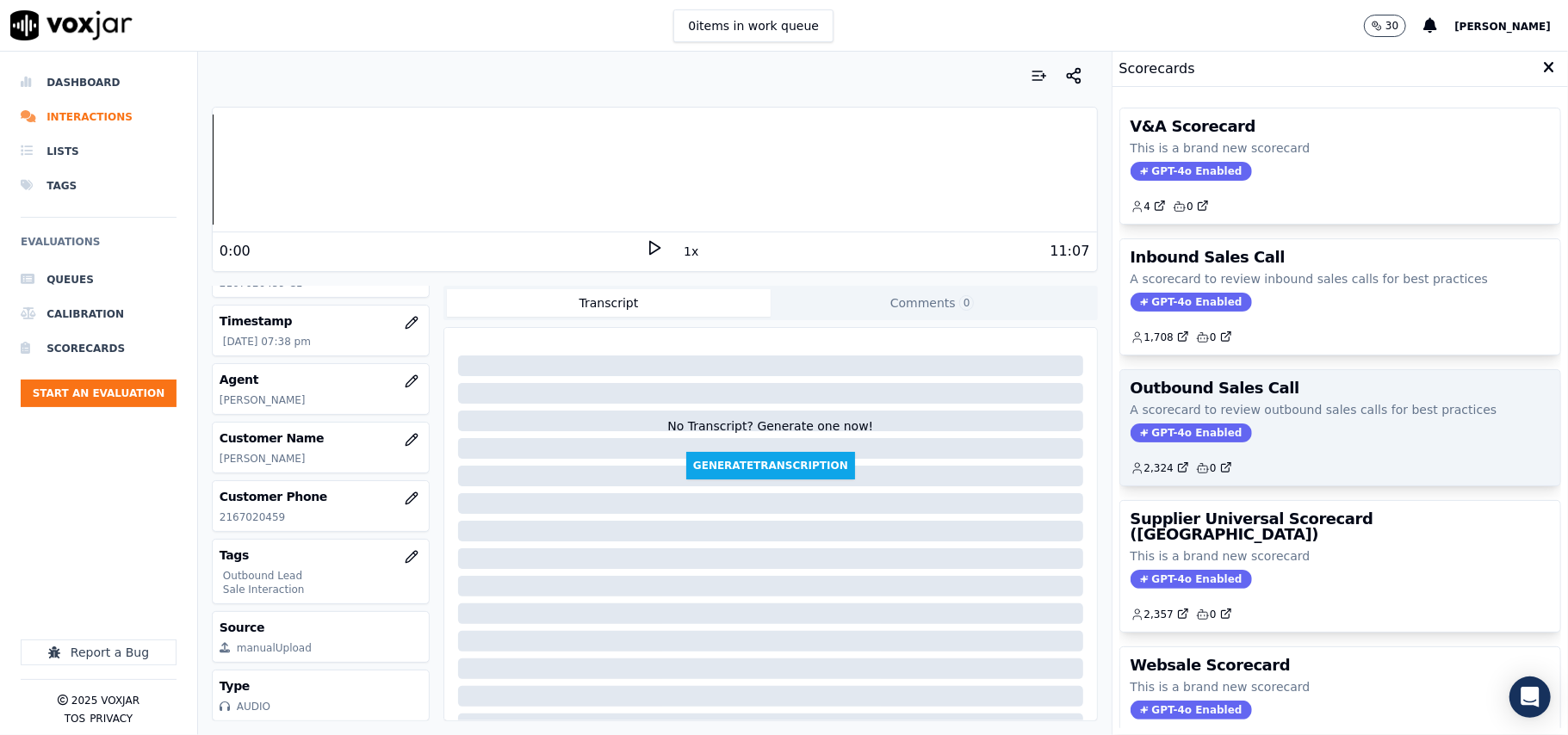
click at [1137, 442] on span "GPT-4o Enabled" at bounding box center [1190, 432] width 121 height 19
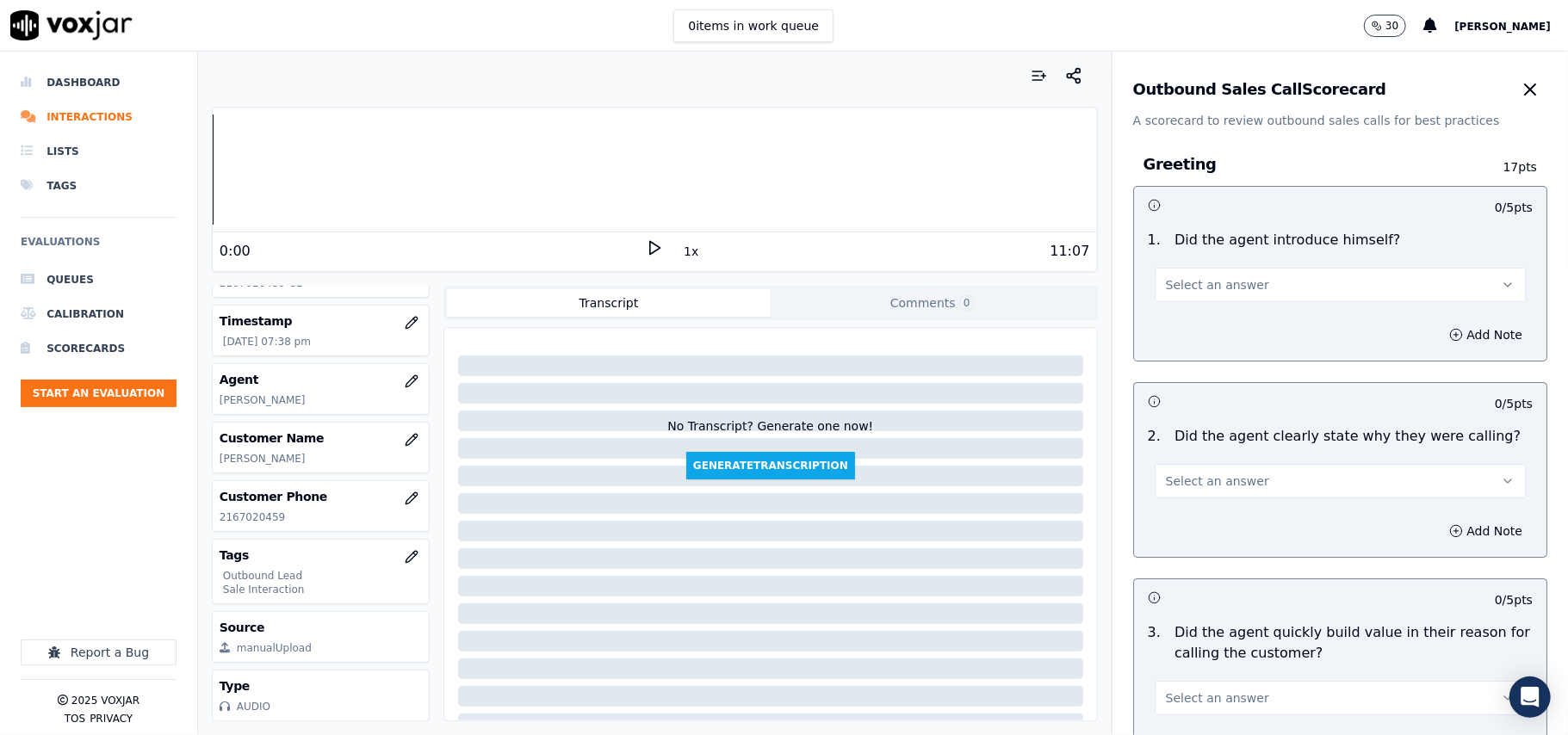
click at [1217, 273] on button "Select an answer" at bounding box center [1340, 284] width 371 height 34
click at [1185, 313] on div "Yes" at bounding box center [1303, 324] width 333 height 27
click at [1206, 473] on span "Select an answer" at bounding box center [1218, 481] width 103 height 18
click at [1176, 516] on div "Yes" at bounding box center [1303, 521] width 333 height 27
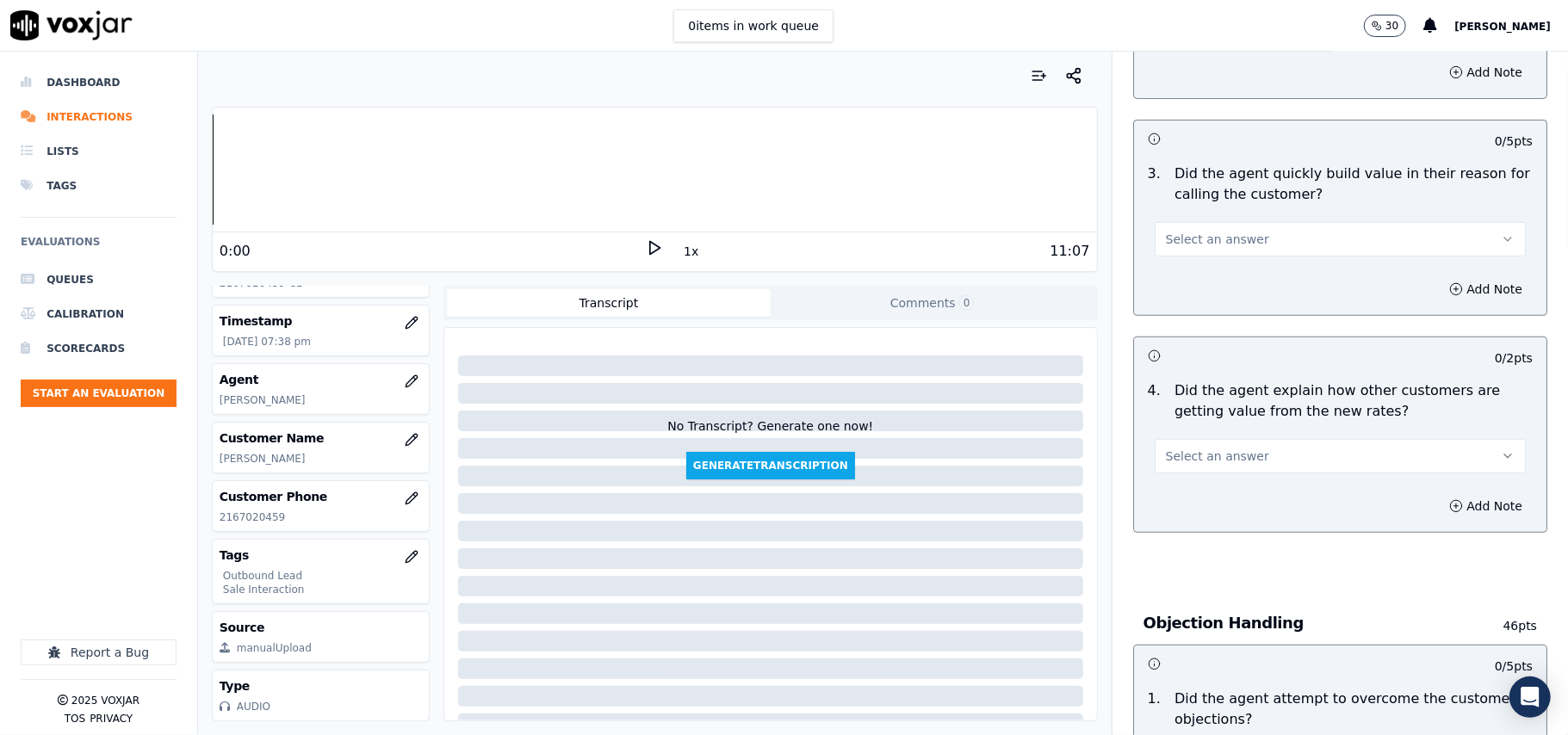
scroll to position [4296, 0]
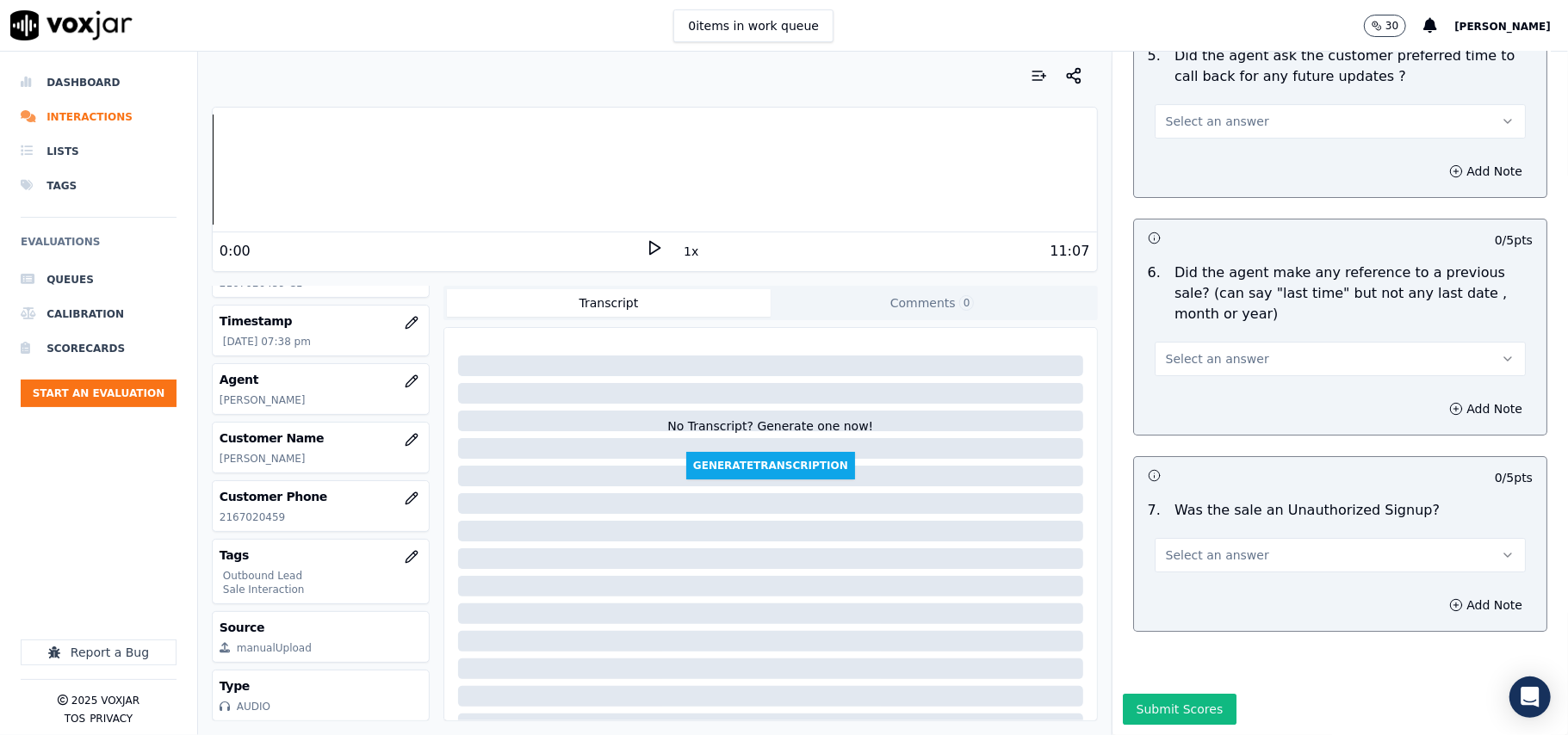
click at [1229, 538] on button "Select an answer" at bounding box center [1340, 554] width 371 height 34
click at [1196, 575] on div "No" at bounding box center [1303, 570] width 333 height 27
click at [1216, 350] on span "Select an answer" at bounding box center [1218, 359] width 103 height 18
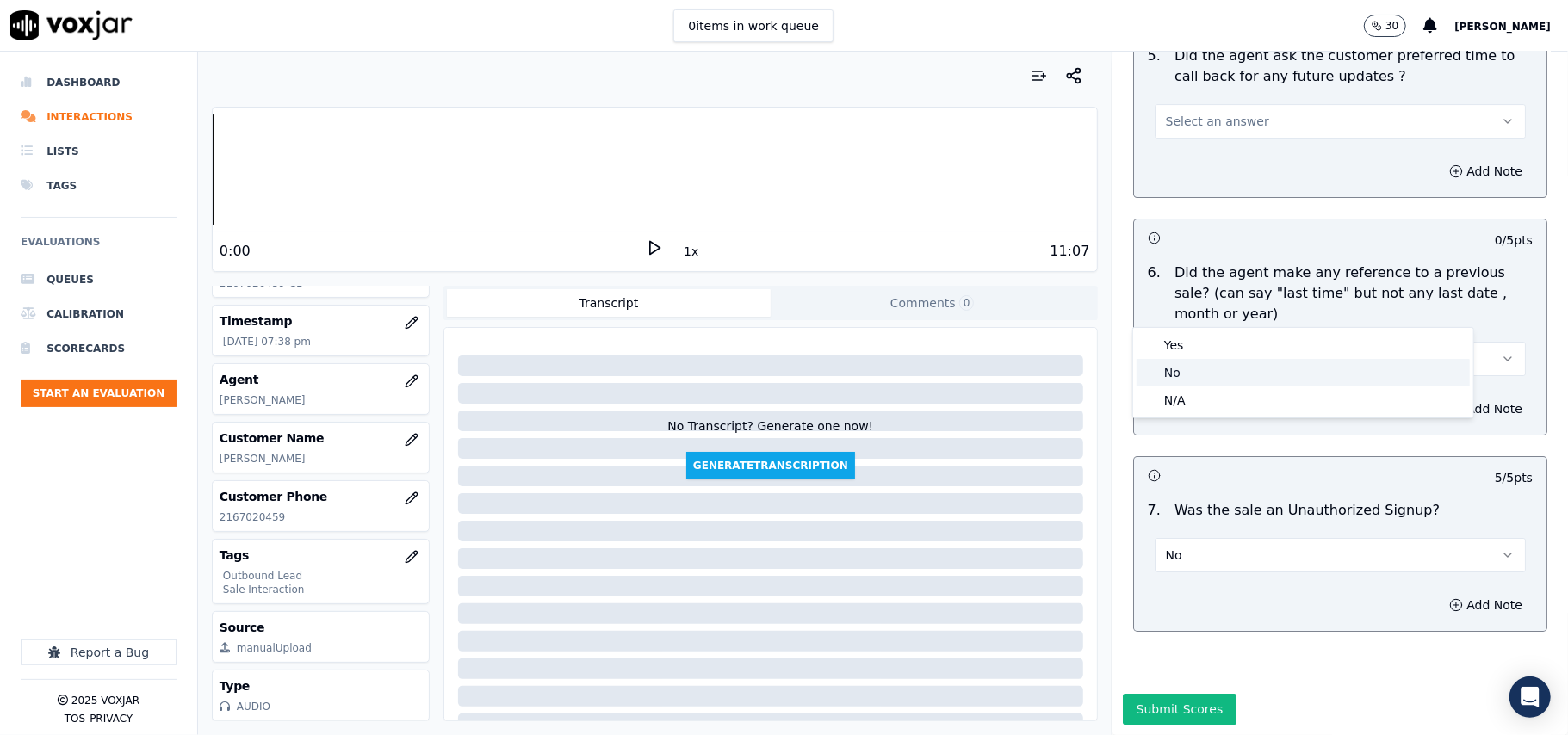
click at [1200, 366] on div "No" at bounding box center [1303, 373] width 333 height 27
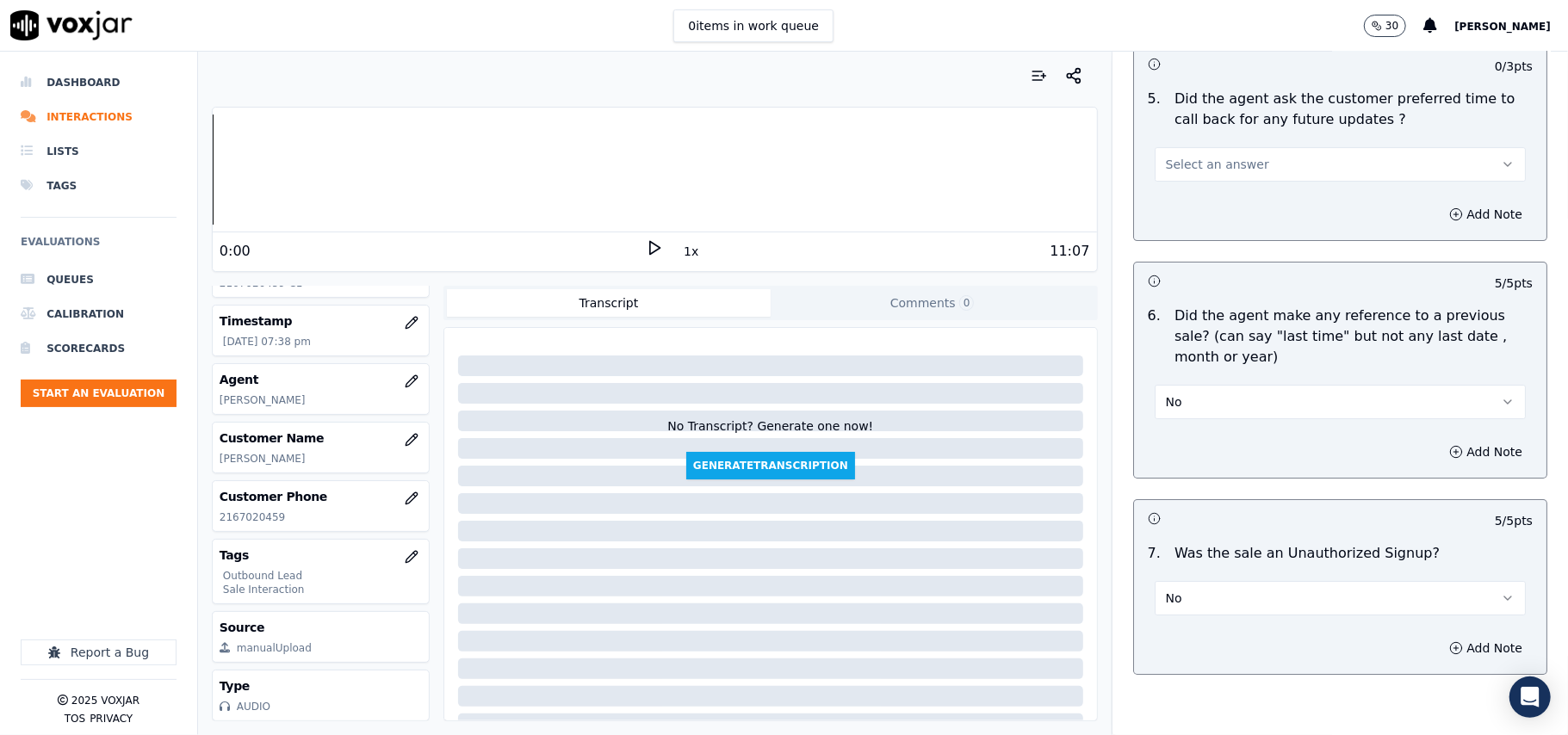
scroll to position [4065, 0]
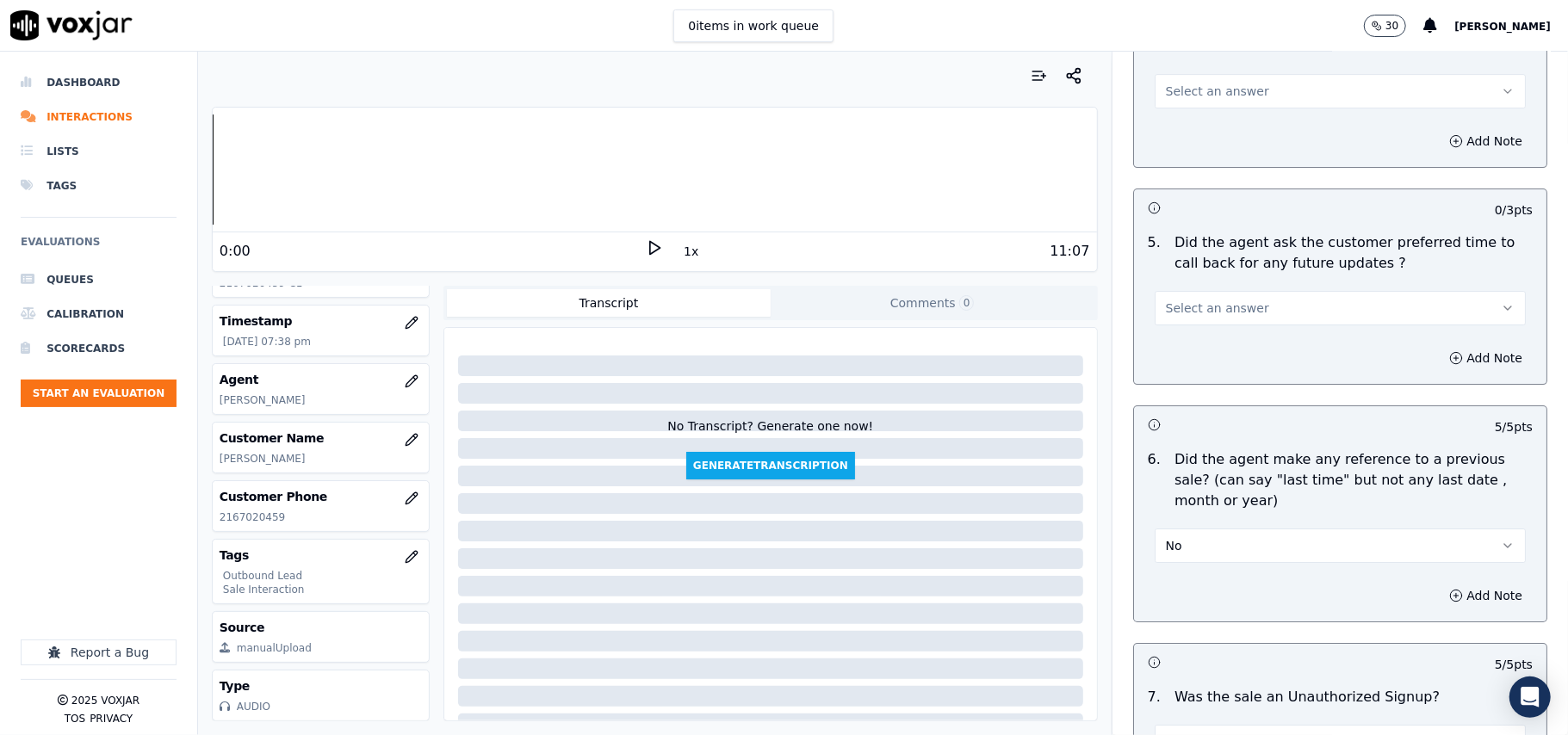
click at [1182, 291] on button "Select an answer" at bounding box center [1340, 307] width 371 height 34
click at [1180, 335] on div "Yes" at bounding box center [1303, 337] width 333 height 27
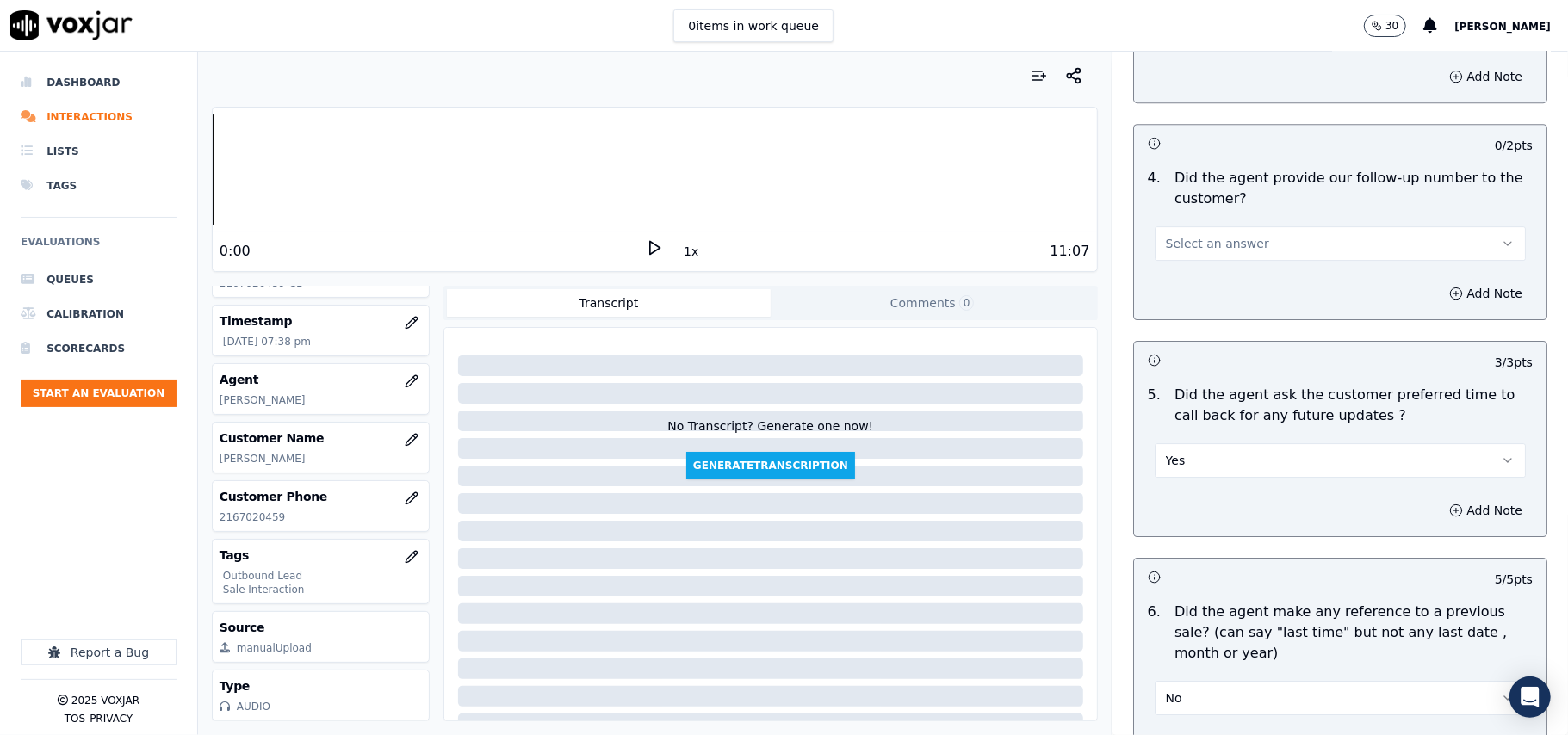
scroll to position [3721, 0]
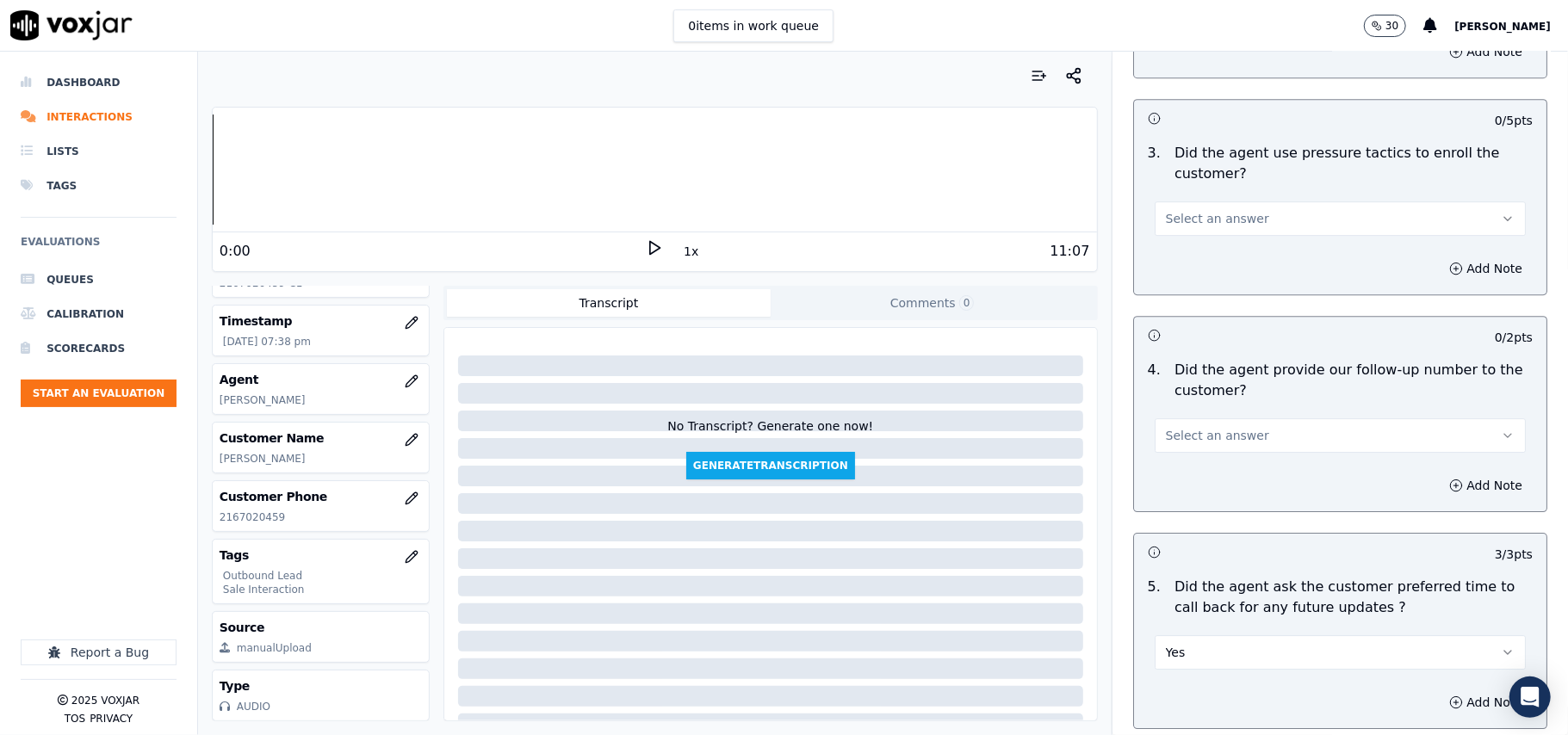
click at [1221, 428] on span "Select an answer" at bounding box center [1218, 436] width 103 height 18
click at [1216, 478] on div "No" at bounding box center [1303, 492] width 333 height 27
click at [1218, 437] on button "No" at bounding box center [1340, 435] width 371 height 34
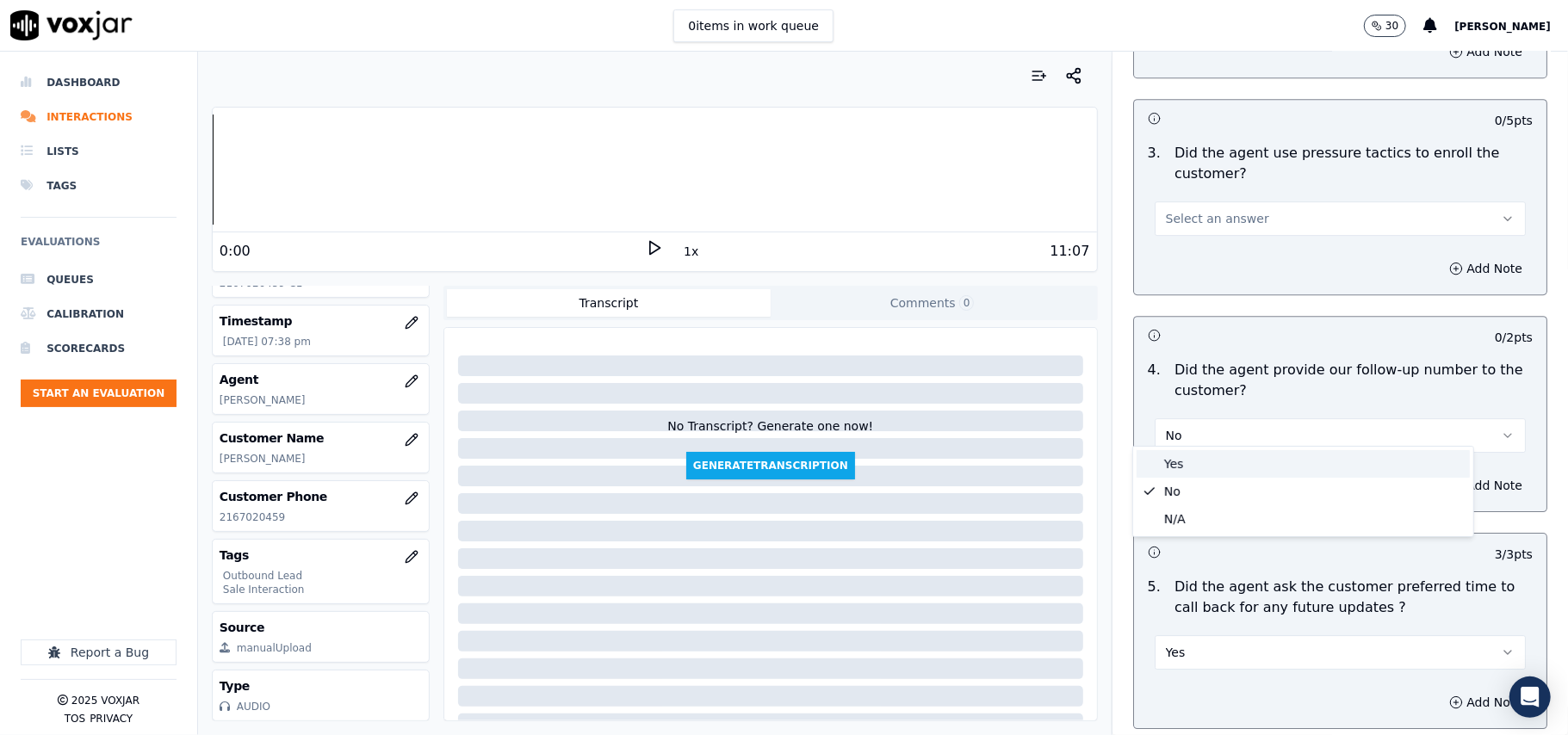
click at [1209, 467] on div "Yes" at bounding box center [1303, 464] width 333 height 27
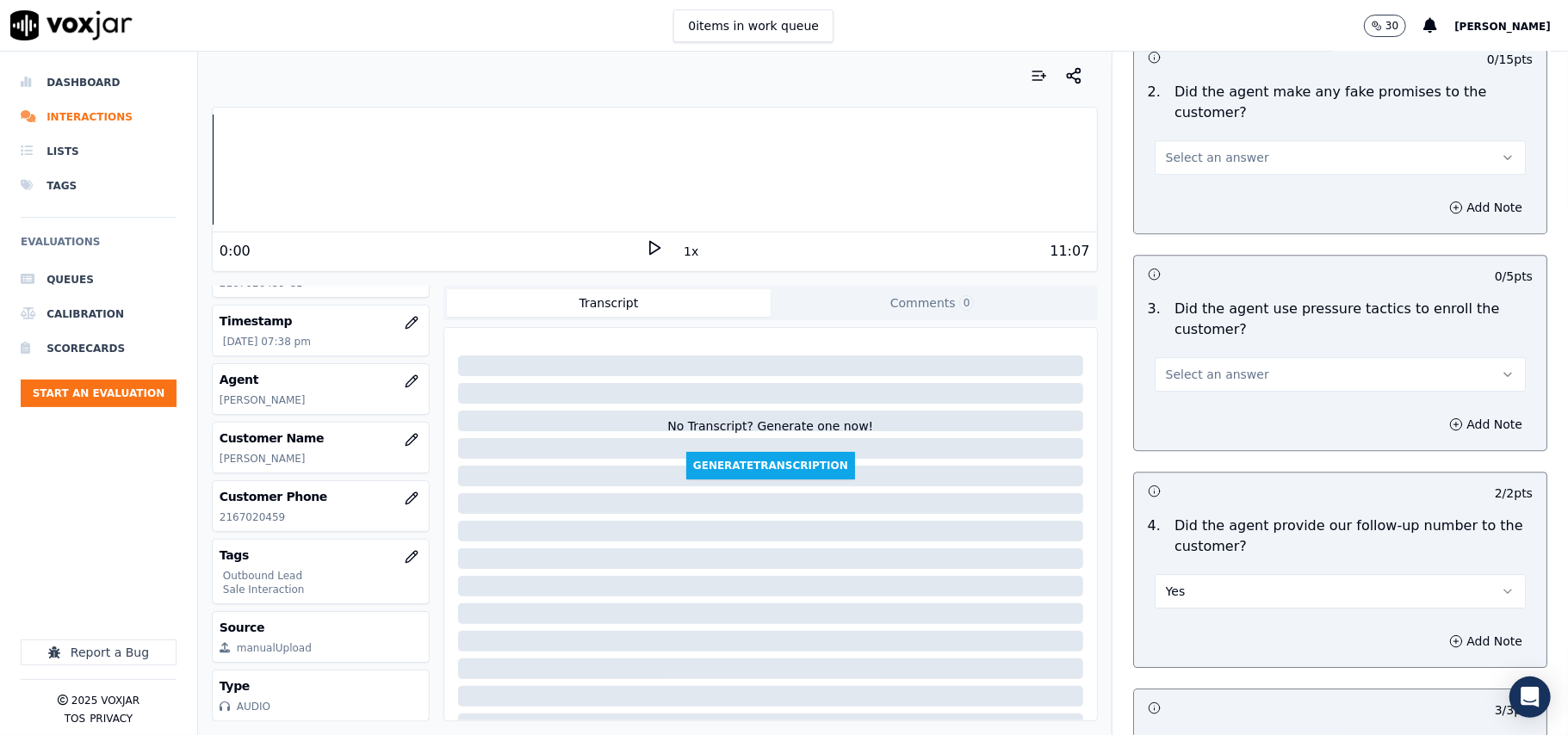
scroll to position [3376, 0]
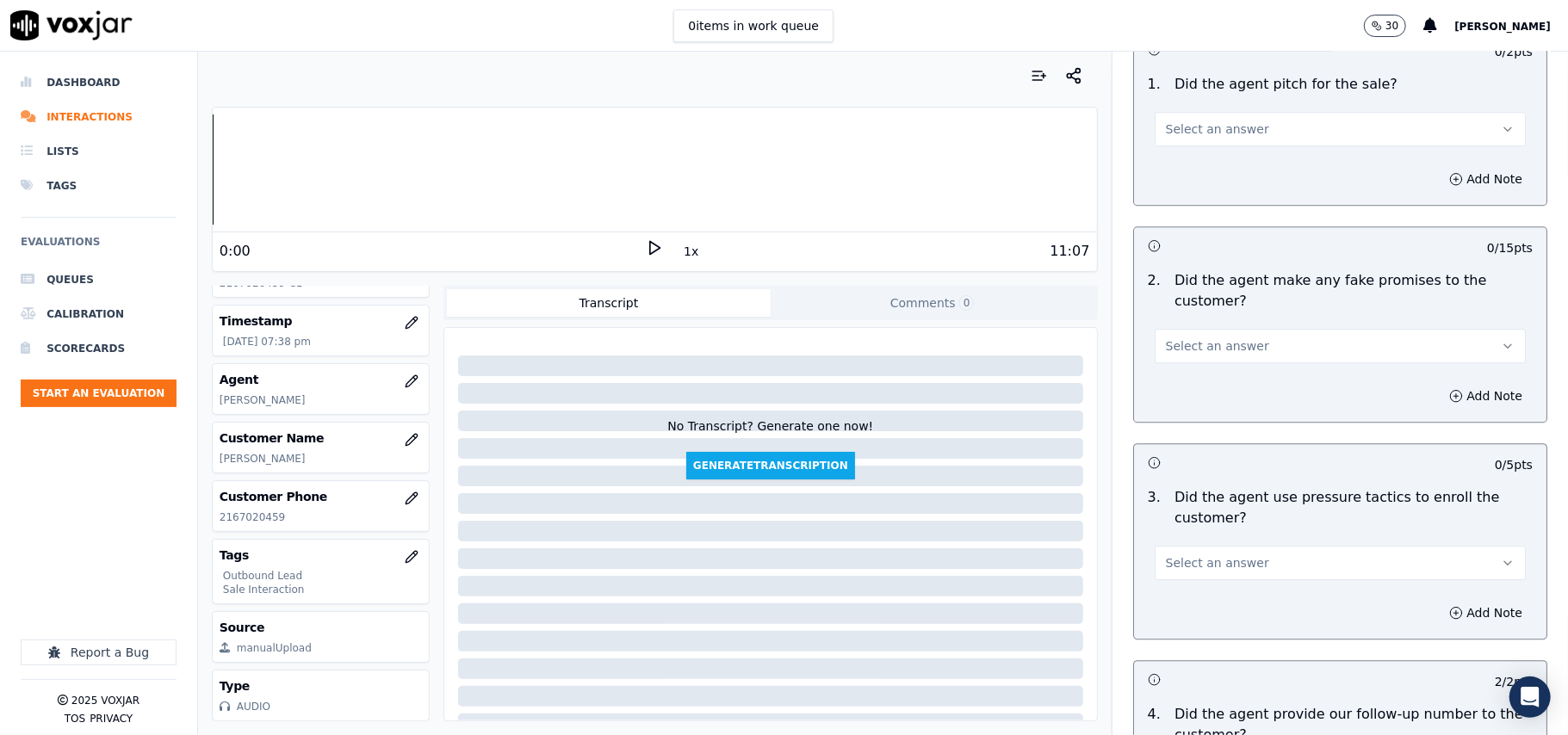
click at [1225, 559] on span "Select an answer" at bounding box center [1218, 563] width 103 height 18
click at [1216, 620] on div "No" at bounding box center [1303, 618] width 333 height 27
click at [1191, 338] on span "Select an answer" at bounding box center [1218, 347] width 103 height 18
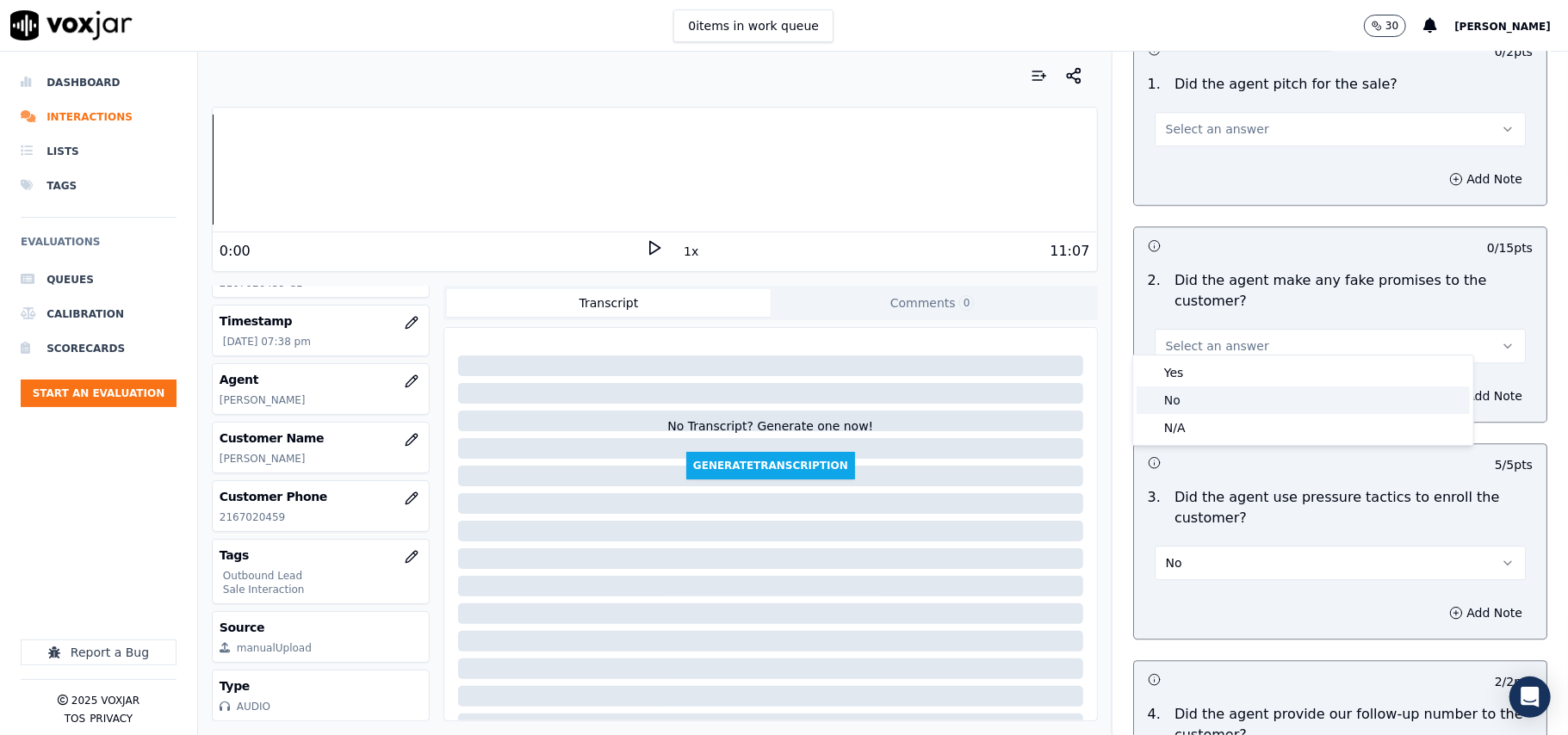
click at [1180, 412] on div "No" at bounding box center [1303, 400] width 333 height 27
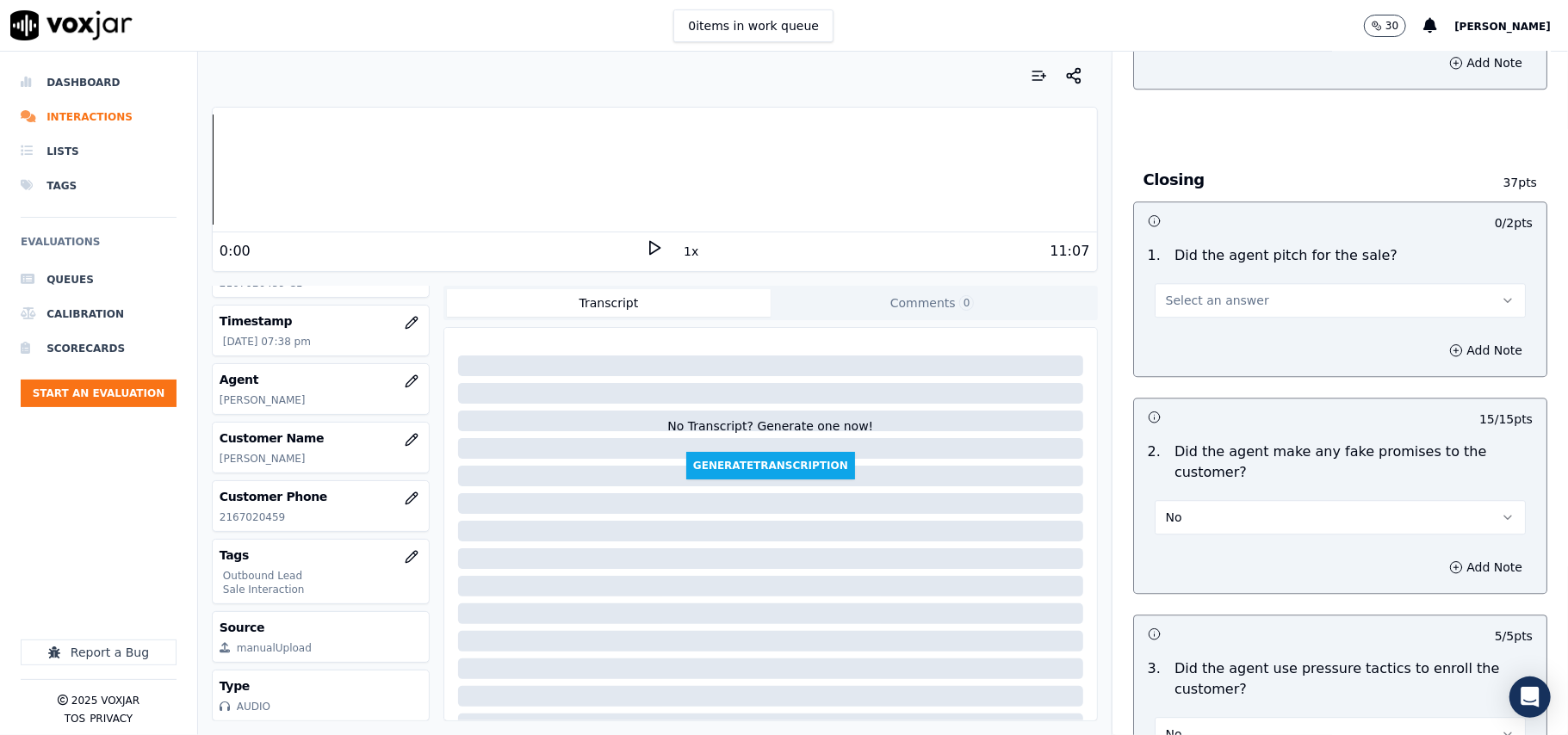
scroll to position [3032, 0]
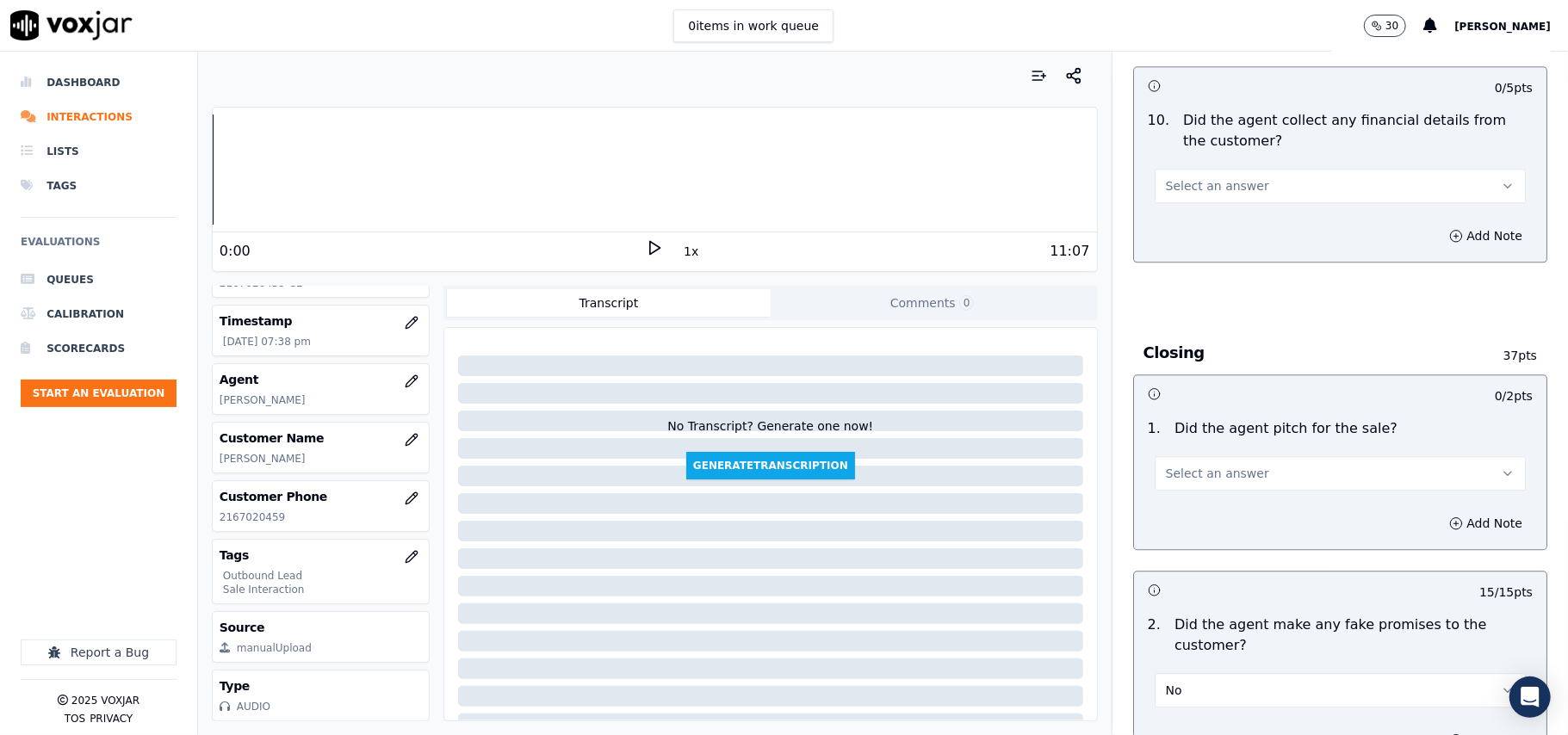
click at [1226, 469] on span "Select an answer" at bounding box center [1218, 473] width 103 height 18
click at [1221, 494] on div "Yes" at bounding box center [1303, 500] width 333 height 27
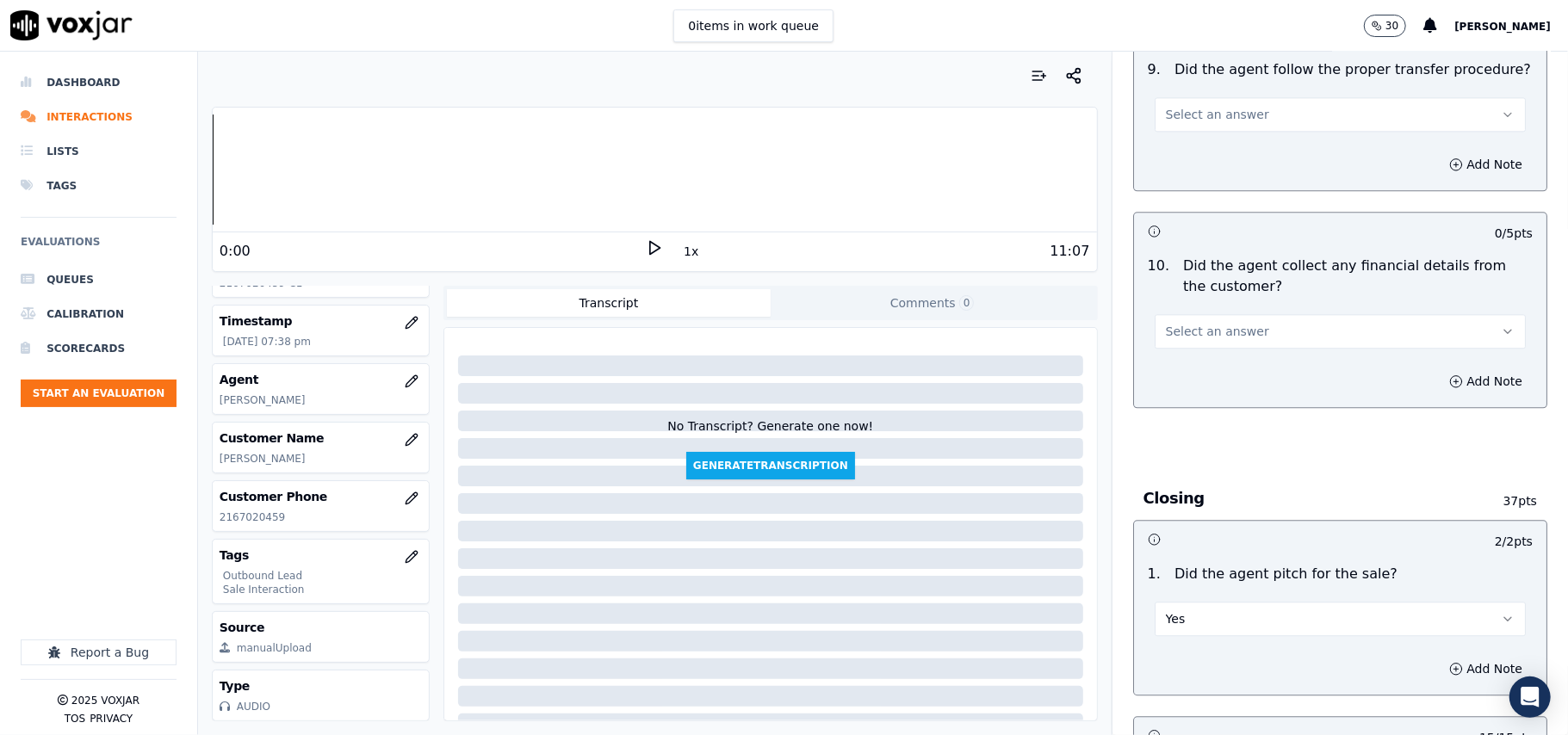
scroll to position [2802, 0]
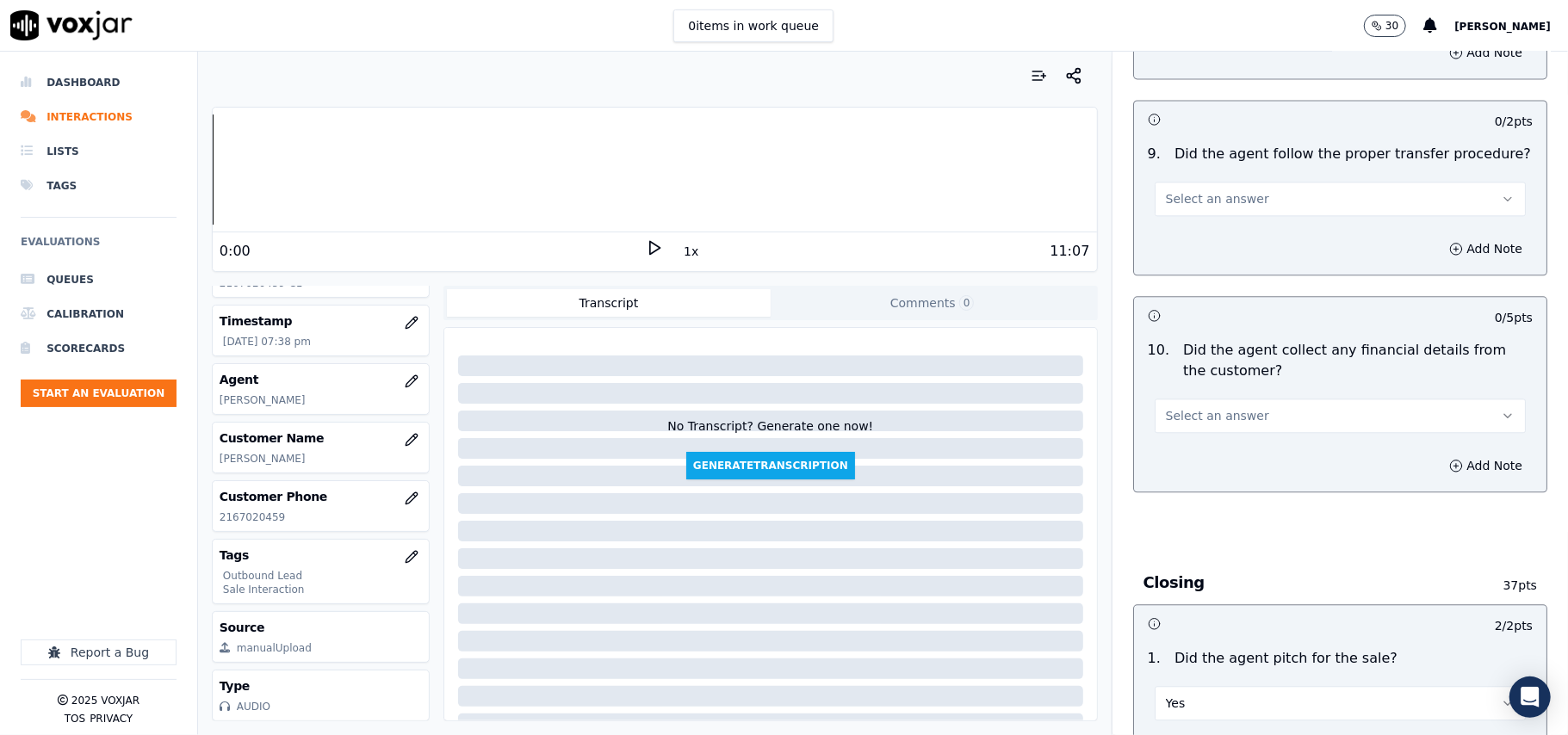
click at [1254, 408] on button "Select an answer" at bounding box center [1340, 415] width 371 height 34
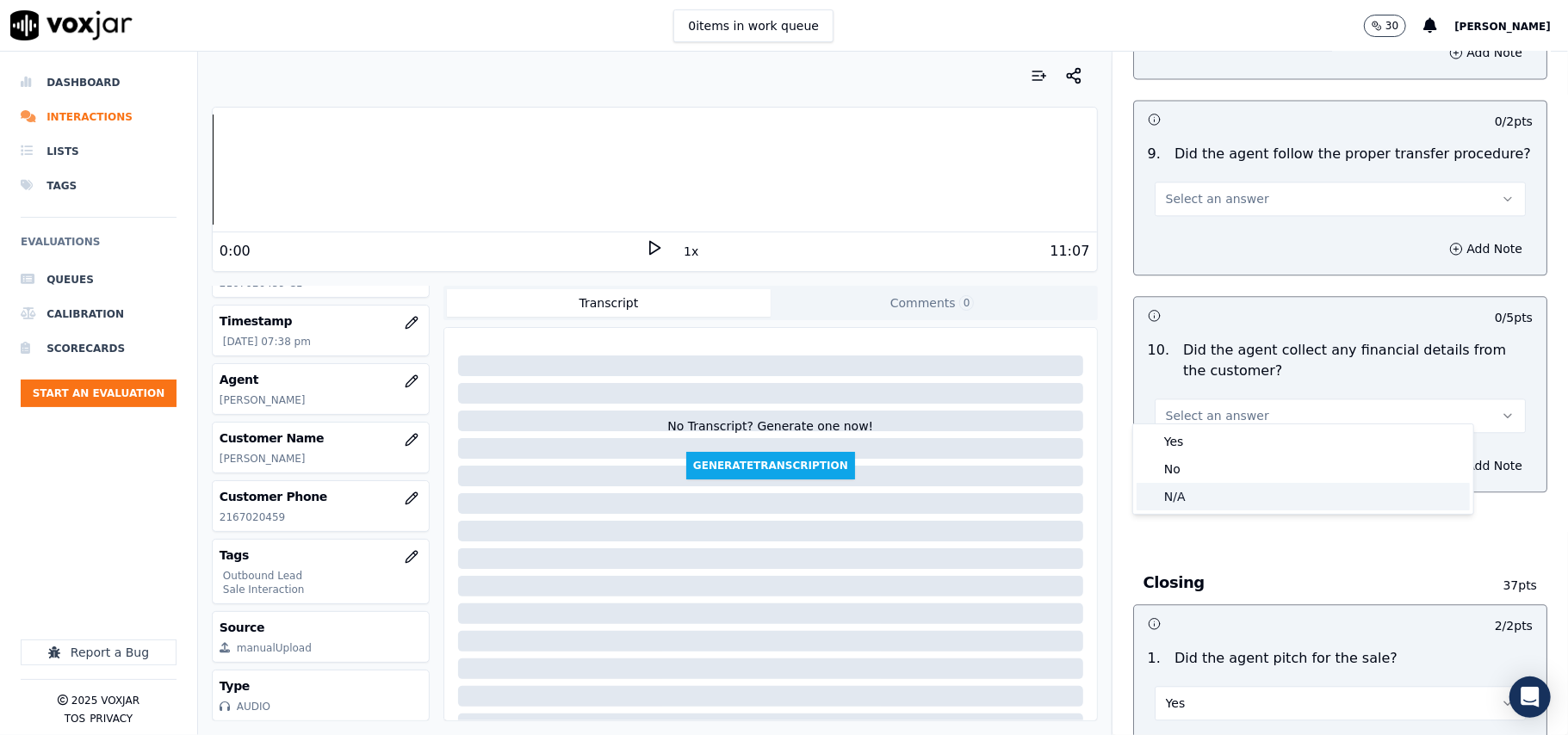
click at [1231, 465] on div "No" at bounding box center [1303, 470] width 333 height 27
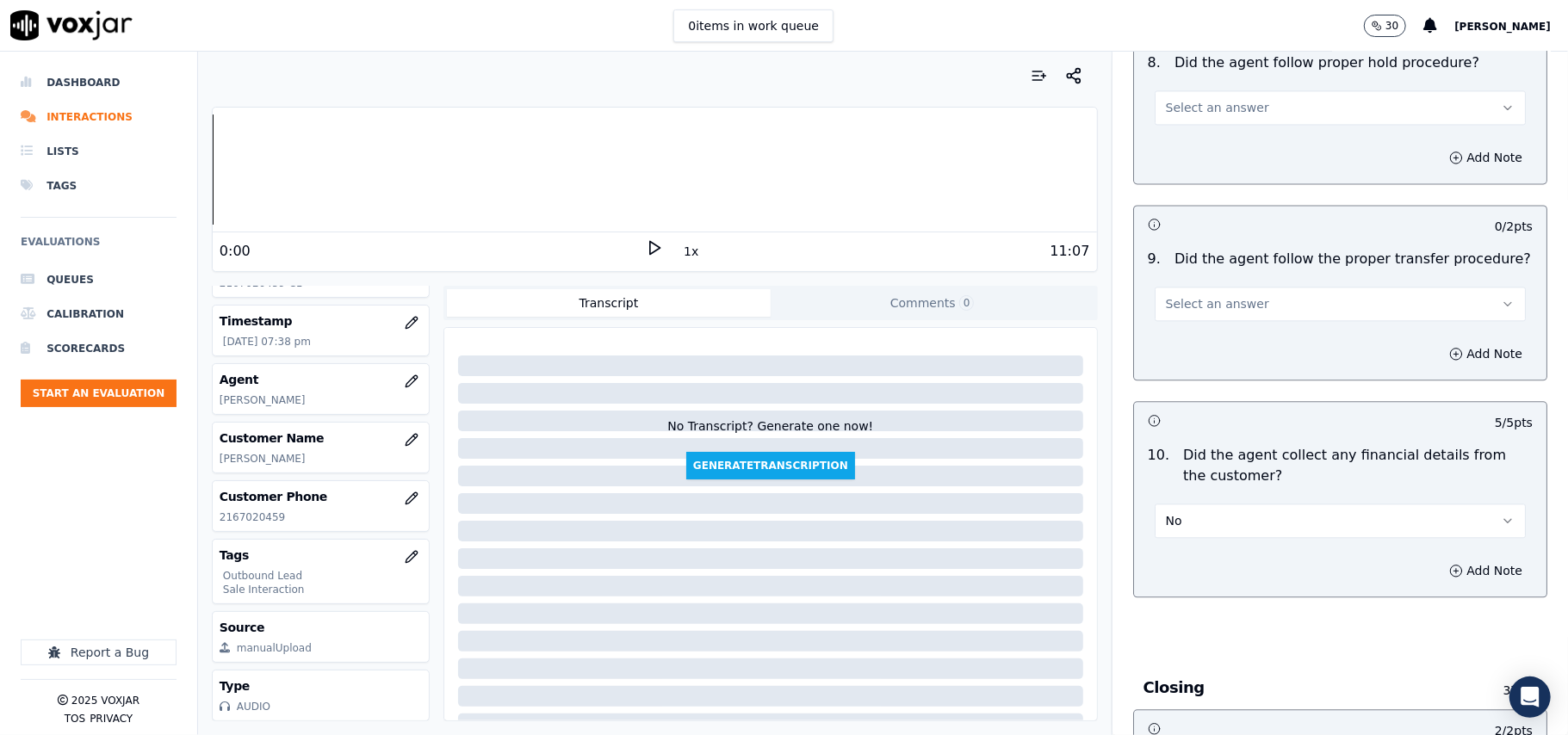
scroll to position [2458, 0]
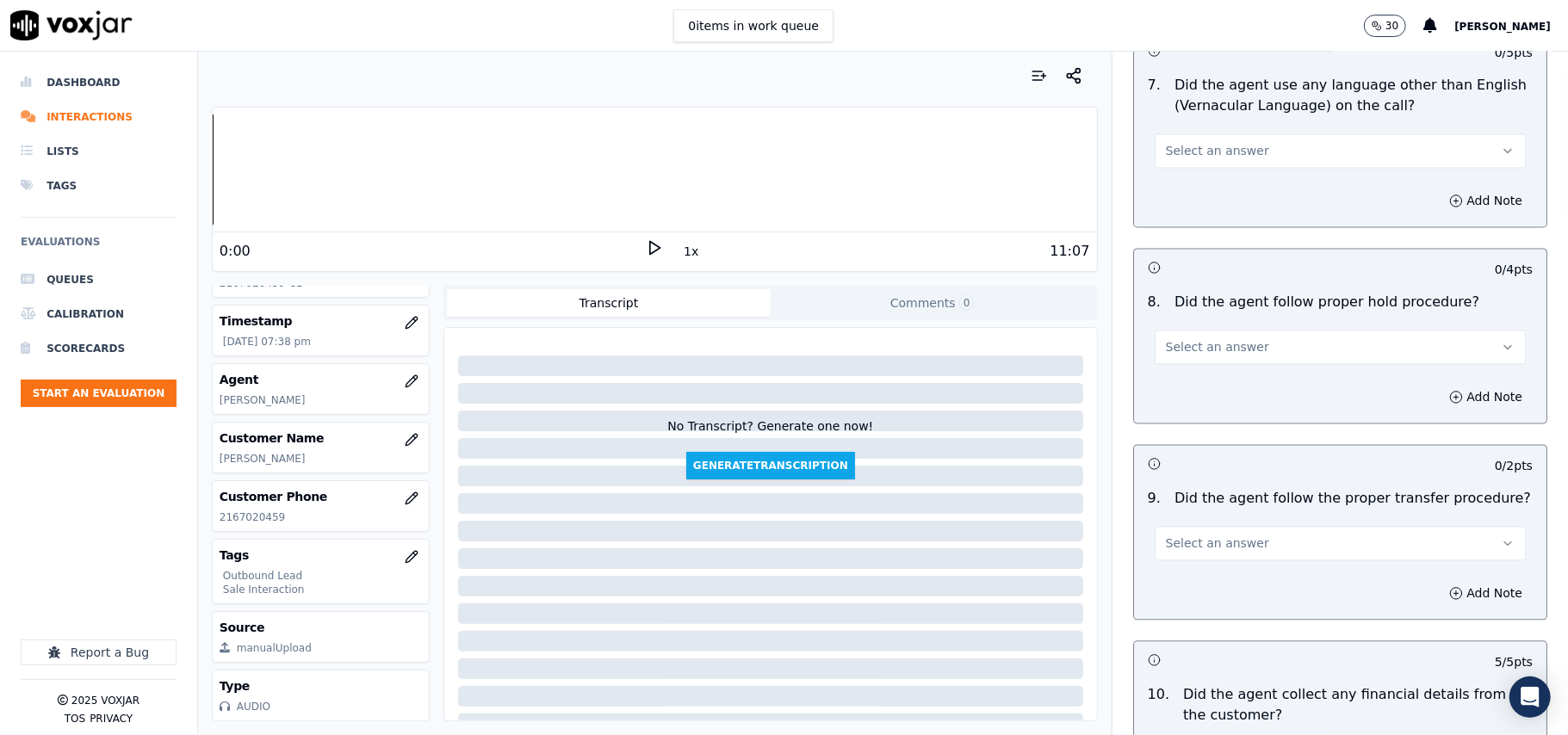
click at [1265, 531] on button "Select an answer" at bounding box center [1340, 543] width 371 height 34
click at [1239, 558] on div "Yes" at bounding box center [1303, 568] width 333 height 27
click at [1186, 312] on div "Select an answer" at bounding box center [1340, 338] width 398 height 52
click at [1180, 339] on span "Select an answer" at bounding box center [1218, 347] width 103 height 18
click at [1166, 363] on div "Yes" at bounding box center [1303, 371] width 333 height 27
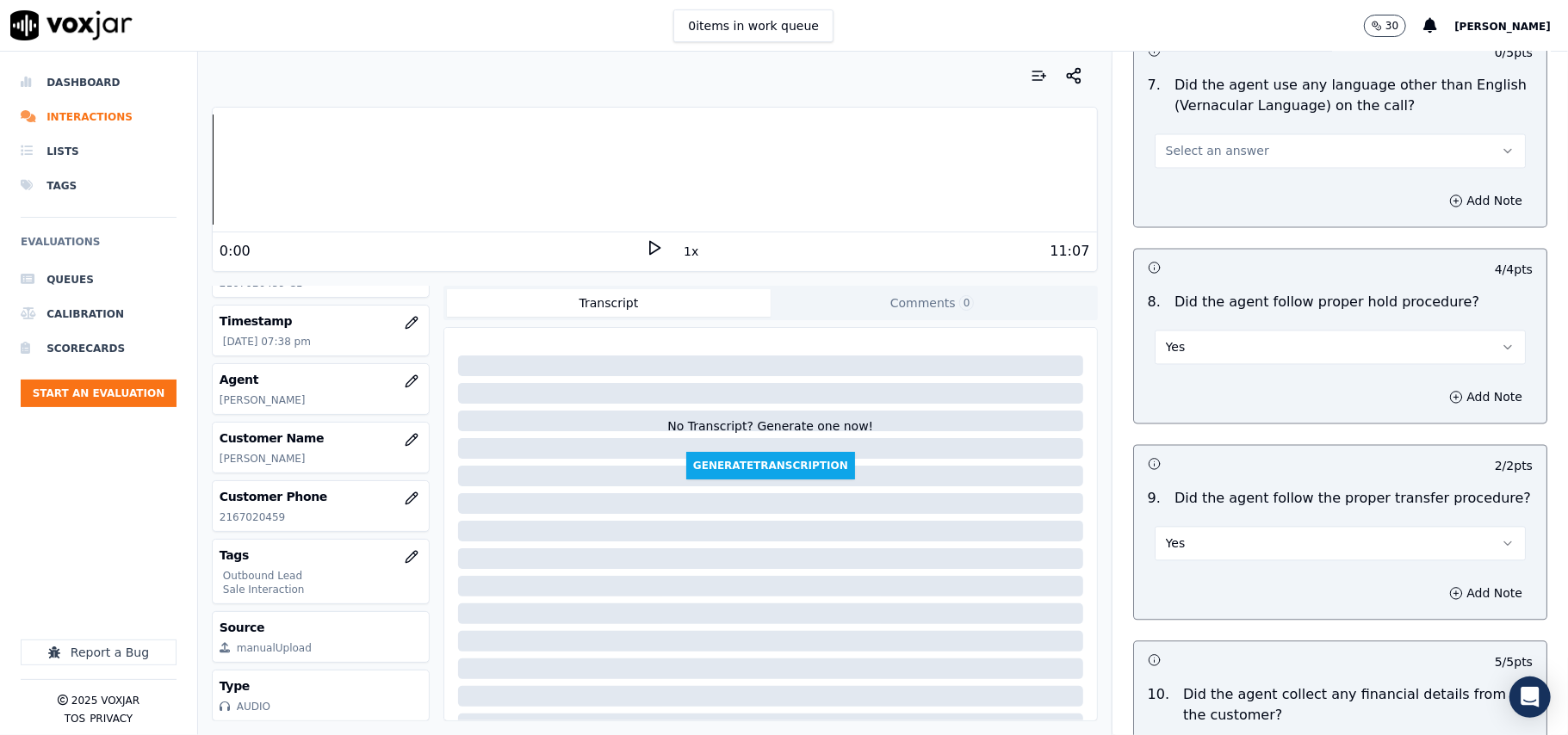
scroll to position [2228, 0]
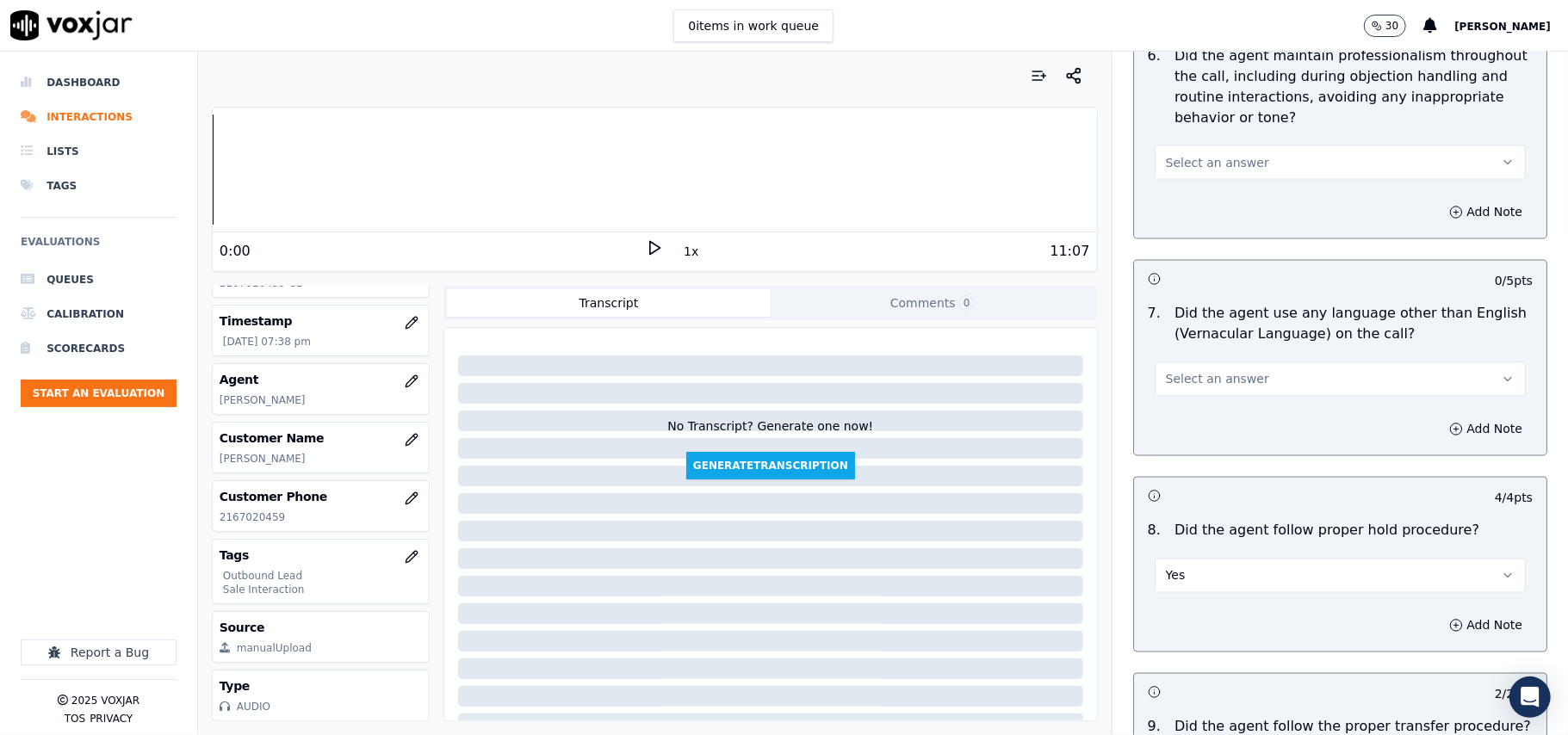
click at [1238, 362] on button "Select an answer" at bounding box center [1340, 379] width 371 height 34
click at [1234, 421] on div "No" at bounding box center [1303, 431] width 333 height 27
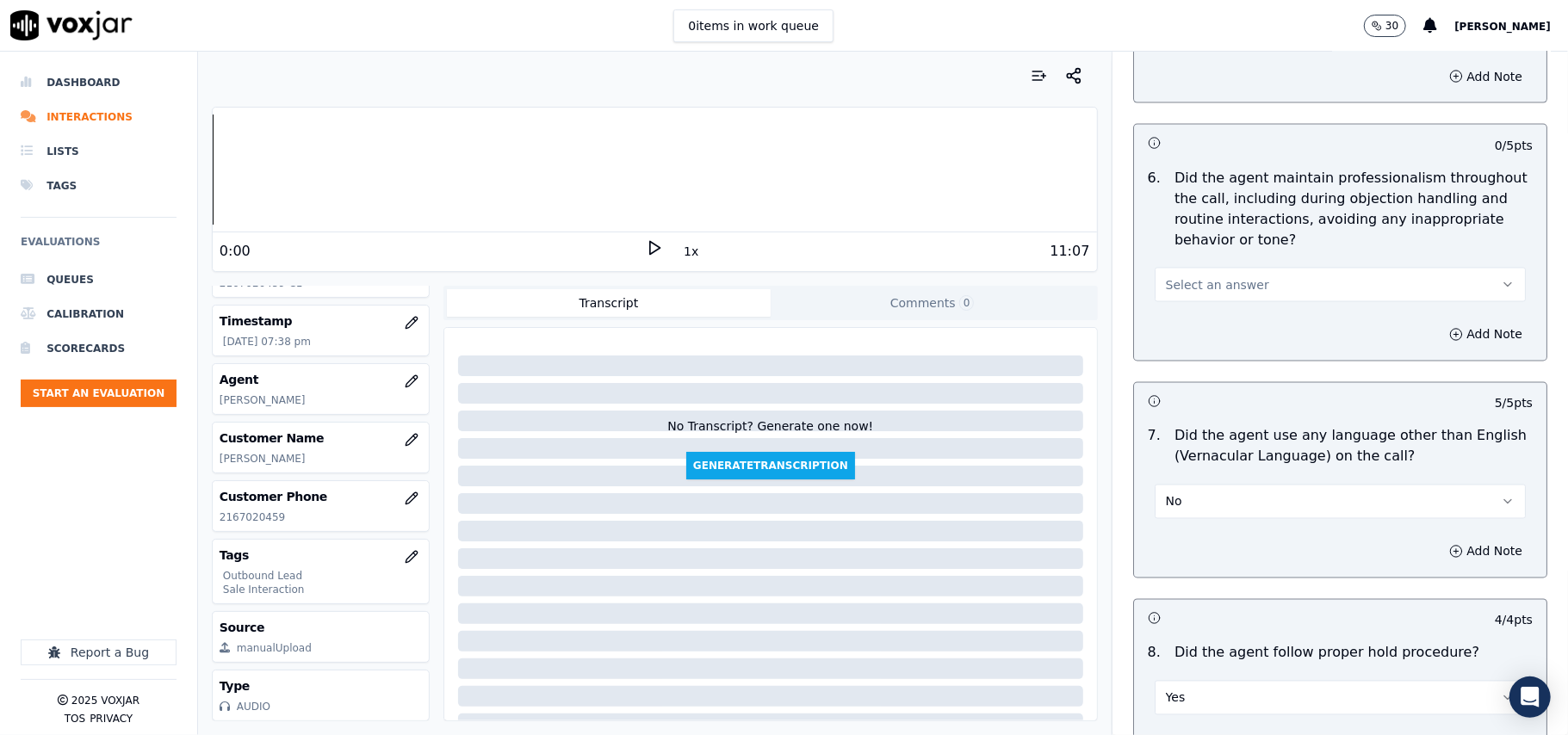
scroll to position [1999, 0]
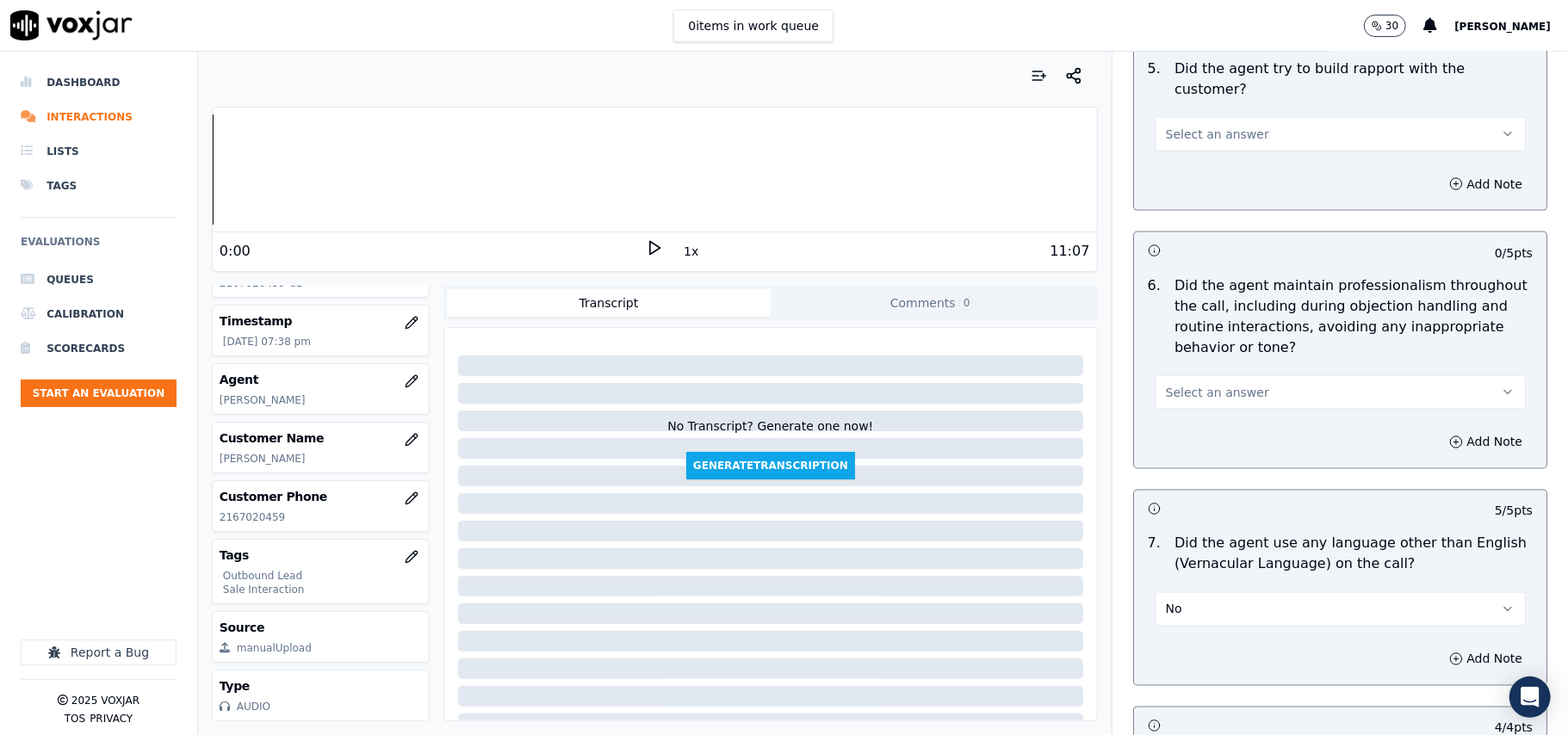
drag, startPoint x: 1267, startPoint y: 363, endPoint x: 1266, endPoint y: 384, distance: 21.0
click at [1267, 376] on button "Select an answer" at bounding box center [1340, 392] width 371 height 34
click at [1237, 411] on div "Yes" at bounding box center [1303, 416] width 333 height 27
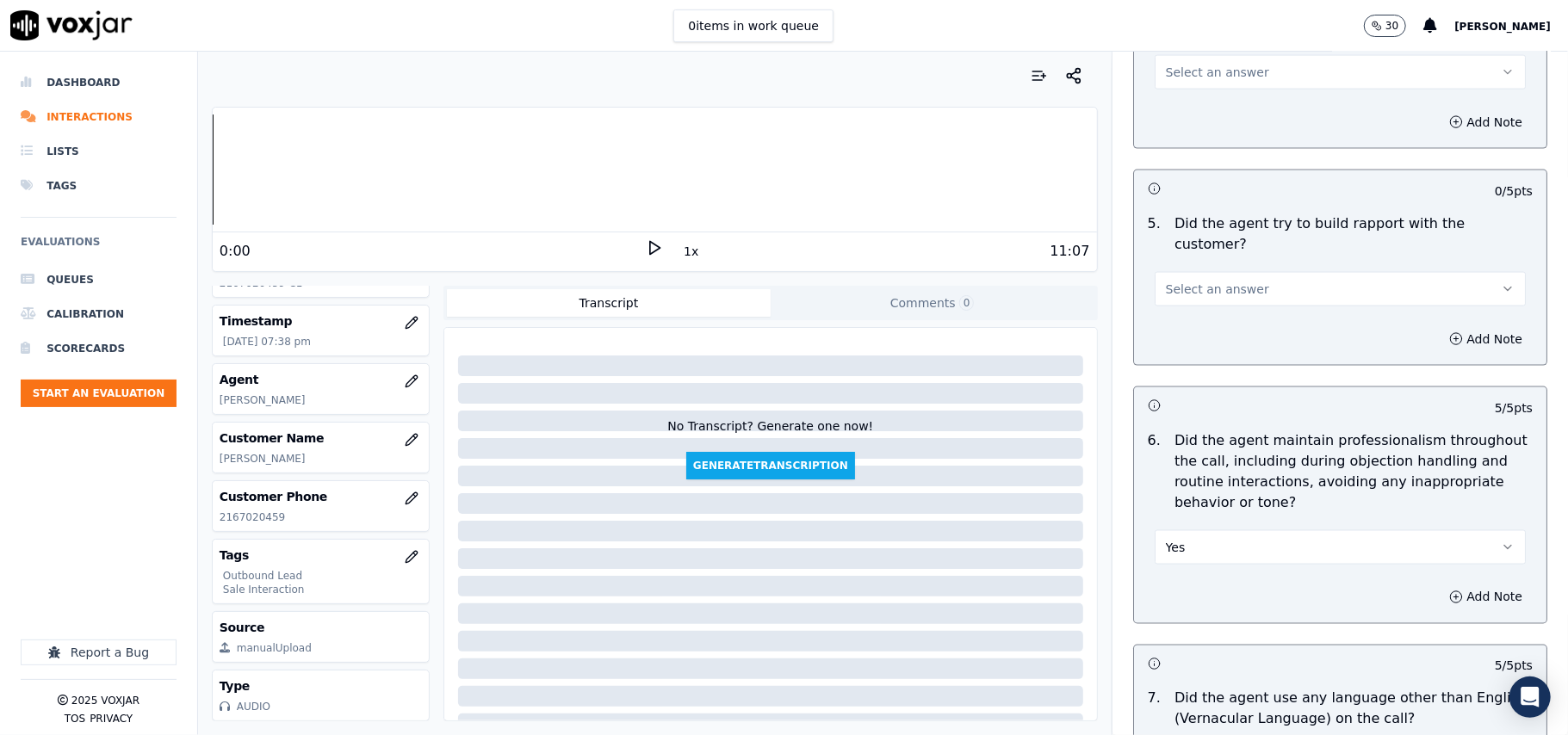
scroll to position [1539, 0]
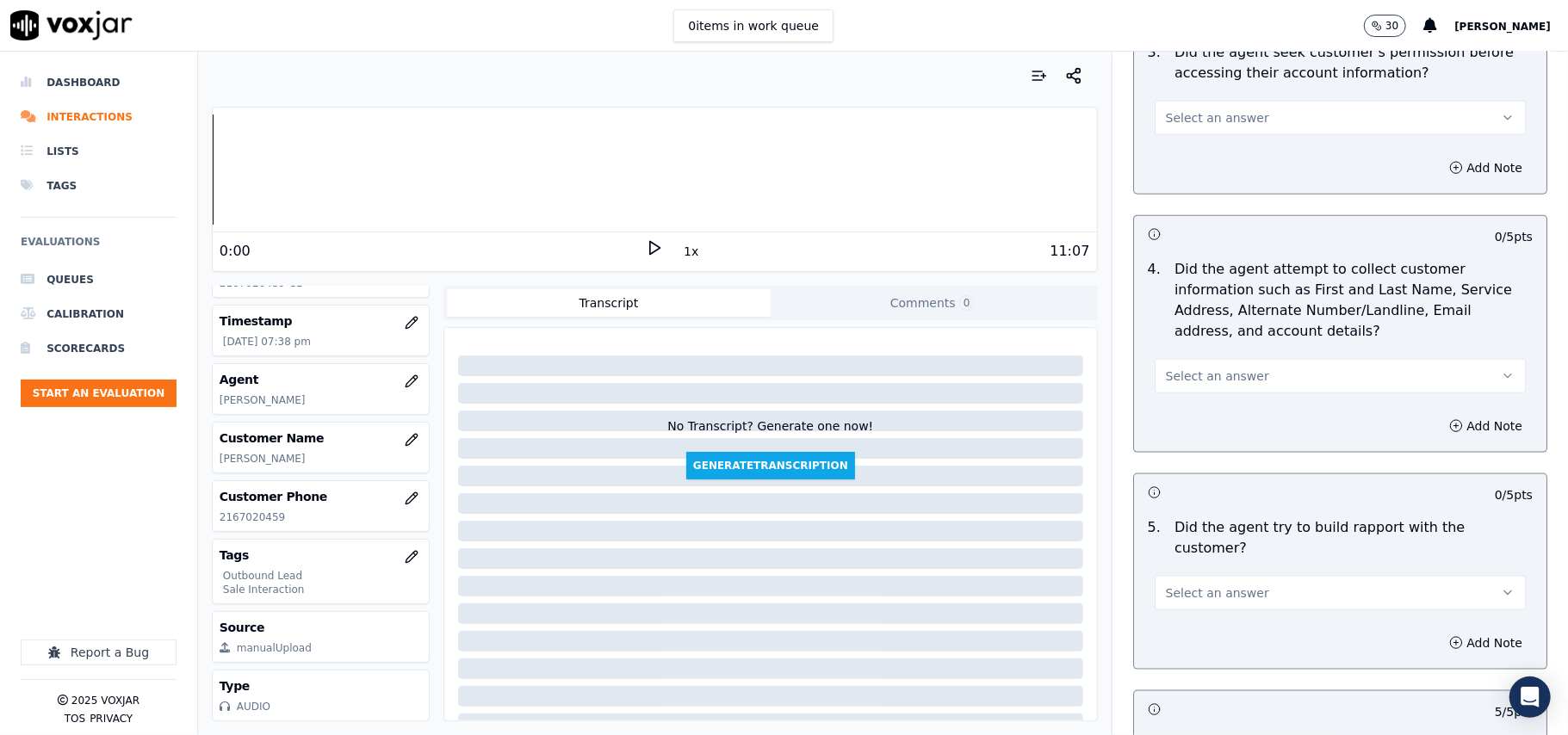
click at [1230, 585] on span "Select an answer" at bounding box center [1218, 593] width 103 height 18
click at [1210, 614] on div "Yes" at bounding box center [1303, 617] width 333 height 27
click at [1210, 384] on span "Select an answer" at bounding box center [1218, 377] width 103 height 18
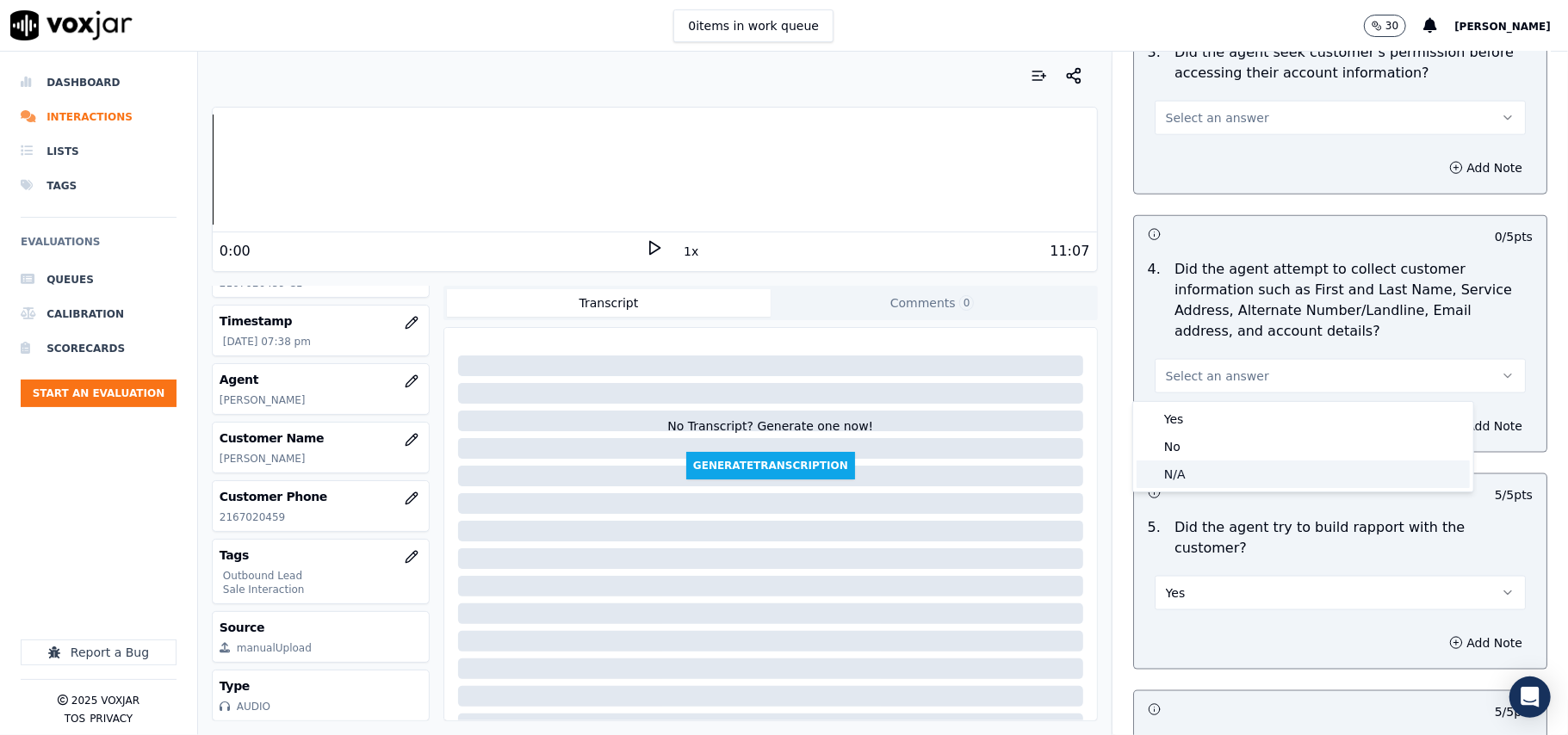
click at [1186, 464] on div "N/A" at bounding box center [1303, 474] width 333 height 27
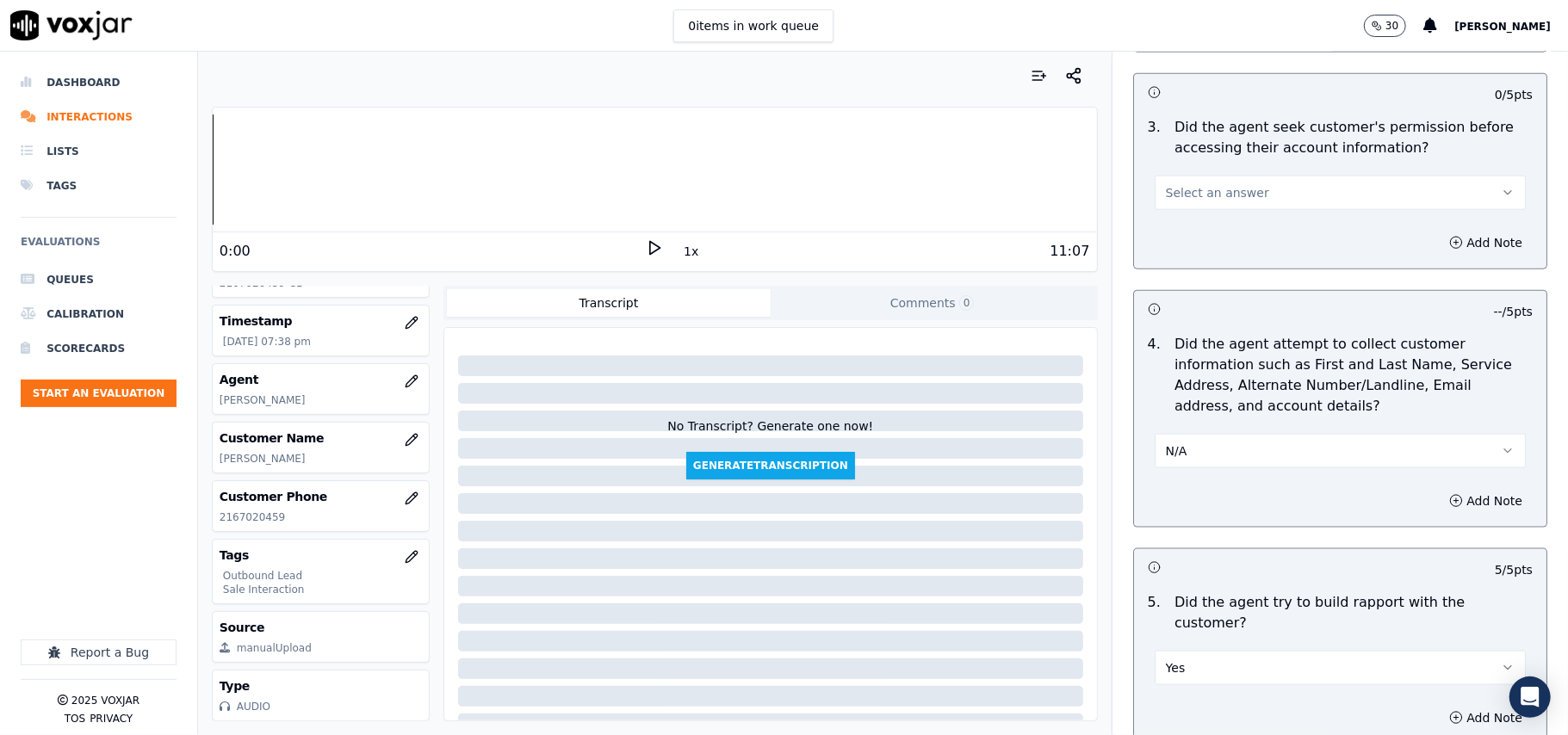
scroll to position [1424, 0]
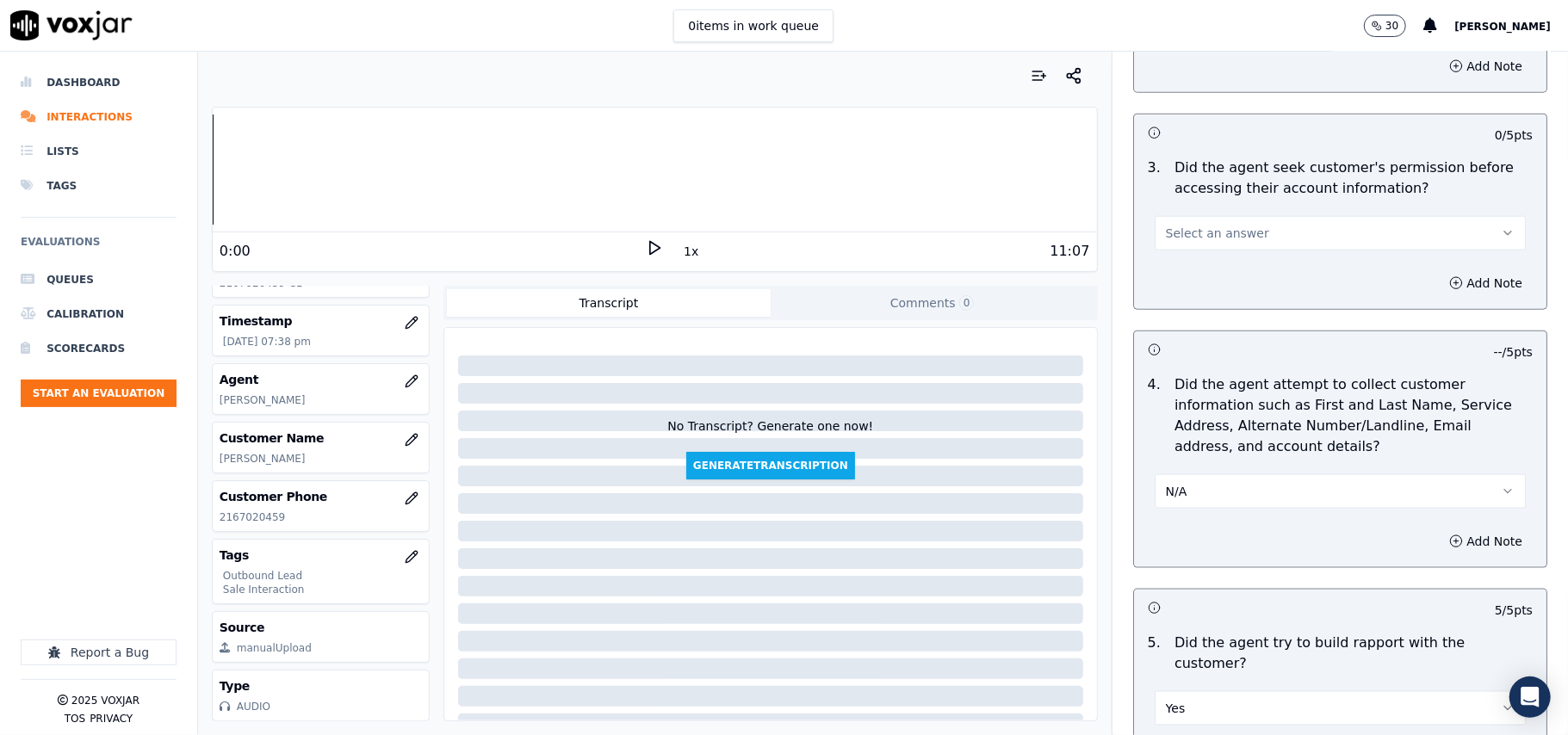
click at [1227, 242] on span "Select an answer" at bounding box center [1218, 233] width 103 height 18
click at [1198, 276] on div "Yes" at bounding box center [1303, 275] width 333 height 27
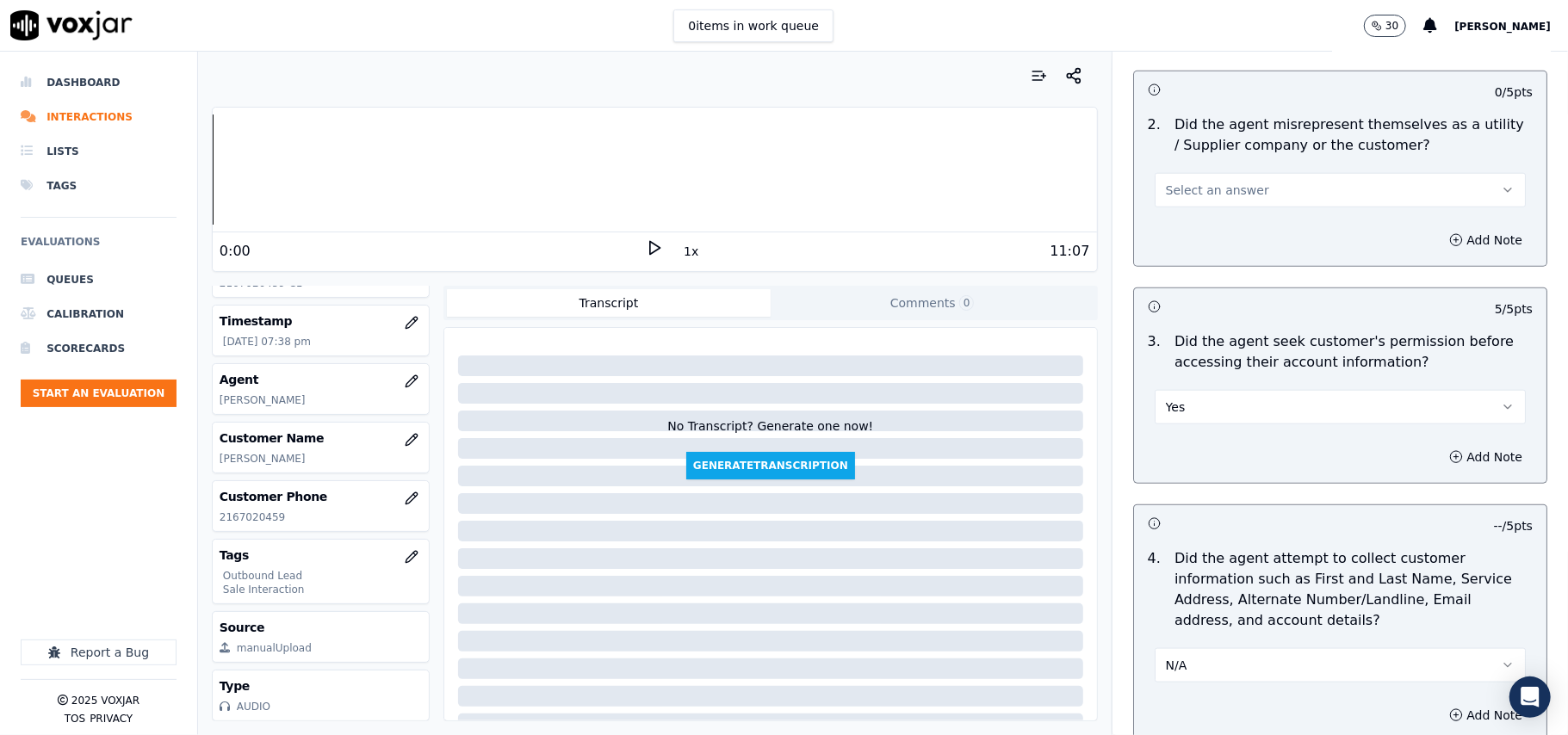
scroll to position [1080, 0]
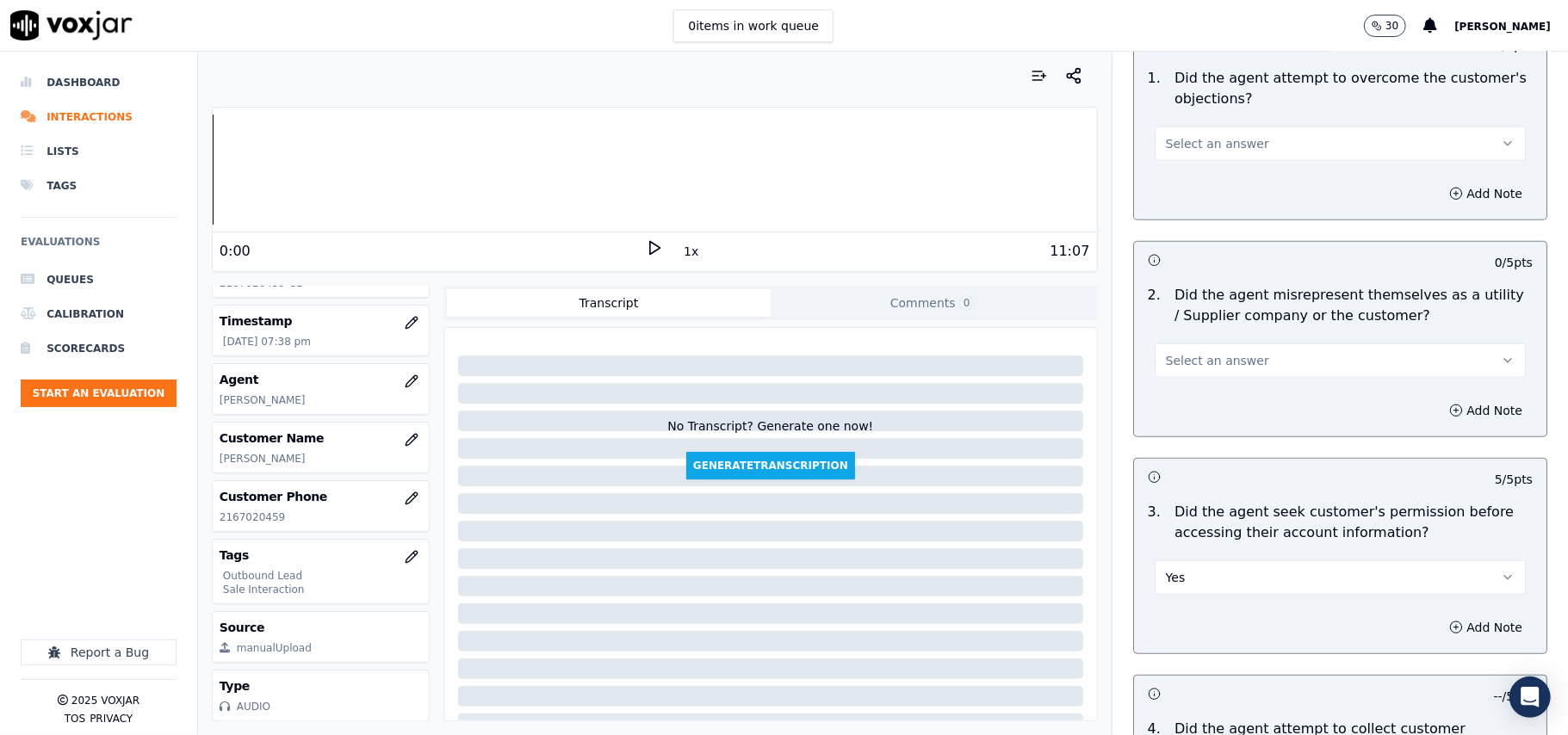
click at [1233, 353] on button "Select an answer" at bounding box center [1340, 360] width 371 height 34
click at [1213, 428] on div "No" at bounding box center [1303, 429] width 333 height 27
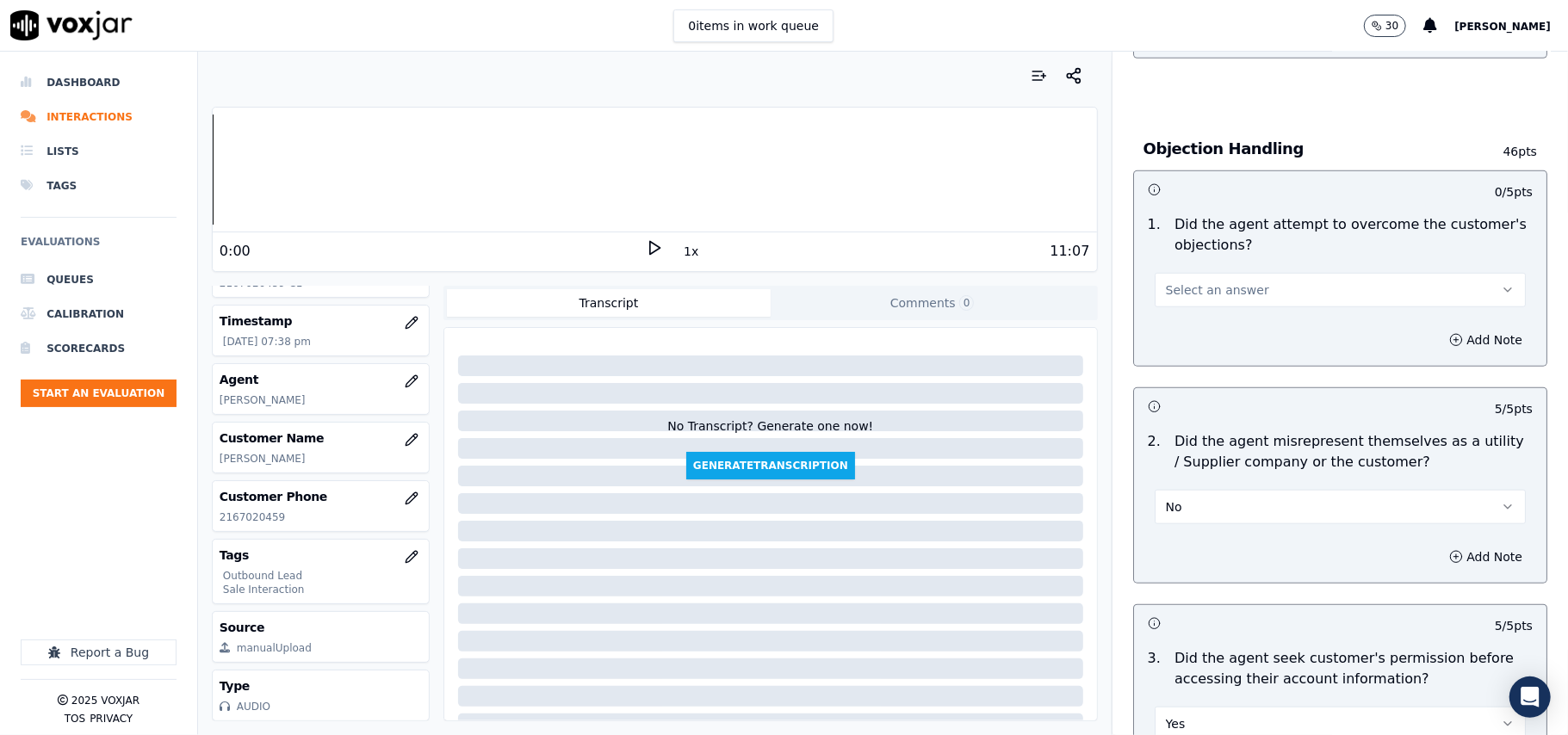
scroll to position [851, 0]
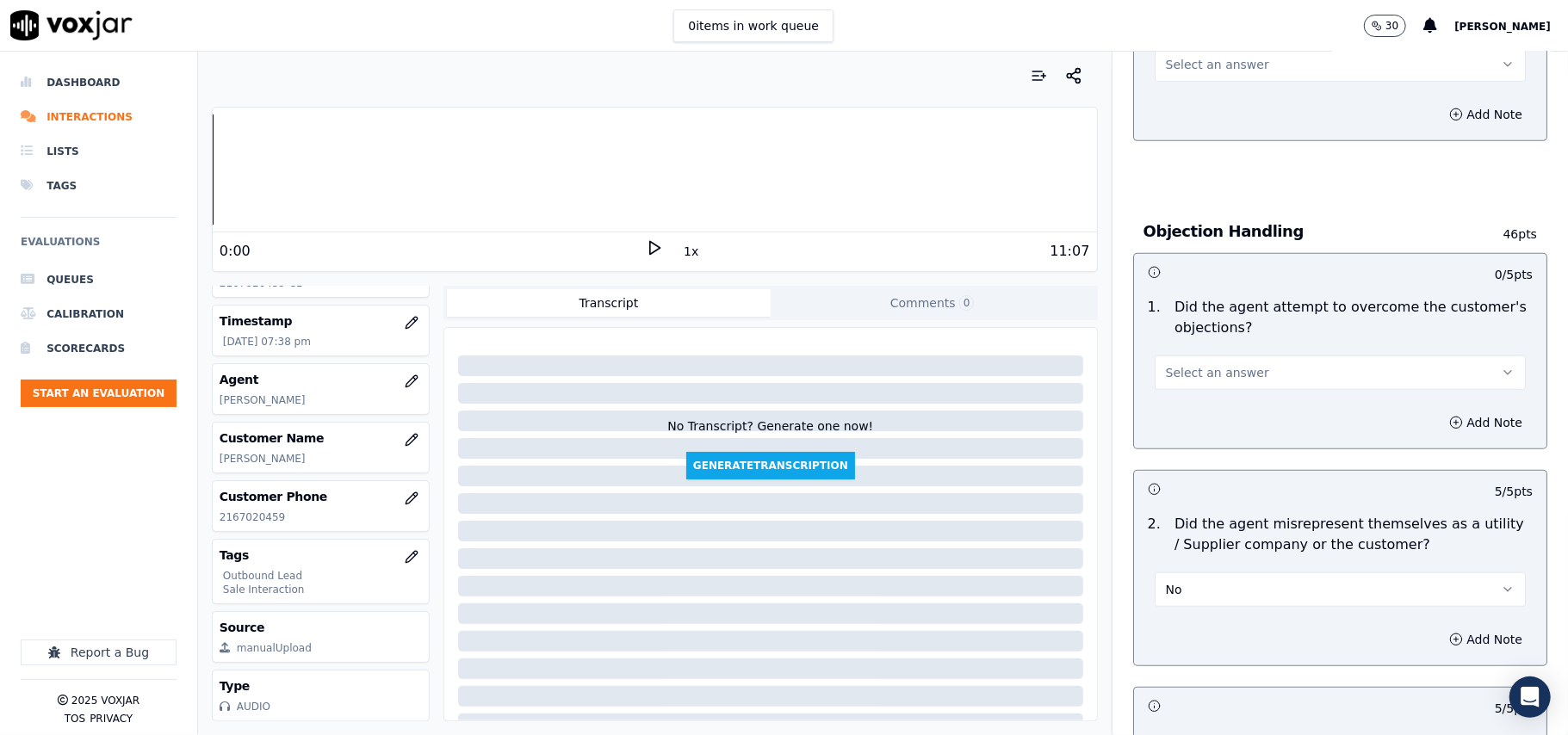
click at [1233, 383] on button "Select an answer" at bounding box center [1340, 372] width 371 height 34
click at [1220, 400] on div "Yes" at bounding box center [1303, 414] width 333 height 27
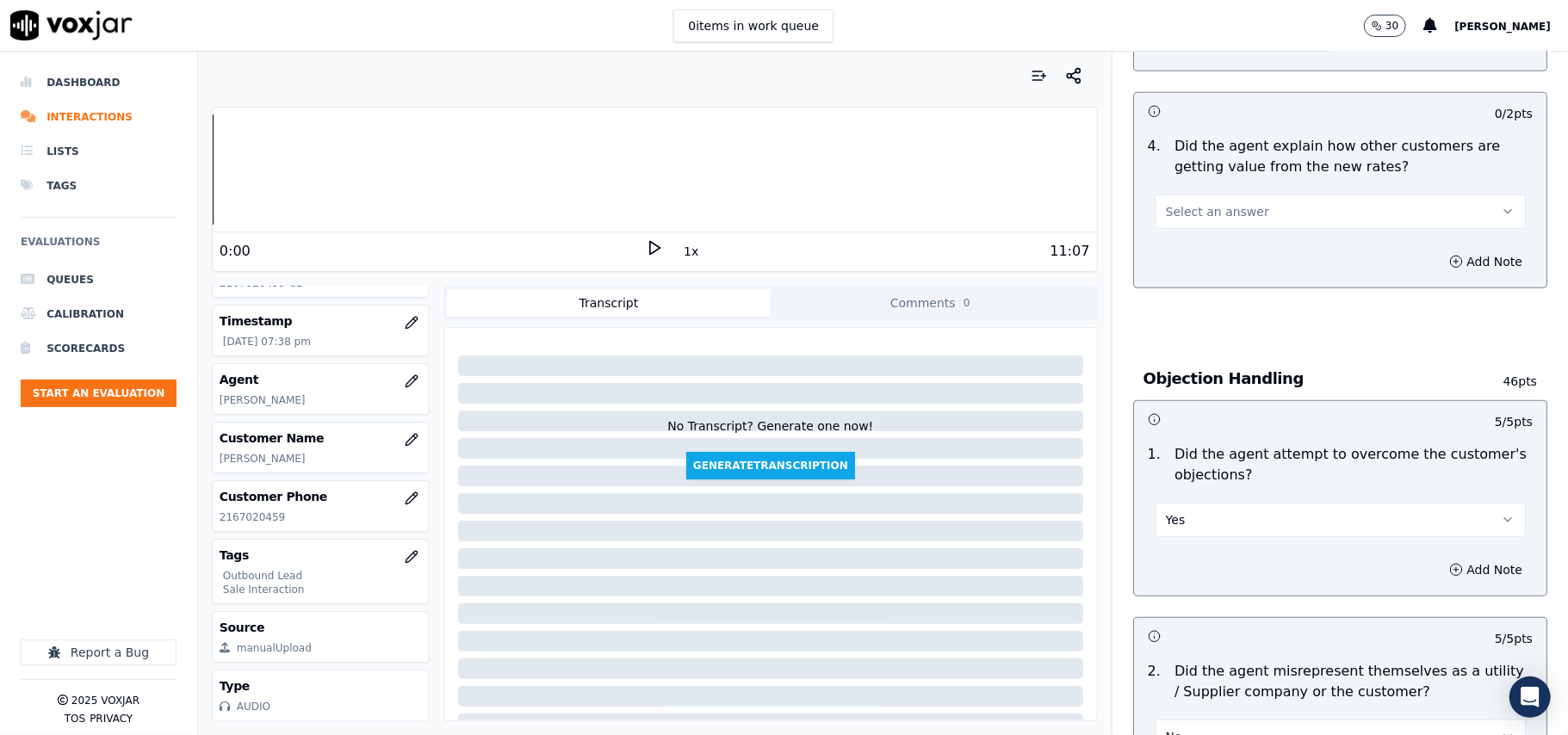
scroll to position [621, 0]
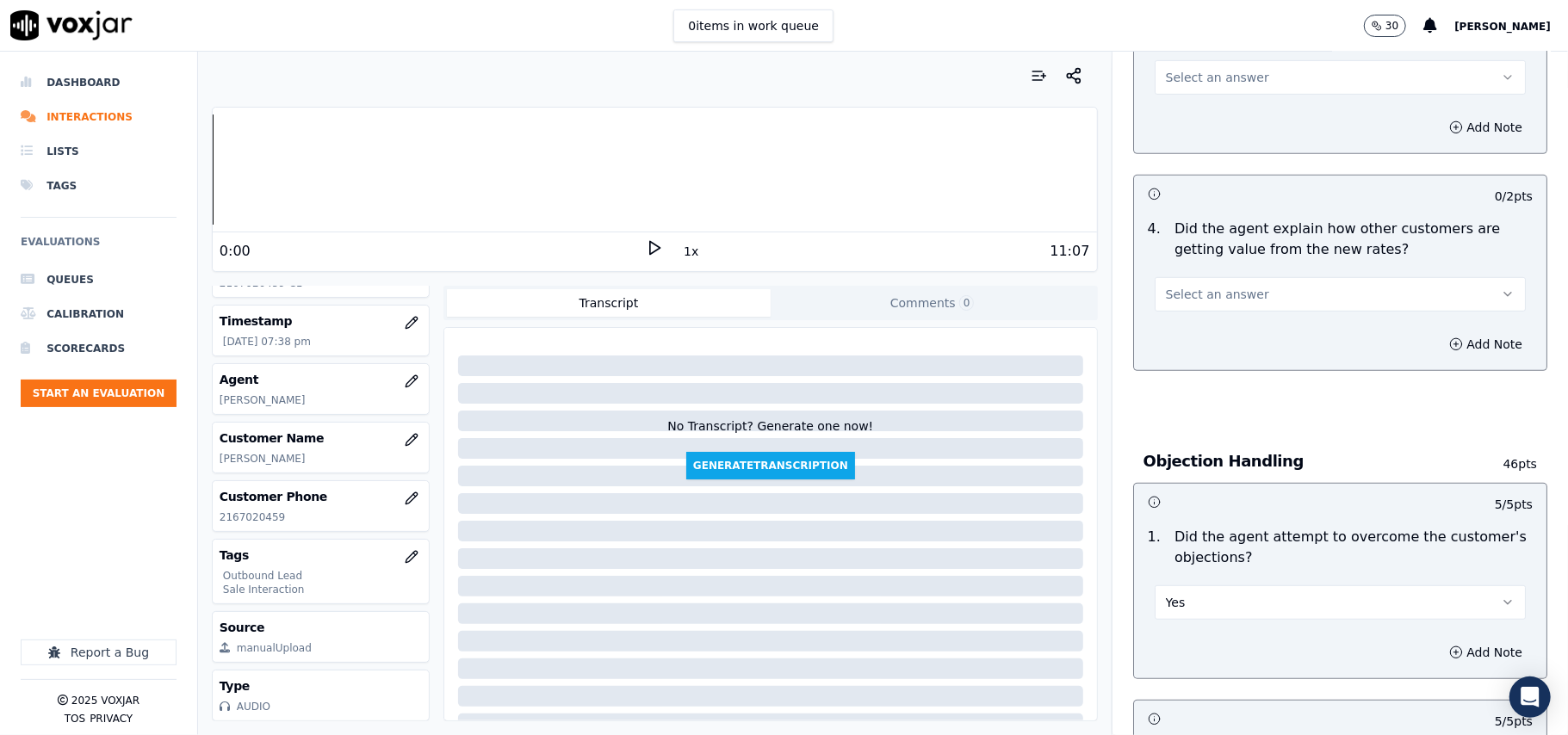
click at [1203, 287] on span "Select an answer" at bounding box center [1218, 295] width 103 height 18
click at [1206, 333] on div "Yes" at bounding box center [1303, 335] width 333 height 27
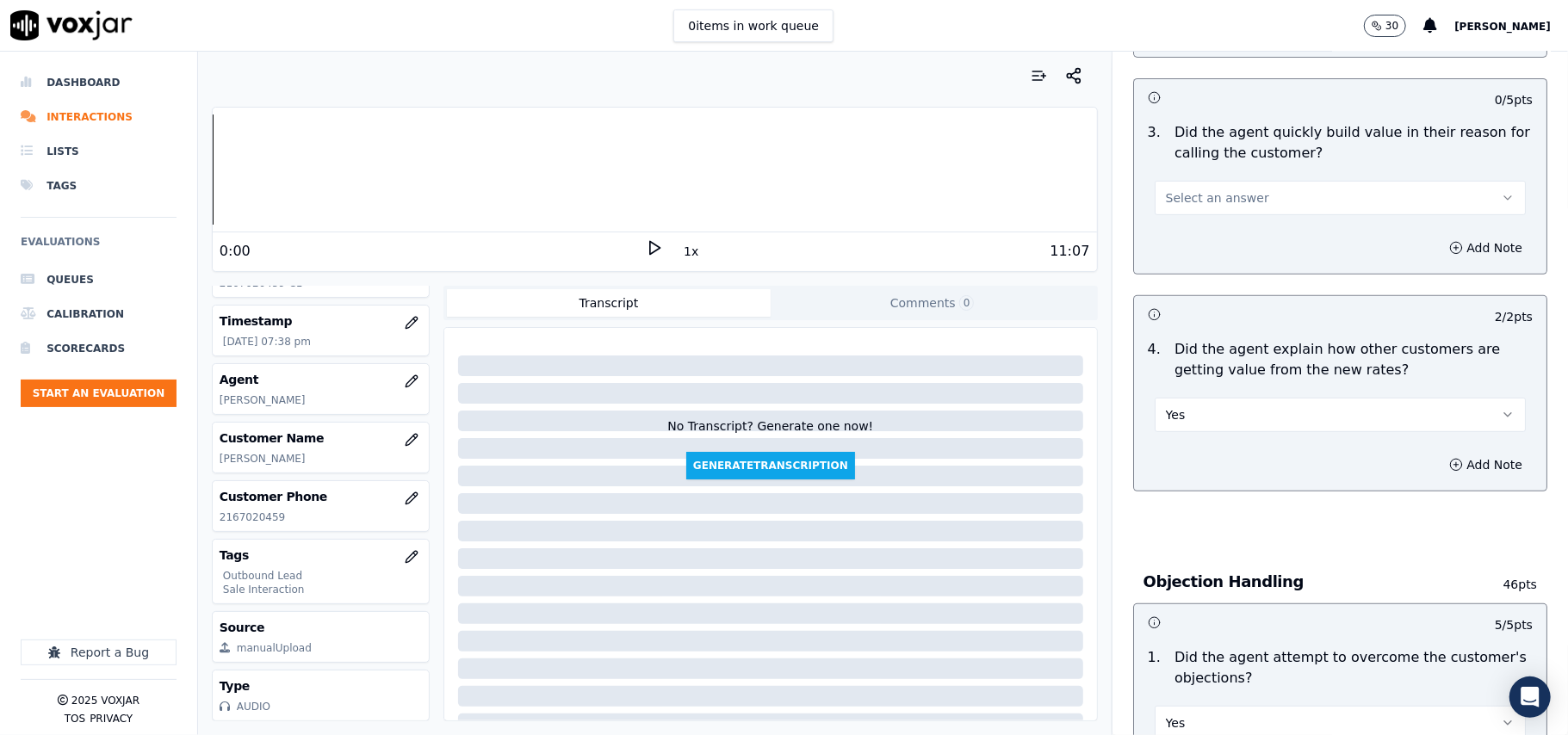
scroll to position [391, 0]
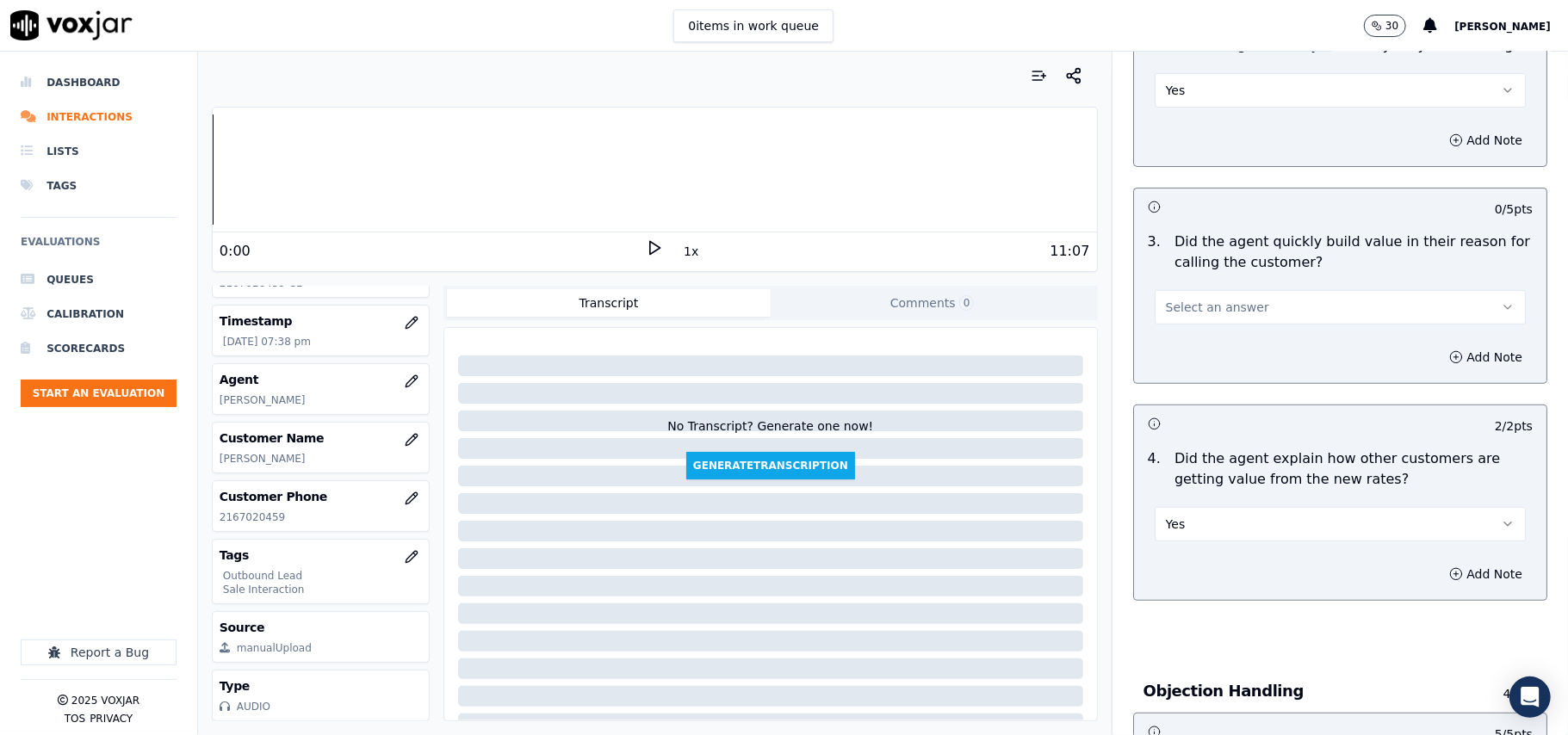
click at [1217, 308] on span "Select an answer" at bounding box center [1218, 307] width 103 height 18
click at [1213, 343] on div "Yes" at bounding box center [1303, 347] width 333 height 27
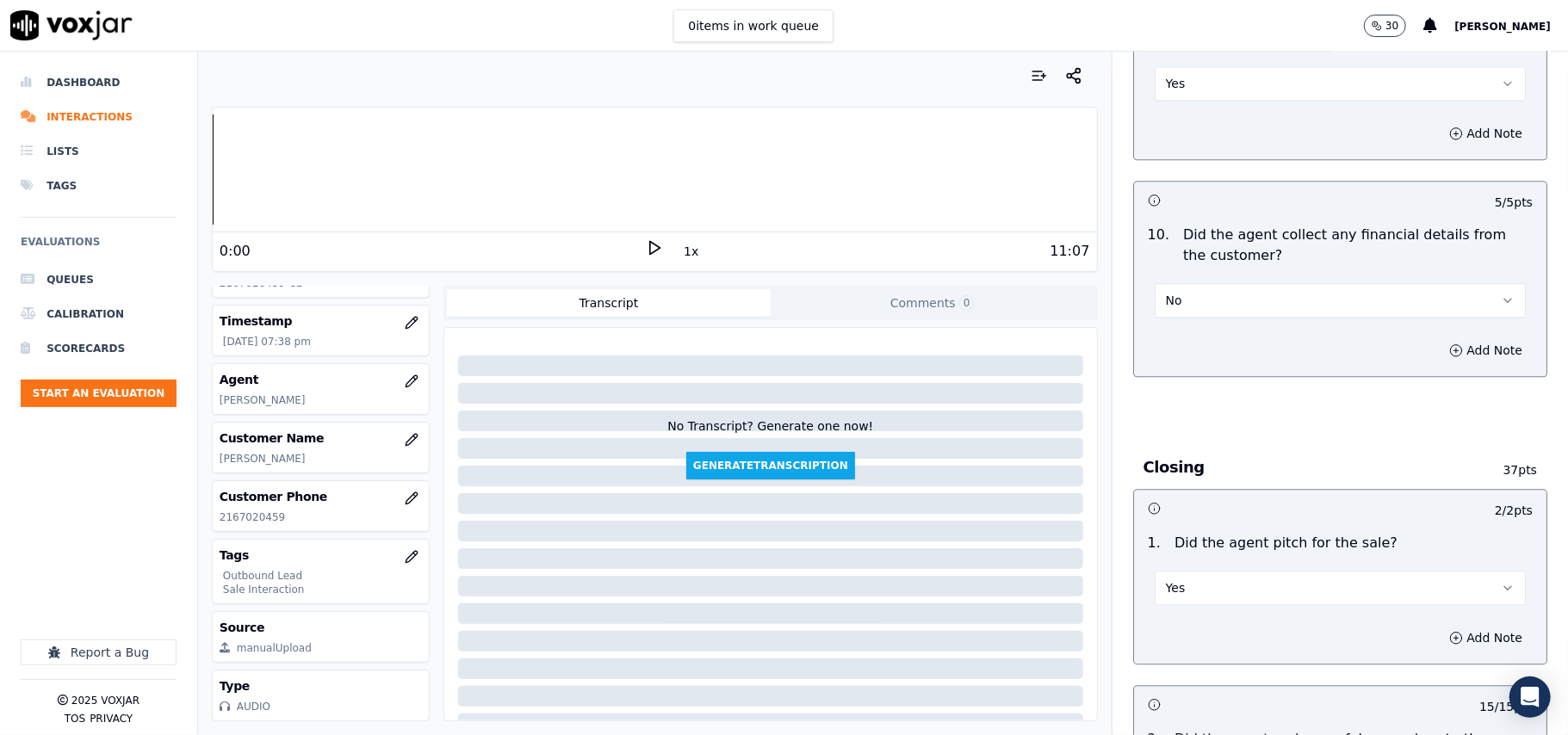
scroll to position [4296, 0]
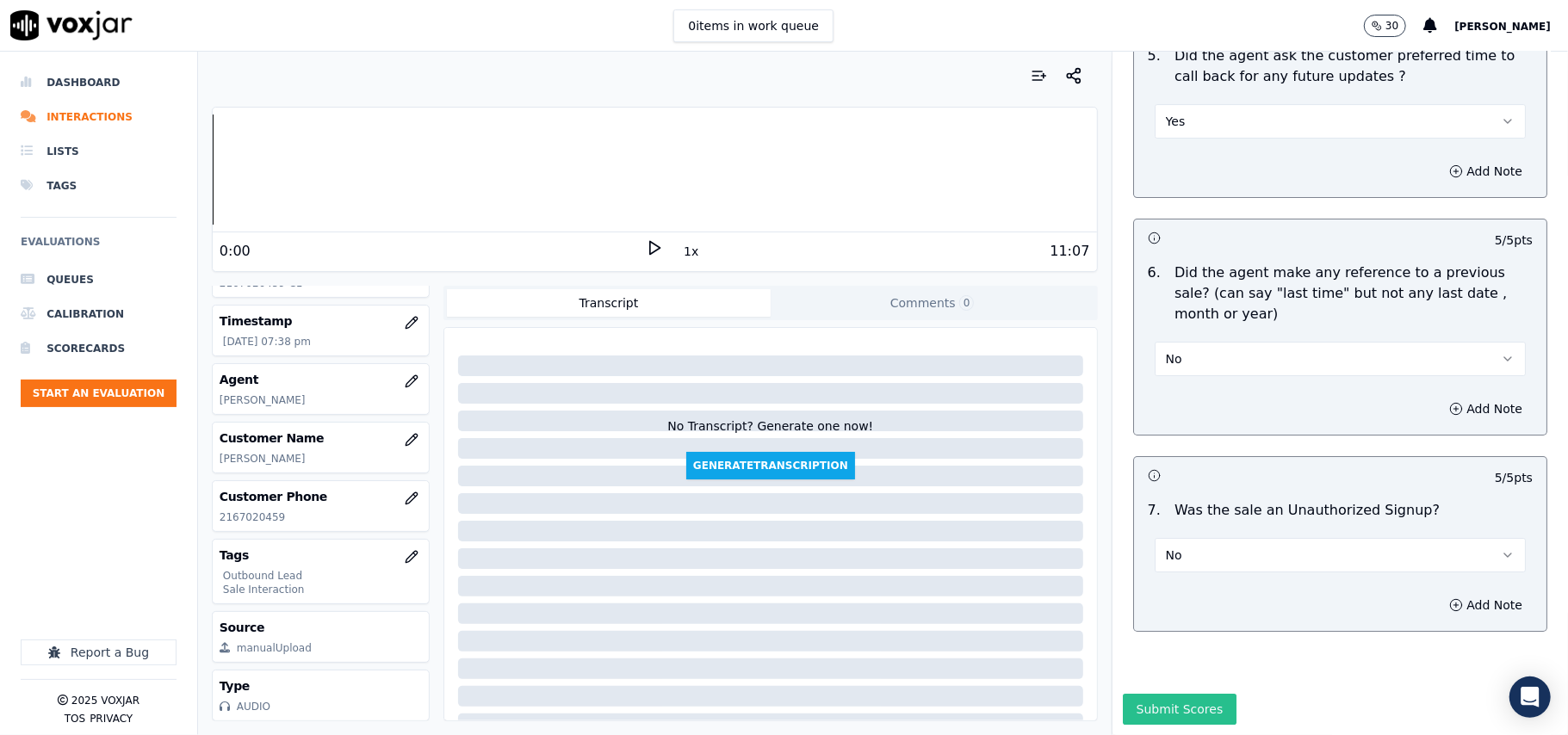
click at [1130, 694] on button "Submit Scores" at bounding box center [1179, 710] width 114 height 31
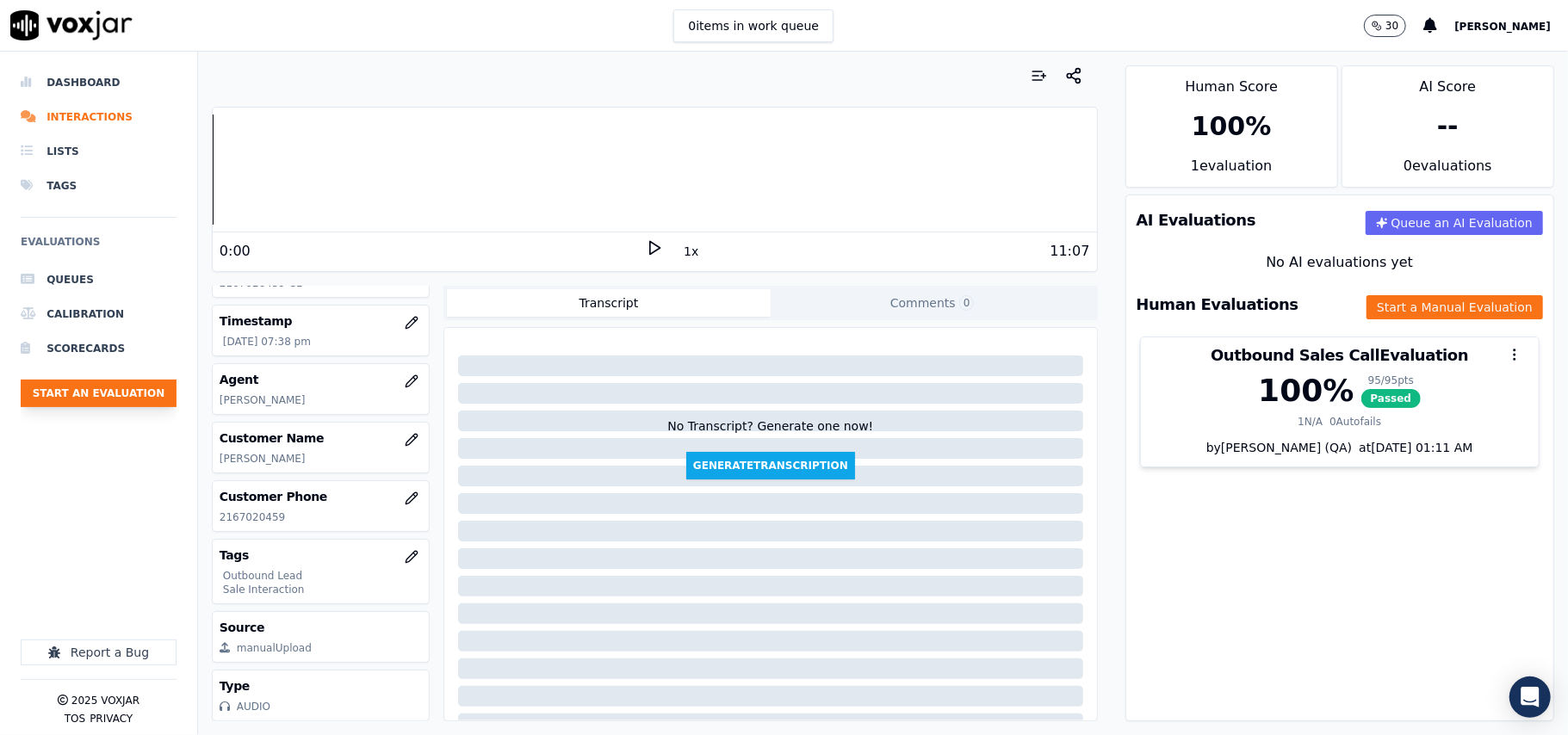
click at [104, 394] on button "Start an Evaluation" at bounding box center [99, 393] width 156 height 27
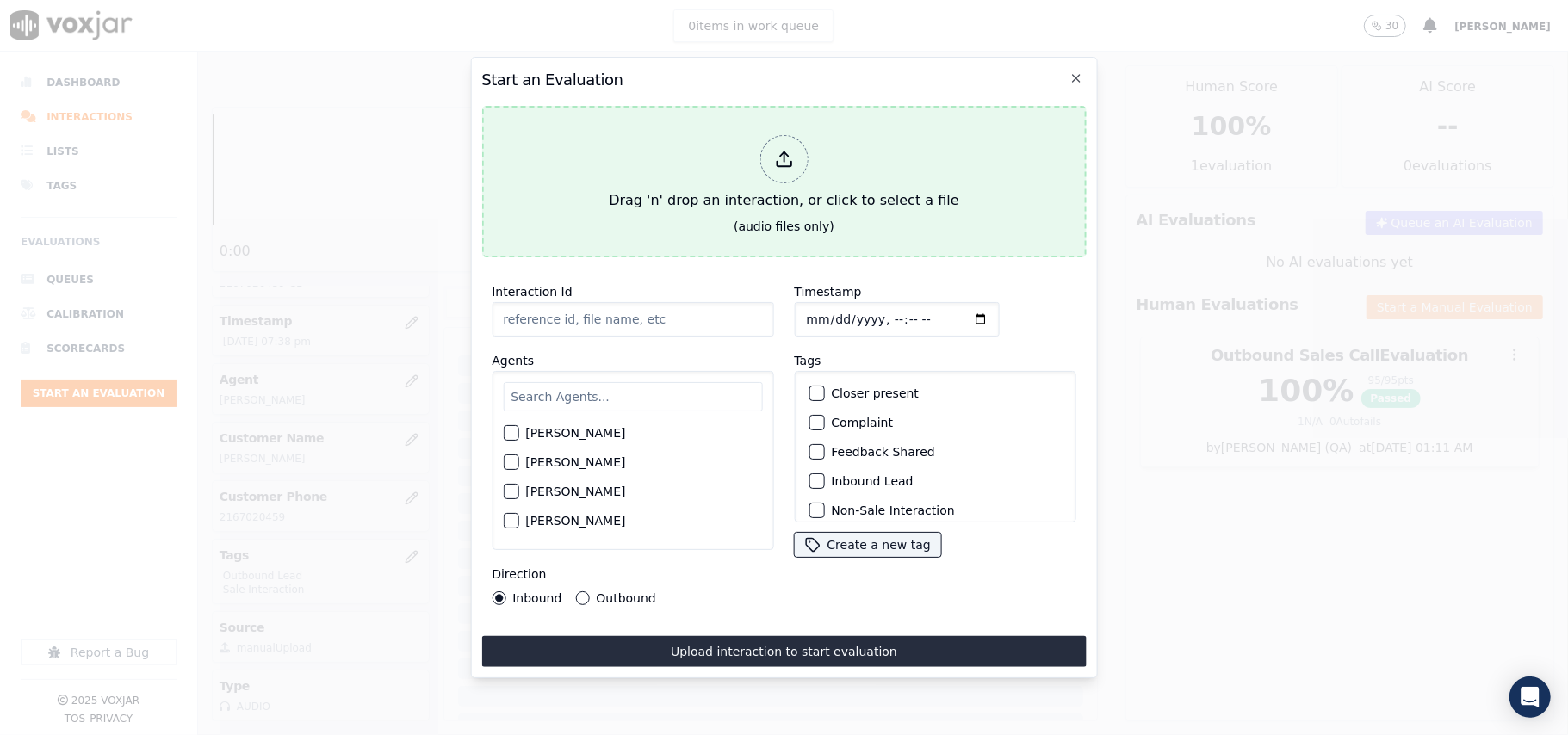
click at [734, 186] on div "Drag 'n' drop an interaction, or click to select a file" at bounding box center [784, 173] width 363 height 90
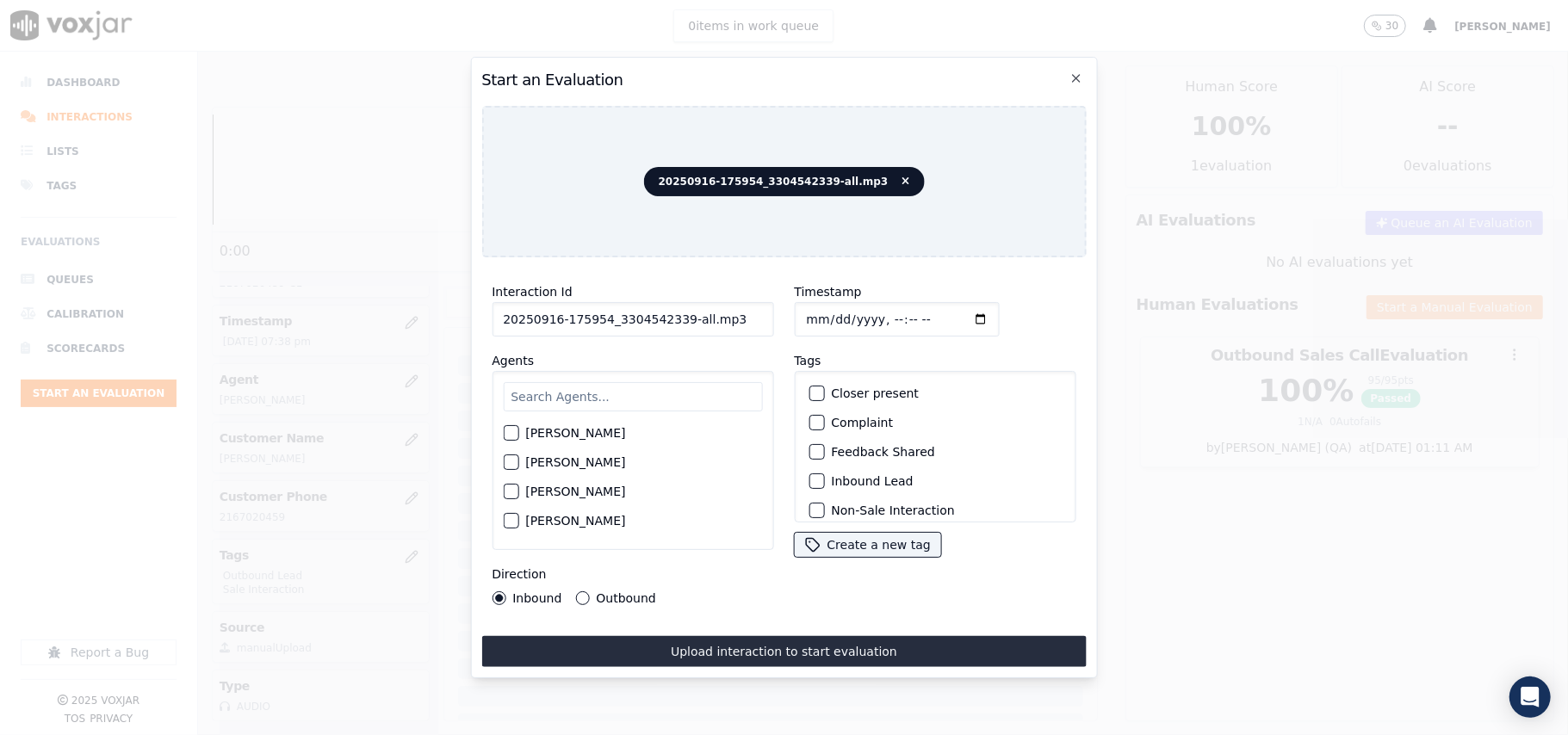
click at [694, 311] on input "20250916-175954_3304542339-all.mp3" at bounding box center [632, 319] width 282 height 34
drag, startPoint x: 720, startPoint y: 313, endPoint x: 672, endPoint y: 315, distance: 48.0
click at [672, 315] on input "20250916-175954_3304542339-all.mp3" at bounding box center [632, 319] width 282 height 34
type input "20250916-175954_3304542339-C1"
click at [833, 313] on input "Timestamp" at bounding box center [896, 319] width 205 height 34
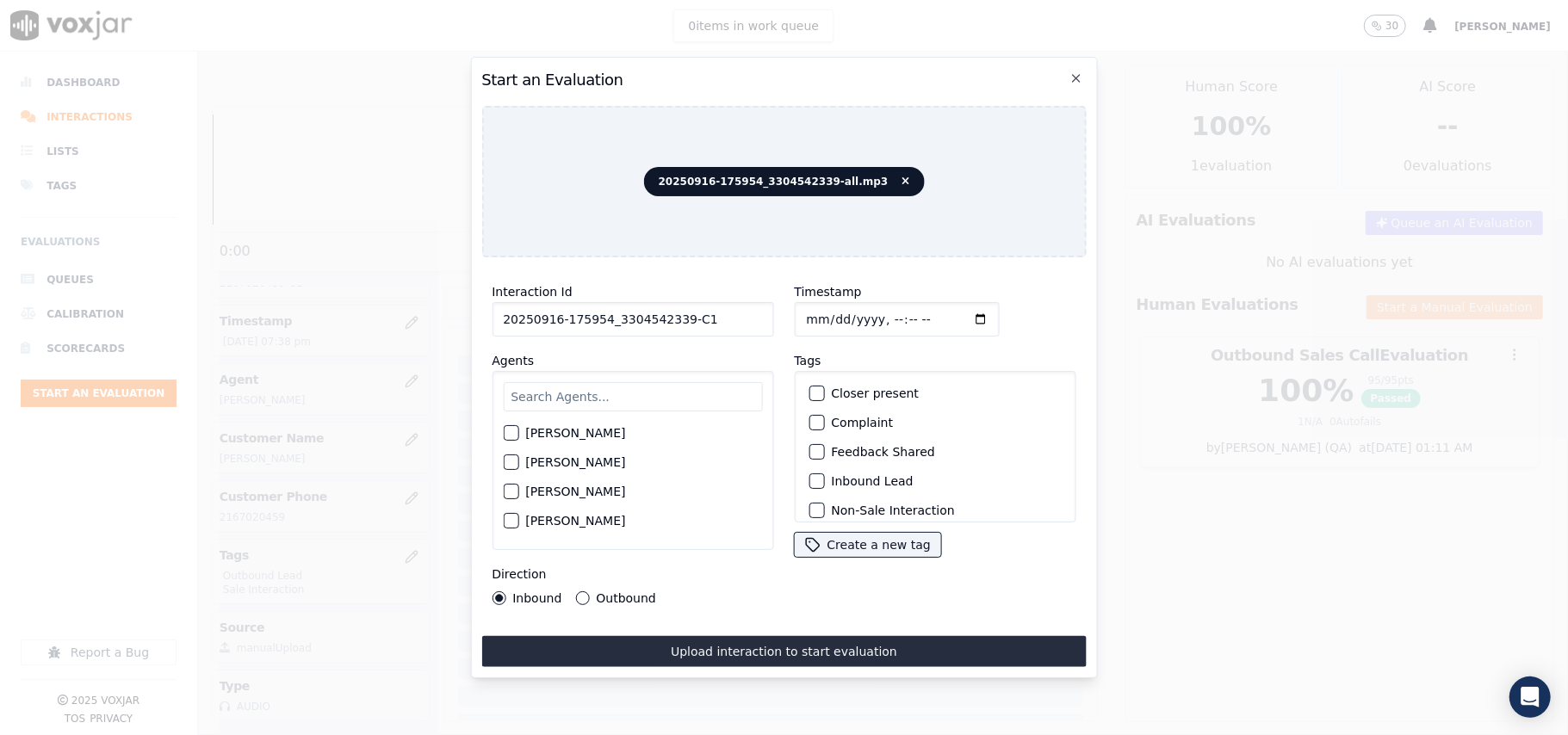
click at [823, 308] on input "Timestamp" at bounding box center [896, 319] width 205 height 34
click at [824, 303] on input "Timestamp" at bounding box center [896, 319] width 205 height 34
click at [820, 310] on input "Timestamp" at bounding box center [896, 319] width 205 height 34
type input "[DATE]T19:42"
click at [593, 383] on input "text" at bounding box center [632, 397] width 260 height 29
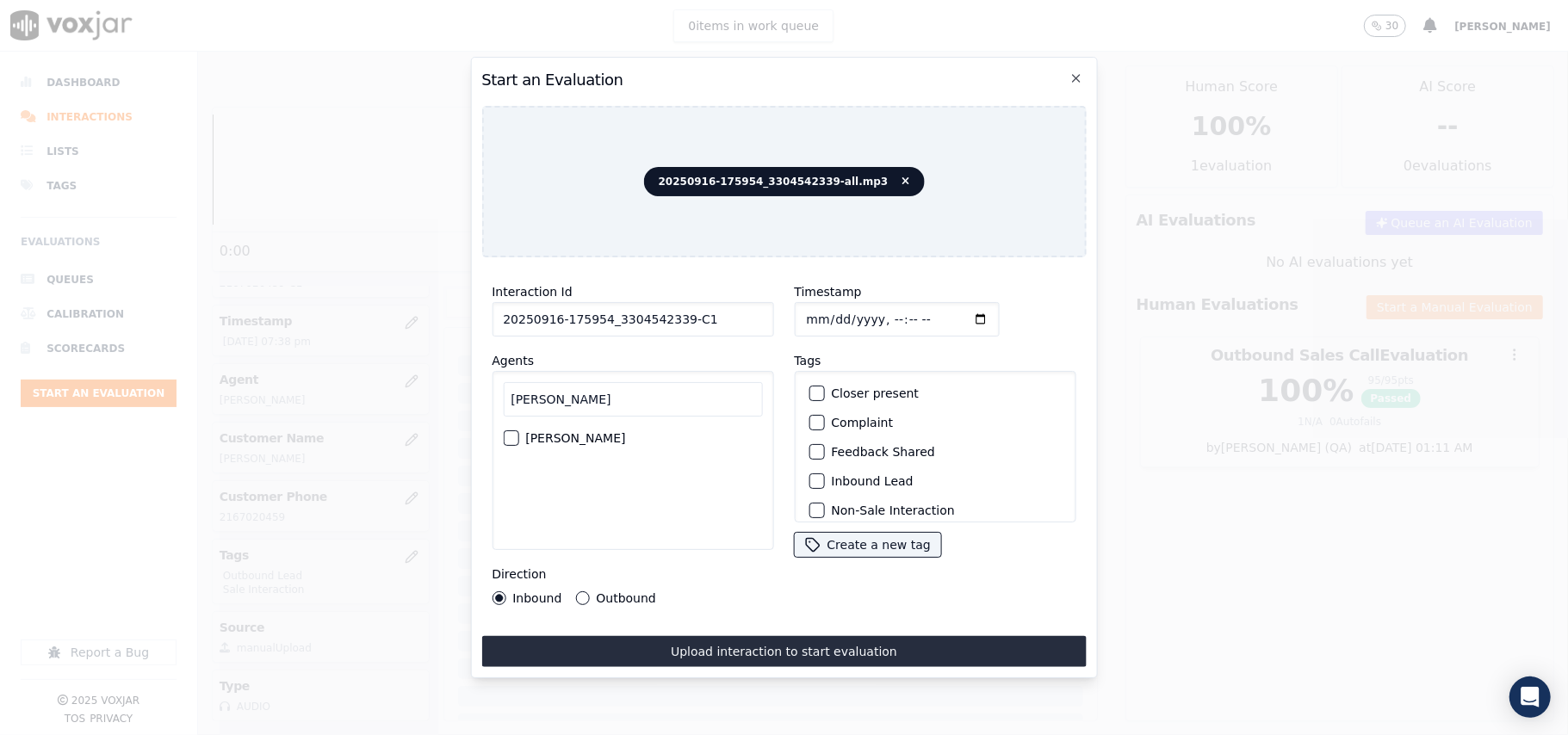
type input "[PERSON_NAME]"
click at [508, 432] on div "button" at bounding box center [509, 438] width 12 height 12
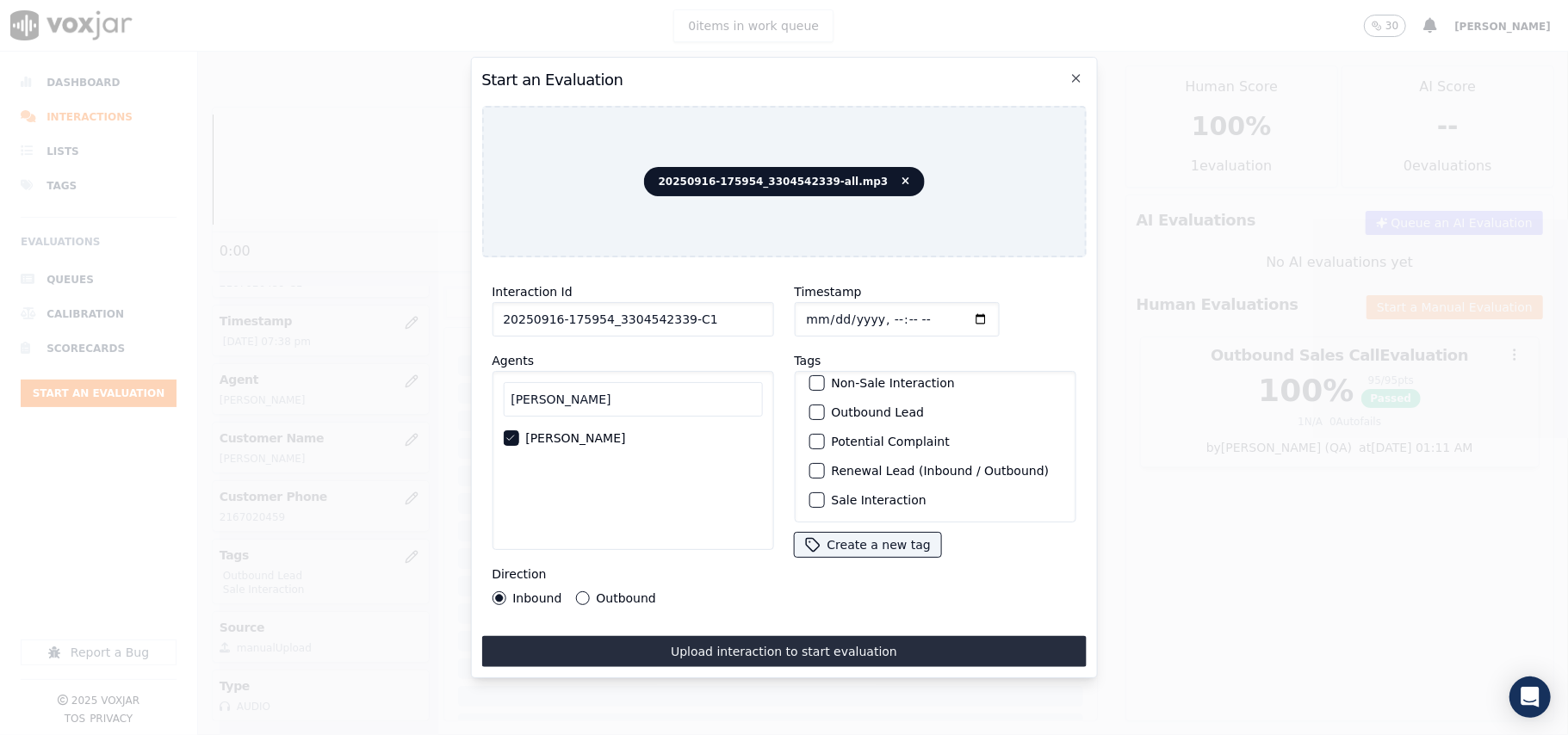
click at [858, 494] on label "Sale Interaction" at bounding box center [877, 500] width 95 height 12
click at [824, 493] on button "Sale Interaction" at bounding box center [816, 501] width 16 height 16
click at [830, 406] on label "Outbound Lead" at bounding box center [876, 412] width 93 height 12
click at [824, 405] on button "Outbound Lead" at bounding box center [816, 413] width 16 height 16
click at [585, 592] on button "Outbound" at bounding box center [582, 598] width 14 height 14
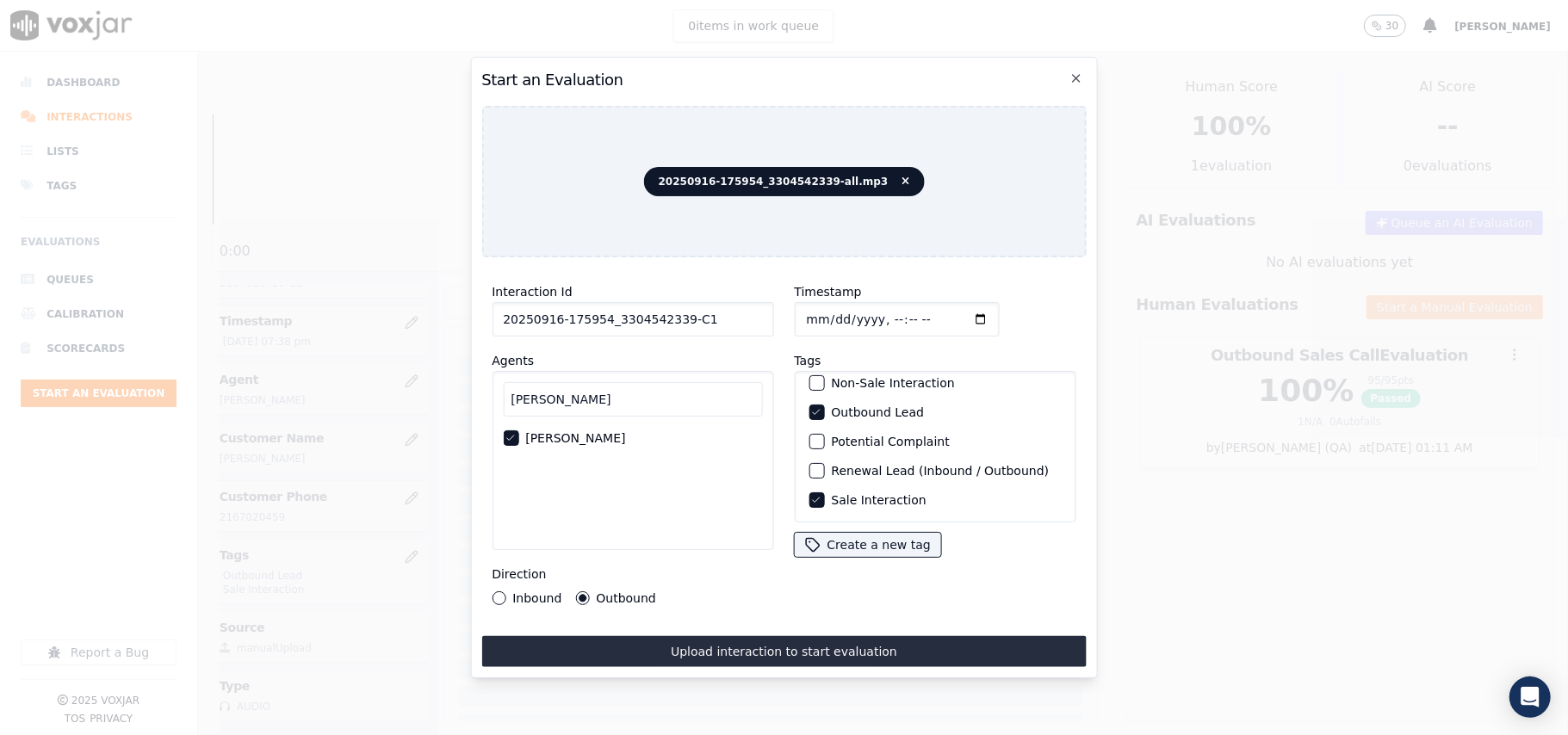
click at [627, 636] on button "Upload interaction to start evaluation" at bounding box center [783, 652] width 604 height 31
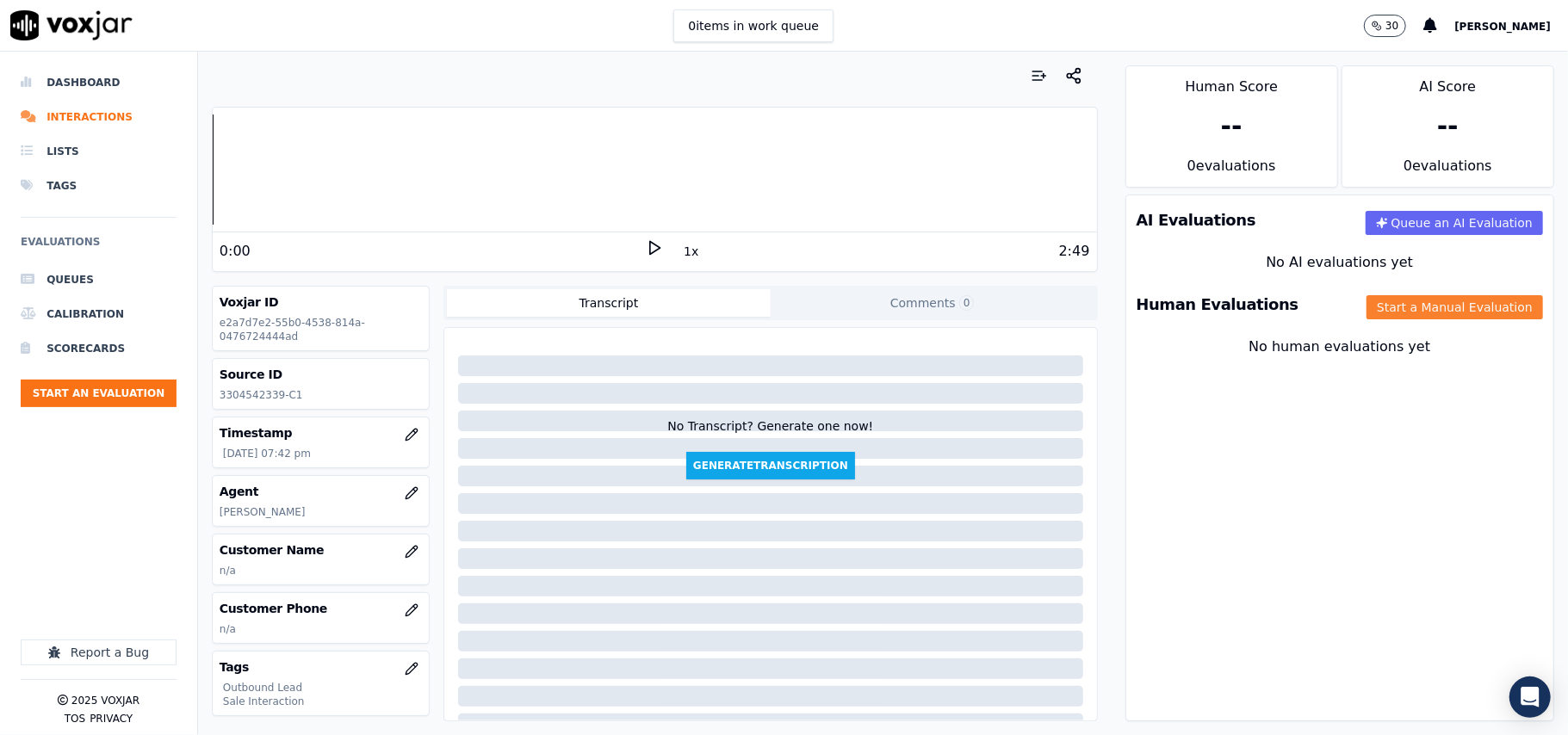
click at [1371, 297] on button "Start a Manual Evaluation" at bounding box center [1454, 307] width 177 height 24
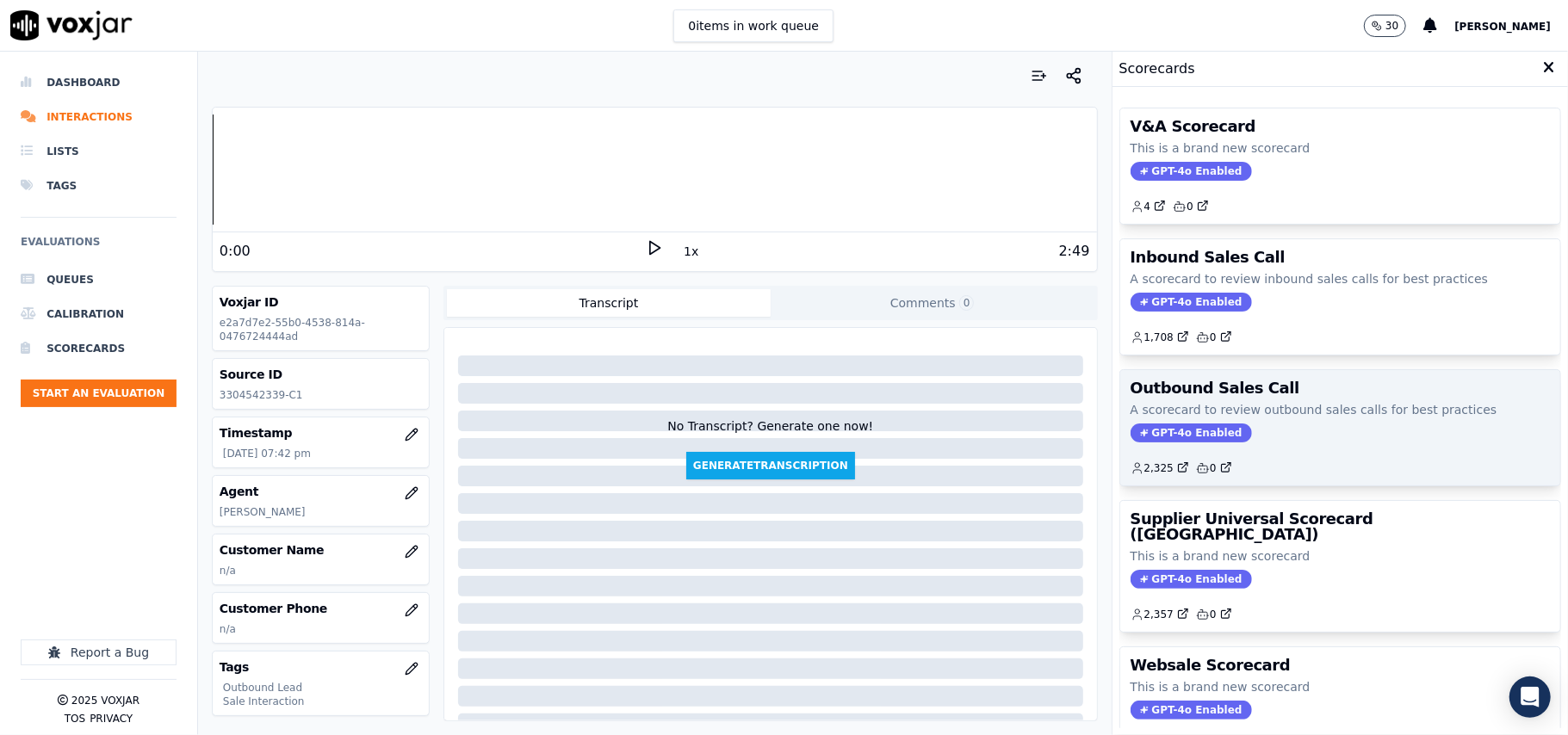
click at [1172, 429] on span "GPT-4o Enabled" at bounding box center [1190, 432] width 121 height 19
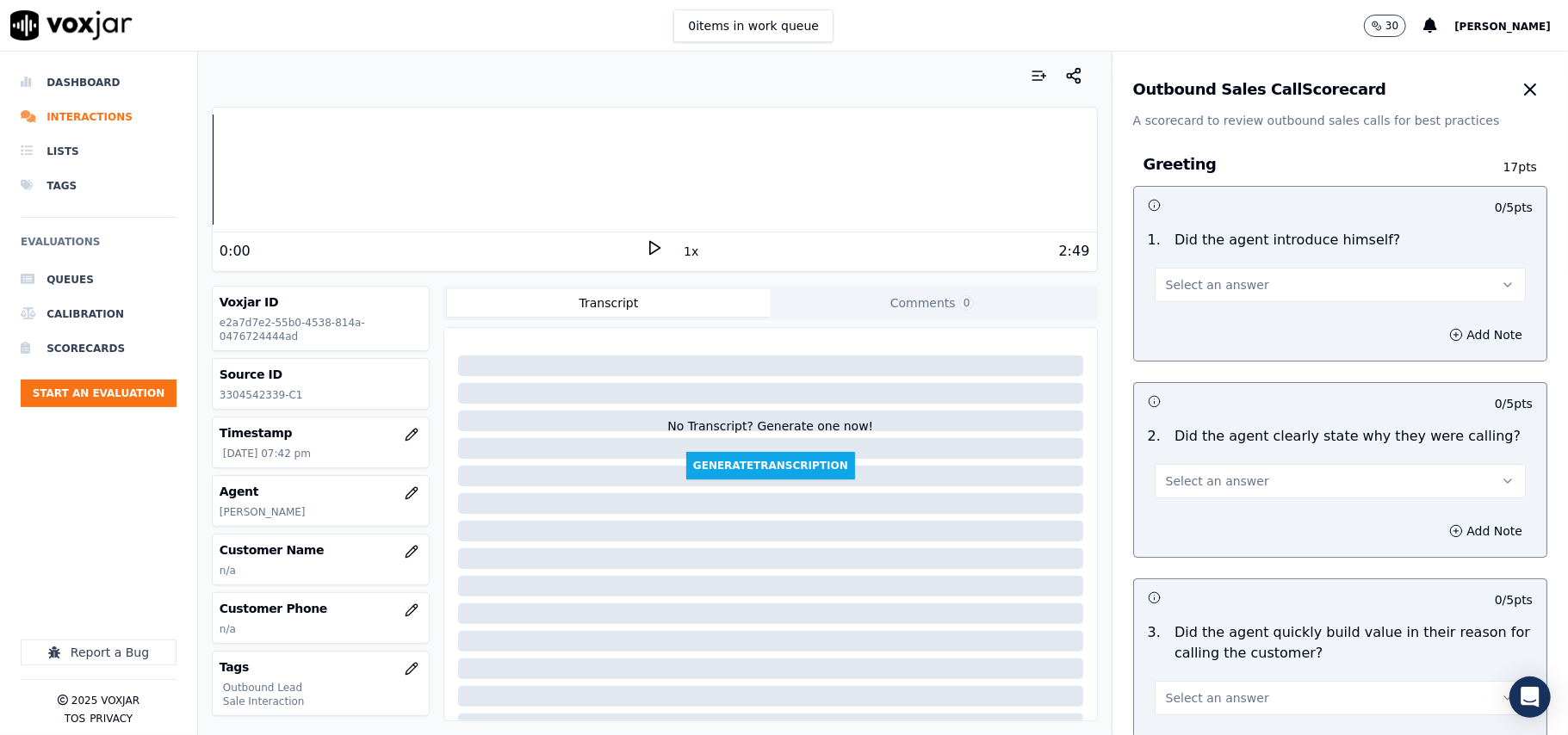
scroll to position [1228, 0]
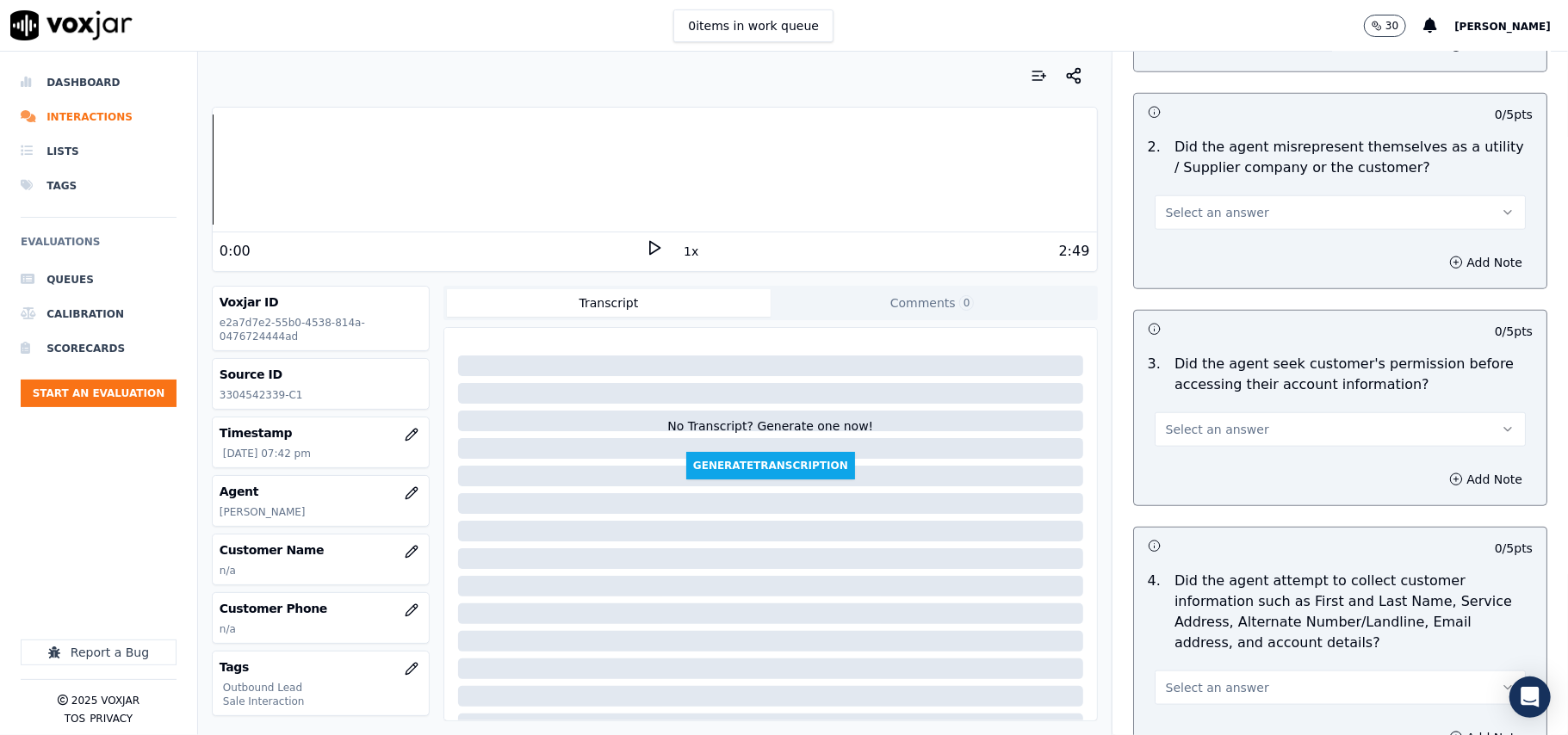
click at [1258, 414] on div "Select an answer" at bounding box center [1340, 428] width 371 height 38
click at [1195, 438] on span "Select an answer" at bounding box center [1218, 429] width 103 height 18
drag, startPoint x: 1203, startPoint y: 496, endPoint x: 1385, endPoint y: 545, distance: 188.5
click at [1203, 497] on div "No" at bounding box center [1303, 500] width 333 height 27
click at [1443, 486] on button "Add Note" at bounding box center [1485, 479] width 94 height 24
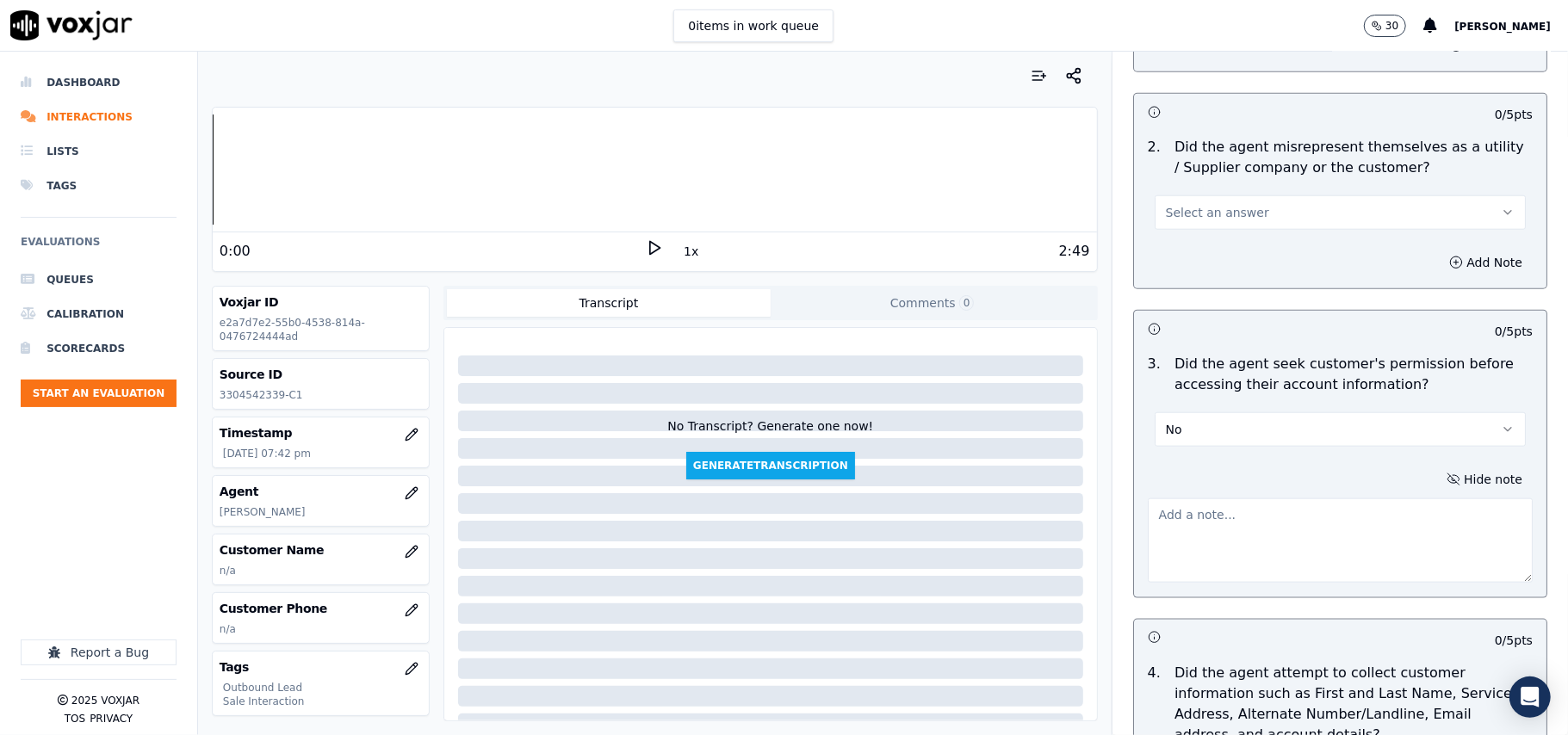
click at [1308, 558] on textarea at bounding box center [1340, 541] width 384 height 84
paste textarea "@7:03 - The agent accessed the customer’s account without taking prior permissi…"
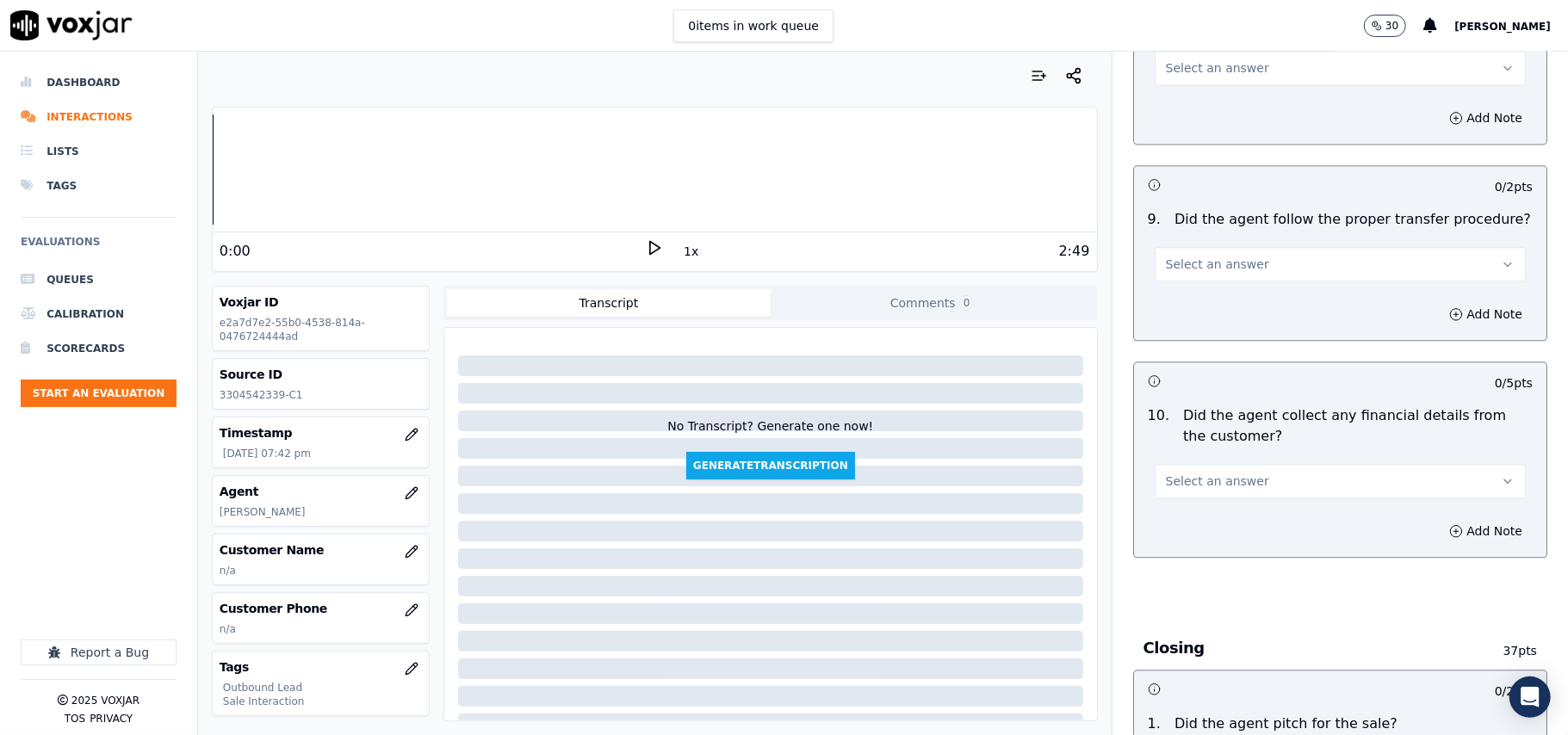
scroll to position [4387, 0]
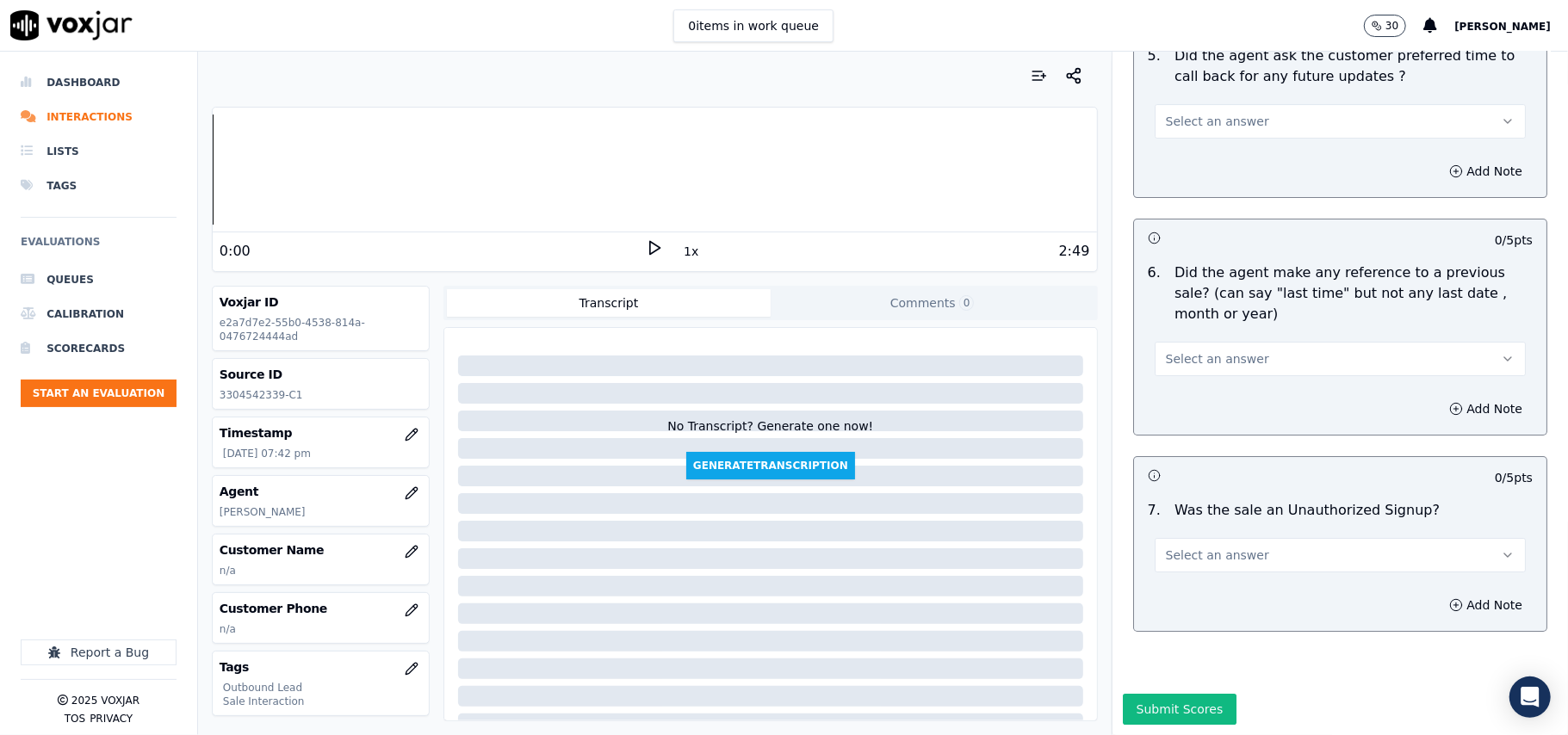
type textarea "@7:03 - The agent accessed the customer’s account without taking prior permissi…"
drag, startPoint x: 1203, startPoint y: 491, endPoint x: 1206, endPoint y: 517, distance: 26.2
click at [1206, 538] on button "Select an answer" at bounding box center [1340, 554] width 371 height 34
click at [1195, 574] on div "No" at bounding box center [1303, 570] width 333 height 27
click at [1174, 350] on span "Select an answer" at bounding box center [1218, 359] width 103 height 18
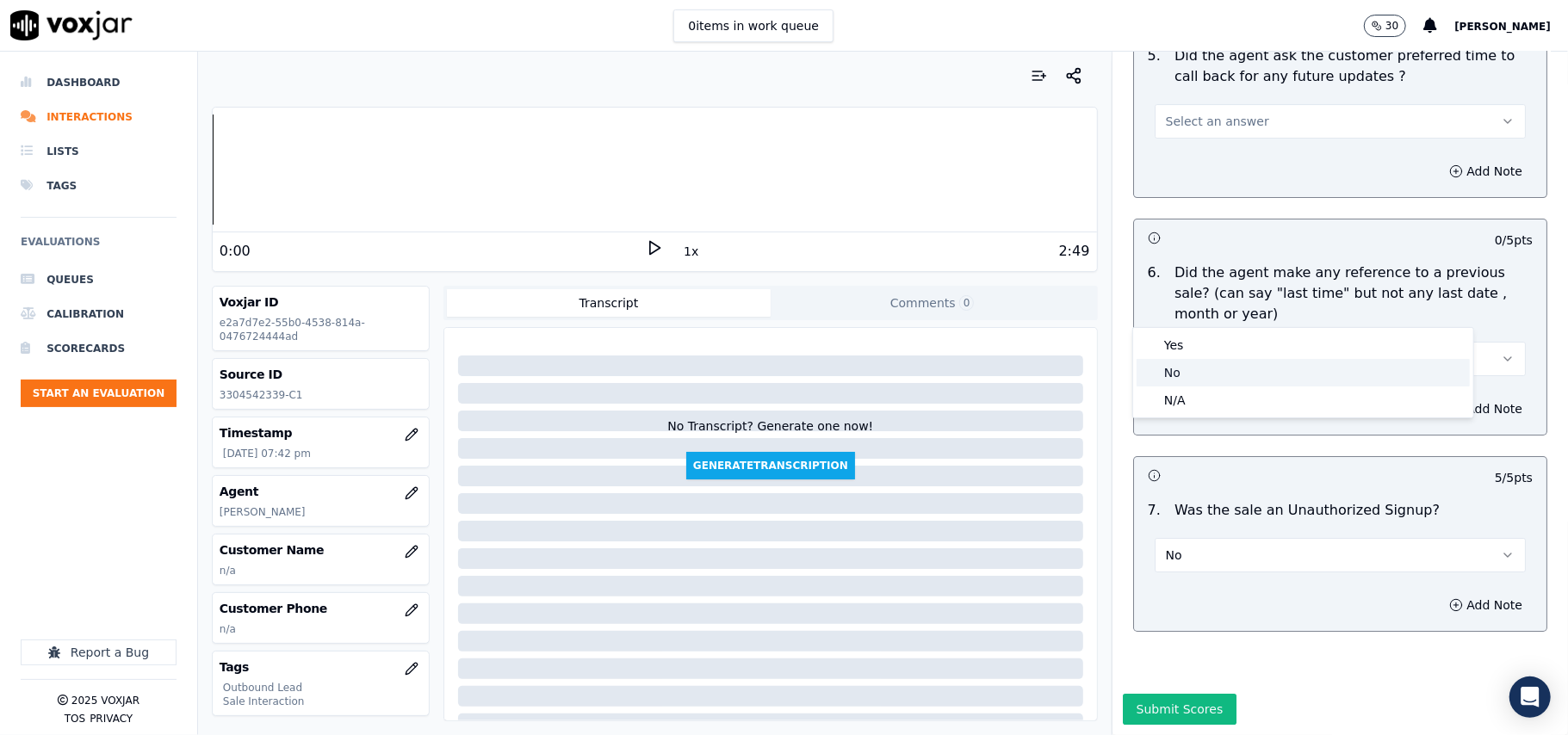
click at [1175, 369] on div "No" at bounding box center [1303, 373] width 333 height 27
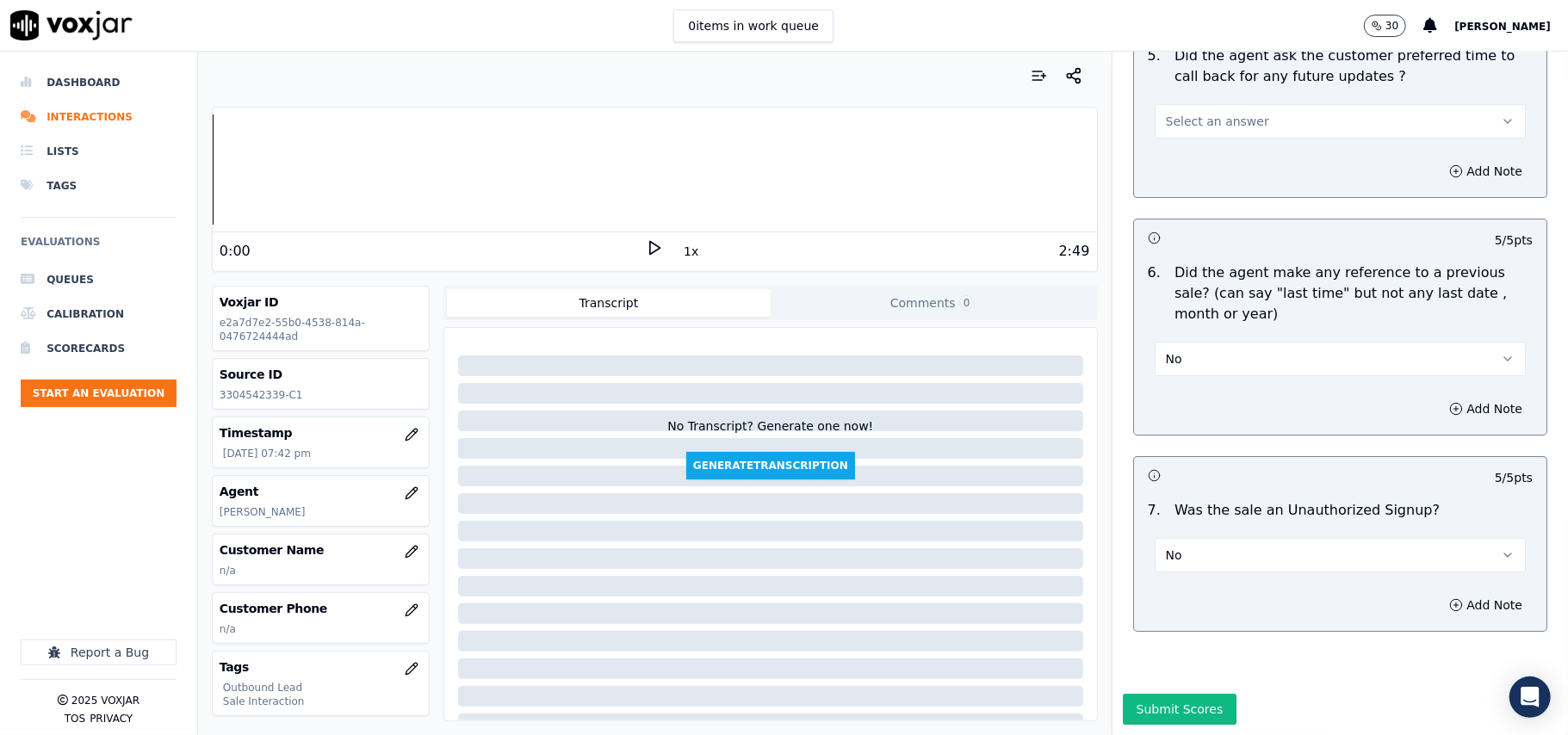
scroll to position [4042, 0]
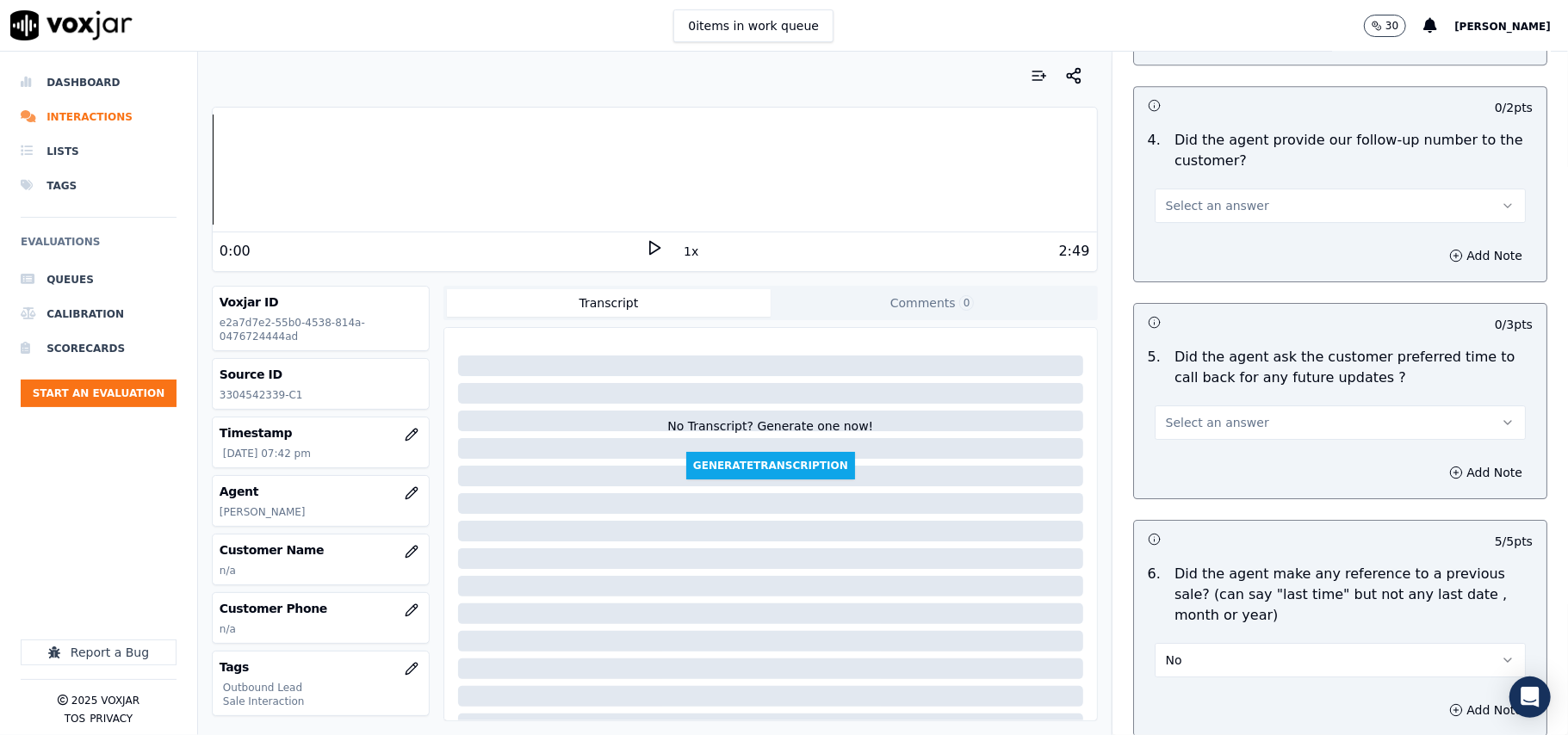
click at [1220, 419] on span "Select an answer" at bounding box center [1218, 423] width 103 height 18
click at [1202, 463] on div "Yes" at bounding box center [1303, 452] width 333 height 27
click at [1200, 406] on button "Yes" at bounding box center [1340, 423] width 371 height 34
click at [1196, 504] on div "N/A" at bounding box center [1303, 508] width 333 height 27
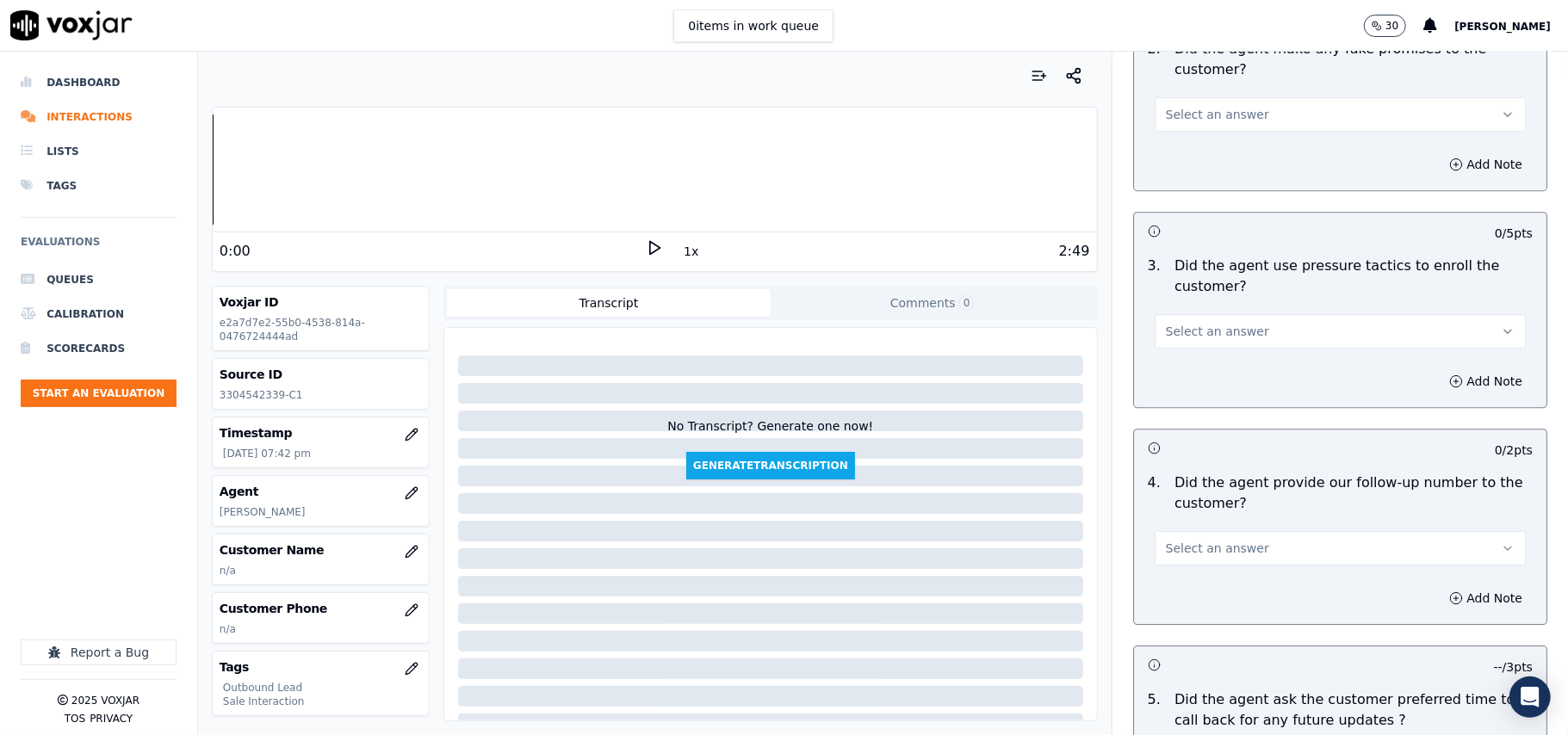
scroll to position [3697, 0]
click at [1210, 542] on span "Select an answer" at bounding box center [1218, 551] width 103 height 18
click at [1203, 570] on div "Yes" at bounding box center [1303, 579] width 333 height 27
click at [1183, 357] on div "Add Note" at bounding box center [1340, 383] width 413 height 52
click at [1181, 332] on button "Select an answer" at bounding box center [1340, 333] width 371 height 34
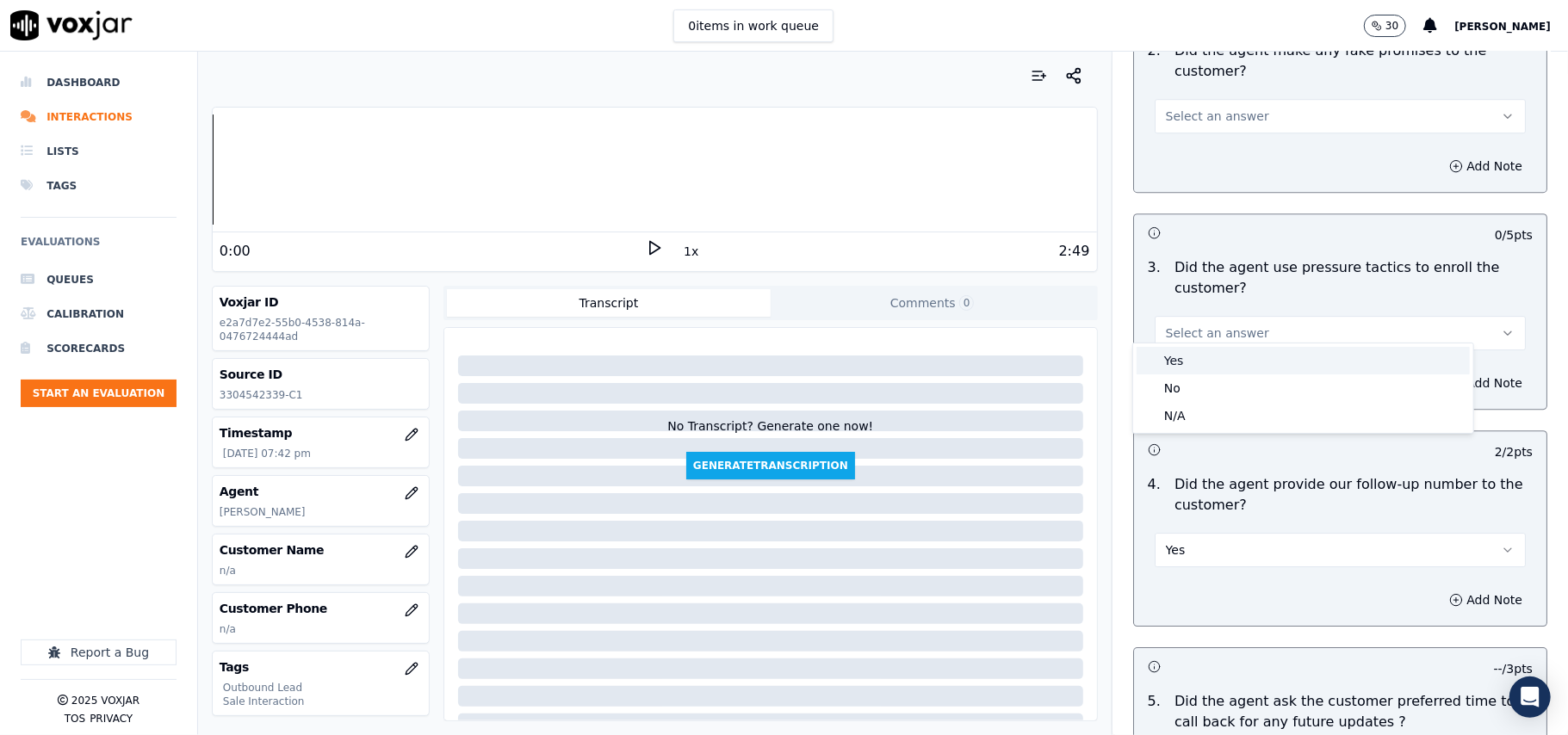
drag, startPoint x: 1182, startPoint y: 362, endPoint x: 1195, endPoint y: 365, distance: 13.3
click at [1183, 363] on div "Yes" at bounding box center [1303, 361] width 333 height 27
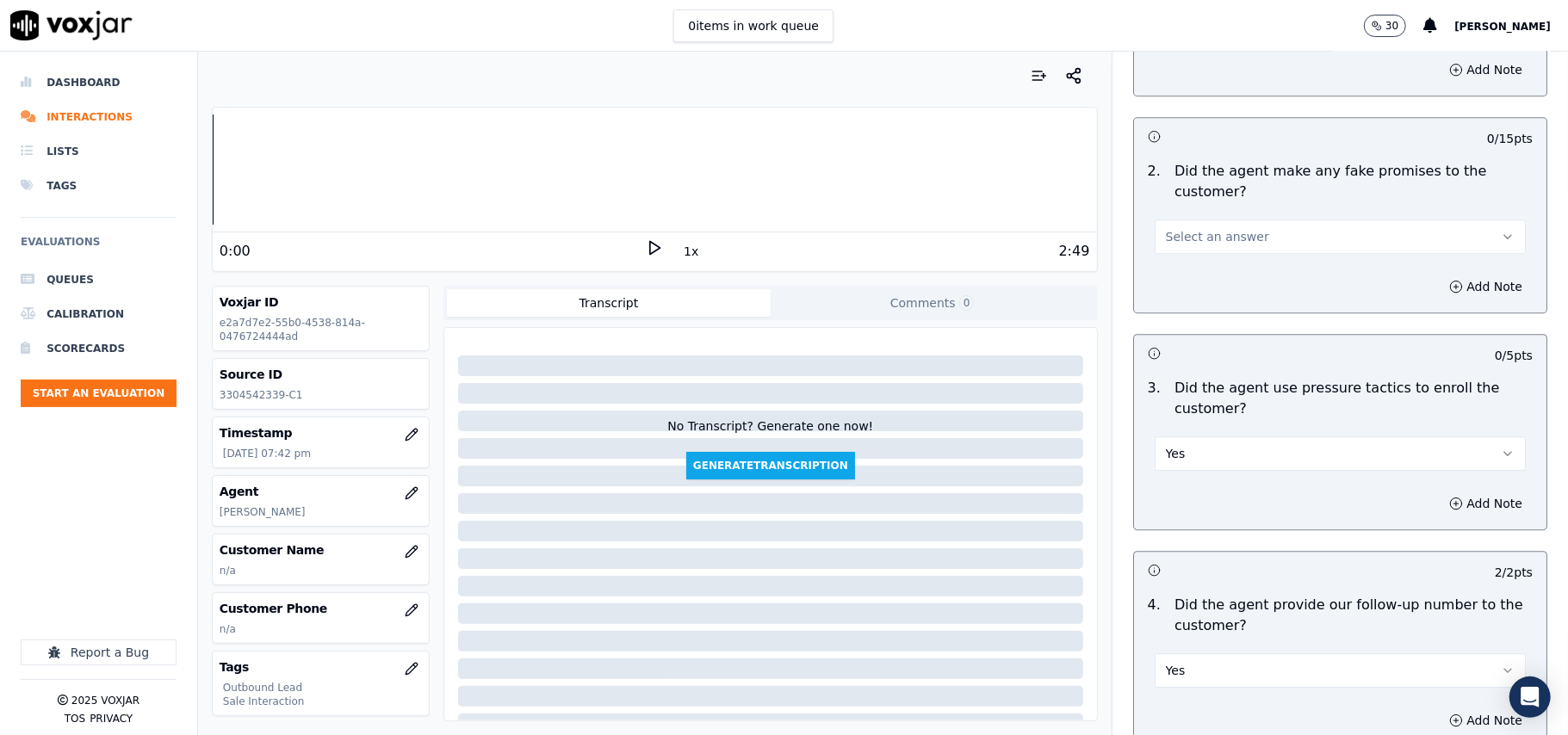
scroll to position [3469, 0]
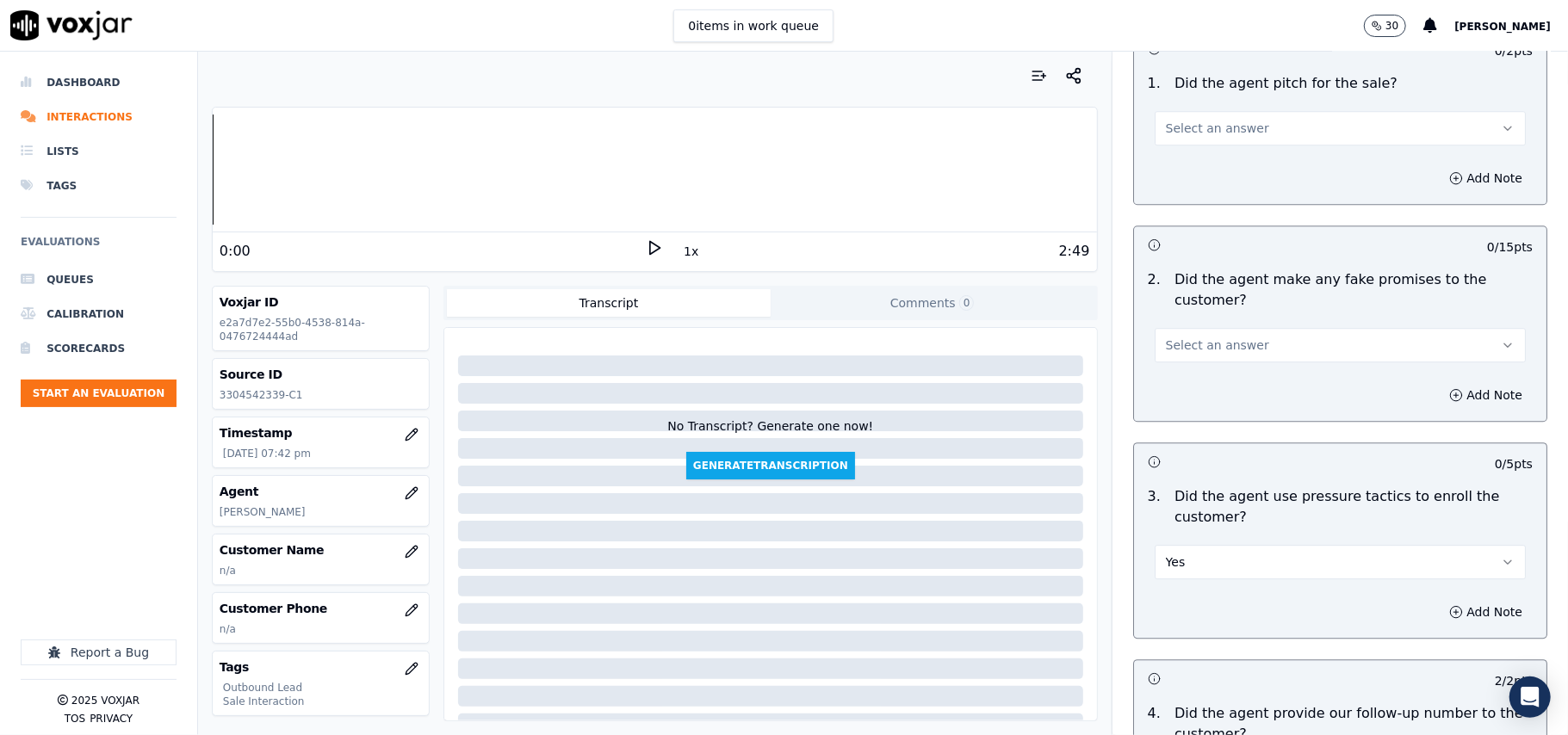
click at [1248, 545] on button "Yes" at bounding box center [1340, 561] width 371 height 34
click at [1227, 627] on div "No" at bounding box center [1303, 618] width 333 height 27
click at [1195, 325] on div "Select an answer" at bounding box center [1340, 344] width 371 height 38
drag, startPoint x: 1193, startPoint y: 321, endPoint x: 1195, endPoint y: 345, distance: 24.1
click at [1195, 328] on button "Select an answer" at bounding box center [1340, 345] width 371 height 34
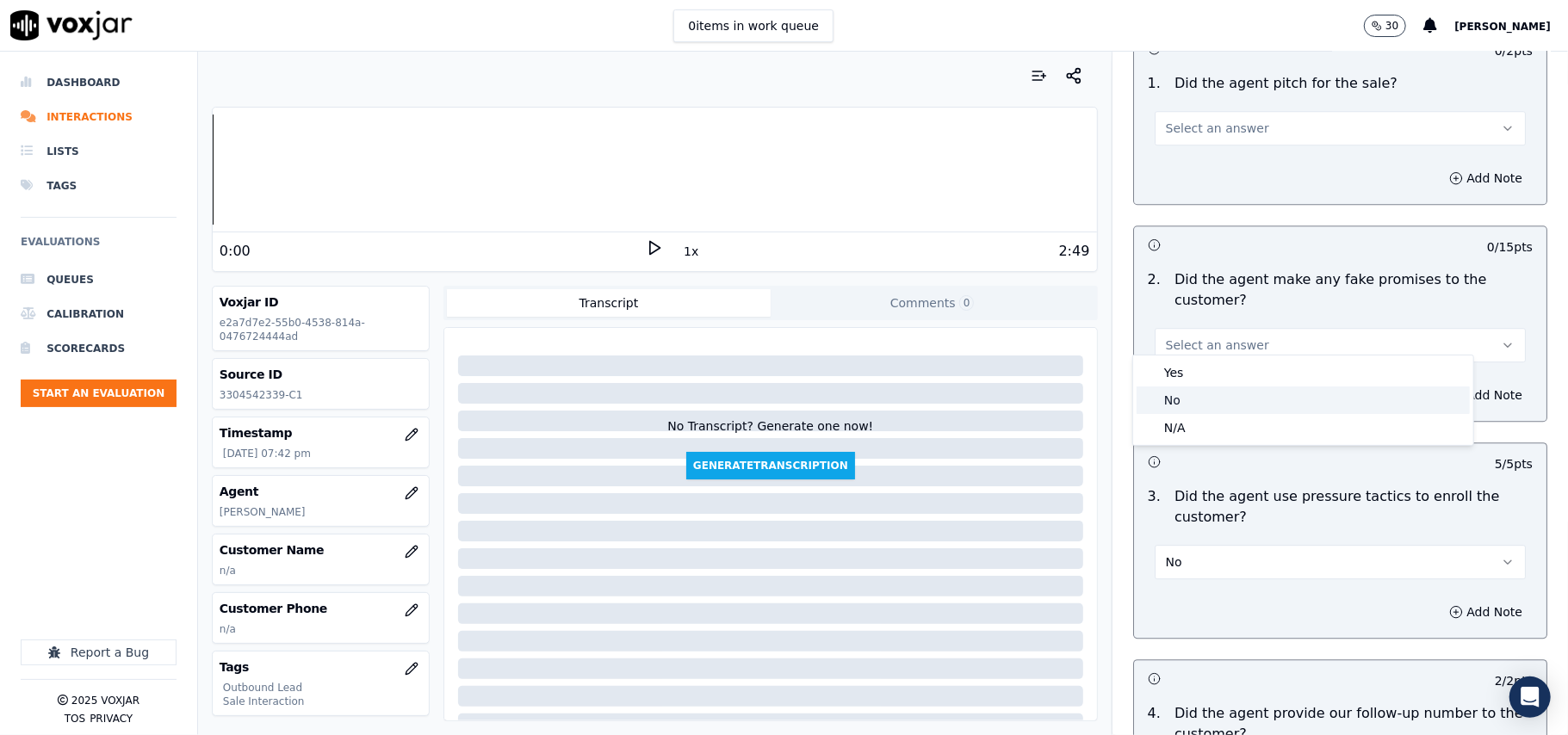
click at [1199, 396] on div "No" at bounding box center [1303, 400] width 333 height 27
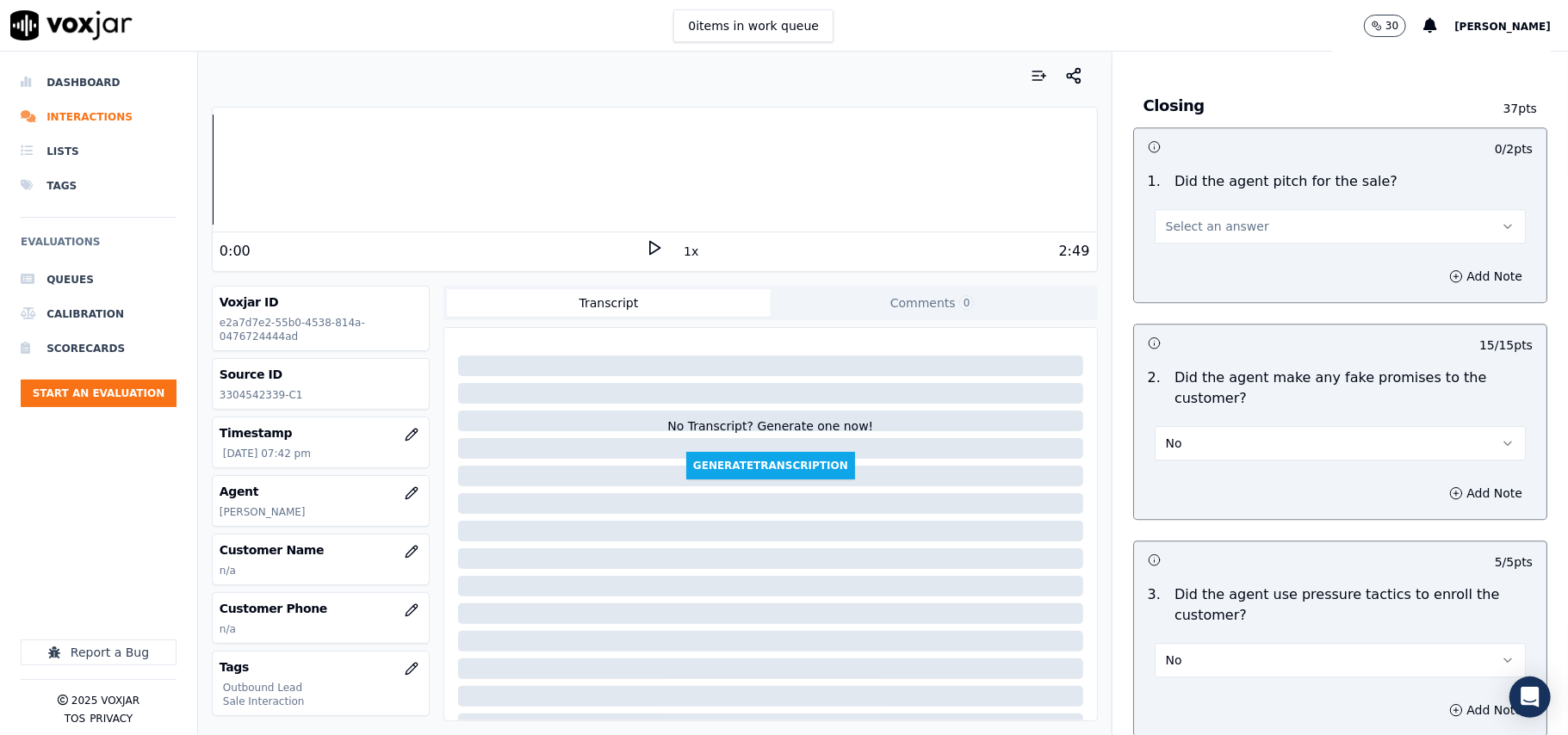
scroll to position [3239, 0]
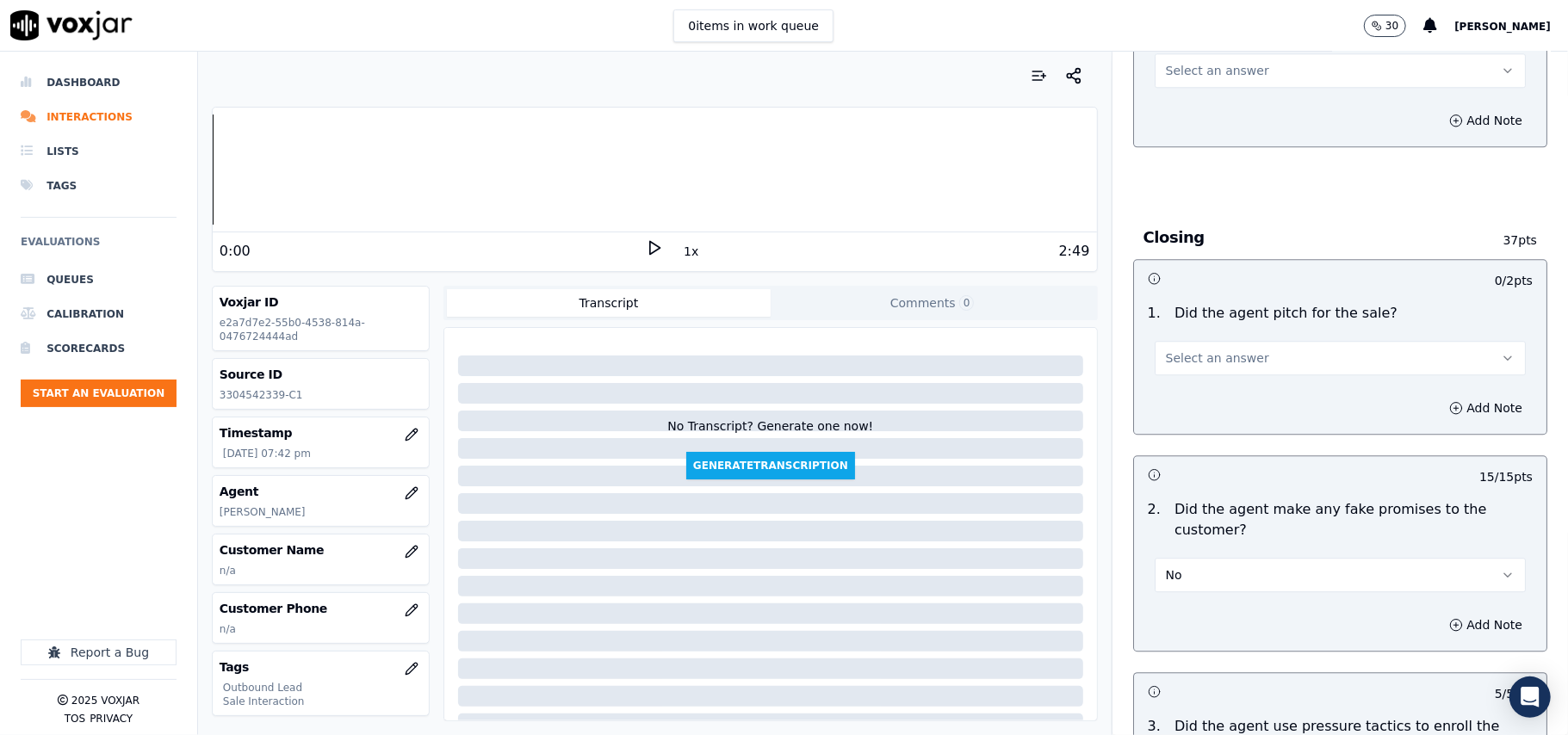
click at [1257, 341] on button "Select an answer" at bounding box center [1340, 357] width 371 height 34
click at [1257, 377] on div "Yes" at bounding box center [1303, 385] width 333 height 27
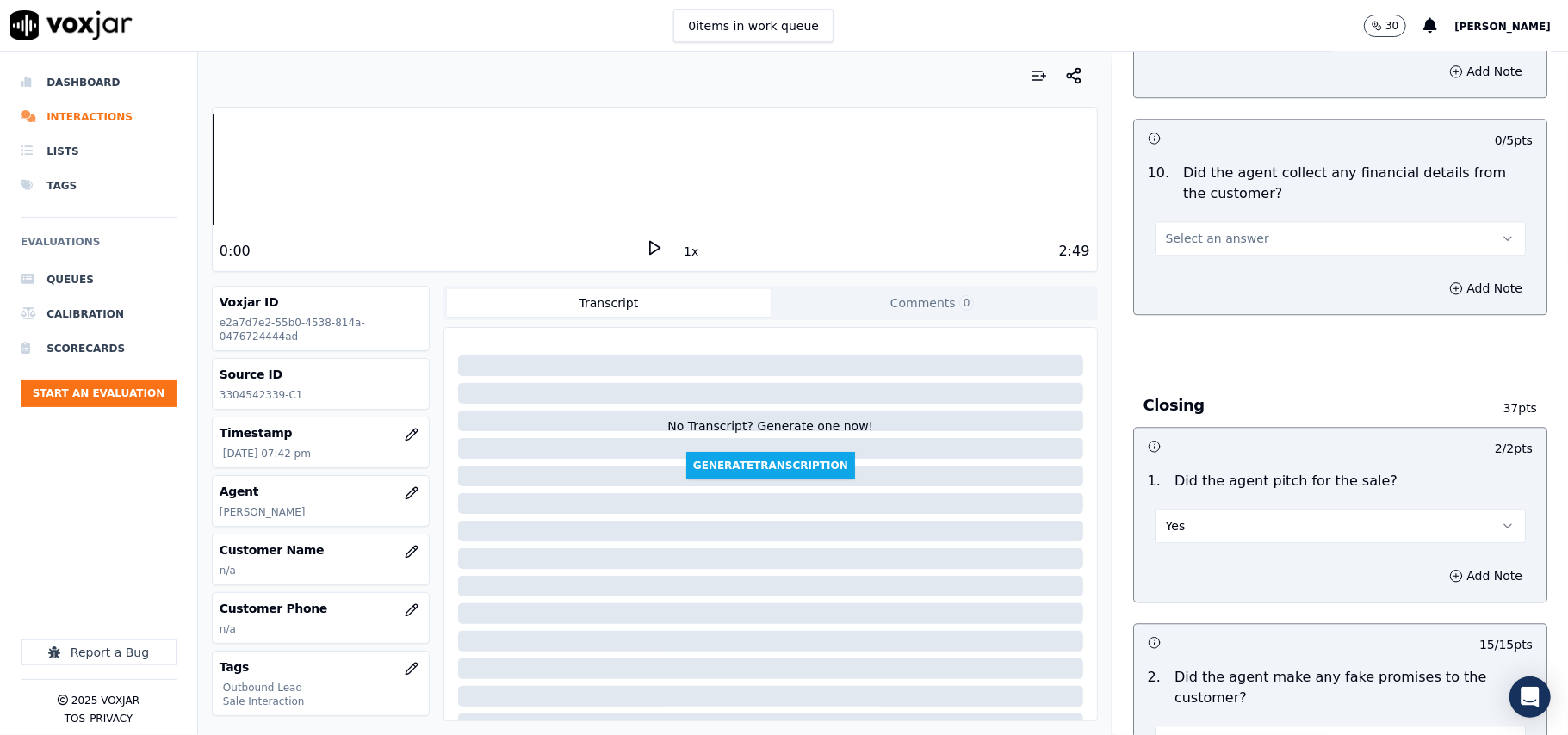
scroll to position [2894, 0]
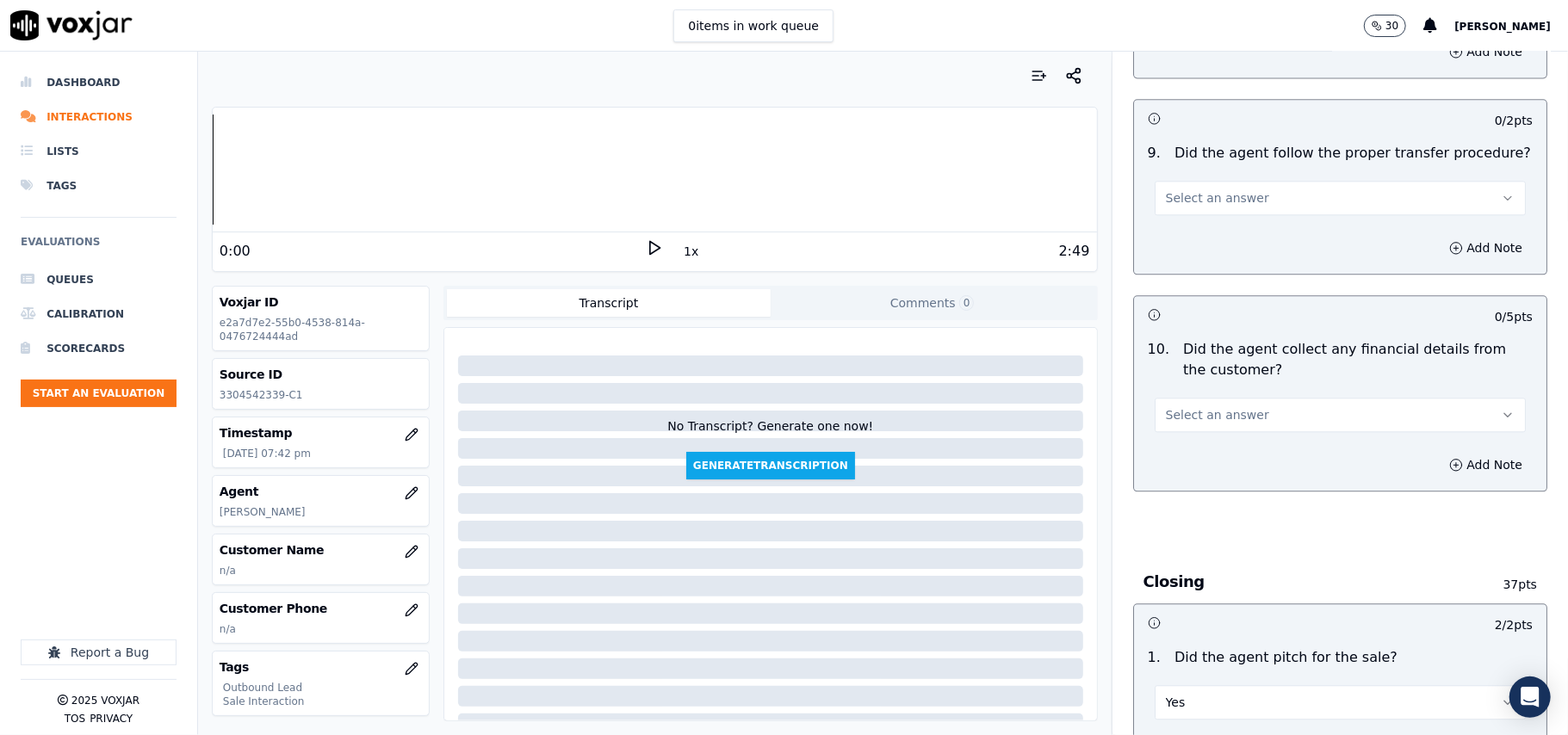
click at [1262, 398] on button "Select an answer" at bounding box center [1340, 415] width 371 height 34
click at [1244, 476] on div "No" at bounding box center [1303, 470] width 333 height 27
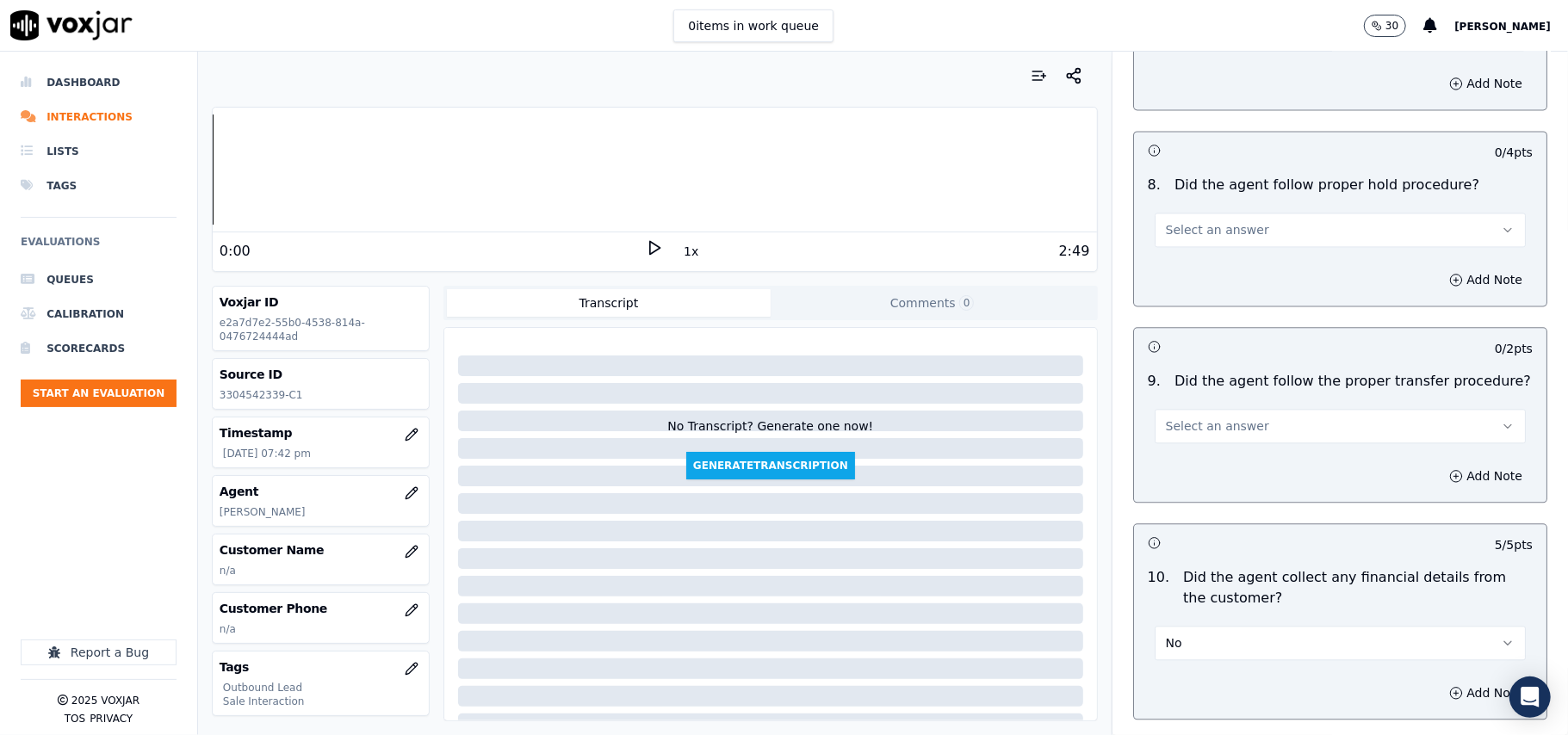
scroll to position [2665, 0]
click at [1258, 424] on button "Select an answer" at bounding box center [1340, 428] width 371 height 34
click at [1252, 452] on div "Yes" at bounding box center [1303, 454] width 333 height 27
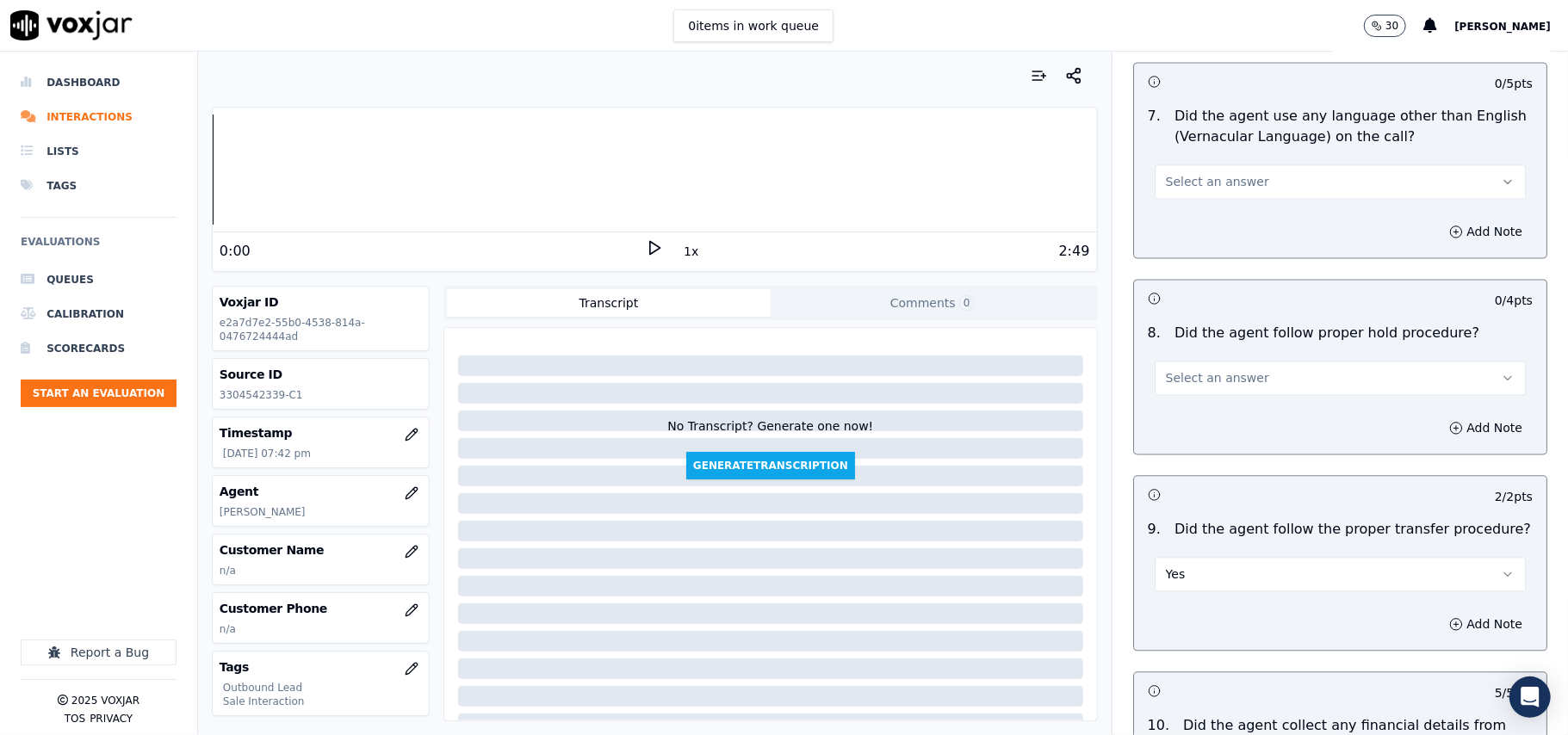
scroll to position [2435, 0]
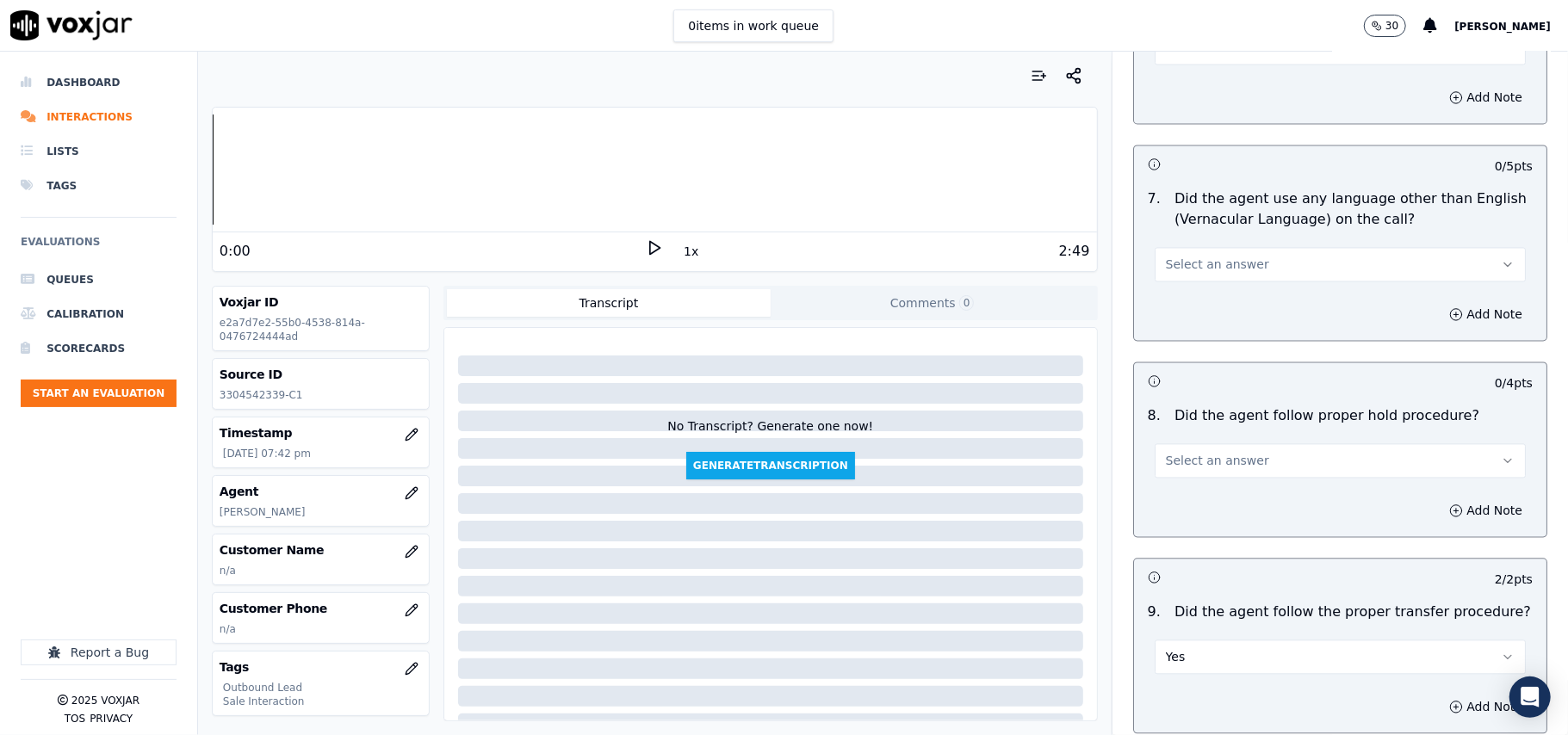
click at [1254, 453] on button "Select an answer" at bounding box center [1340, 460] width 371 height 34
click at [1243, 477] on div "Yes" at bounding box center [1303, 486] width 333 height 27
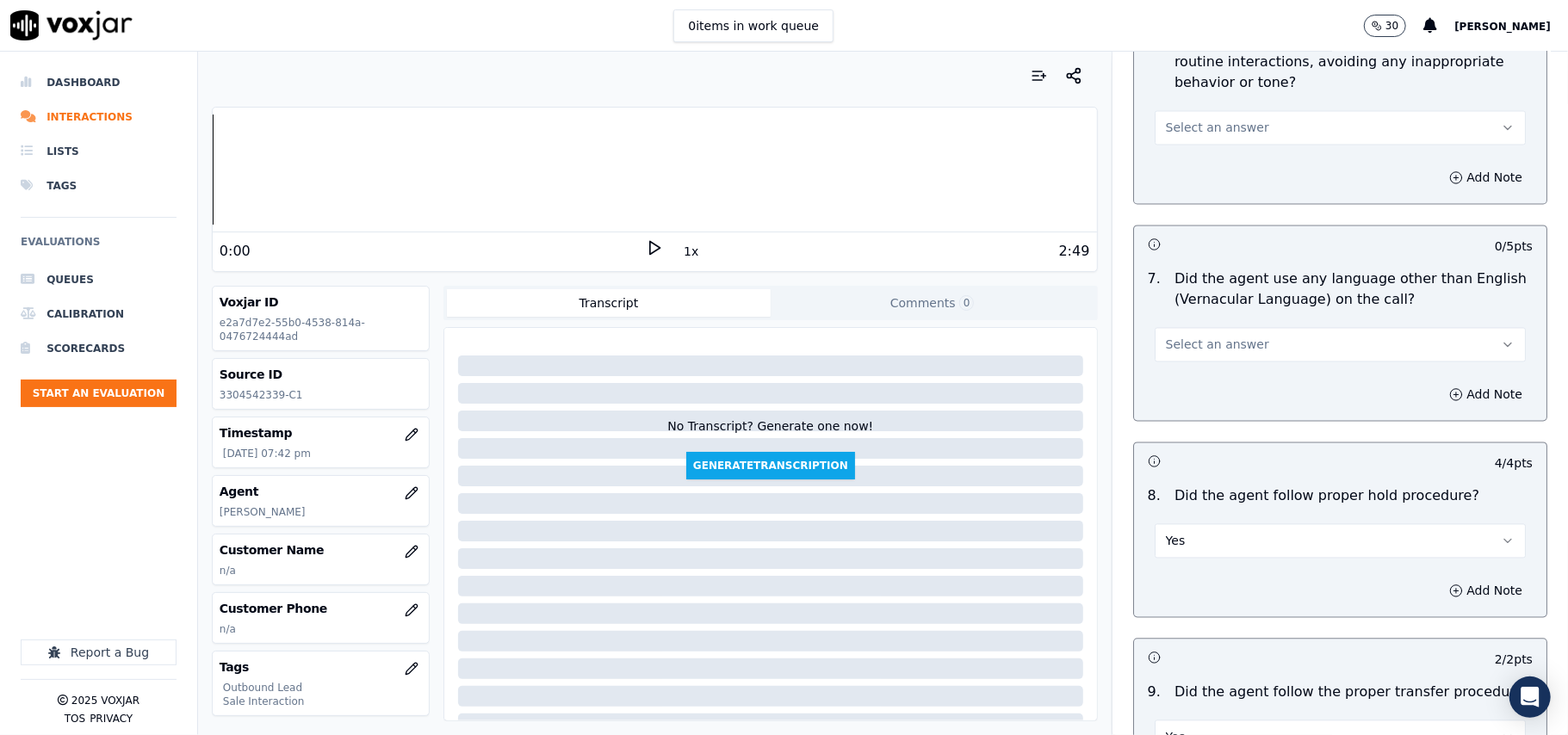
scroll to position [2320, 0]
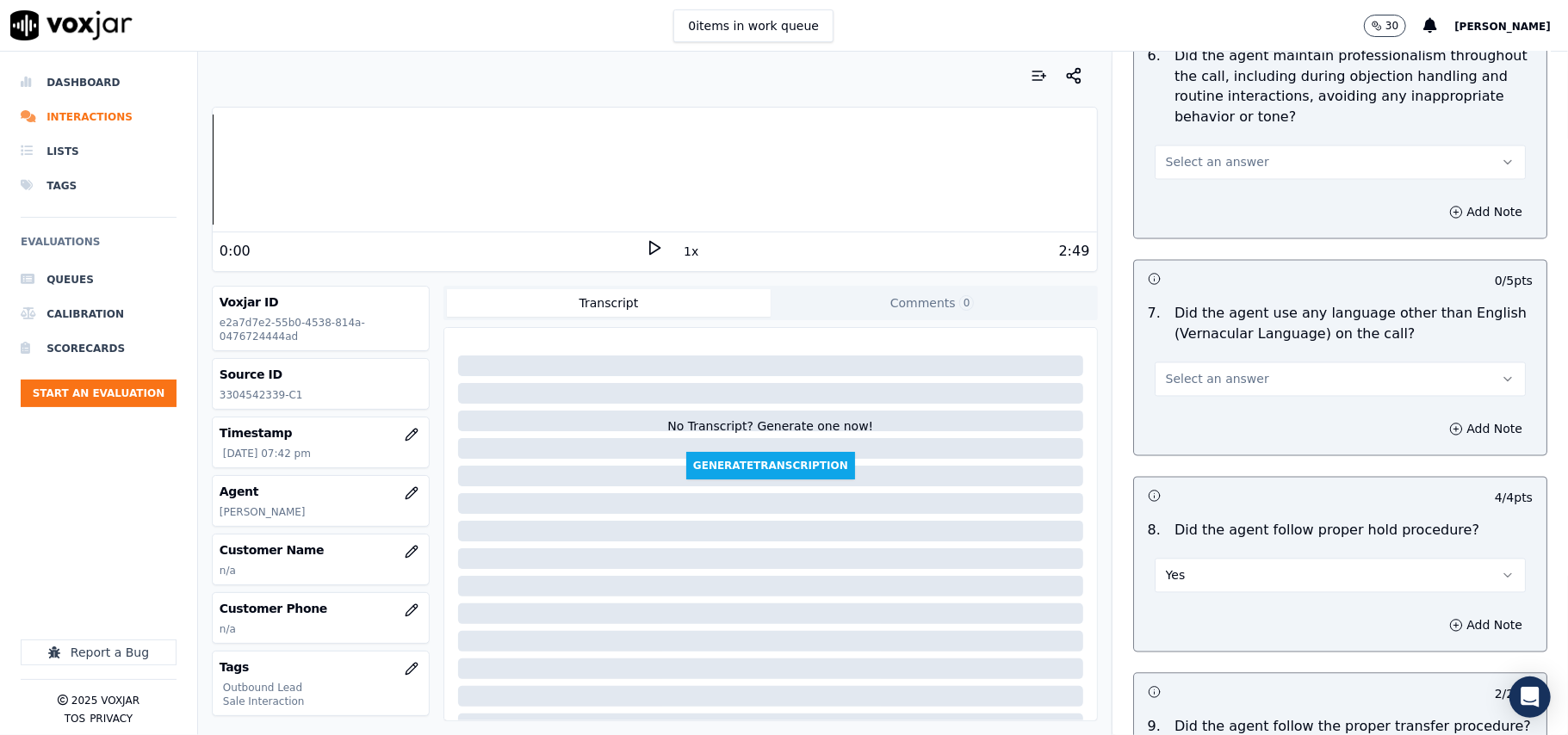
click at [1226, 371] on span "Select an answer" at bounding box center [1218, 380] width 103 height 18
click at [1227, 413] on div "Yes" at bounding box center [1303, 404] width 333 height 27
click at [1230, 369] on button "Yes" at bounding box center [1340, 379] width 371 height 34
click at [1230, 437] on div "No" at bounding box center [1303, 431] width 333 height 27
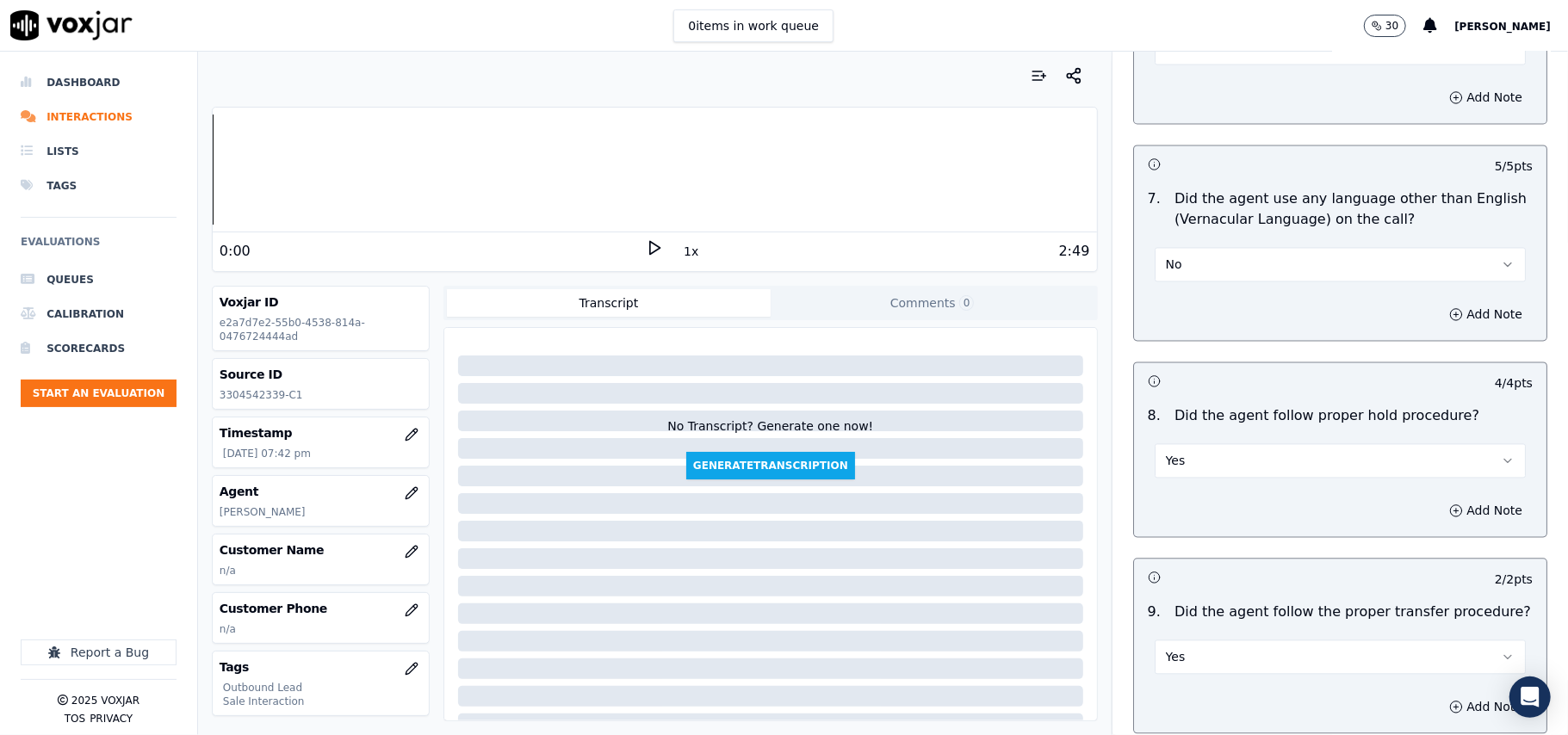
scroll to position [2091, 0]
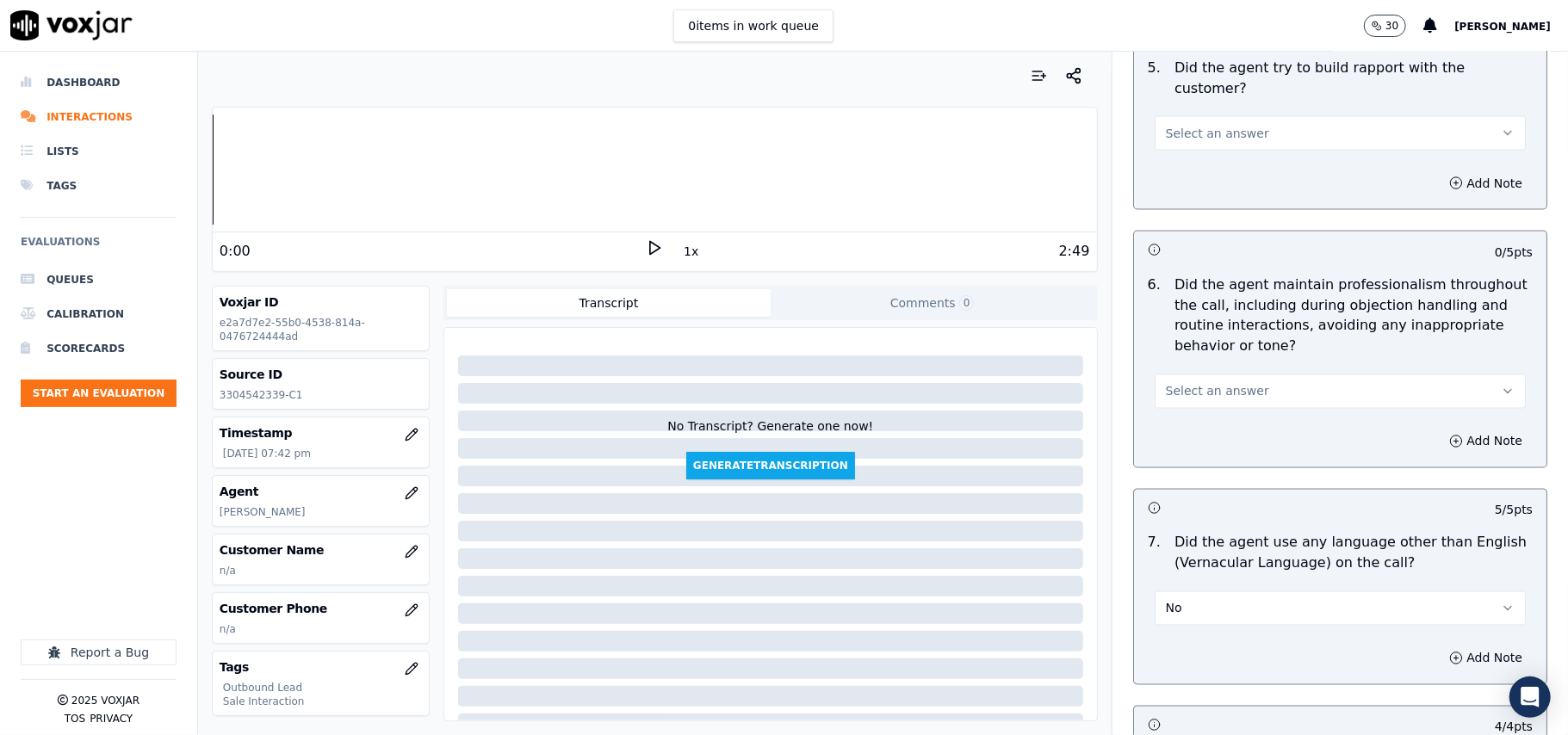
drag, startPoint x: 1232, startPoint y: 381, endPoint x: 1224, endPoint y: 388, distance: 10.6
click at [1233, 380] on button "Select an answer" at bounding box center [1340, 391] width 371 height 34
click at [1179, 418] on div "Yes" at bounding box center [1303, 416] width 333 height 27
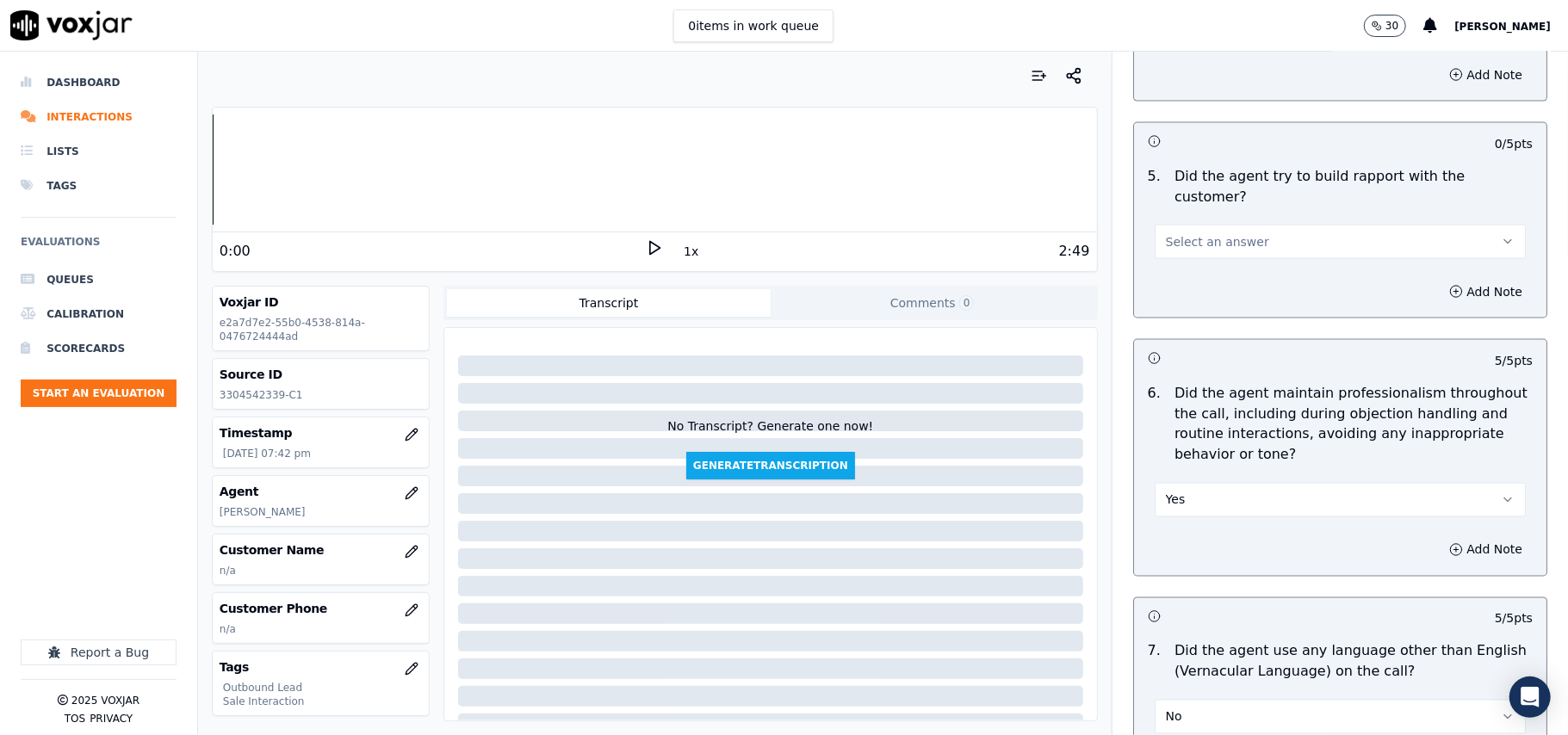
scroll to position [1861, 0]
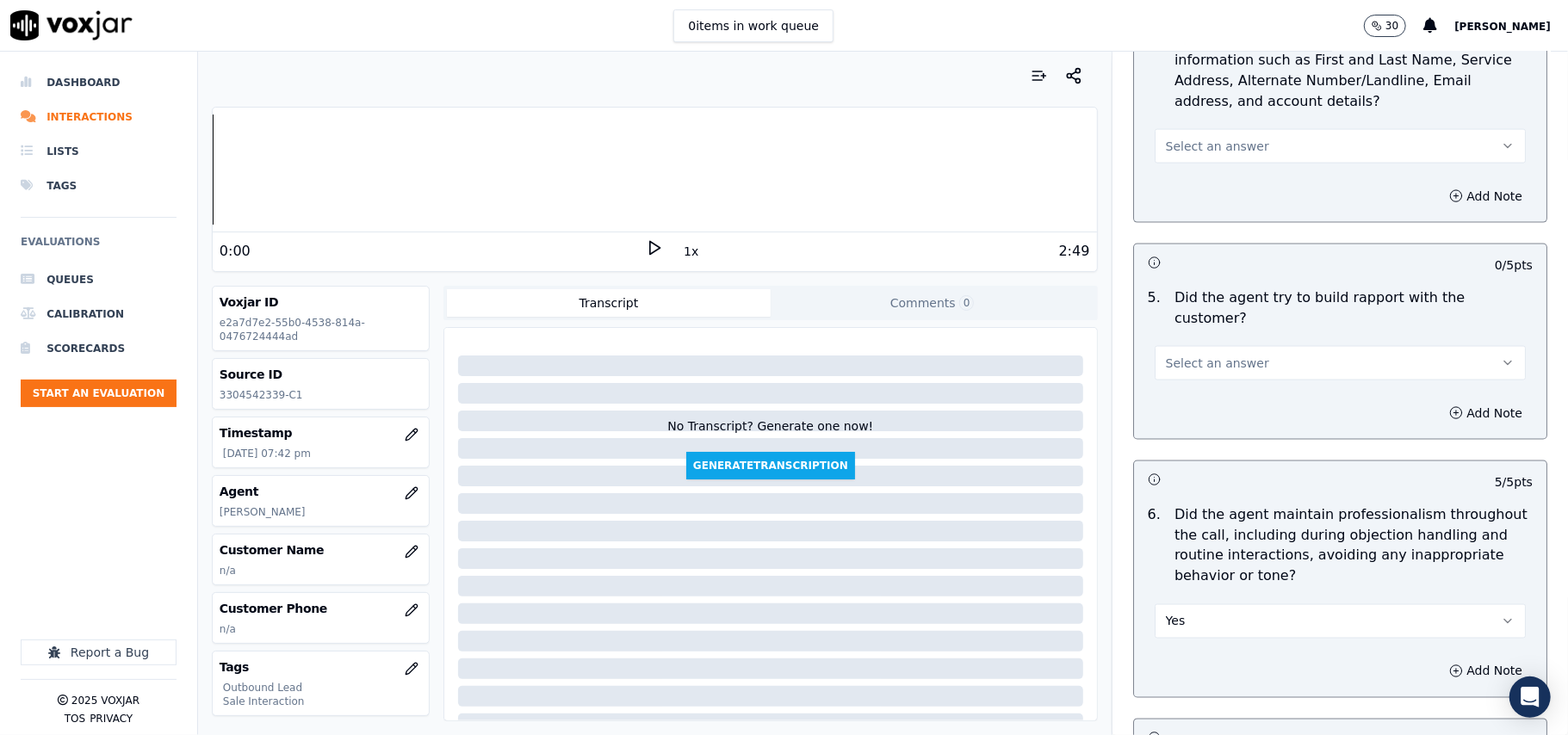
click at [1195, 388] on div "Add Note" at bounding box center [1340, 413] width 413 height 52
click at [1191, 354] on span "Select an answer" at bounding box center [1218, 363] width 103 height 18
click at [1186, 379] on div "Yes" at bounding box center [1303, 387] width 333 height 27
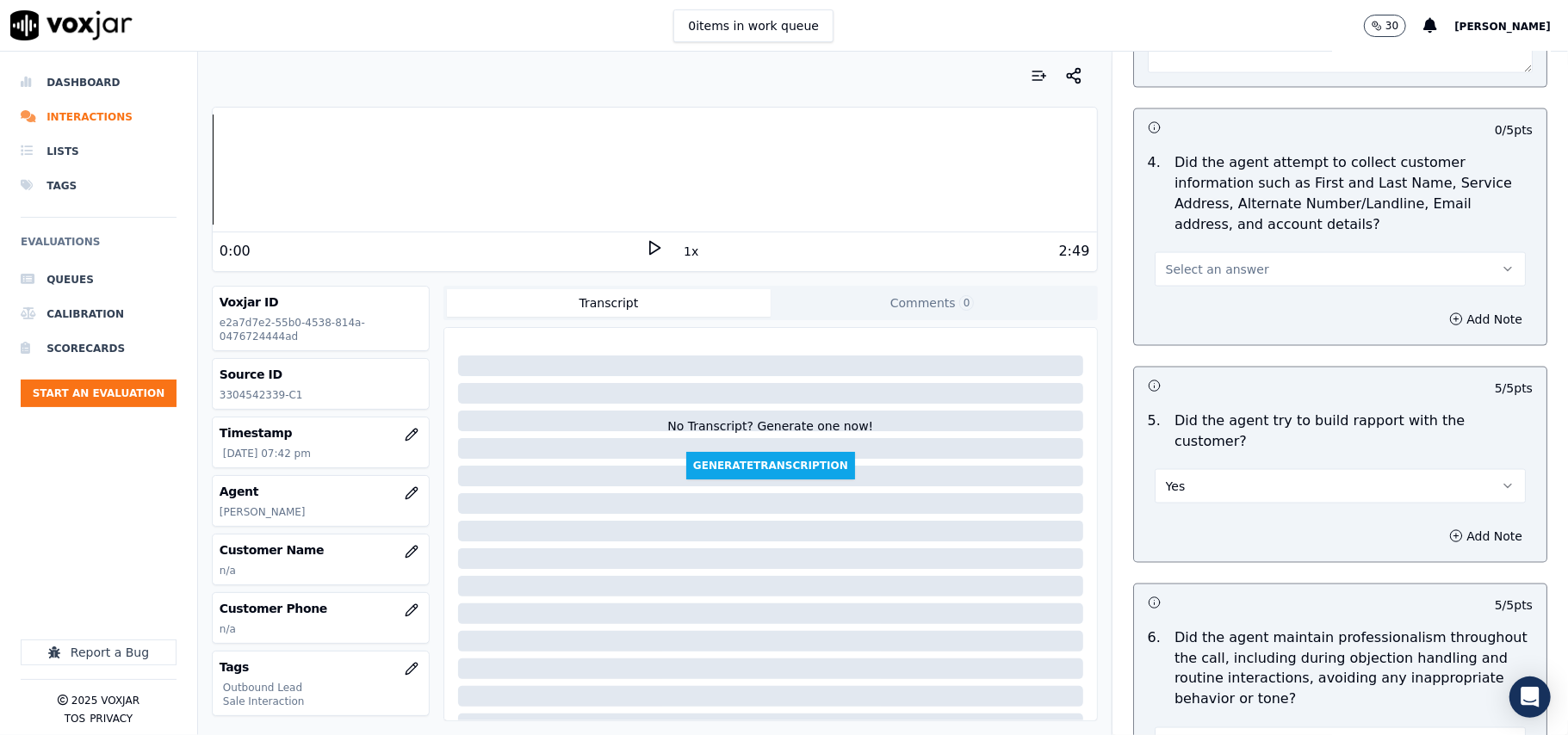
scroll to position [1631, 0]
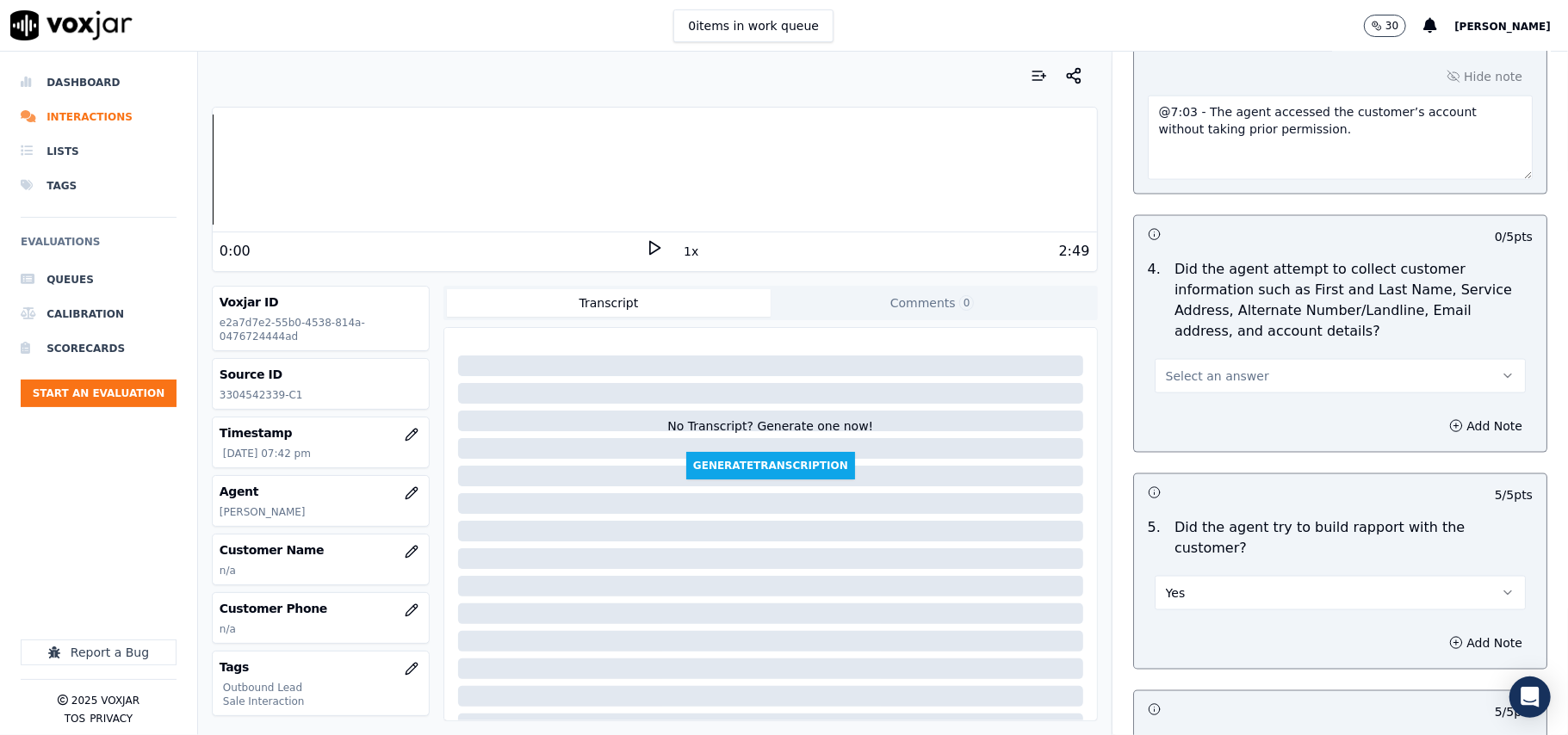
click at [1209, 373] on span "Select an answer" at bounding box center [1218, 377] width 103 height 18
click at [1199, 472] on div "N/A" at bounding box center [1303, 474] width 333 height 27
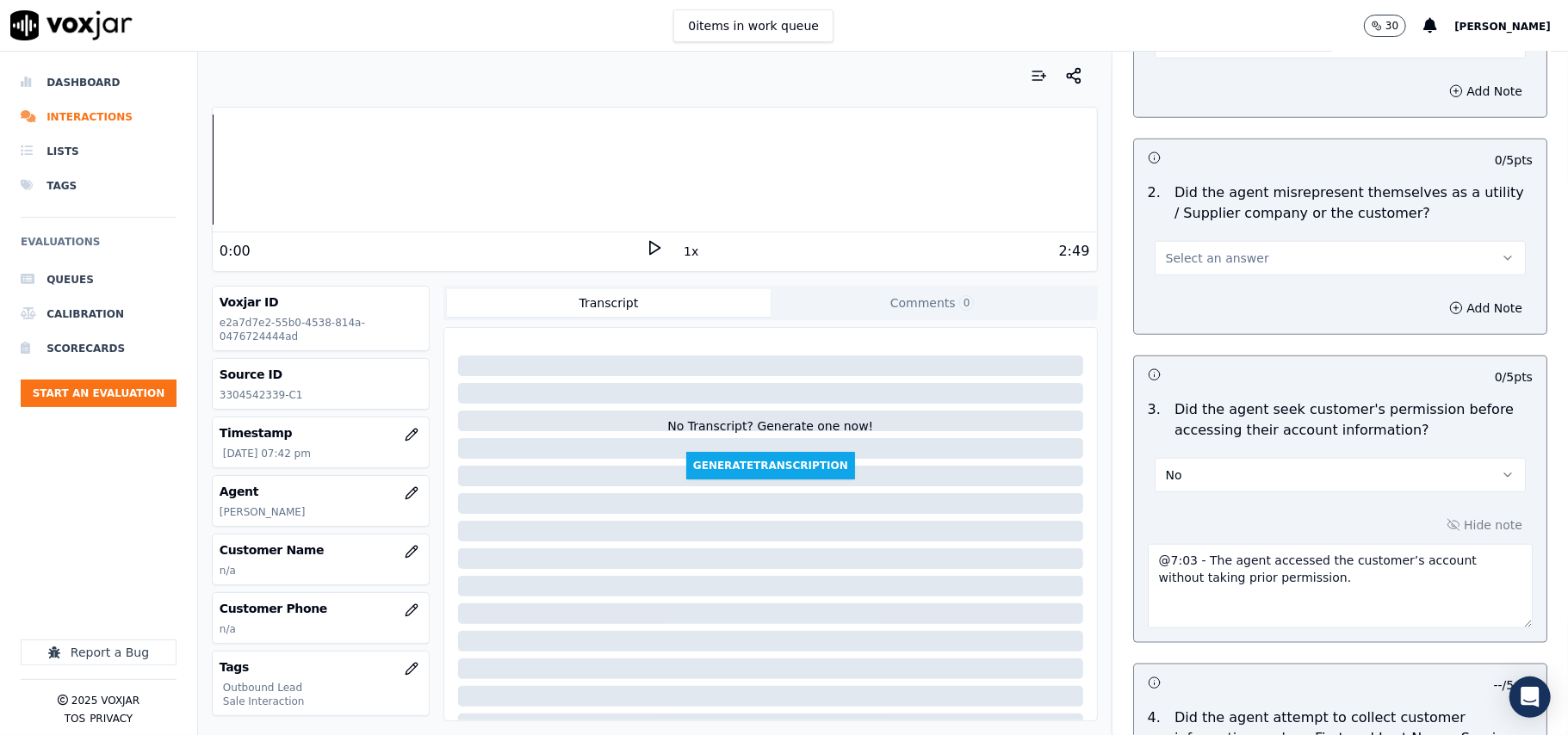
scroll to position [1057, 0]
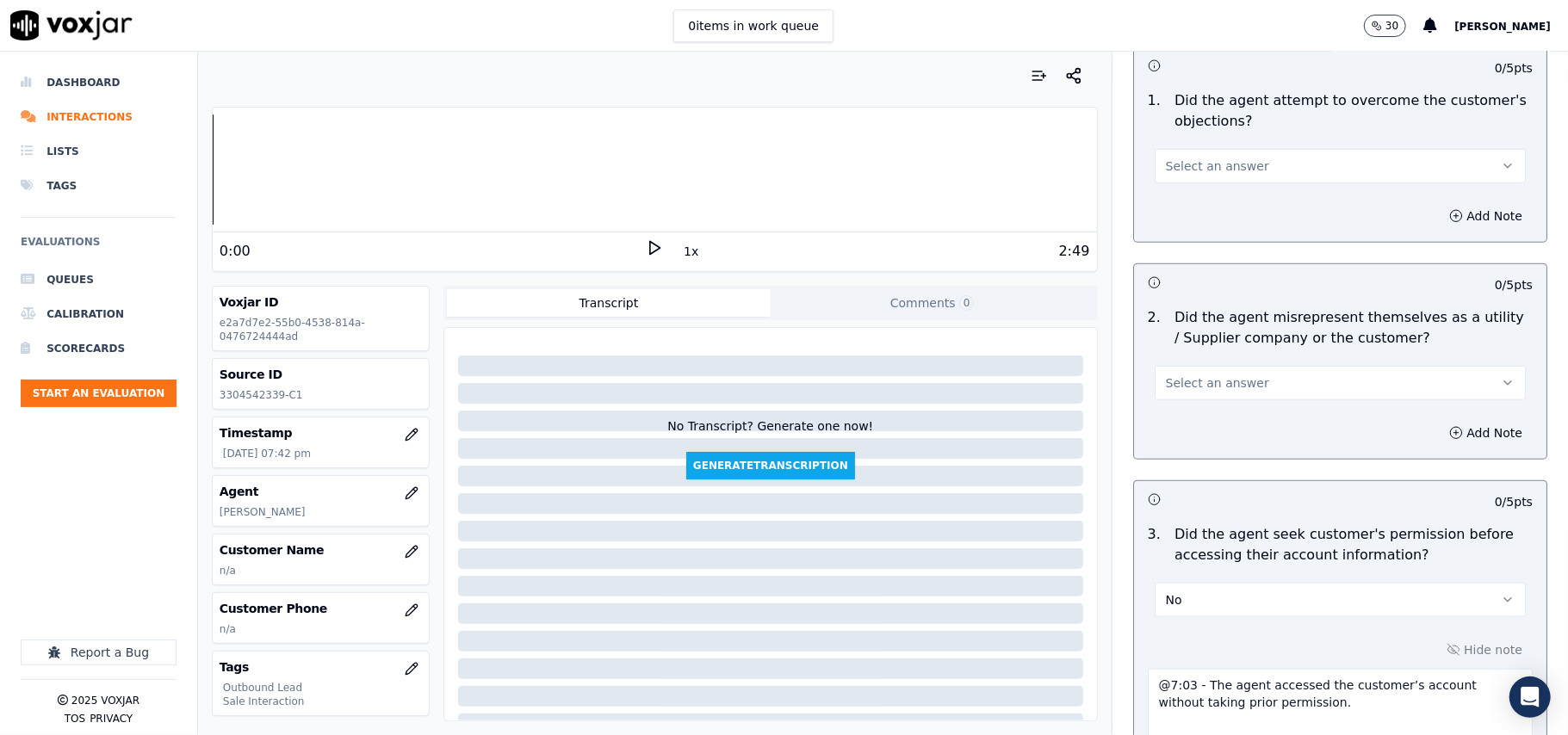
click at [1206, 386] on span "Select an answer" at bounding box center [1218, 384] width 103 height 18
click at [1195, 463] on div "No" at bounding box center [1303, 453] width 333 height 27
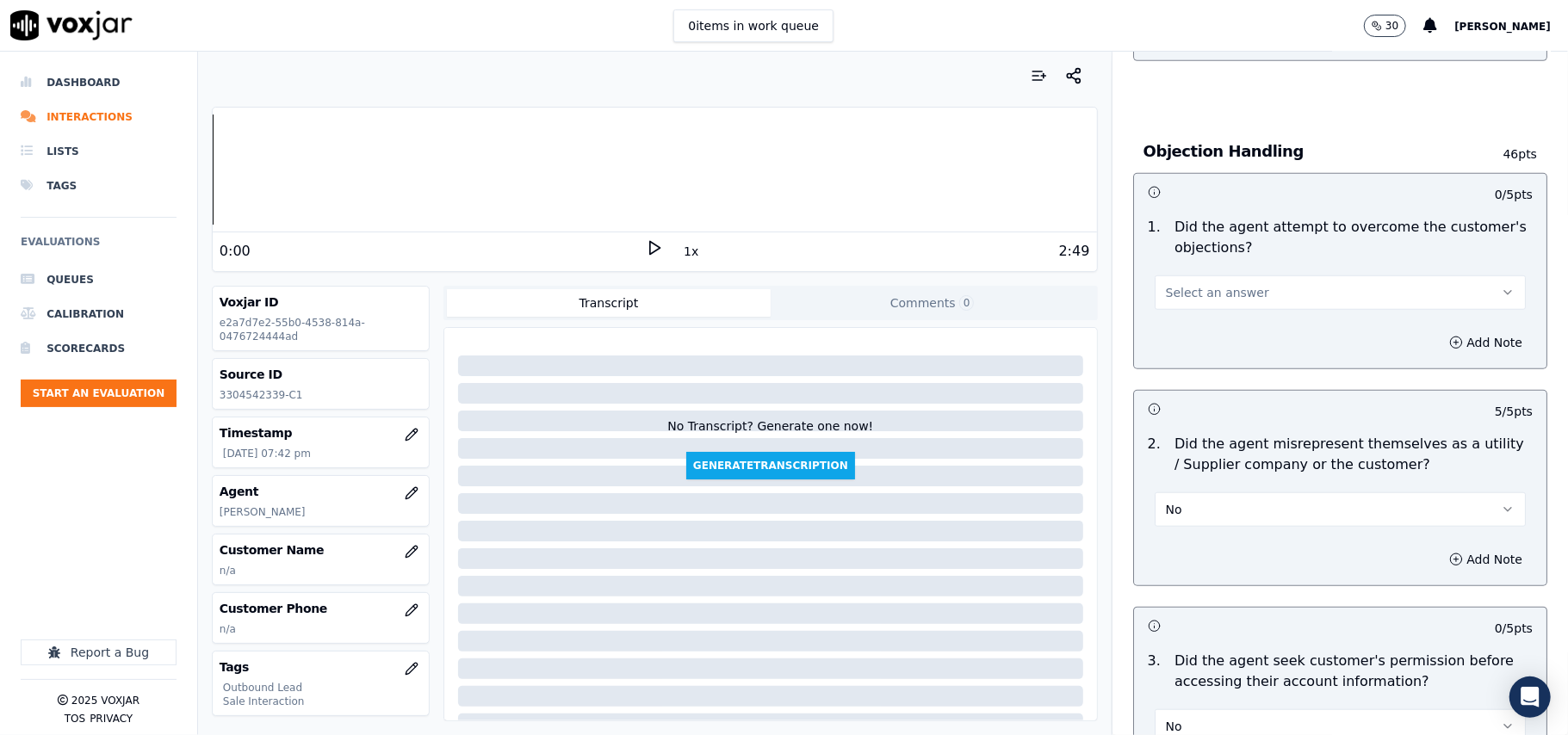
scroll to position [828, 0]
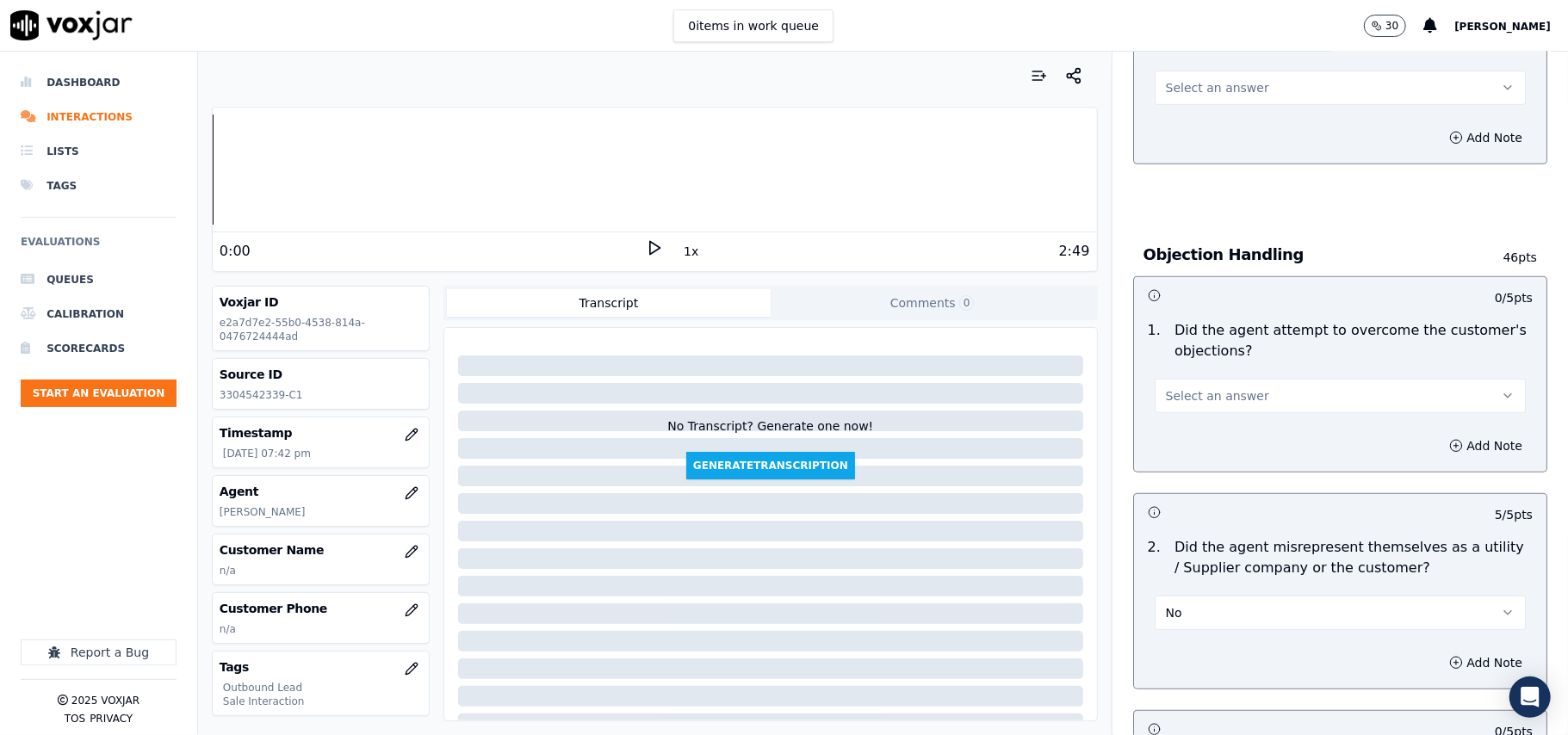
click at [1220, 394] on span "Select an answer" at bounding box center [1218, 396] width 103 height 18
click at [1218, 428] on div "Yes" at bounding box center [1303, 437] width 333 height 27
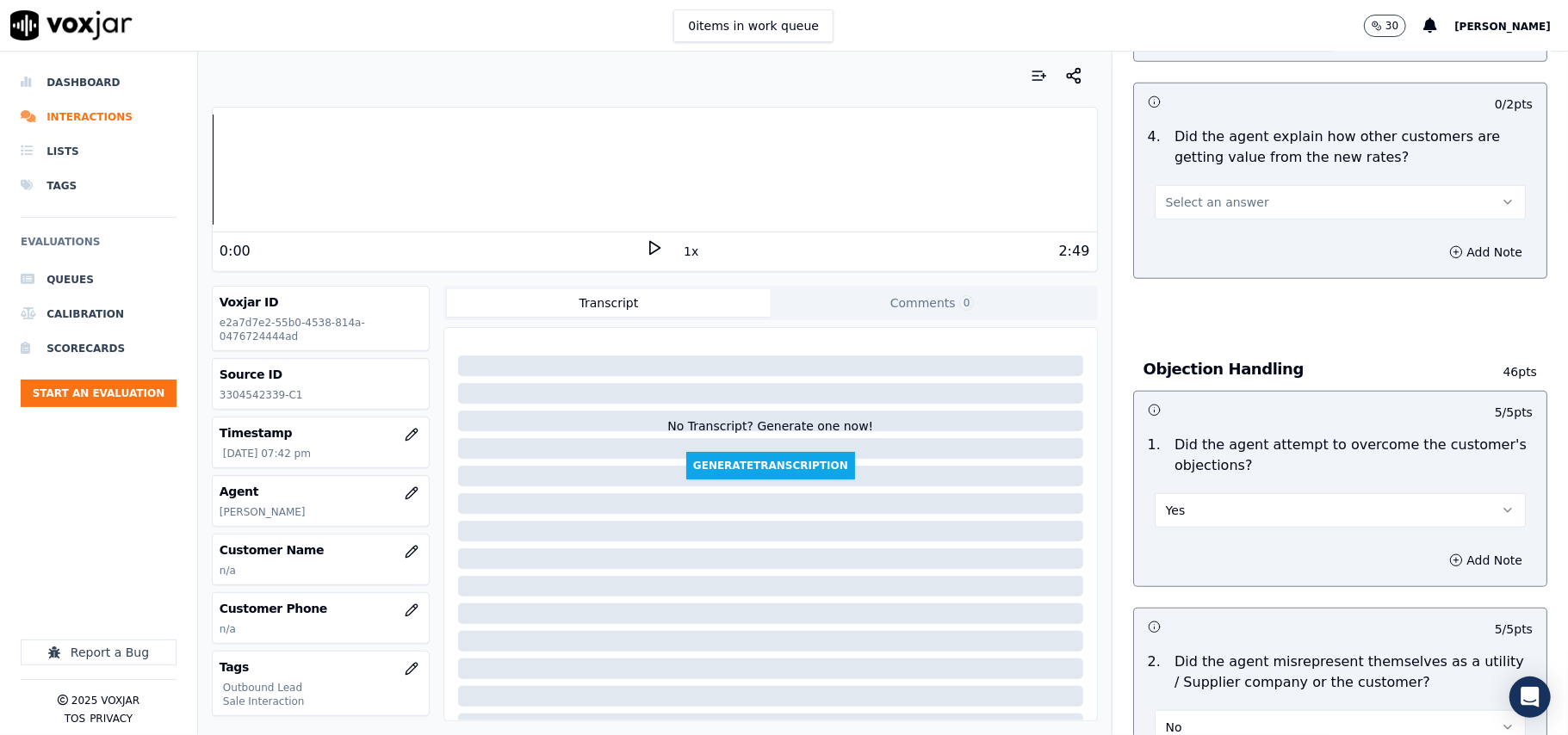
click at [1188, 207] on span "Select an answer" at bounding box center [1218, 203] width 103 height 18
click at [1188, 242] on div "Yes" at bounding box center [1303, 244] width 333 height 27
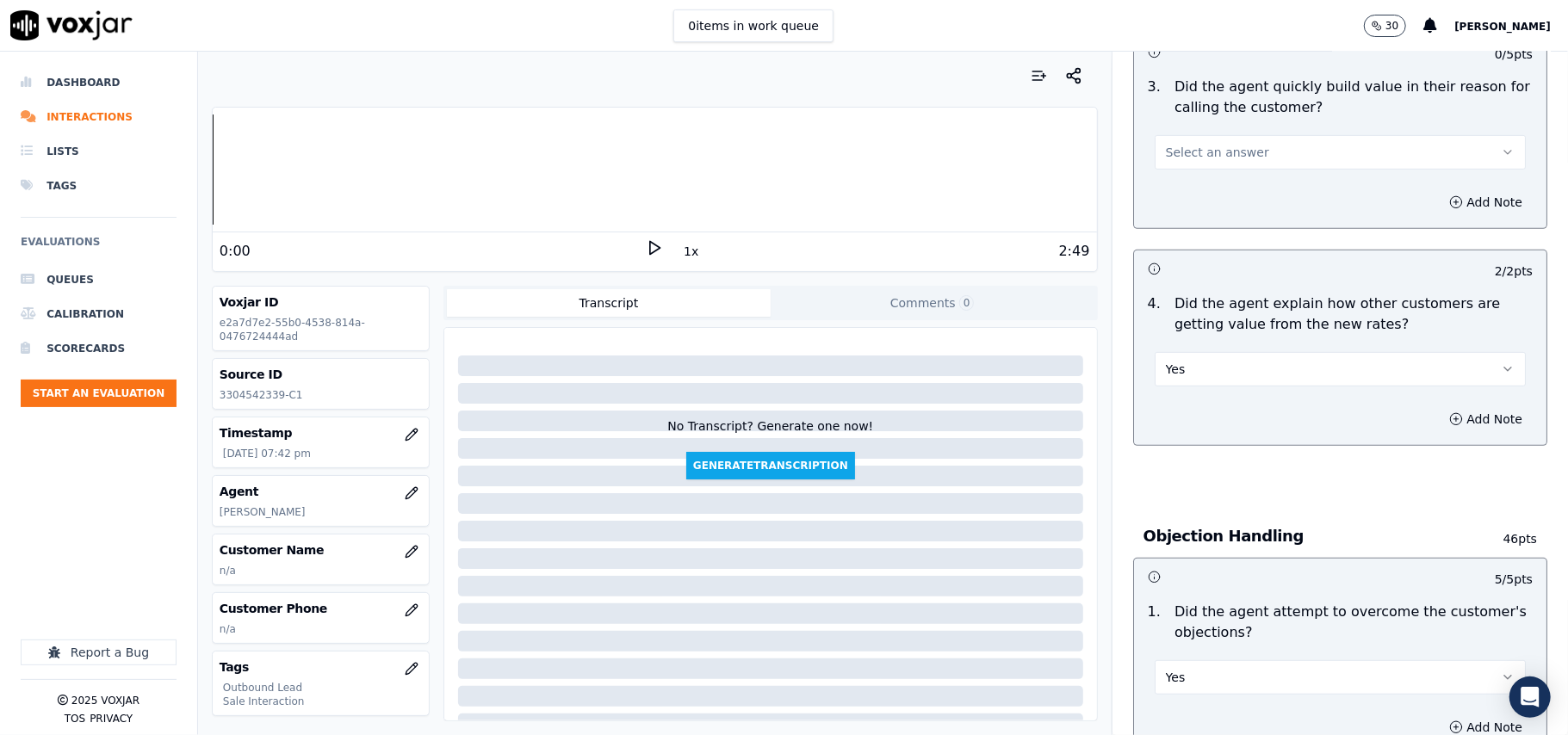
scroll to position [369, 0]
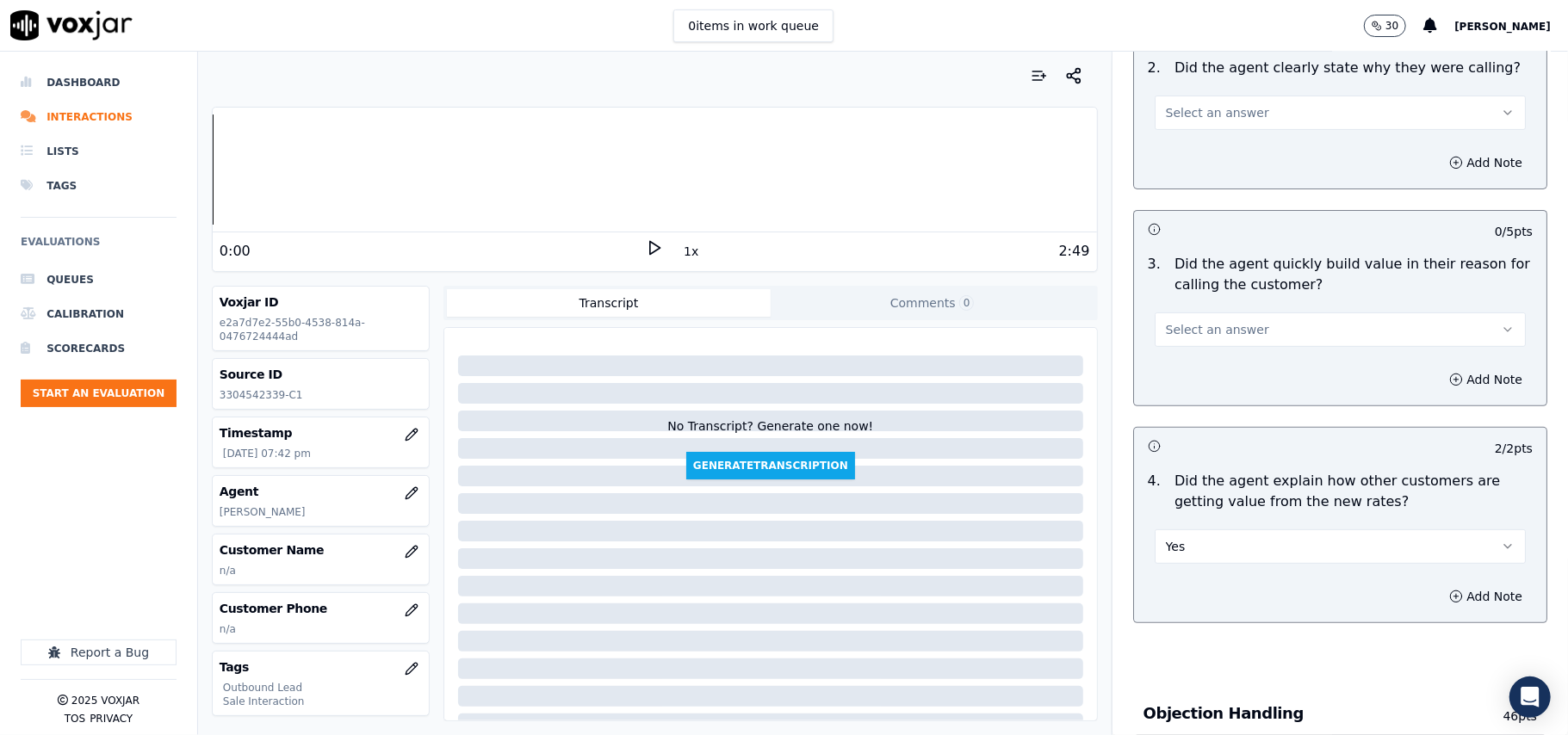
click at [1216, 325] on span "Select an answer" at bounding box center [1218, 330] width 103 height 18
click at [1207, 379] on div "Yes" at bounding box center [1303, 370] width 333 height 27
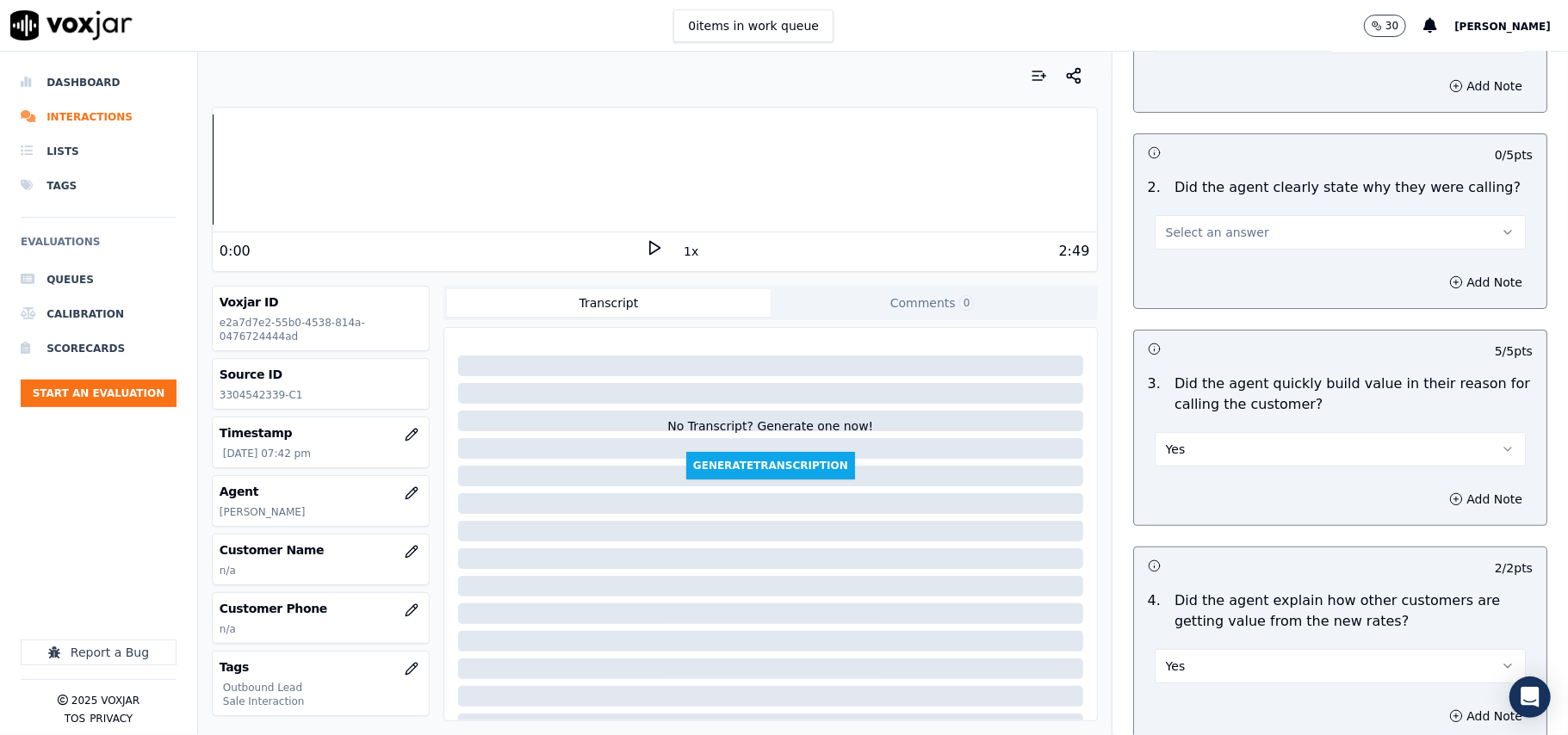
scroll to position [139, 0]
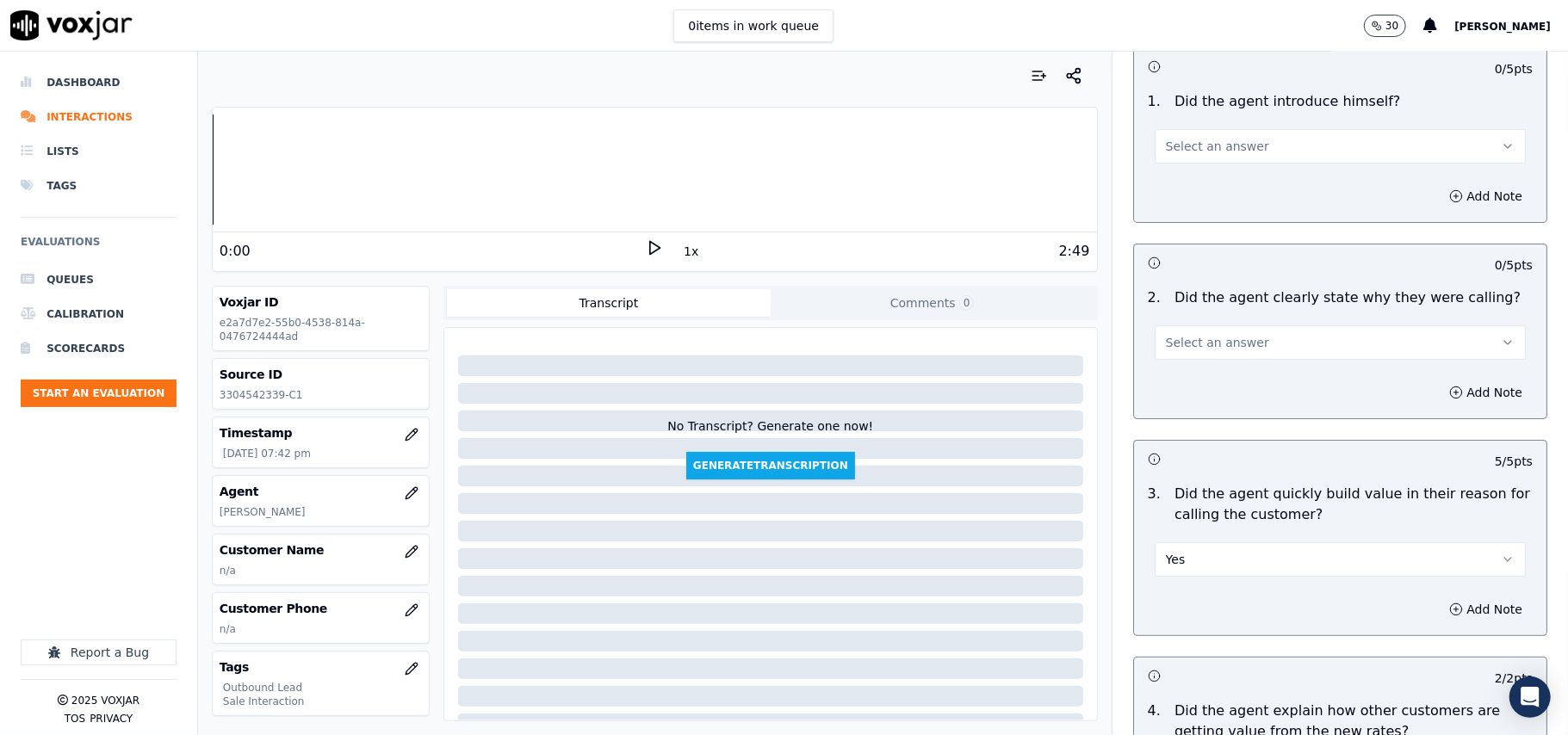
click at [1230, 338] on span "Select an answer" at bounding box center [1218, 343] width 103 height 18
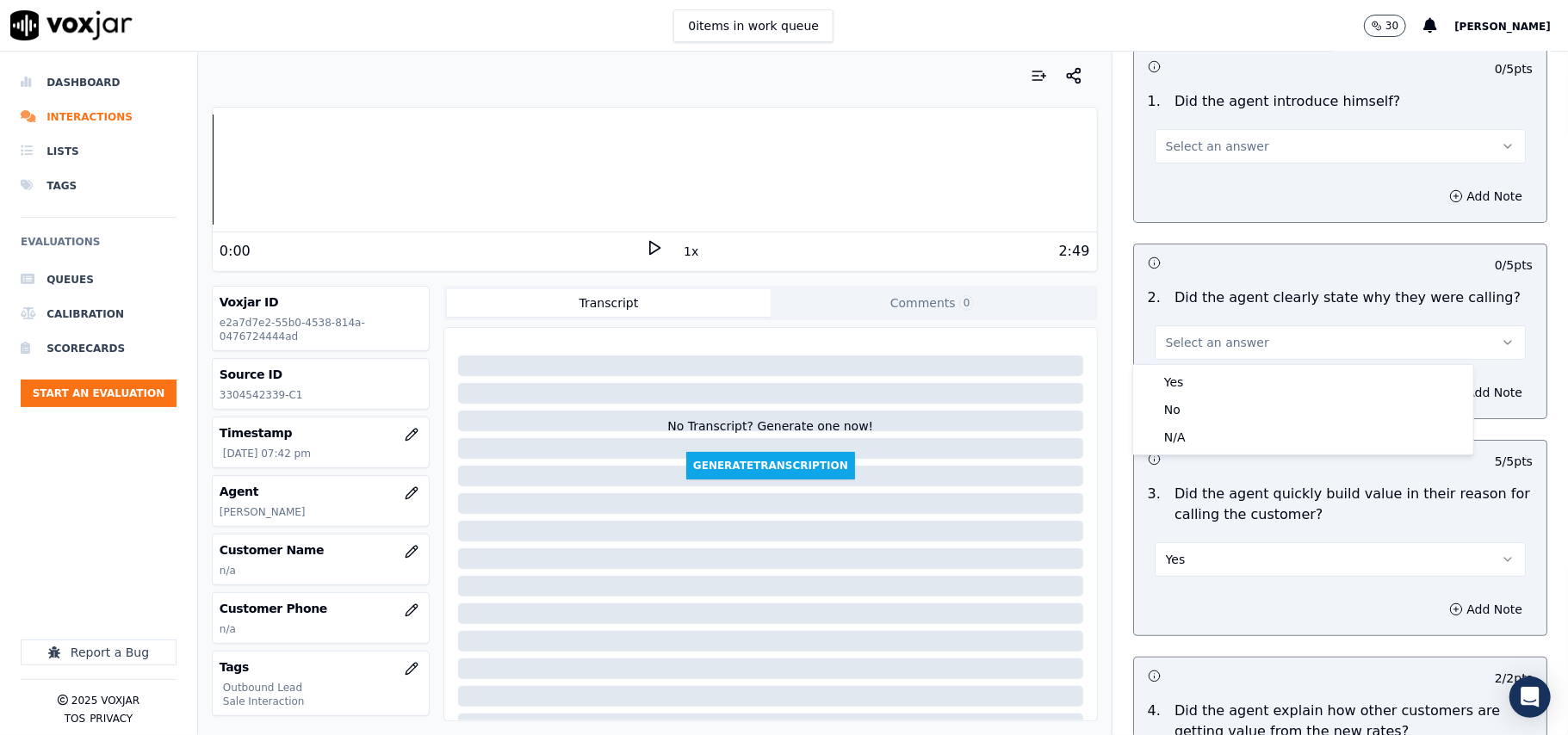
click at [1230, 367] on div "Yes No N/A" at bounding box center [1303, 410] width 340 height 90
click at [1243, 379] on div "Yes" at bounding box center [1303, 383] width 333 height 27
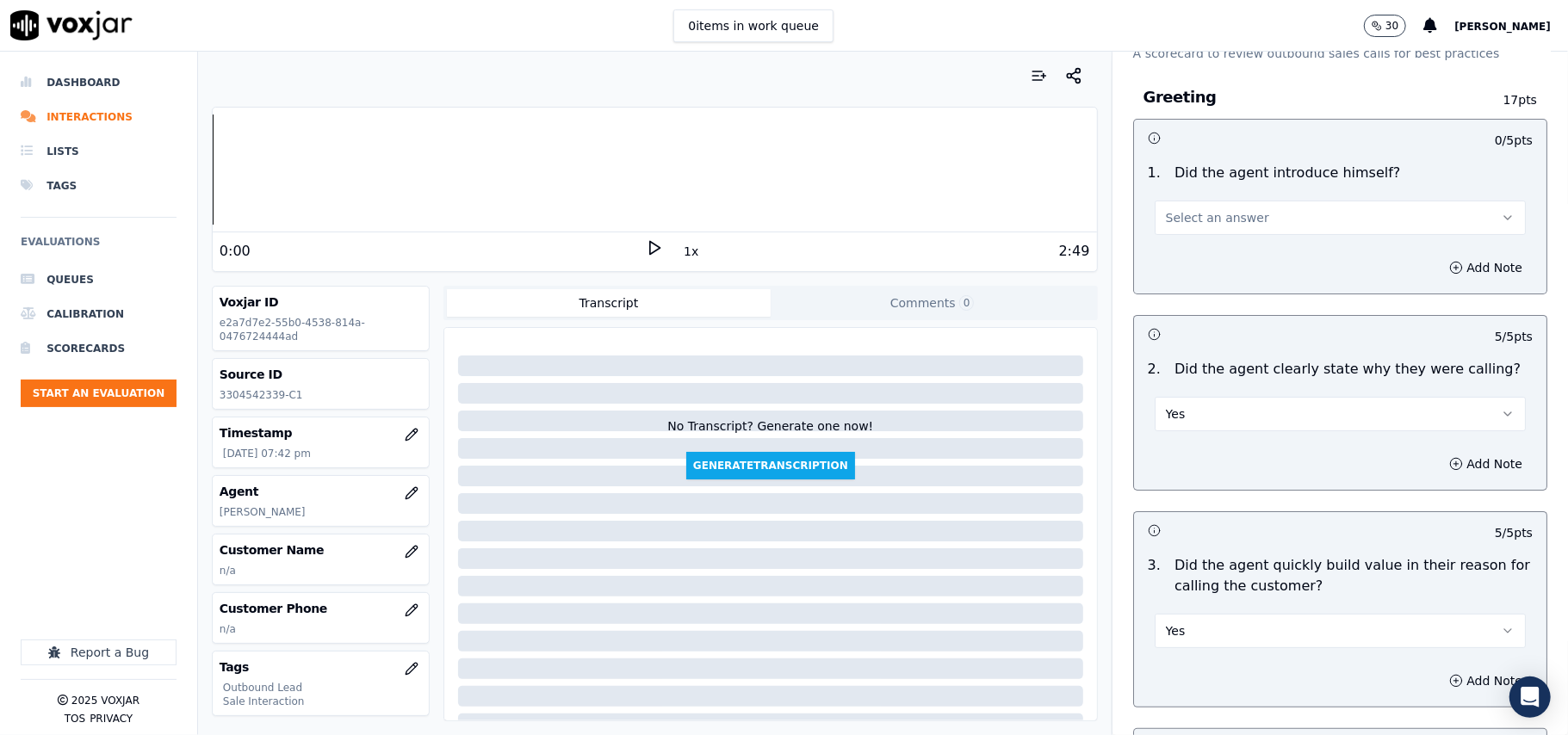
scroll to position [0, 0]
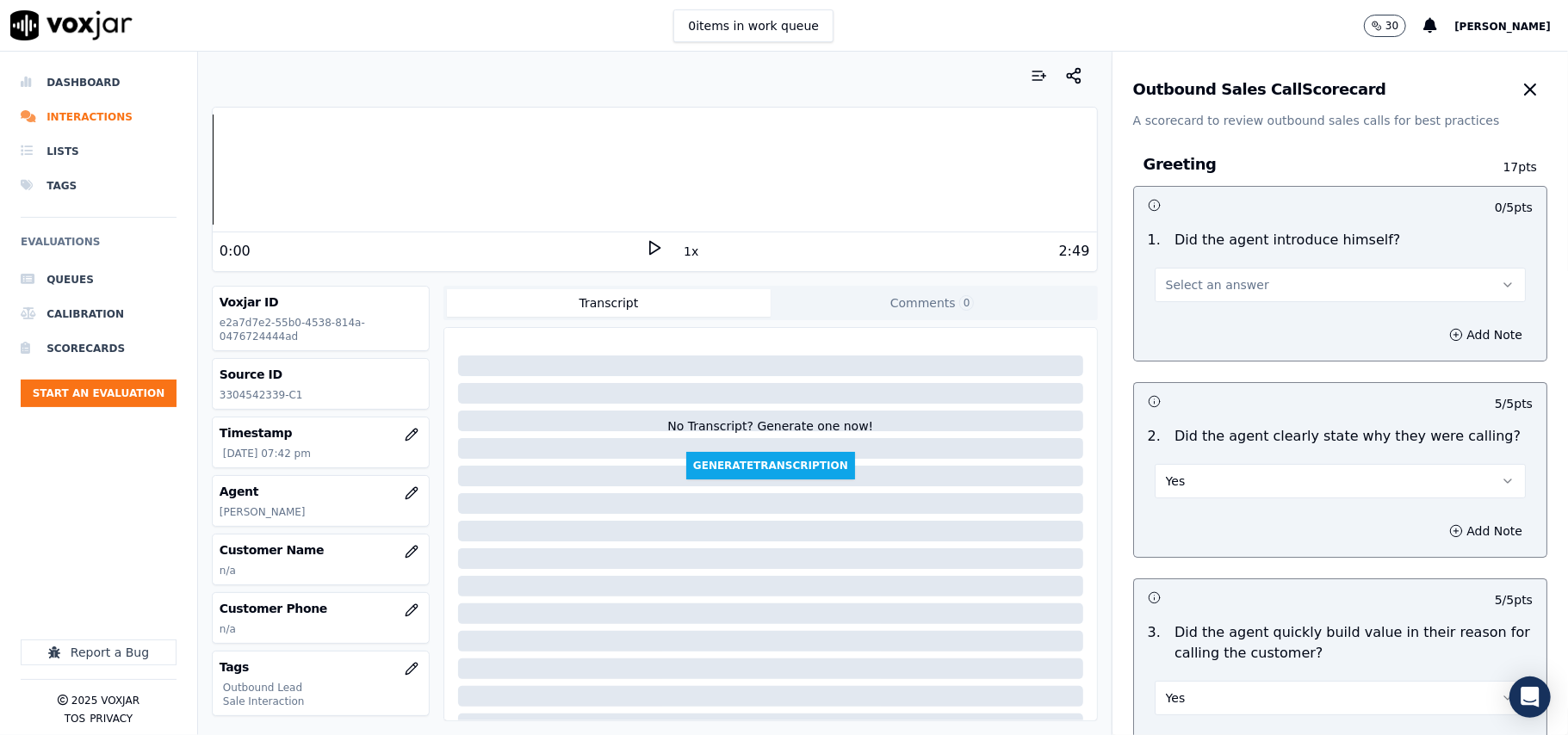
click at [1212, 281] on span "Select an answer" at bounding box center [1218, 285] width 103 height 18
click at [1205, 324] on div "Yes" at bounding box center [1303, 324] width 333 height 27
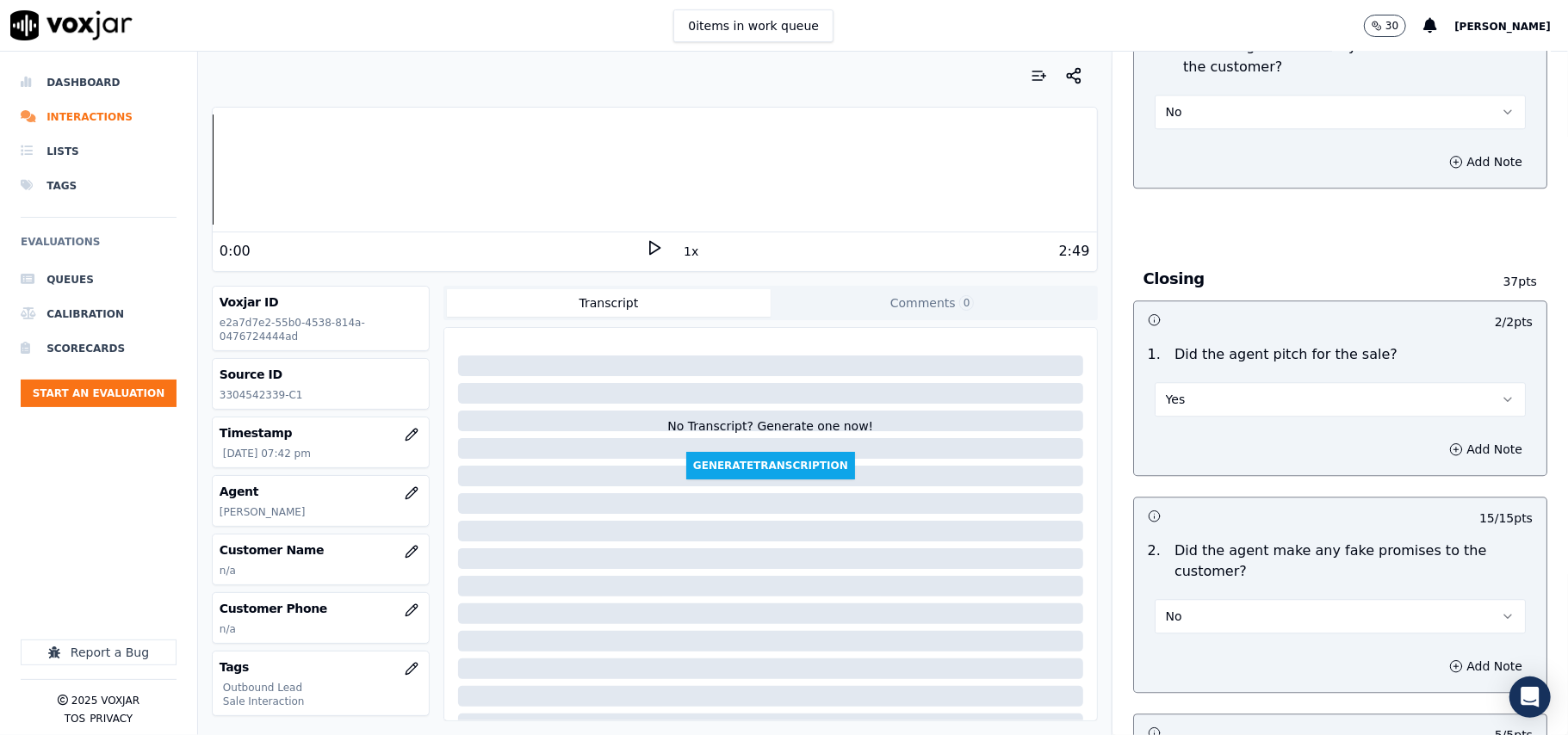
scroll to position [4387, 0]
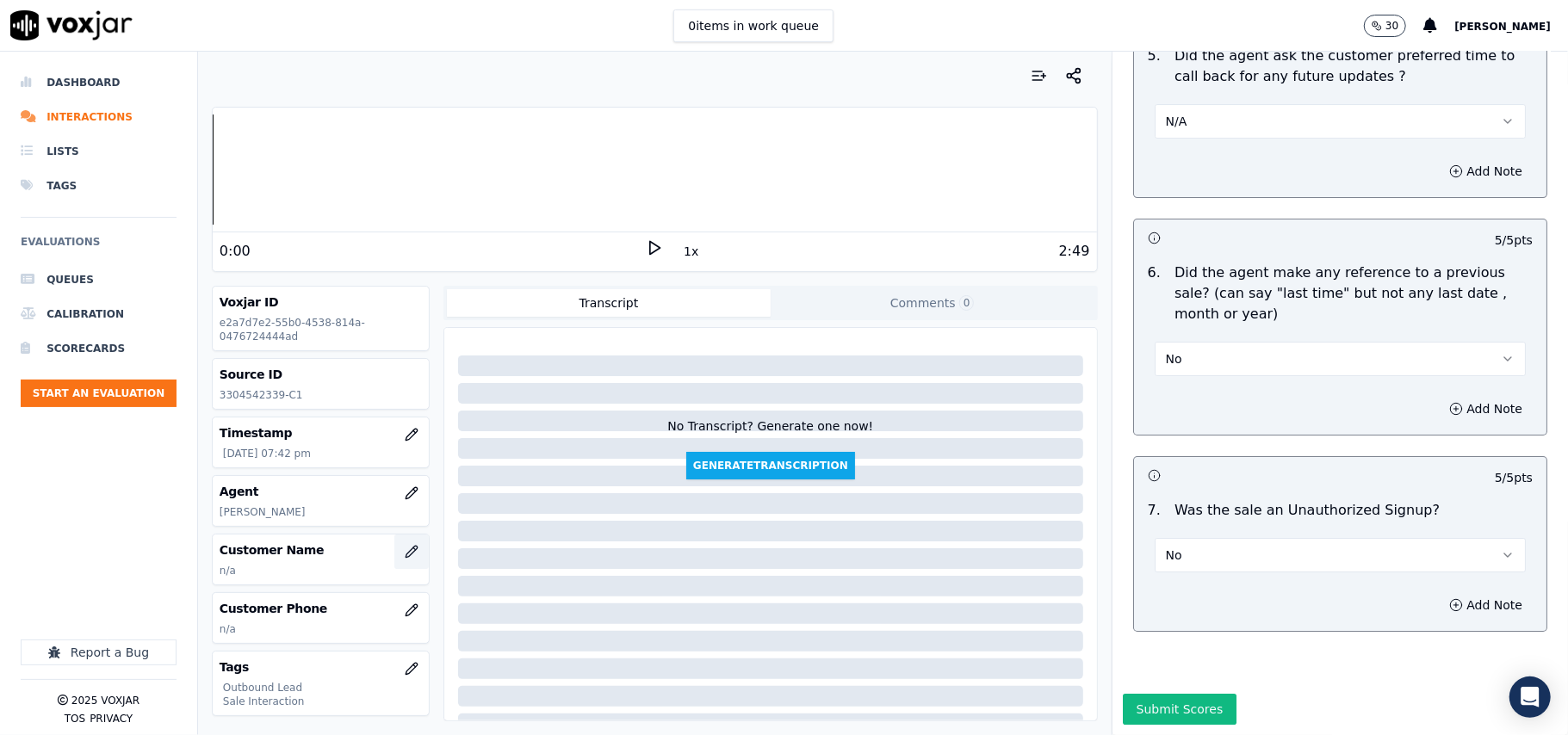
click at [405, 559] on icon "button" at bounding box center [412, 551] width 14 height 14
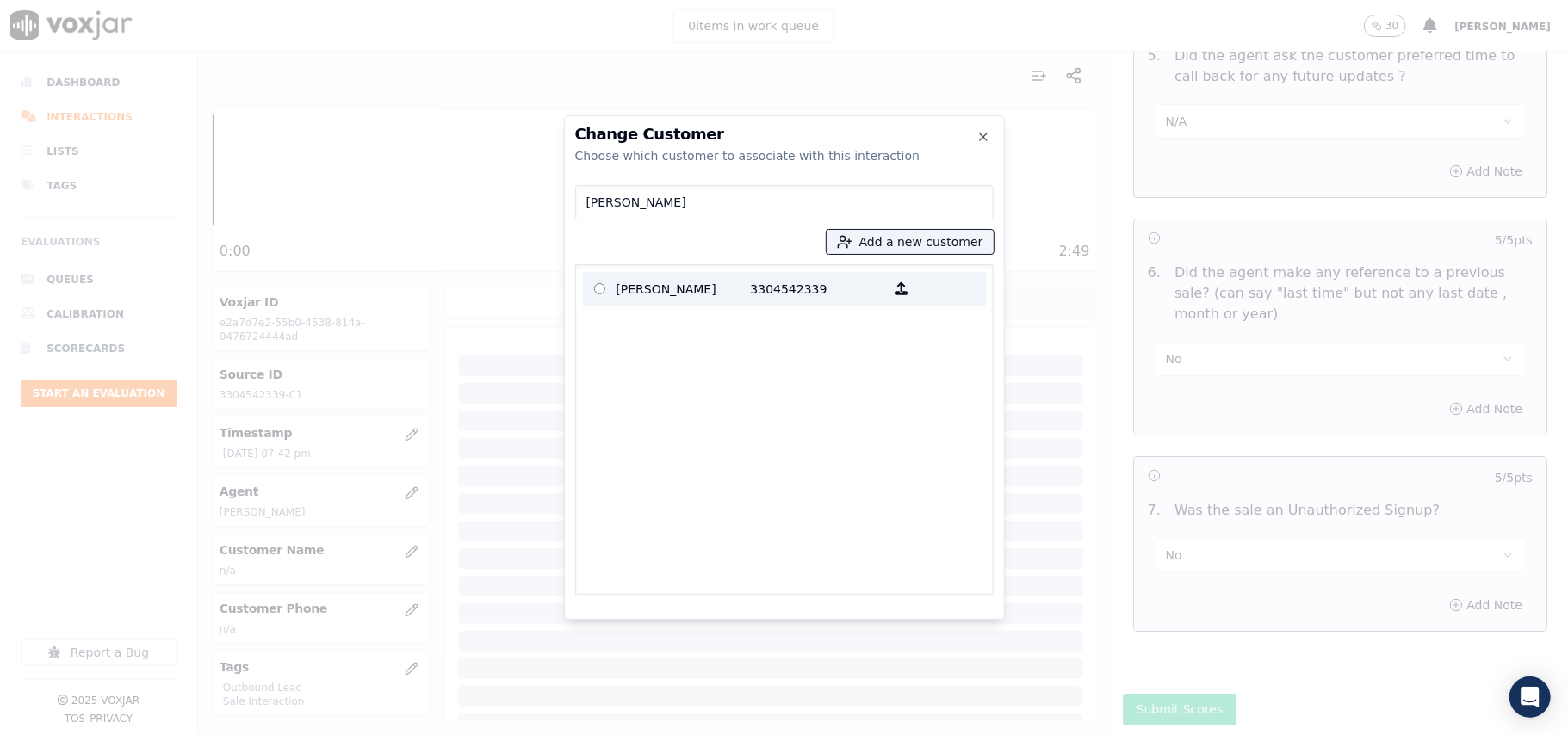
type input "[PERSON_NAME]"
click at [625, 288] on p "[PERSON_NAME]" at bounding box center [684, 288] width 135 height 26
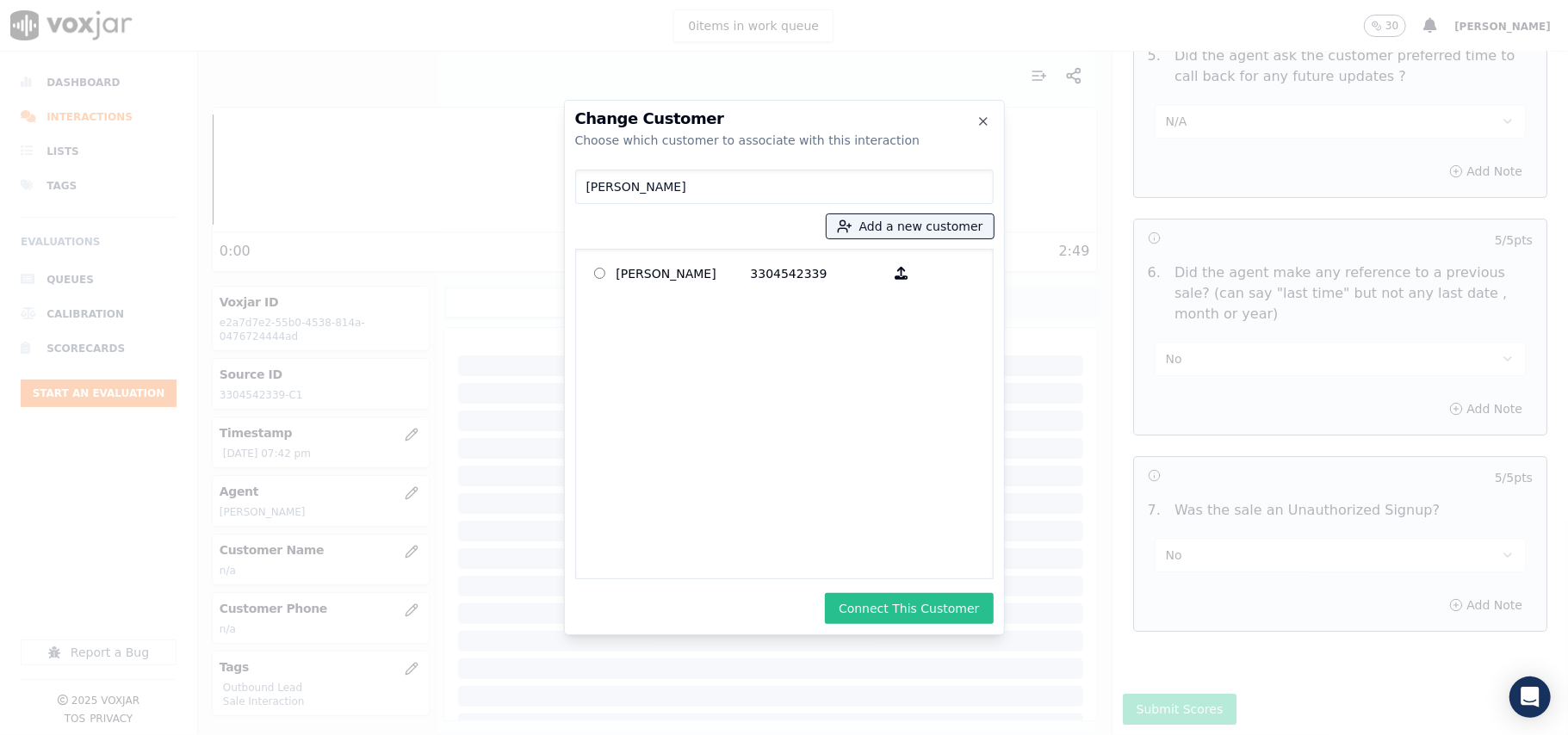
click at [914, 620] on button "Connect This Customer" at bounding box center [908, 609] width 168 height 31
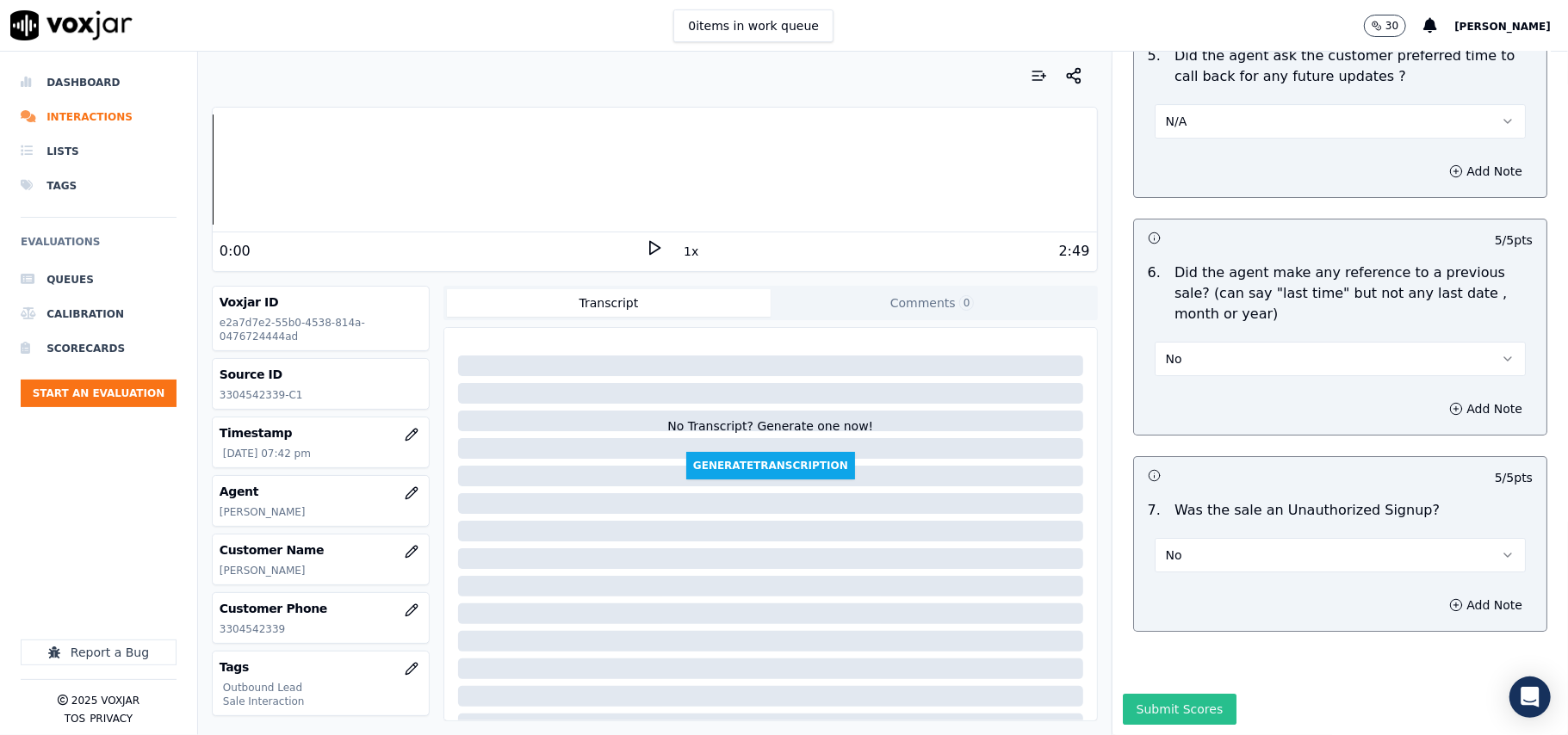
click at [1160, 694] on button "Submit Scores" at bounding box center [1179, 710] width 114 height 31
